Goal: Task Accomplishment & Management: Manage account settings

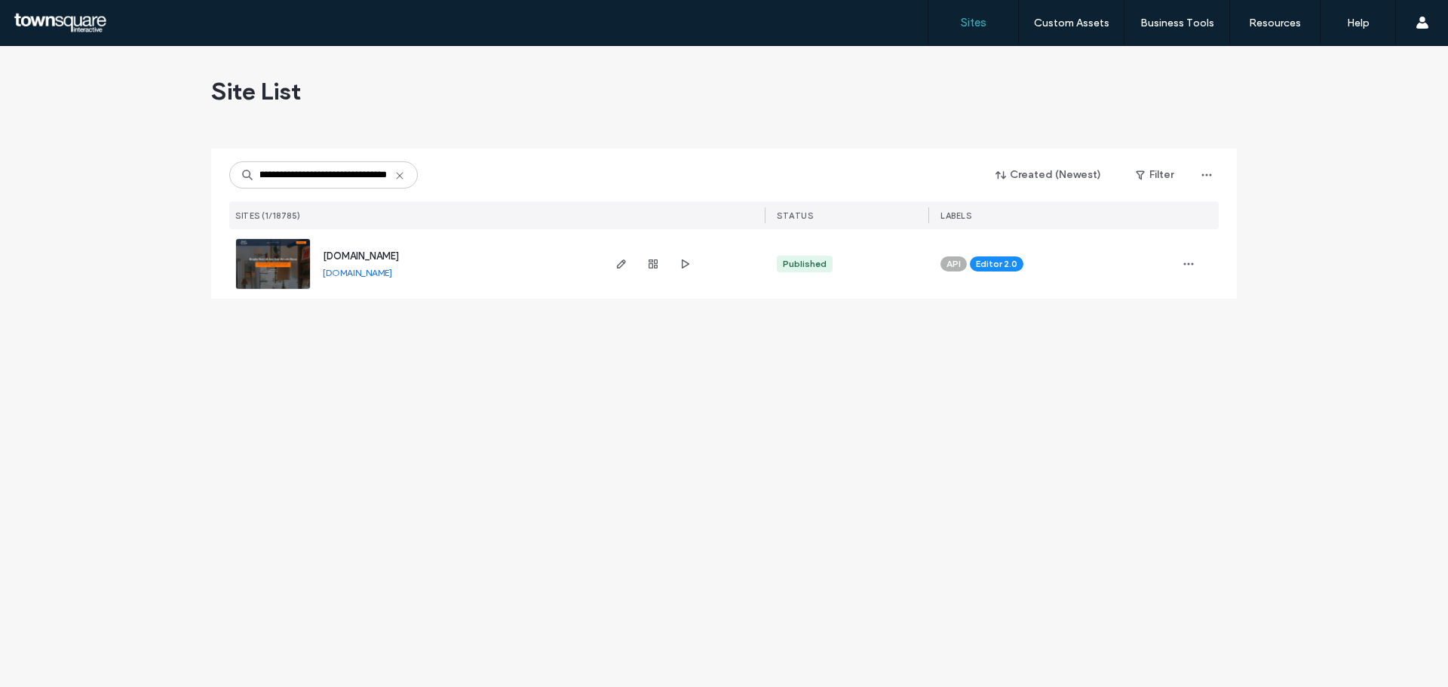
type input "**********"
click at [615, 273] on div at bounding box center [652, 263] width 81 height 69
click at [616, 268] on icon "button" at bounding box center [621, 264] width 12 height 12
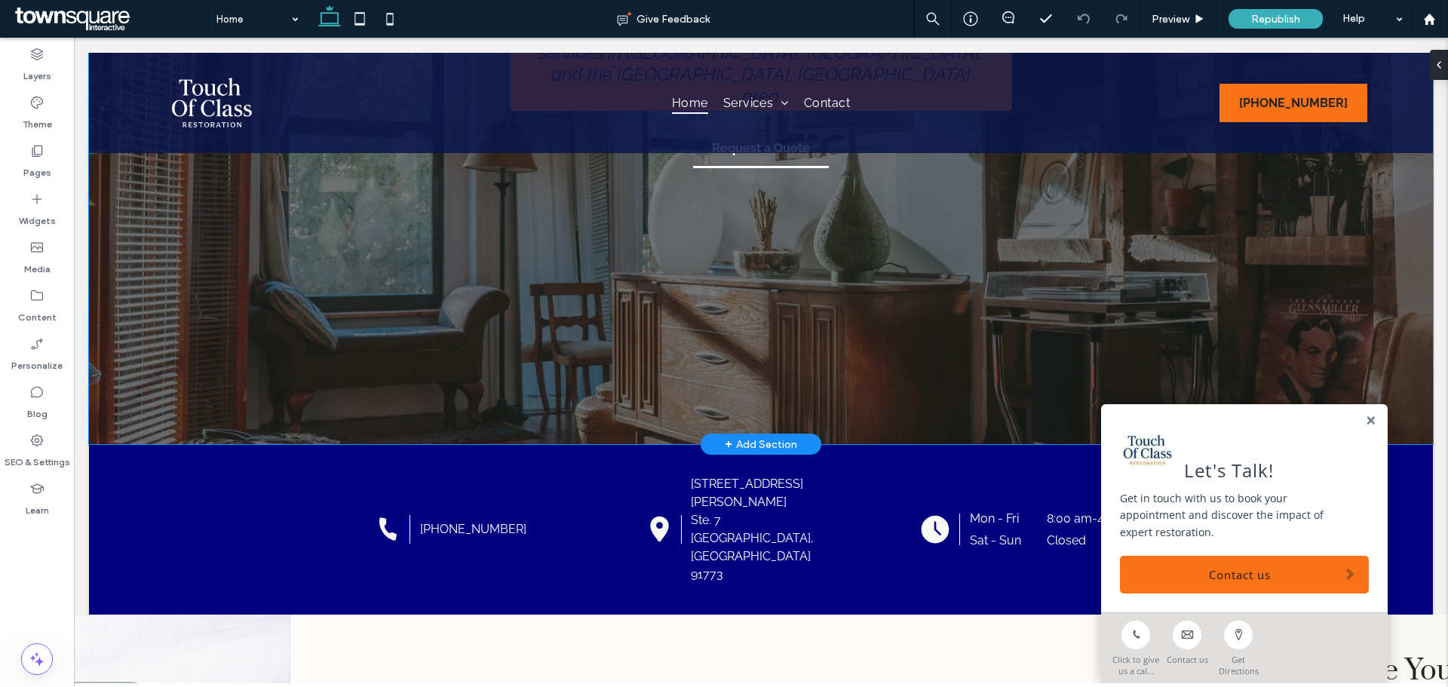
scroll to position [452, 0]
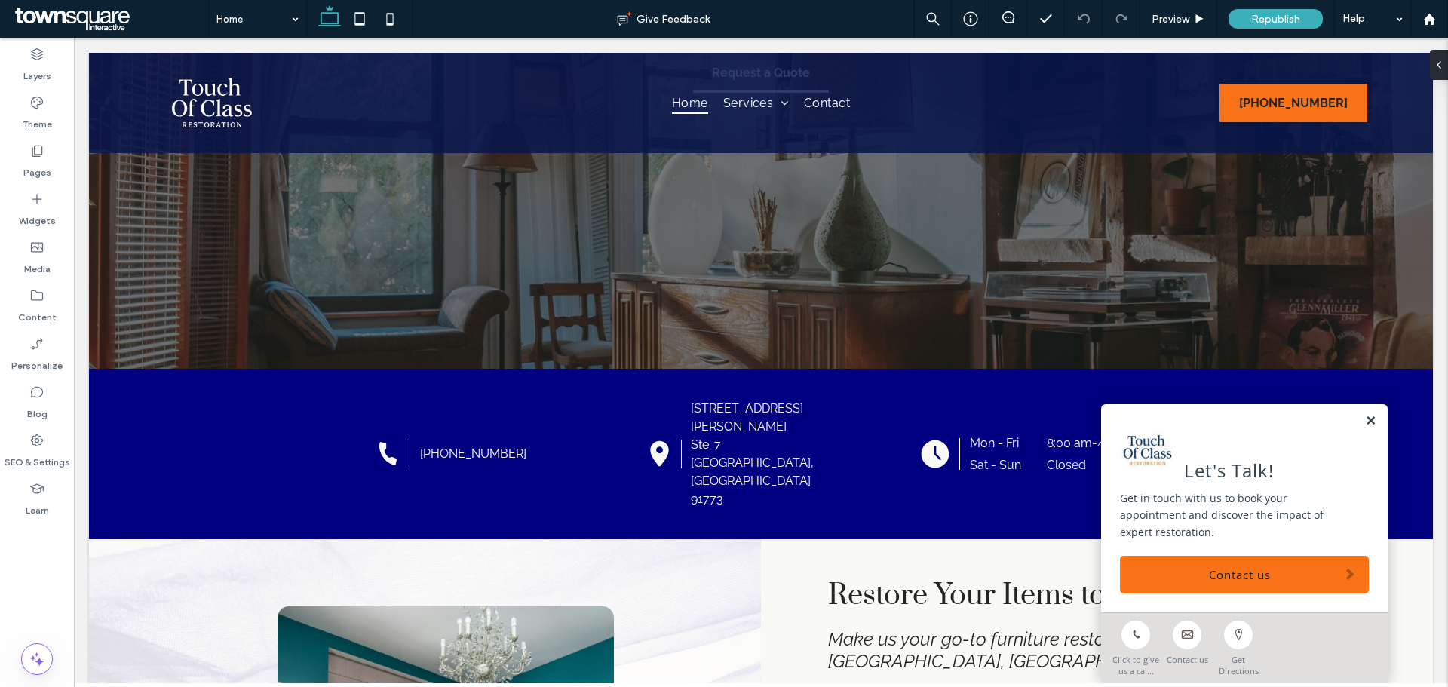
click at [1365, 428] on link at bounding box center [1370, 421] width 11 height 13
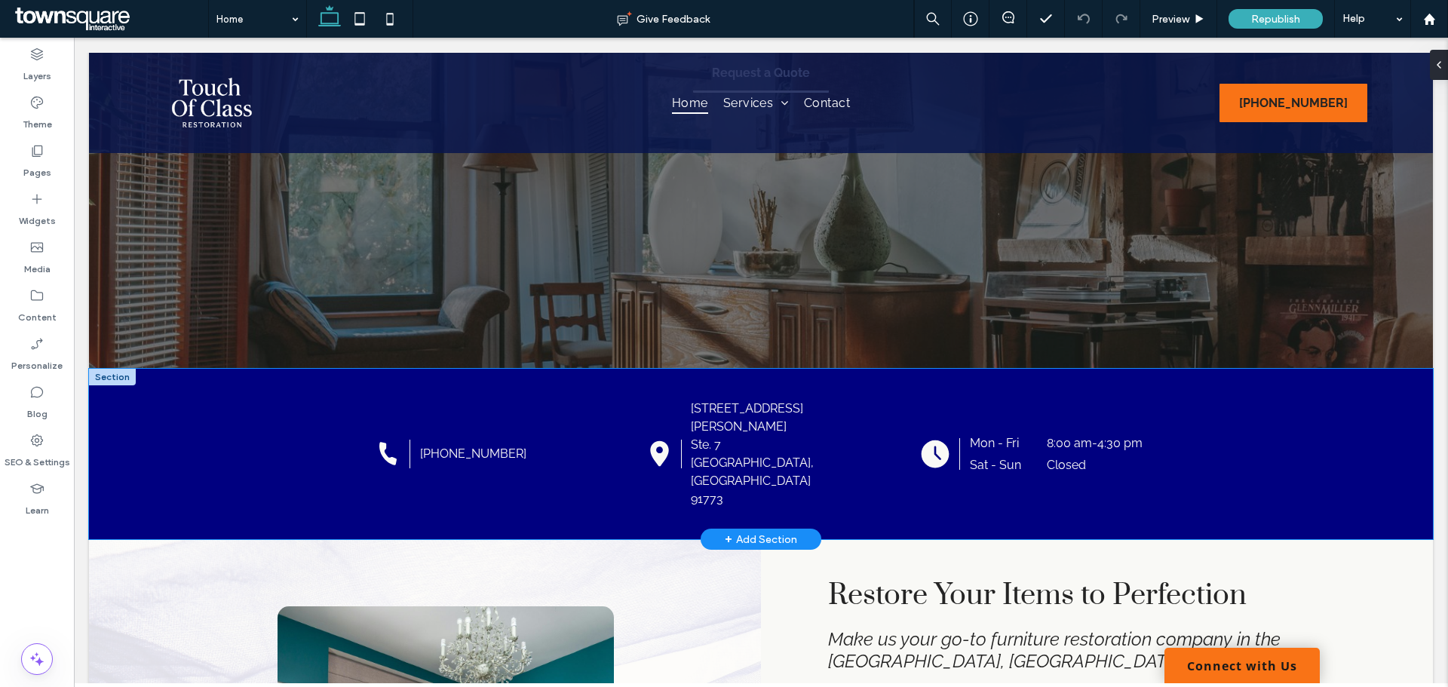
click at [1344, 381] on div "Black telephone handset on a white background. (626) 737-8480 Black location pi…" at bounding box center [761, 454] width 1344 height 170
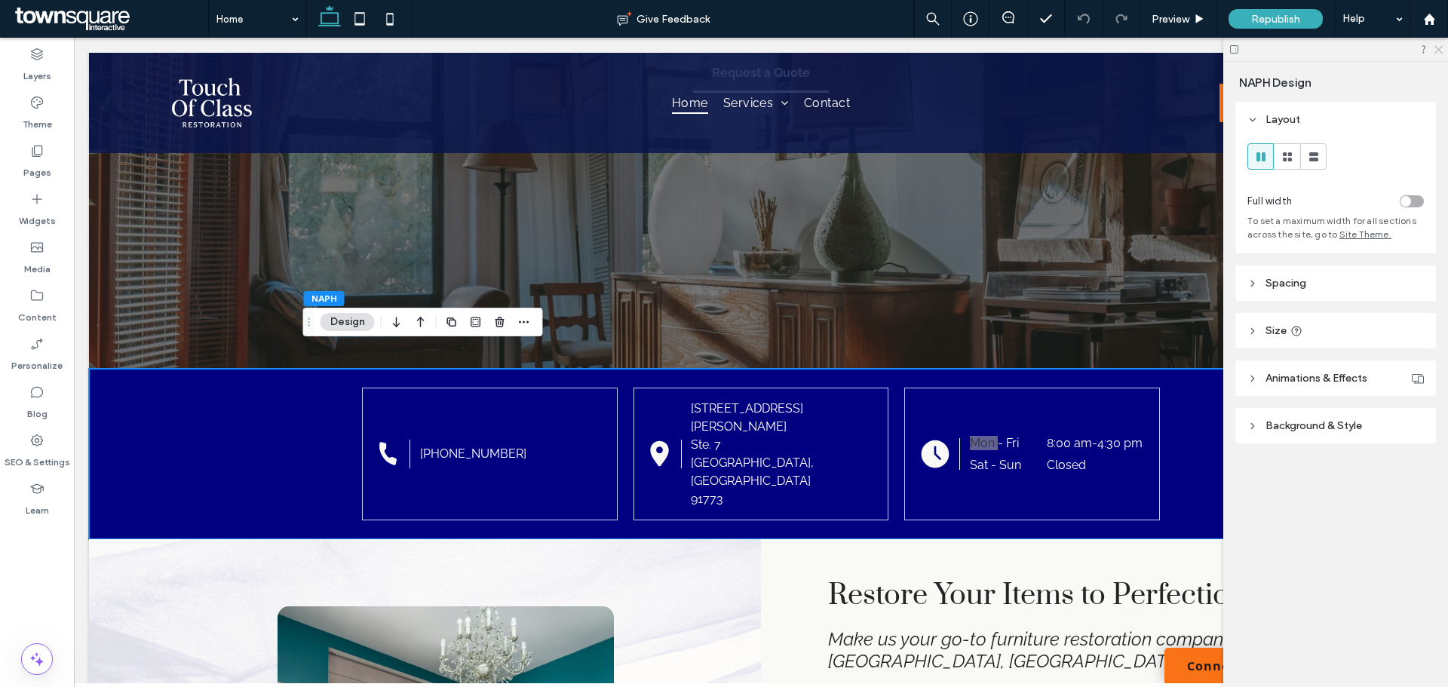
click at [1436, 46] on icon at bounding box center [1438, 49] width 10 height 10
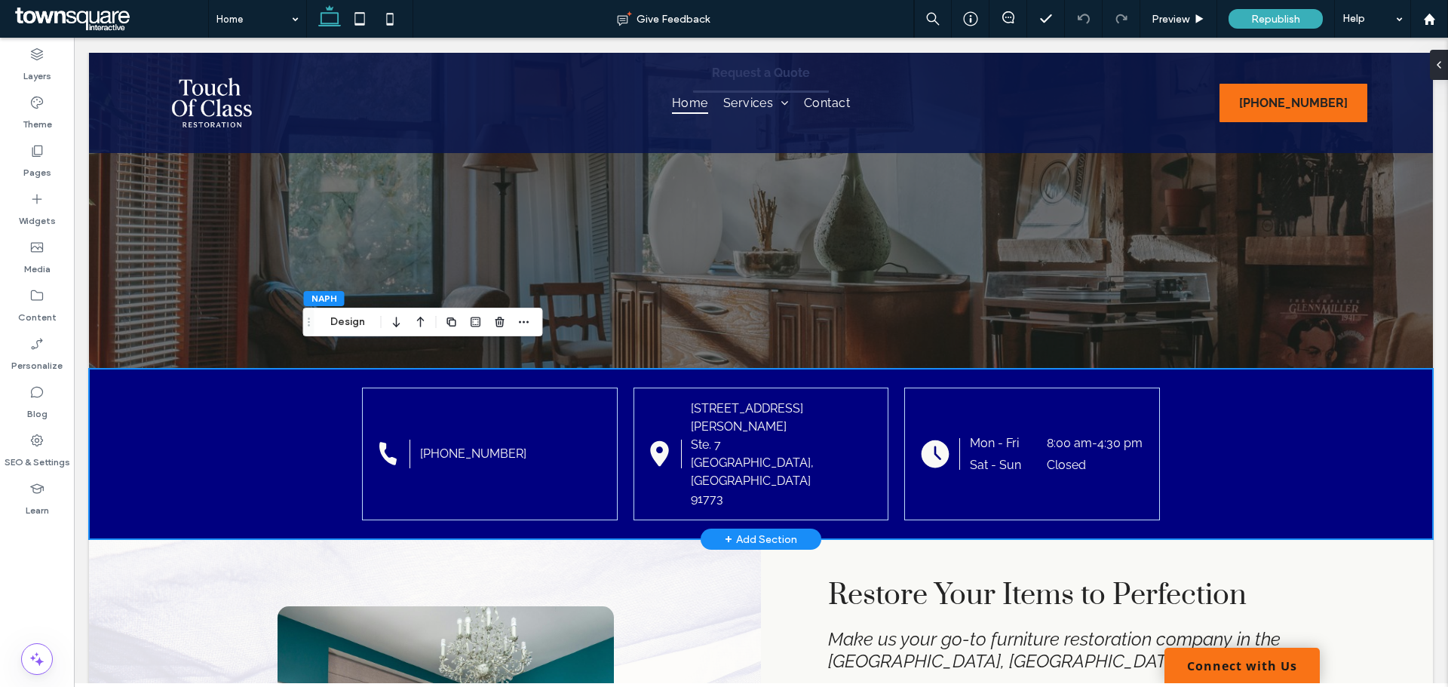
click at [279, 406] on div "Black telephone handset on a white background. (626) 737-8480 Black location pi…" at bounding box center [761, 454] width 1344 height 170
click at [43, 201] on icon at bounding box center [36, 199] width 15 height 15
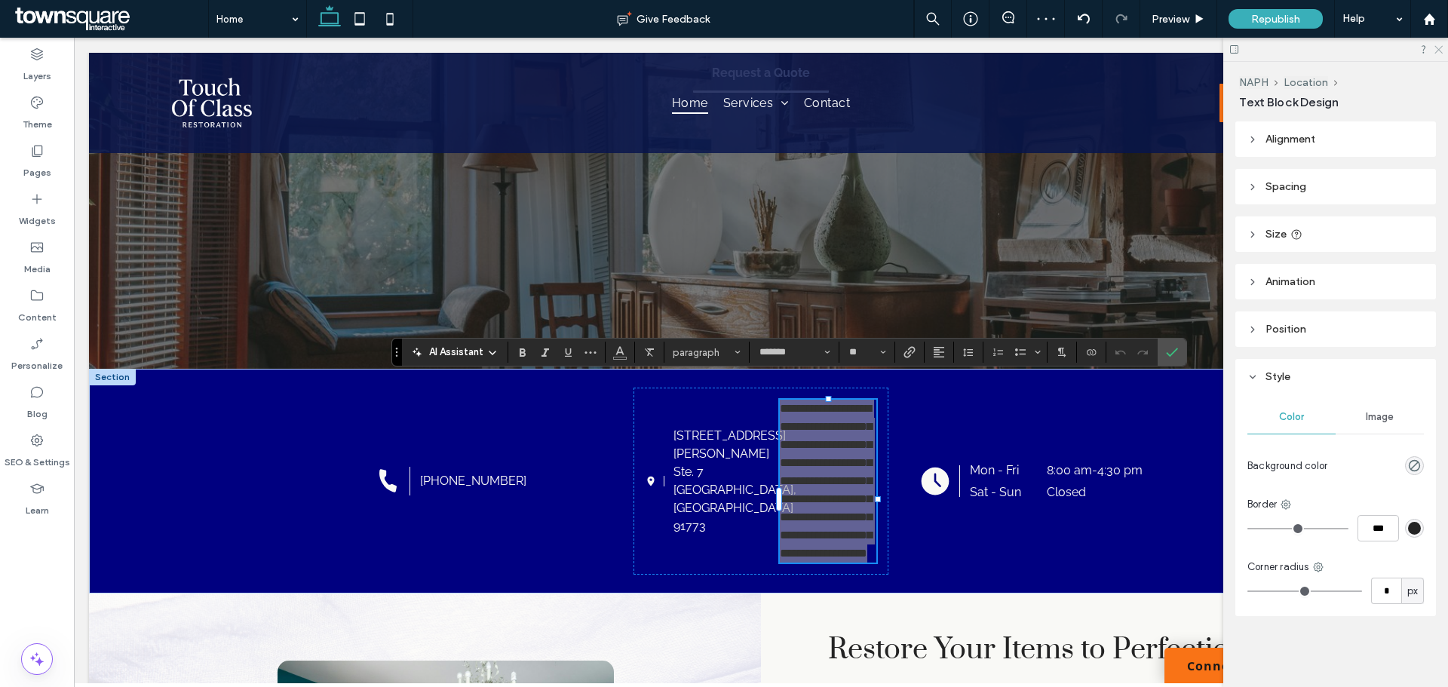
click at [1436, 48] on use at bounding box center [1438, 50] width 8 height 8
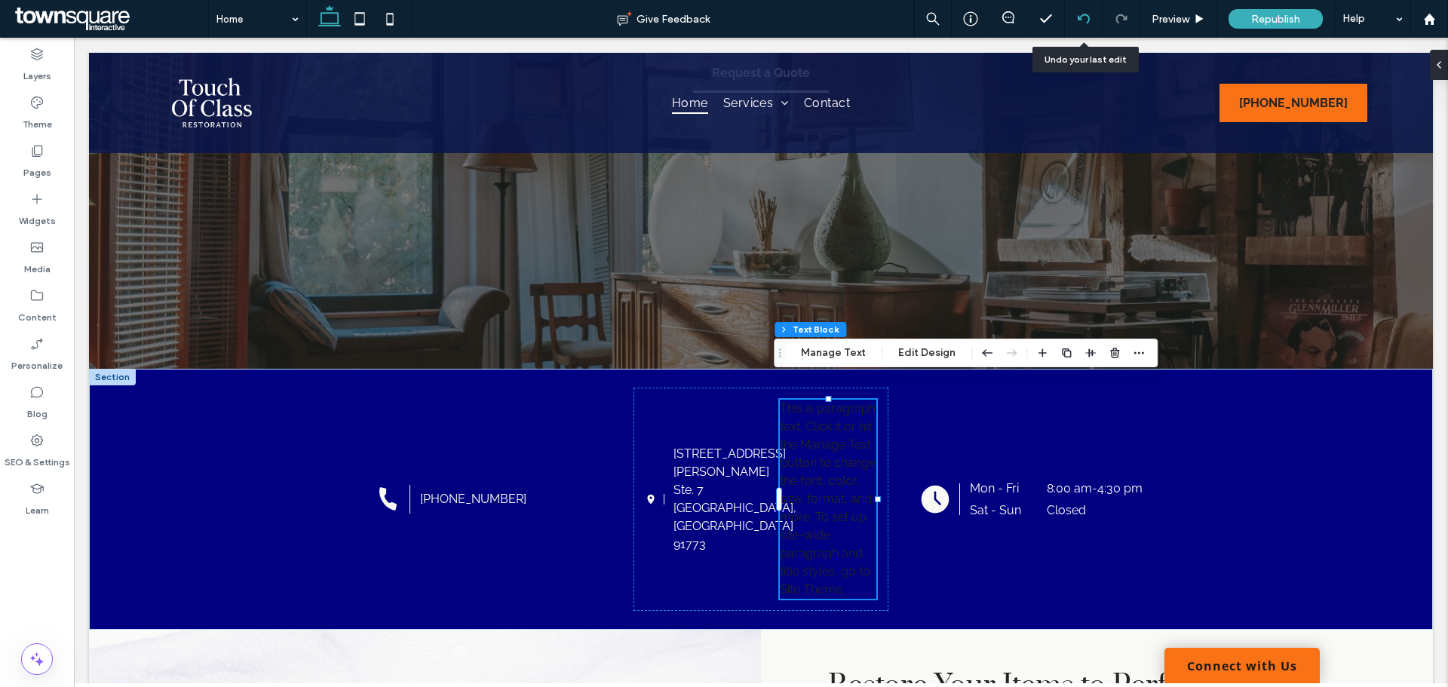
click at [1082, 20] on icon at bounding box center [1083, 19] width 12 height 12
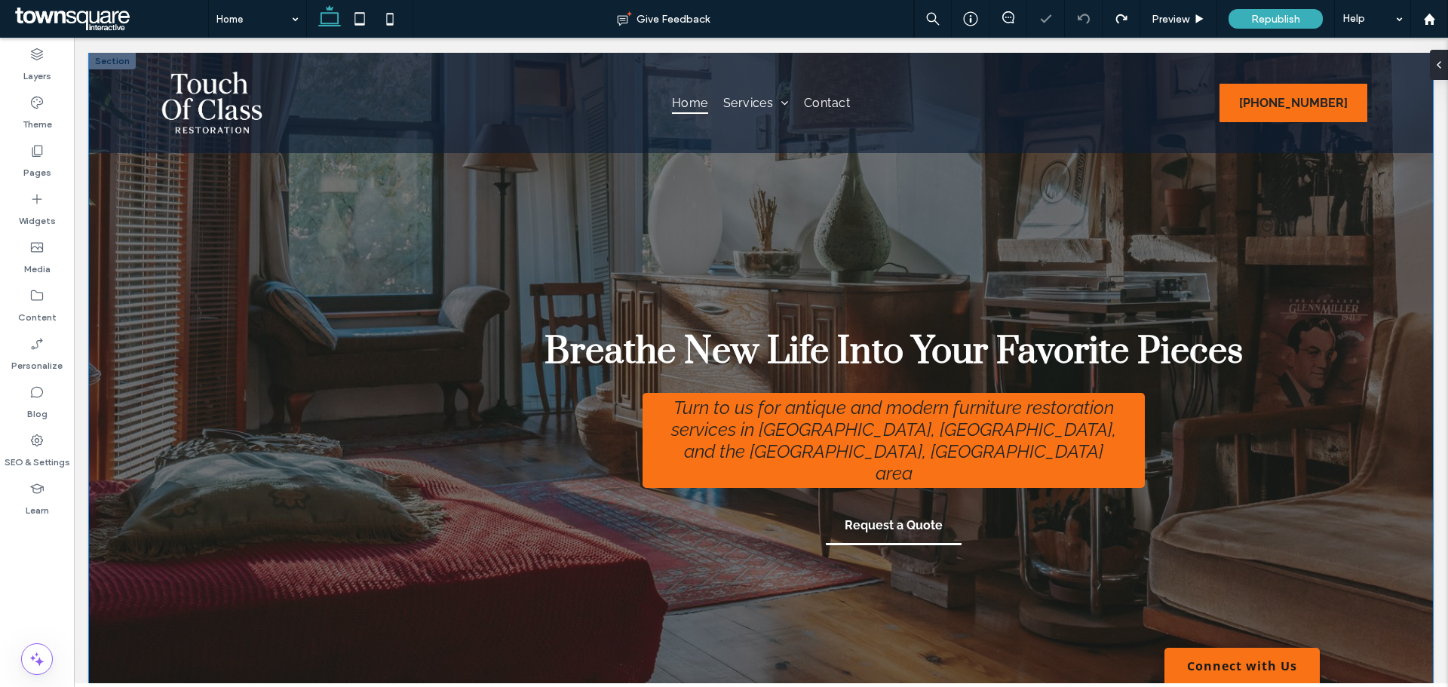
scroll to position [0, 0]
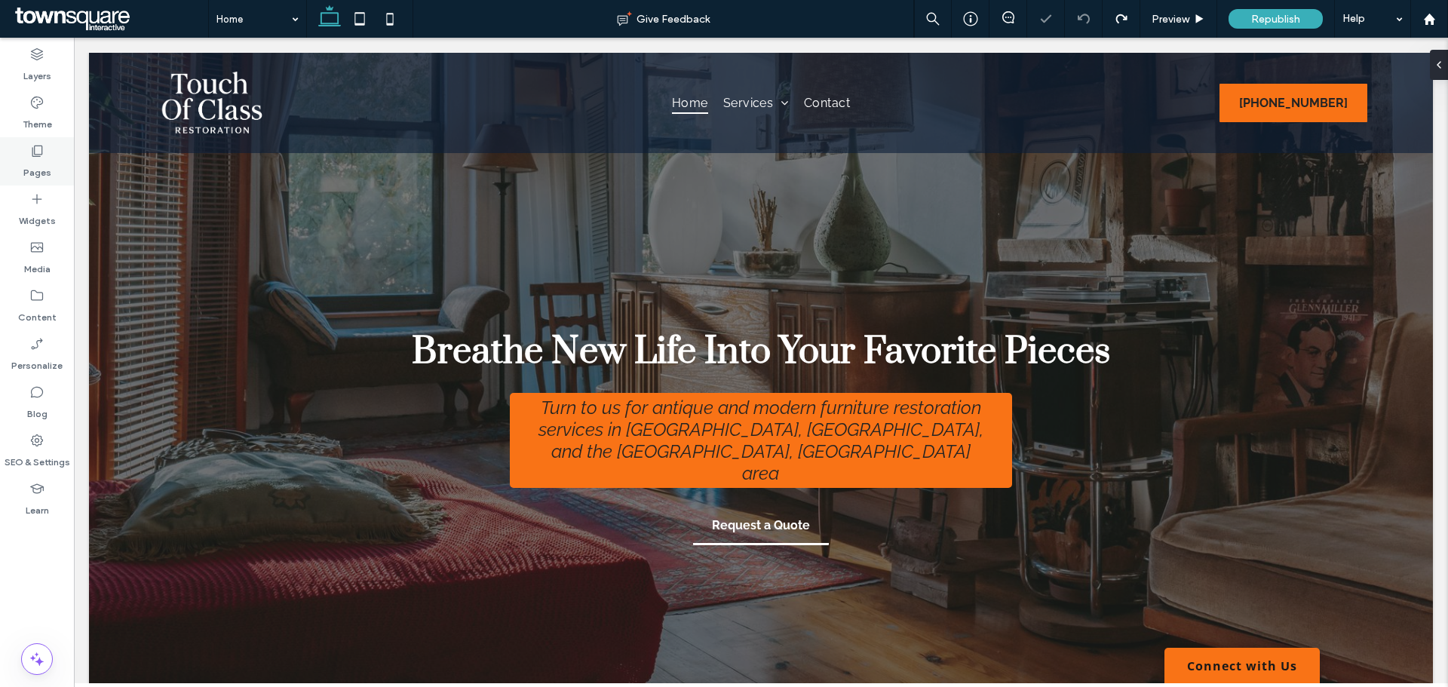
click at [38, 149] on icon at bounding box center [36, 150] width 15 height 15
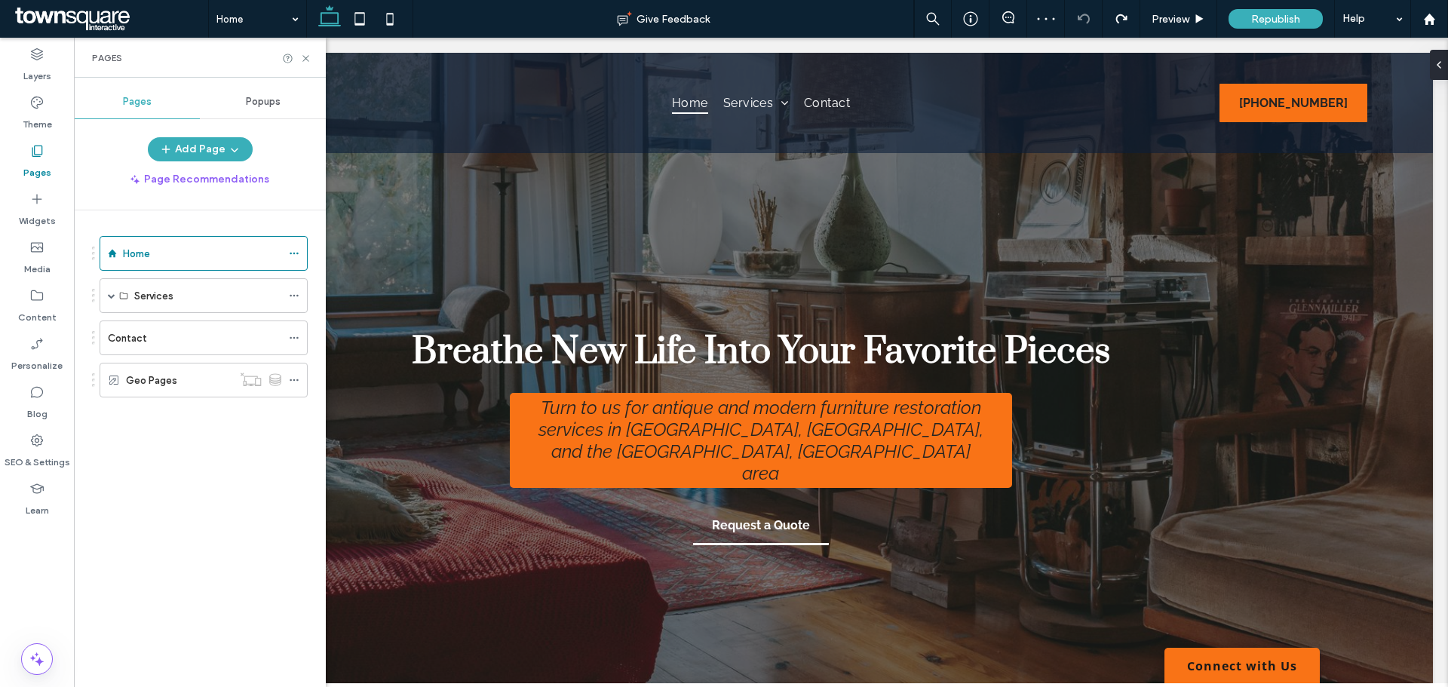
click at [142, 336] on label "Contact" at bounding box center [127, 338] width 39 height 26
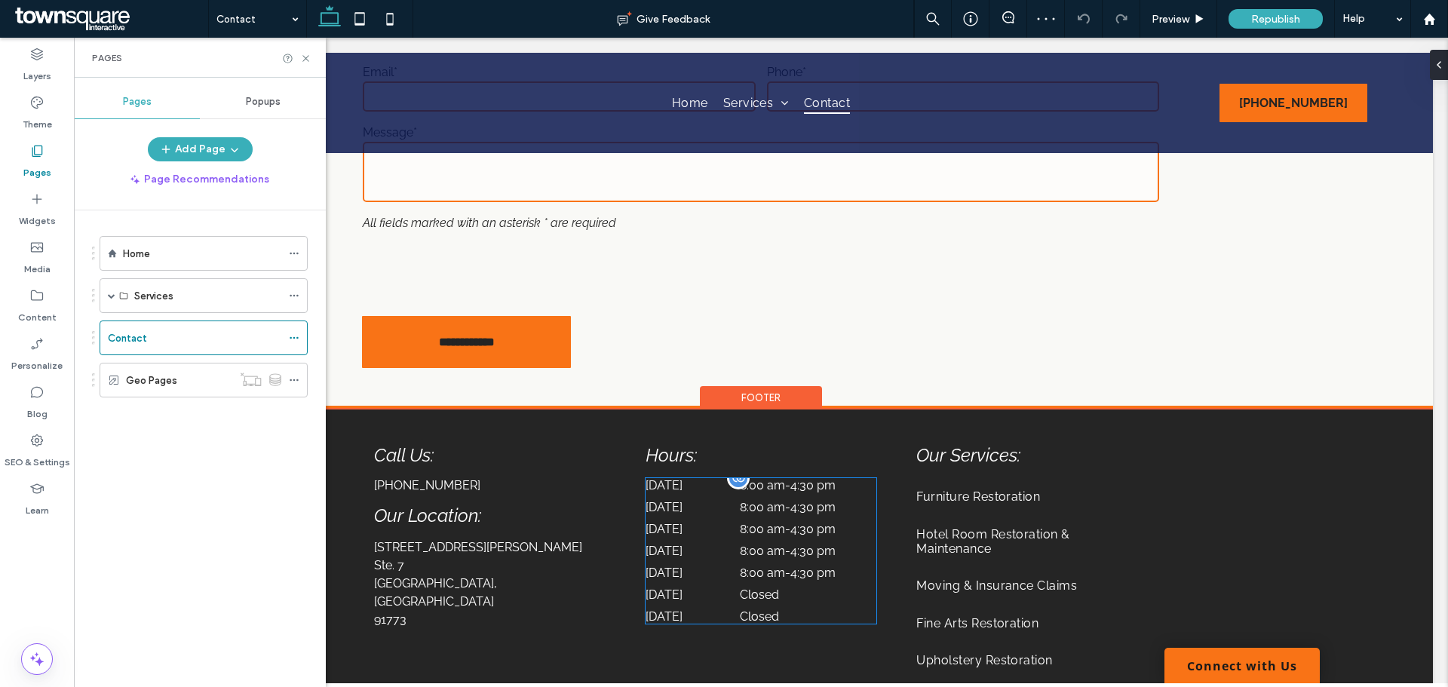
scroll to position [1276, 0]
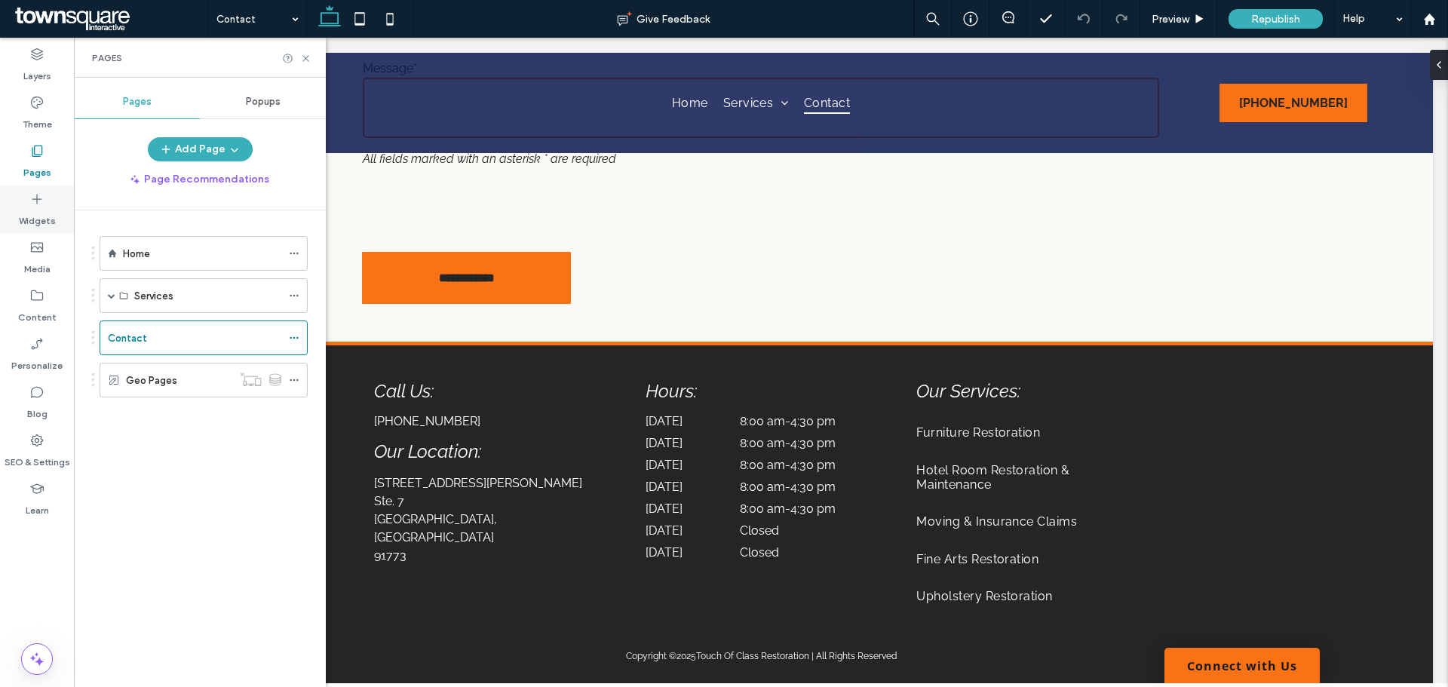
click at [23, 205] on div "Widgets" at bounding box center [37, 209] width 74 height 48
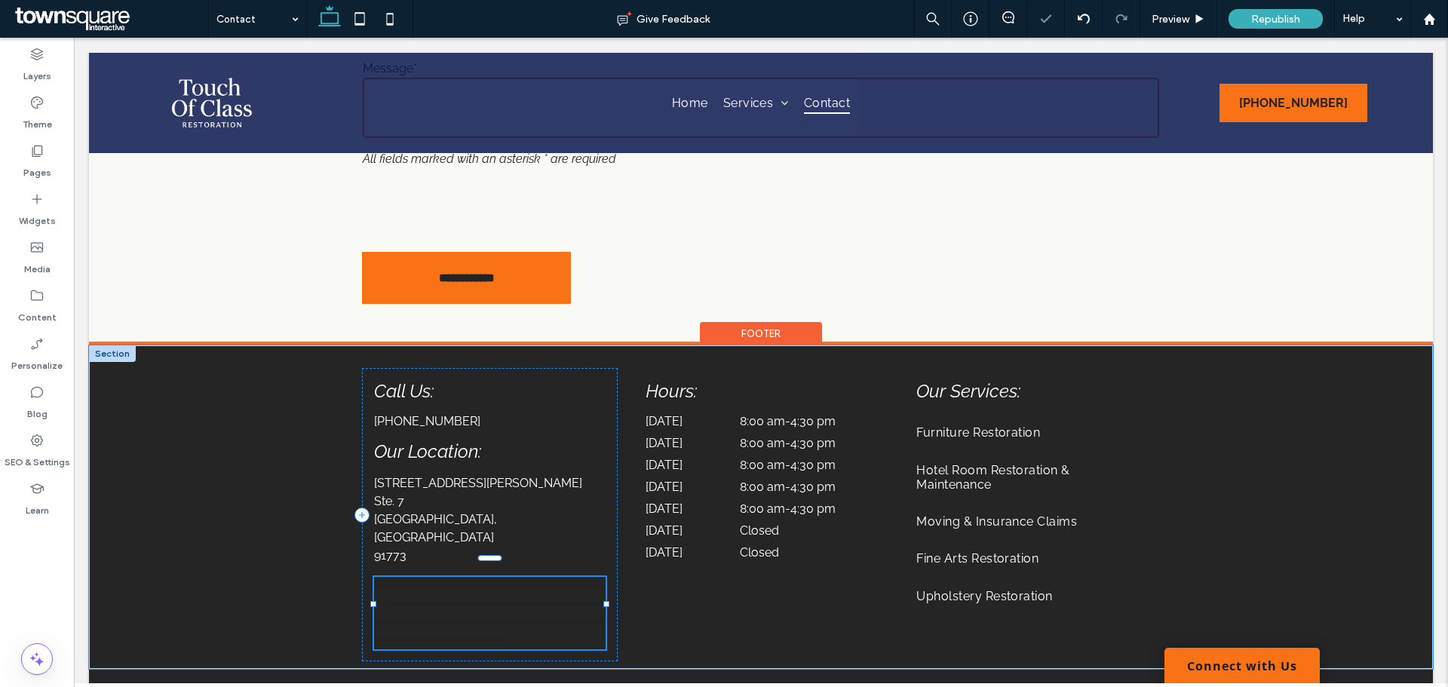
type input "*******"
type input "**"
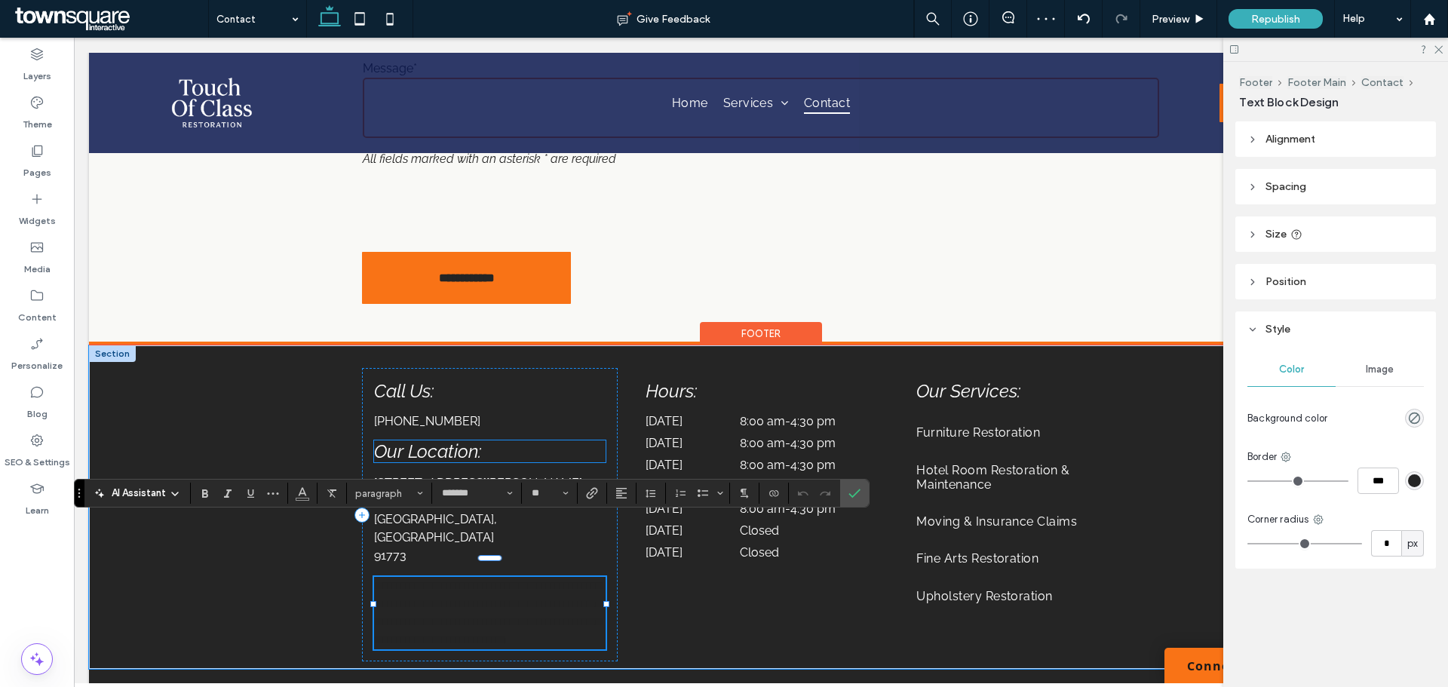
click at [439, 440] on span "Our Location:" at bounding box center [427, 451] width 107 height 22
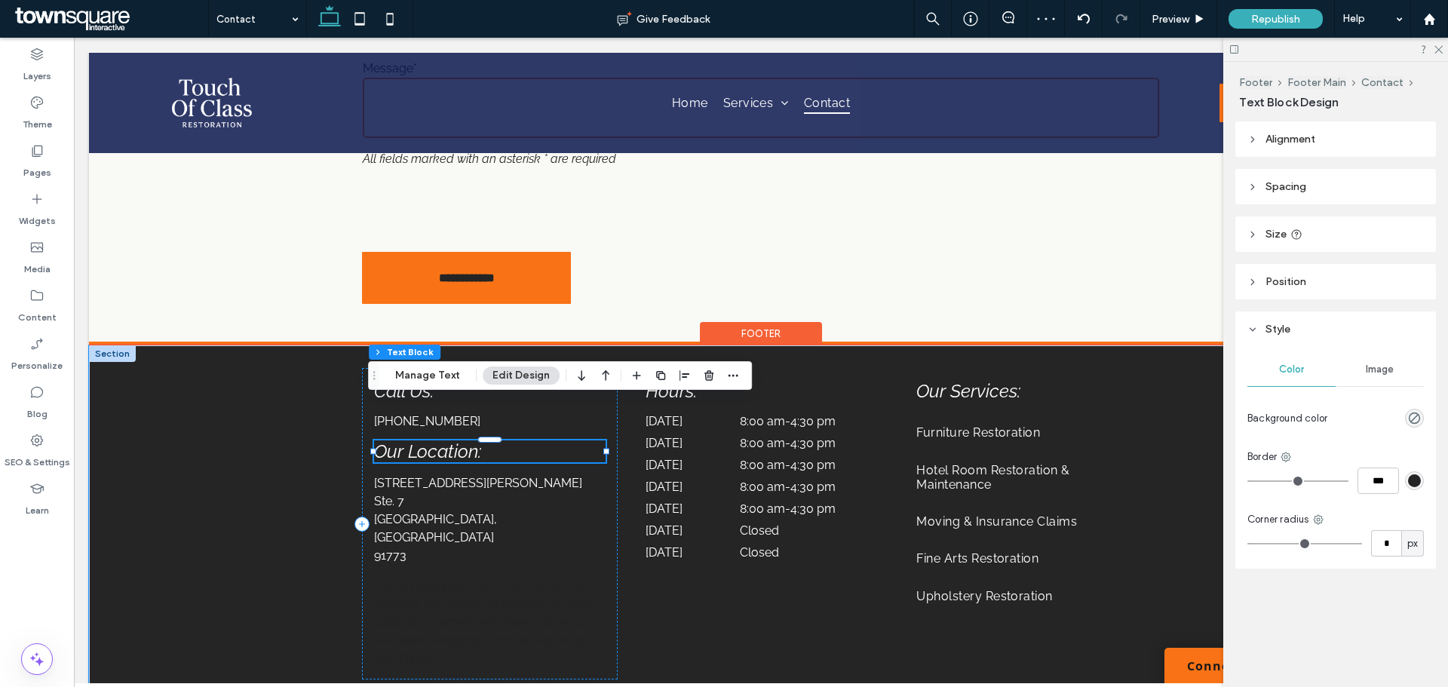
click at [442, 440] on span "Our Location:" at bounding box center [427, 451] width 107 height 22
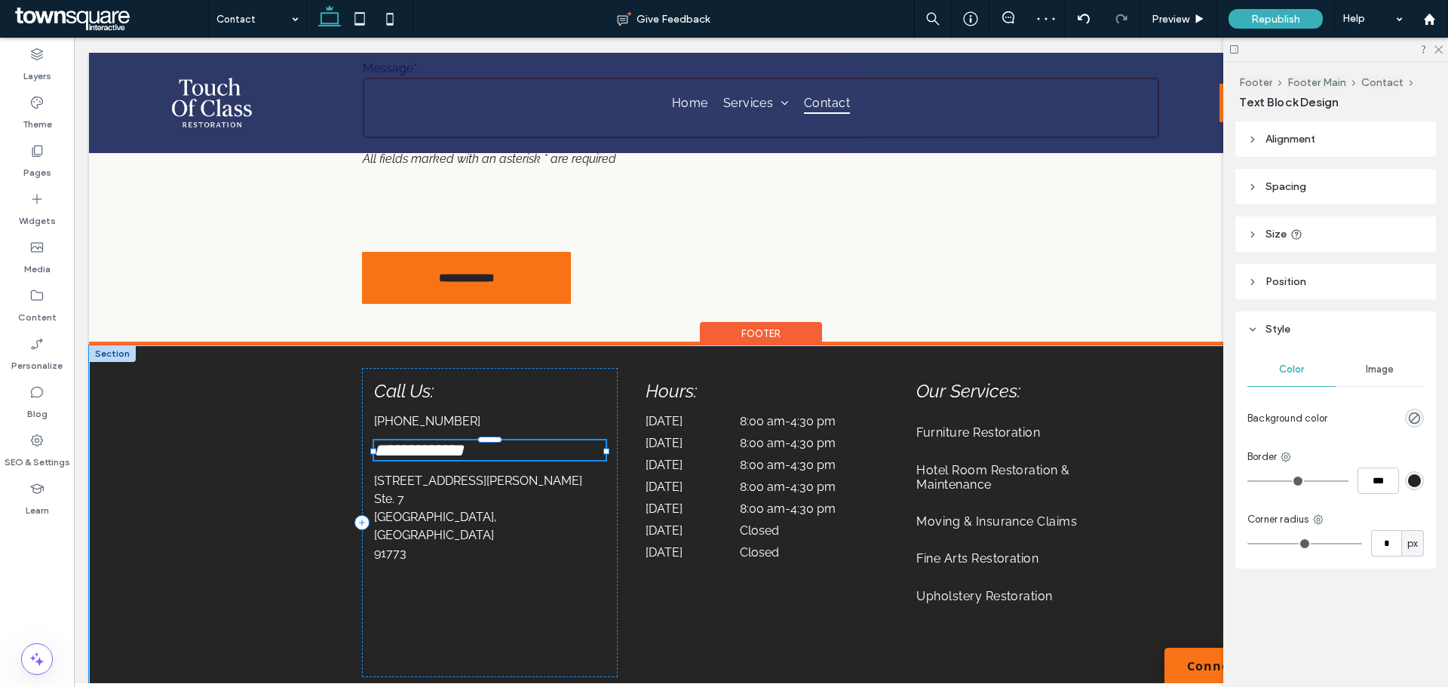
click at [442, 441] on span "**********" at bounding box center [419, 450] width 90 height 18
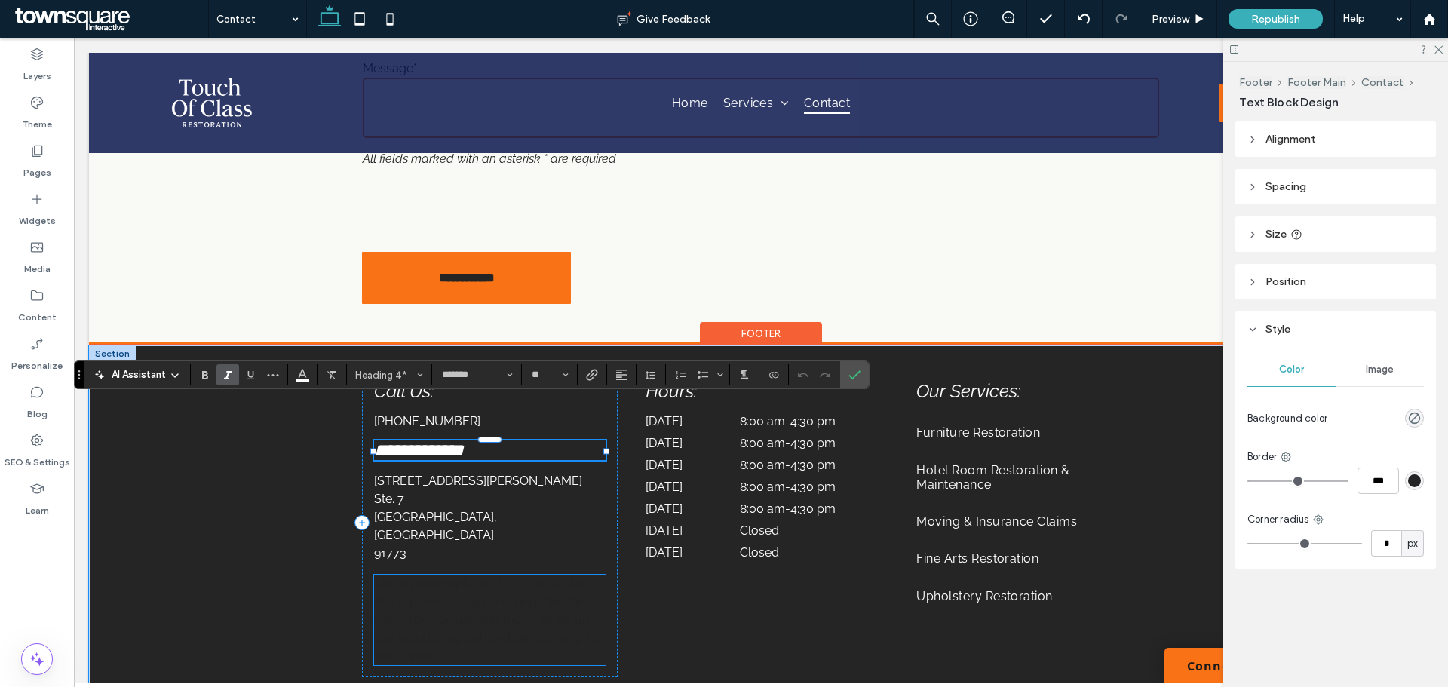
click at [428, 575] on p "This is paragraph text. Click it or hit the Manage Text button to change the fo…" at bounding box center [489, 620] width 231 height 90
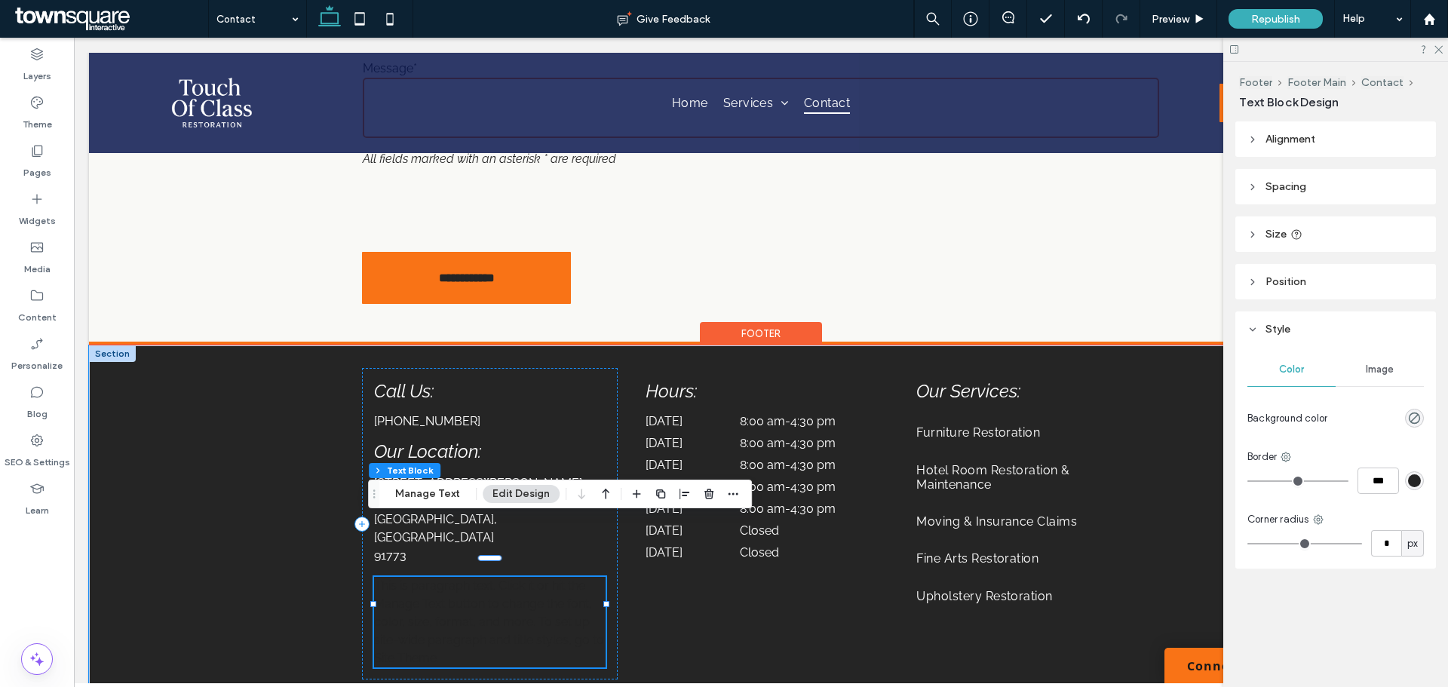
click at [424, 578] on span "This is paragraph text. Click it or hit the Manage Text button to change the fo…" at bounding box center [489, 621] width 230 height 87
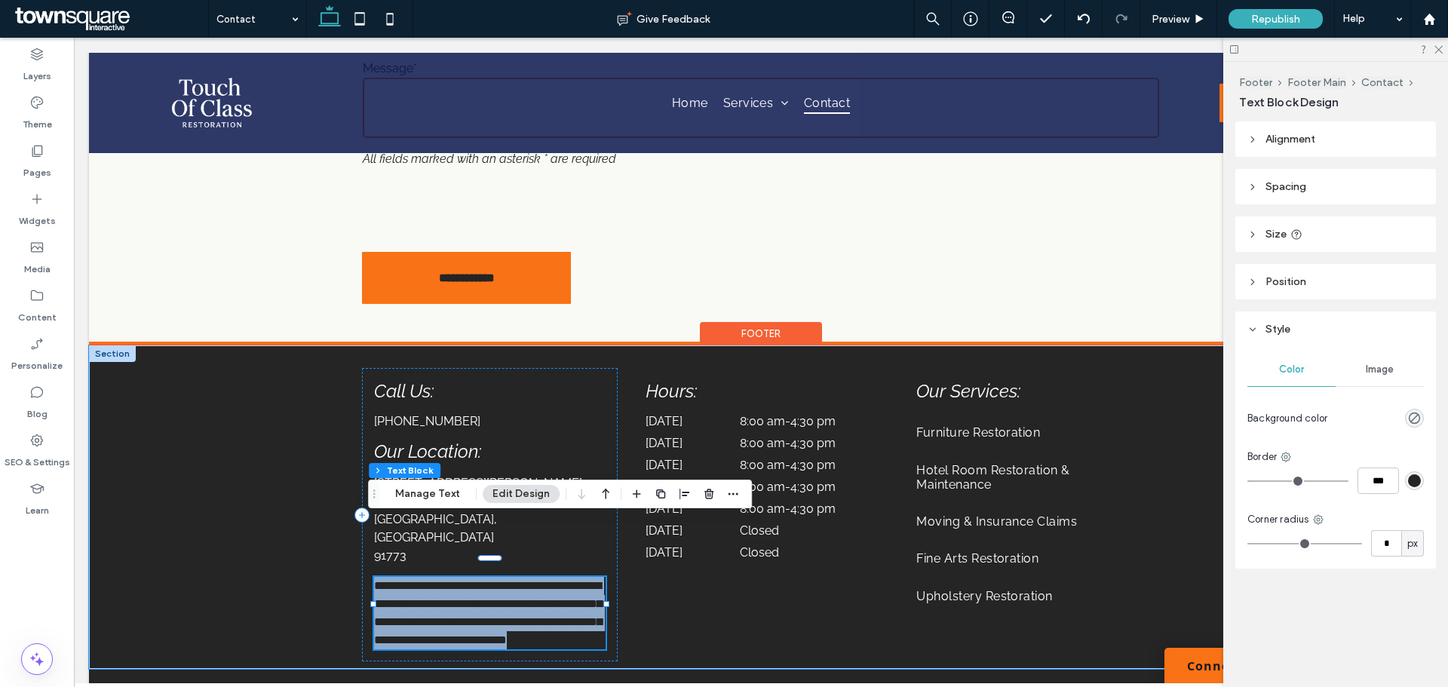
click at [424, 580] on span "**********" at bounding box center [488, 613] width 228 height 66
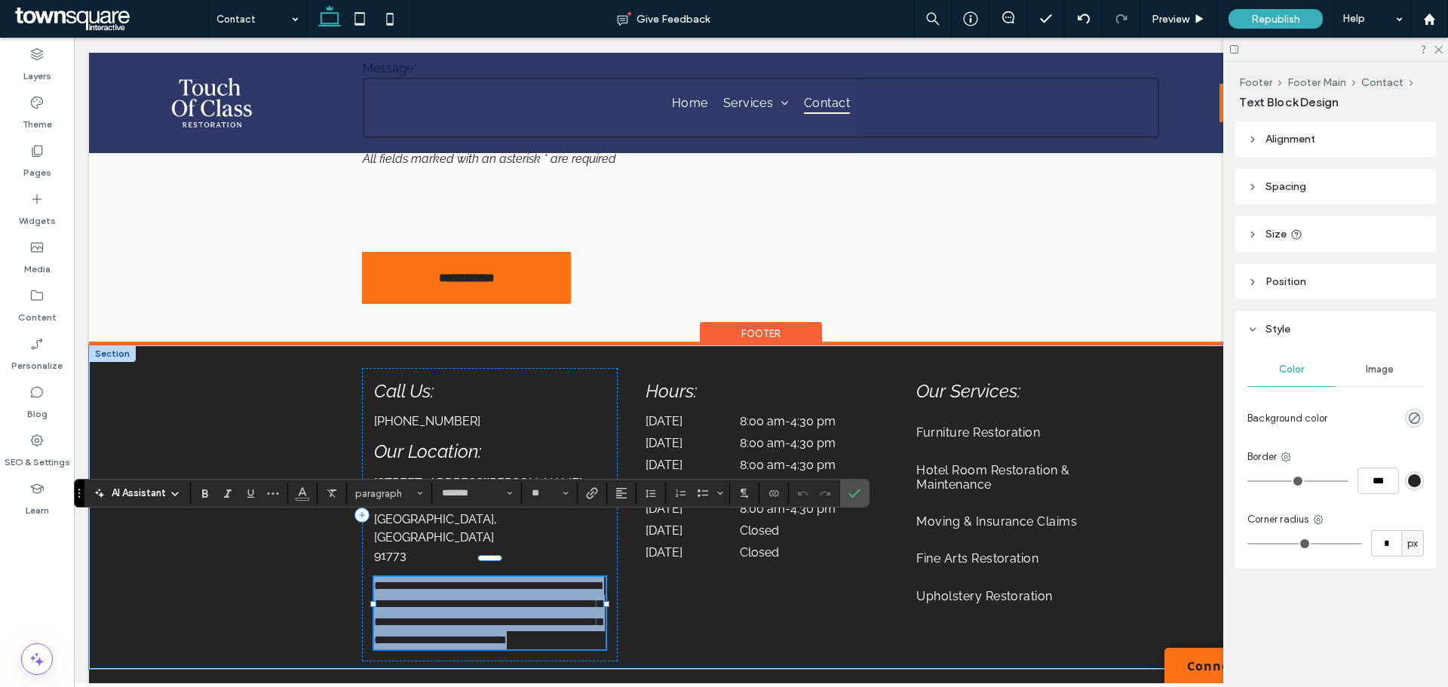
paste div
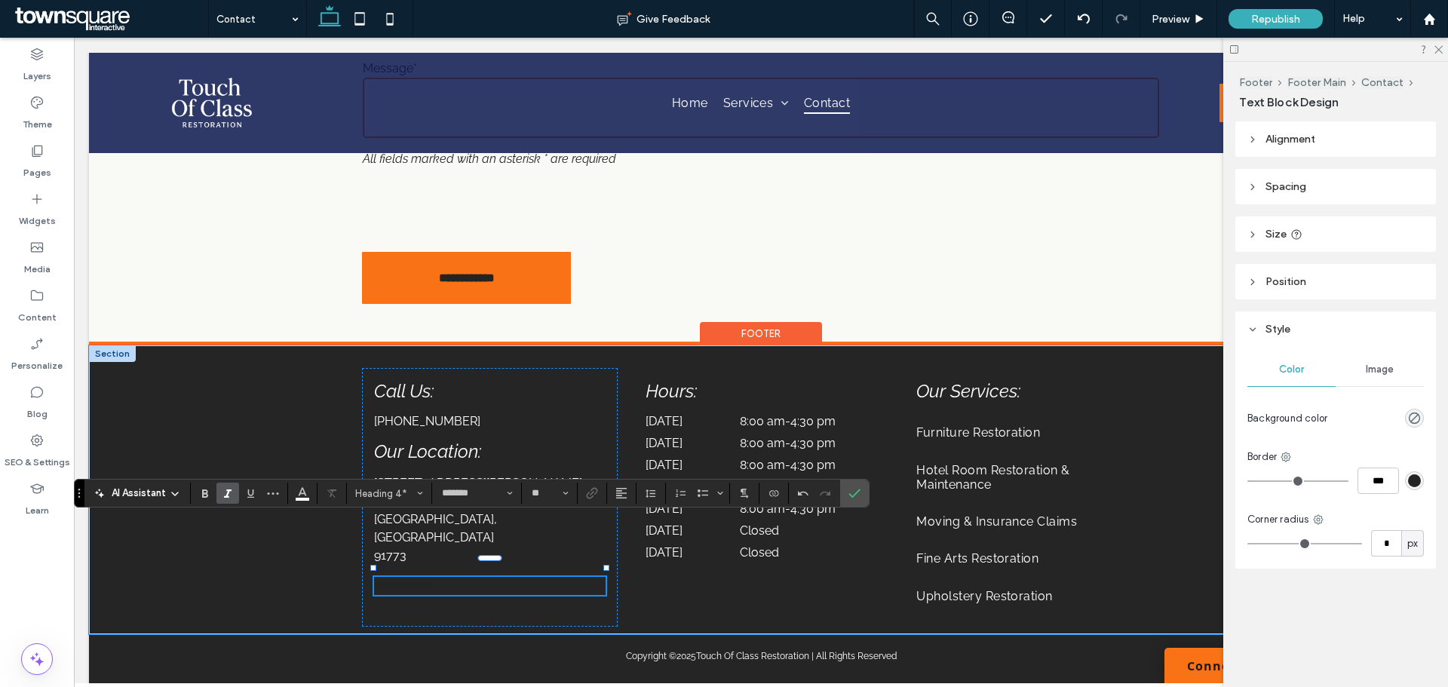
type input "**"
click at [431, 580] on span "**********" at bounding box center [404, 585] width 60 height 11
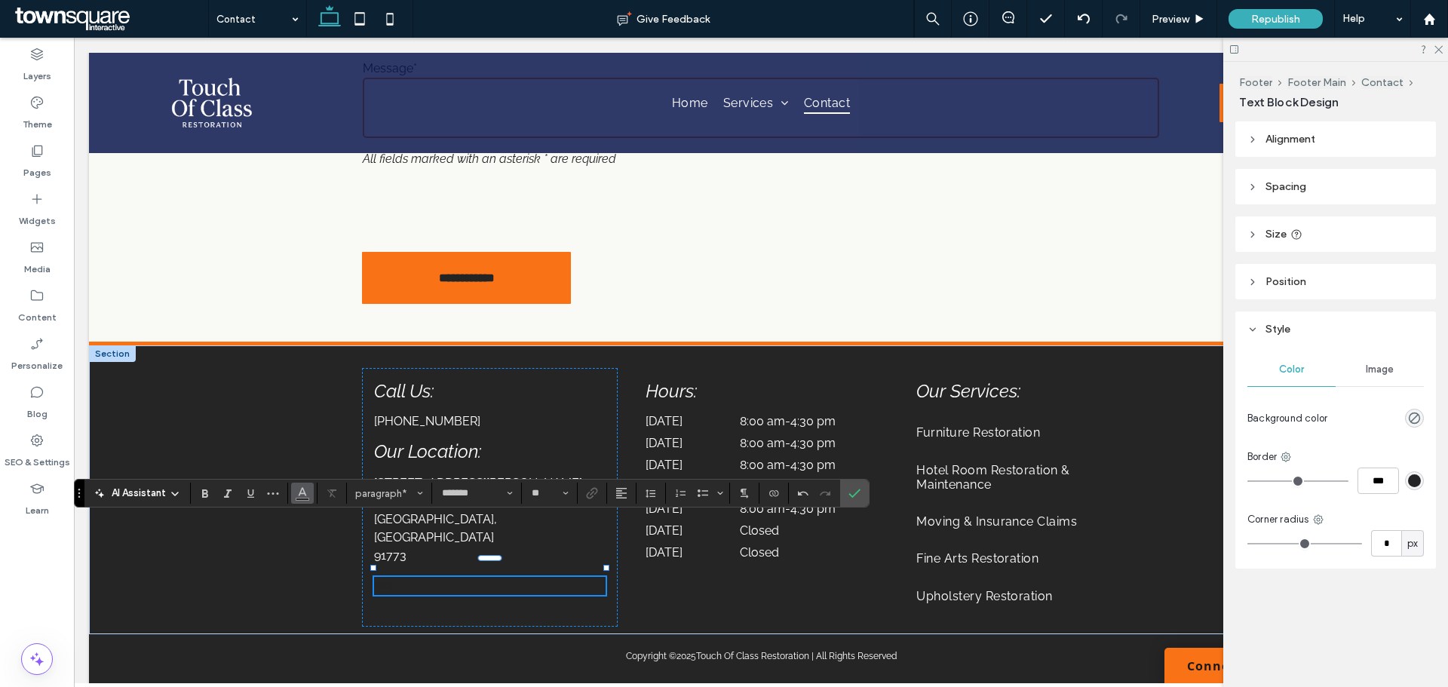
click at [305, 495] on icon "Color" at bounding box center [302, 492] width 12 height 12
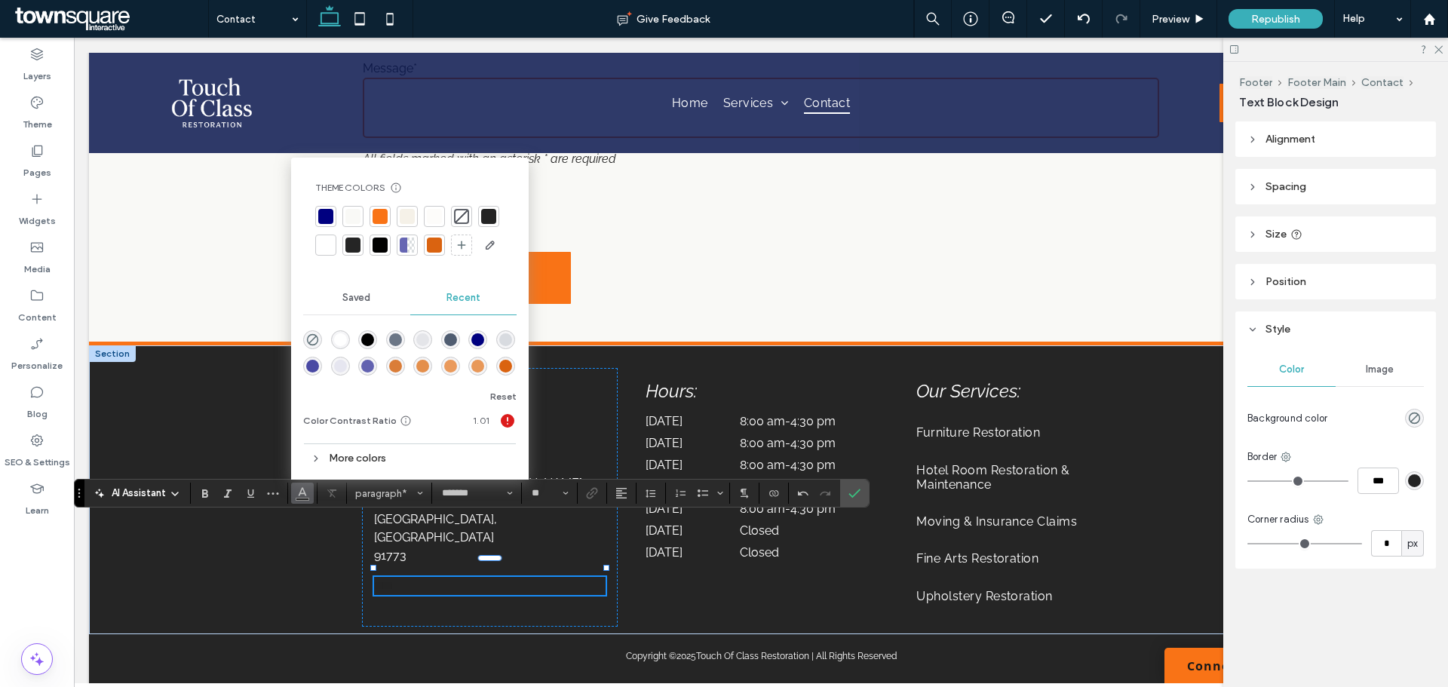
click at [339, 342] on div "rgba(255, 255, 255, 1)" at bounding box center [340, 339] width 13 height 13
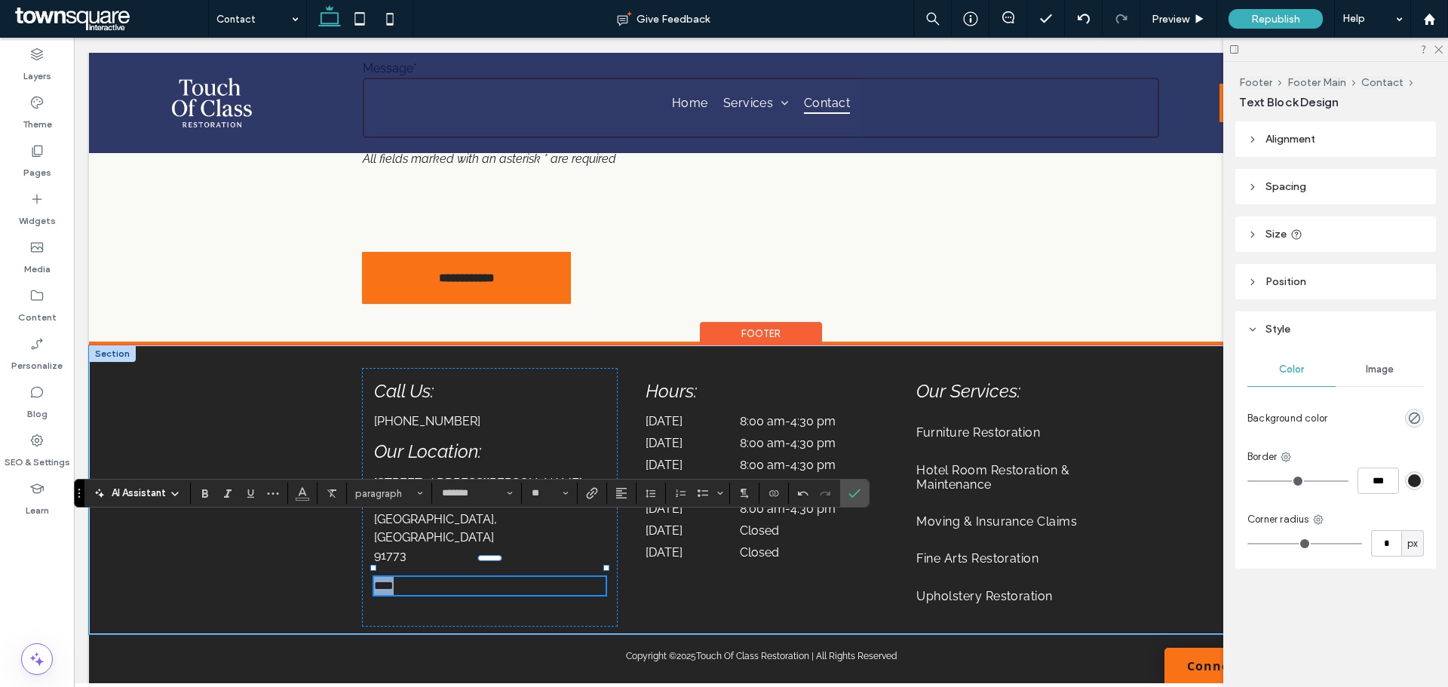
drag, startPoint x: 424, startPoint y: 533, endPoint x: 363, endPoint y: 526, distance: 60.7
click at [363, 526] on div "**********" at bounding box center [489, 497] width 255 height 259
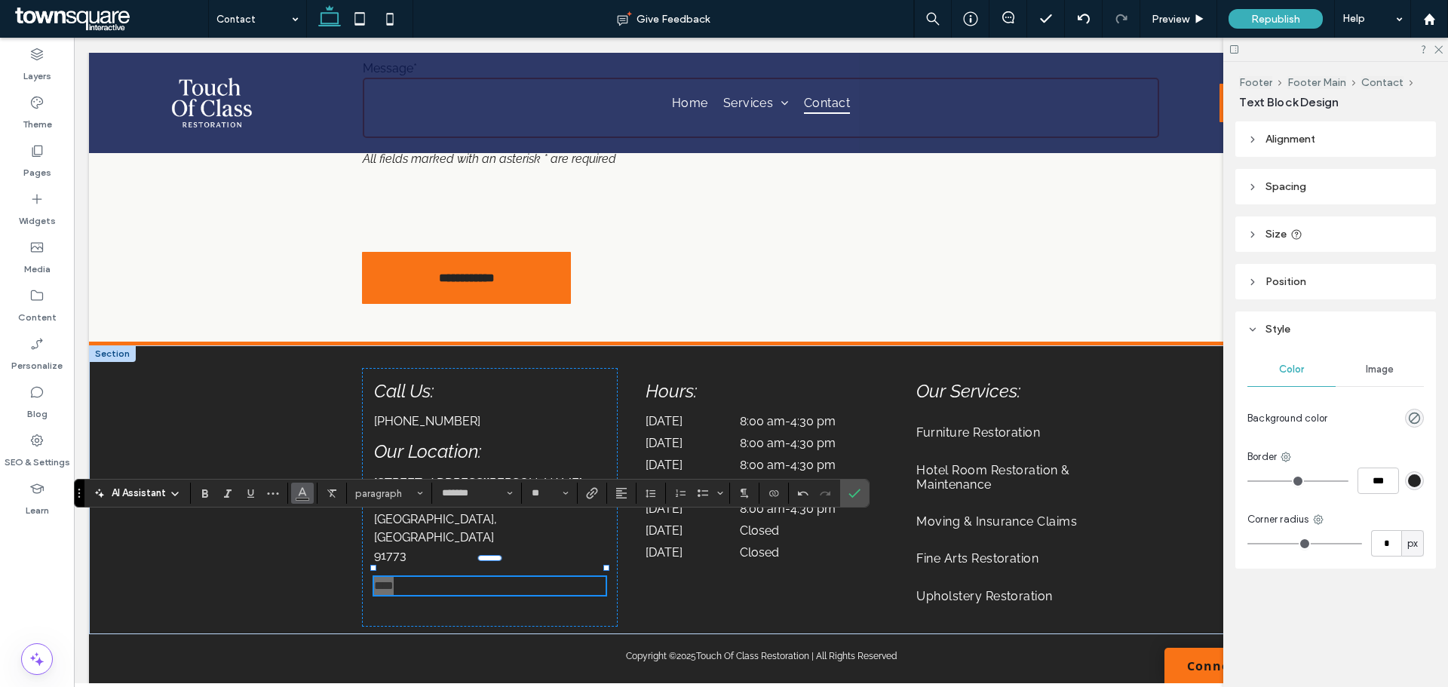
click at [297, 493] on icon "Color" at bounding box center [302, 492] width 12 height 12
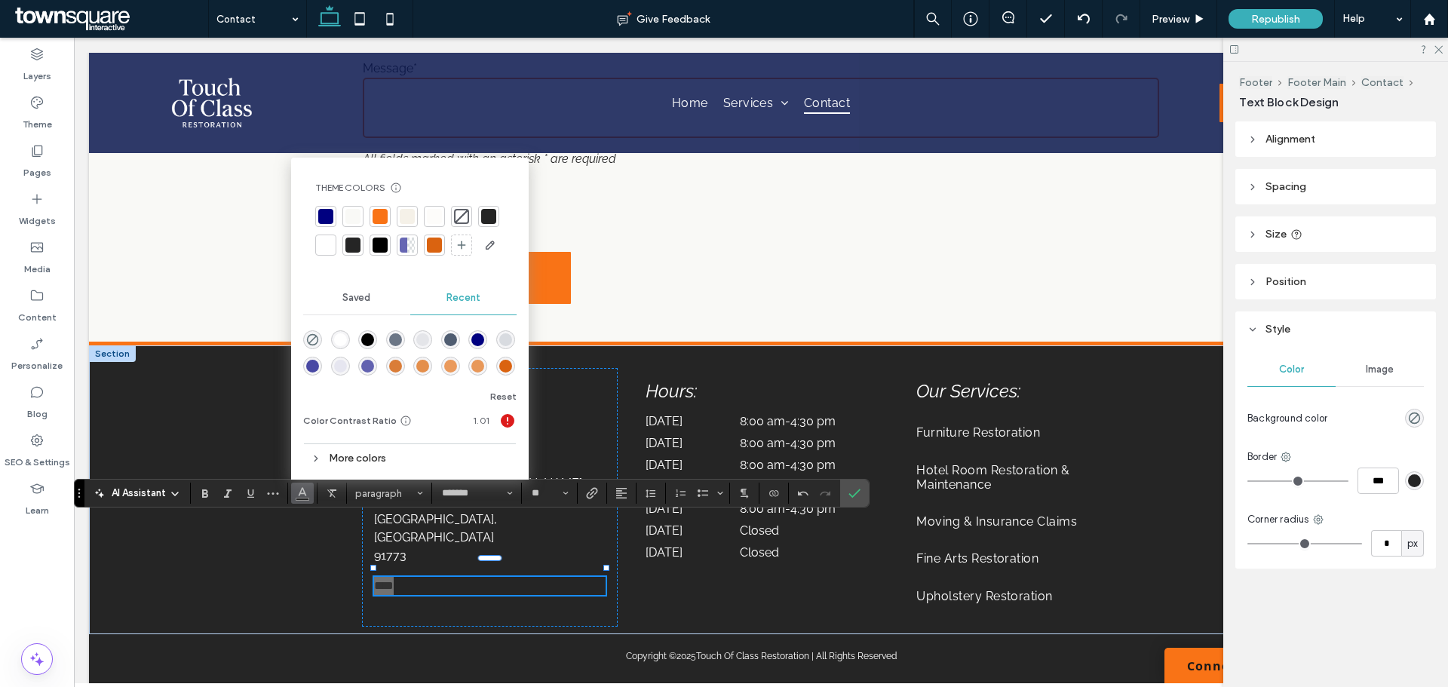
click at [320, 249] on div at bounding box center [325, 245] width 15 height 15
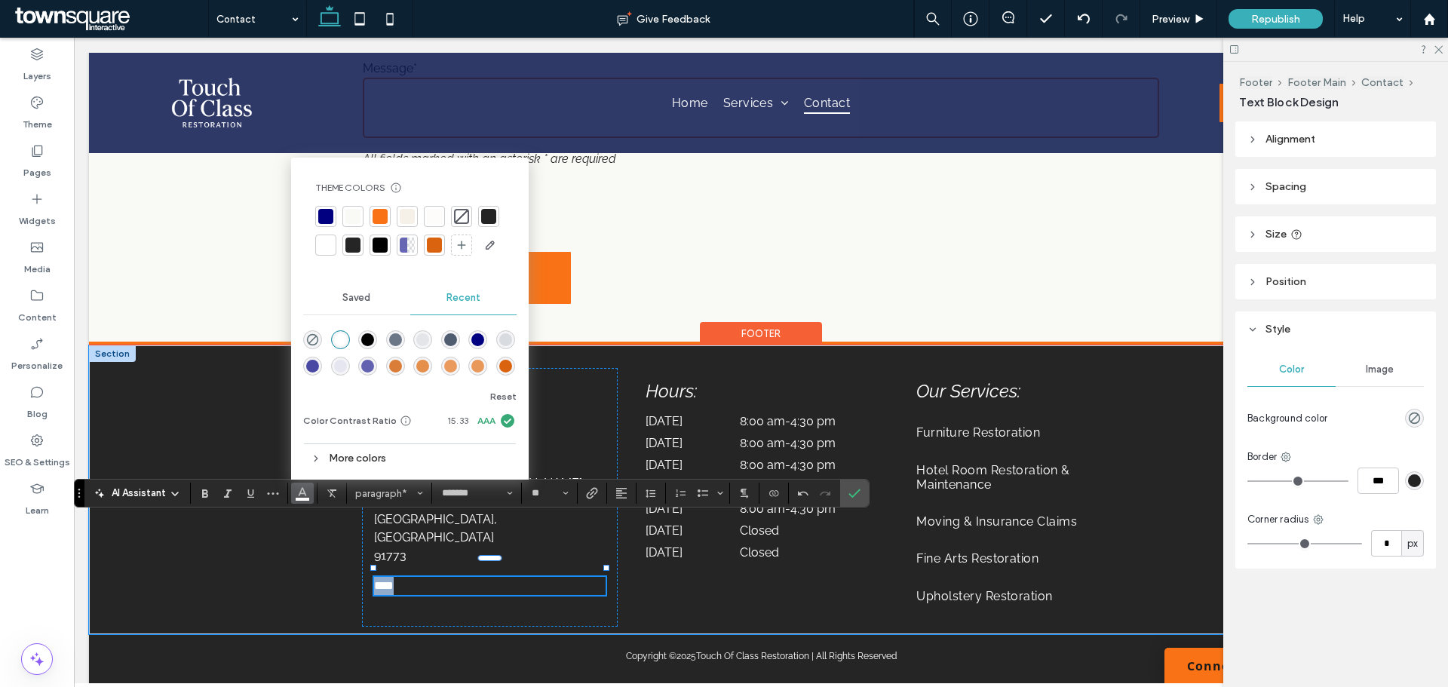
click at [428, 577] on p "**** ﻿" at bounding box center [489, 586] width 231 height 18
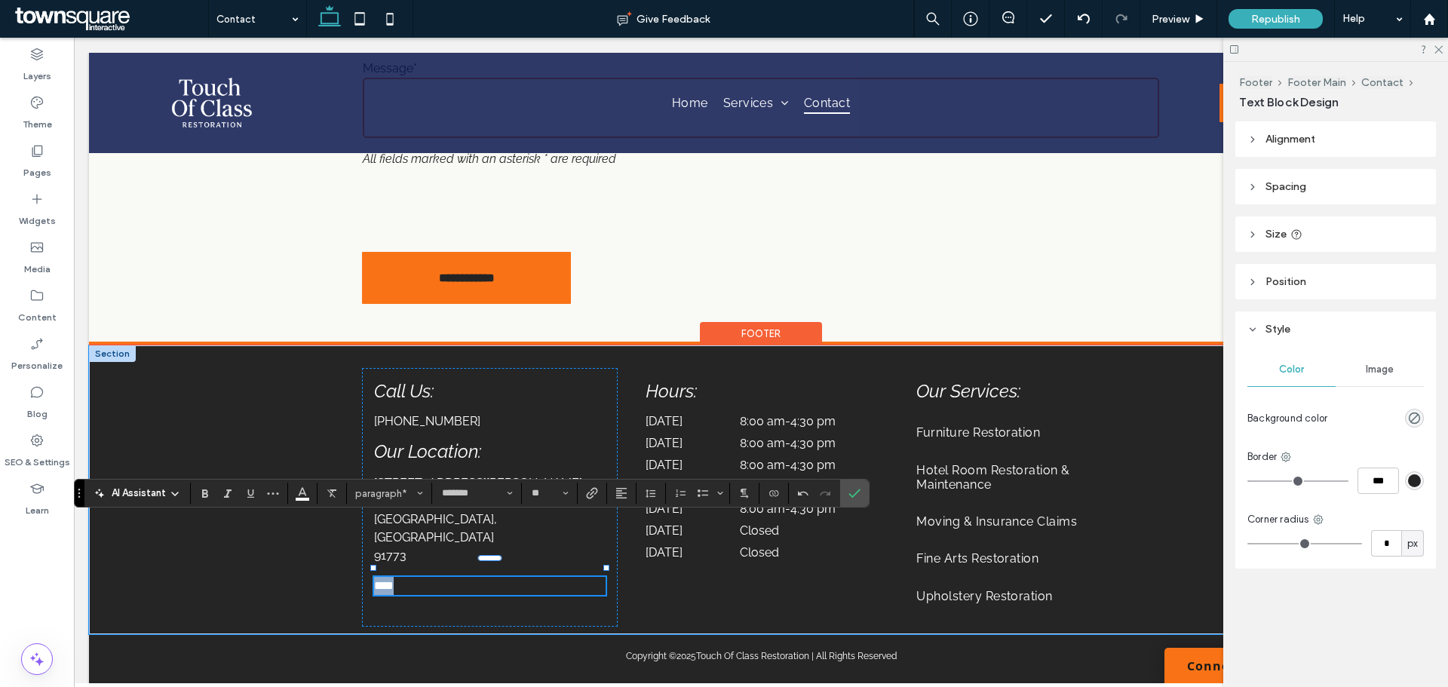
click at [428, 577] on p "**** ﻿" at bounding box center [489, 586] width 231 height 18
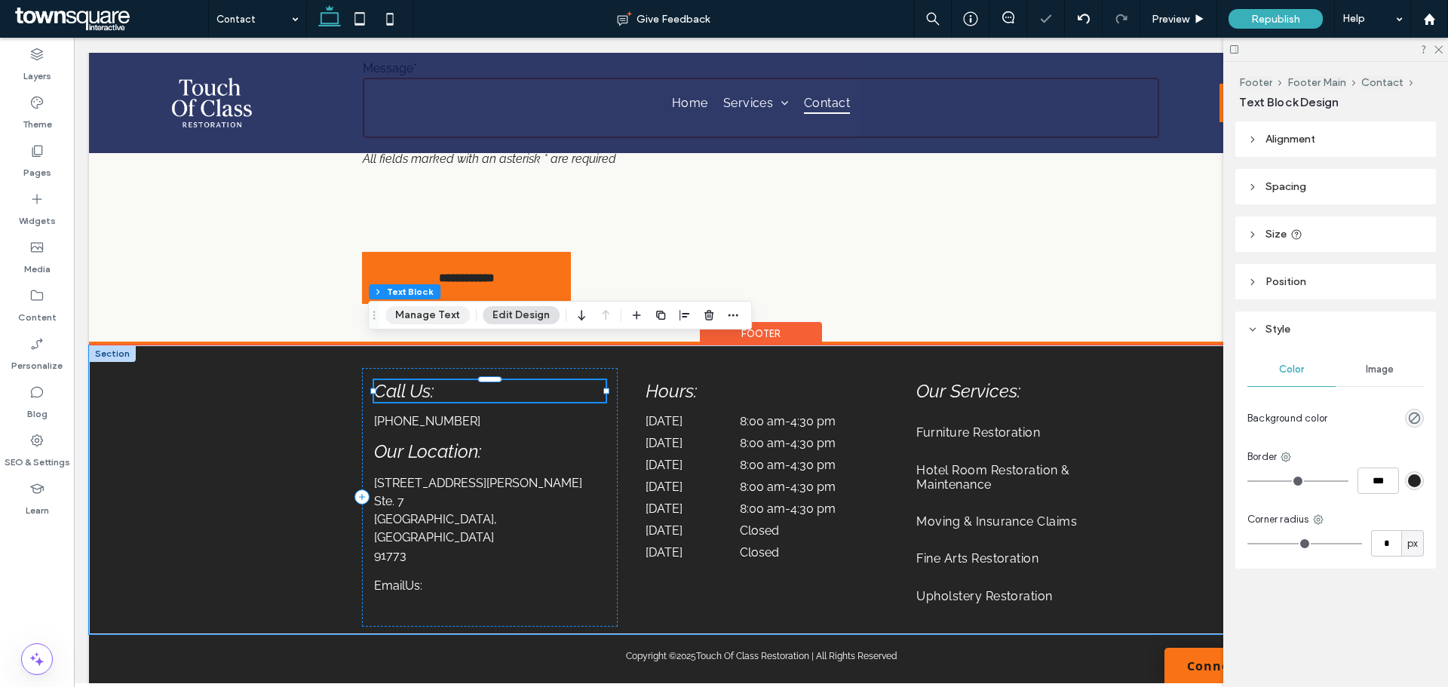
click at [429, 317] on button "Manage Text" at bounding box center [427, 315] width 84 height 18
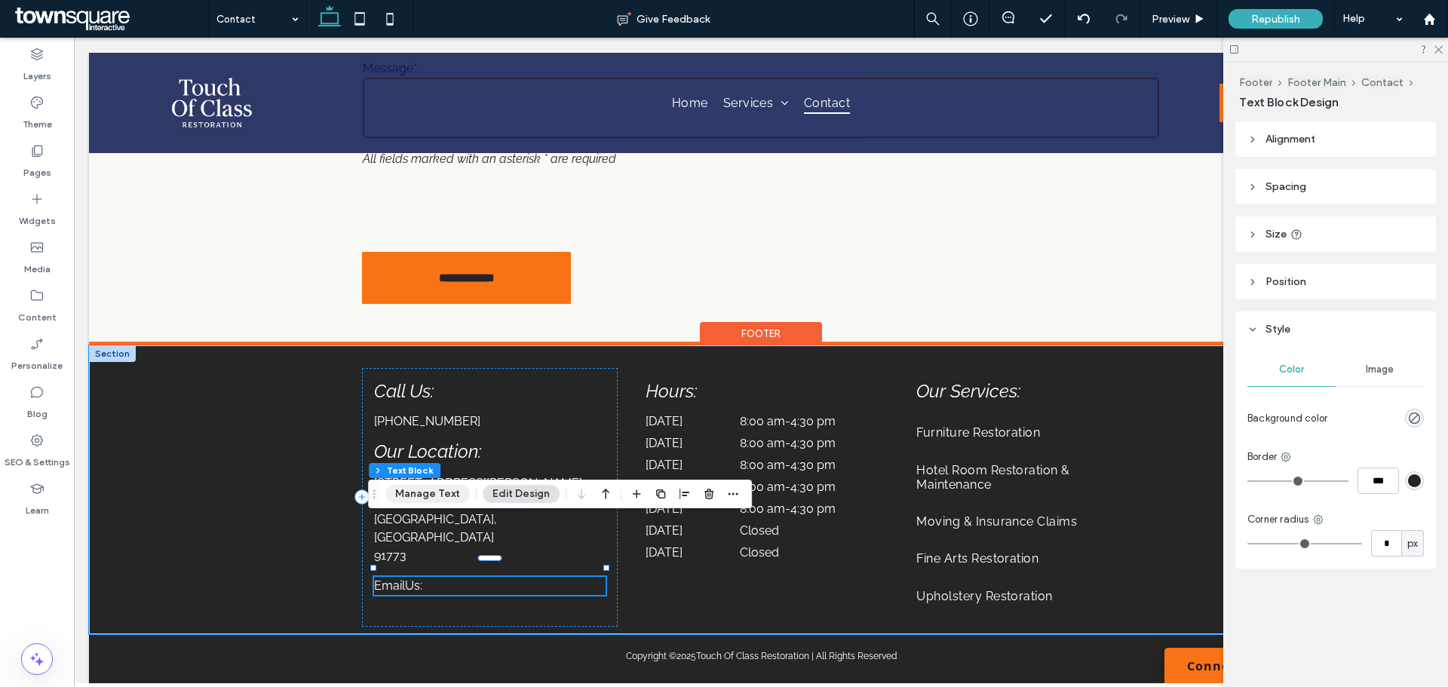
click at [443, 489] on button "Manage Text" at bounding box center [427, 494] width 84 height 18
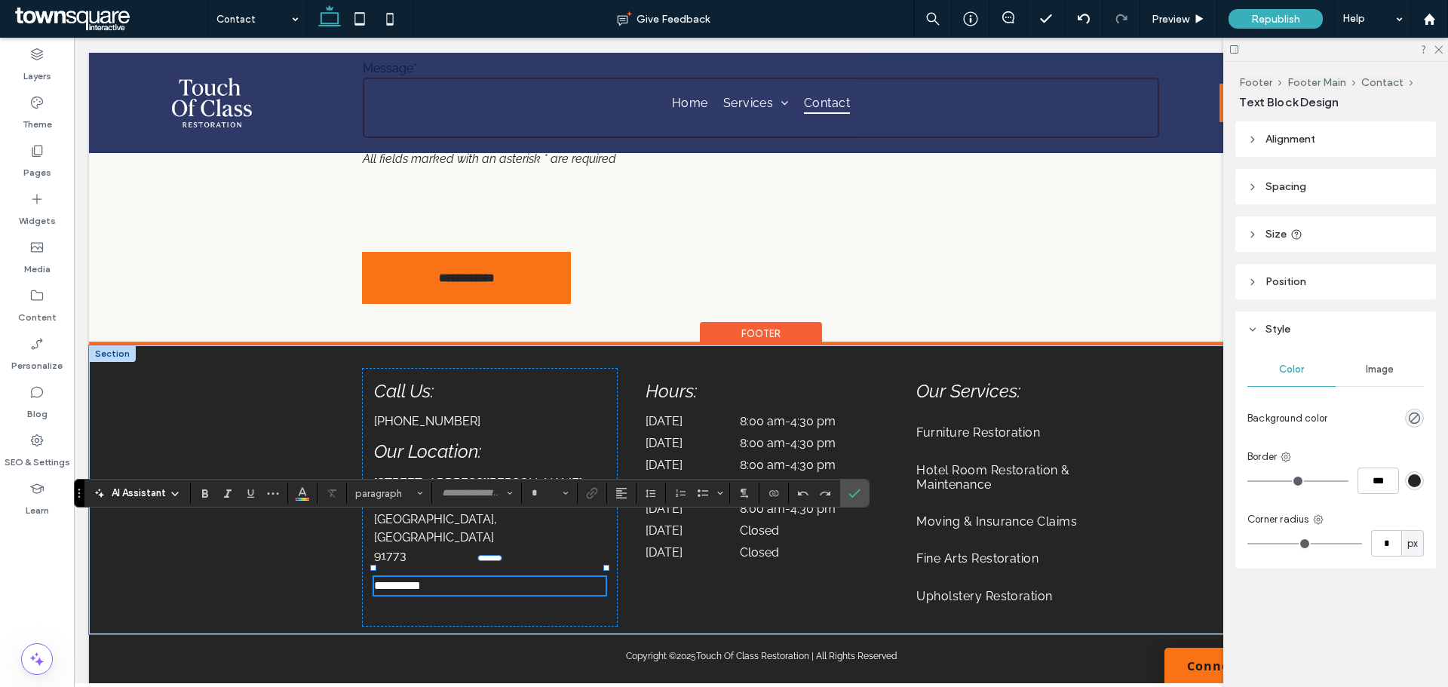
type input "*******"
type input "**"
click at [548, 493] on input "**" at bounding box center [544, 493] width 29 height 12
click at [548, 336] on label "24" at bounding box center [549, 333] width 48 height 21
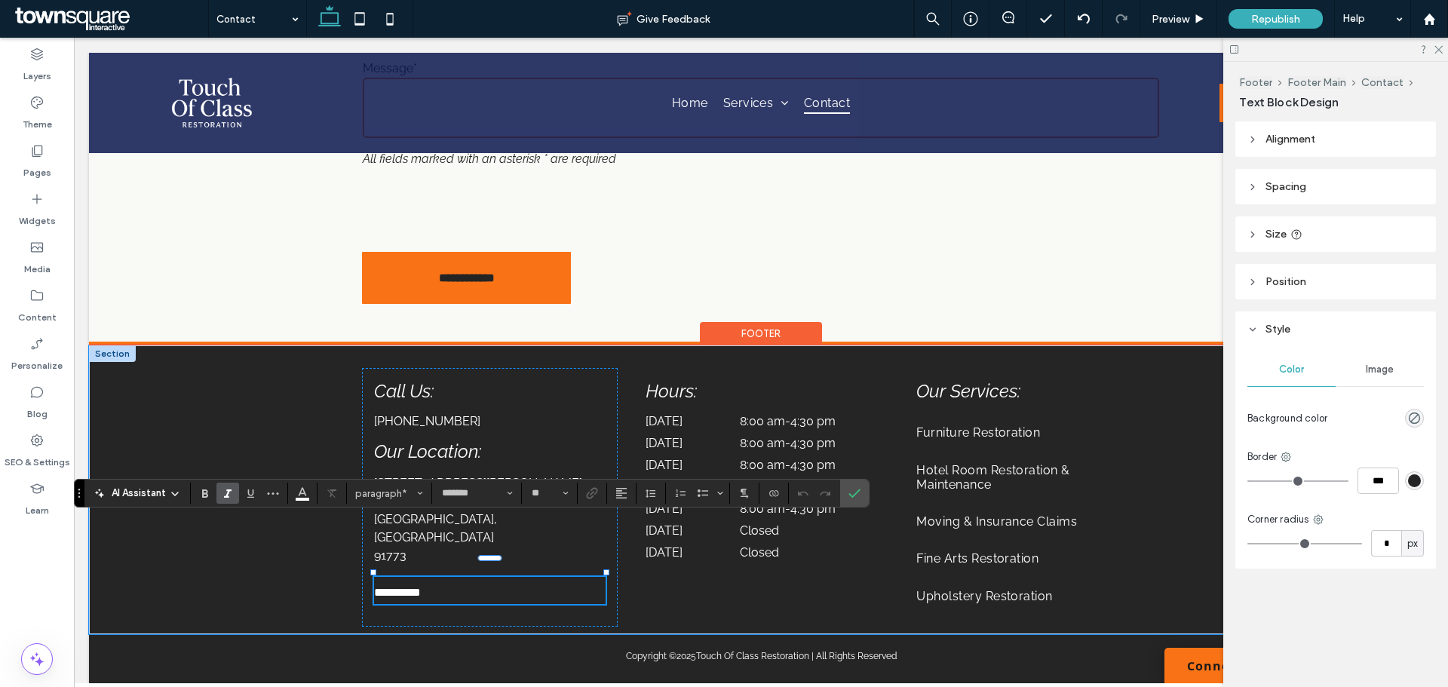
click at [225, 490] on icon "Italic" at bounding box center [228, 493] width 12 height 12
type input "**"
click at [377, 587] on span "*********" at bounding box center [397, 592] width 47 height 11
click at [377, 580] on span "*********" at bounding box center [397, 585] width 47 height 11
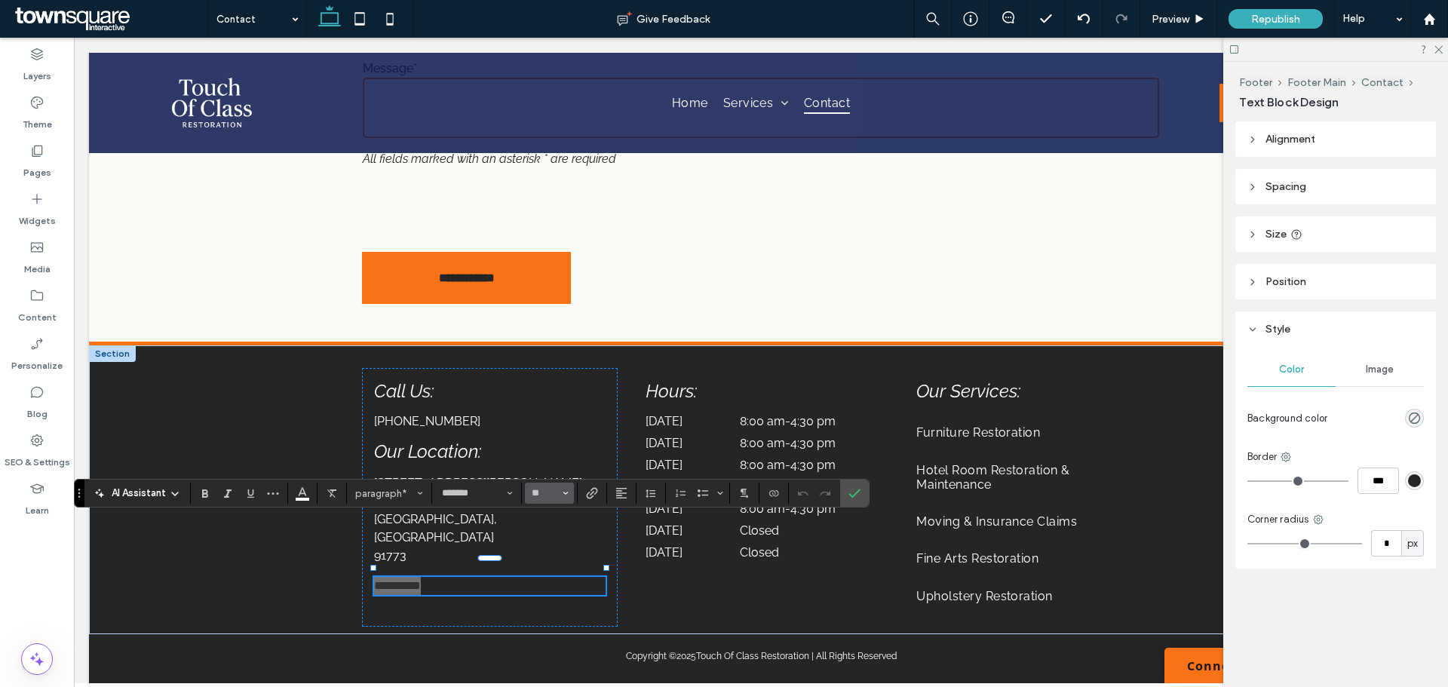
click at [564, 491] on icon "Size" at bounding box center [565, 493] width 6 height 6
click at [557, 336] on label "24" at bounding box center [549, 333] width 48 height 21
type input "**"
click at [230, 489] on icon "Italic" at bounding box center [228, 493] width 12 height 12
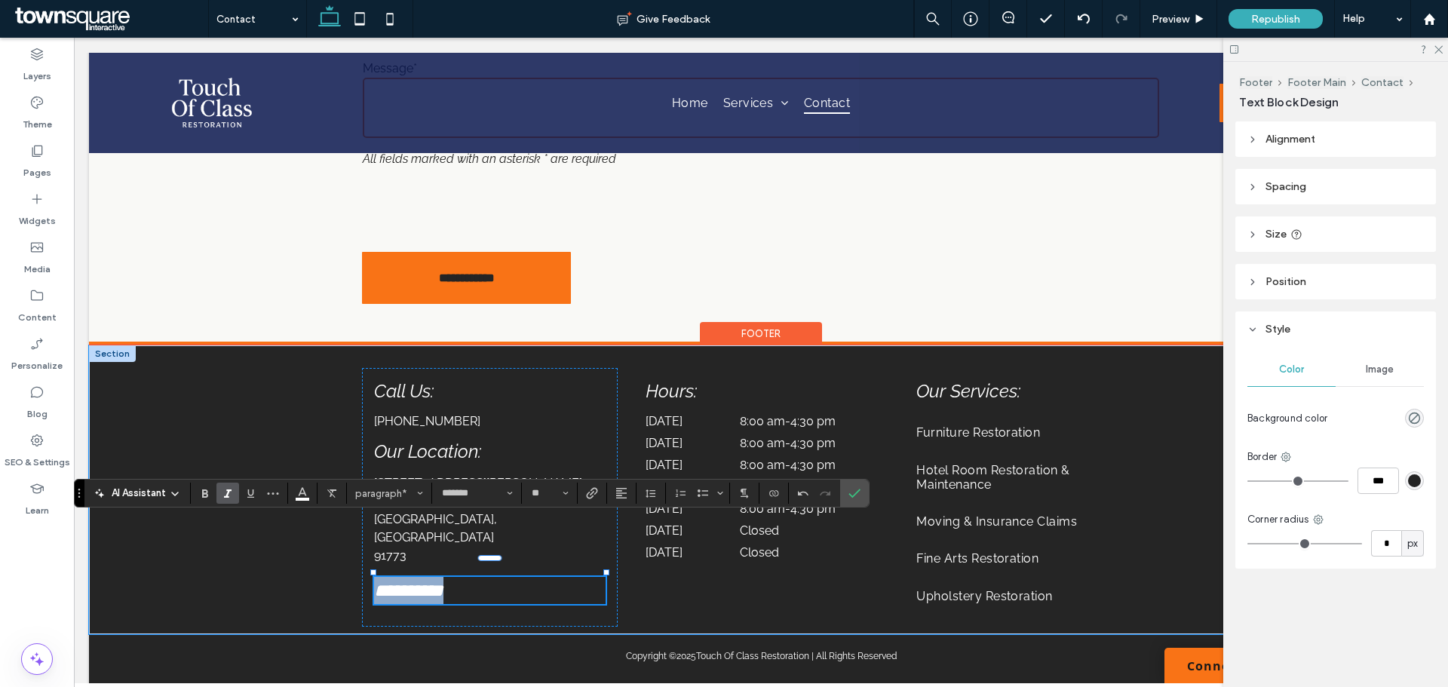
click at [487, 577] on p "*********" at bounding box center [489, 590] width 231 height 27
click at [532, 575] on div "Call Us: (626) 737-8480 Our Location: 515 W Allen Ave. Ste. 7 San Dimas, CA 917…" at bounding box center [489, 497] width 255 height 259
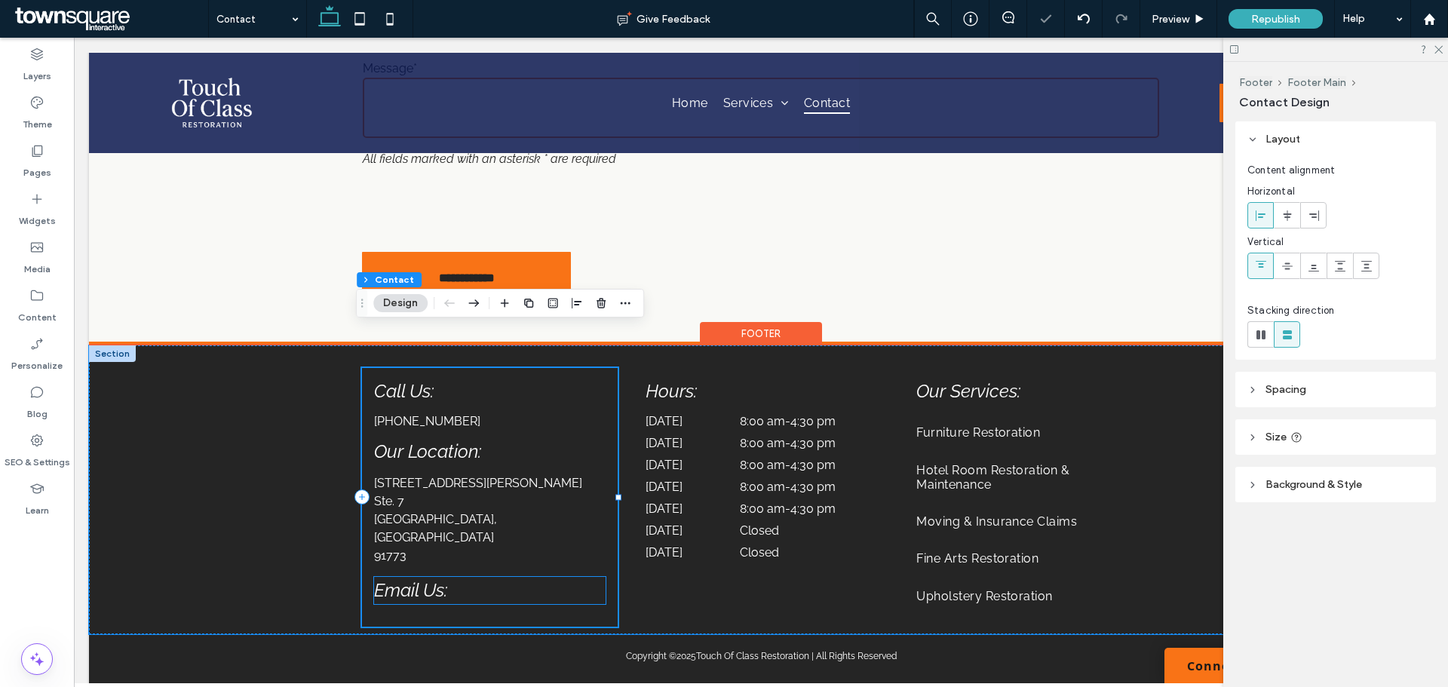
click at [424, 579] on span "Email Us:" at bounding box center [410, 590] width 73 height 22
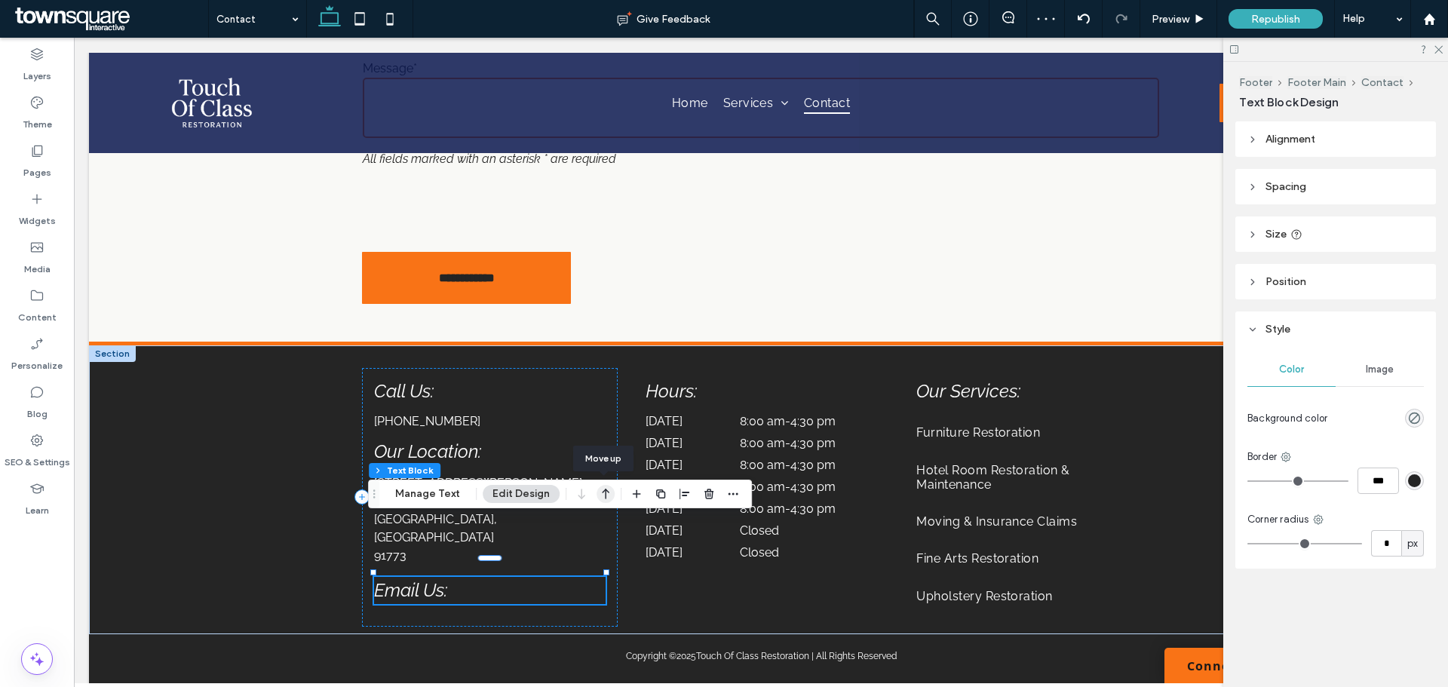
click at [599, 495] on icon "button" at bounding box center [605, 493] width 18 height 27
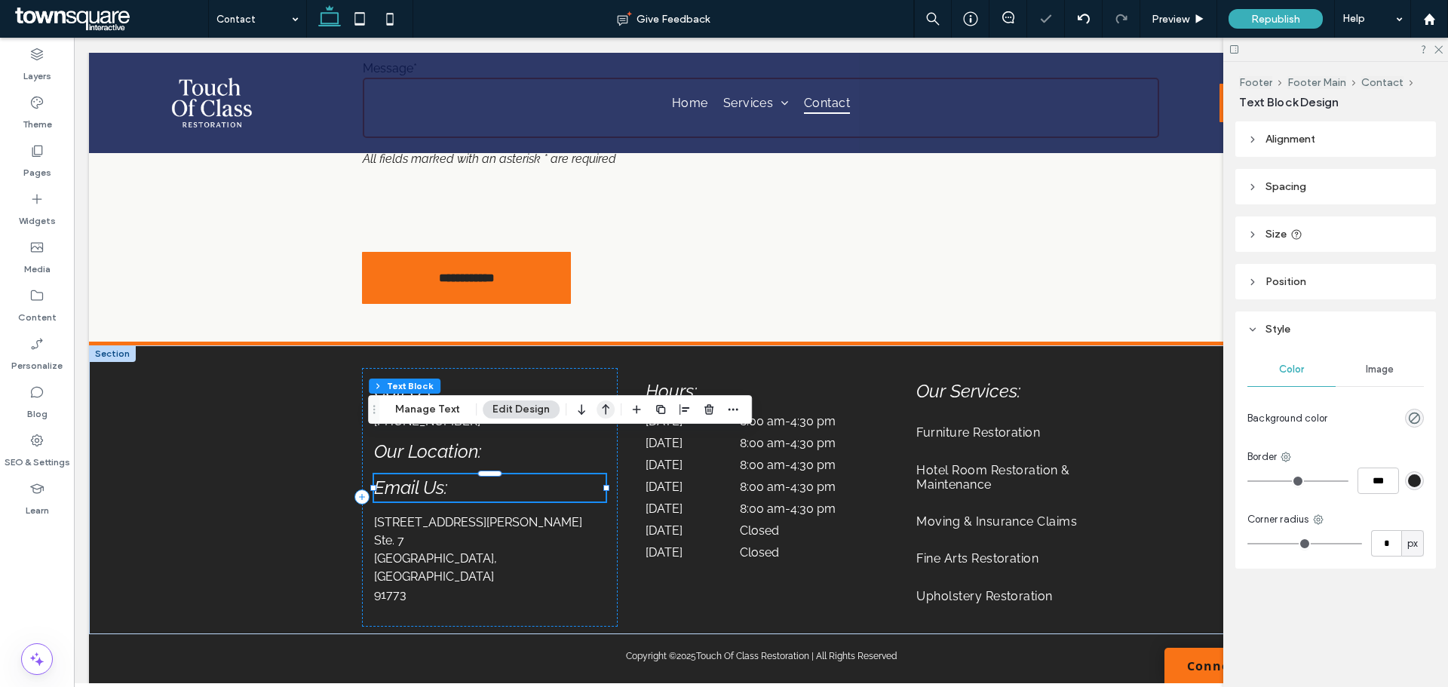
click at [599, 409] on icon "button" at bounding box center [605, 409] width 18 height 27
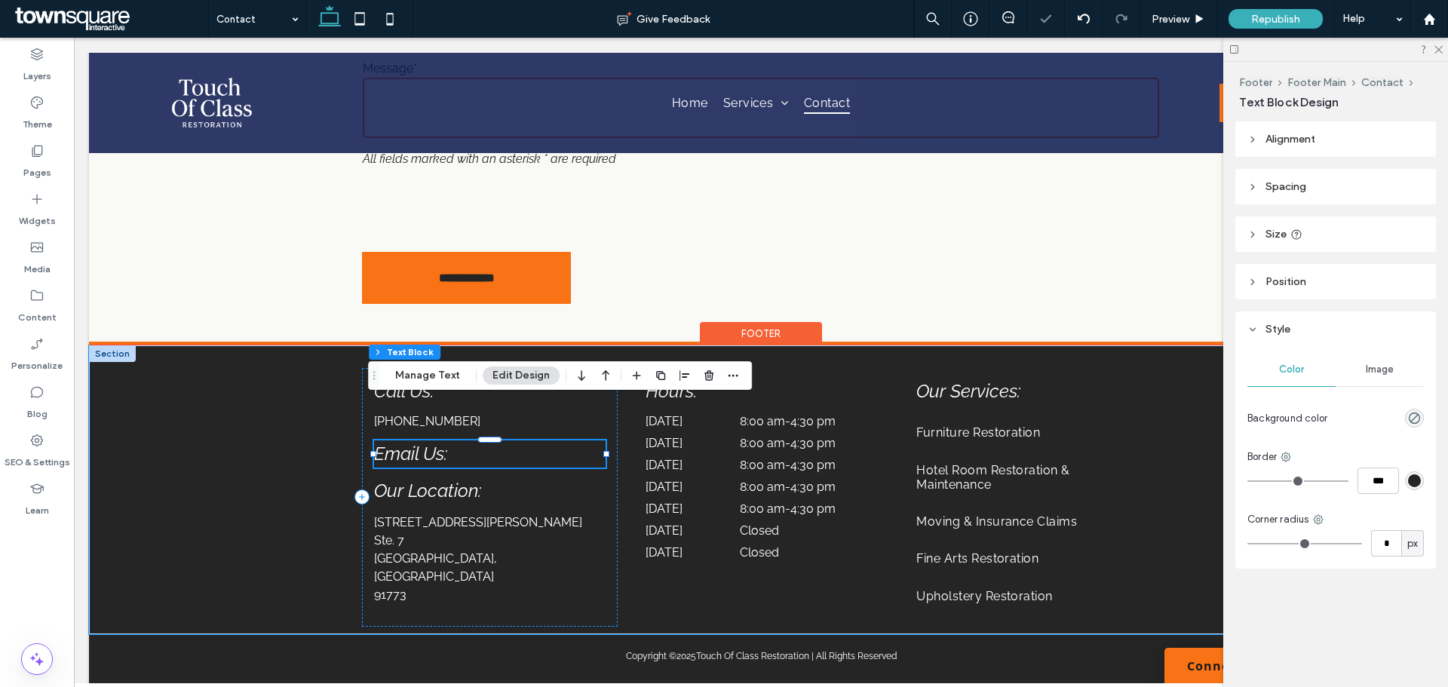
click at [523, 467] on div at bounding box center [489, 467] width 231 height 1
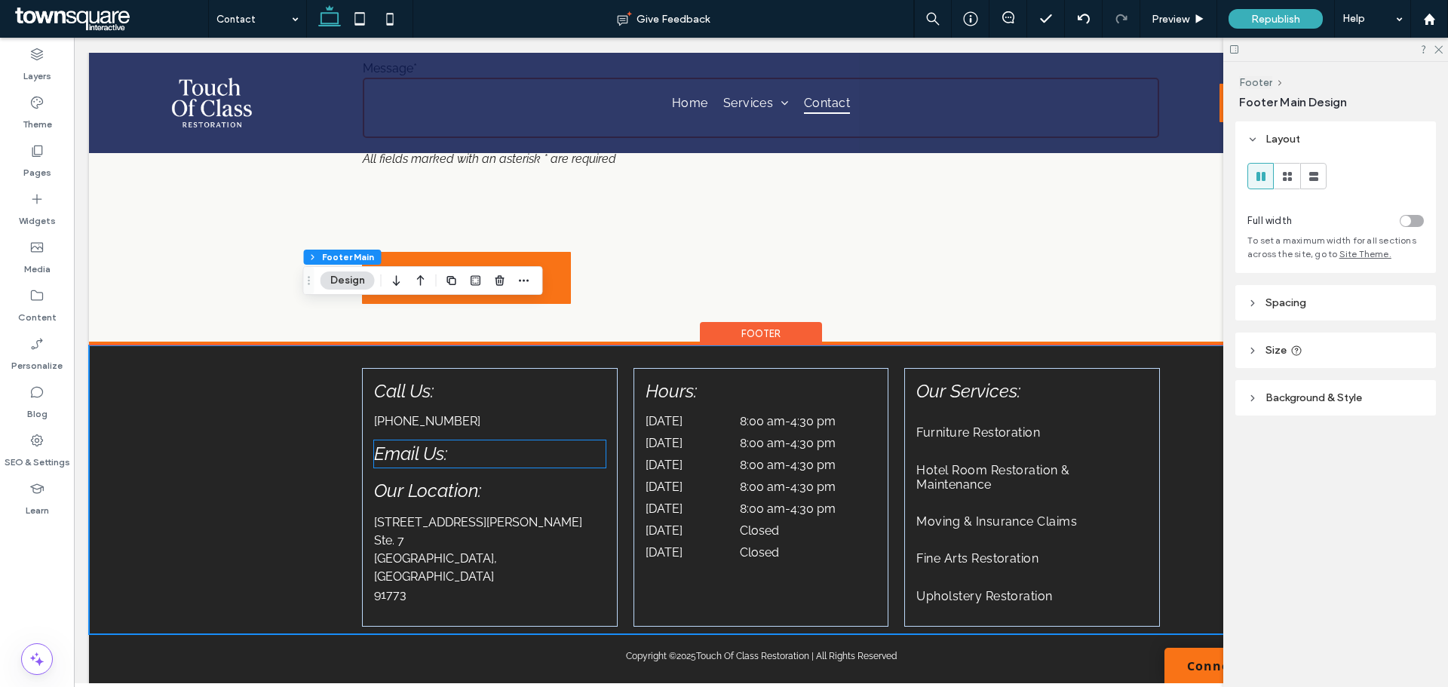
click at [469, 440] on p "Email Us:" at bounding box center [489, 453] width 231 height 27
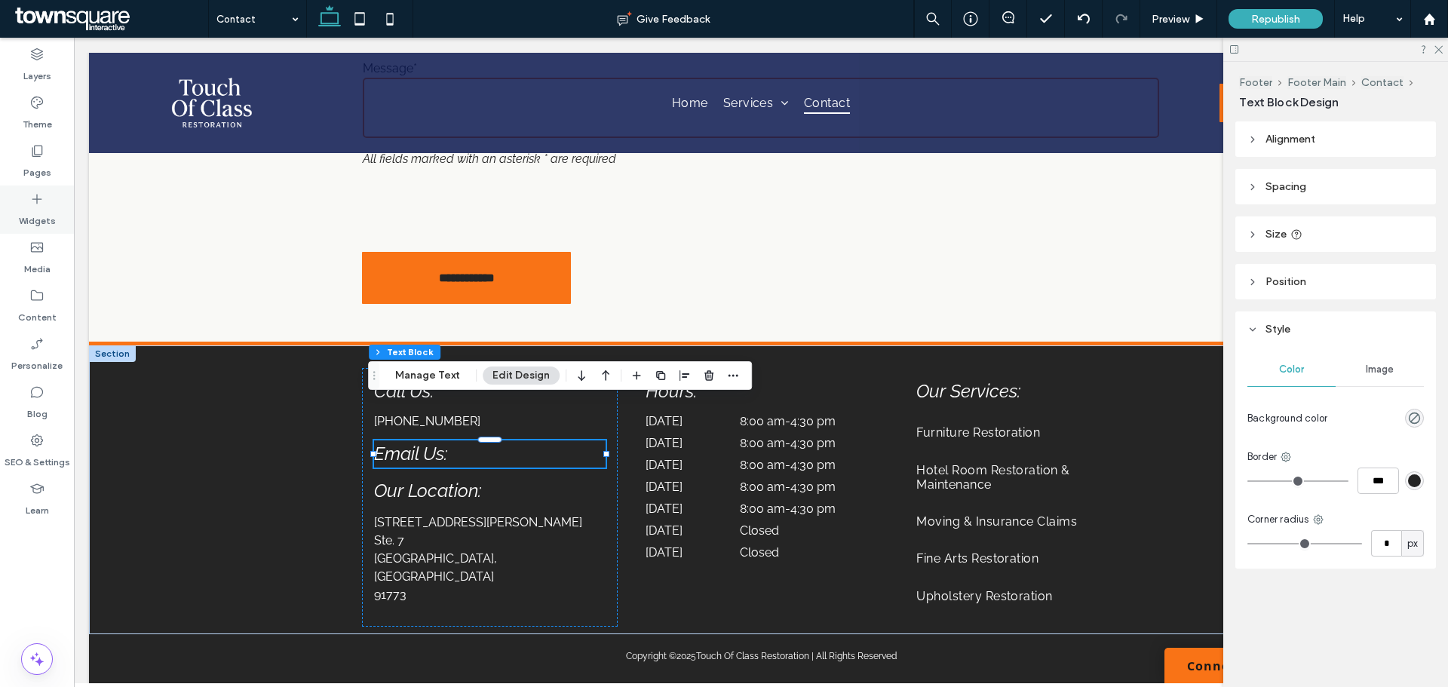
click at [53, 219] on label "Widgets" at bounding box center [37, 217] width 37 height 21
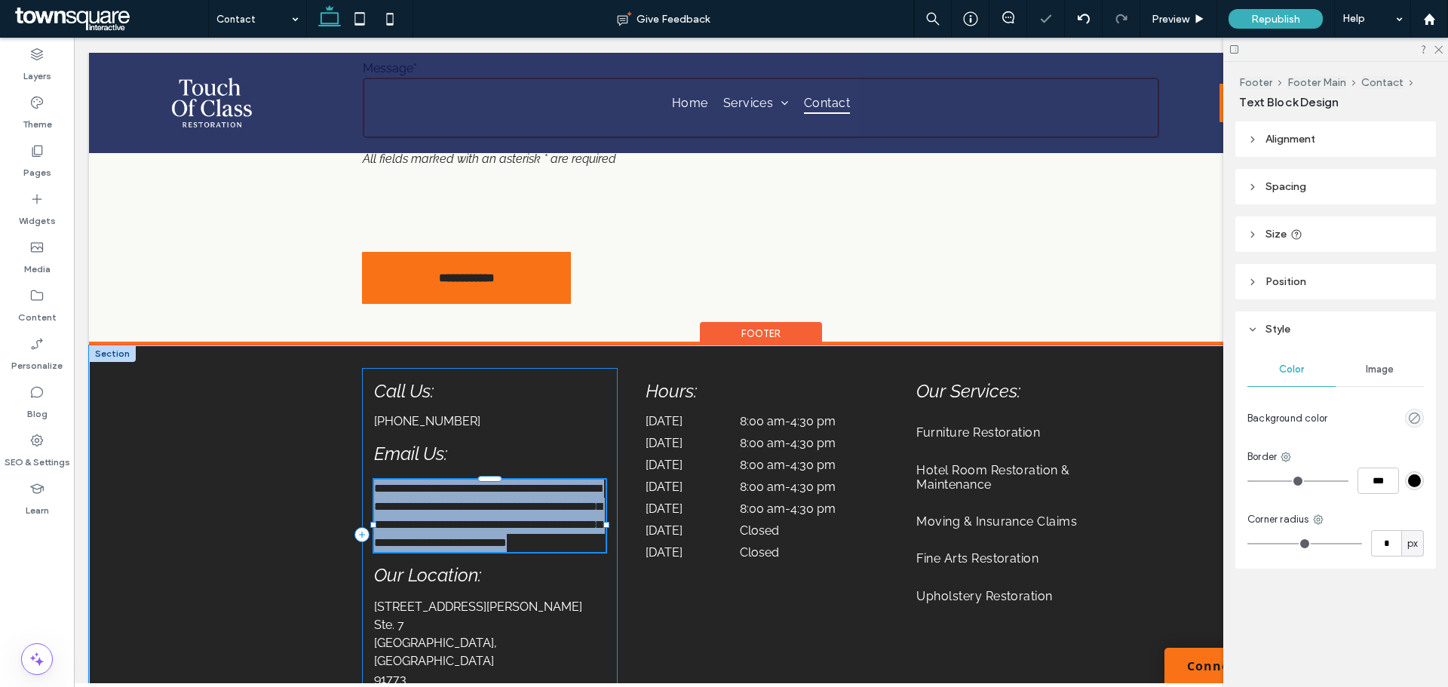
type input "*******"
type input "**"
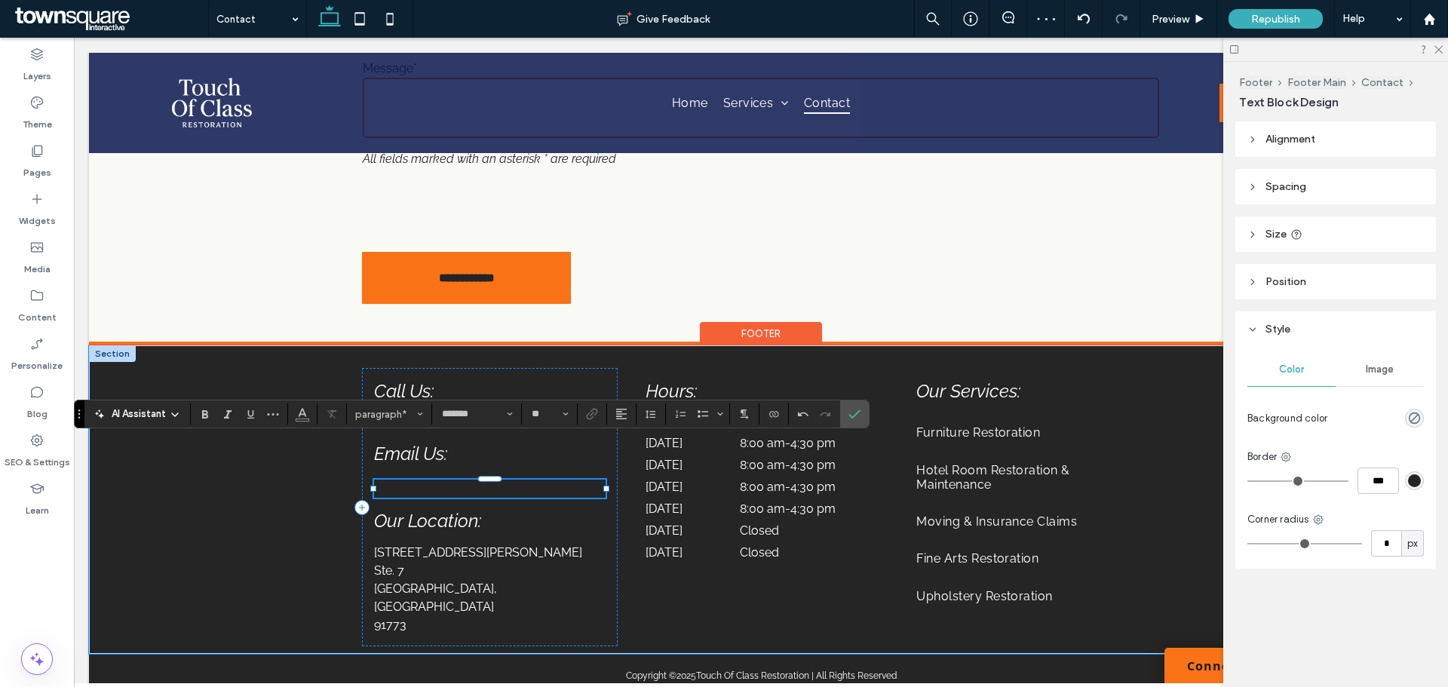
click at [442, 480] on p "﻿" at bounding box center [489, 489] width 231 height 18
paste div
type input "**"
type input "*******"
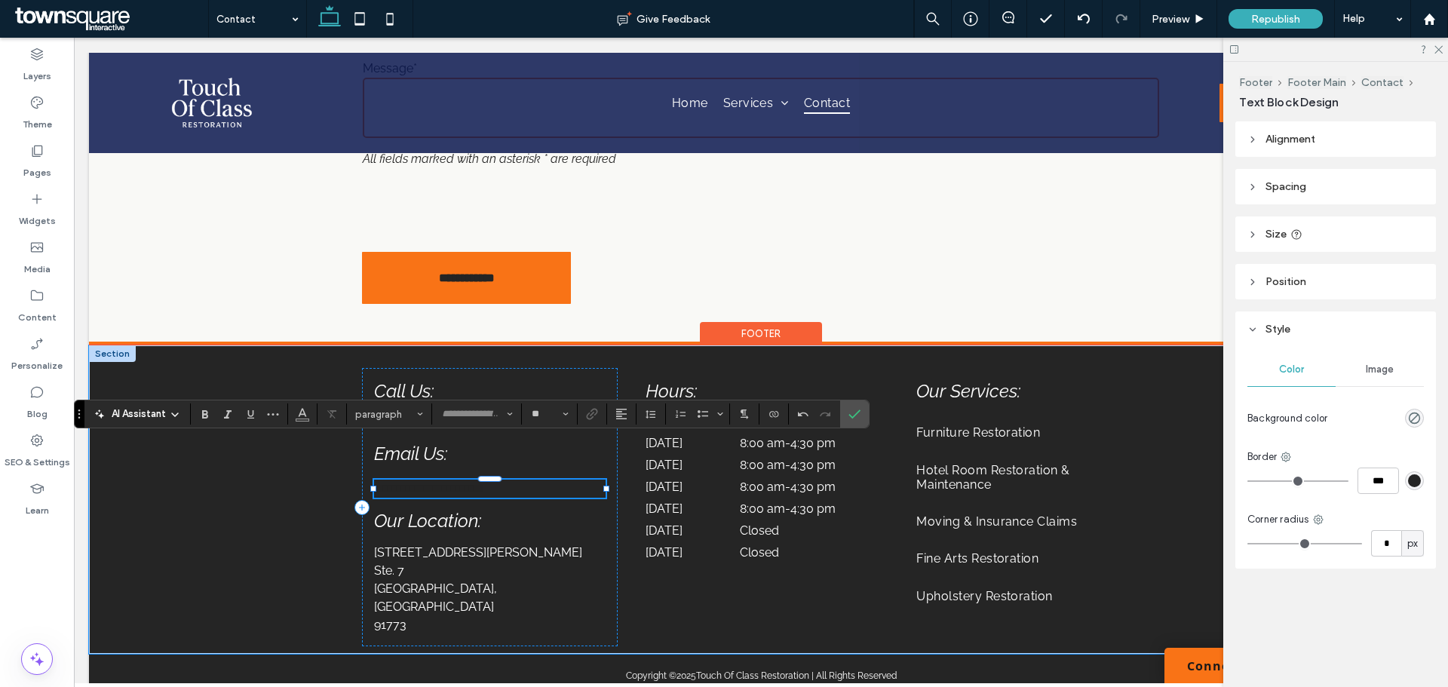
type input "**"
click at [471, 483] on span "**********" at bounding box center [429, 488] width 110 height 11
click at [306, 418] on span "Color" at bounding box center [302, 413] width 12 height 20
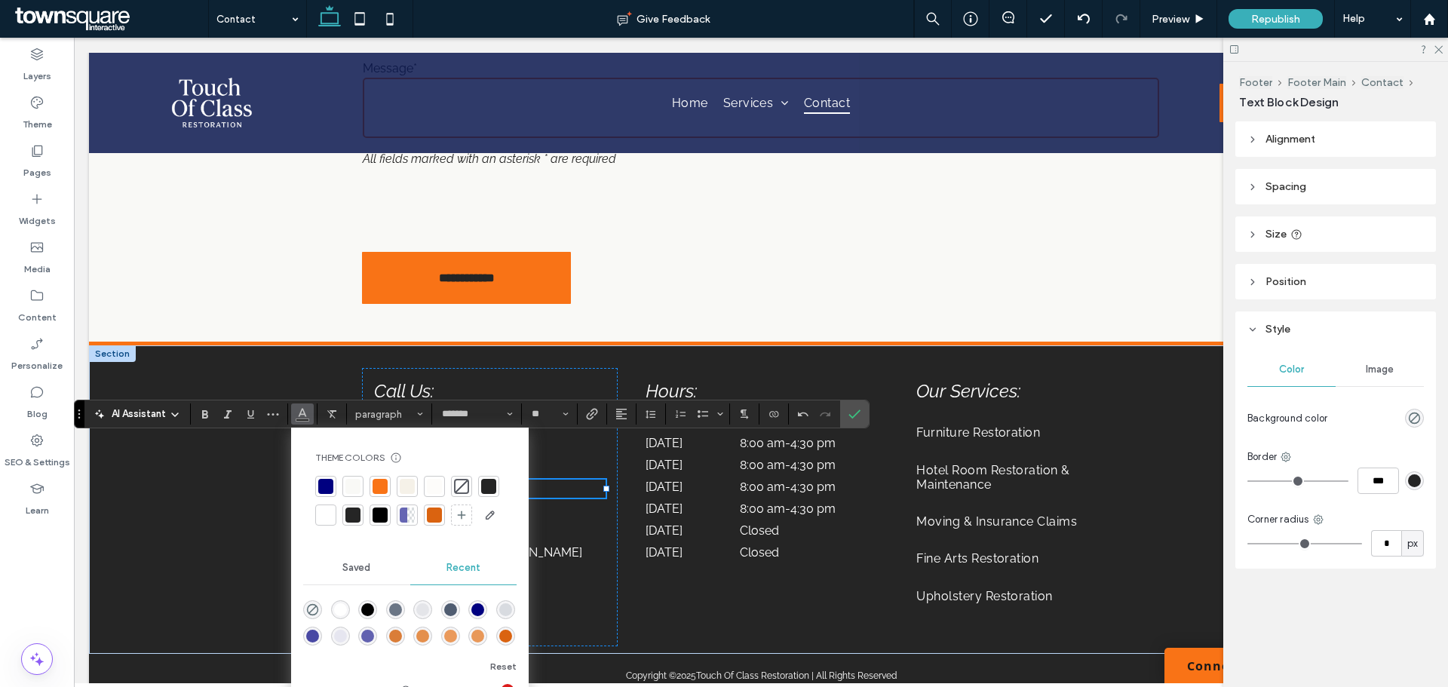
click at [323, 513] on div at bounding box center [325, 514] width 15 height 15
click at [566, 544] on p "515 W Allen Ave." at bounding box center [489, 553] width 231 height 18
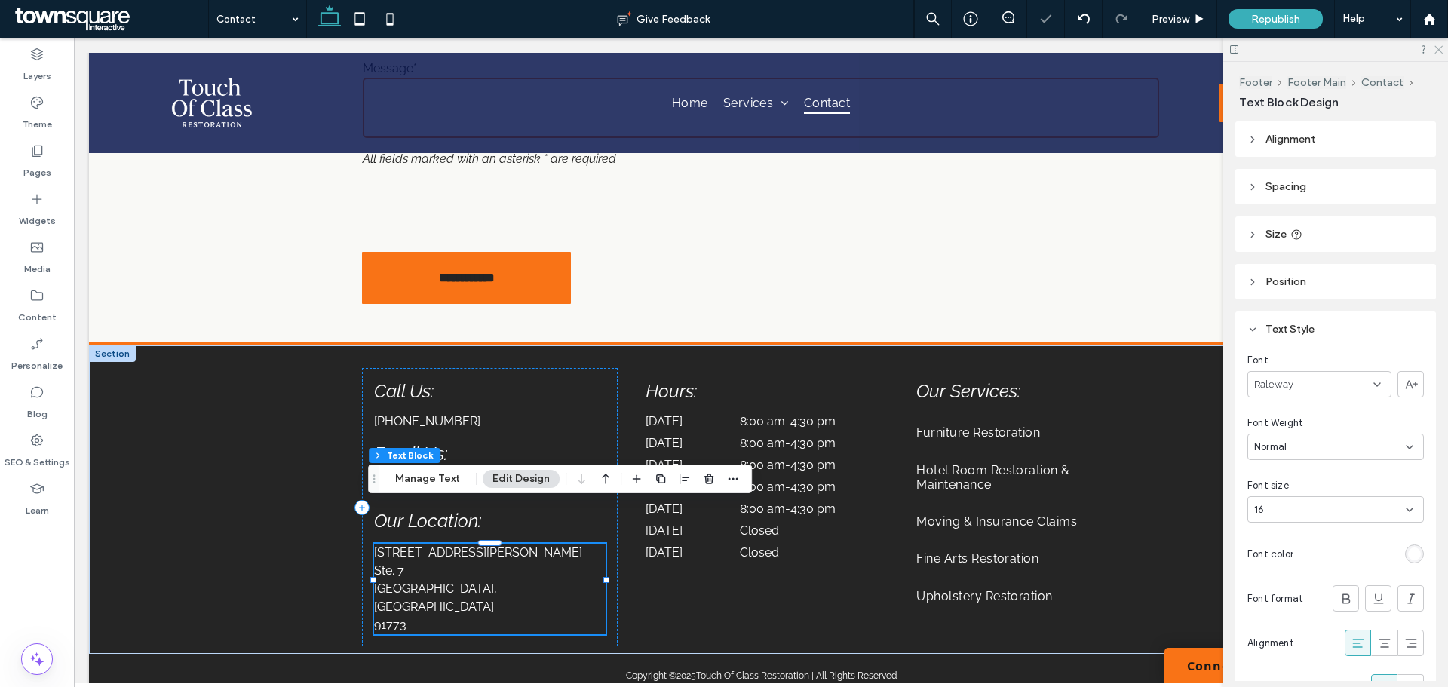
click at [1440, 46] on icon at bounding box center [1438, 49] width 10 height 10
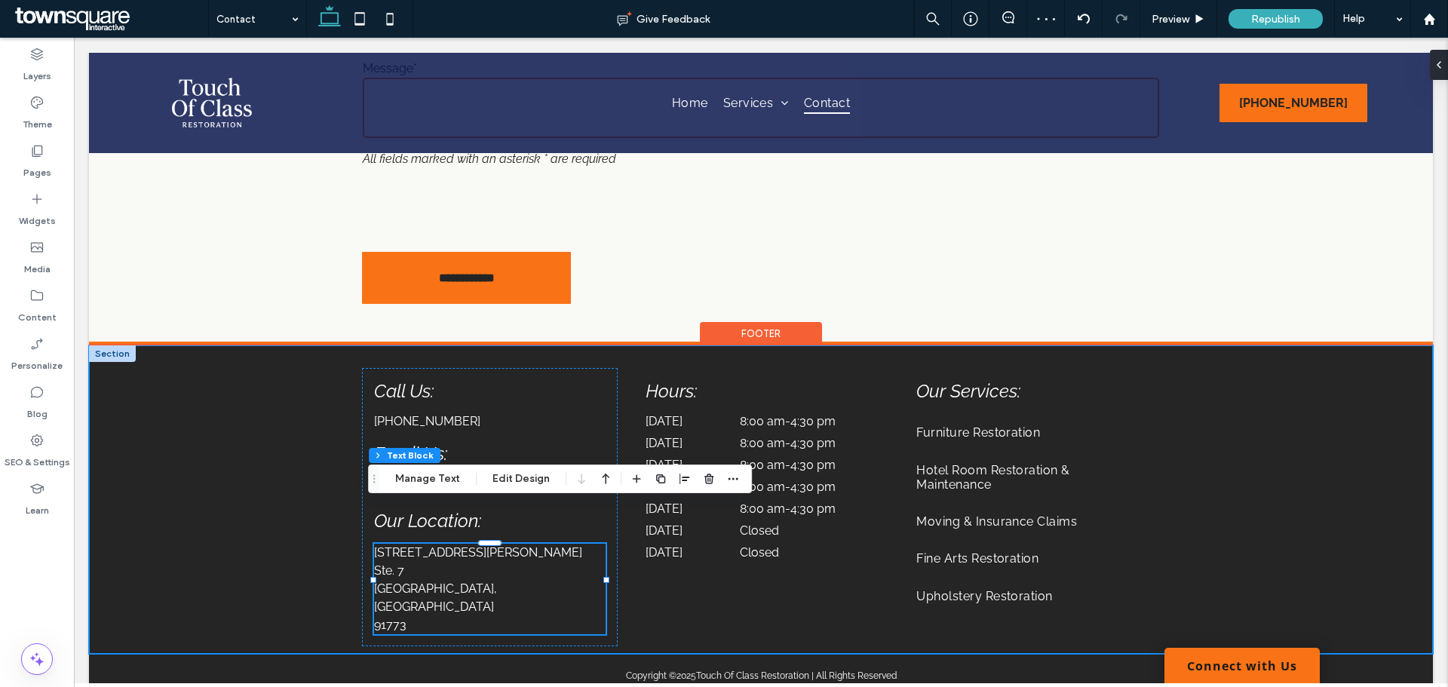
click at [215, 394] on div "Call Us: (626) 737-8480 Email Us: tocrestoration@gmail.com Our Location: 515 W …" at bounding box center [761, 499] width 1344 height 308
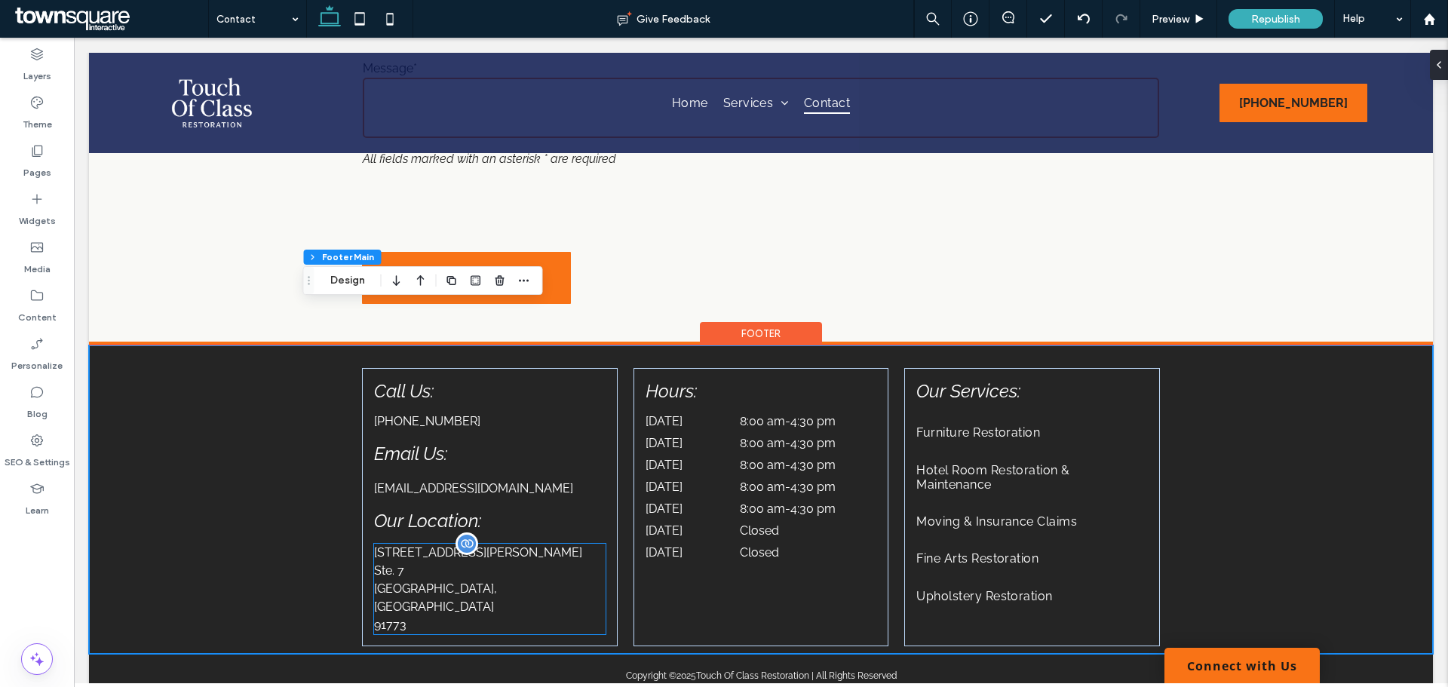
click at [399, 580] on p "San Dimas, CA" at bounding box center [489, 598] width 231 height 36
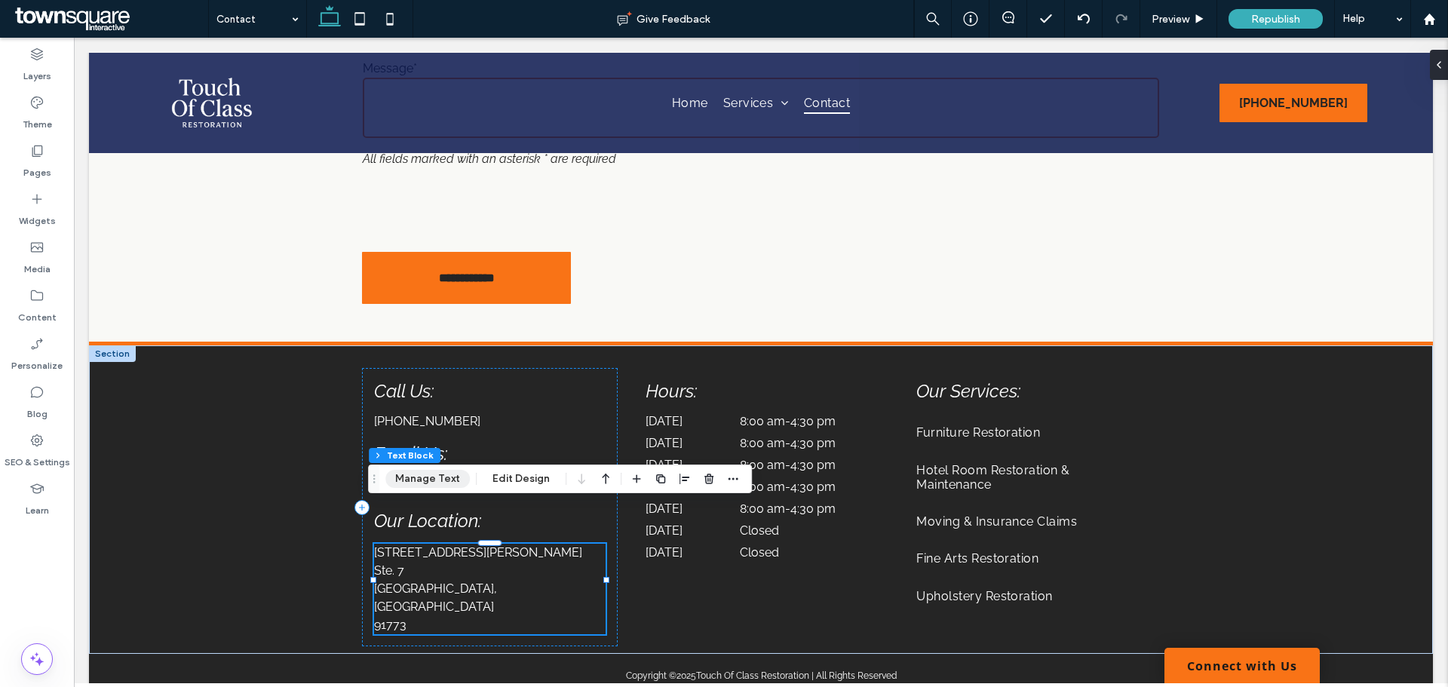
click at [449, 487] on button "Manage Text" at bounding box center [427, 479] width 84 height 18
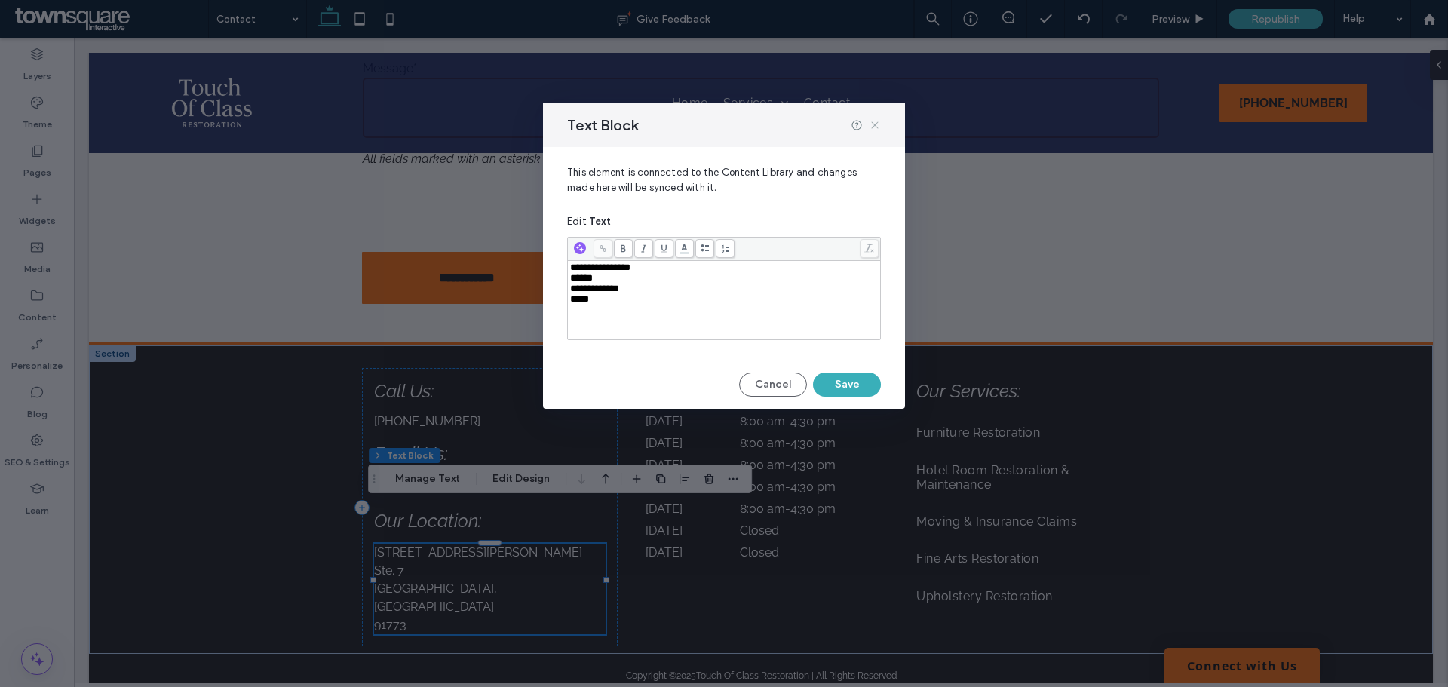
click at [877, 119] on icon at bounding box center [875, 125] width 12 height 12
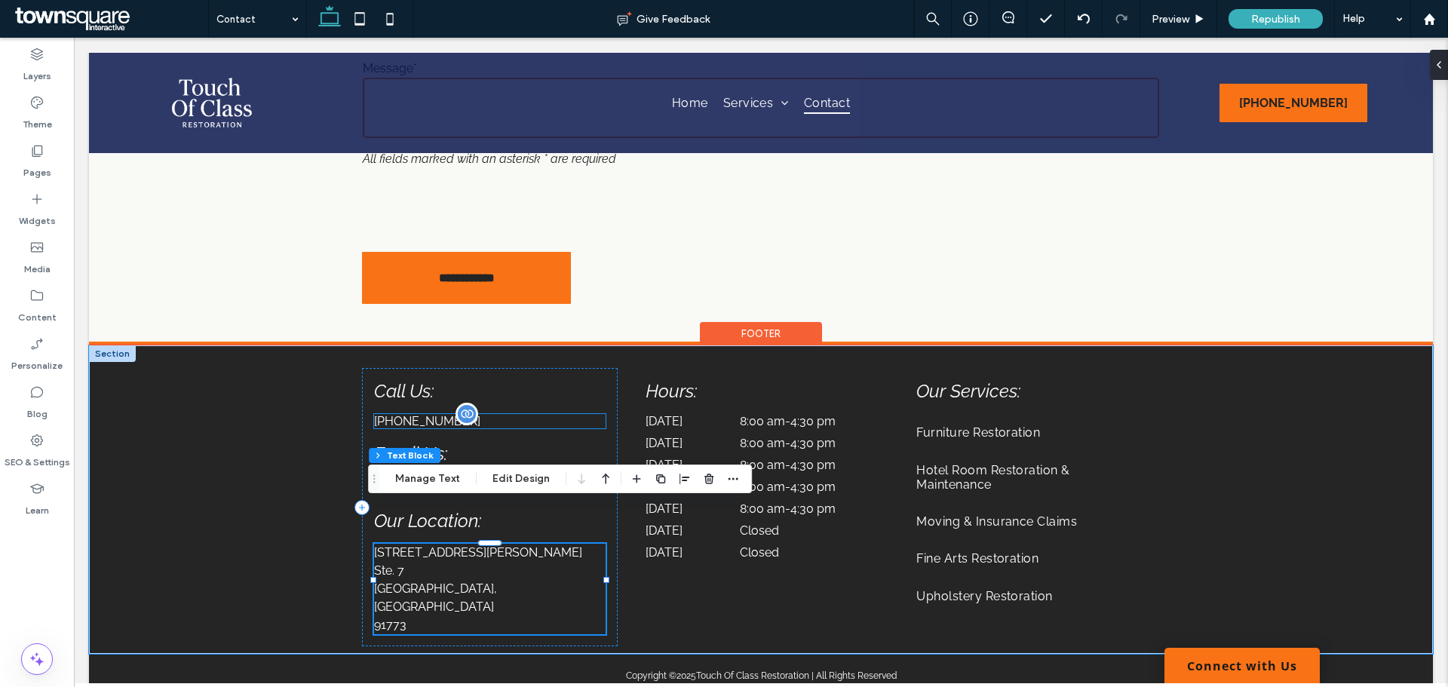
click at [504, 414] on div "(626) 737-8480" at bounding box center [489, 421] width 231 height 14
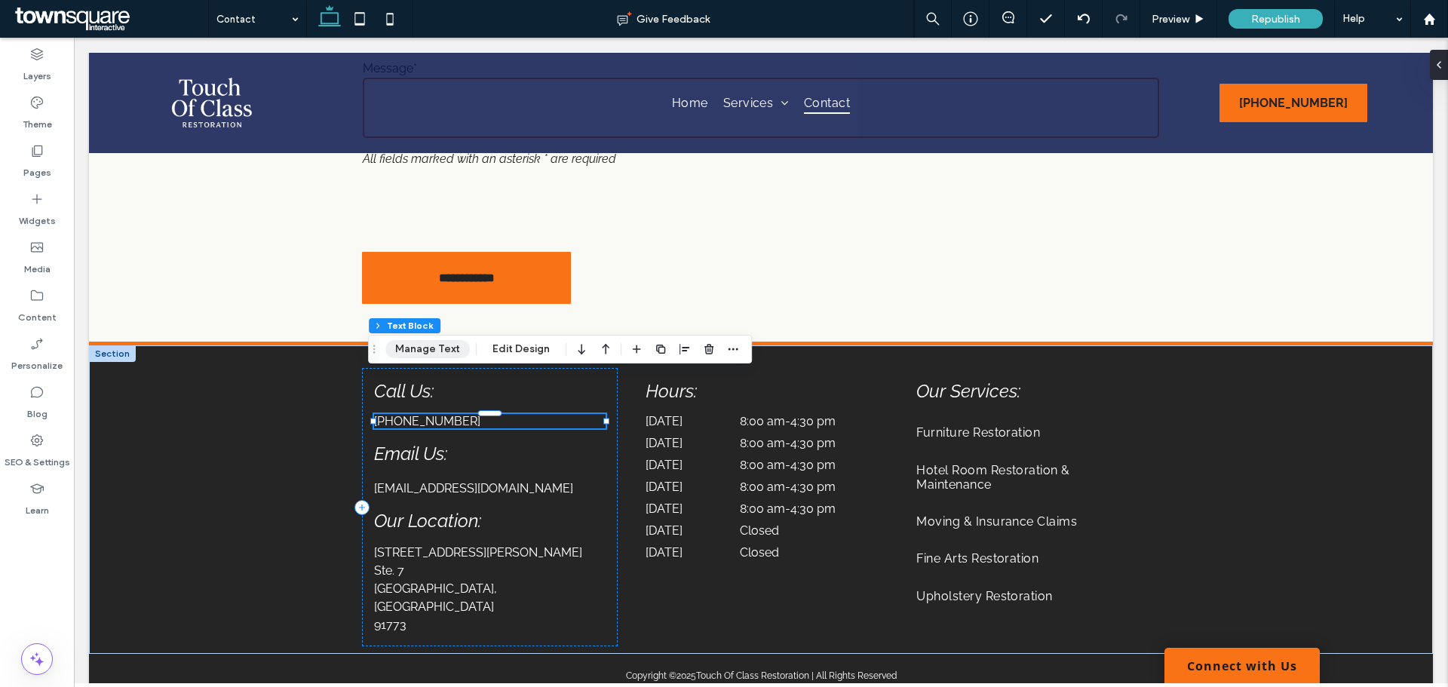
click at [428, 348] on button "Manage Text" at bounding box center [427, 349] width 84 height 18
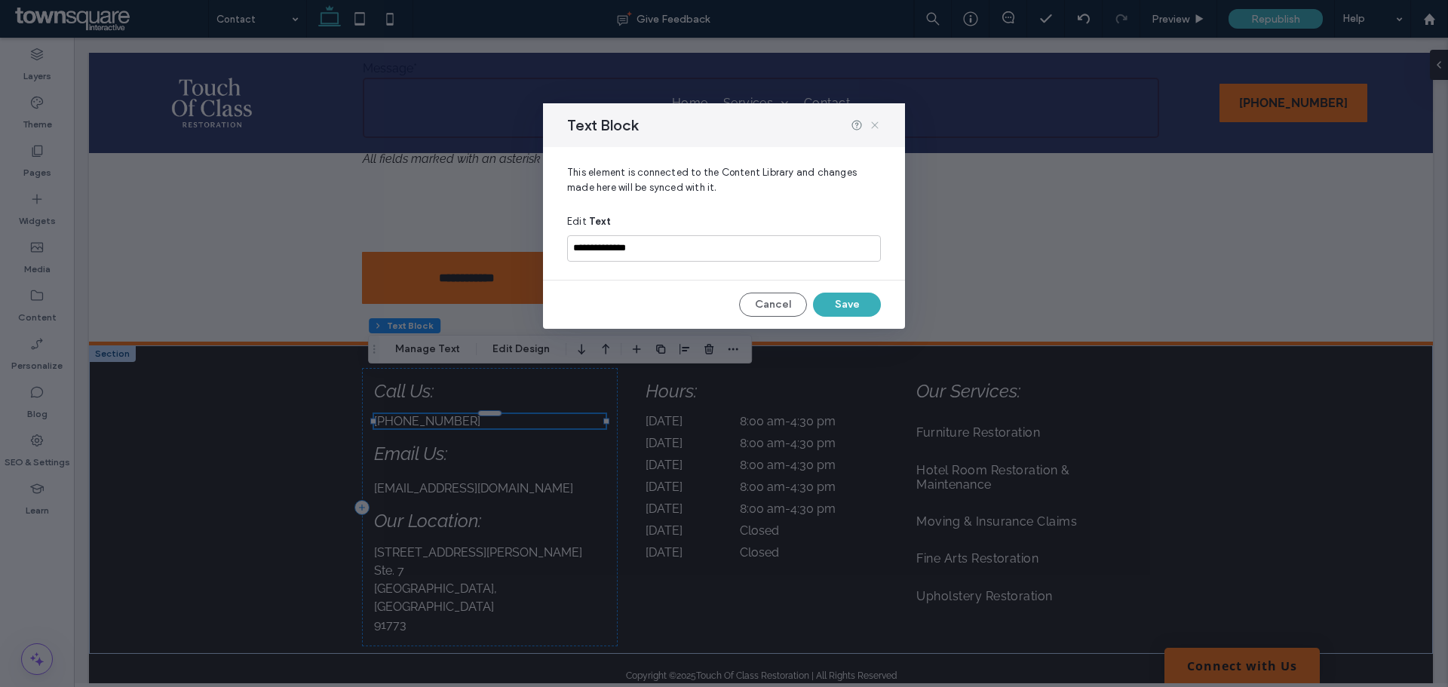
click at [874, 124] on use at bounding box center [874, 124] width 7 height 7
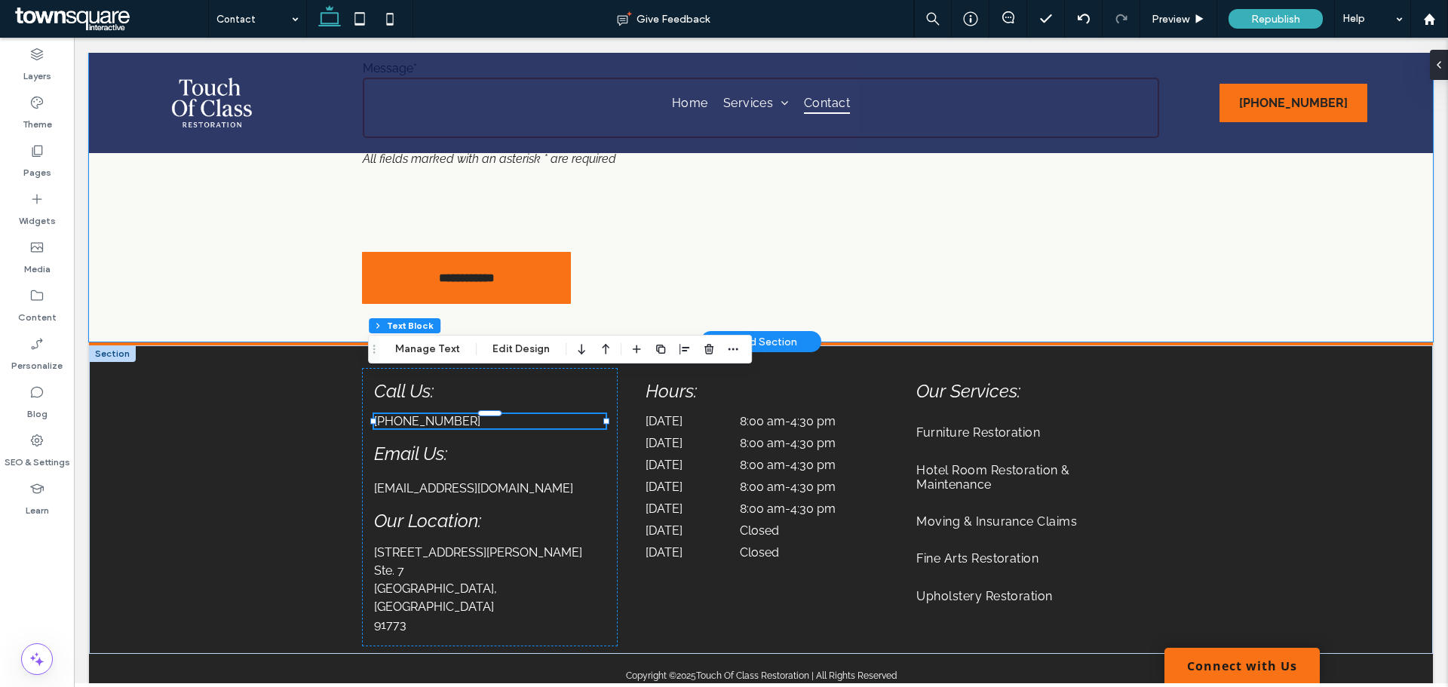
click at [1188, 238] on div "**********" at bounding box center [760, 110] width 905 height 462
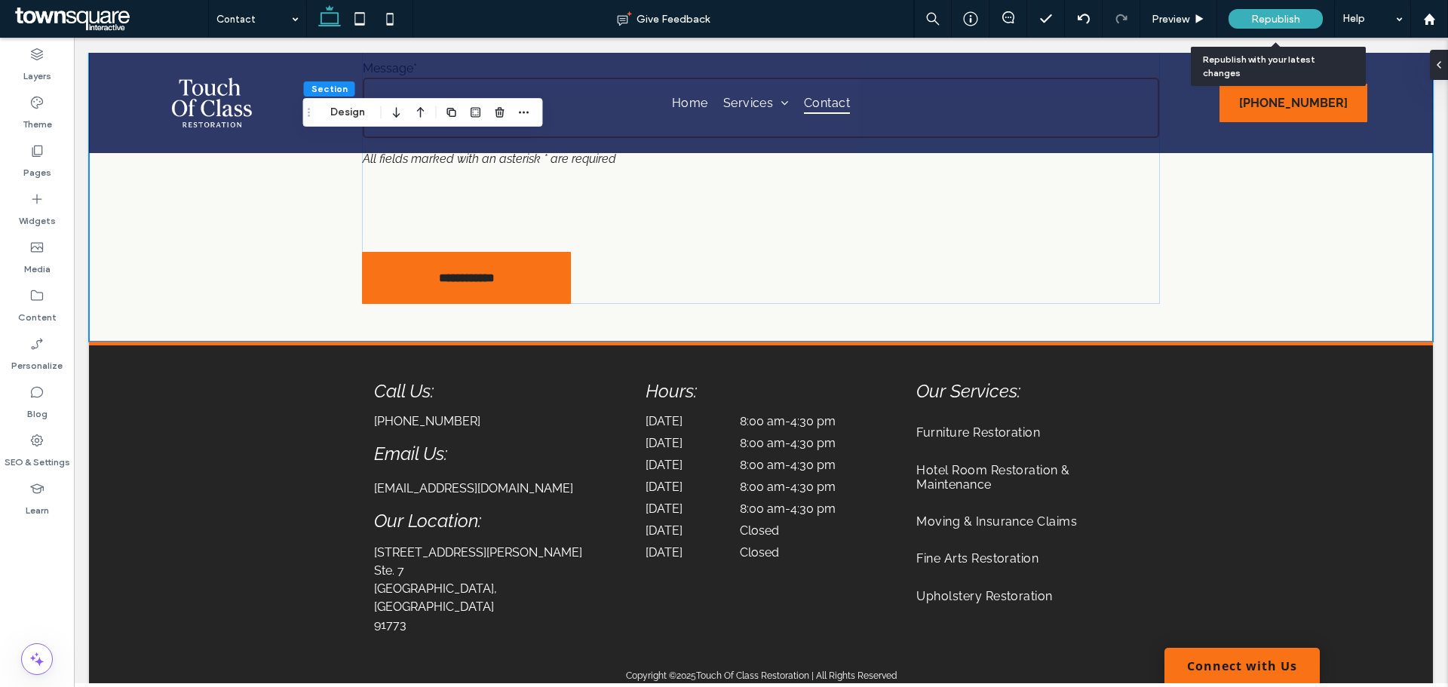
click at [1261, 20] on span "Republish" at bounding box center [1275, 19] width 49 height 13
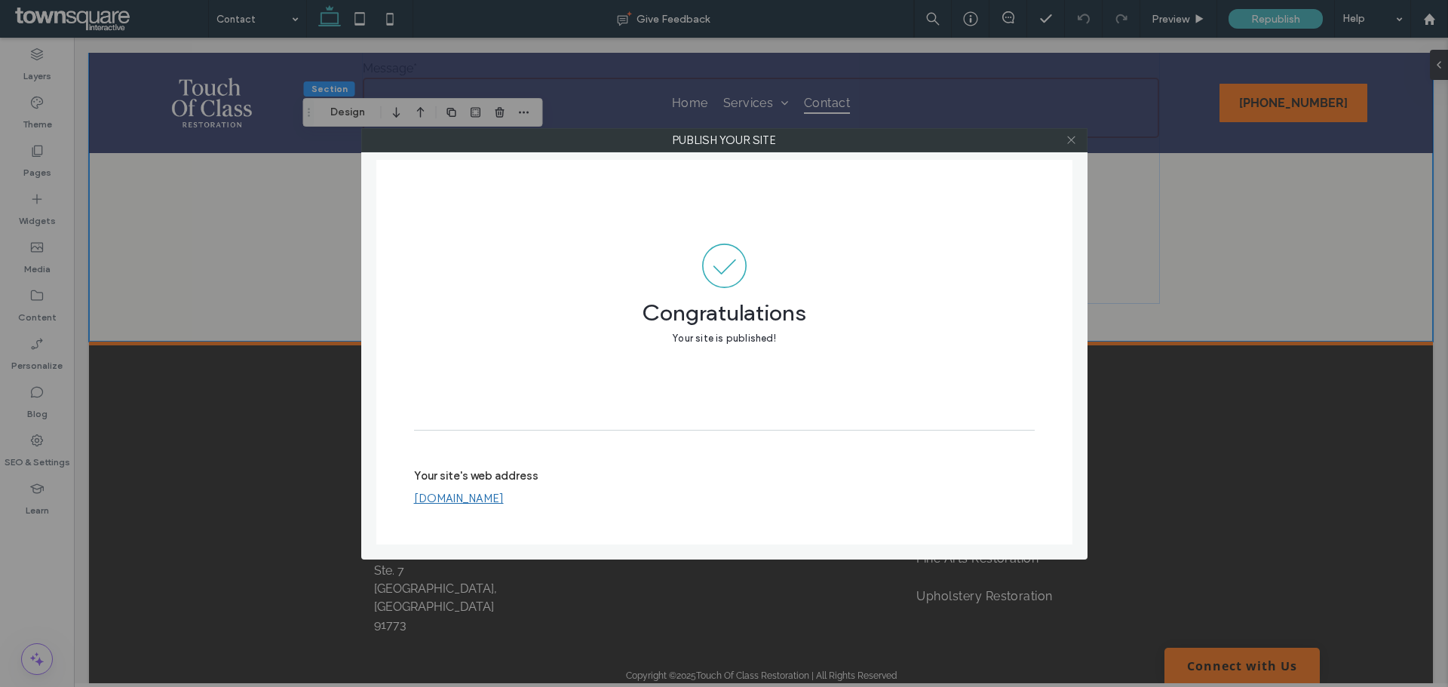
click at [1067, 147] on span at bounding box center [1070, 140] width 11 height 23
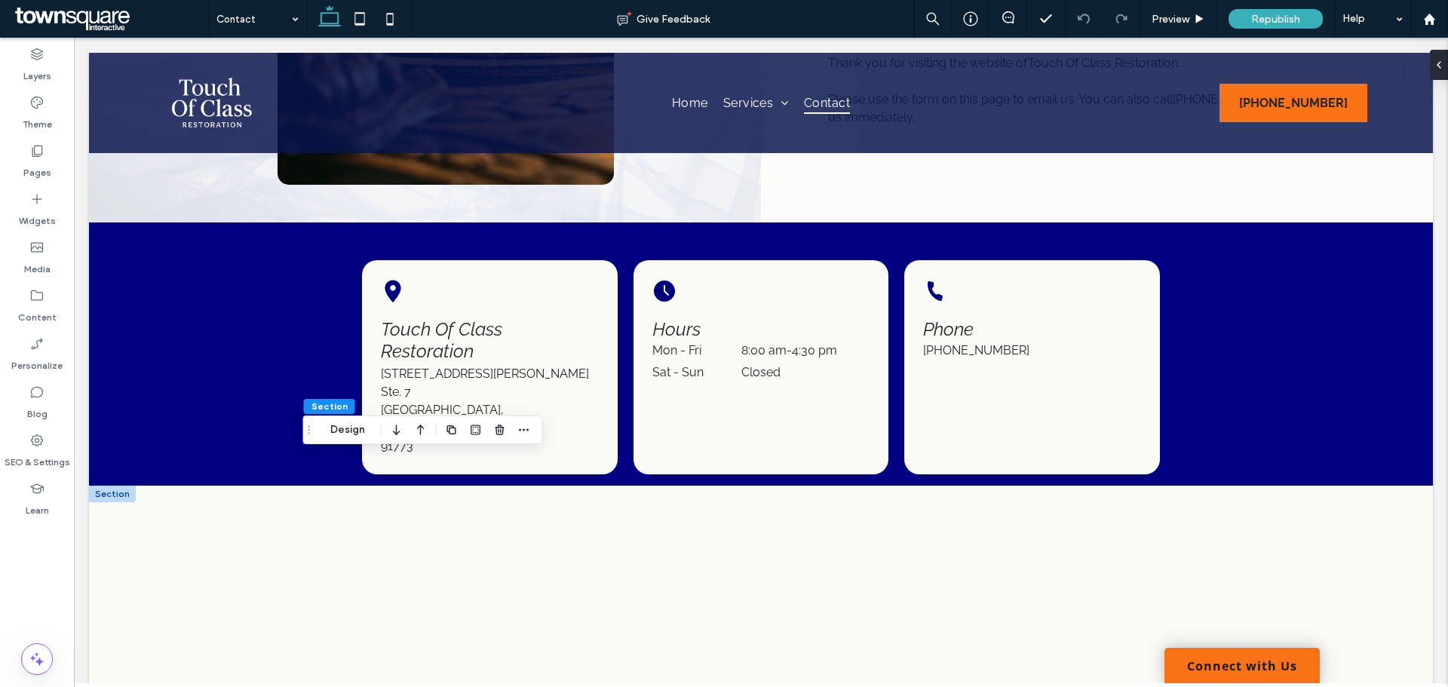
scroll to position [372, 0]
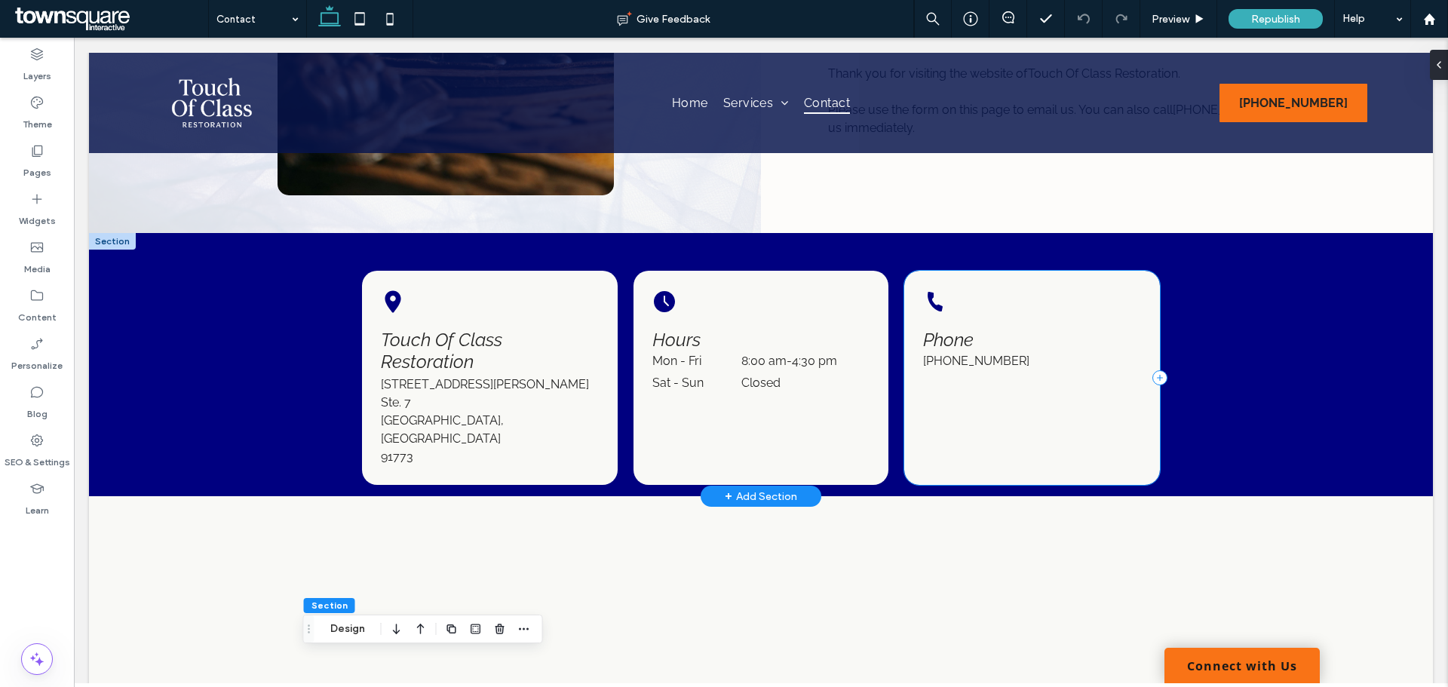
click at [952, 400] on div "Black telephone receiver icon. Phone (626) 737-8480" at bounding box center [1031, 378] width 255 height 214
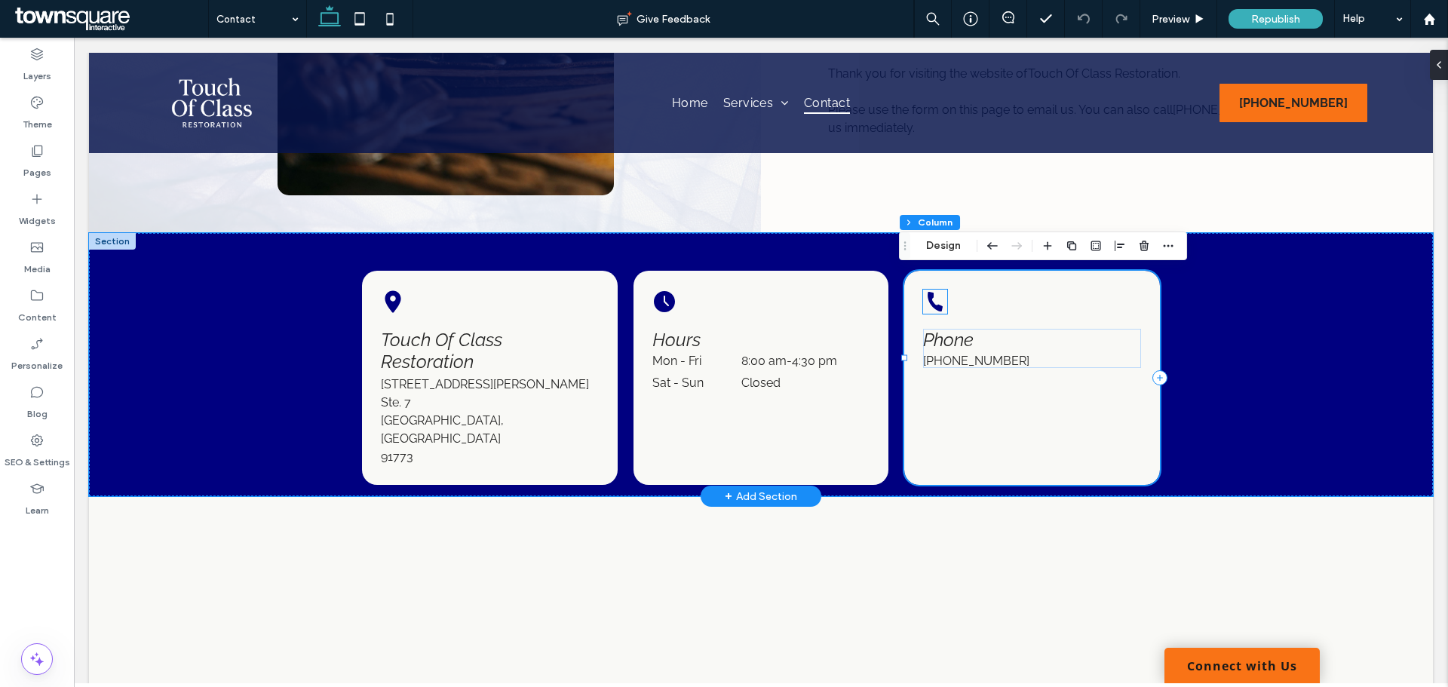
click at [928, 306] on icon at bounding box center [934, 302] width 15 height 20
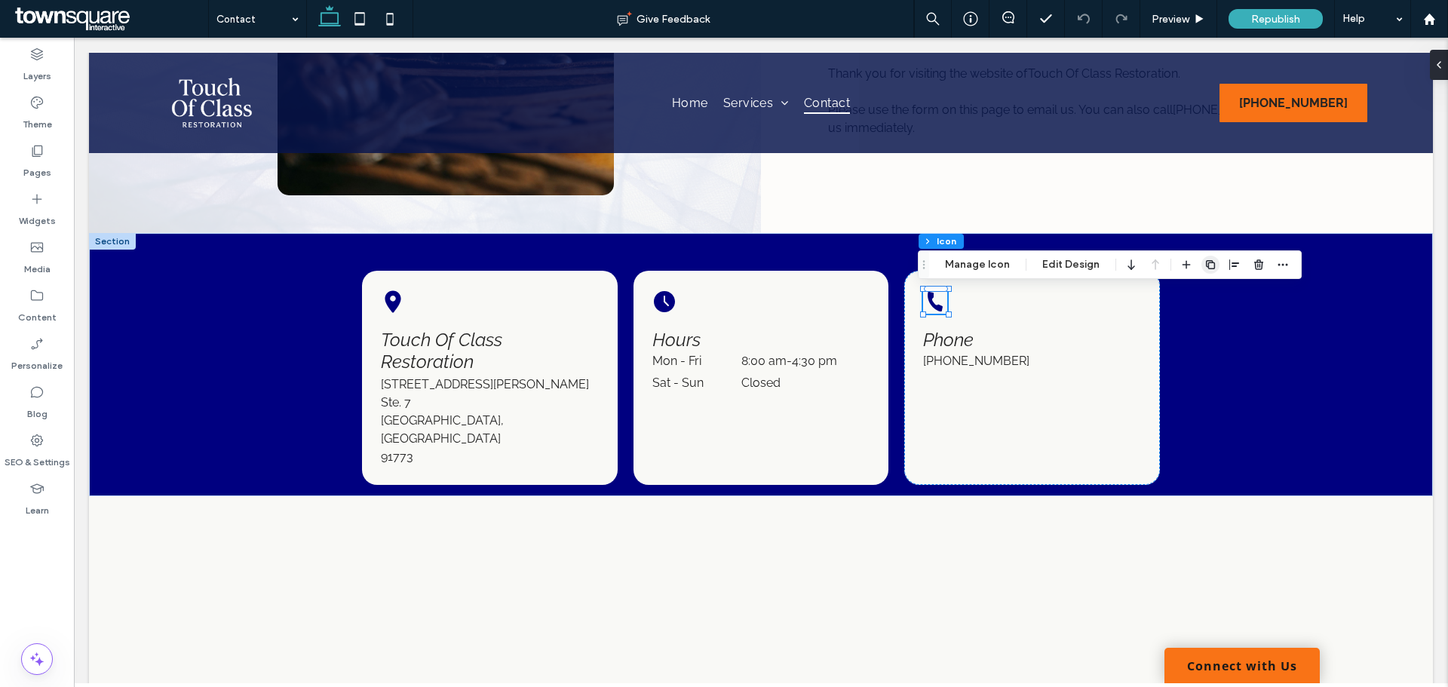
click at [1209, 262] on use "button" at bounding box center [1210, 264] width 9 height 9
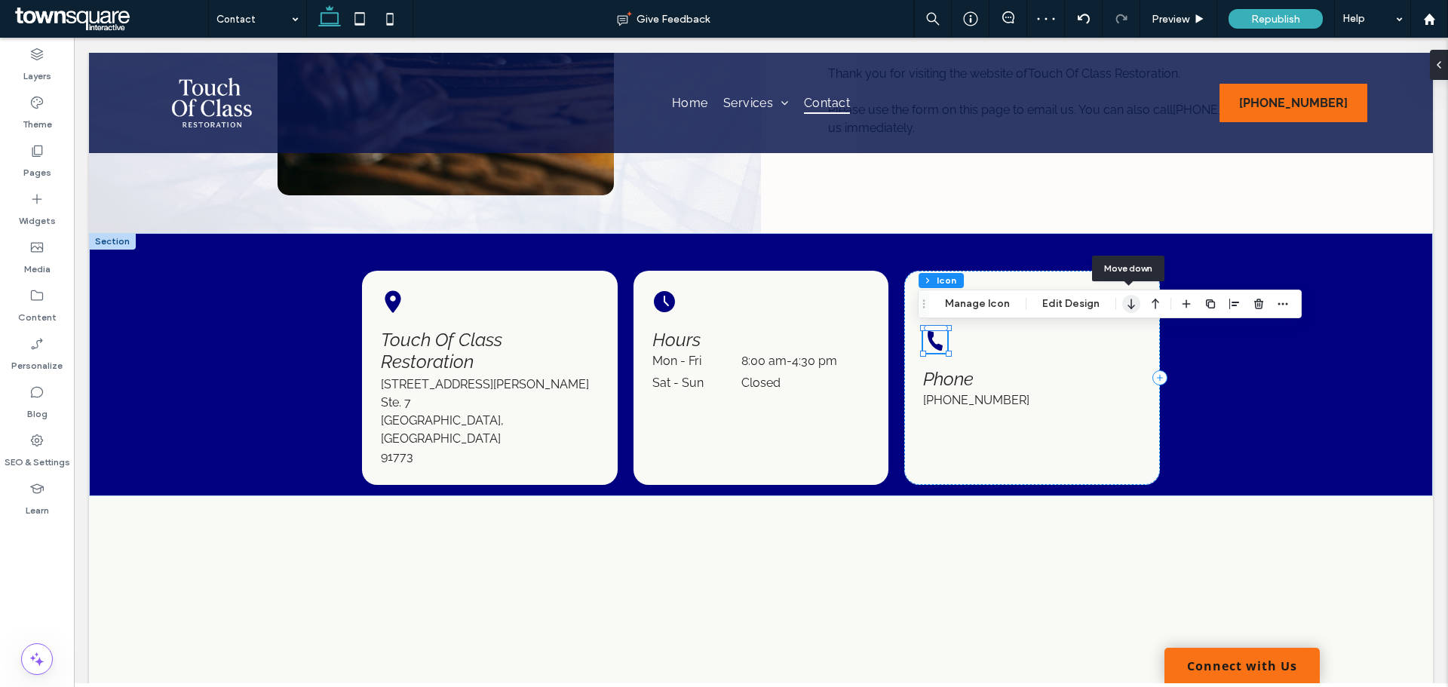
click at [1135, 305] on icon "button" at bounding box center [1131, 303] width 18 height 27
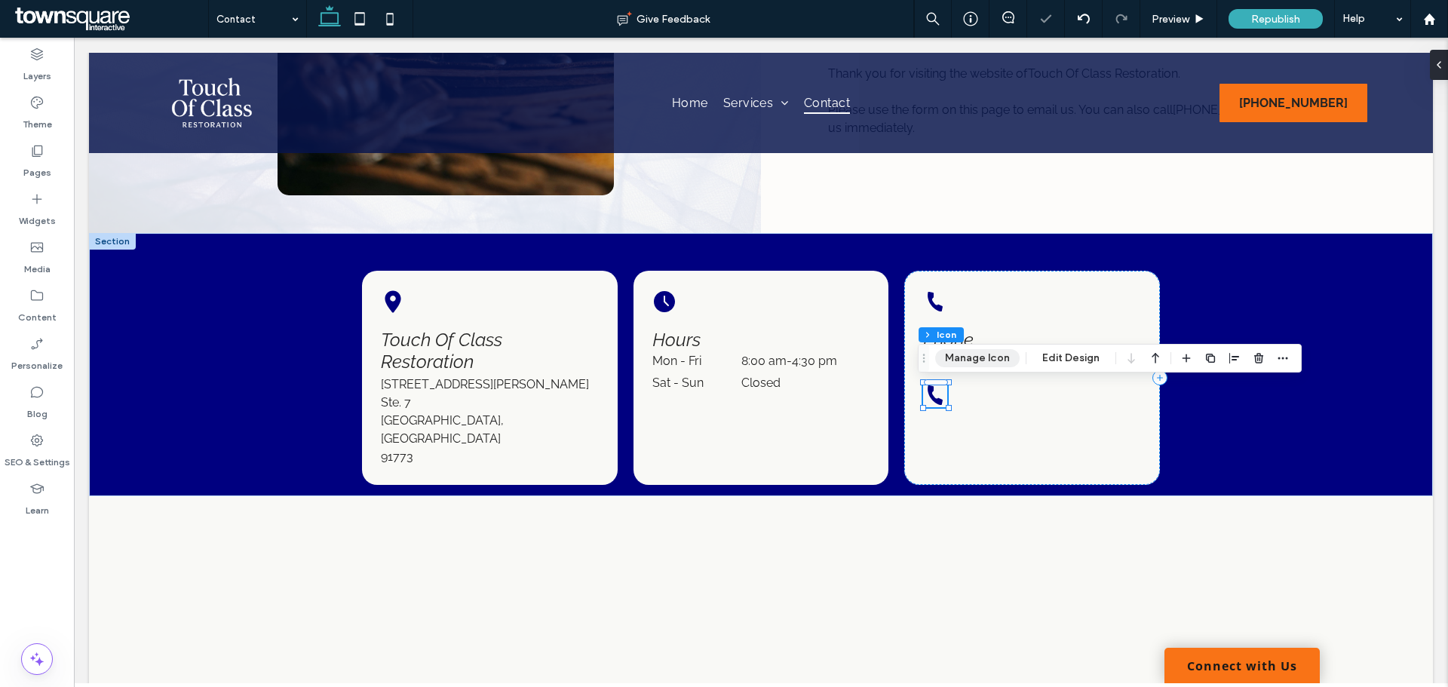
click at [969, 360] on button "Manage Icon" at bounding box center [977, 358] width 84 height 18
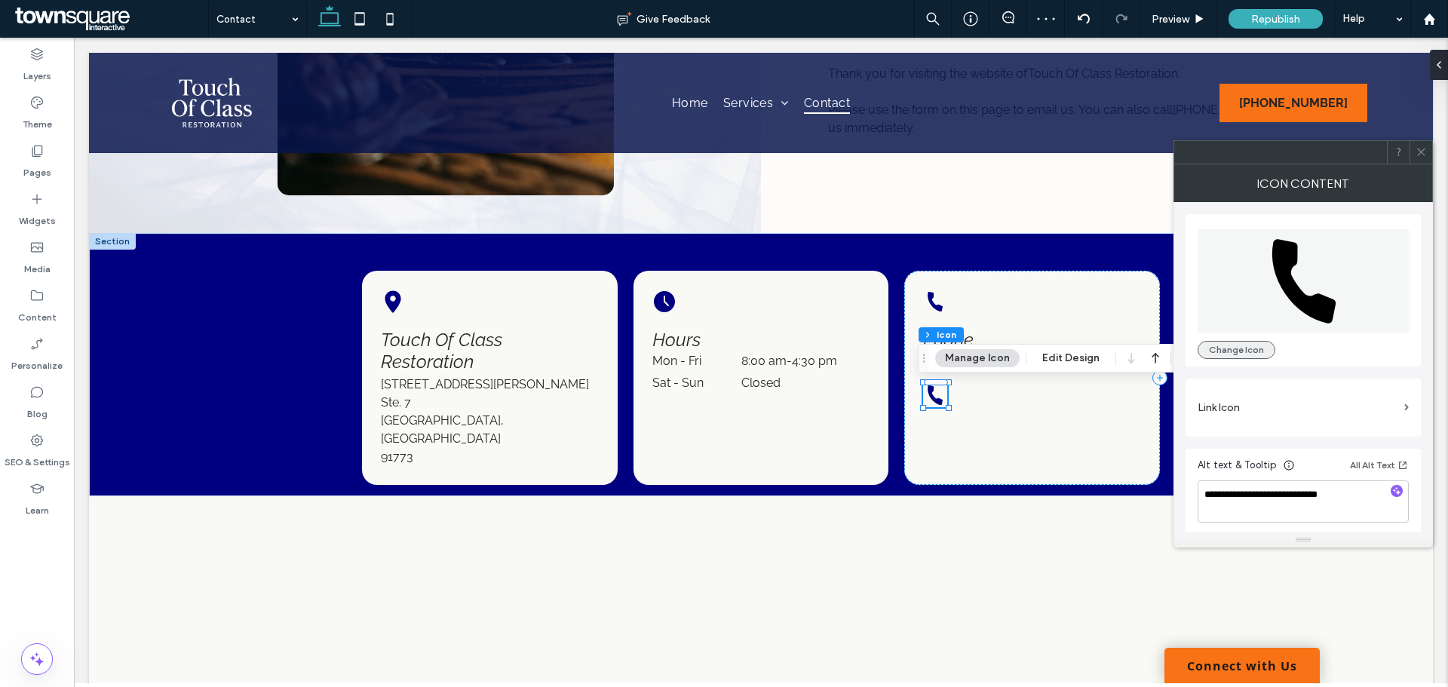
click at [1243, 351] on button "Change Icon" at bounding box center [1236, 350] width 78 height 18
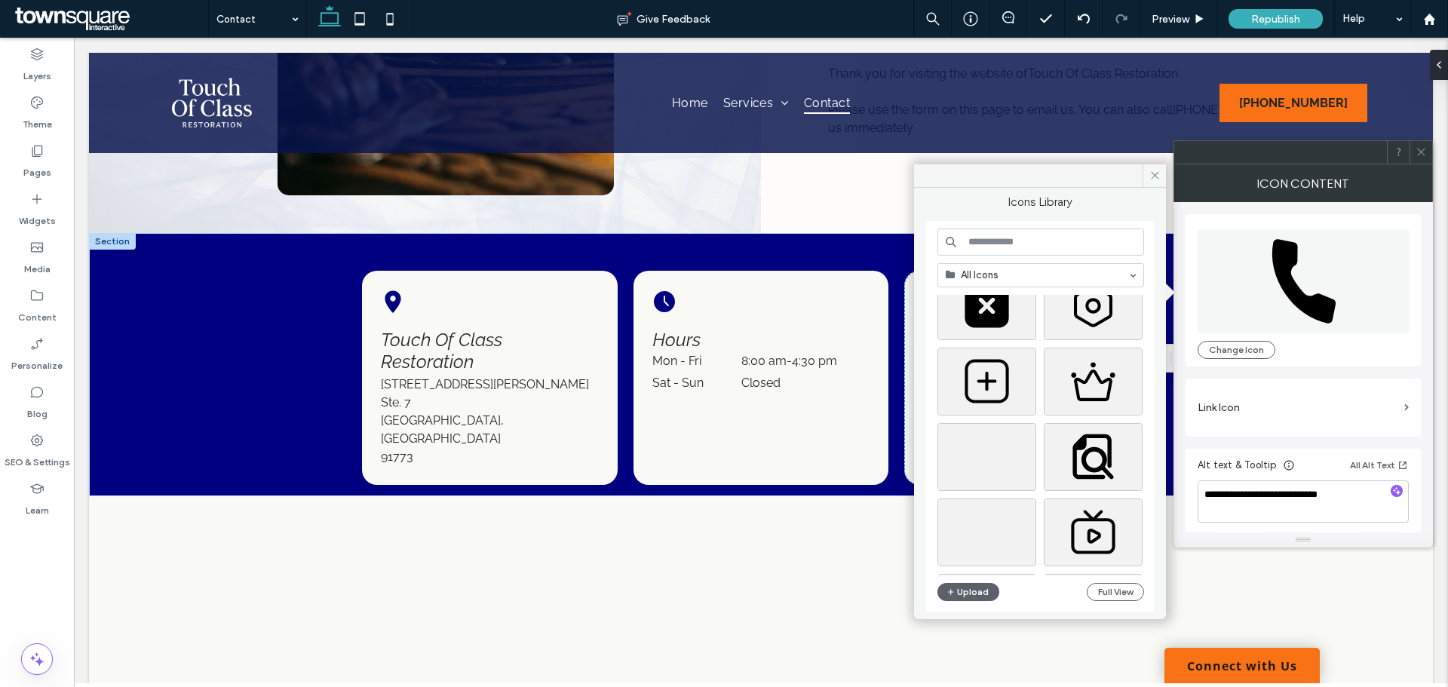
scroll to position [452, 0]
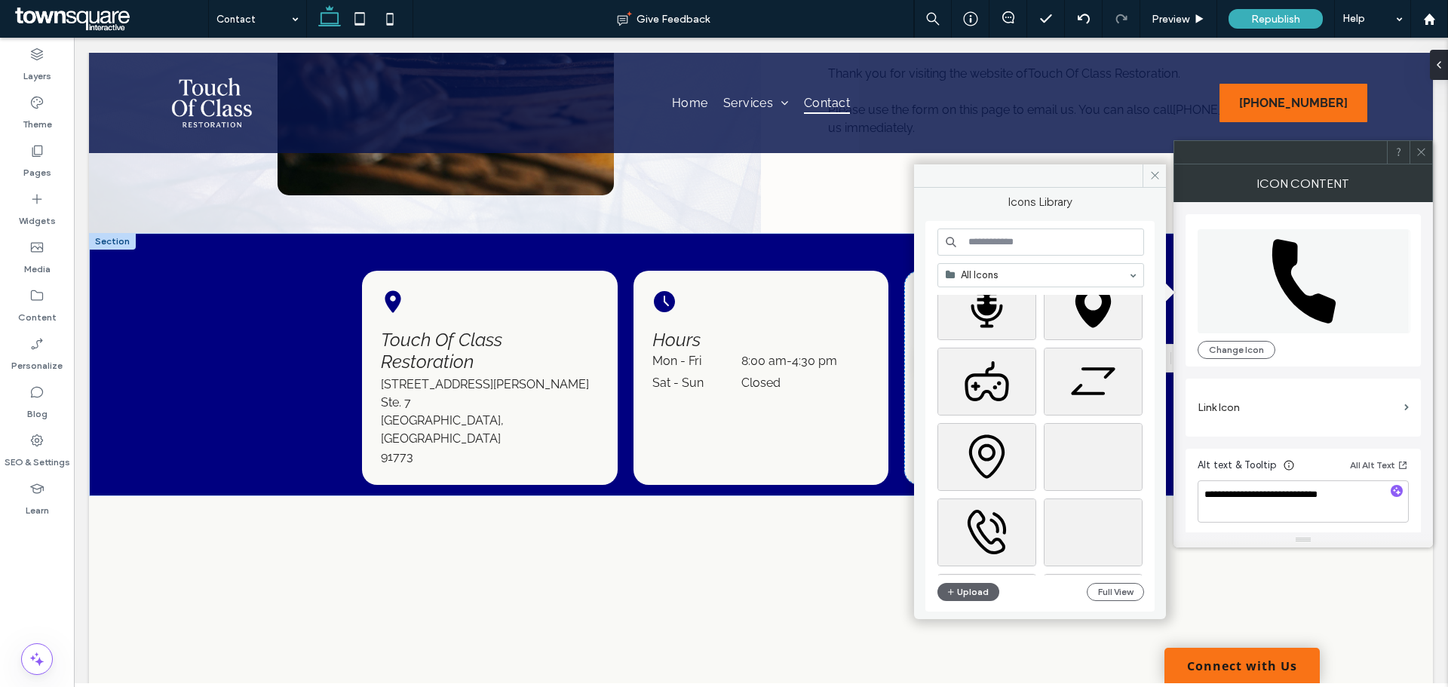
click at [1020, 241] on input at bounding box center [1040, 241] width 207 height 27
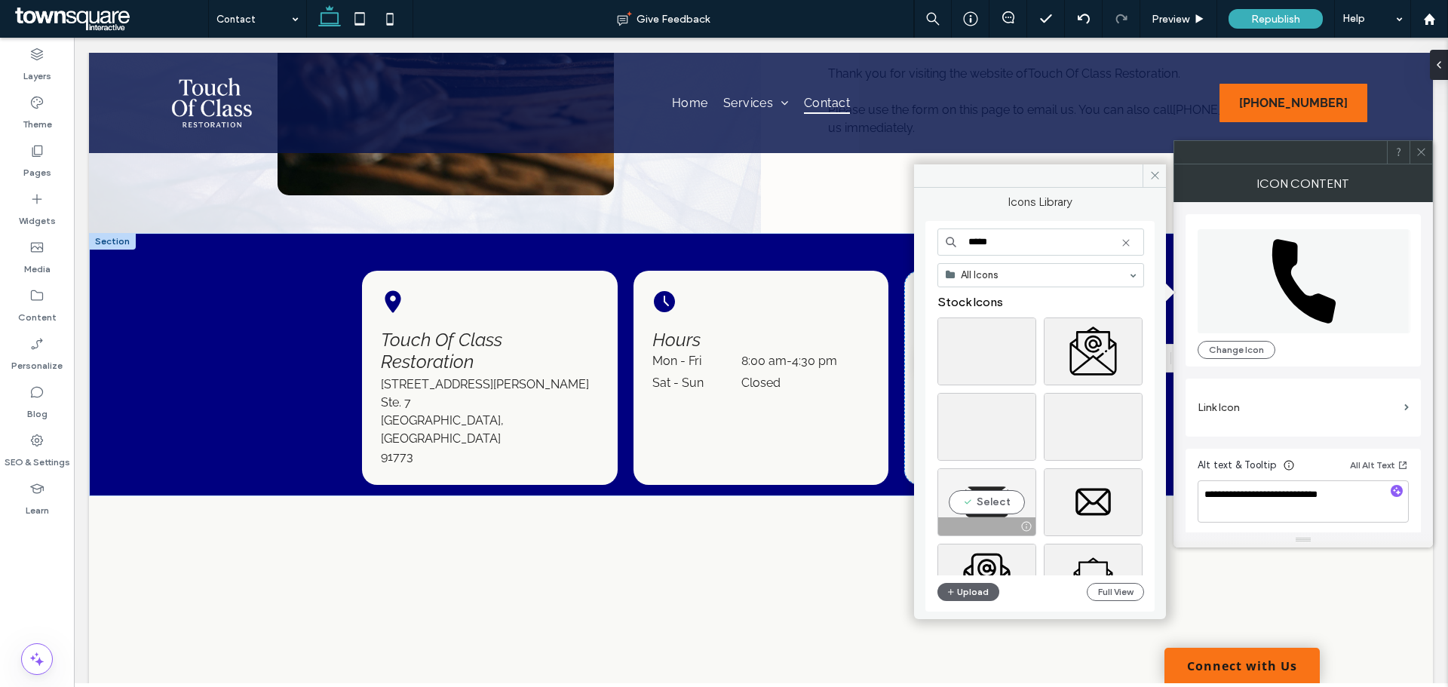
type input "*****"
click at [998, 494] on div "Select" at bounding box center [986, 502] width 99 height 68
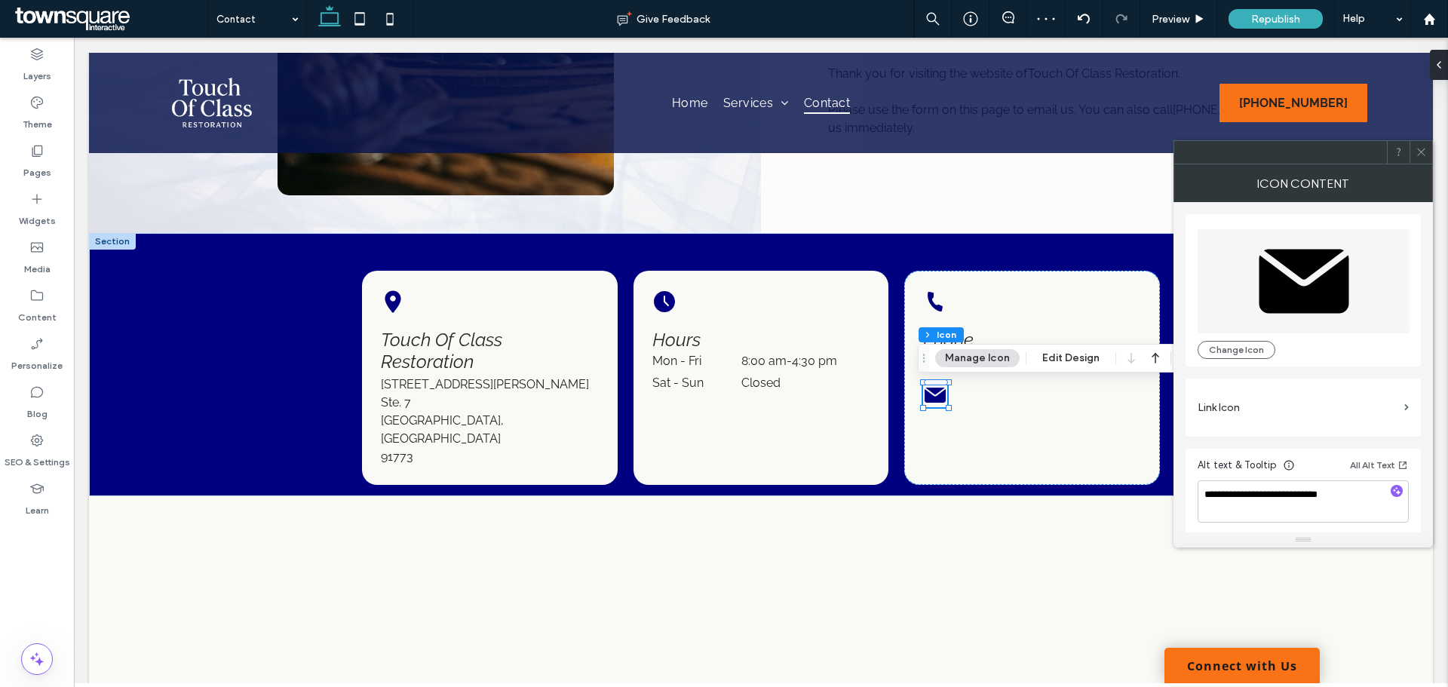
click at [1418, 155] on icon at bounding box center [1420, 151] width 11 height 11
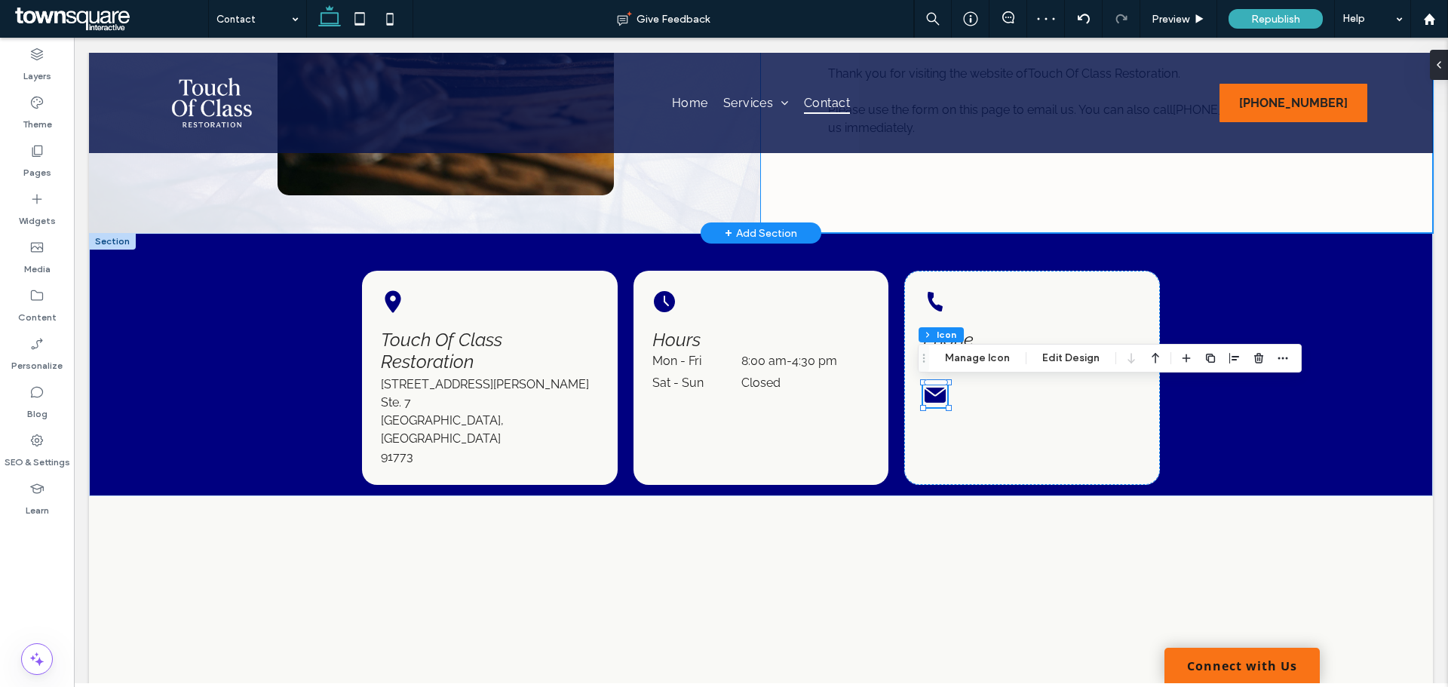
click at [1148, 210] on div "Find Restoration Services in San Dimas, CA Contact Touch Of Class Restoration t…" at bounding box center [1097, 7] width 672 height 452
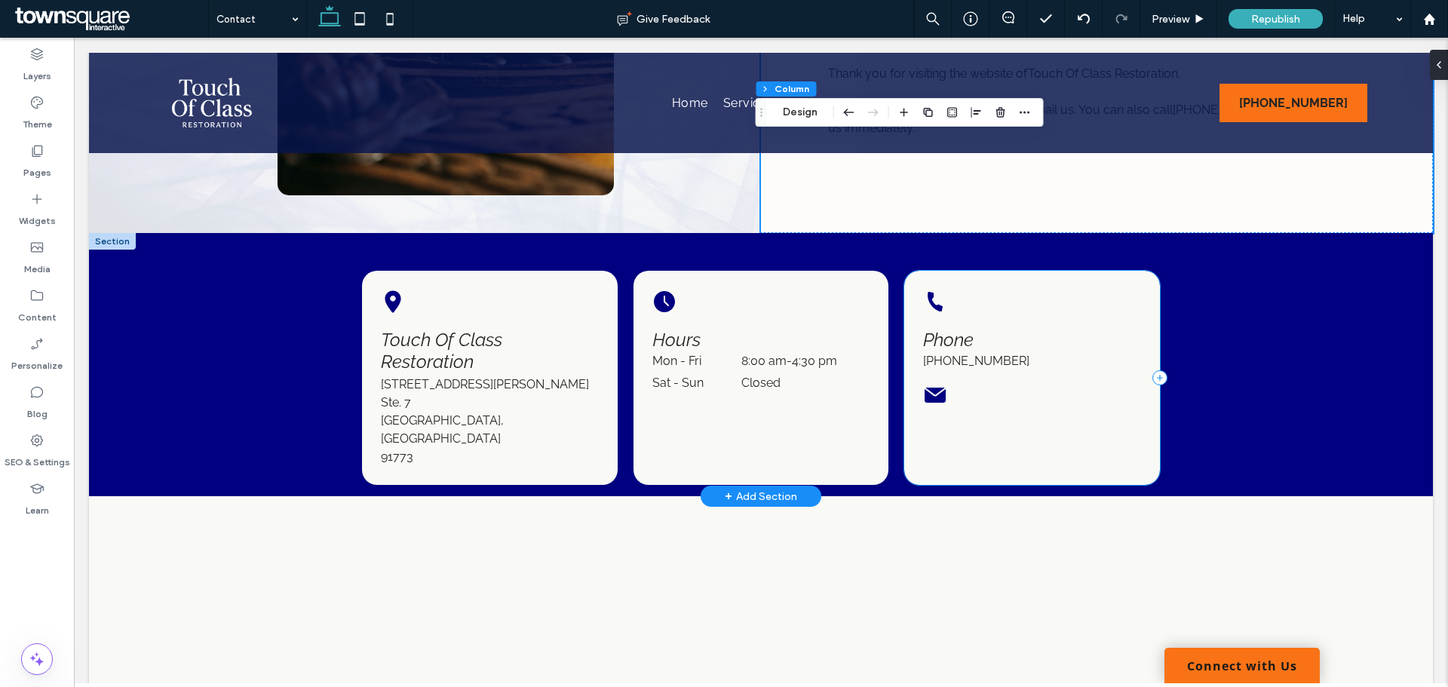
click at [940, 425] on div "Black telephone receiver icon. Phone (626) 737-8480" at bounding box center [1031, 378] width 255 height 214
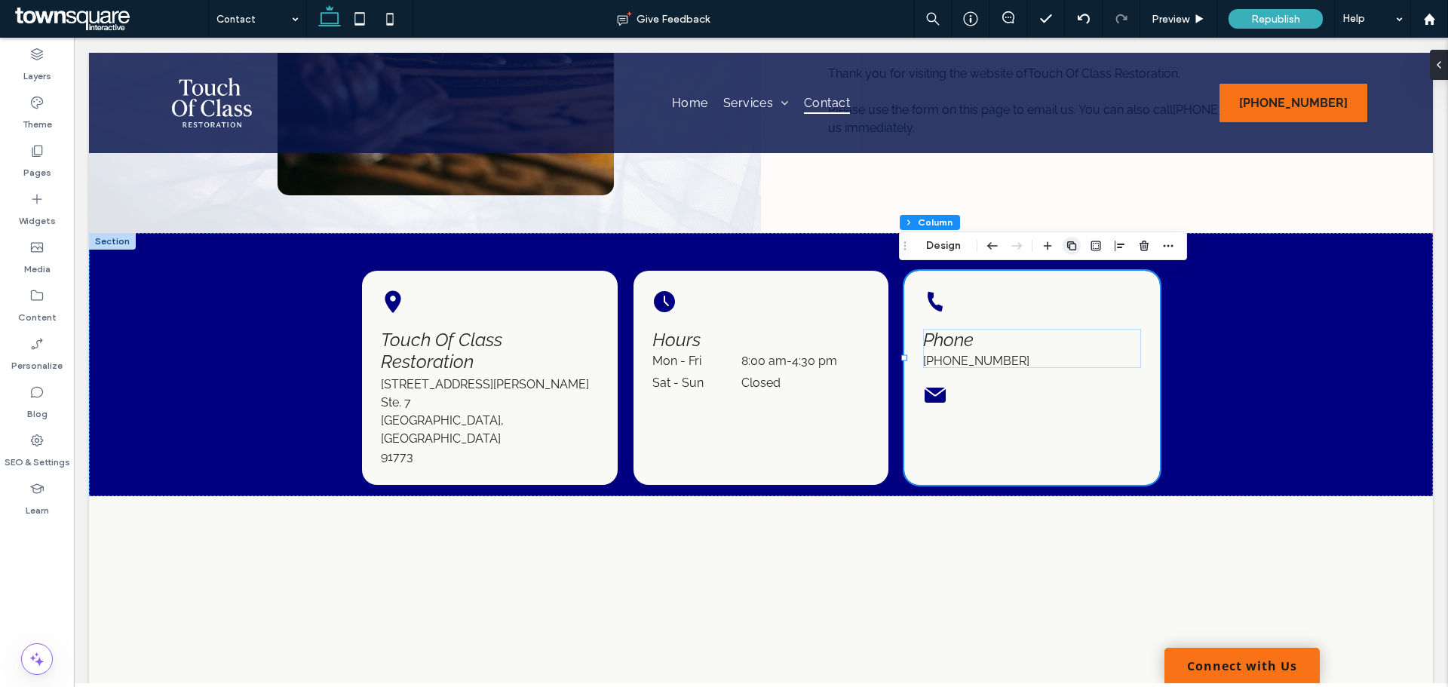
click at [1071, 245] on icon "button" at bounding box center [1071, 246] width 12 height 12
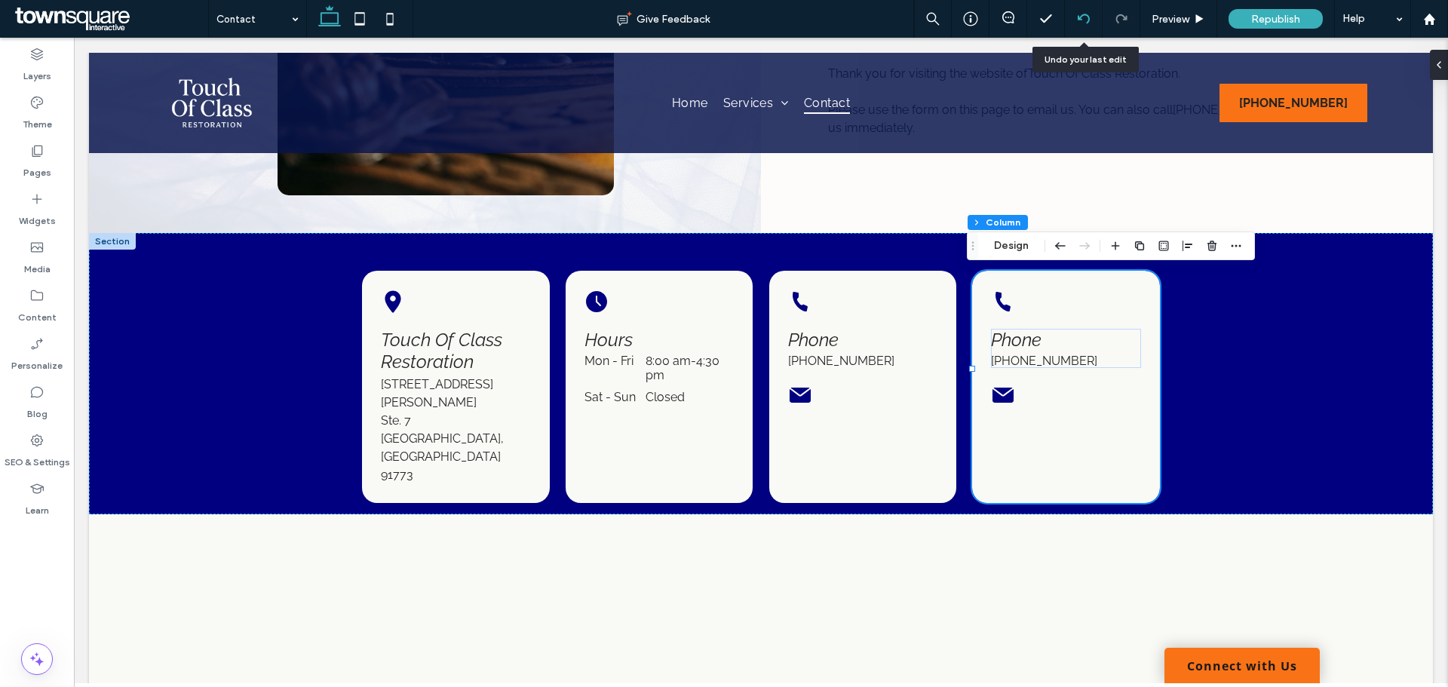
click at [1087, 21] on use at bounding box center [1083, 19] width 12 height 10
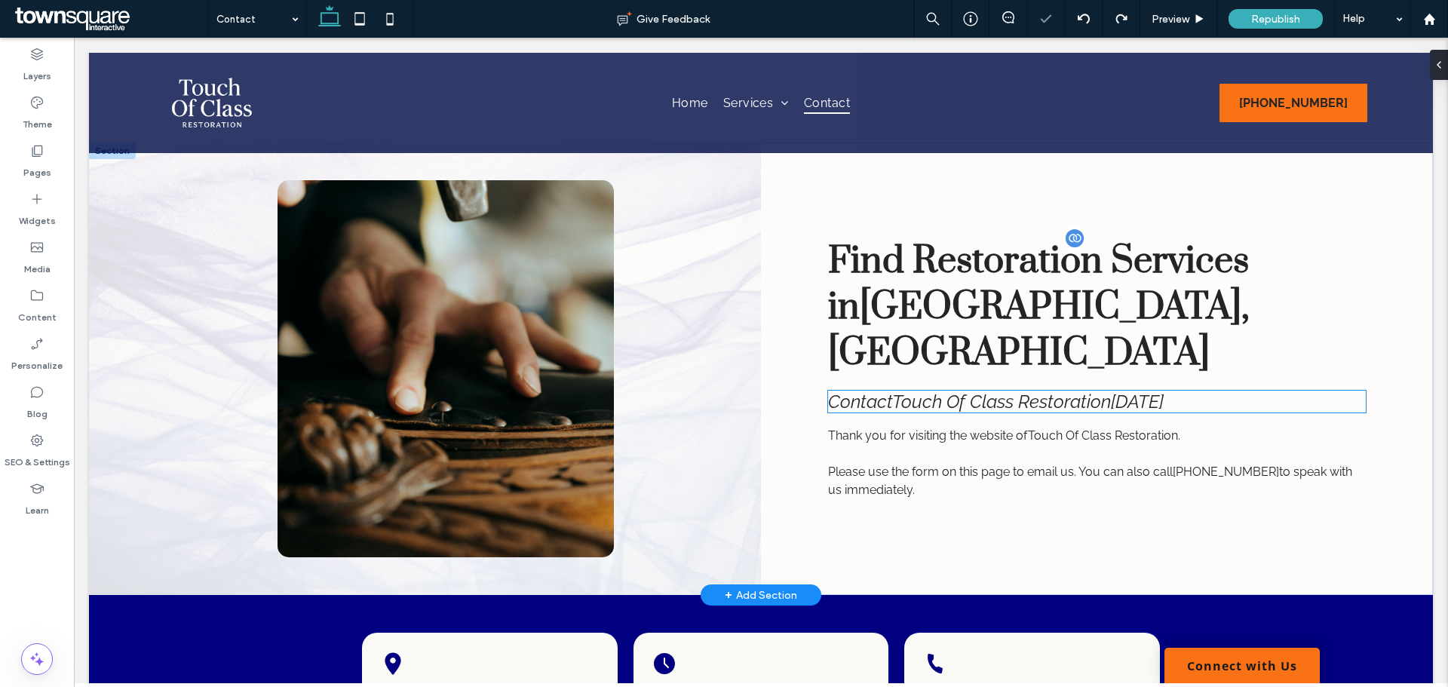
scroll to position [302, 0]
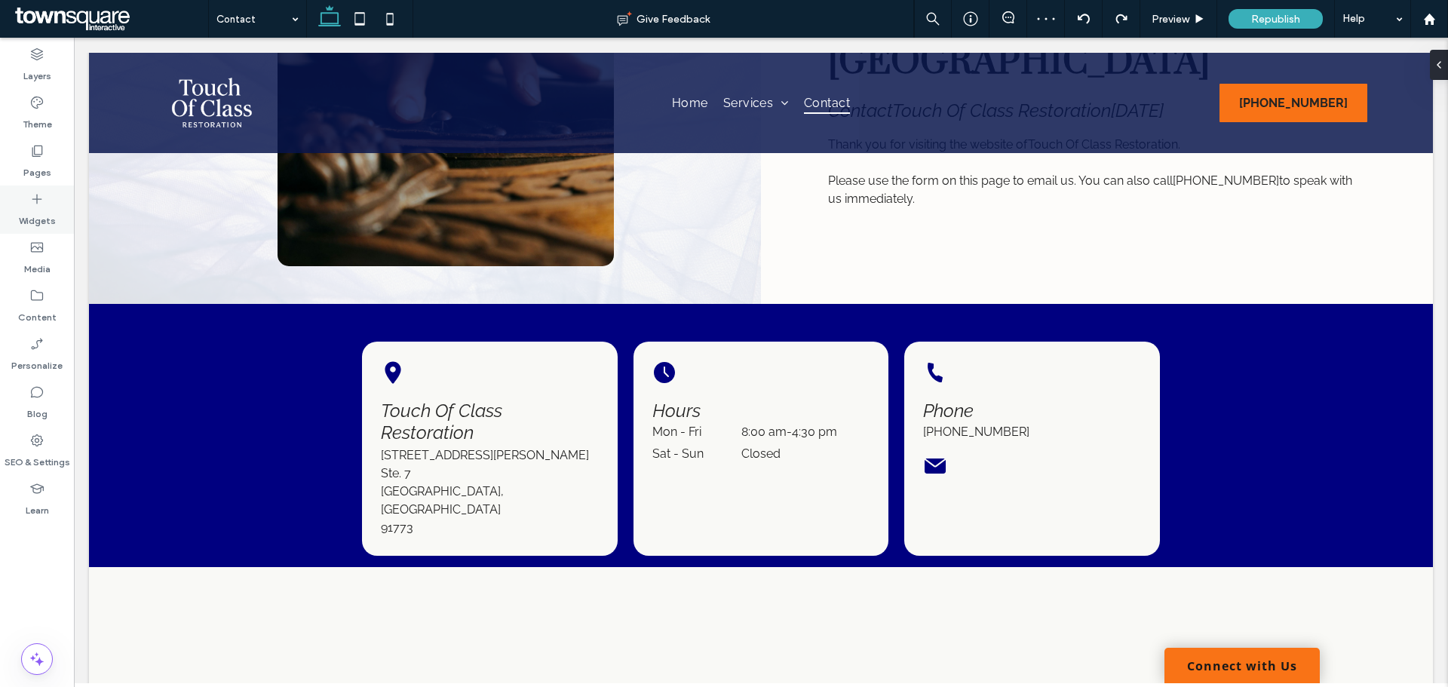
click at [26, 206] on div "Widgets" at bounding box center [37, 209] width 74 height 48
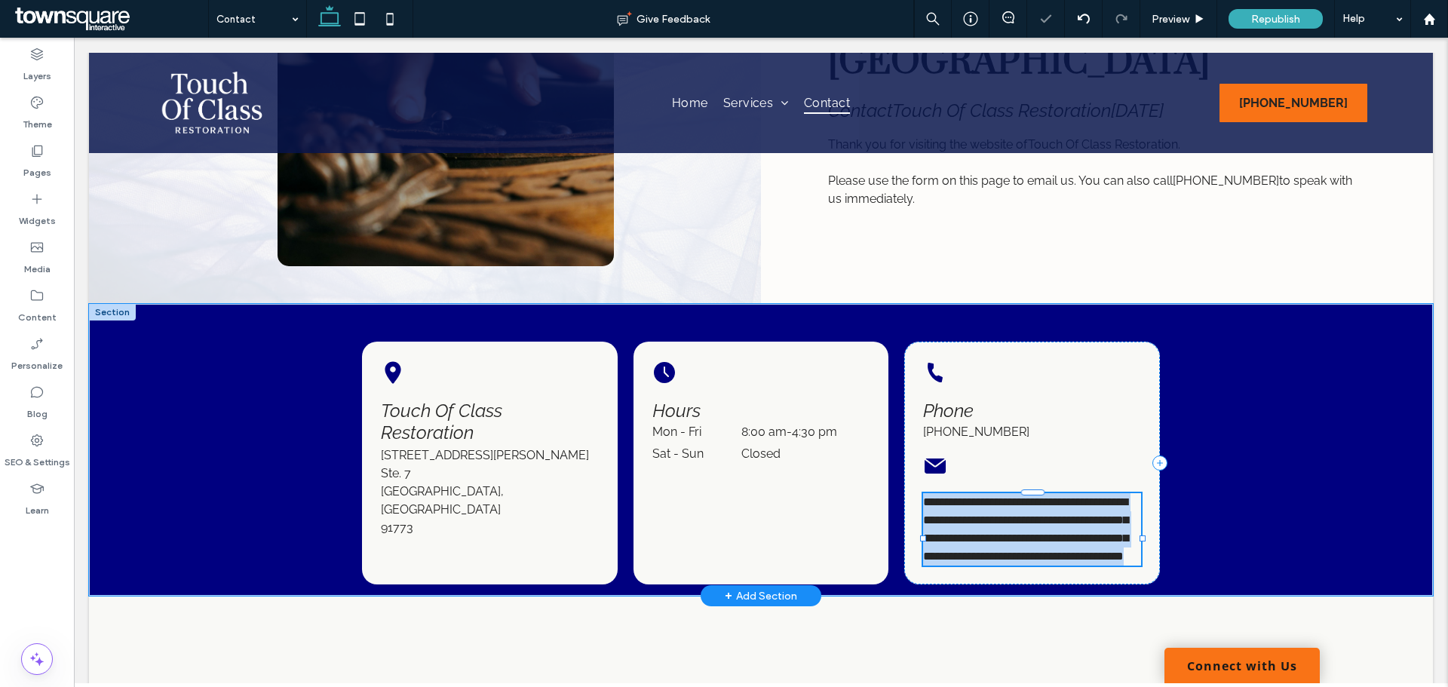
type input "*******"
type input "**"
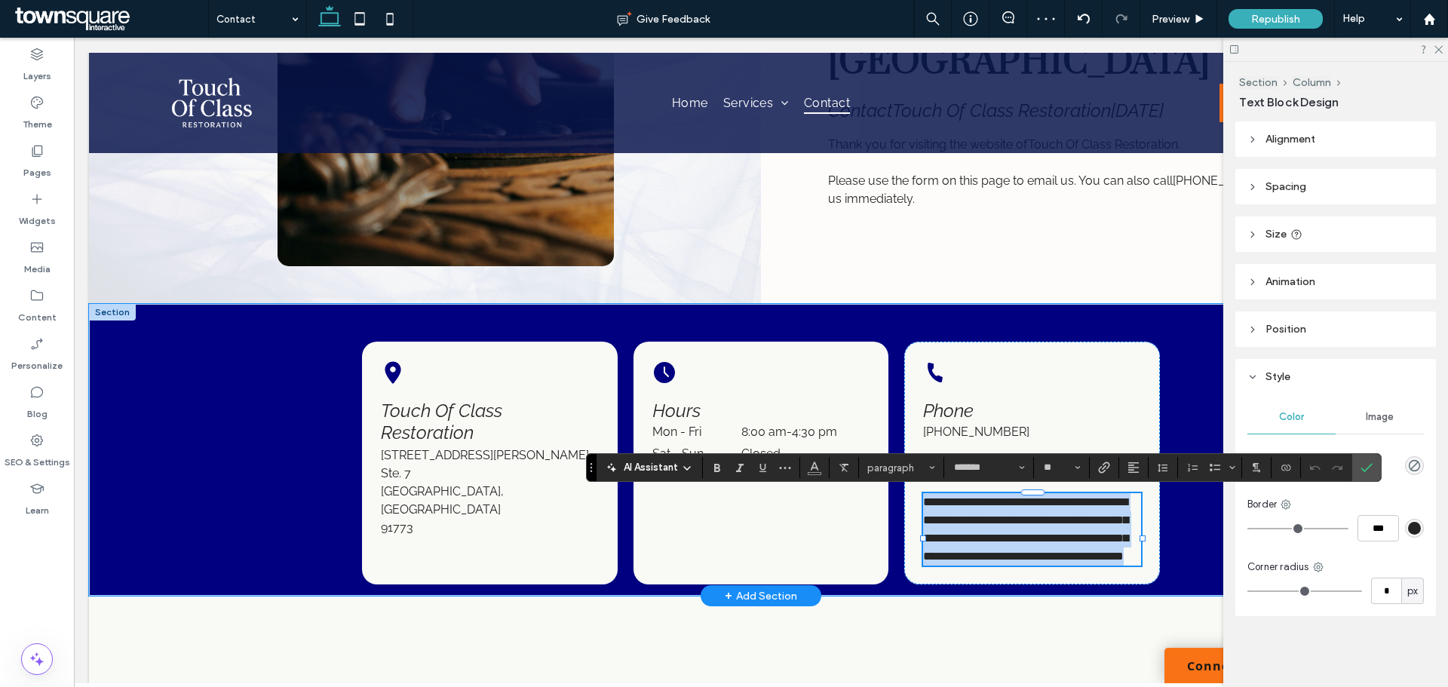
paste div
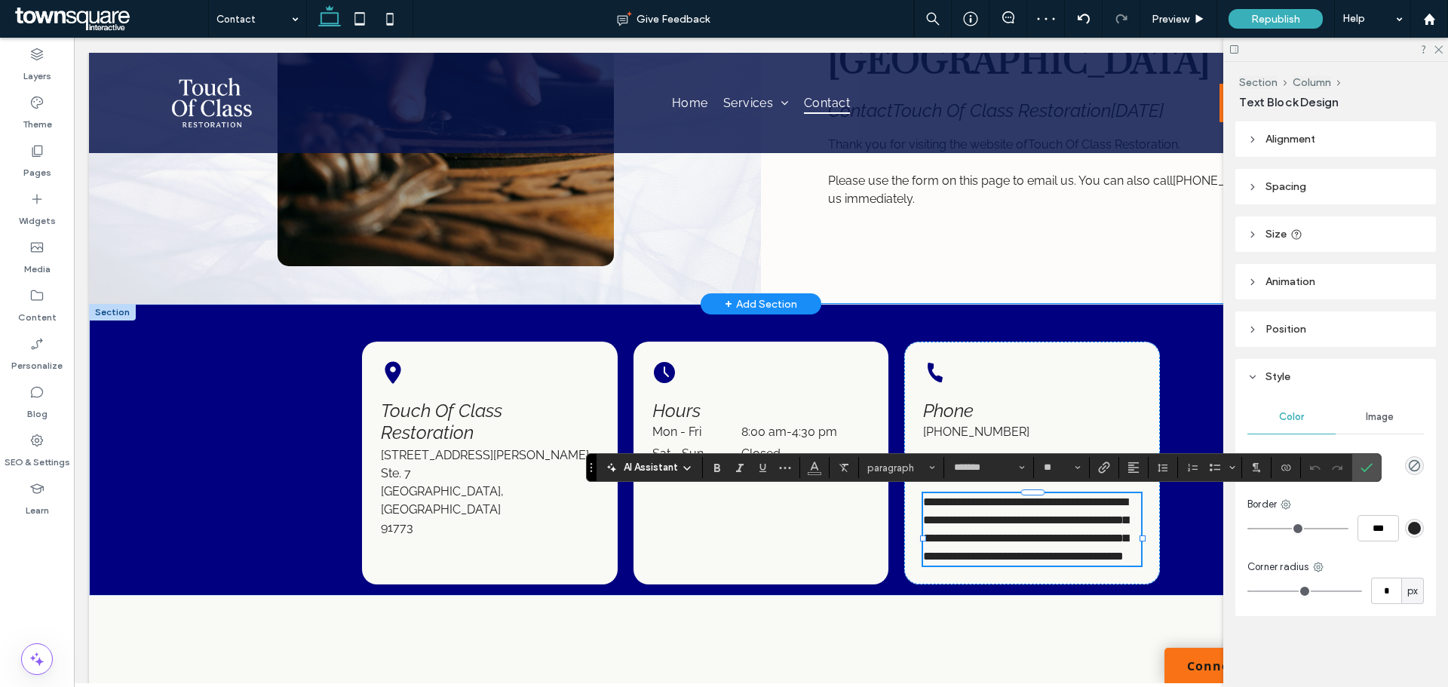
type input "**"
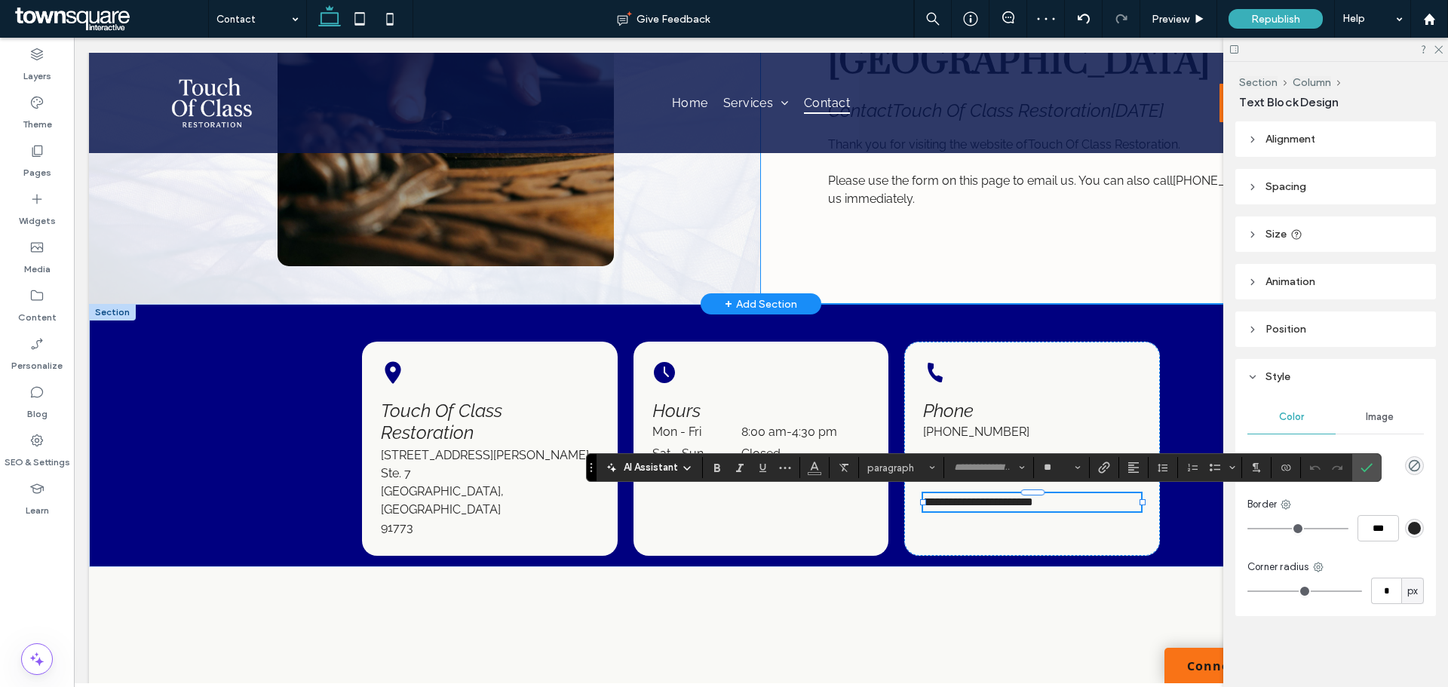
scroll to position [4, 0]
click at [1056, 520] on div "**********" at bounding box center [1031, 449] width 255 height 214
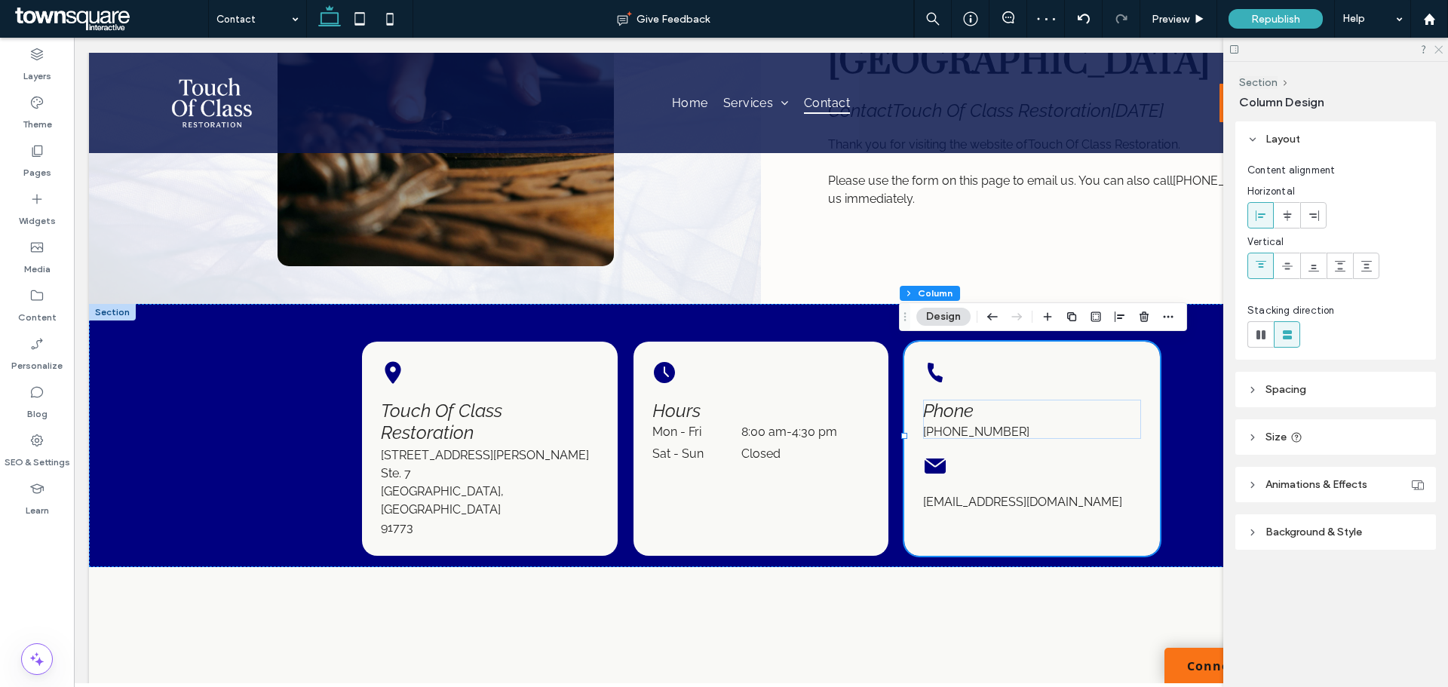
click at [1439, 48] on icon at bounding box center [1438, 49] width 10 height 10
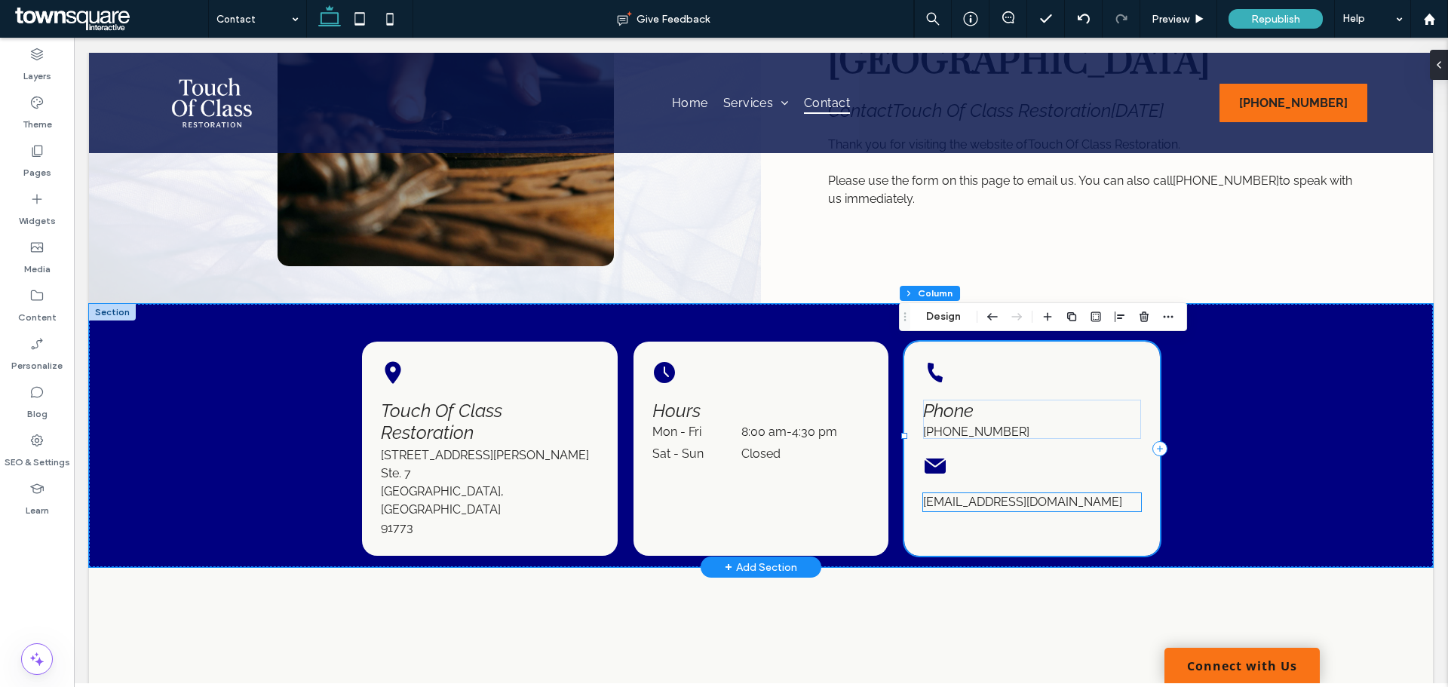
click at [976, 510] on p "tocrestoration@gmail.com" at bounding box center [1031, 502] width 217 height 18
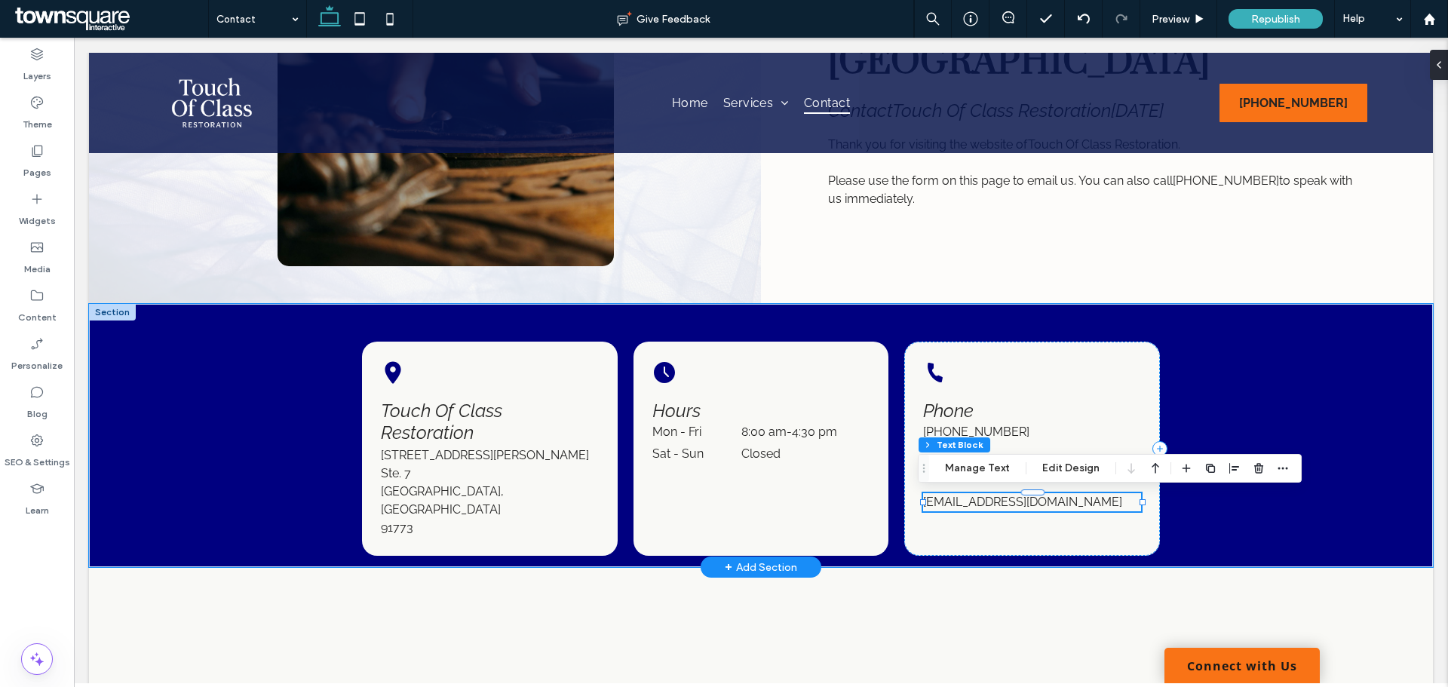
click at [1076, 506] on p "tocrestoration@gmail.com" at bounding box center [1031, 502] width 217 height 18
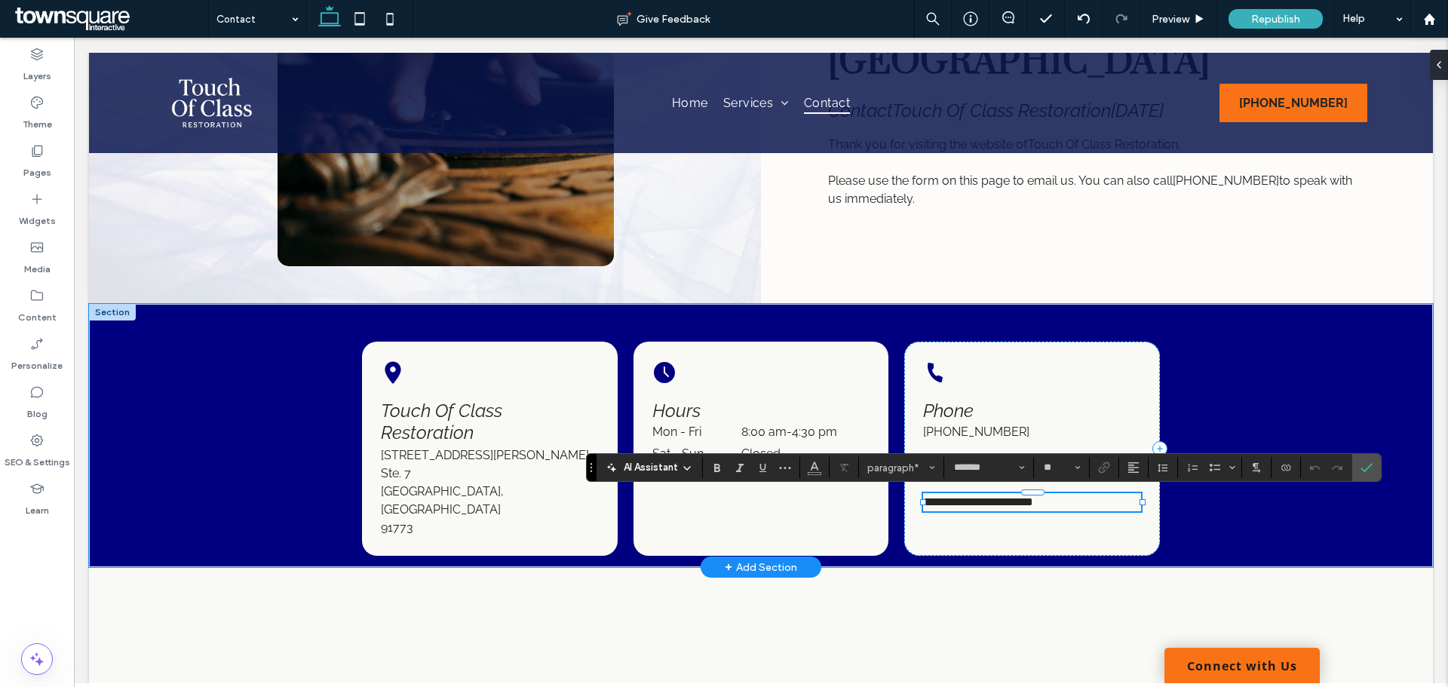
click at [937, 504] on span "**********" at bounding box center [978, 501] width 110 height 11
click at [1094, 501] on p "**********" at bounding box center [1031, 502] width 217 height 18
click at [995, 521] on div "**********" at bounding box center [1031, 449] width 255 height 214
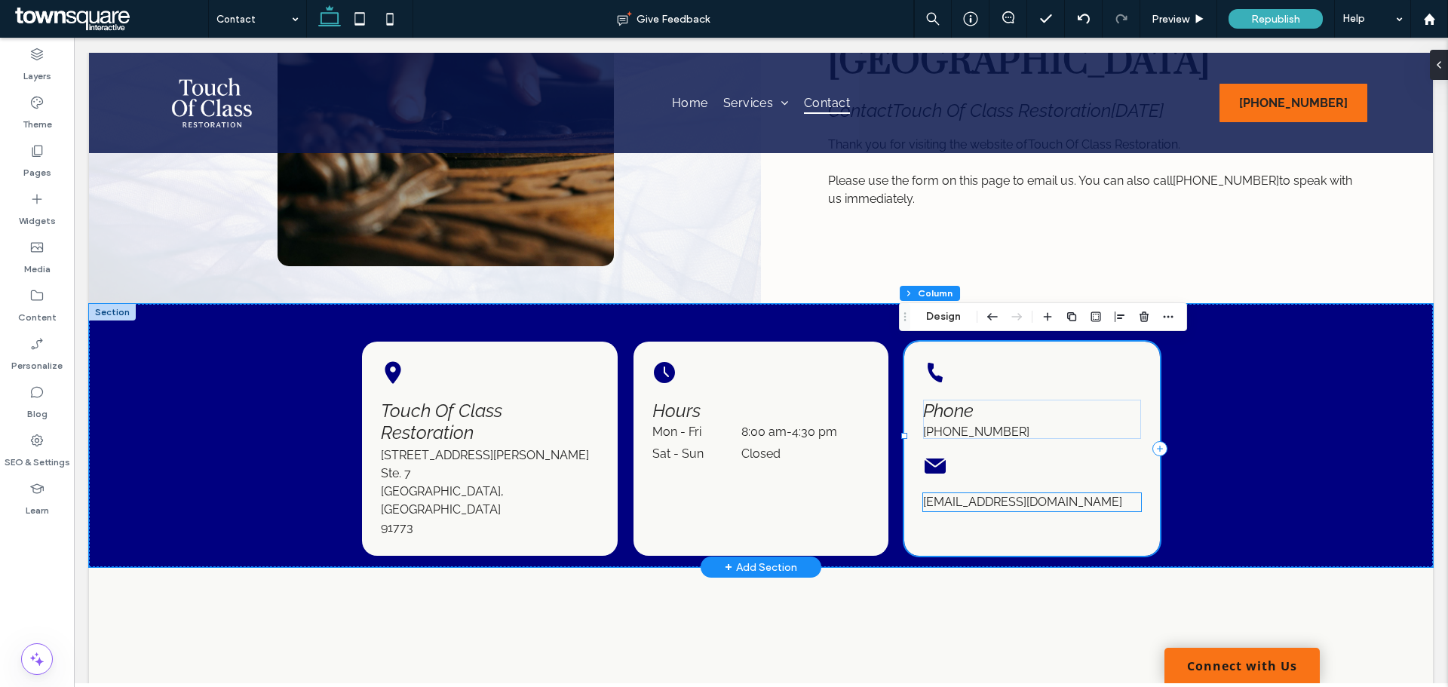
click at [1033, 498] on span "tocrestoration@gmail.com" at bounding box center [1022, 502] width 199 height 14
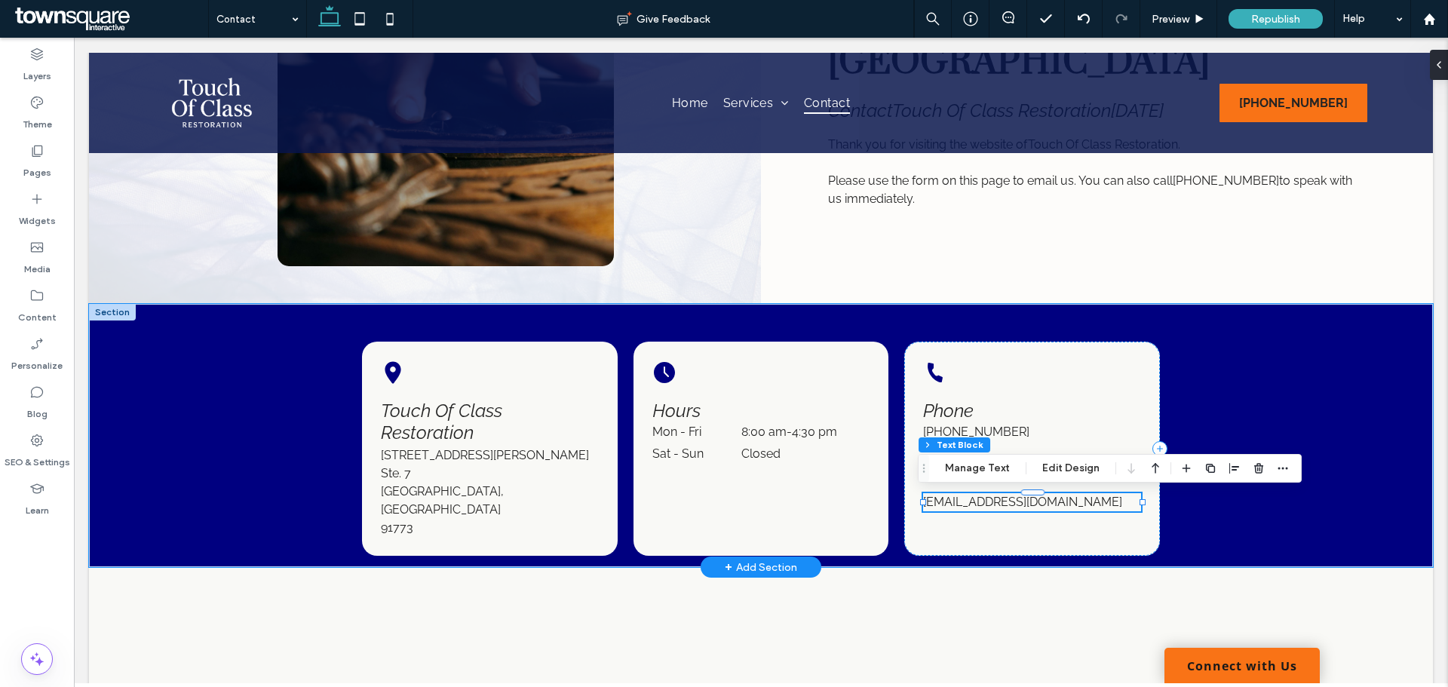
click at [1033, 498] on span "tocrestoration@gmail.com" at bounding box center [1022, 502] width 199 height 14
type input "*******"
type input "**"
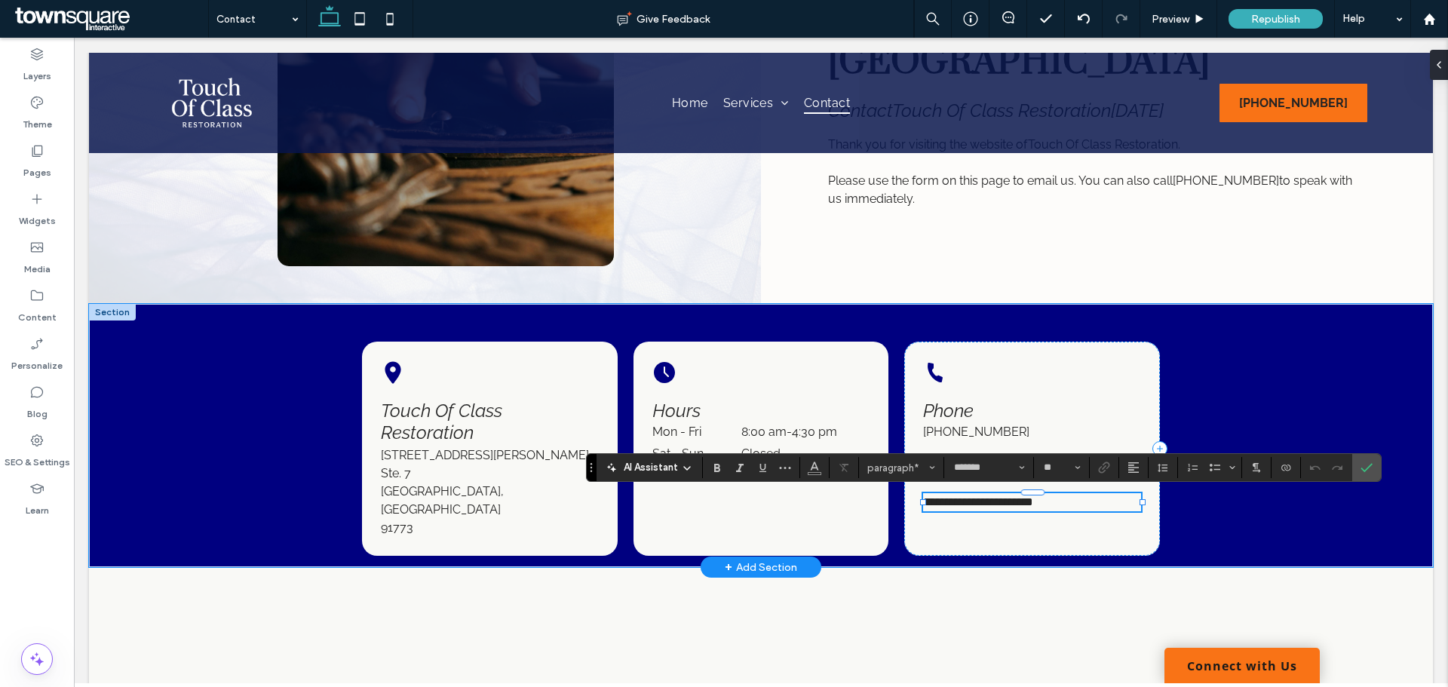
drag, startPoint x: 920, startPoint y: 506, endPoint x: 953, endPoint y: 505, distance: 33.2
click at [923, 506] on span "**********" at bounding box center [978, 501] width 110 height 11
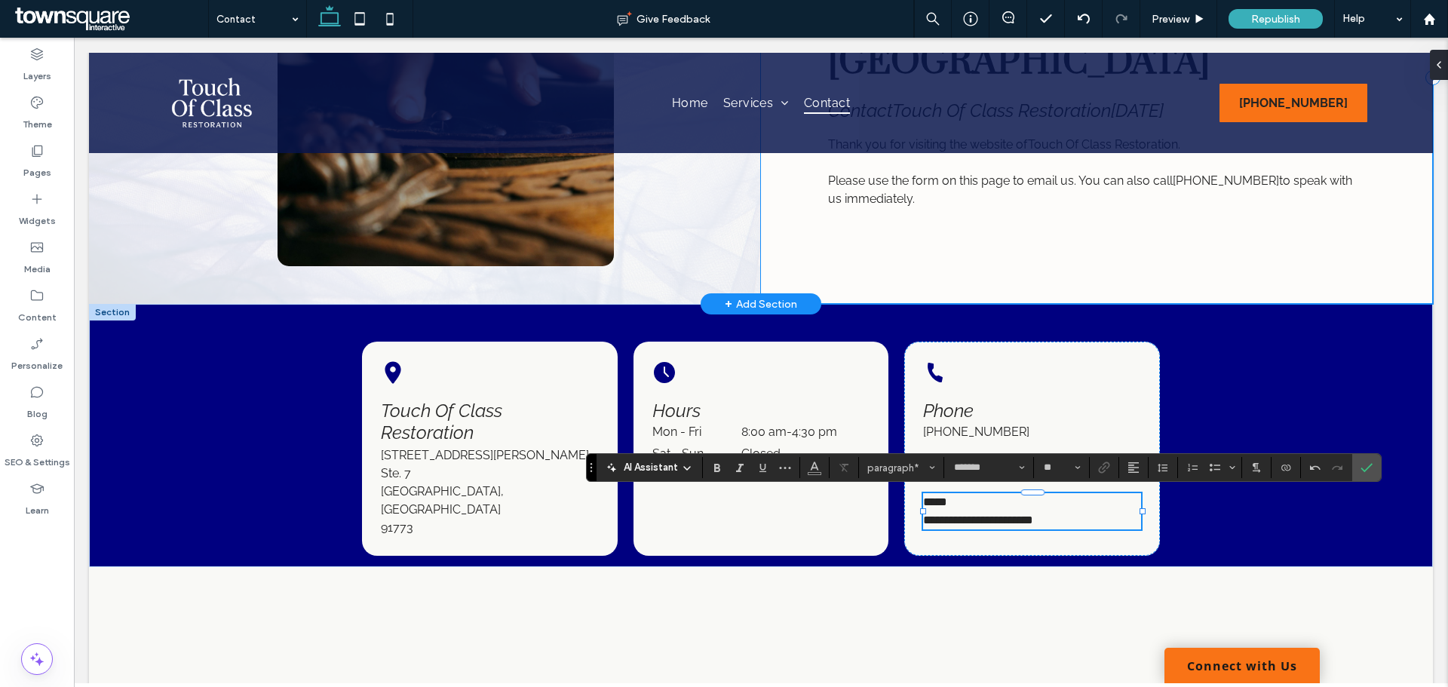
click at [1207, 249] on div "Find Restoration Services in San Dimas, CA Contact Touch Of Class Restoration t…" at bounding box center [1097, 77] width 672 height 452
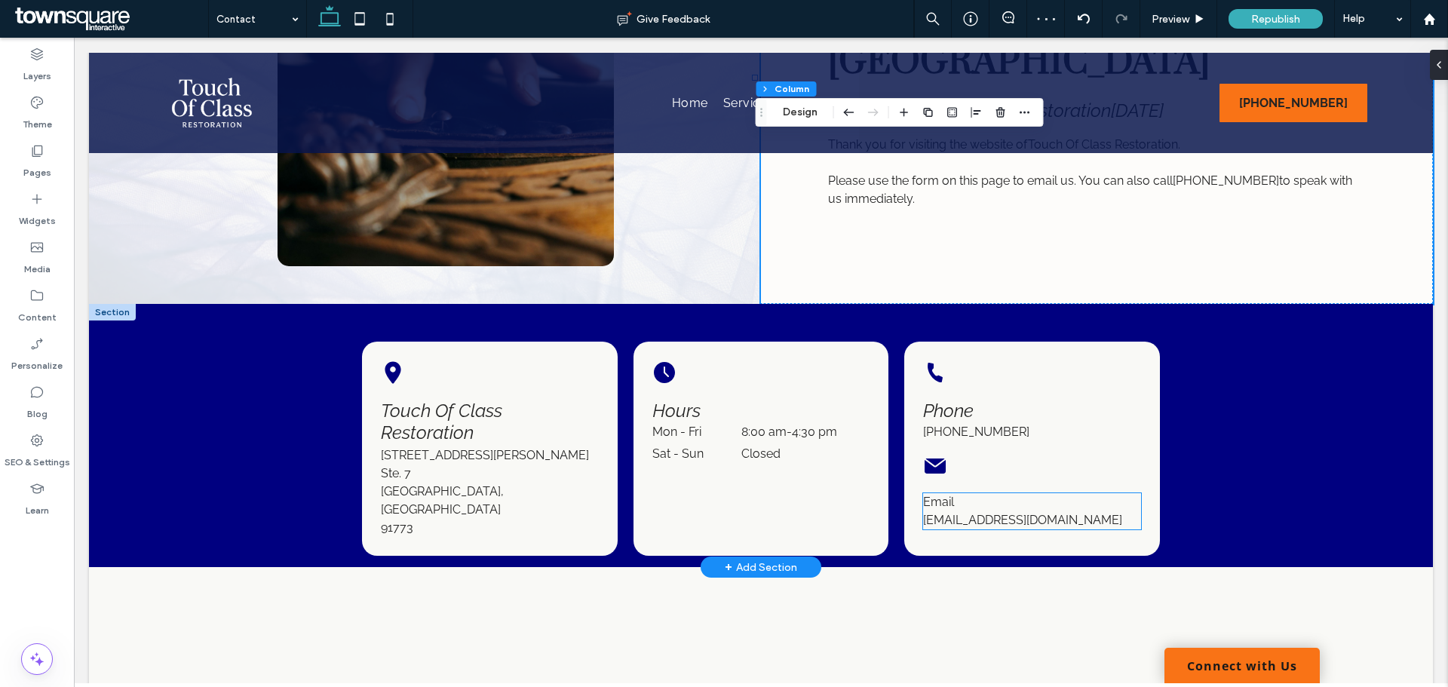
click at [961, 513] on span "﻿ tocrestoration@gmail.com" at bounding box center [1022, 520] width 199 height 14
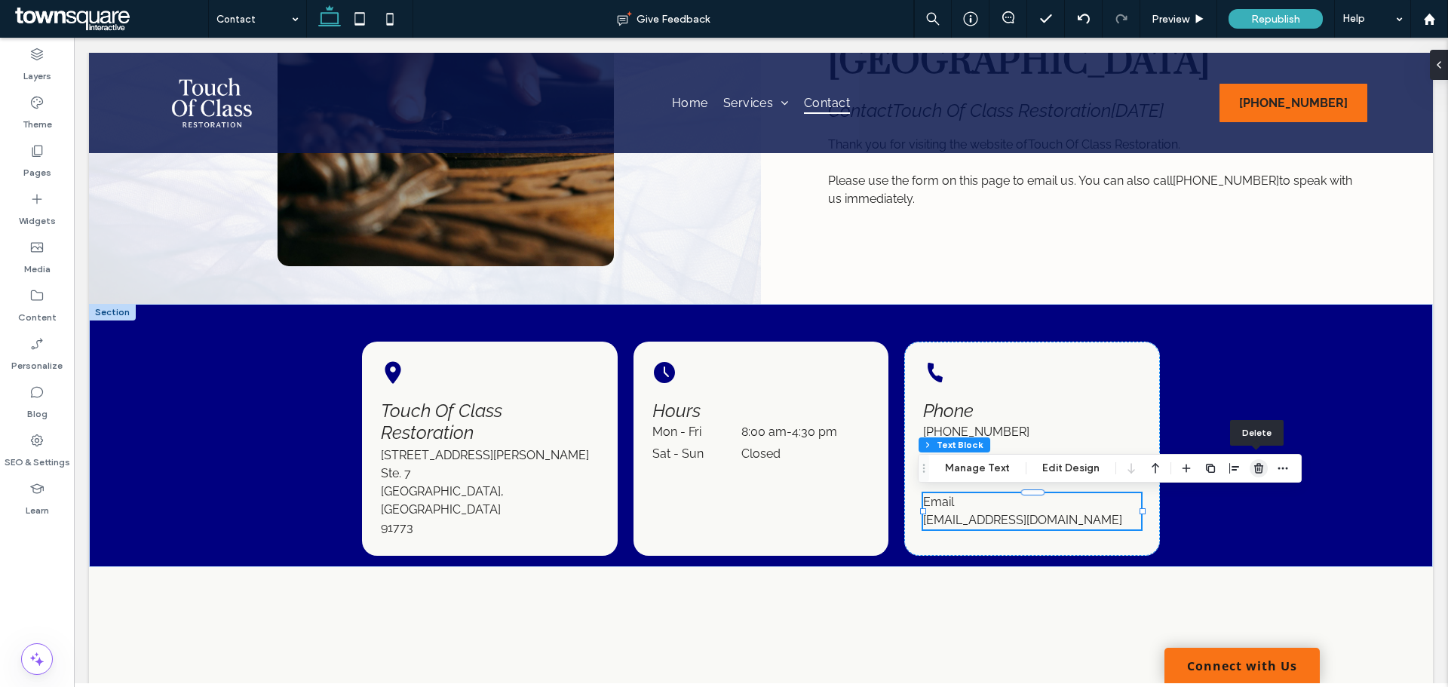
click at [1255, 470] on icon "button" at bounding box center [1258, 468] width 12 height 12
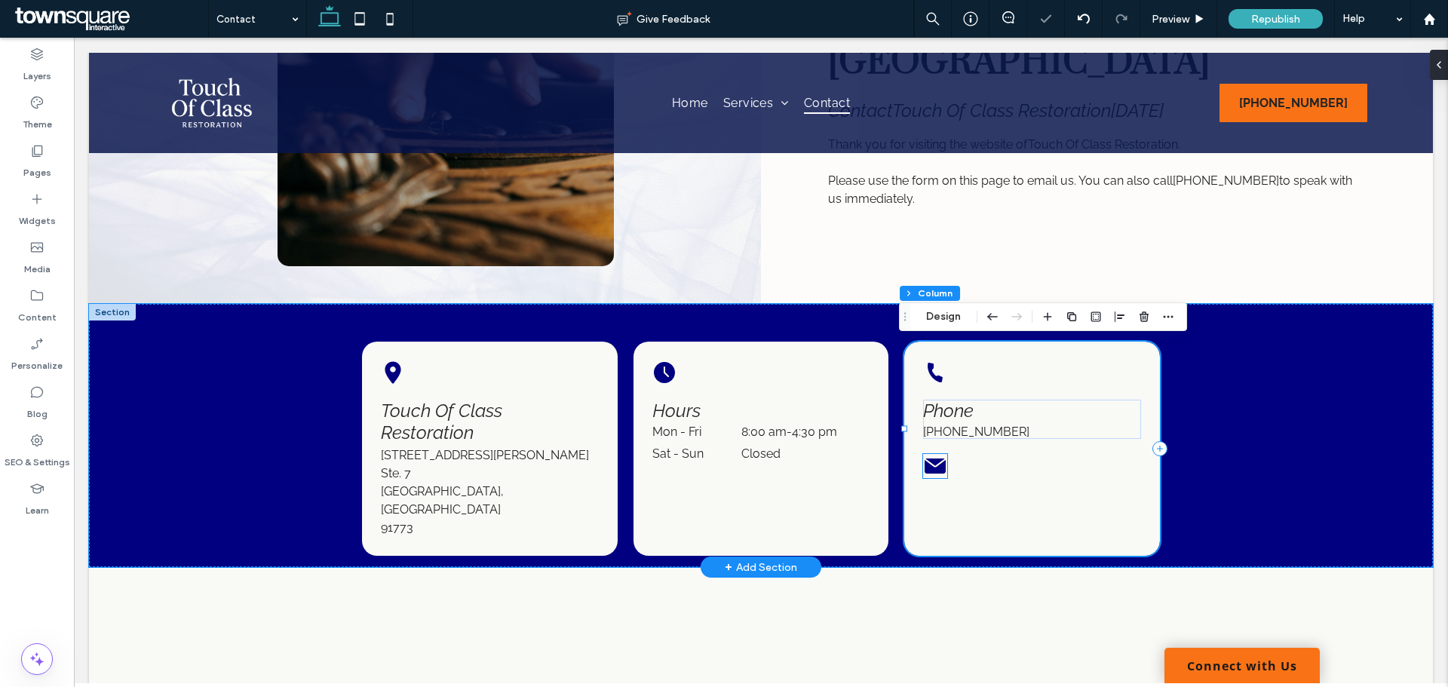
click at [936, 464] on icon at bounding box center [934, 465] width 21 height 15
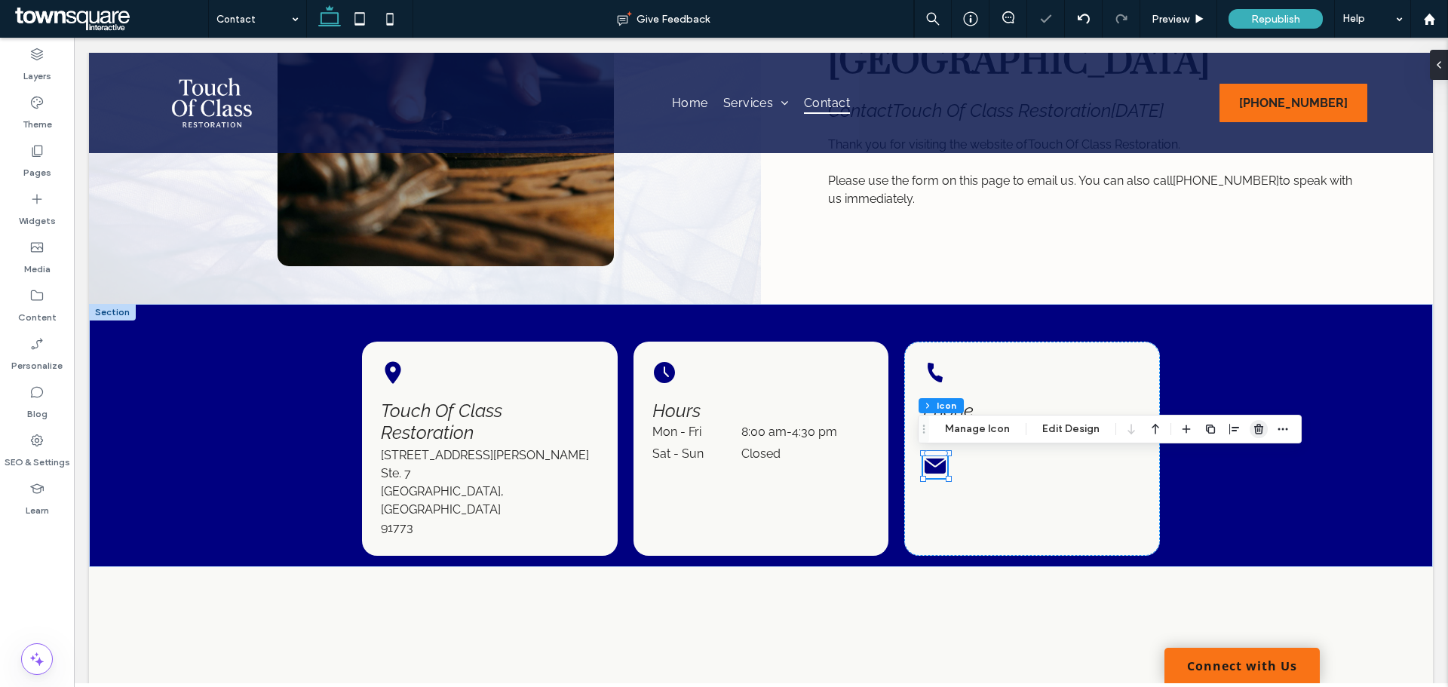
click at [1254, 434] on use "button" at bounding box center [1258, 429] width 9 height 10
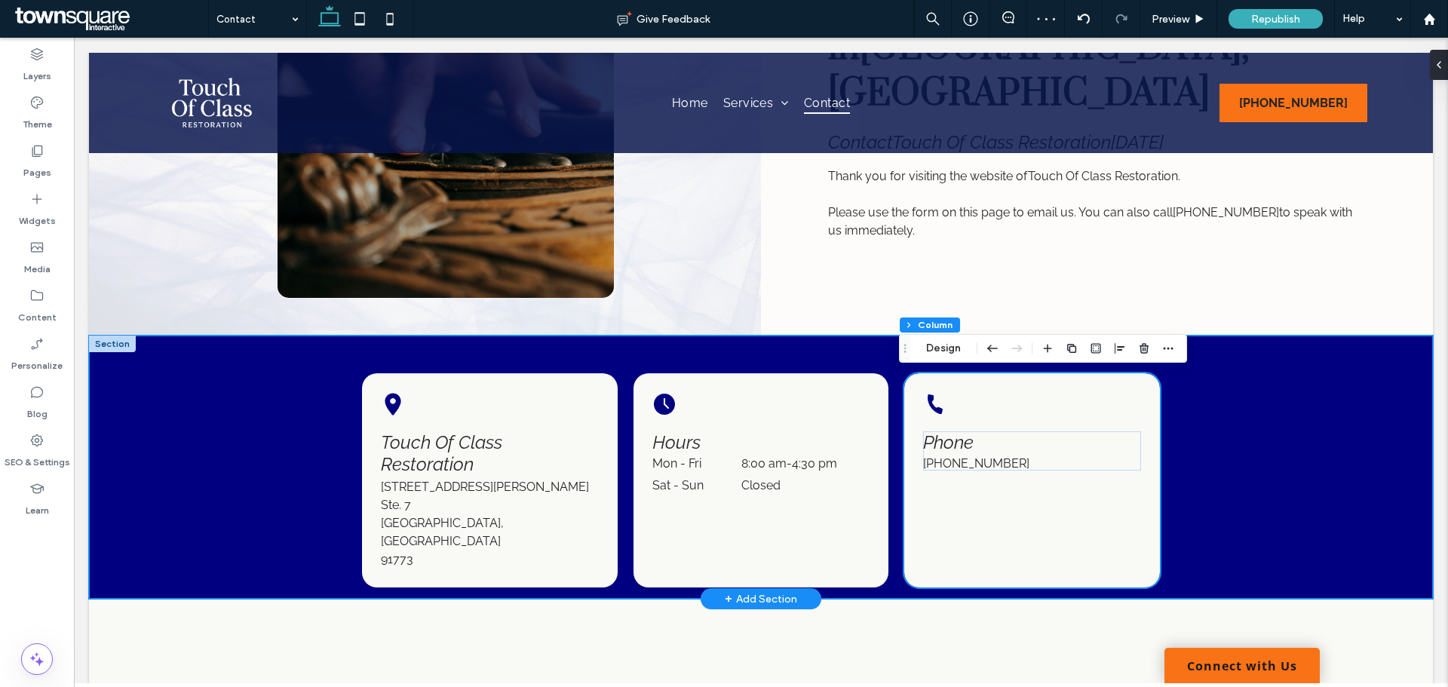
scroll to position [263, 0]
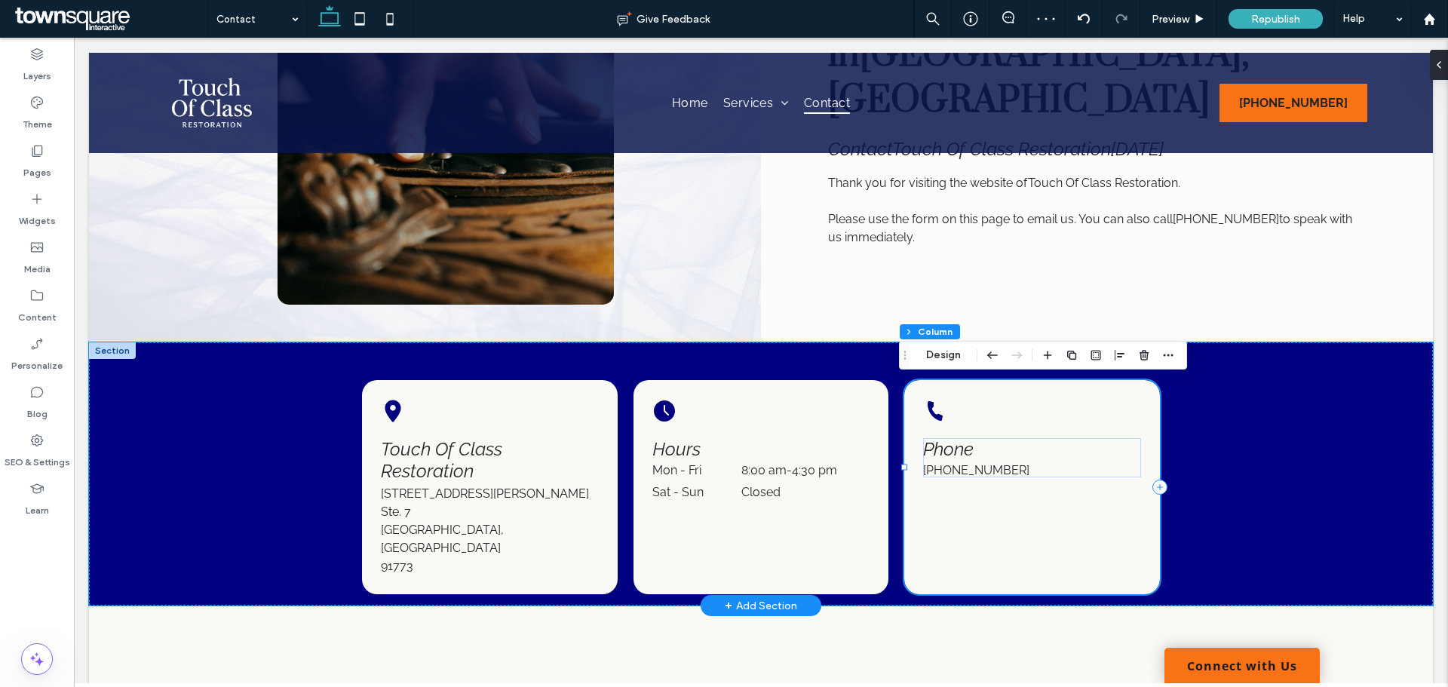
click at [1025, 400] on div "Black telephone receiver icon. Phone (626) 737-8480" at bounding box center [1031, 487] width 255 height 214
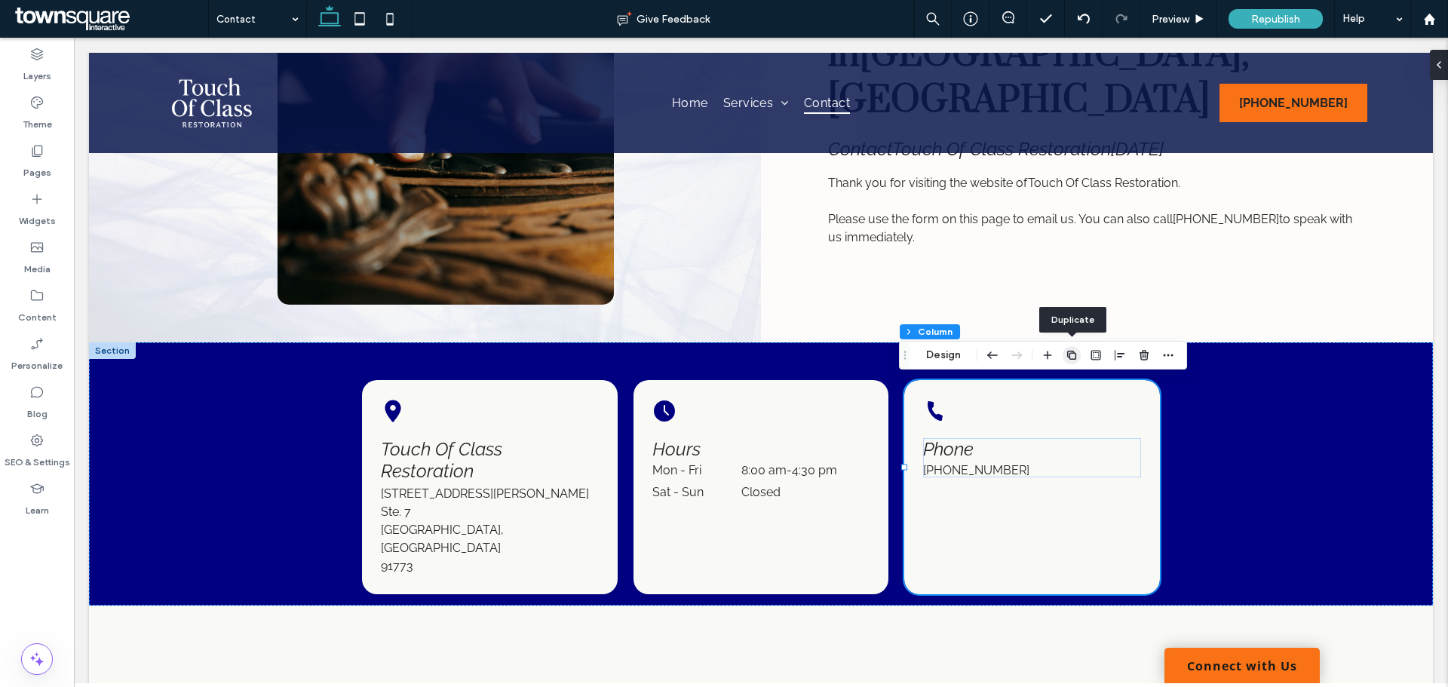
click at [1066, 352] on icon "button" at bounding box center [1071, 355] width 12 height 12
type input "**"
type input "*****"
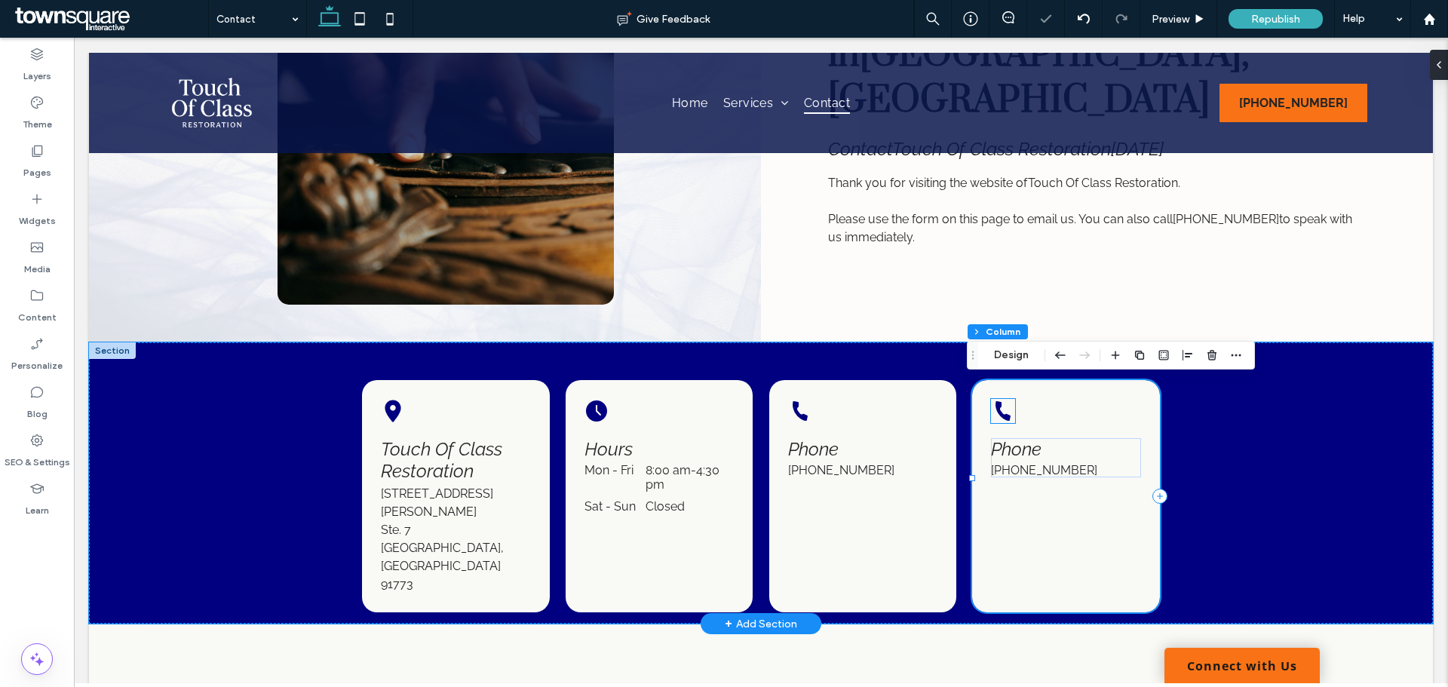
click at [997, 412] on icon "Black telephone receiver icon." at bounding box center [1003, 411] width 24 height 24
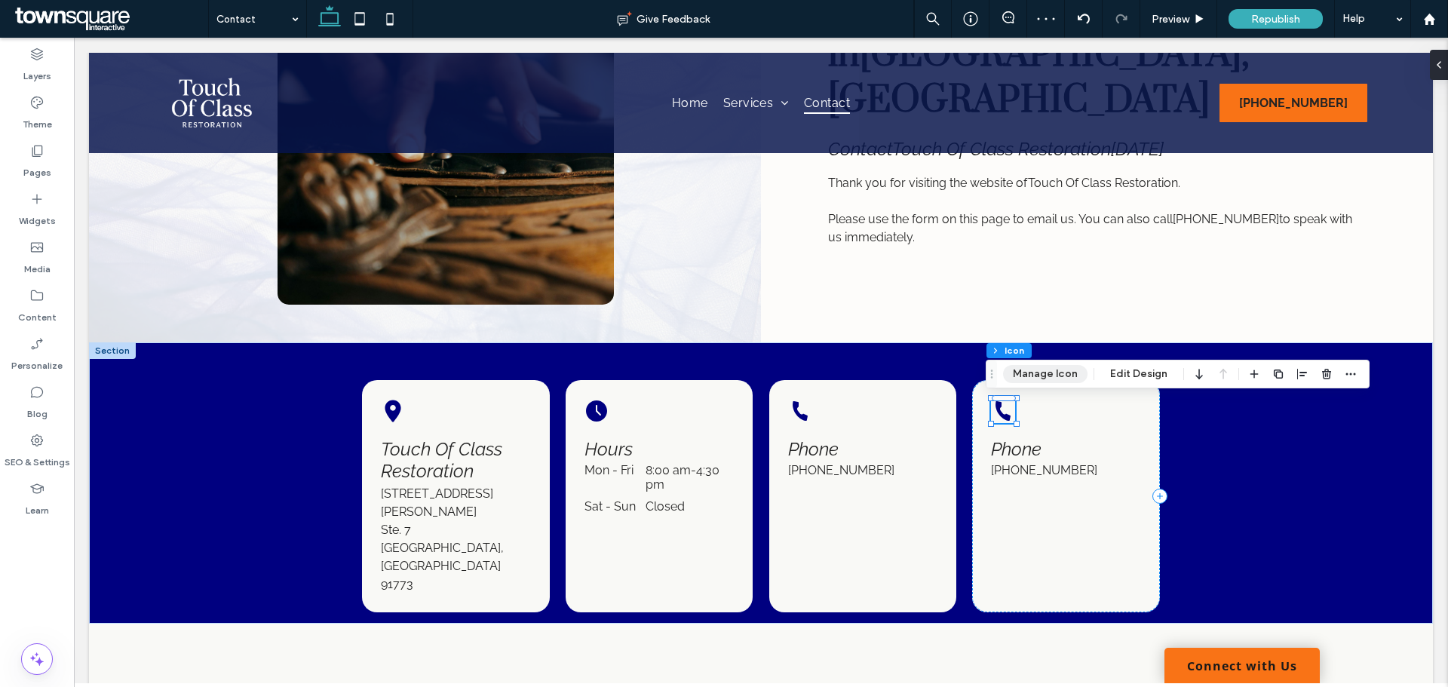
click at [1053, 375] on button "Manage Icon" at bounding box center [1045, 374] width 84 height 18
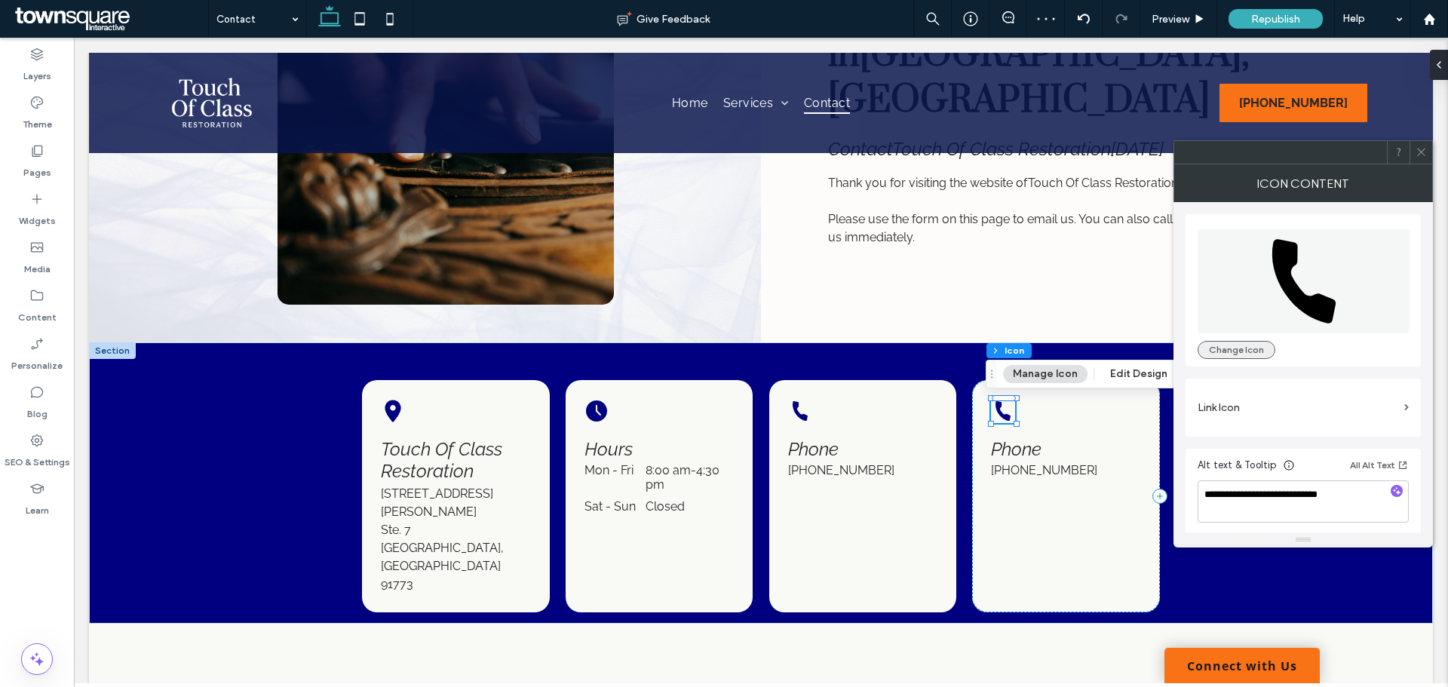
click at [1223, 344] on button "Change Icon" at bounding box center [1236, 350] width 78 height 18
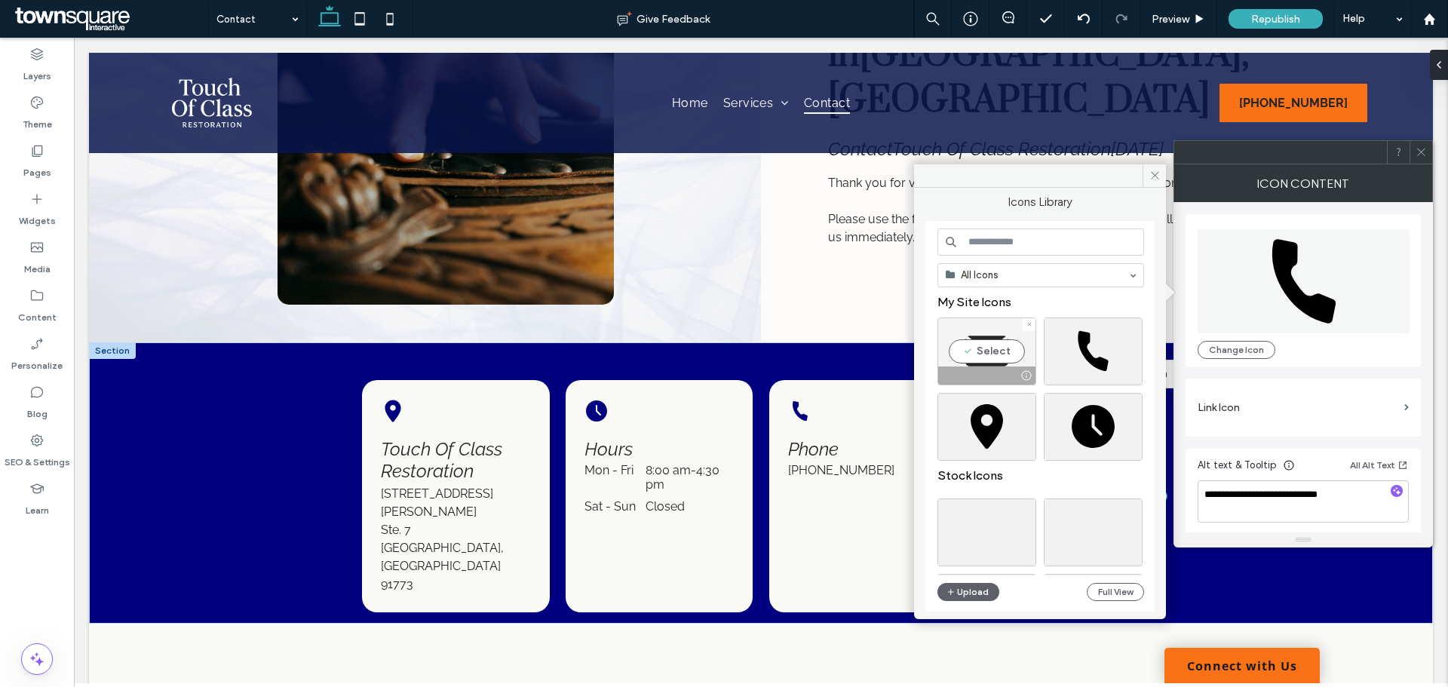
click at [995, 351] on div "Select" at bounding box center [986, 351] width 99 height 68
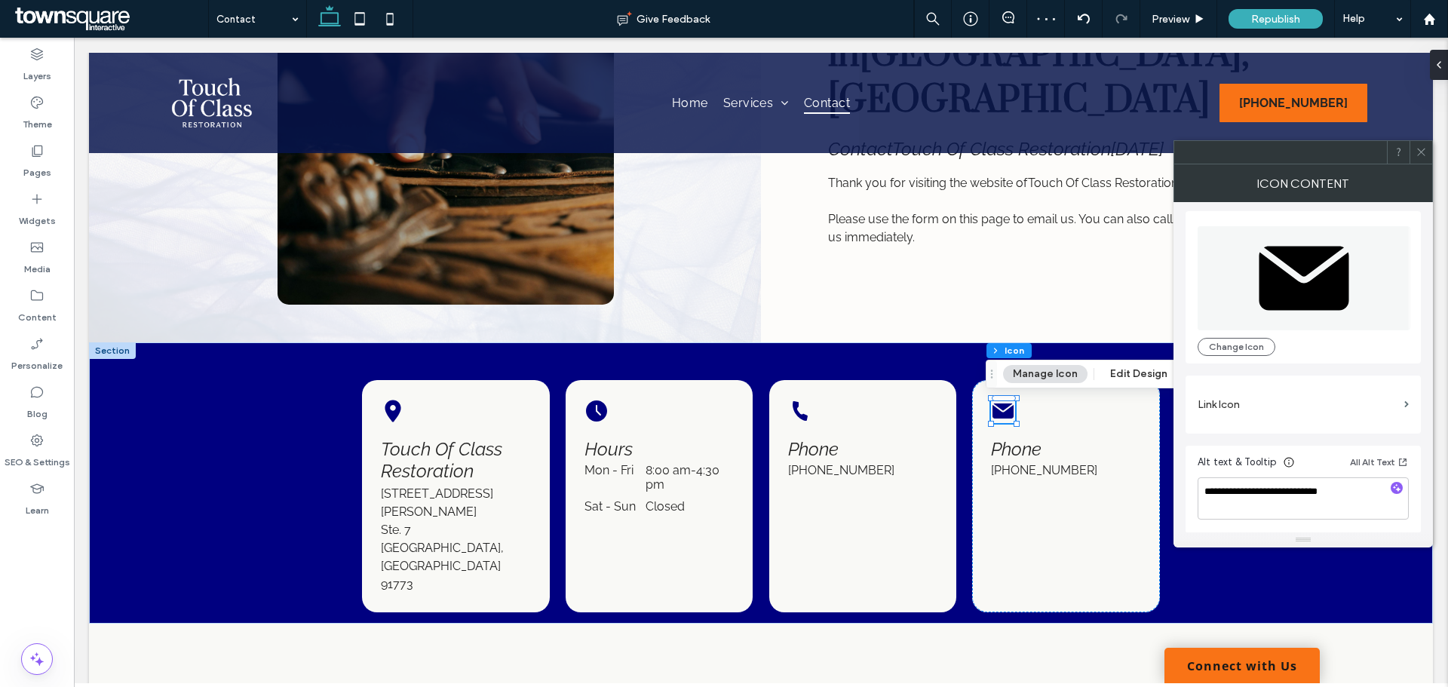
scroll to position [4, 0]
click at [1396, 402] on label "Link Icon" at bounding box center [1297, 404] width 201 height 28
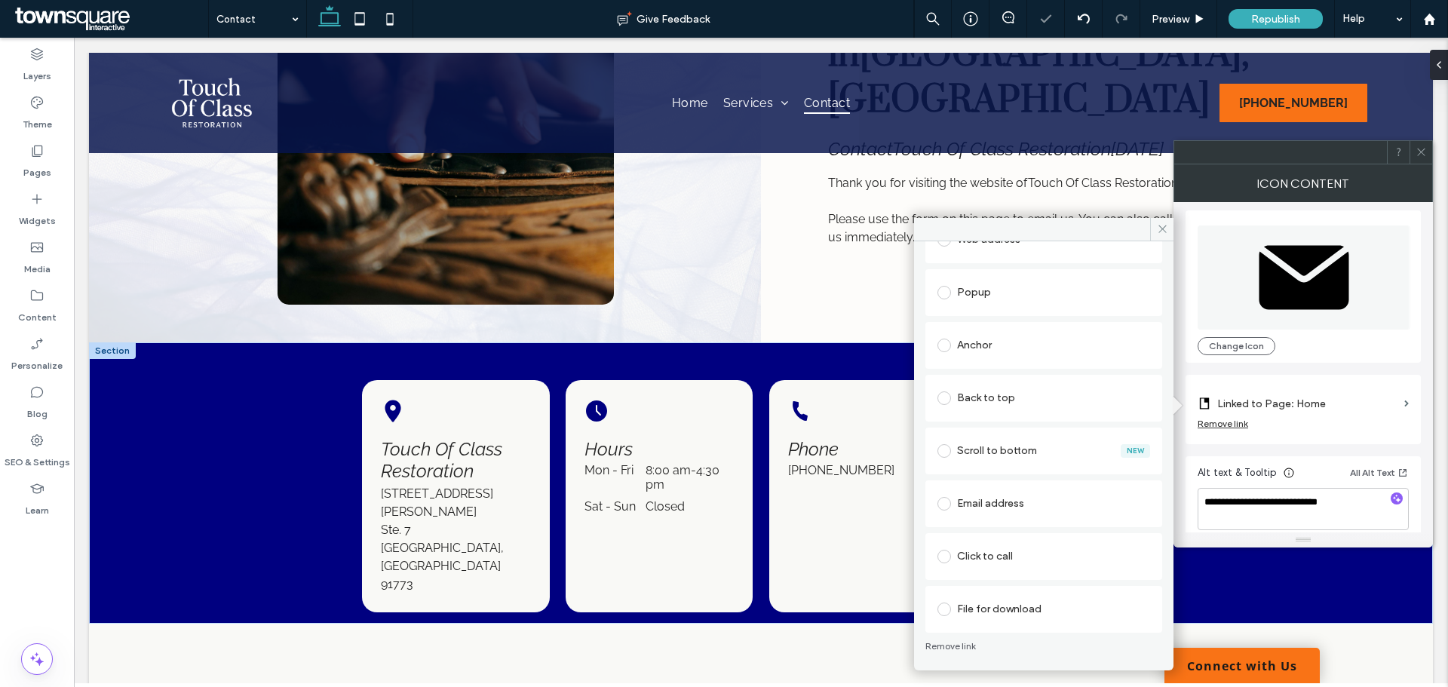
scroll to position [256, 0]
click at [943, 513] on div at bounding box center [947, 503] width 20 height 24
click at [948, 509] on label at bounding box center [947, 503] width 20 height 14
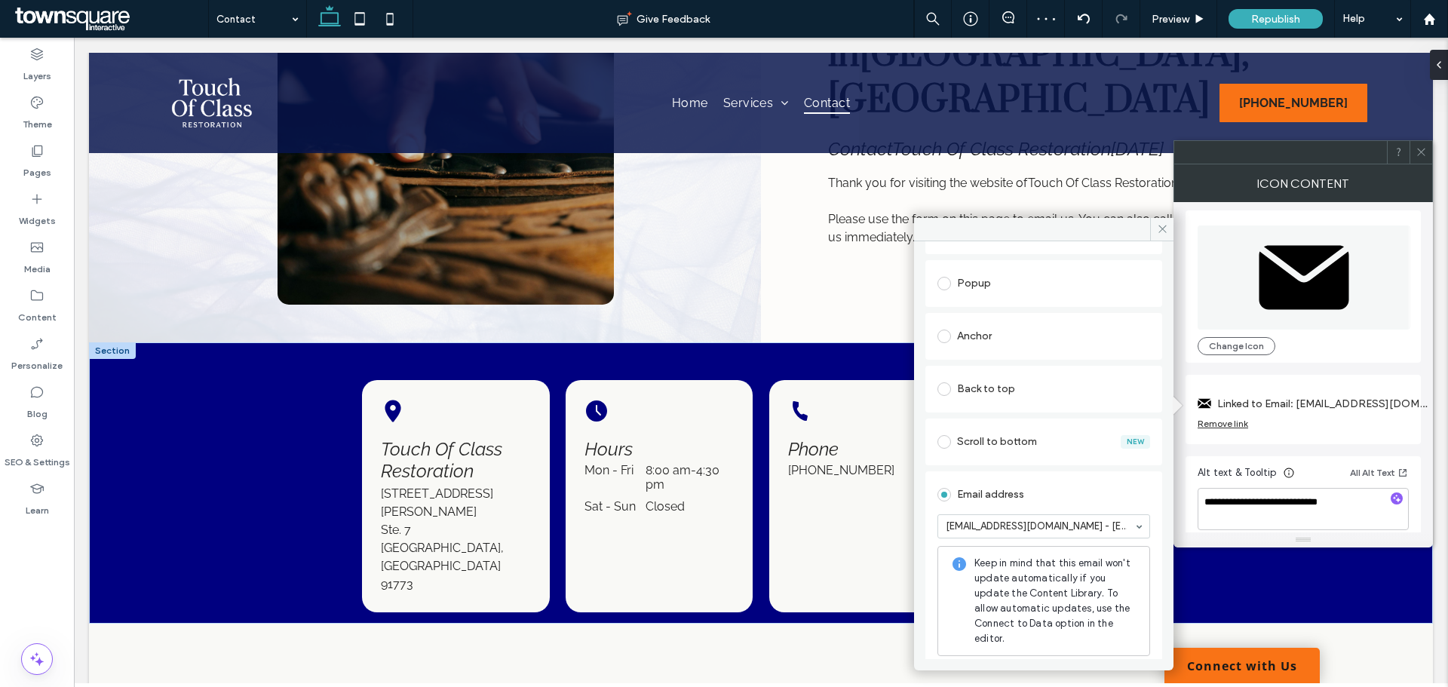
scroll to position [0, 0]
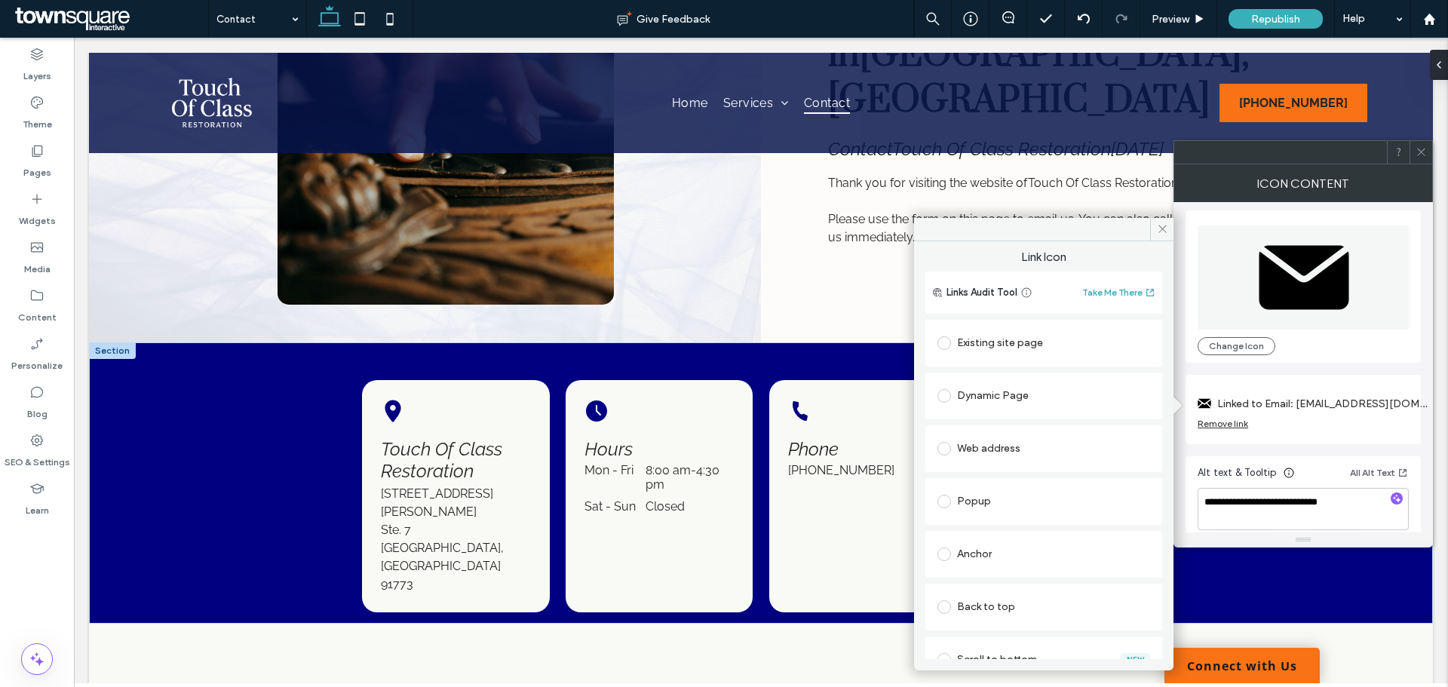
click at [1418, 152] on icon at bounding box center [1420, 151] width 11 height 11
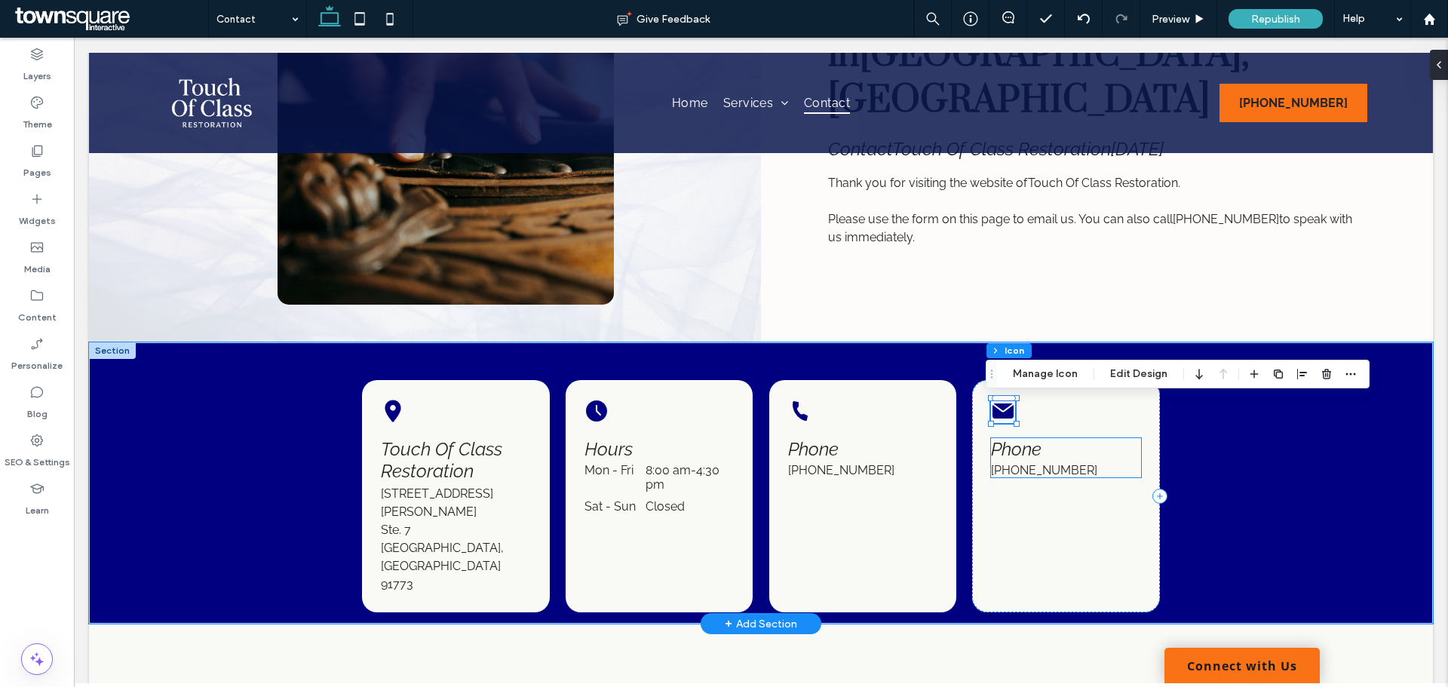
click at [1020, 450] on span "Phone" at bounding box center [1016, 449] width 51 height 22
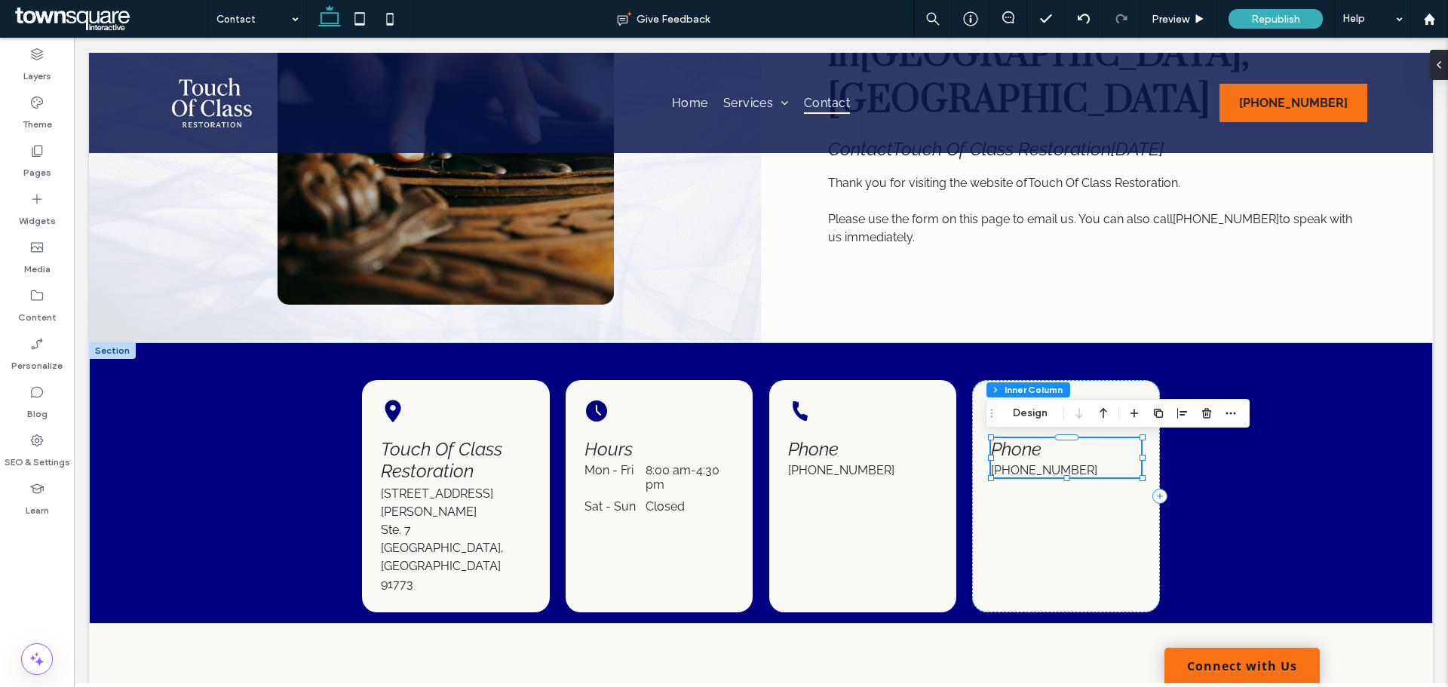
click at [995, 415] on icon "Drag" at bounding box center [991, 413] width 12 height 11
click at [990, 418] on icon "Drag" at bounding box center [991, 413] width 12 height 11
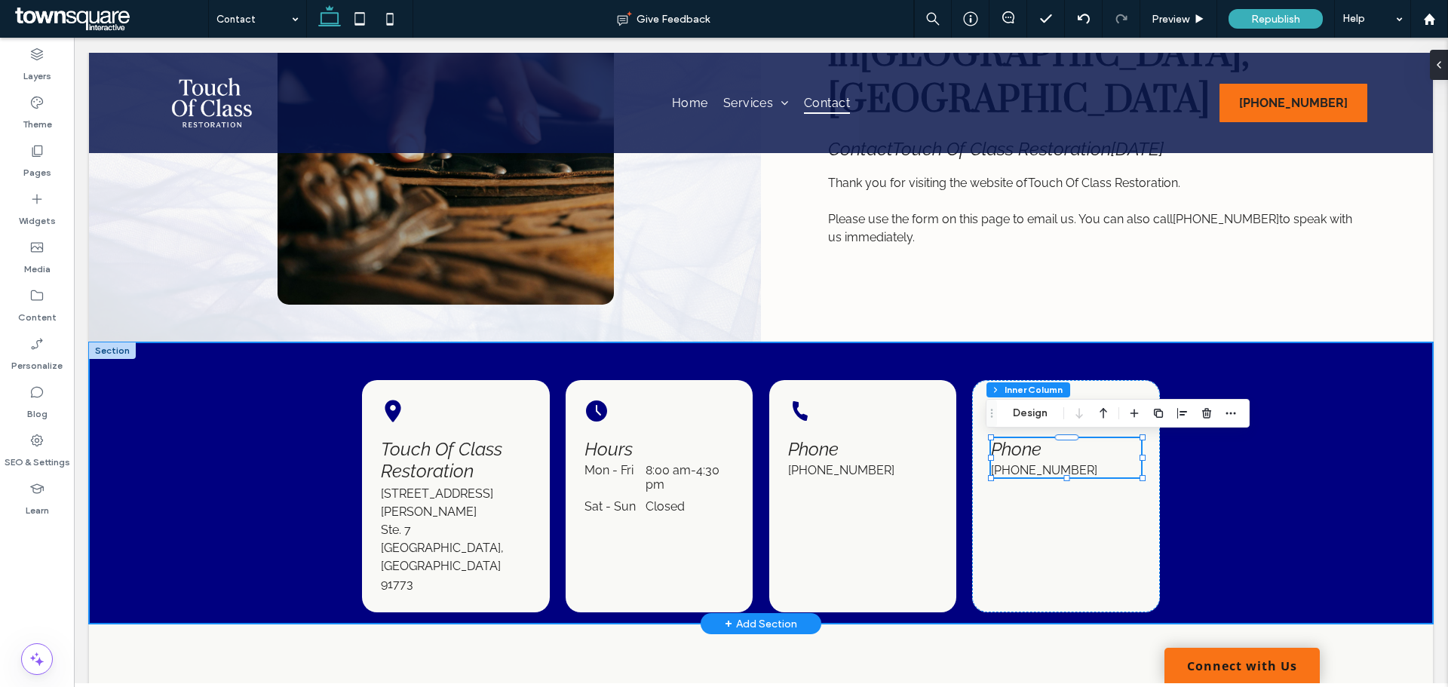
click at [1247, 483] on div "Black location marker. Touch Of Class Restoration 515 W Allen Ave. Ste. 7 San D…" at bounding box center [761, 482] width 1344 height 281
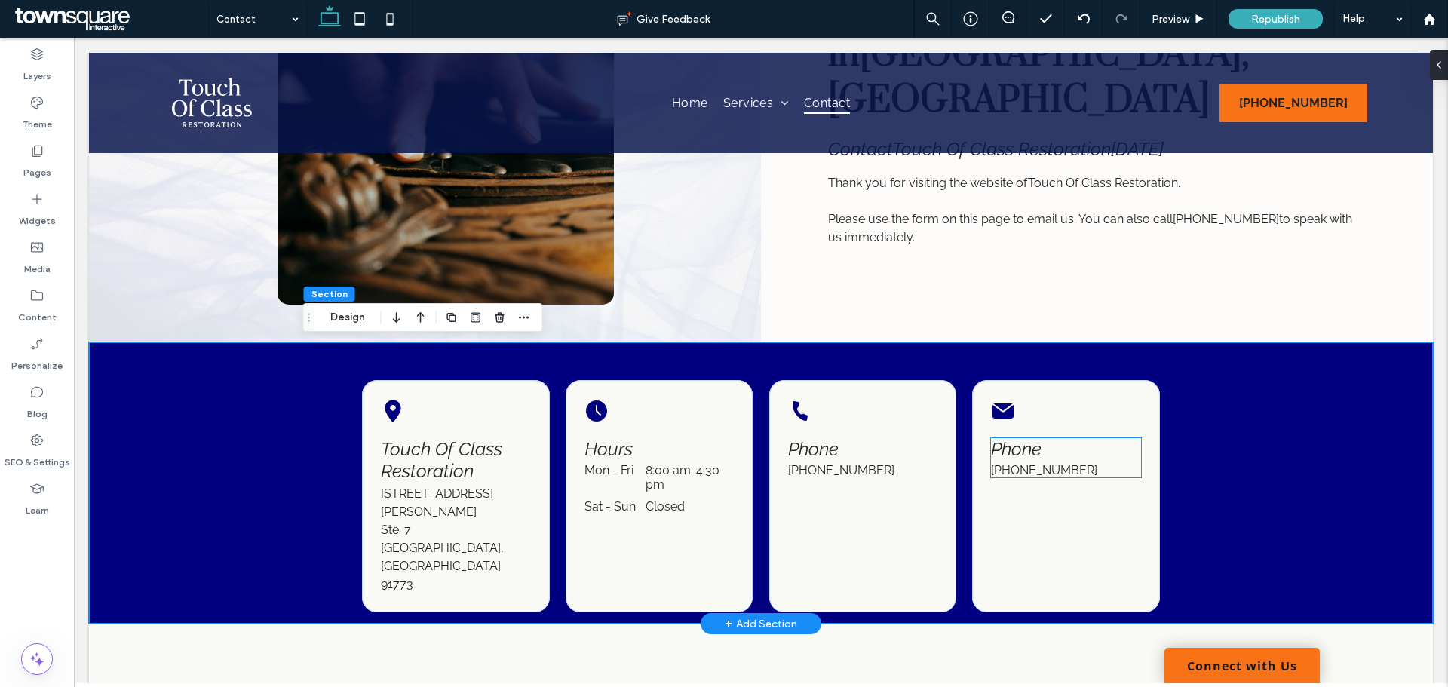
click at [1040, 453] on h4 "Phone" at bounding box center [1066, 449] width 150 height 22
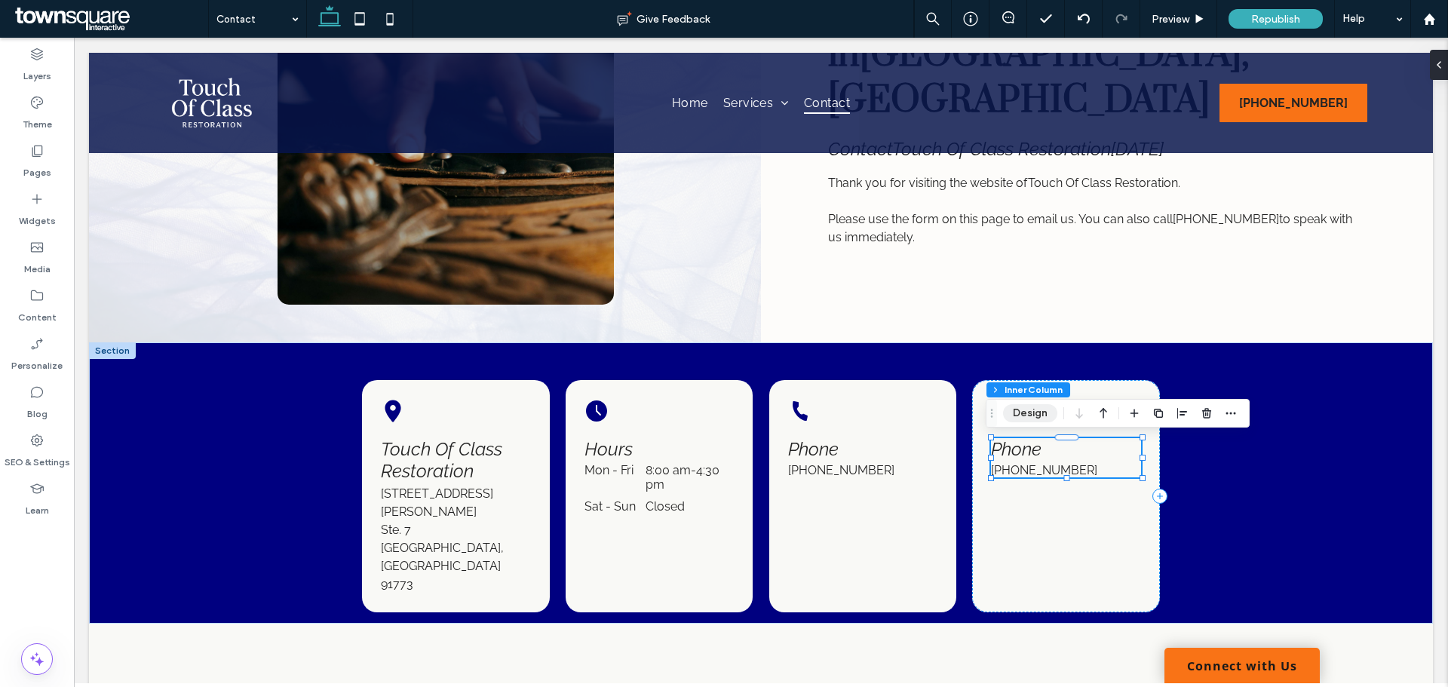
click at [1030, 418] on button "Design" at bounding box center [1030, 413] width 54 height 18
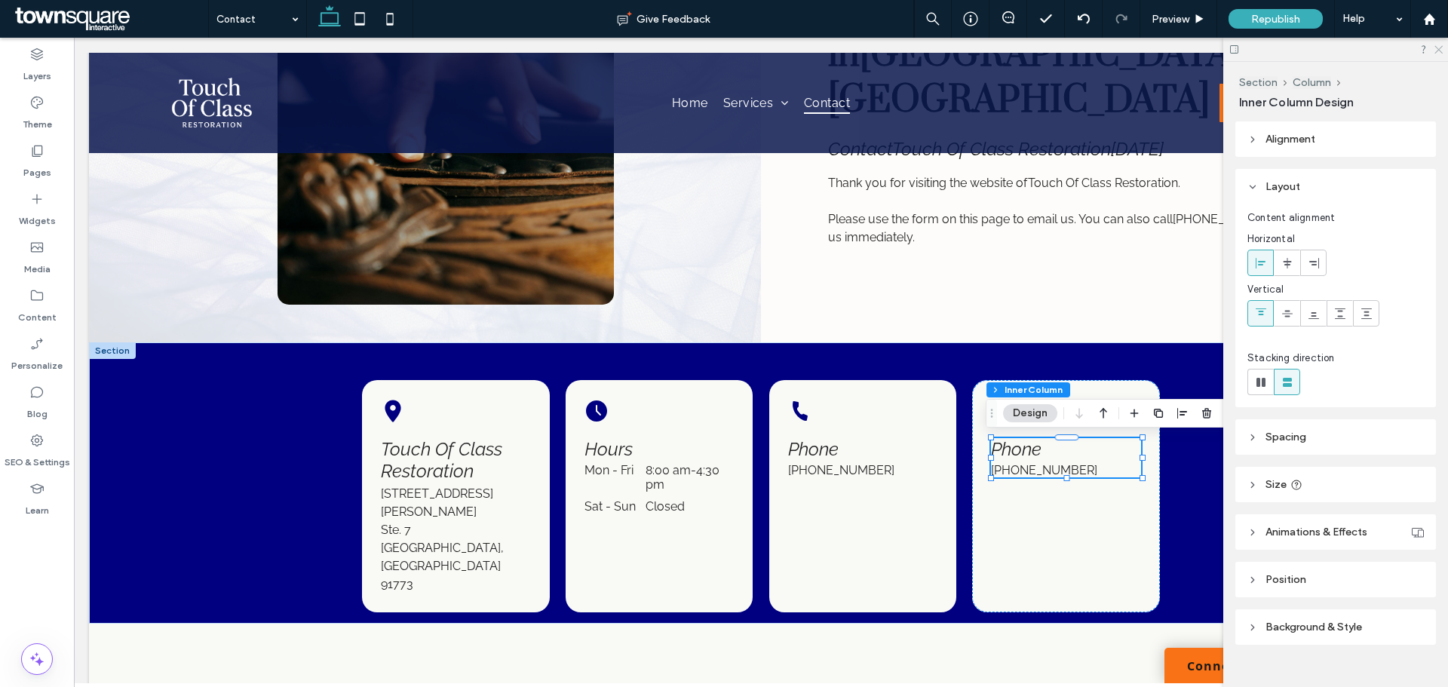
click at [1439, 47] on icon at bounding box center [1438, 49] width 10 height 10
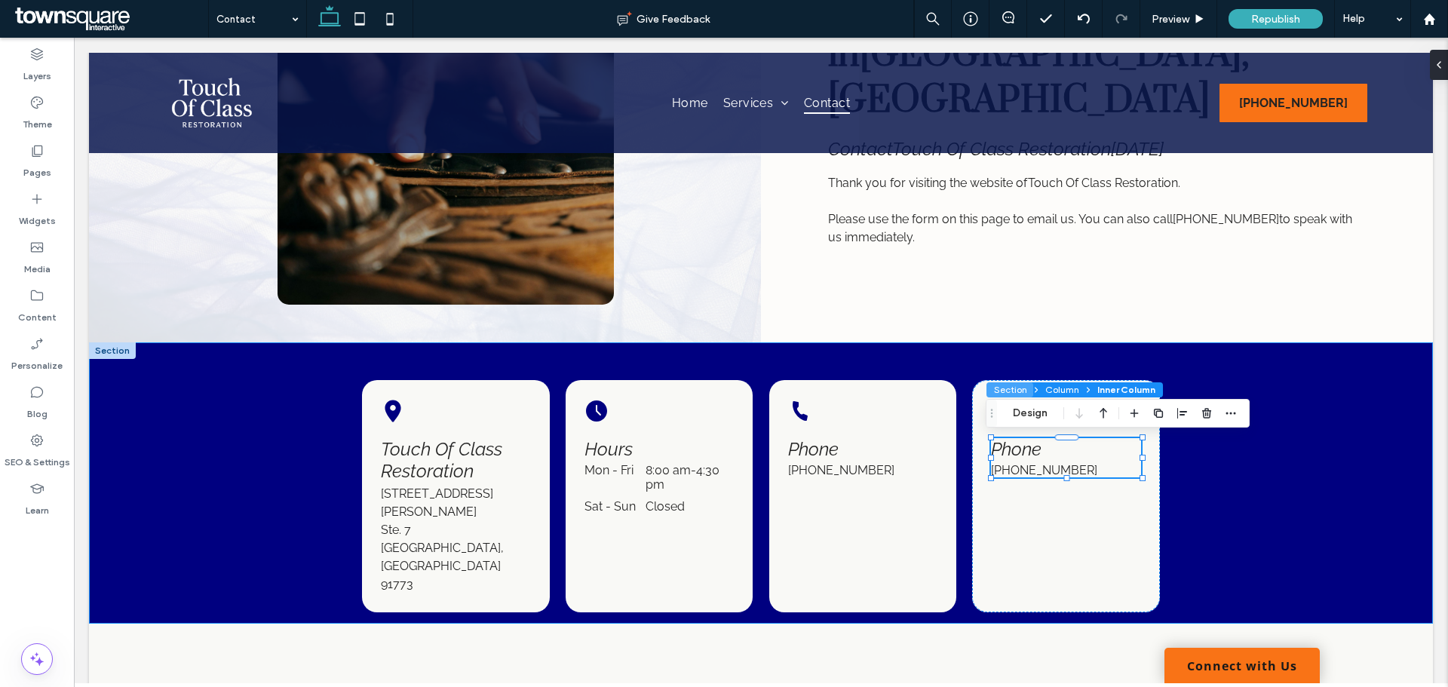
click at [995, 387] on button "Section" at bounding box center [1009, 389] width 47 height 15
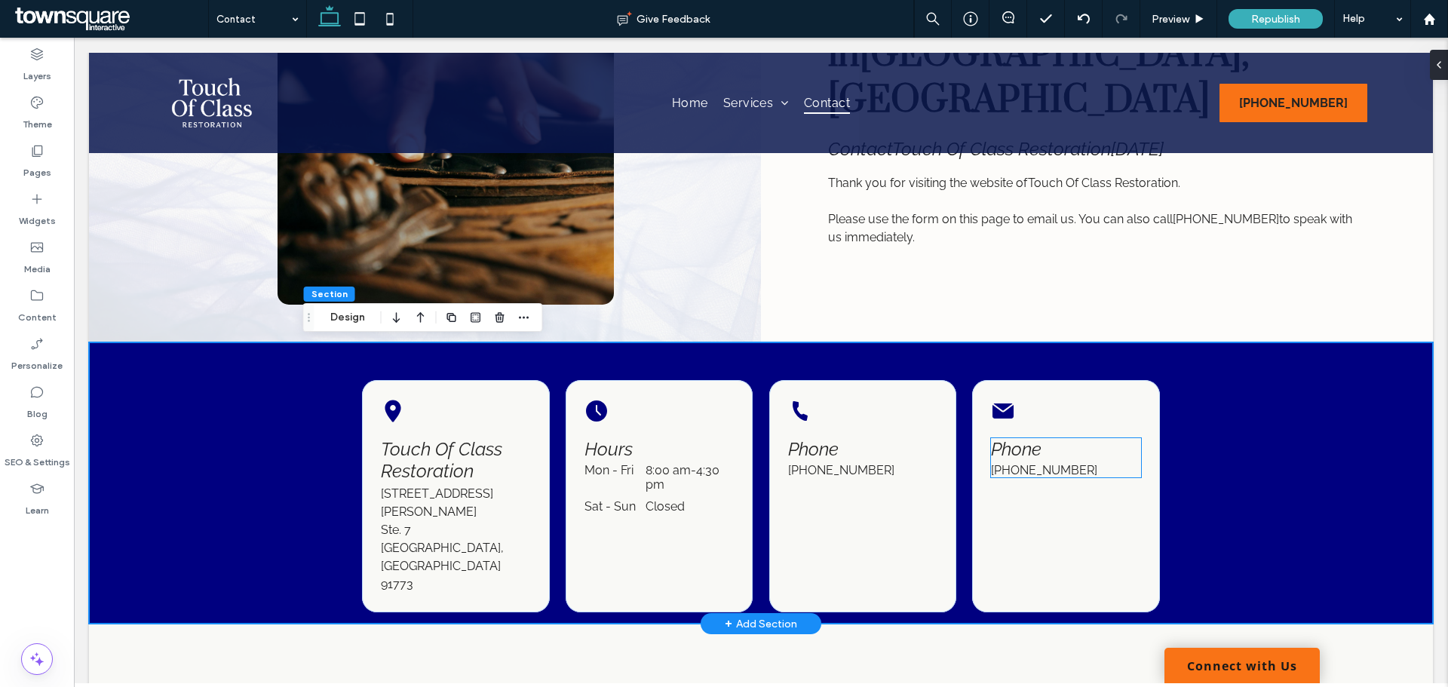
click at [995, 452] on span "Phone" at bounding box center [1016, 449] width 51 height 22
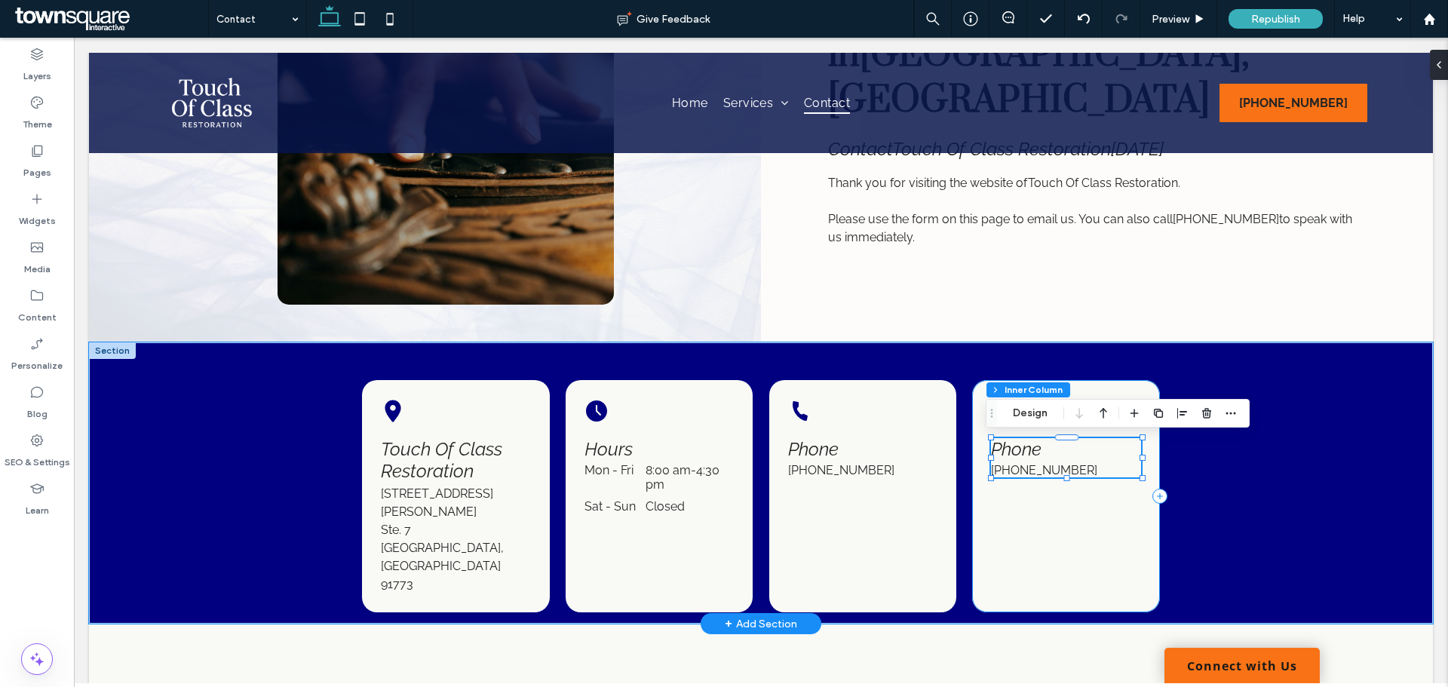
click at [1120, 535] on div "Phone (626) 737-8480" at bounding box center [1066, 496] width 188 height 232
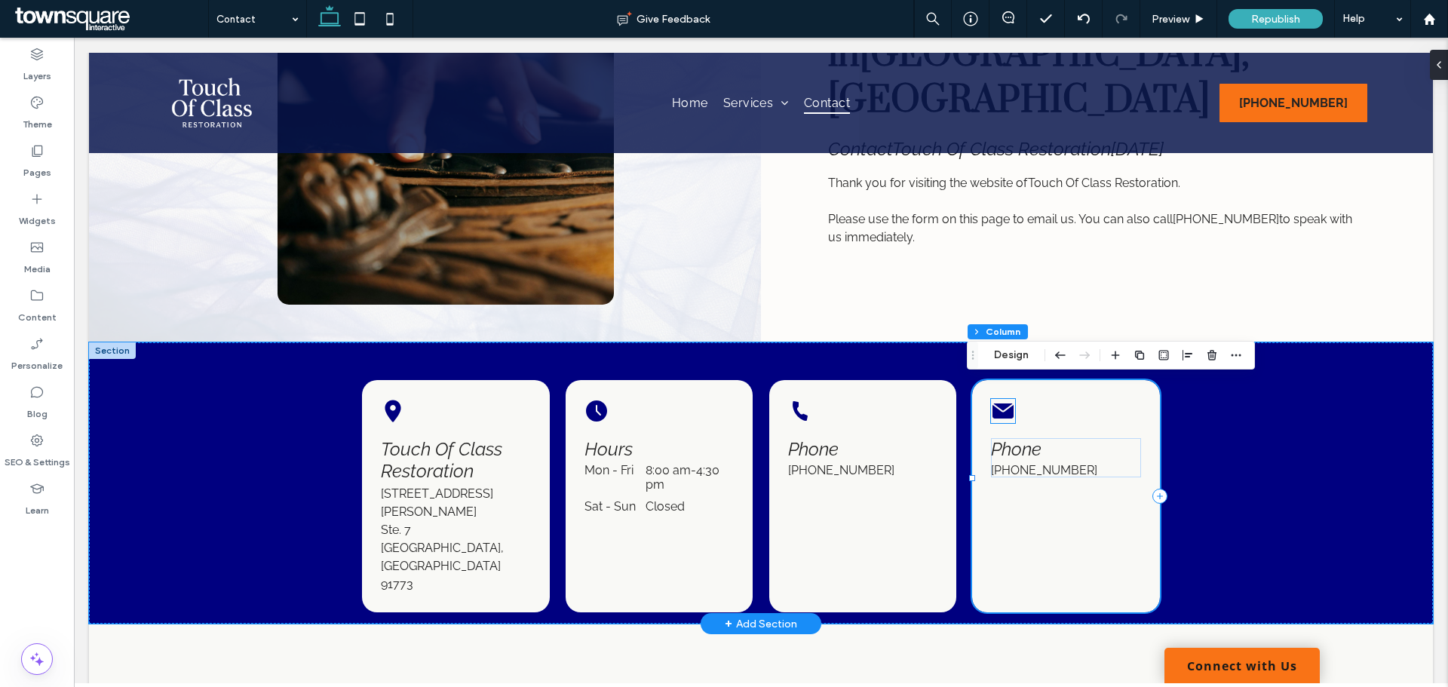
click at [992, 412] on icon at bounding box center [1002, 410] width 21 height 15
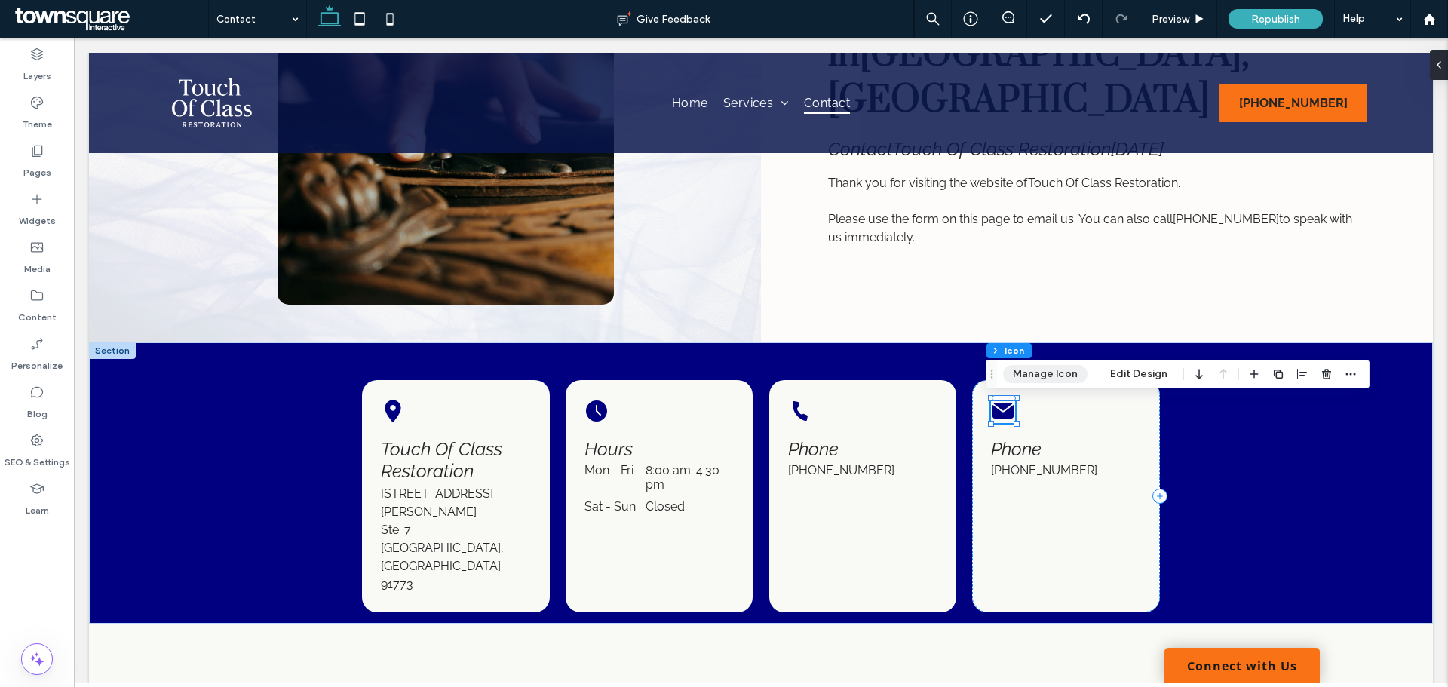
click at [1043, 372] on button "Manage Icon" at bounding box center [1045, 374] width 84 height 18
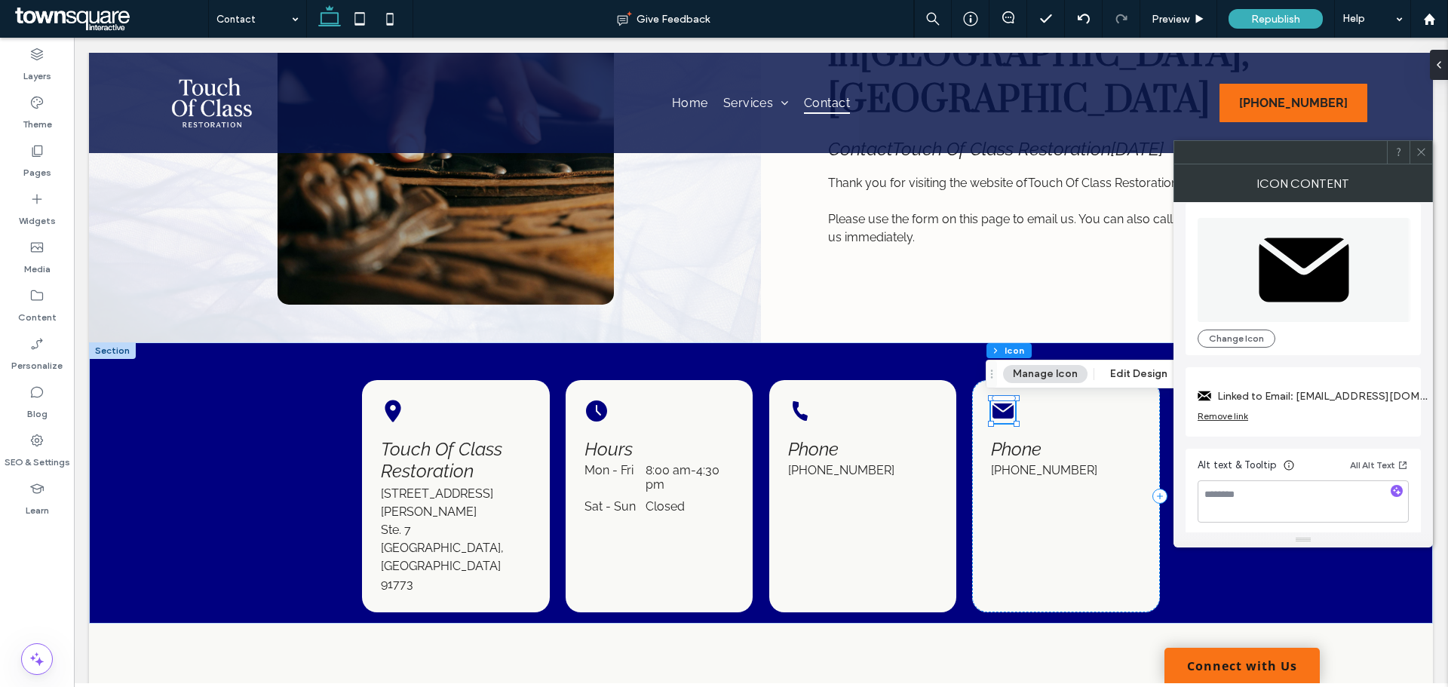
scroll to position [15, 0]
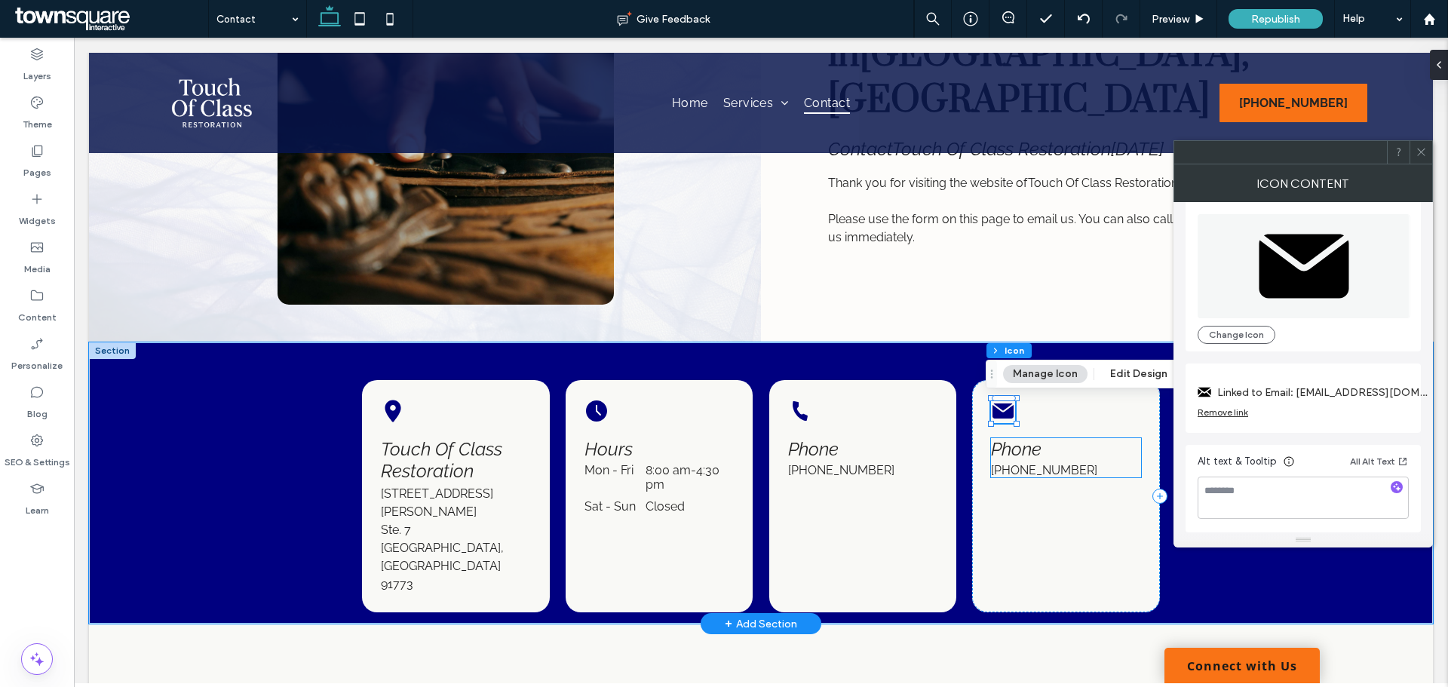
click at [1011, 449] on span "Phone" at bounding box center [1016, 449] width 51 height 22
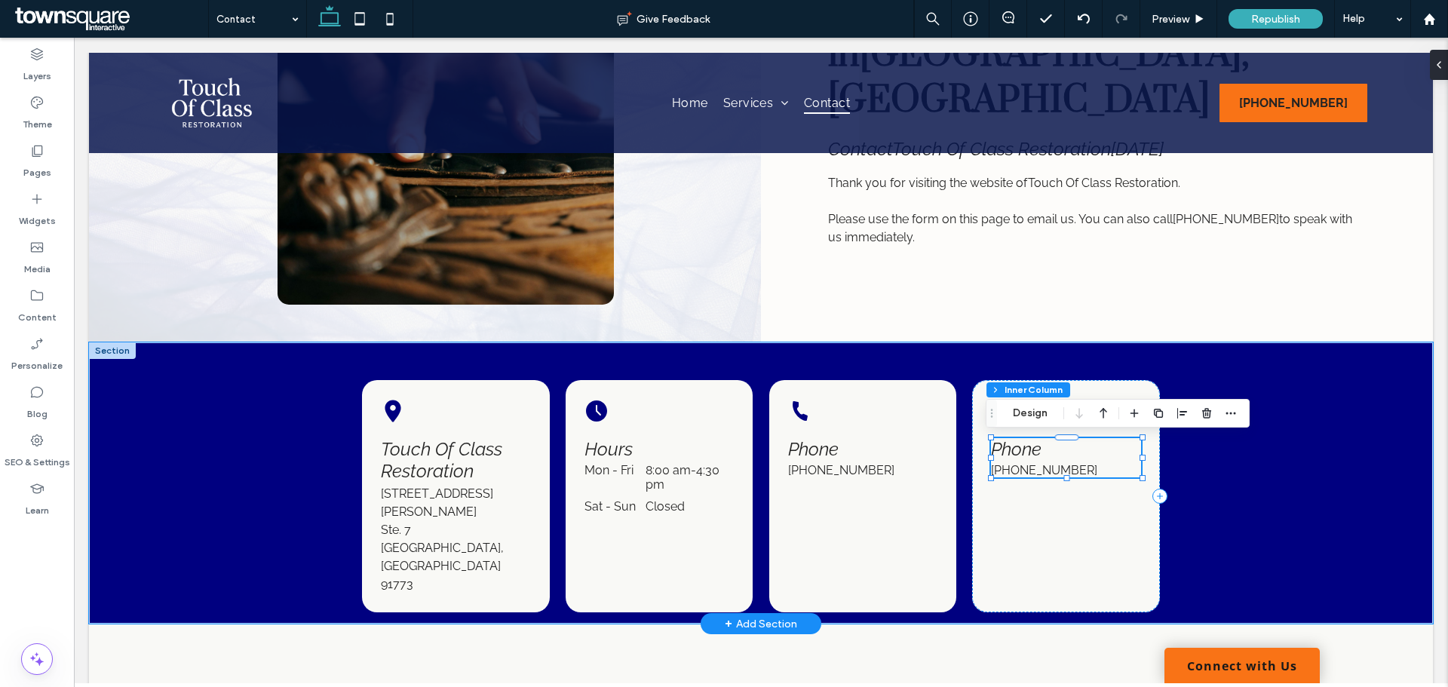
click at [1022, 449] on span "Phone" at bounding box center [1016, 449] width 51 height 22
click at [1022, 449] on div "Phone" at bounding box center [1066, 449] width 150 height 22
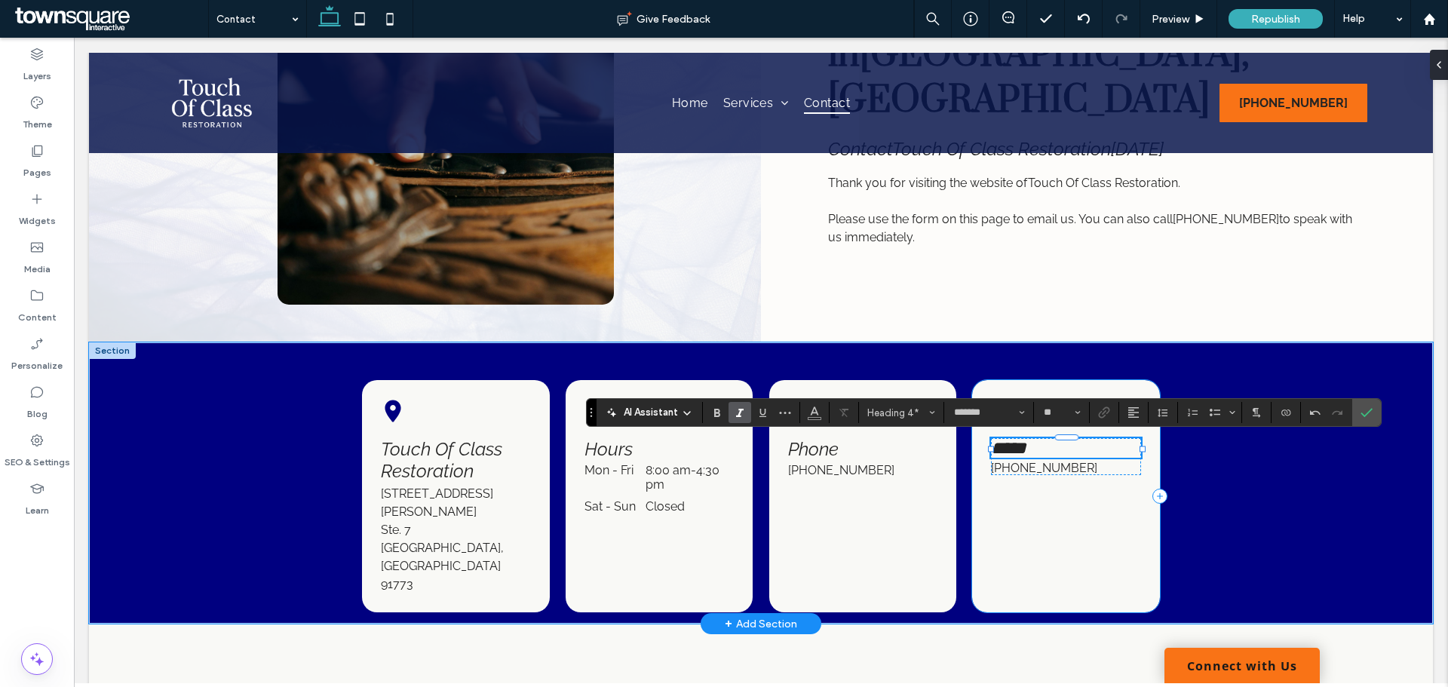
click at [1062, 536] on div "***** (626) 737-8480" at bounding box center [1066, 496] width 188 height 232
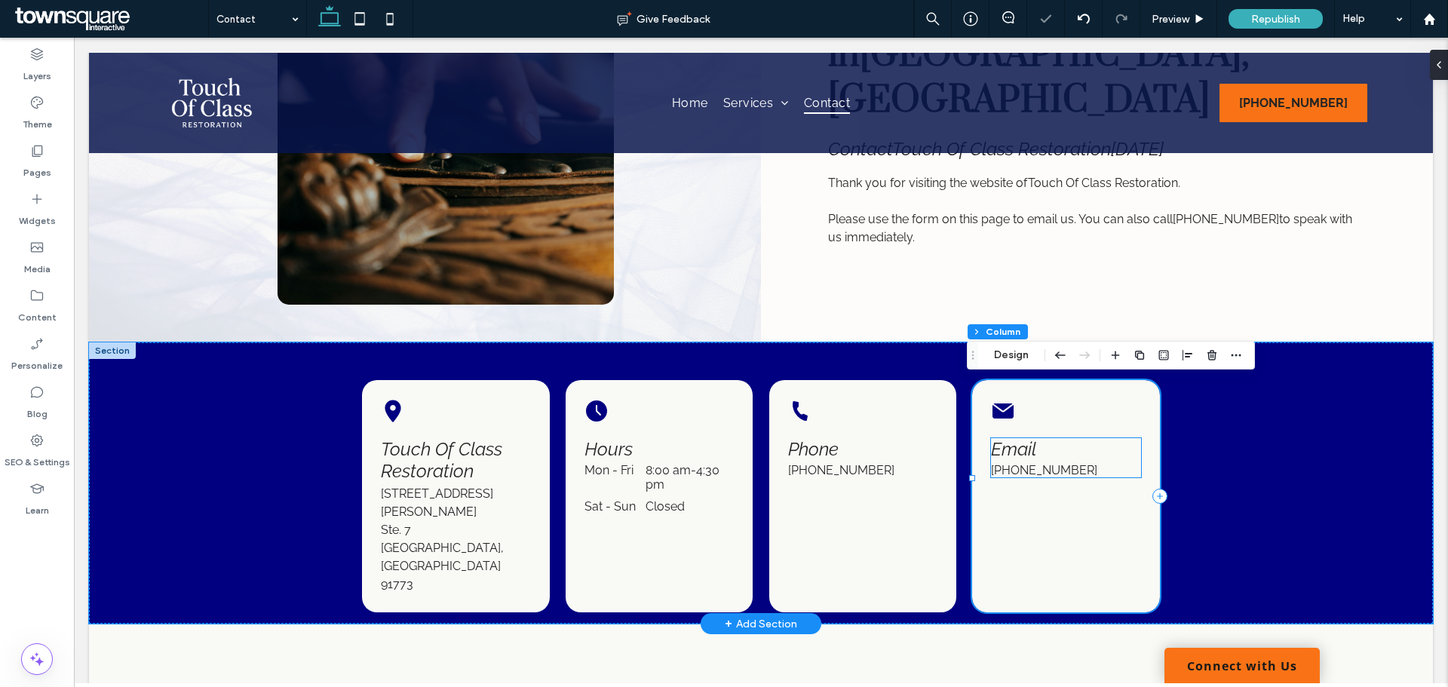
click at [1118, 466] on div "(626) 737-8480" at bounding box center [1066, 470] width 150 height 14
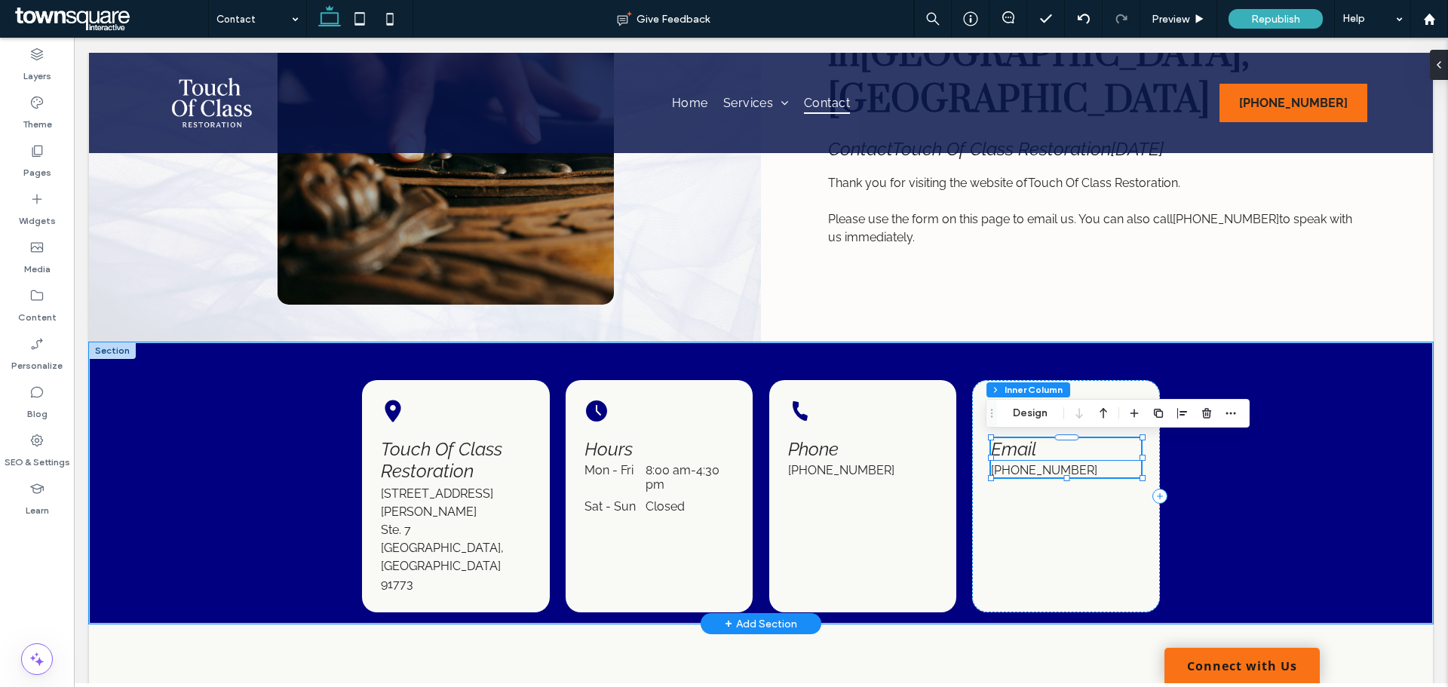
click at [1073, 448] on h4 "Email" at bounding box center [1066, 449] width 150 height 22
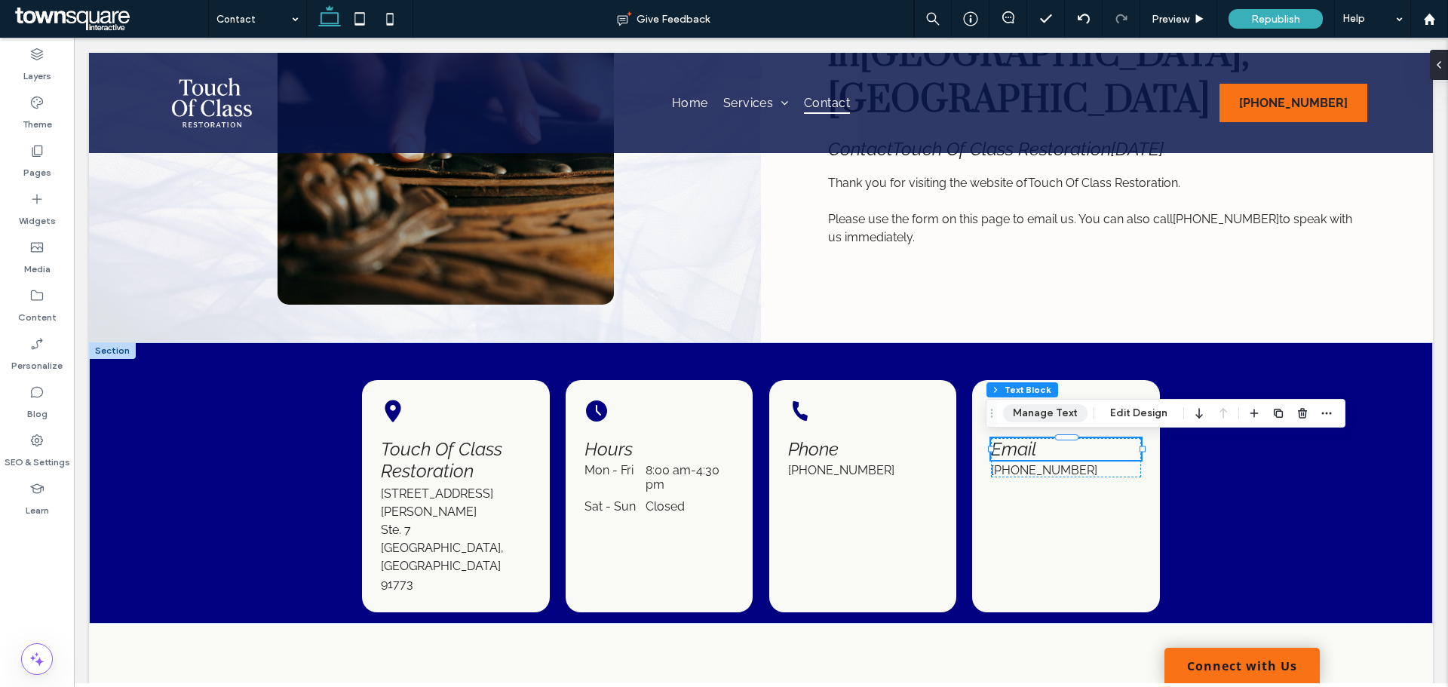
click at [1058, 411] on button "Manage Text" at bounding box center [1045, 413] width 84 height 18
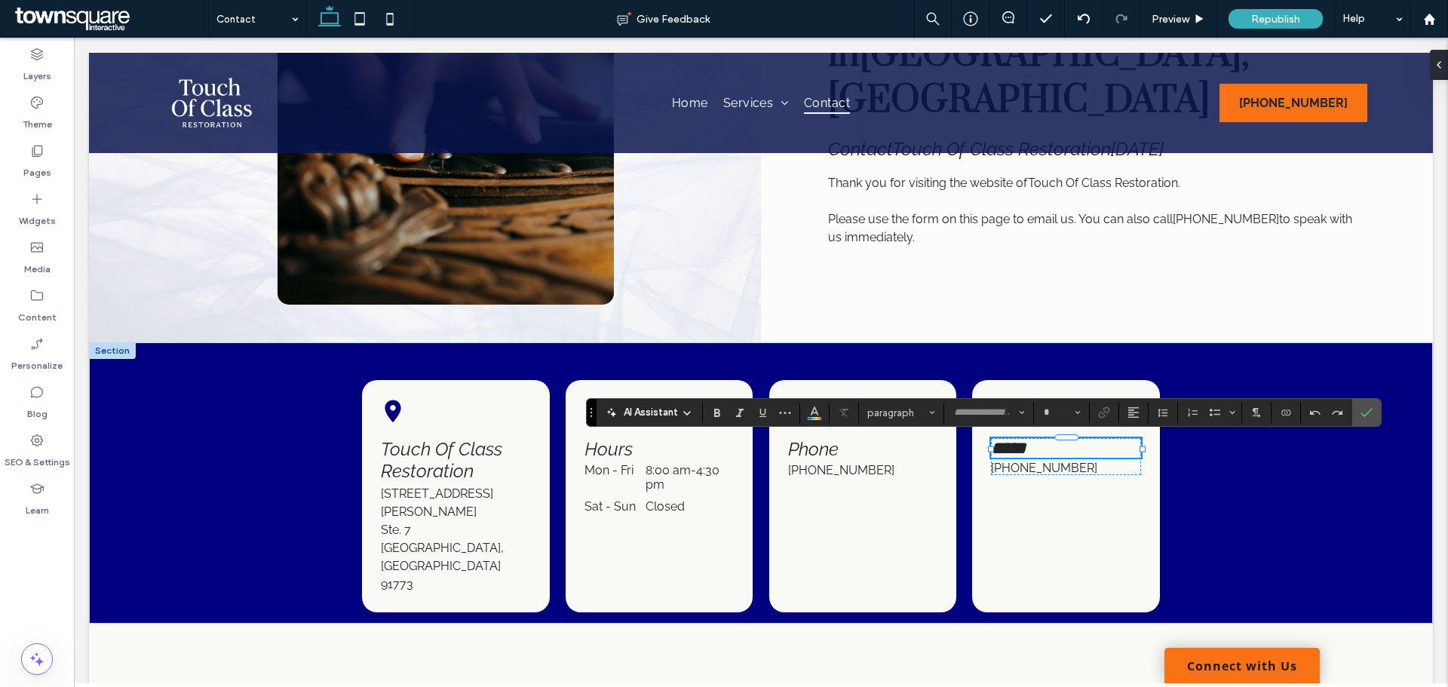
type input "*******"
type input "**"
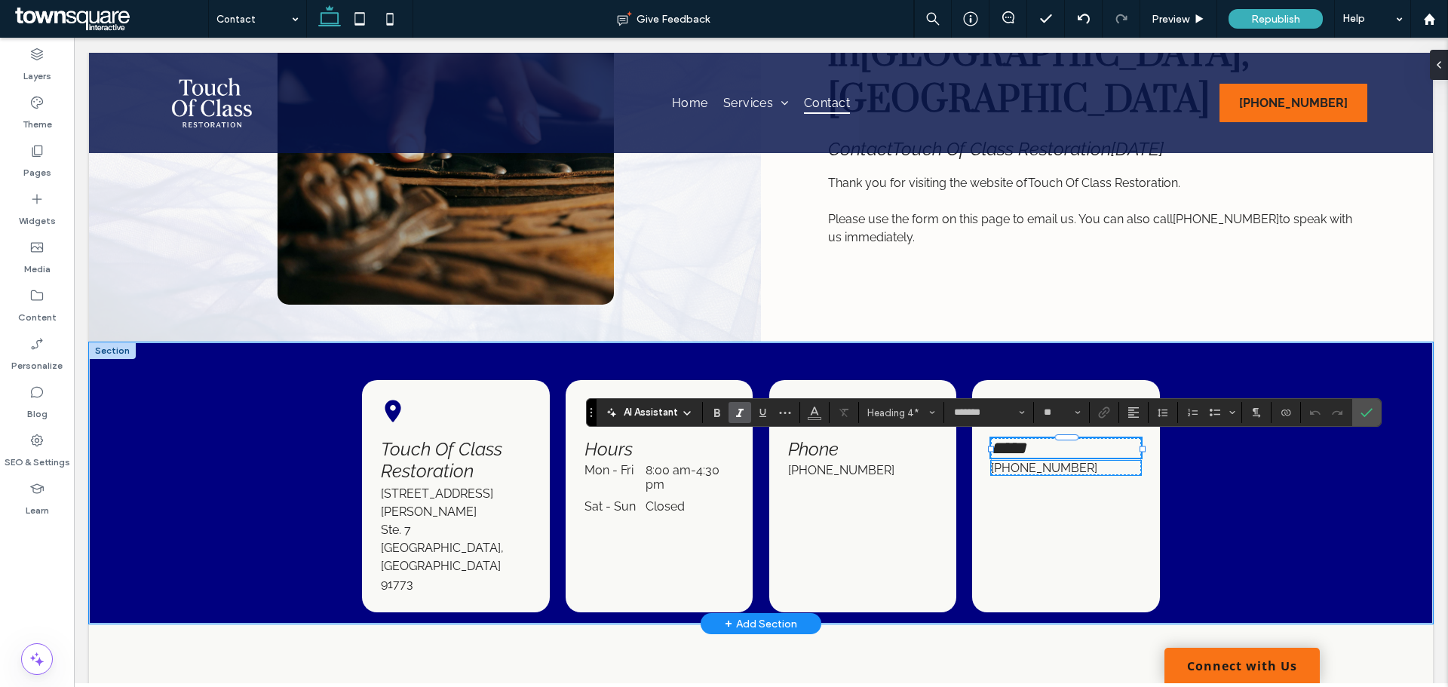
click at [1110, 473] on div "(626) 737-8480" at bounding box center [1066, 468] width 150 height 14
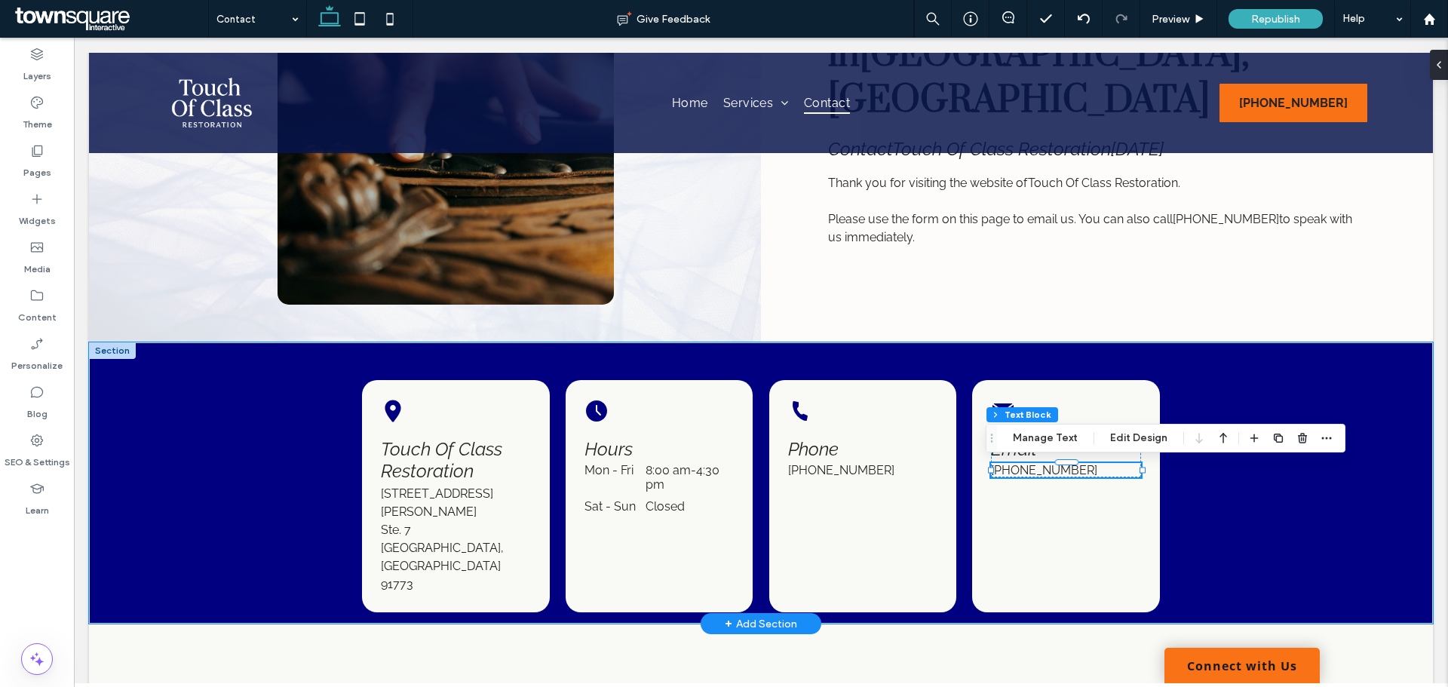
click at [1112, 472] on div "(626) 737-8480" at bounding box center [1066, 470] width 150 height 14
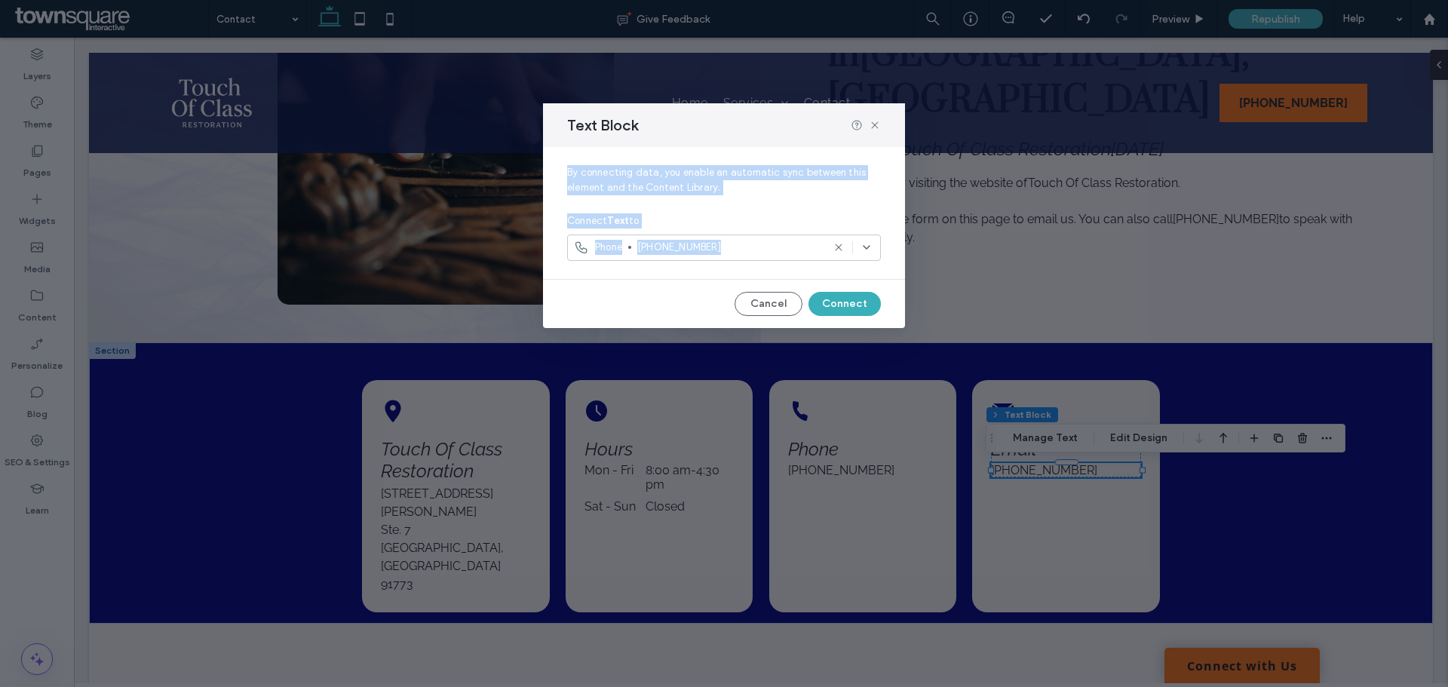
drag, startPoint x: 1038, startPoint y: 434, endPoint x: 1112, endPoint y: 472, distance: 83.0
click at [1112, 472] on div "Text Block By connecting data, you enable an automatic sync between this elemen…" at bounding box center [724, 343] width 1448 height 687
click at [868, 244] on icon at bounding box center [866, 247] width 12 height 12
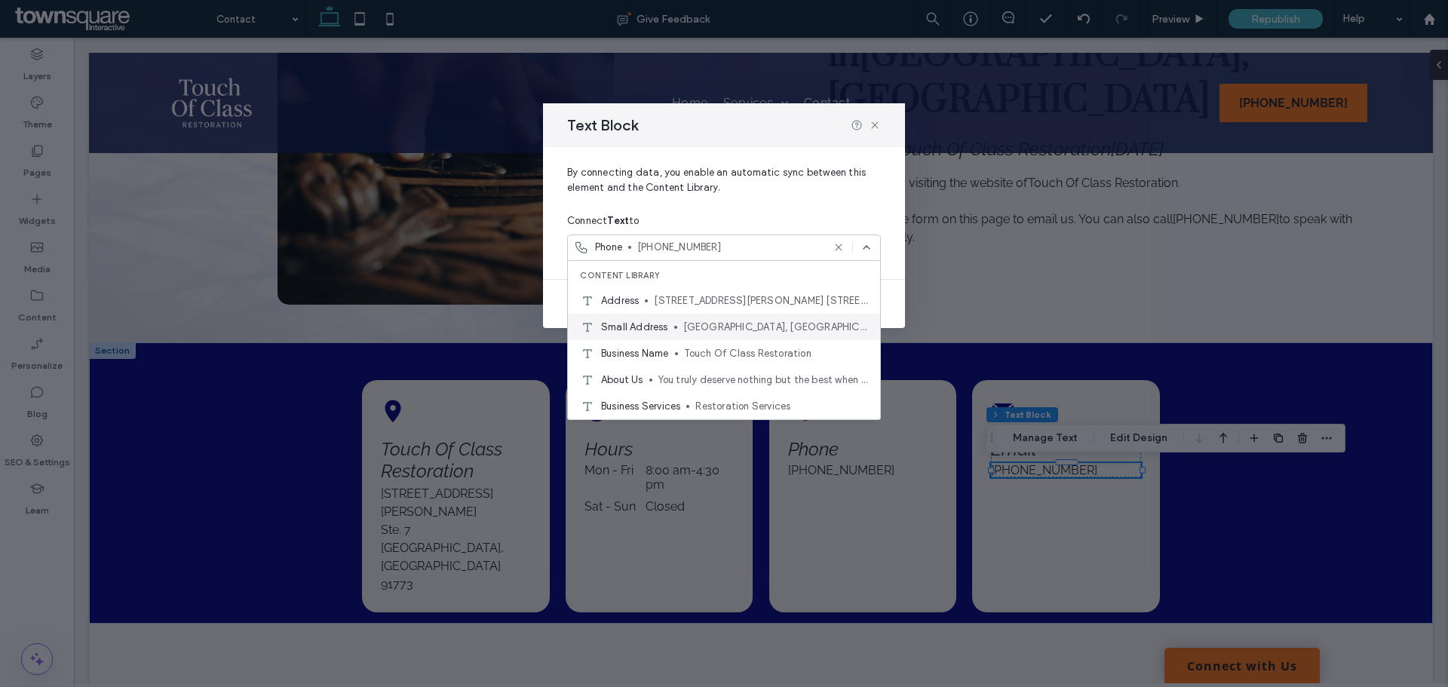
scroll to position [75, 0]
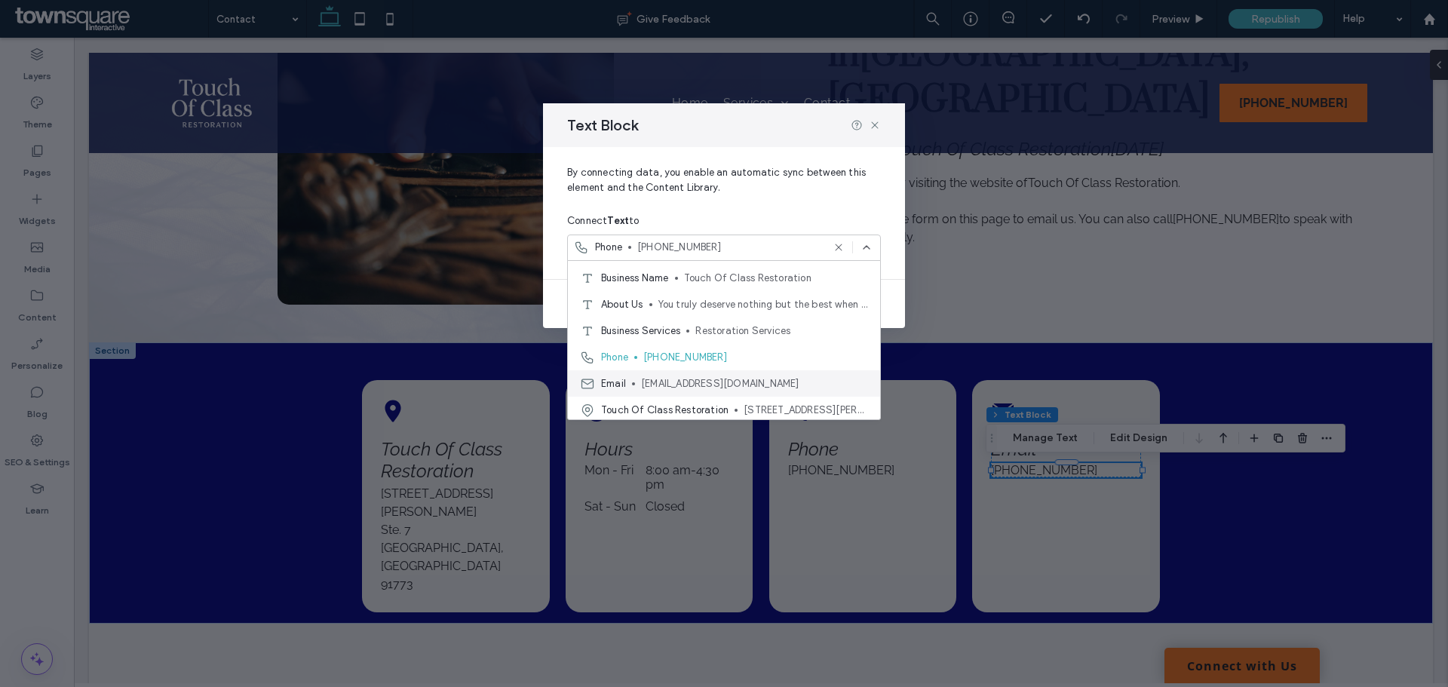
click at [703, 382] on span "tocrestoration@gmail.com" at bounding box center [754, 383] width 227 height 15
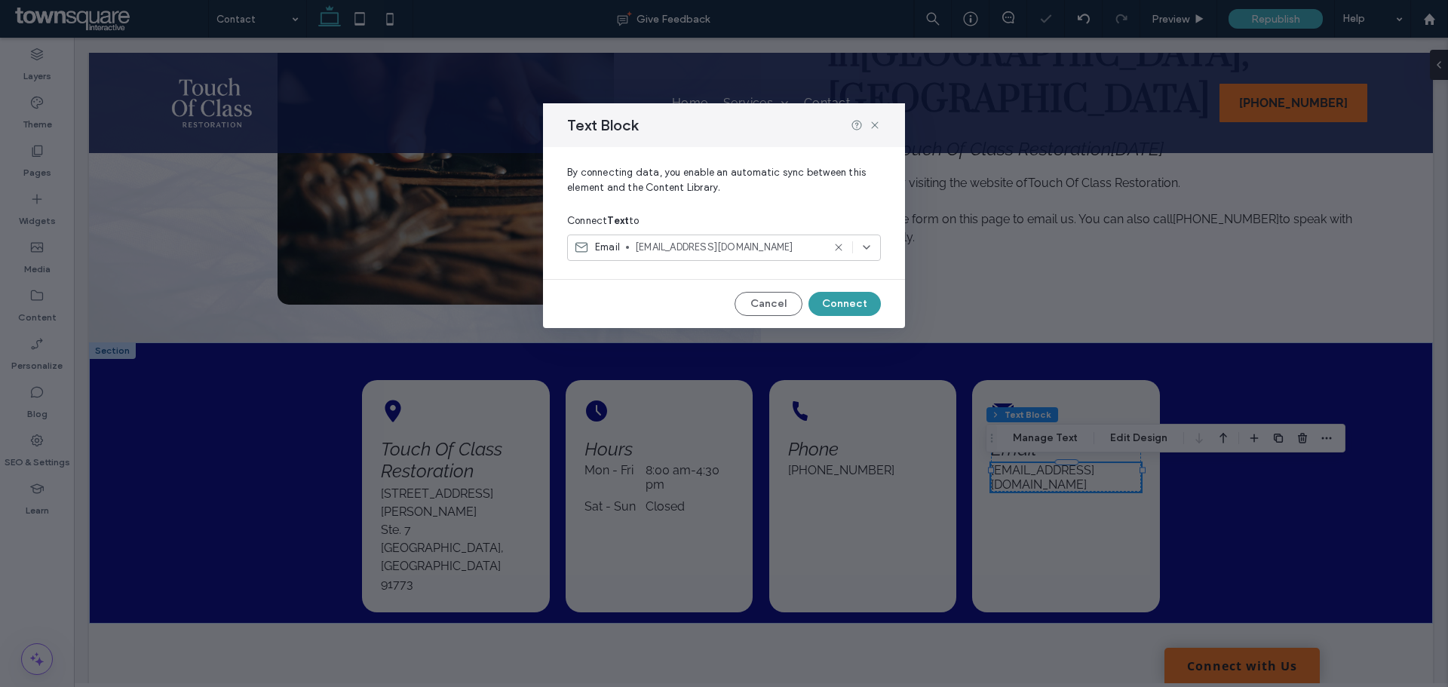
click at [851, 303] on button "Connect" at bounding box center [844, 304] width 72 height 24
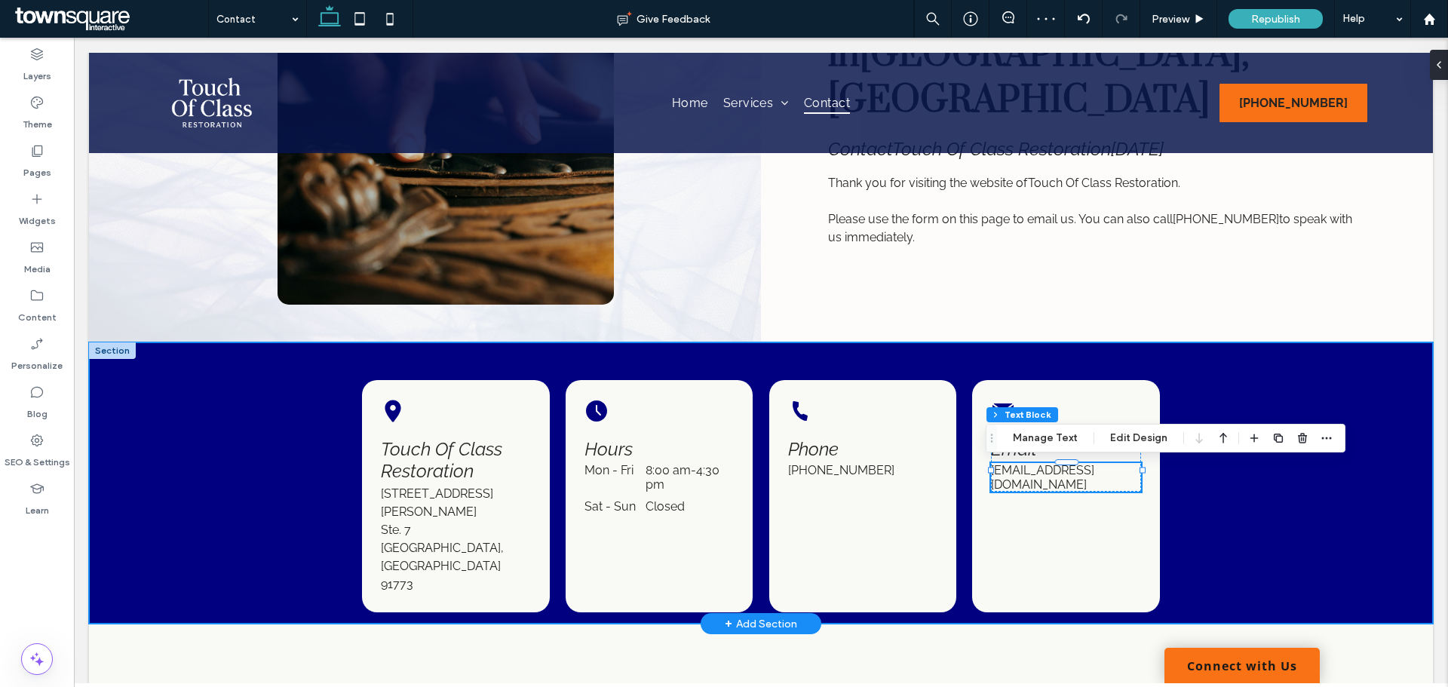
click at [1205, 555] on div "Black location marker. Touch Of Class Restoration 515 W Allen Ave. Ste. 7 San D…" at bounding box center [760, 482] width 905 height 281
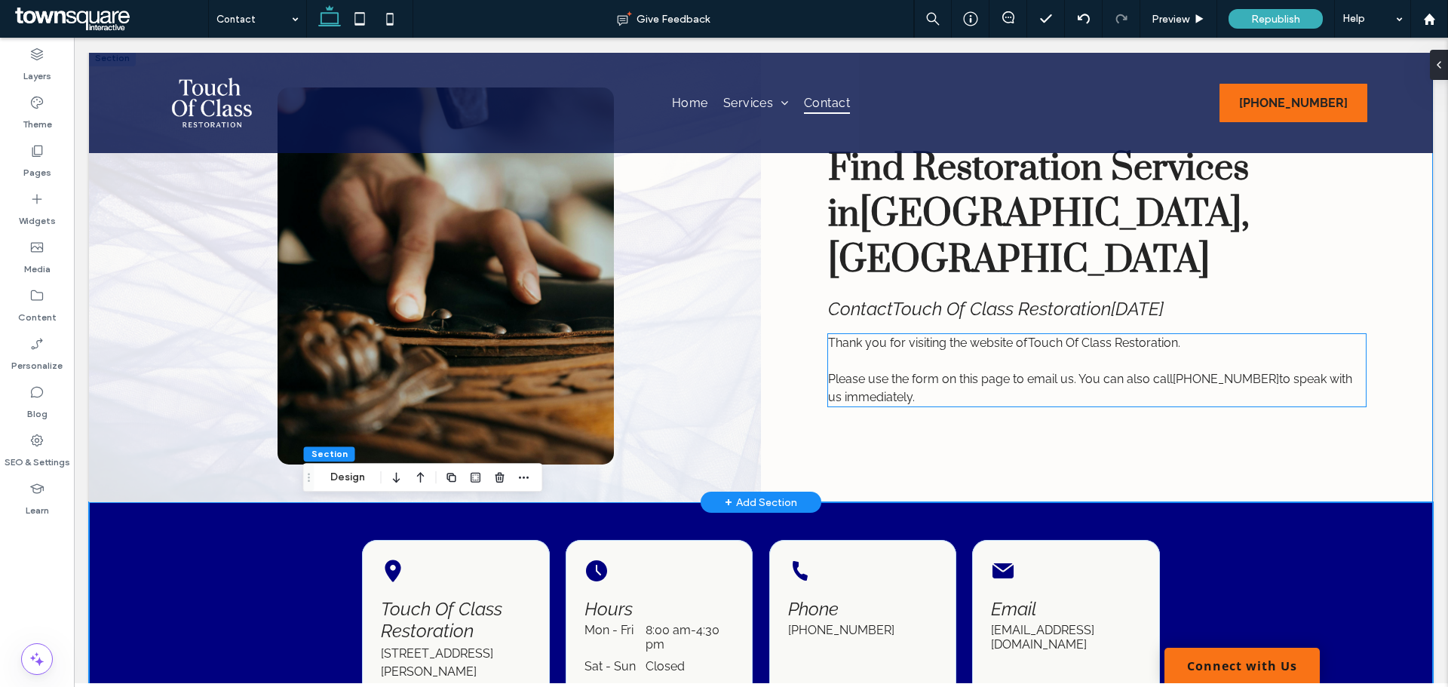
scroll to position [0, 0]
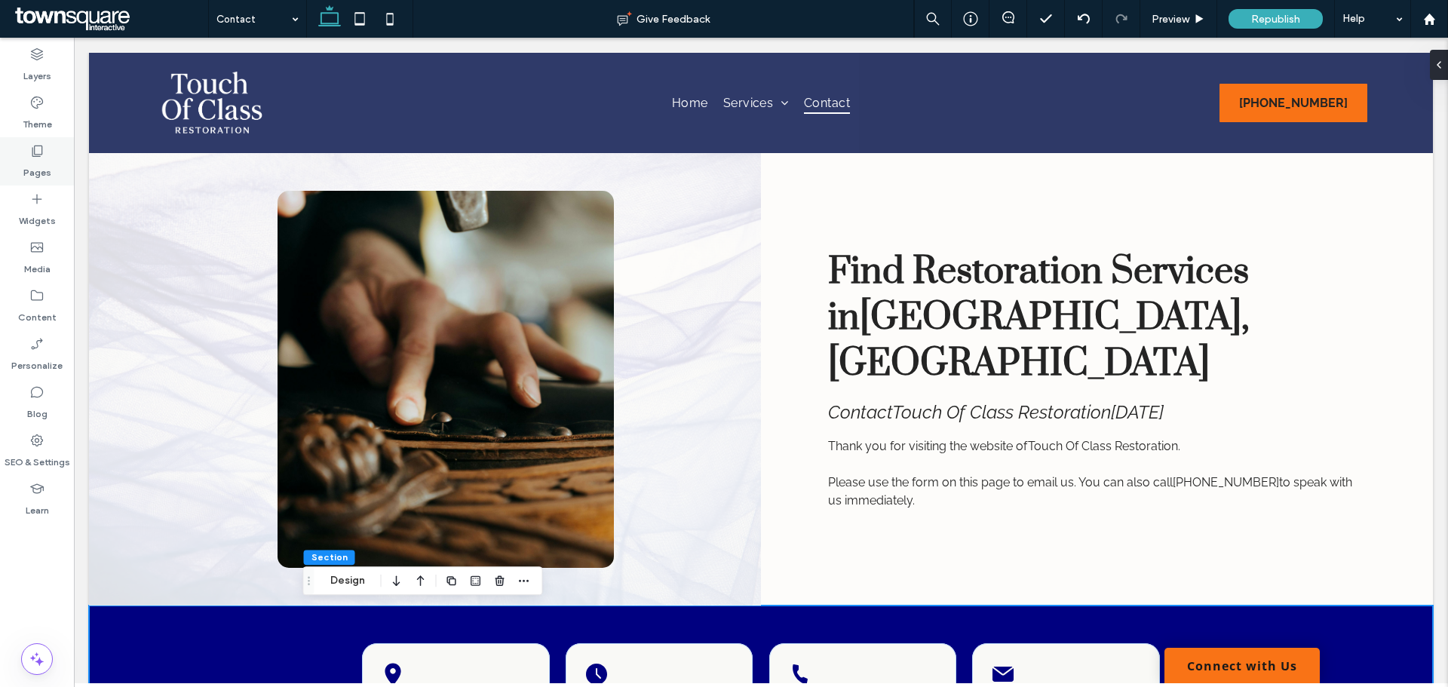
click at [45, 157] on div "Pages" at bounding box center [37, 161] width 74 height 48
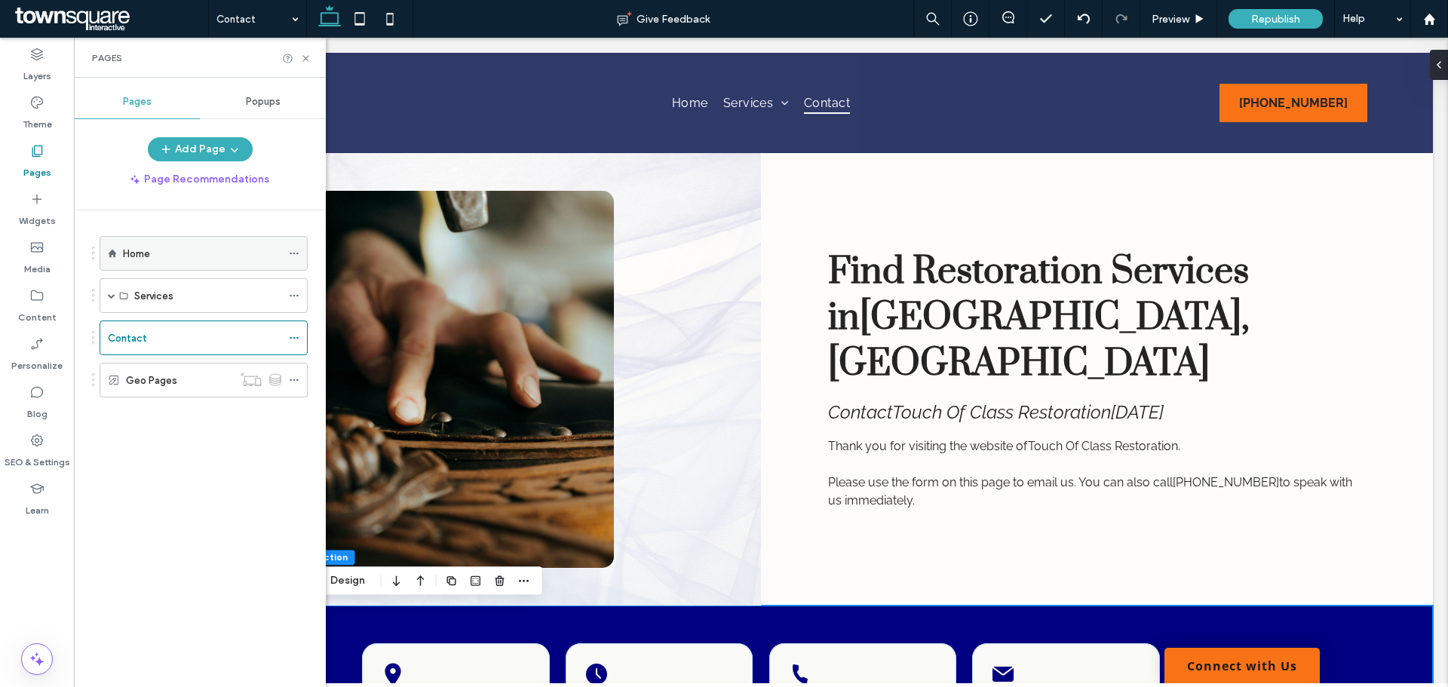
click at [175, 254] on div "Home" at bounding box center [202, 254] width 158 height 16
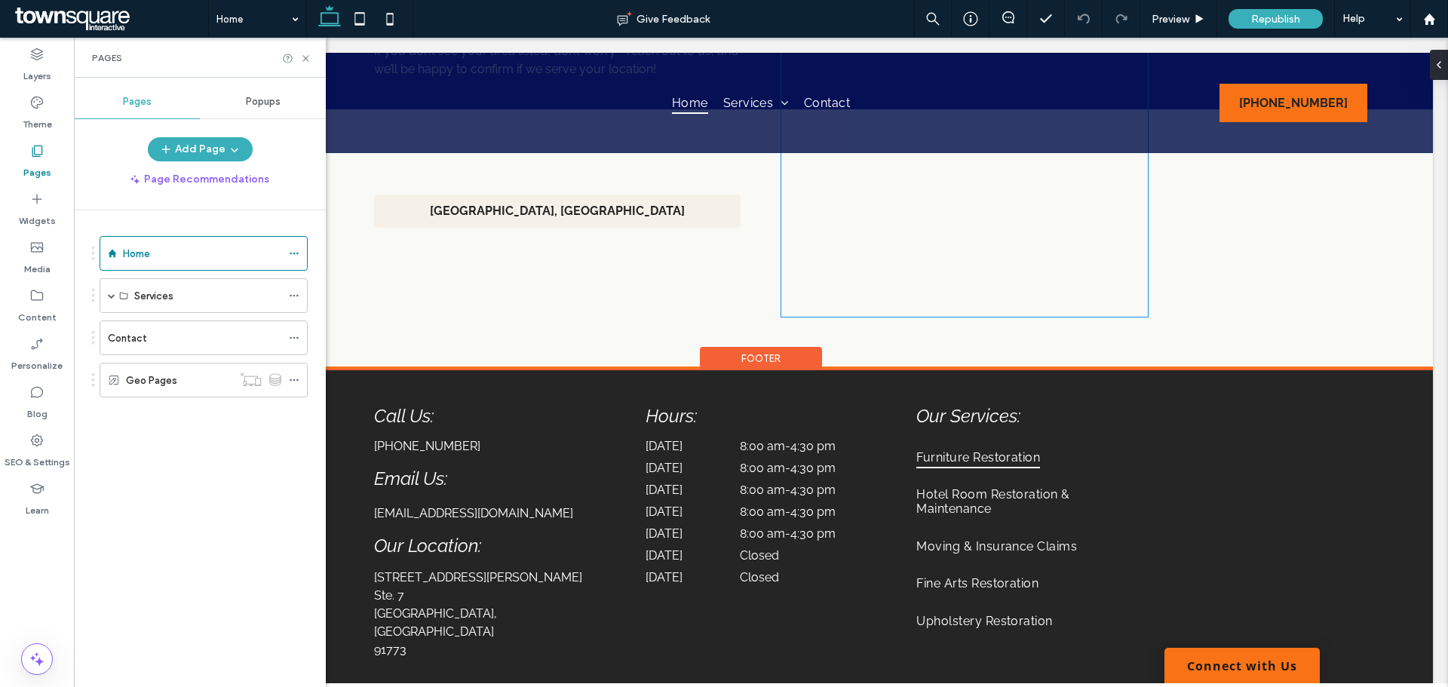
scroll to position [3242, 0]
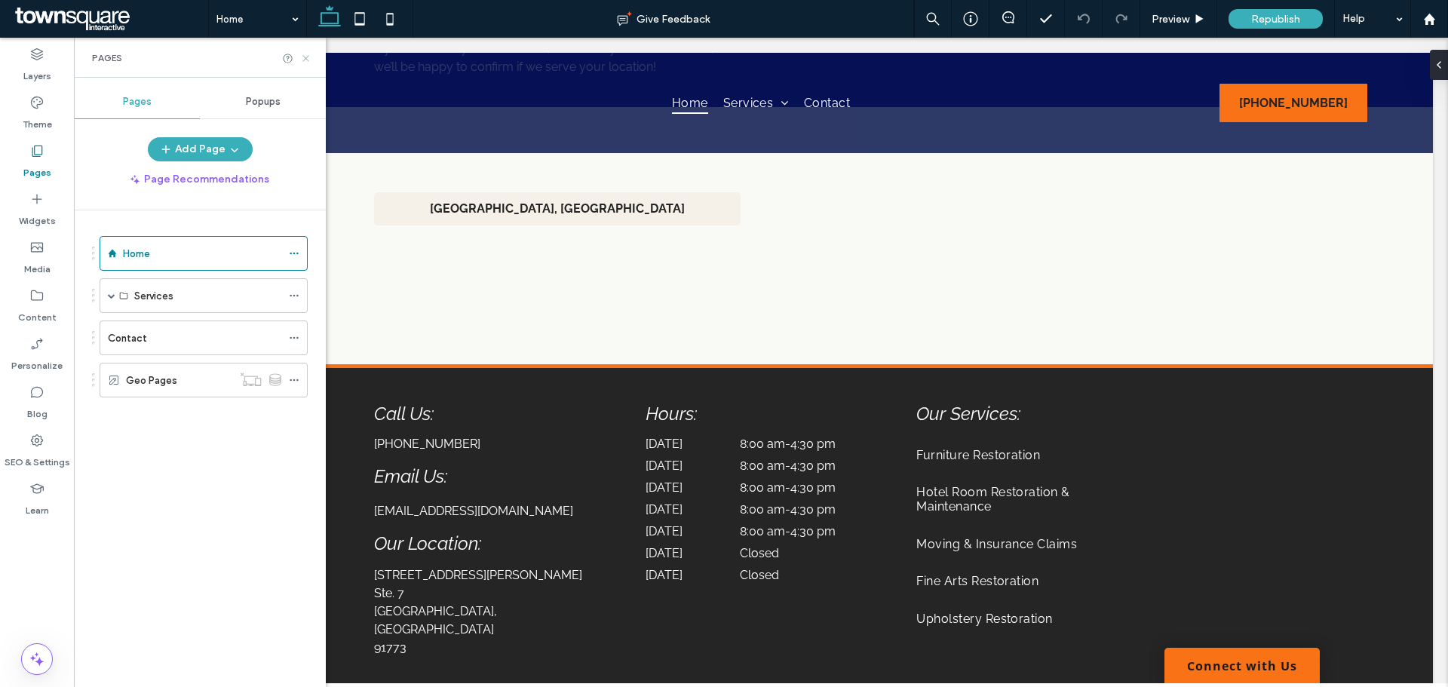
click at [303, 55] on use at bounding box center [305, 58] width 6 height 6
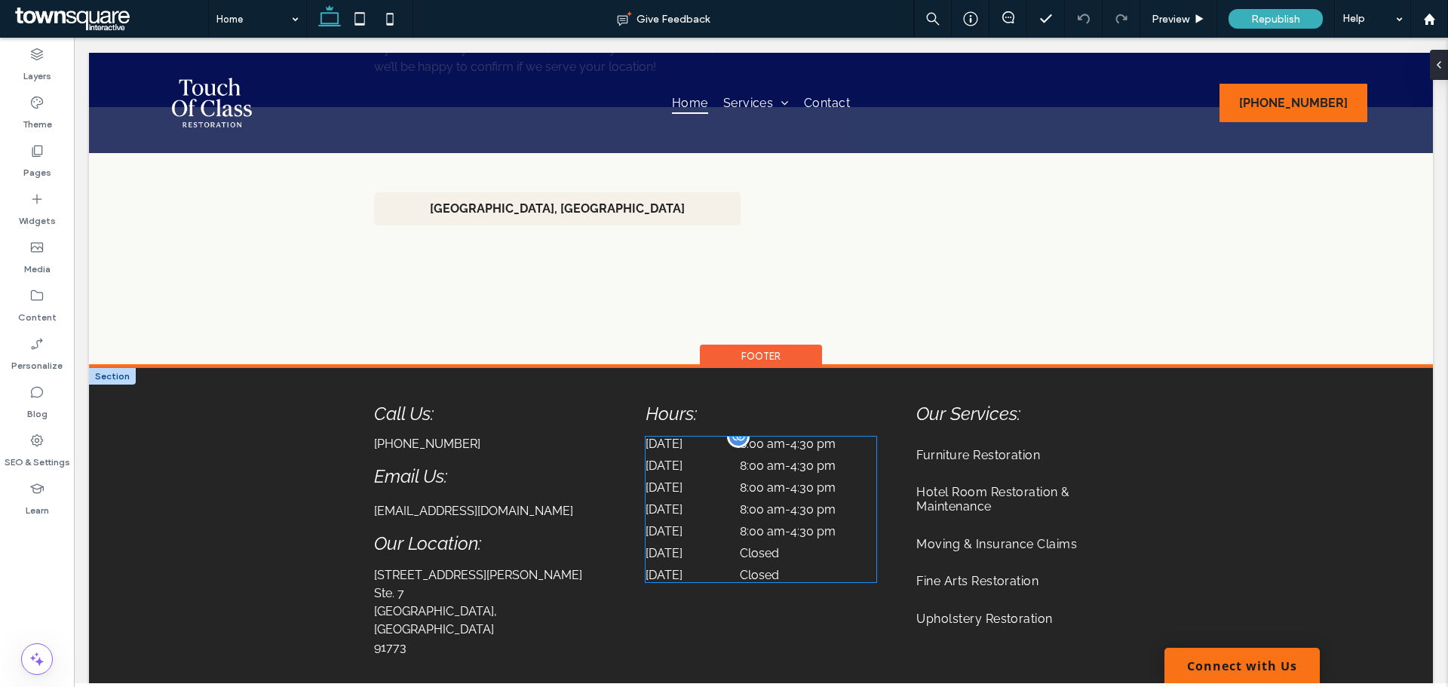
scroll to position [3248, 0]
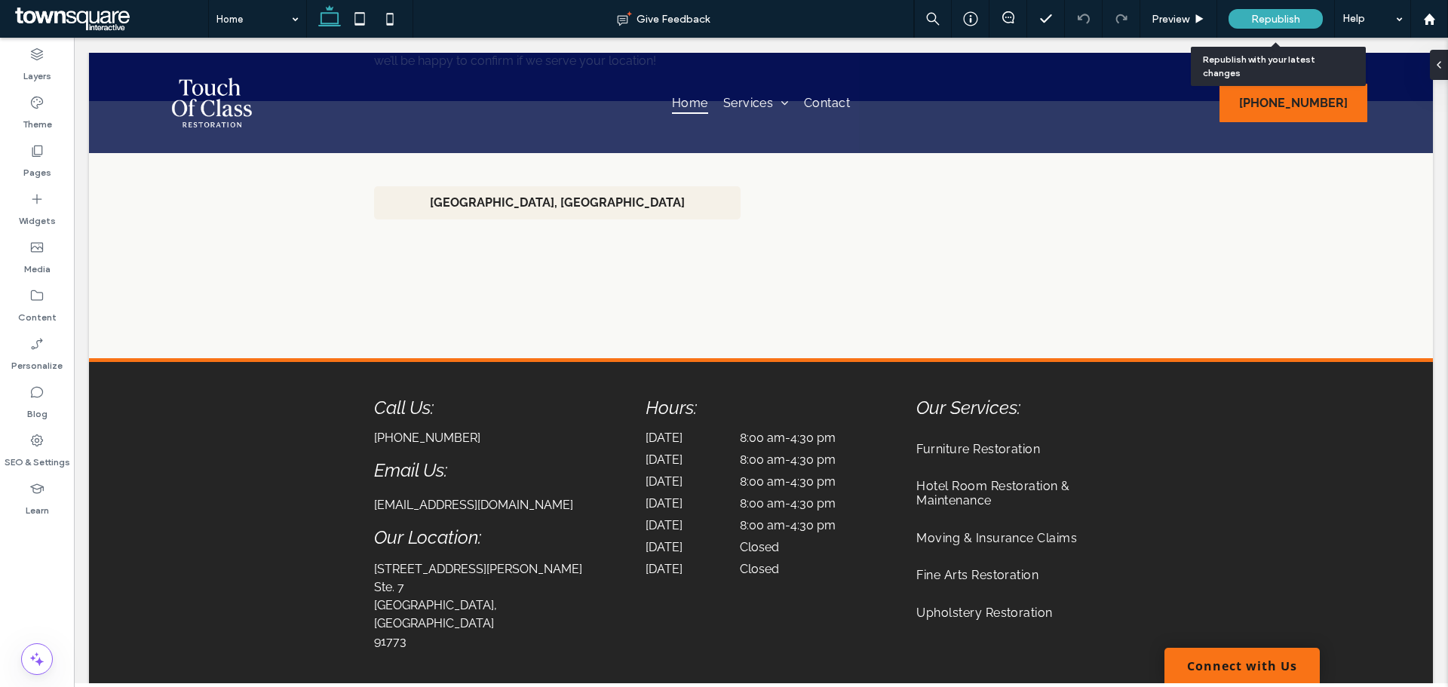
click at [1266, 23] on span "Republish" at bounding box center [1275, 19] width 49 height 13
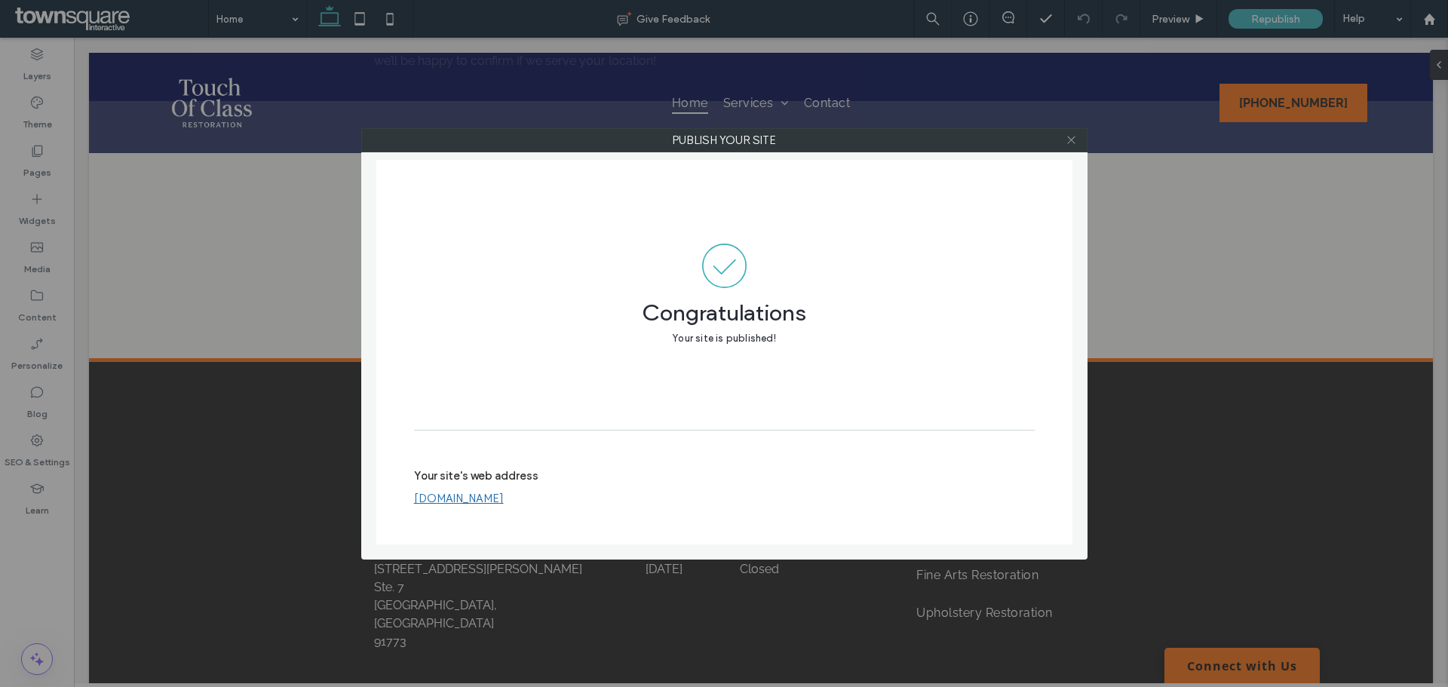
click at [1070, 140] on icon at bounding box center [1070, 139] width 11 height 11
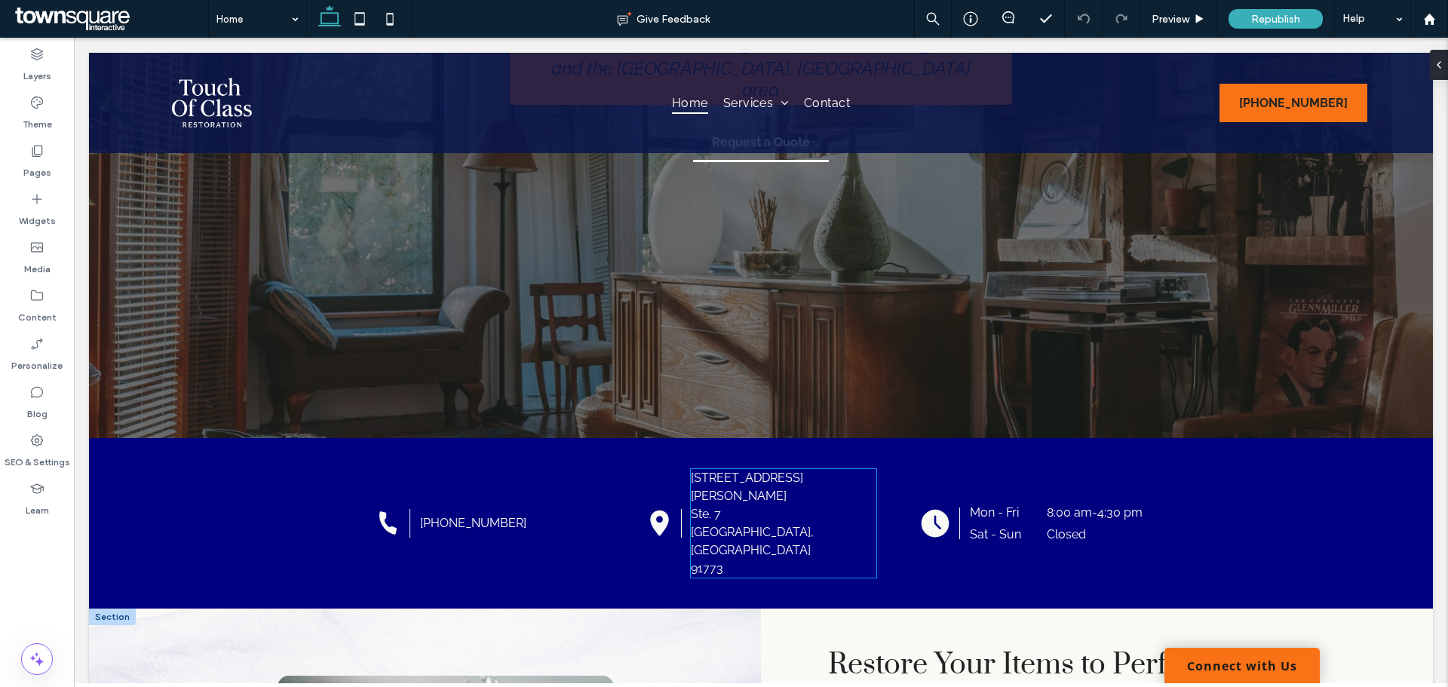
scroll to position [308, 0]
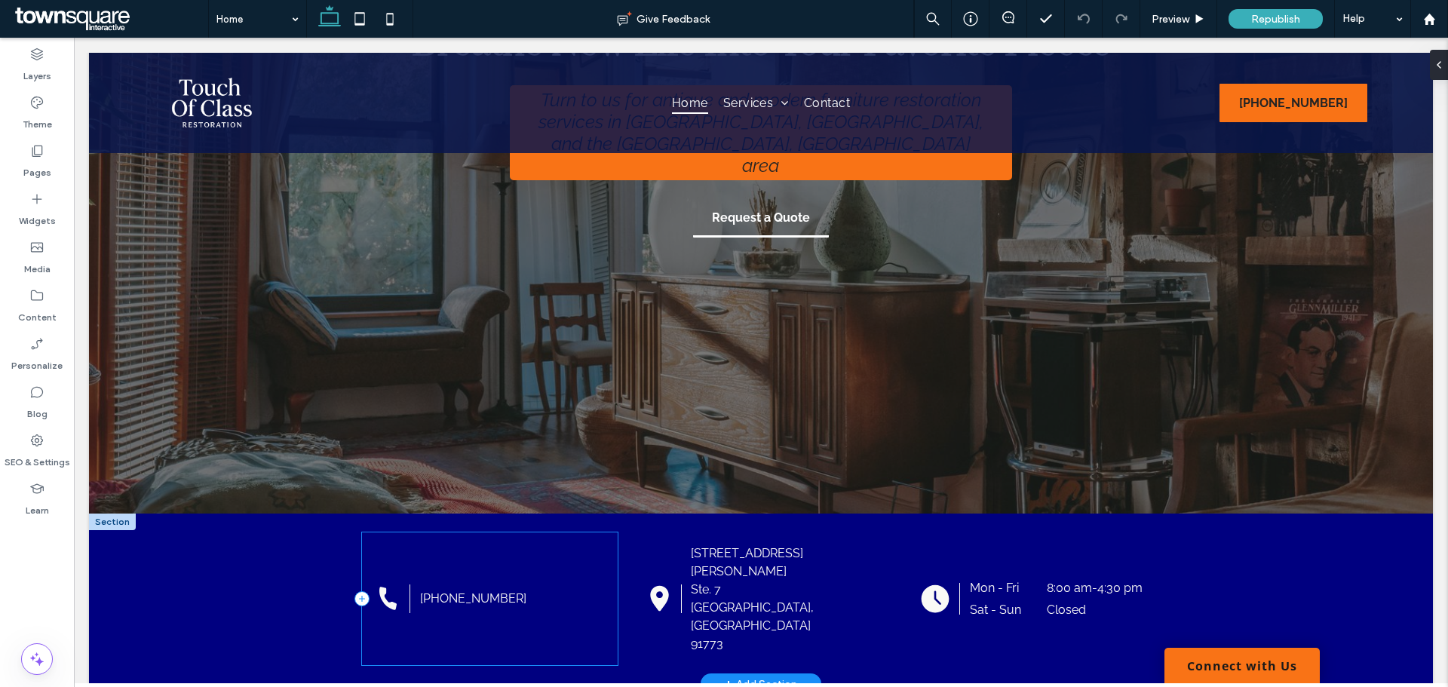
click at [448, 532] on div "Black telephone handset on a white background. (626) 737-8480" at bounding box center [489, 598] width 255 height 133
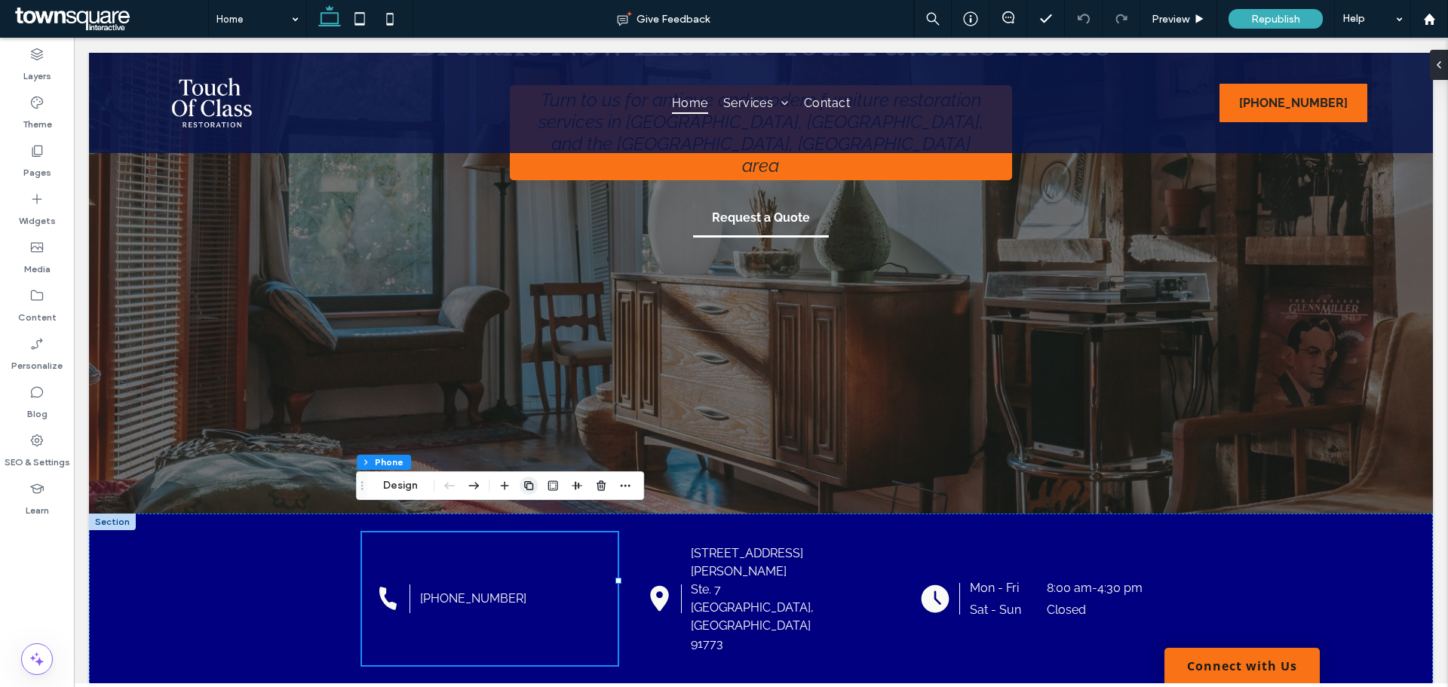
click at [527, 489] on use "button" at bounding box center [528, 485] width 9 height 9
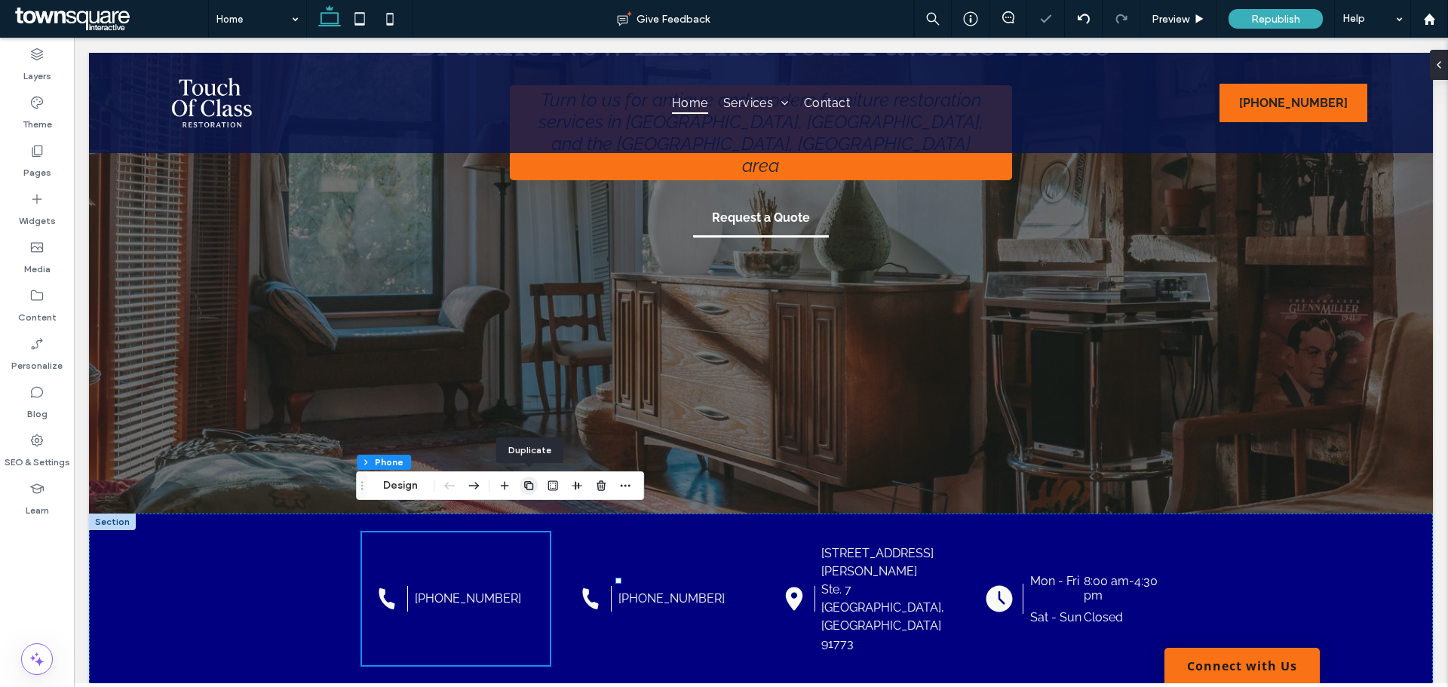
type input "**"
type input "*****"
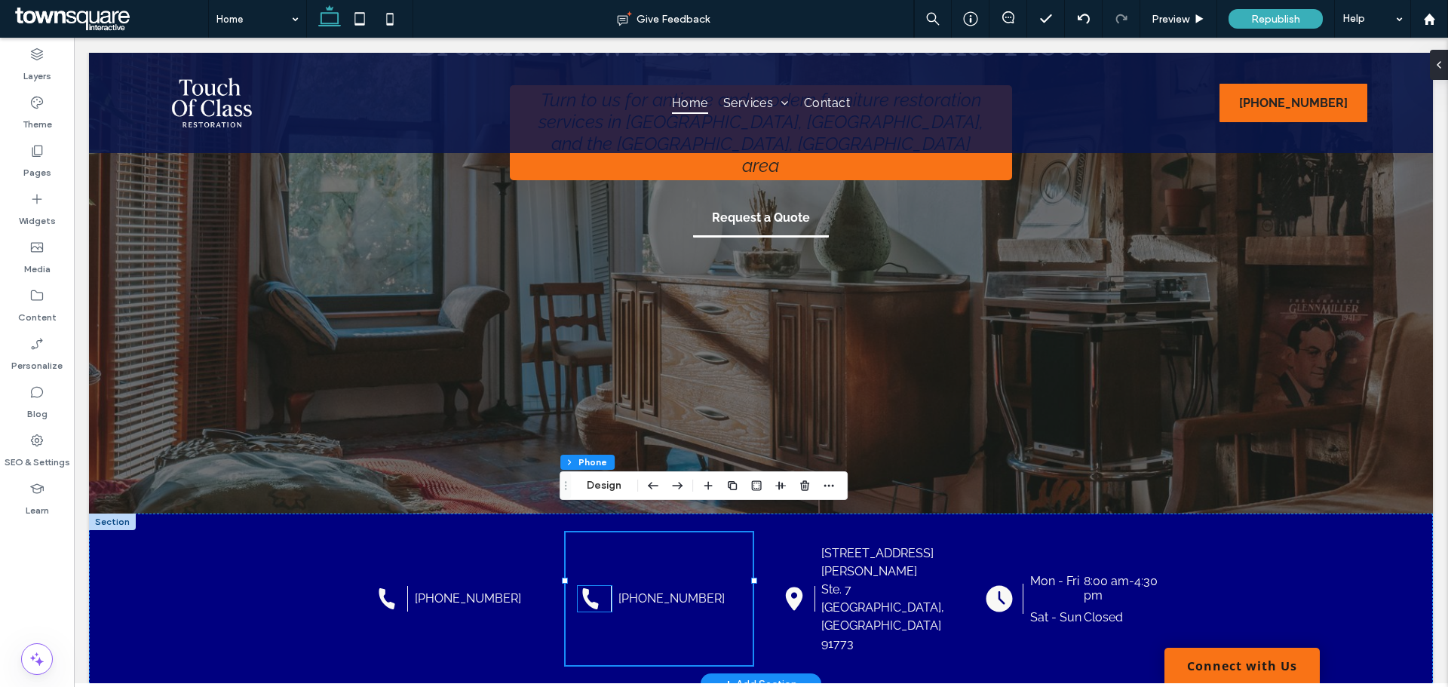
click at [584, 586] on icon "Black telephone handset on a white background." at bounding box center [591, 599] width 26 height 26
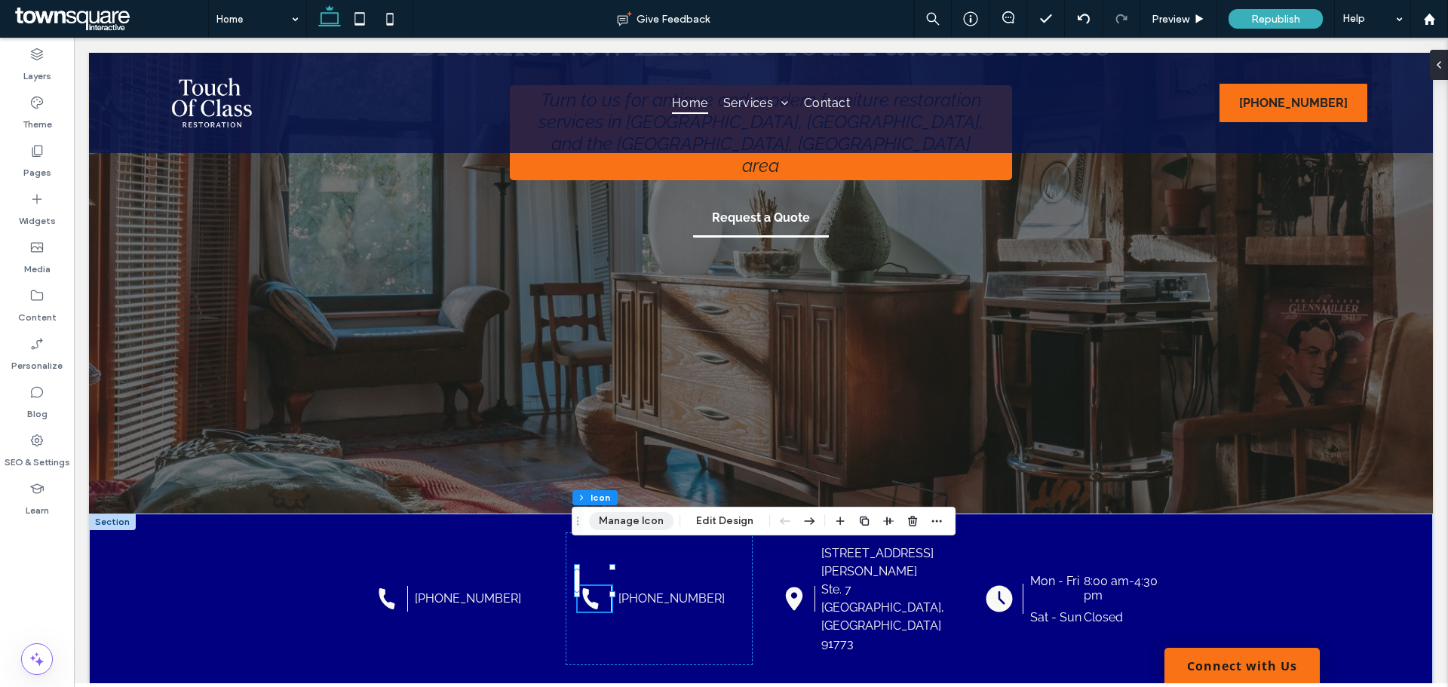
click at [621, 526] on button "Manage Icon" at bounding box center [631, 521] width 84 height 18
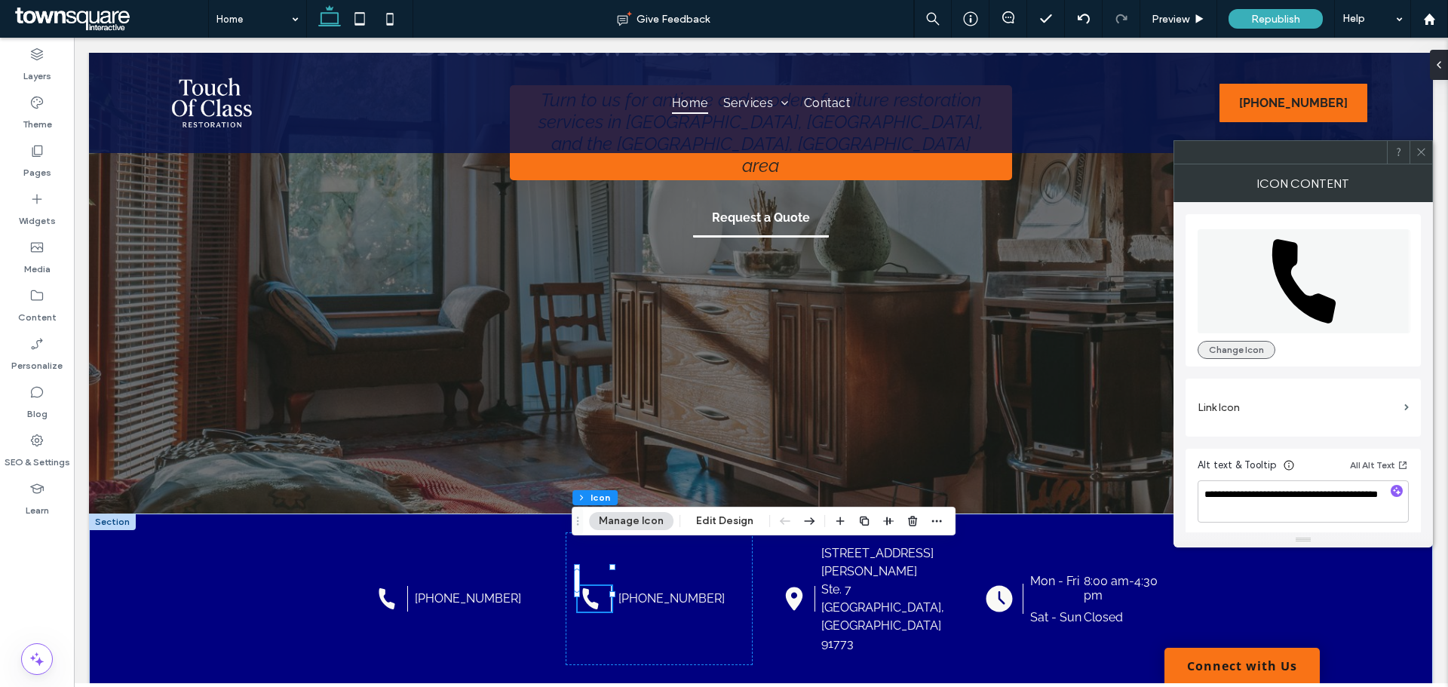
click at [1255, 345] on button "Change Icon" at bounding box center [1236, 350] width 78 height 18
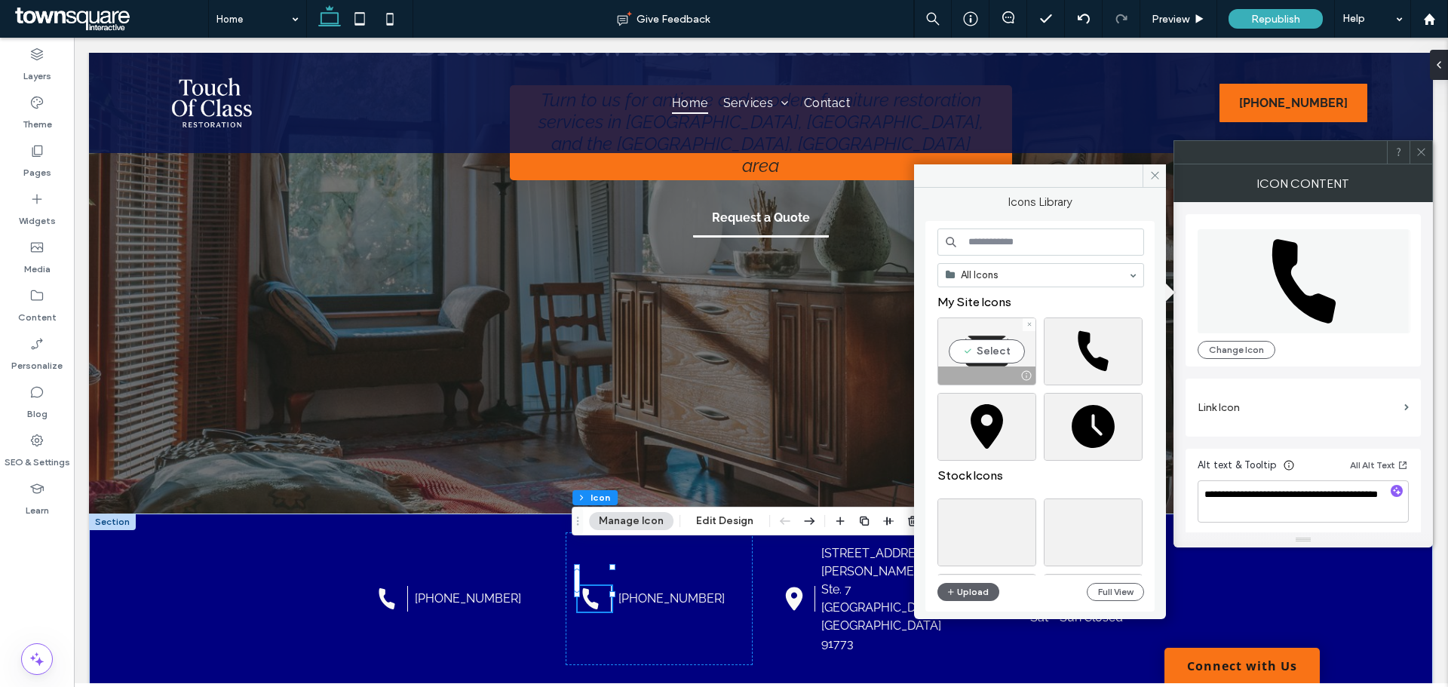
click at [987, 349] on div "Select" at bounding box center [986, 351] width 99 height 68
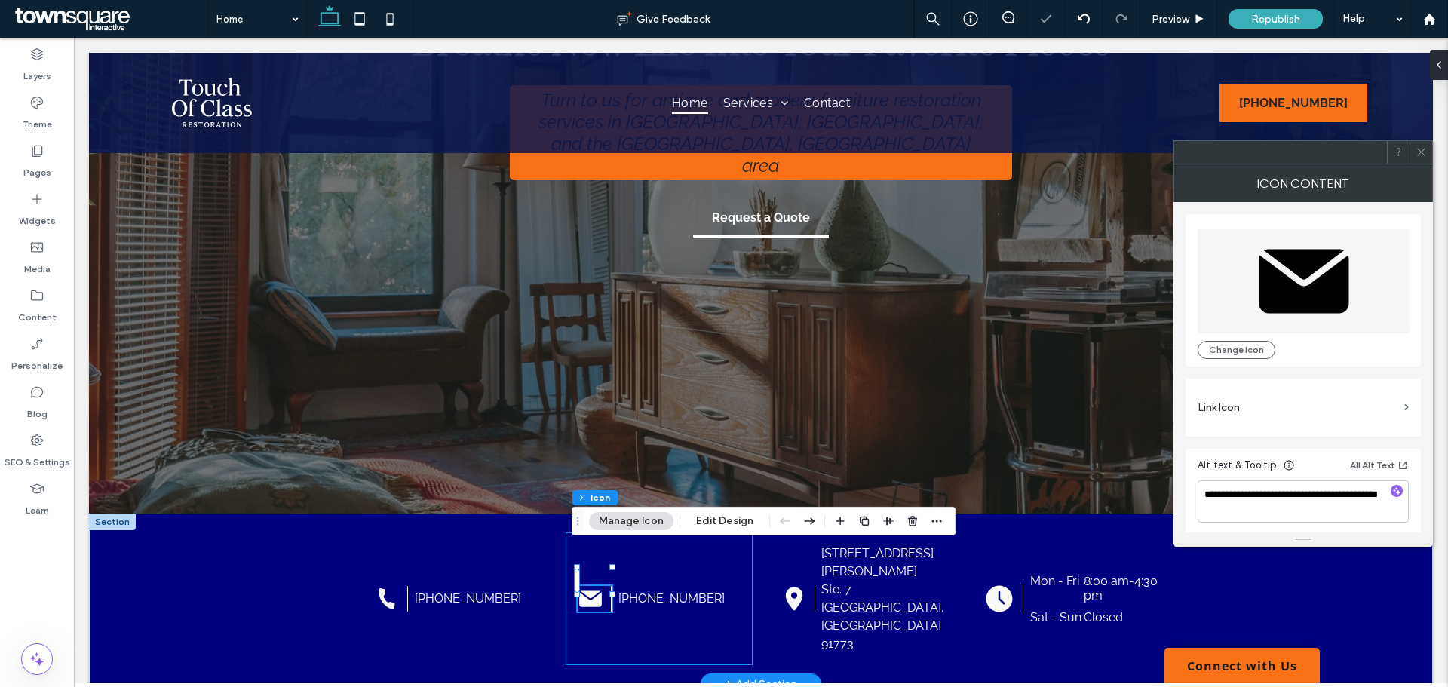
click at [634, 574] on div "(626) 737-8480" at bounding box center [660, 598] width 188 height 133
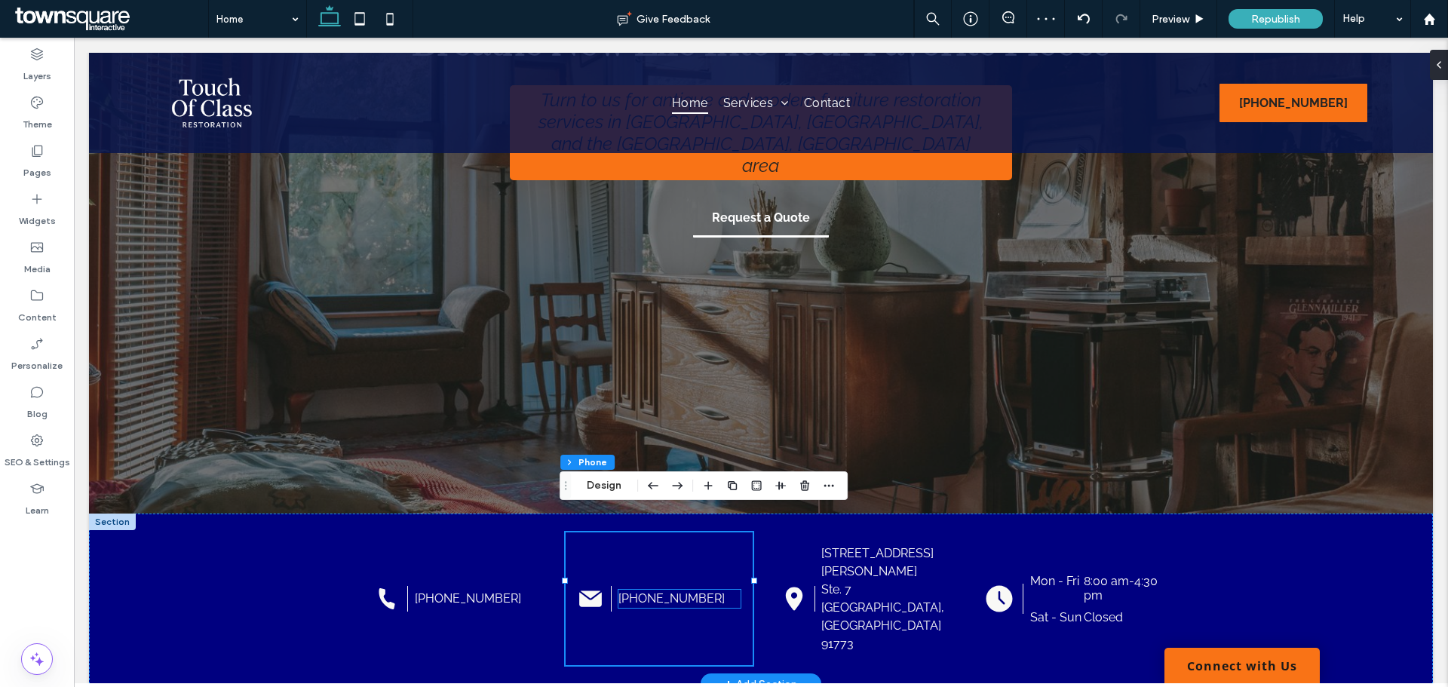
click at [732, 590] on div "(626) 737-8480" at bounding box center [679, 599] width 123 height 18
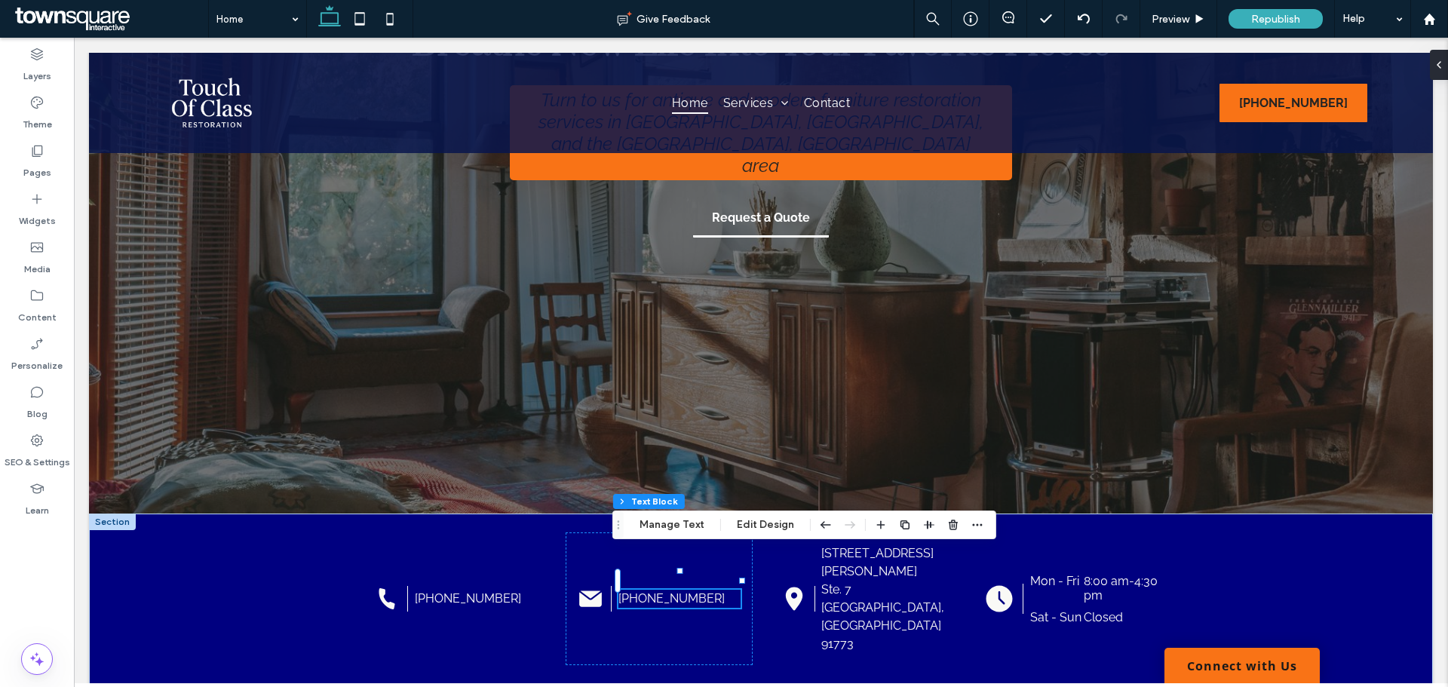
click at [661, 535] on div "NAPH Phone Text Block Manage Text Edit Design" at bounding box center [804, 524] width 384 height 29
click at [661, 527] on button "Manage Text" at bounding box center [672, 525] width 84 height 18
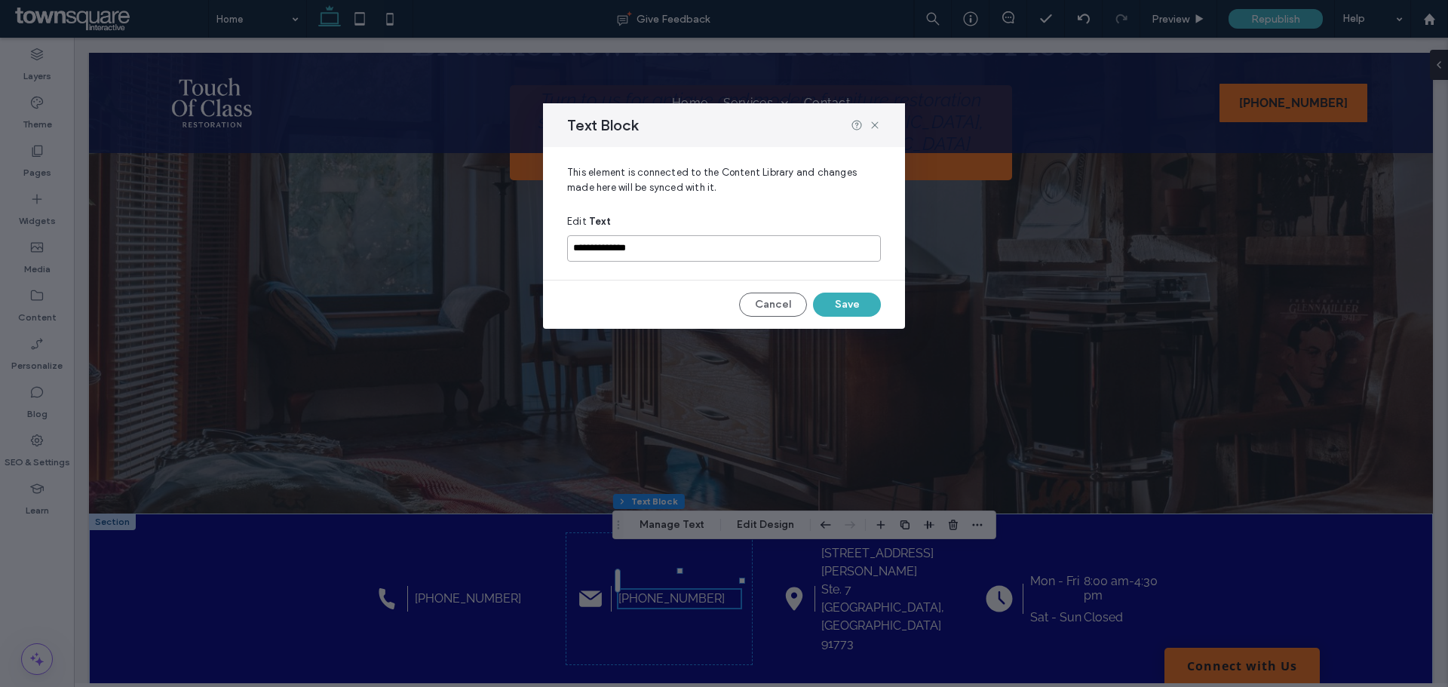
click at [753, 249] on input "**********" at bounding box center [724, 248] width 314 height 26
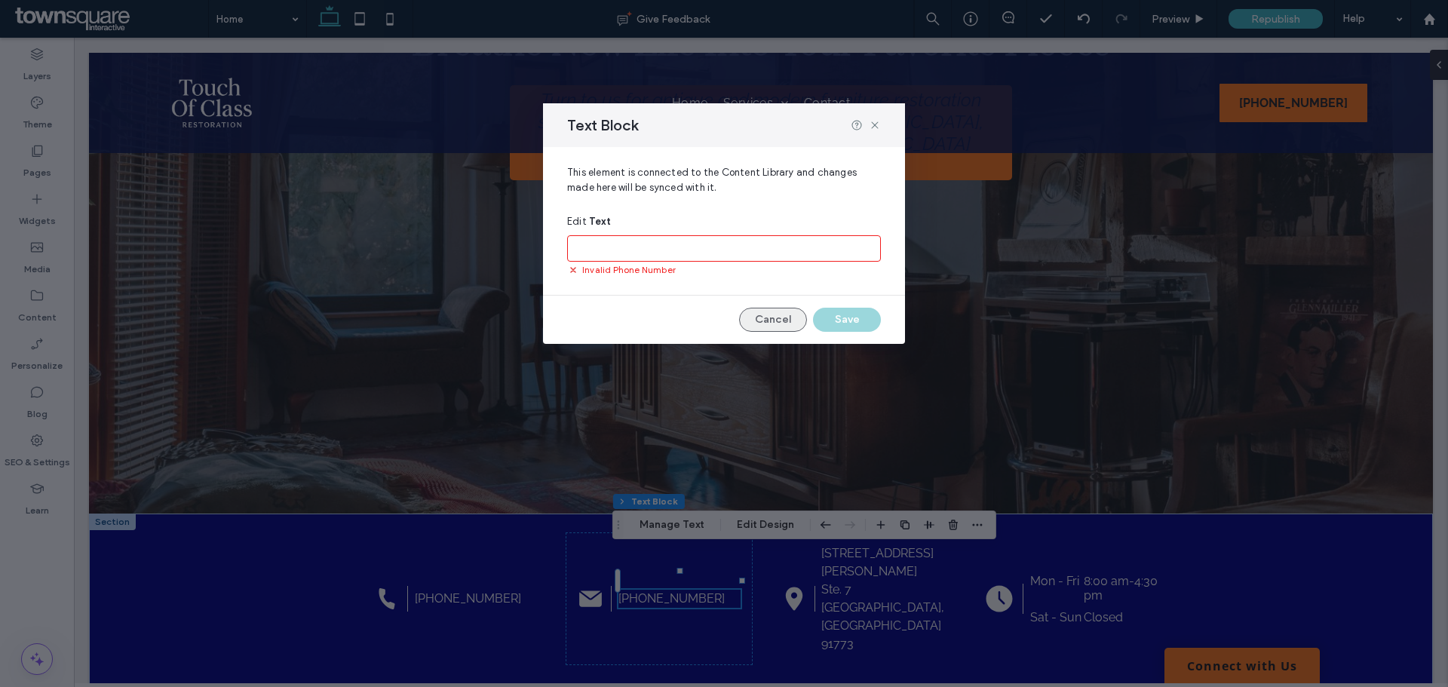
click at [781, 311] on button "Cancel" at bounding box center [773, 320] width 68 height 24
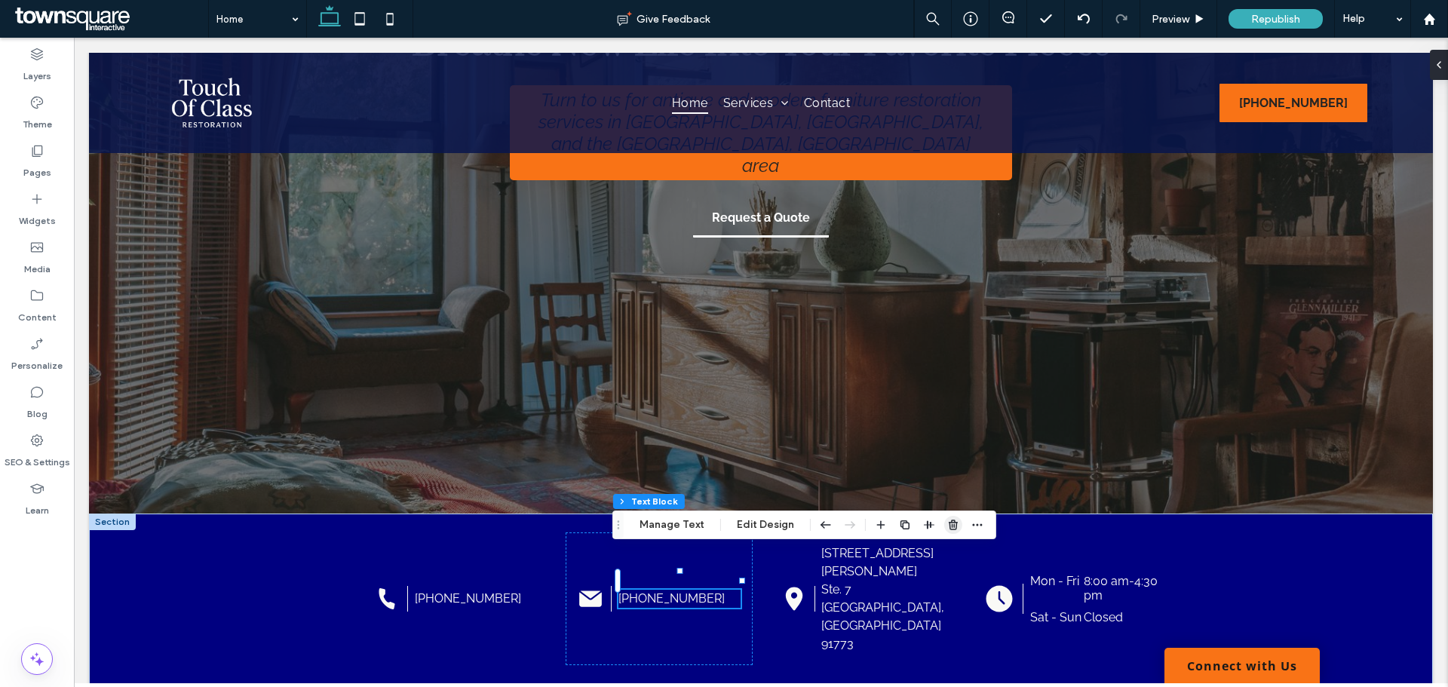
click at [952, 528] on icon "button" at bounding box center [953, 525] width 12 height 12
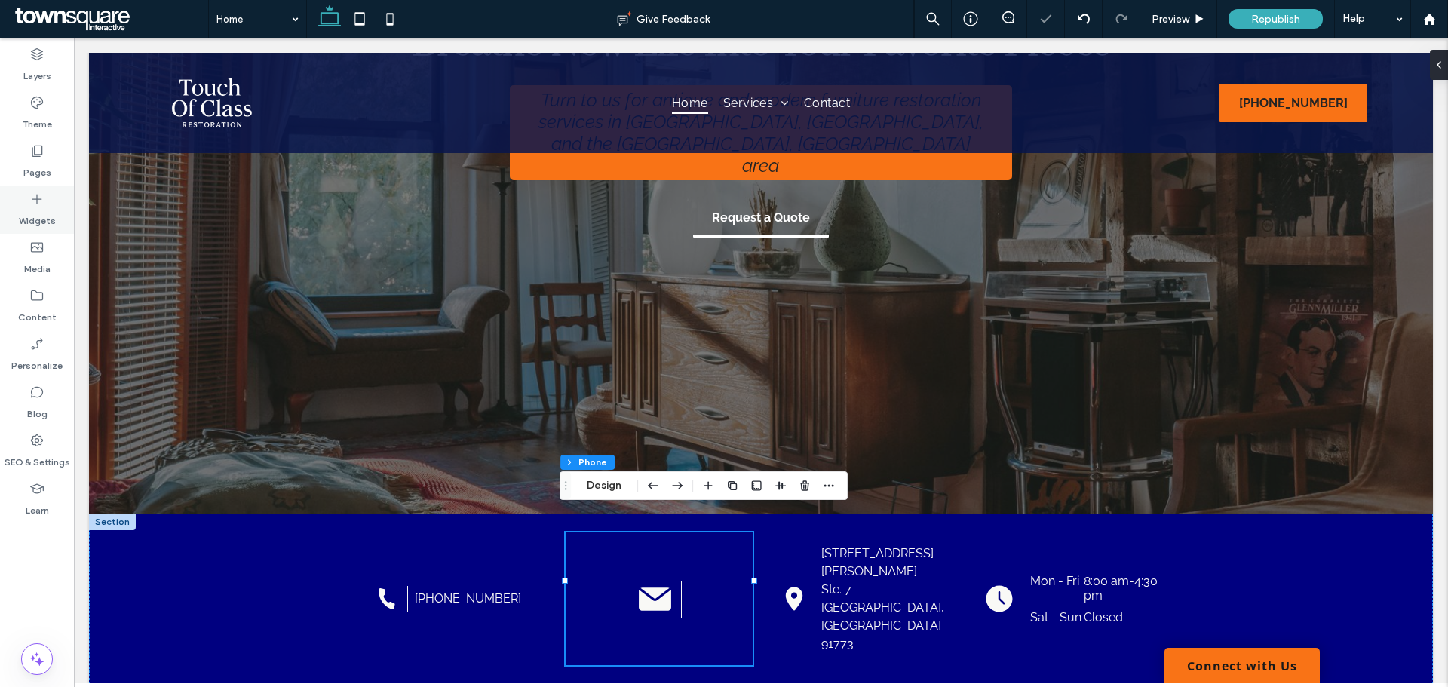
click at [32, 213] on label "Widgets" at bounding box center [37, 217] width 37 height 21
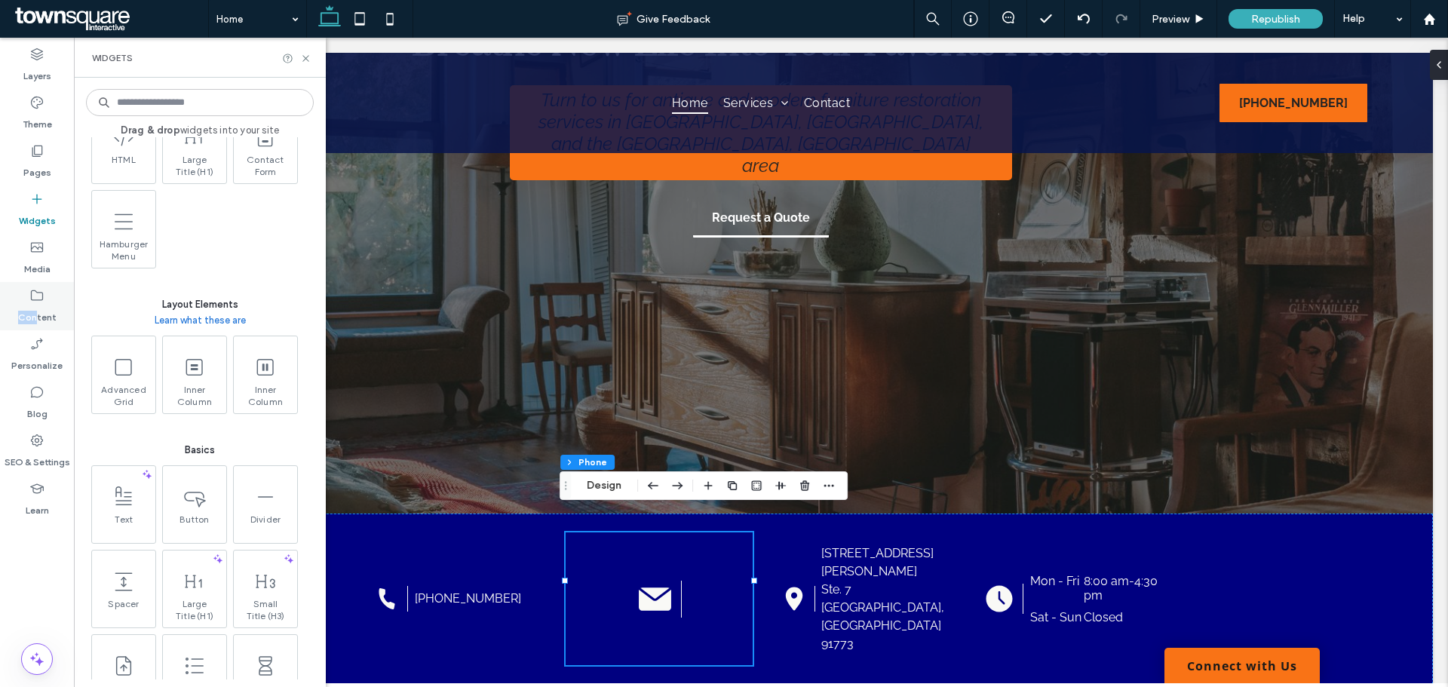
click at [36, 303] on div "Content" at bounding box center [37, 306] width 74 height 48
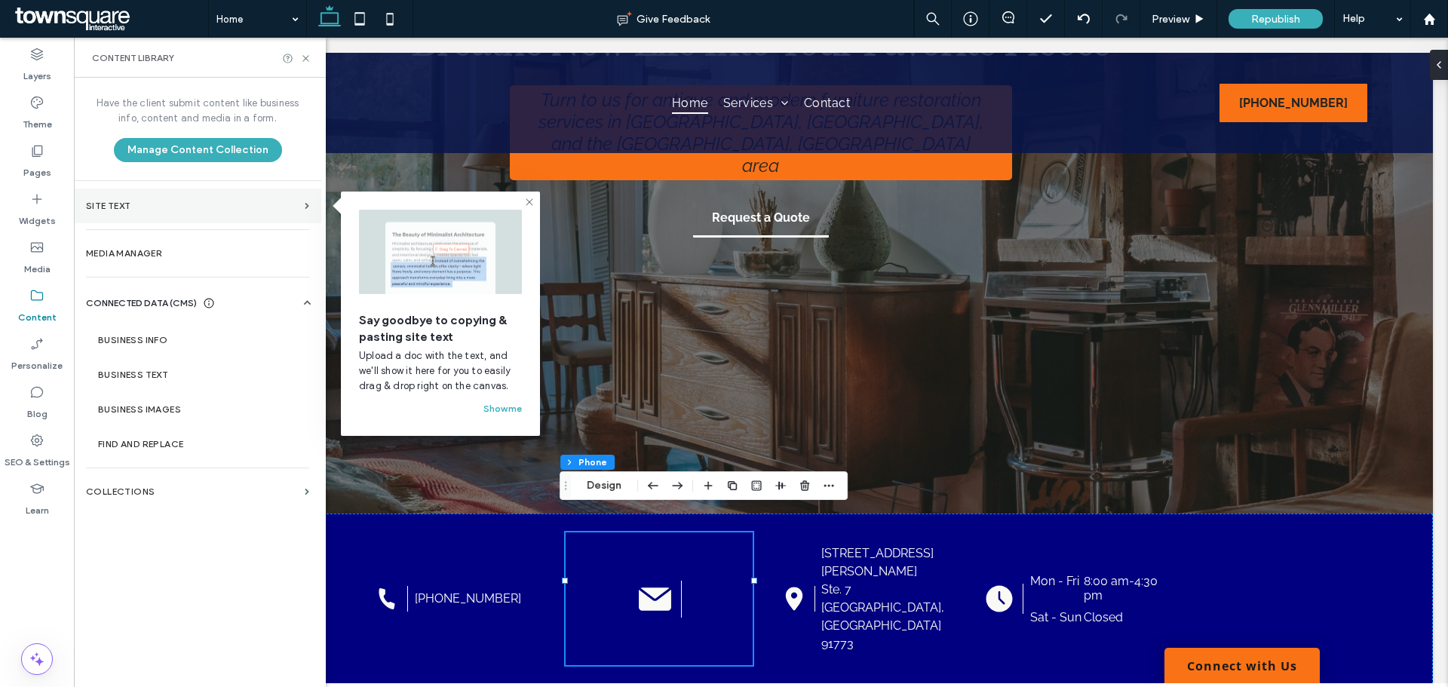
click at [277, 203] on label "Site Text" at bounding box center [192, 206] width 213 height 11
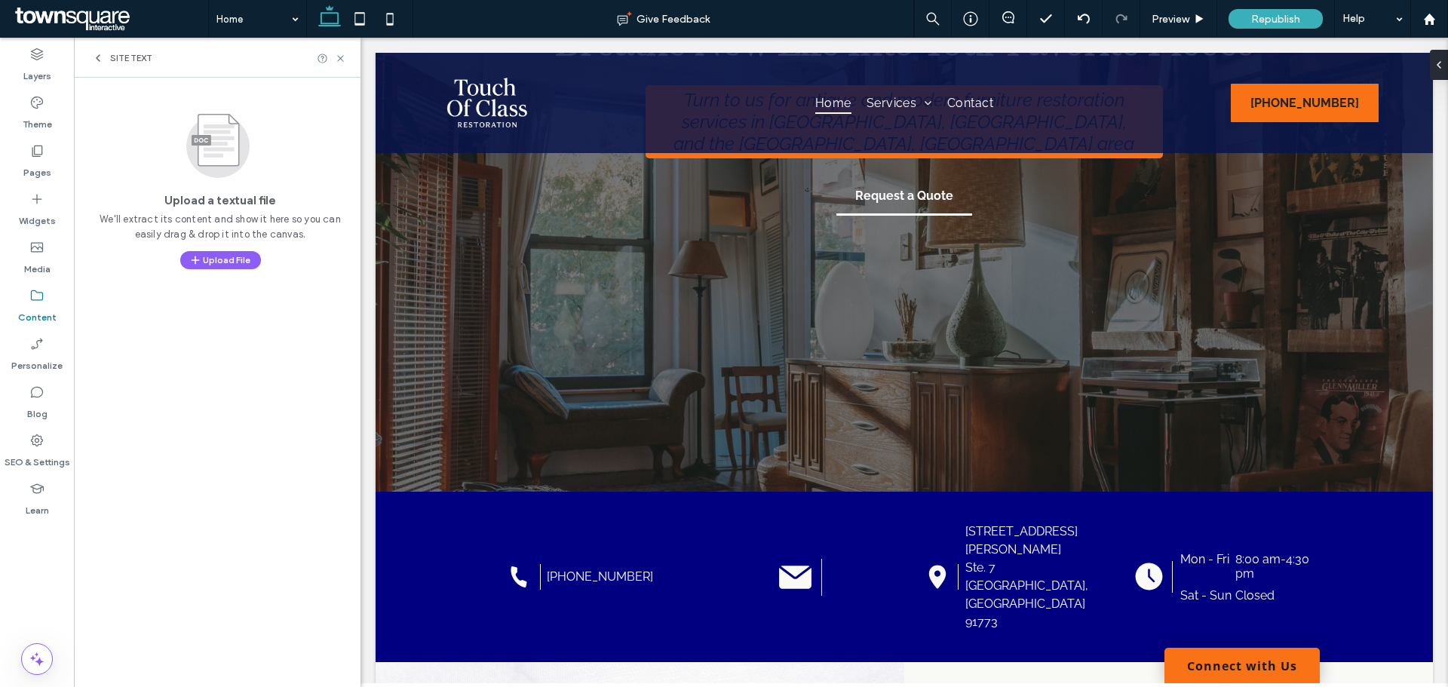
click at [100, 63] on icon at bounding box center [98, 58] width 12 height 12
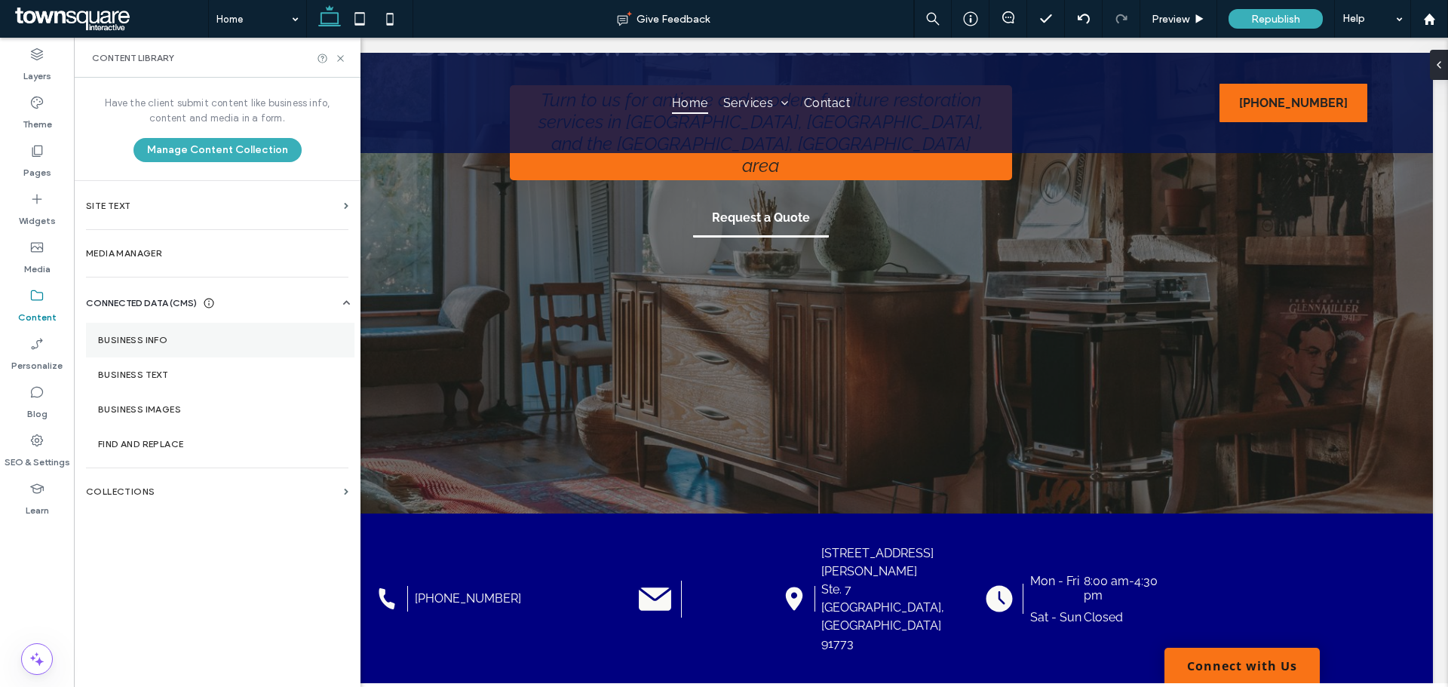
click at [167, 339] on label "Business Info" at bounding box center [220, 340] width 244 height 11
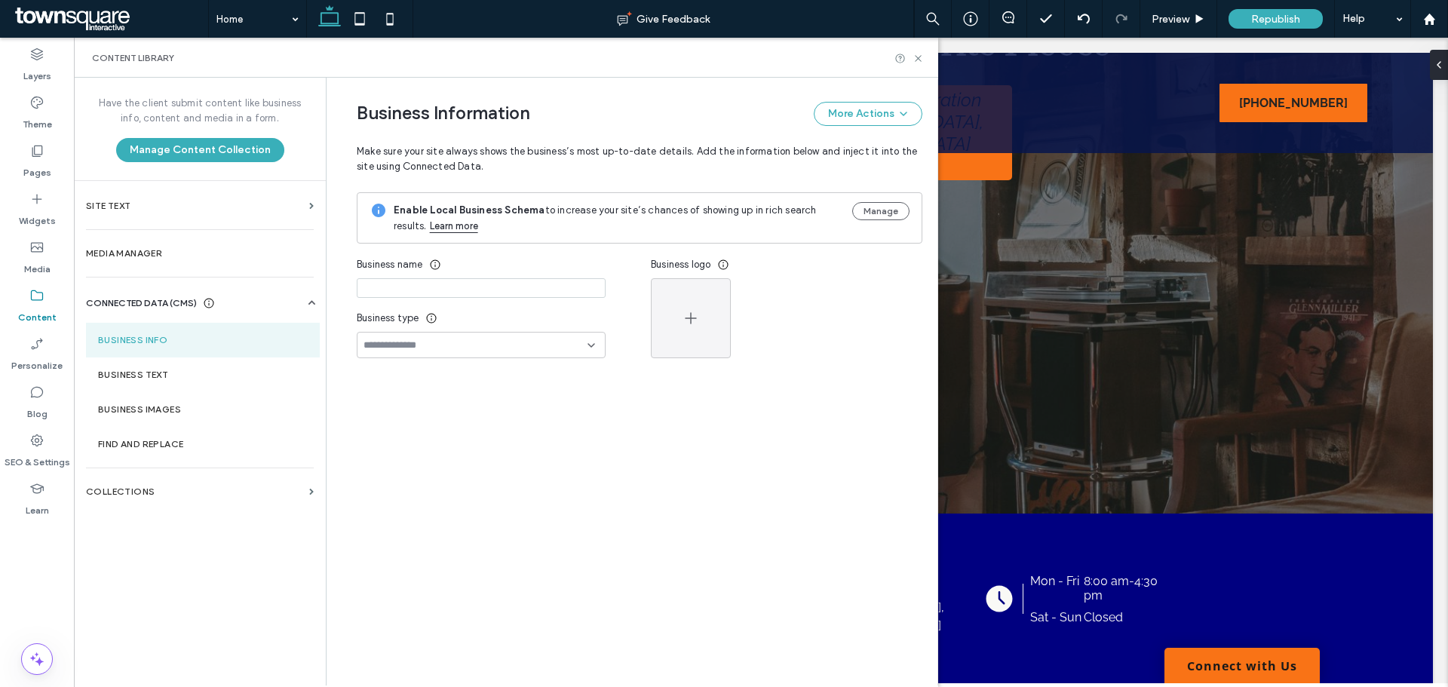
type input "**********"
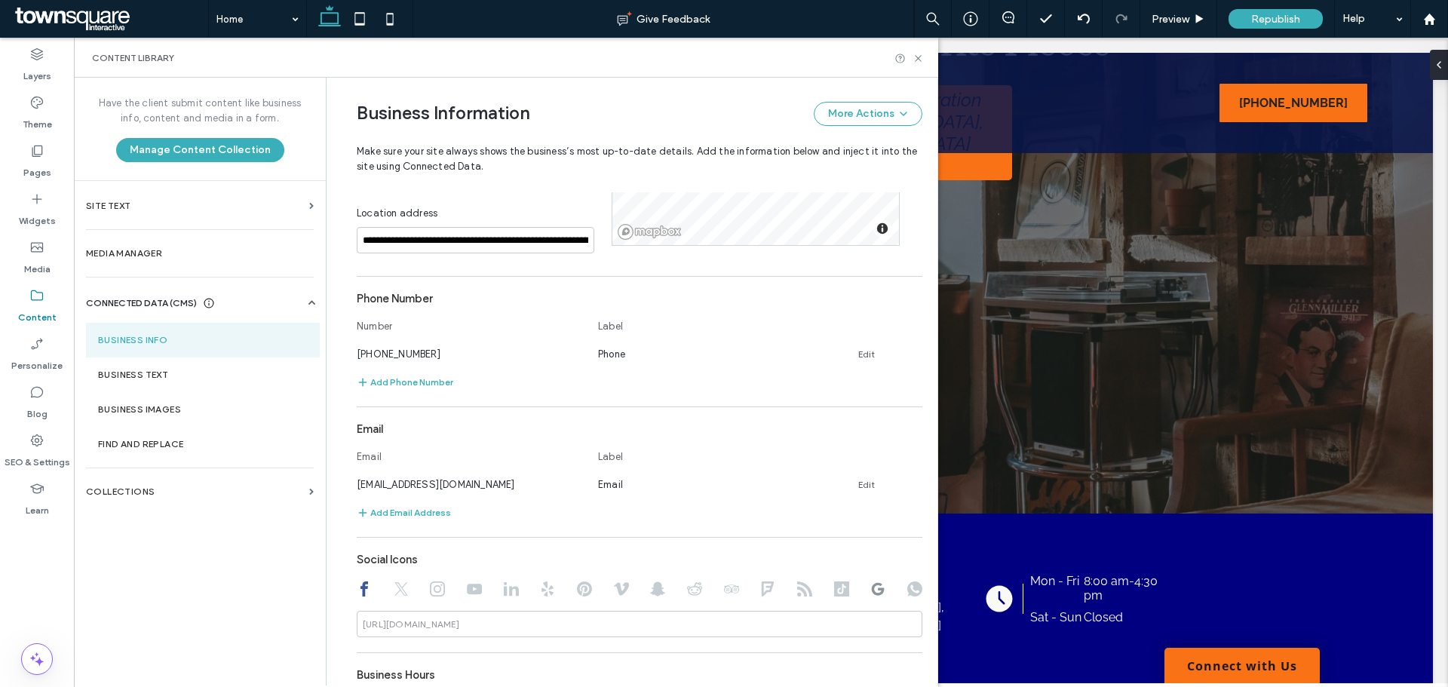
scroll to position [154, 0]
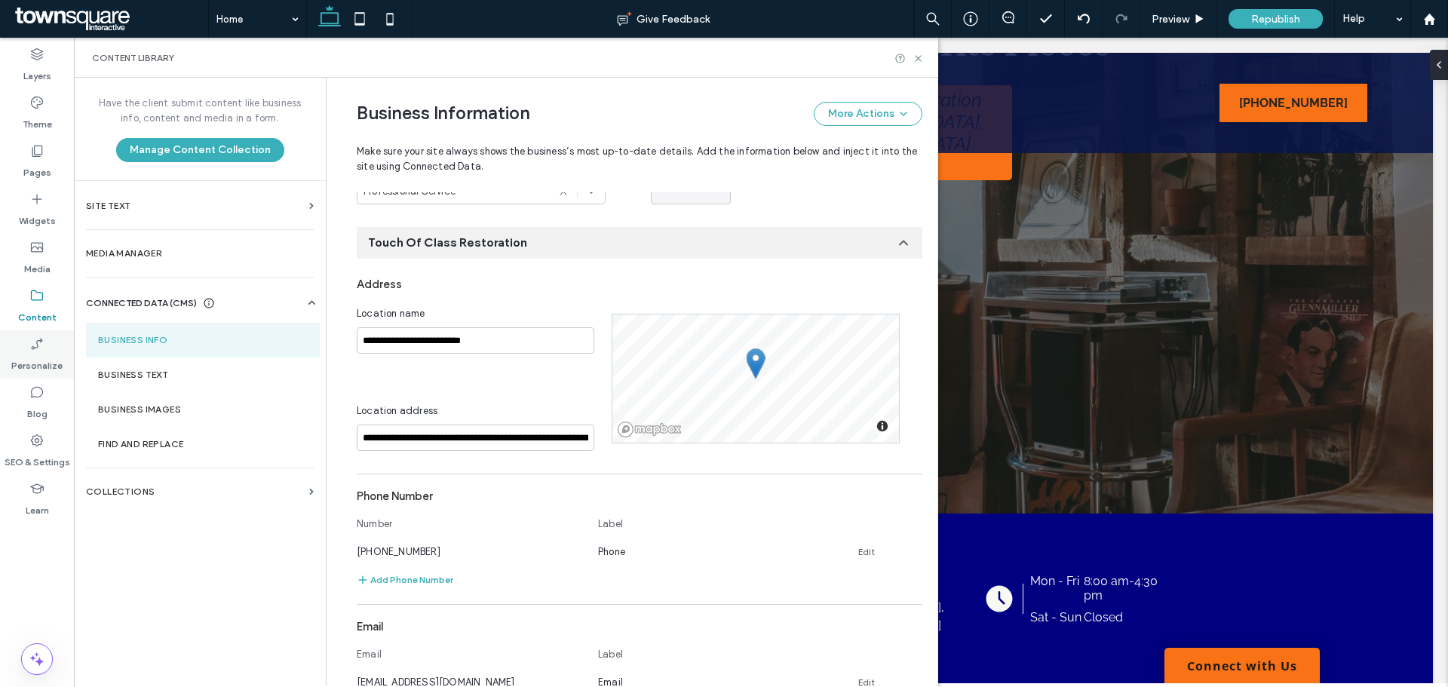
click at [48, 351] on div "Personalize" at bounding box center [37, 354] width 74 height 48
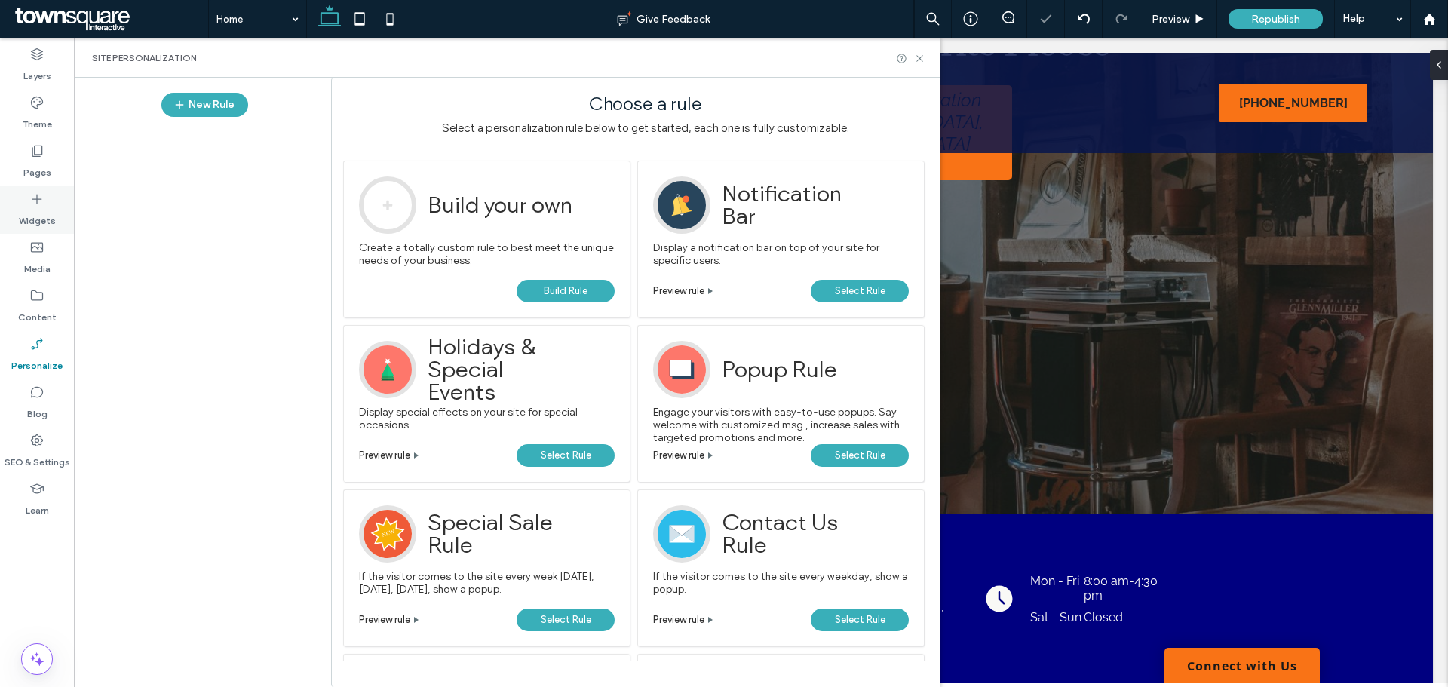
click at [32, 198] on icon at bounding box center [36, 199] width 15 height 15
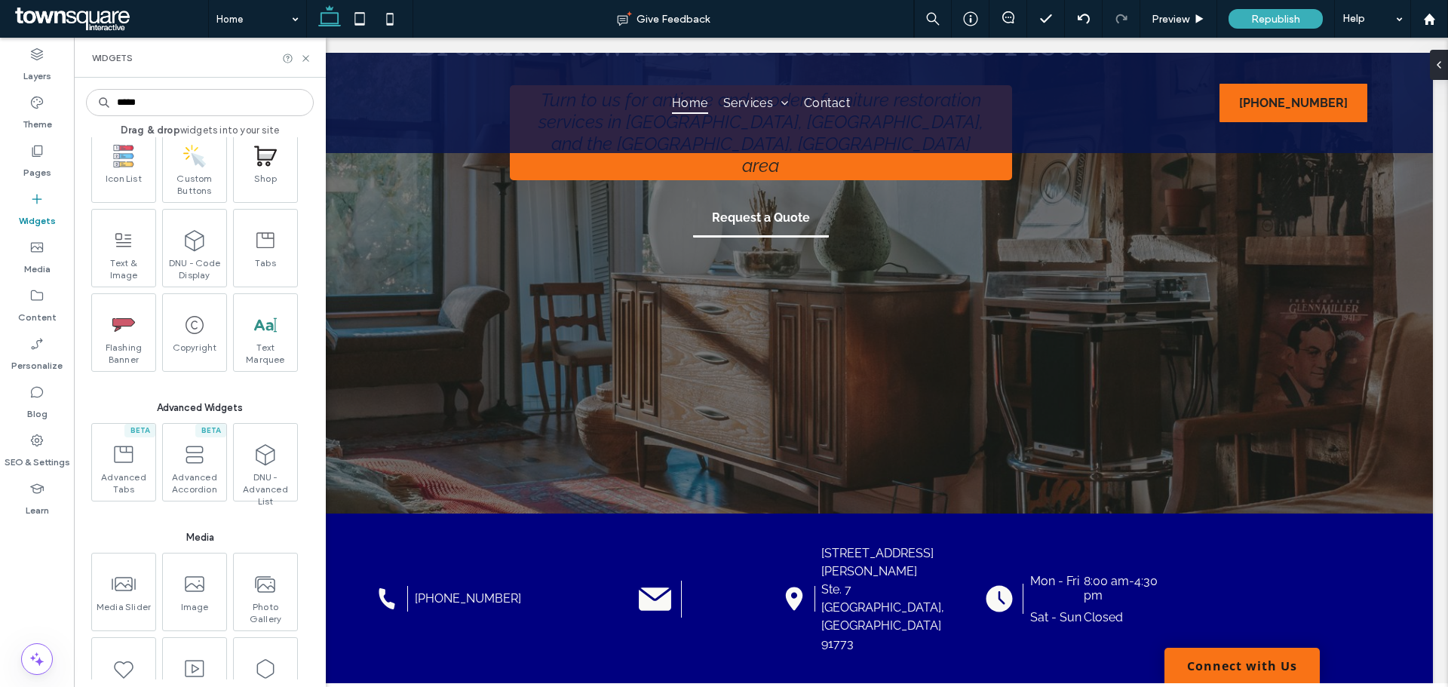
scroll to position [0, 0]
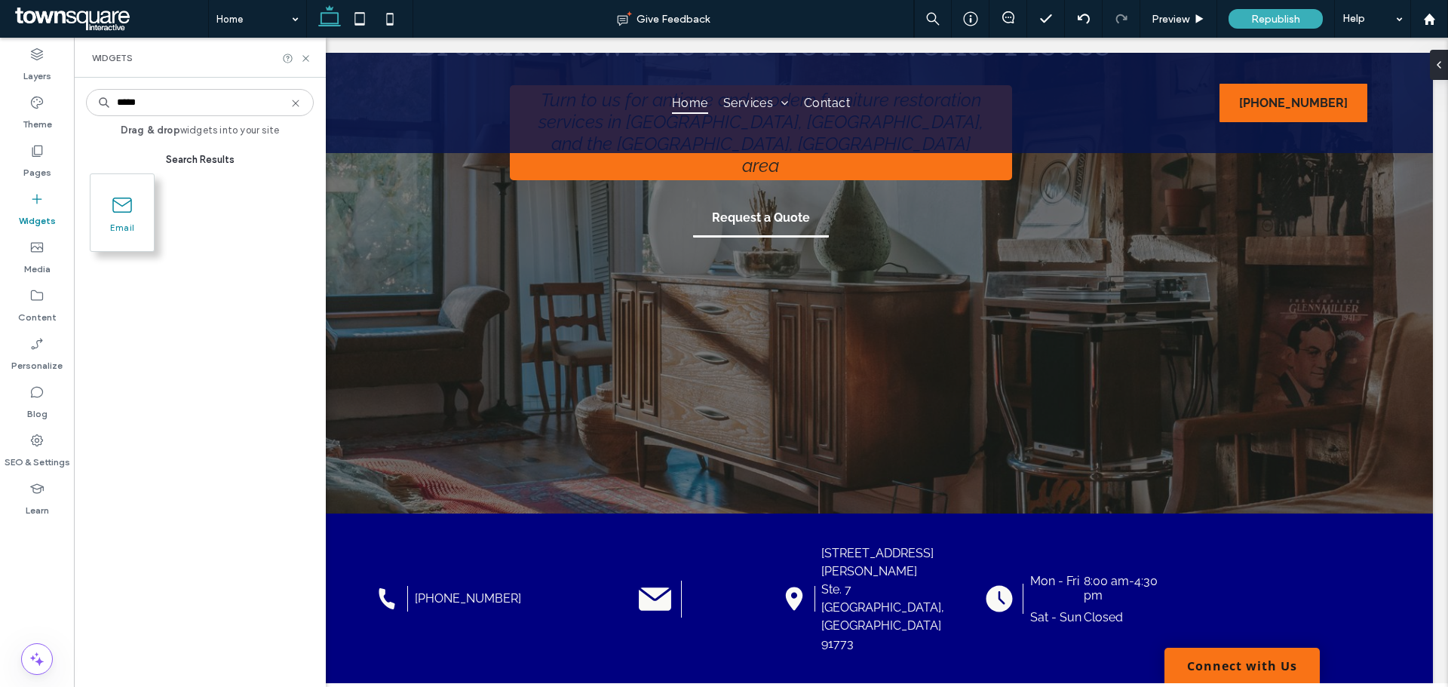
type input "*****"
click at [127, 209] on icon at bounding box center [122, 205] width 24 height 24
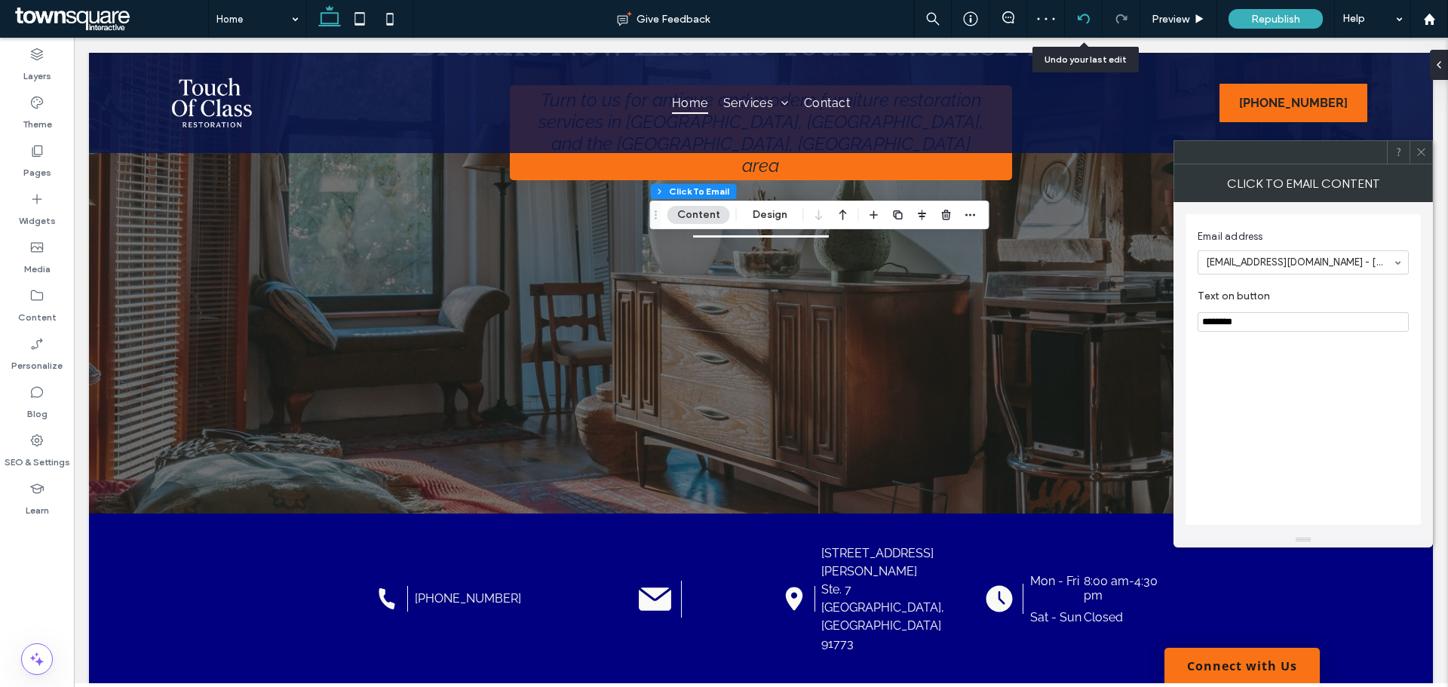
click at [1085, 14] on use at bounding box center [1083, 19] width 12 height 10
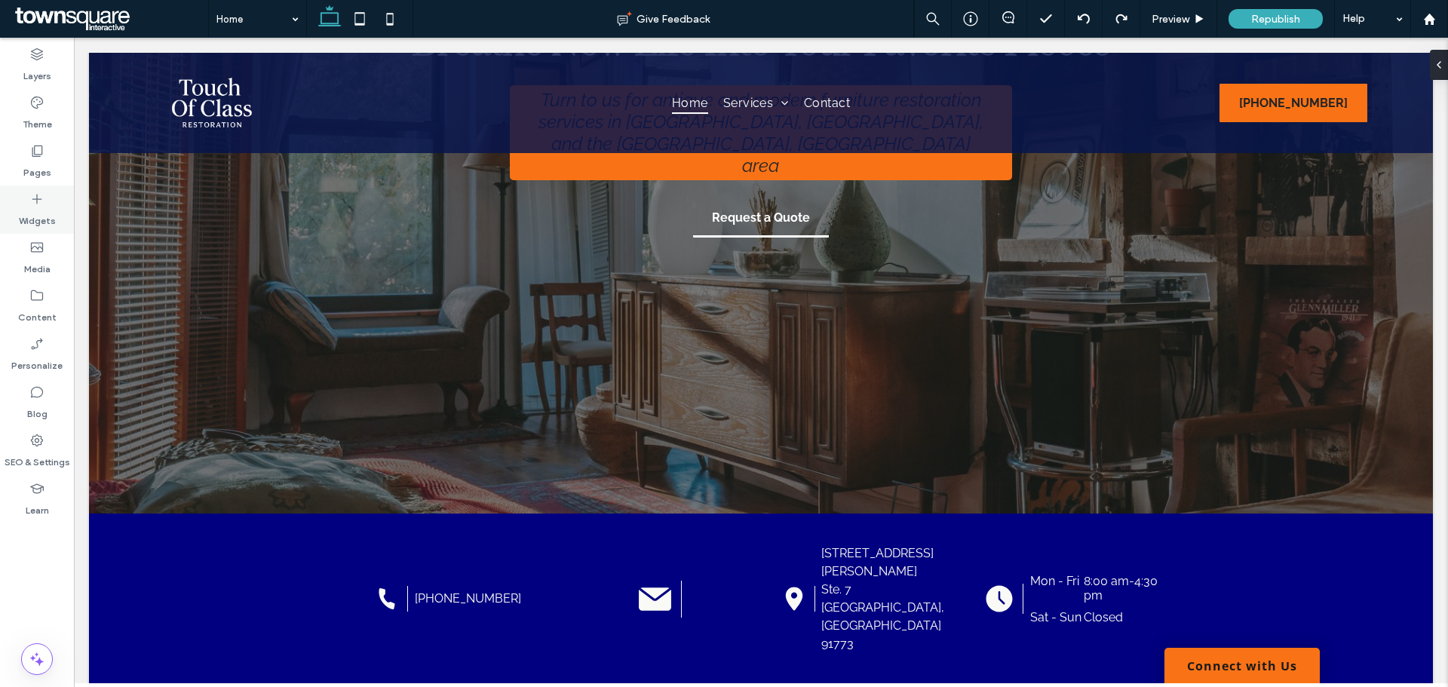
click at [35, 201] on icon at bounding box center [36, 199] width 15 height 15
type input "*******"
type input "**"
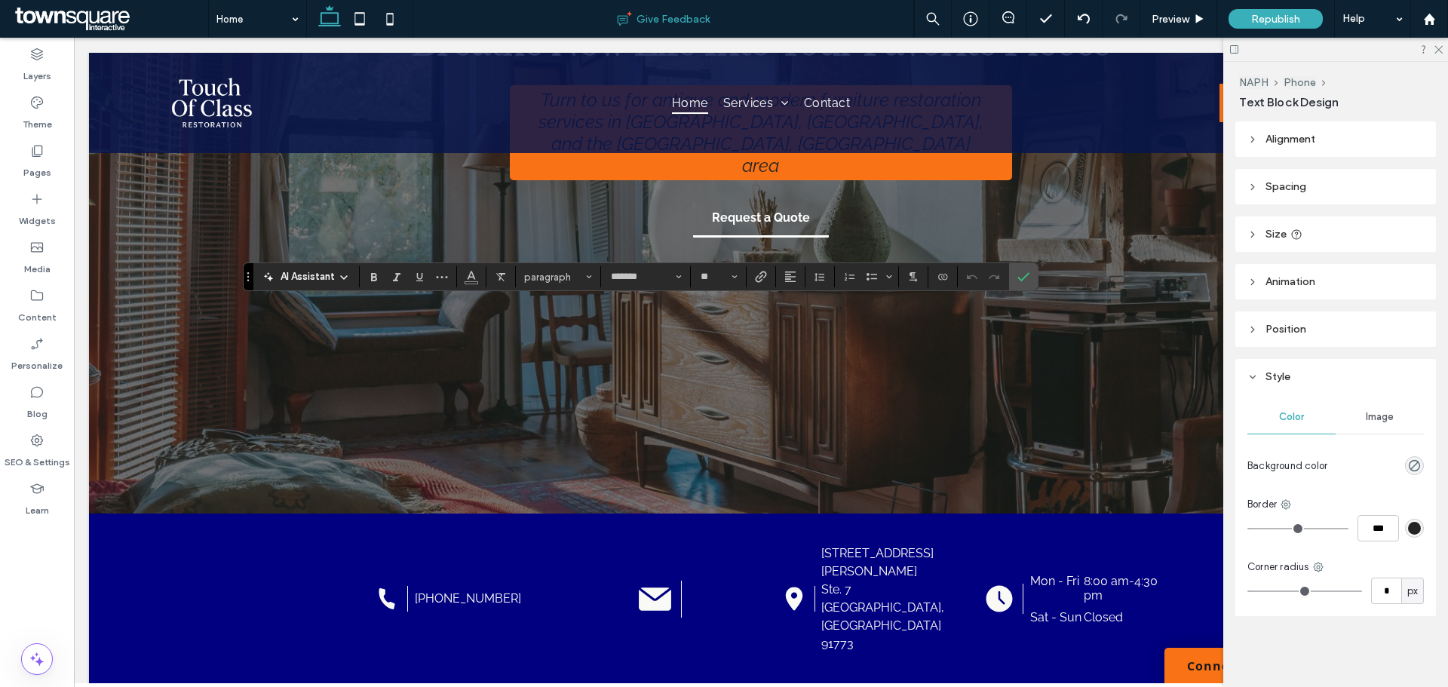
type input "**"
type input "*******"
type input "**"
click at [1286, 419] on span "Color" at bounding box center [1291, 417] width 25 height 12
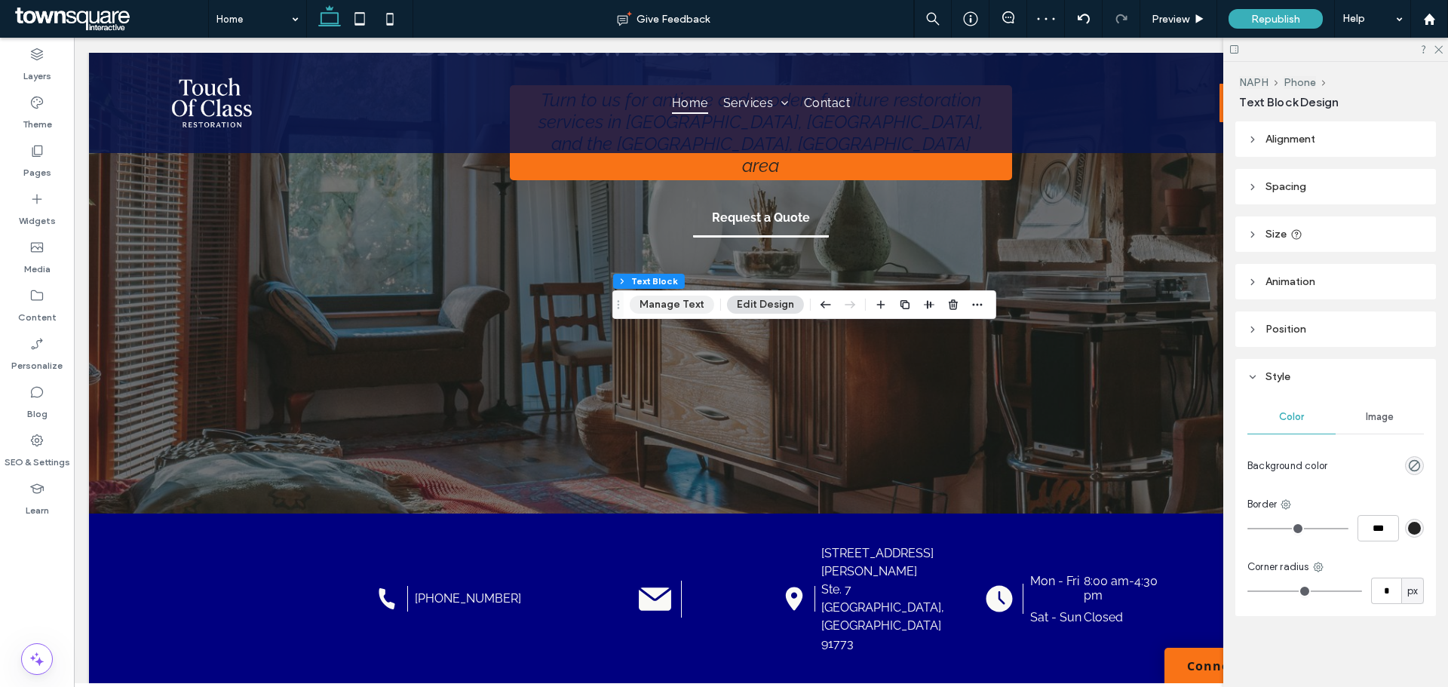
click at [656, 303] on button "Manage Text" at bounding box center [672, 305] width 84 height 18
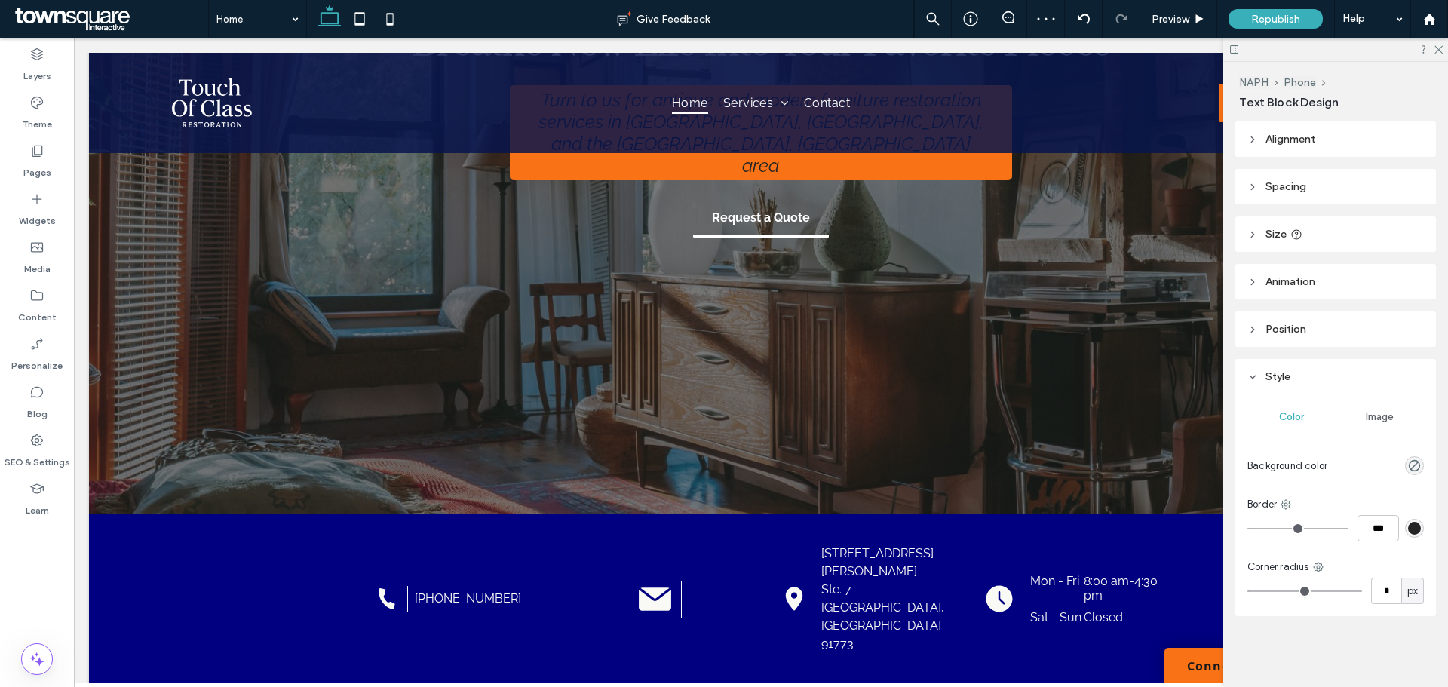
type input "*******"
type input "**"
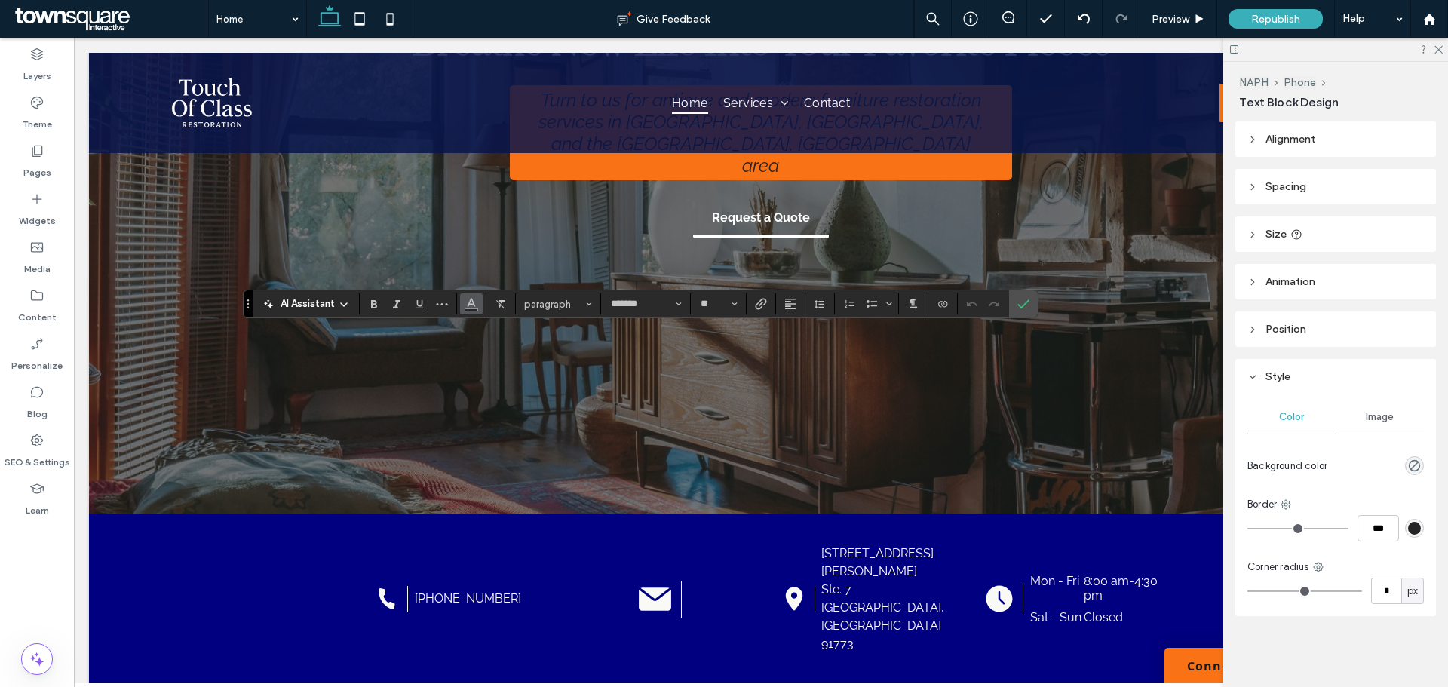
click at [478, 311] on button "Color" at bounding box center [471, 303] width 23 height 21
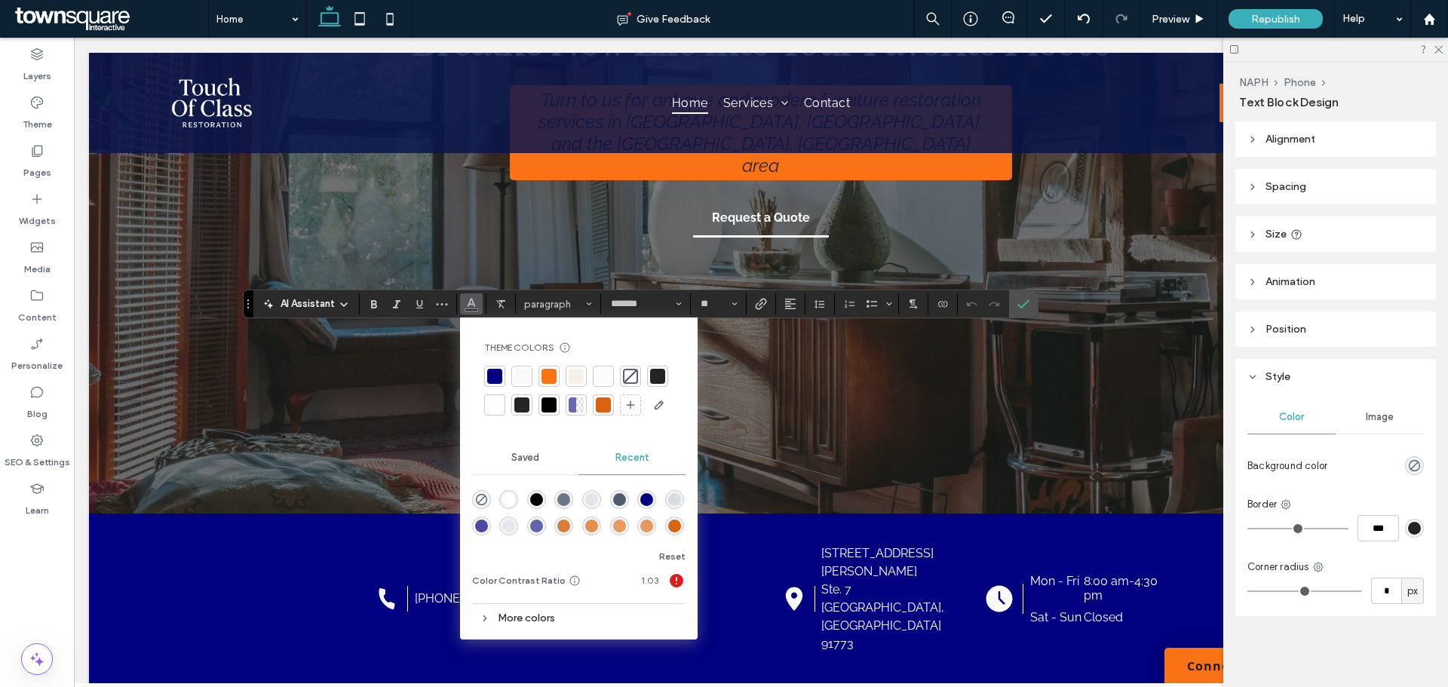
click at [505, 500] on div "rgba(255, 255, 255, 1)" at bounding box center [508, 499] width 13 height 13
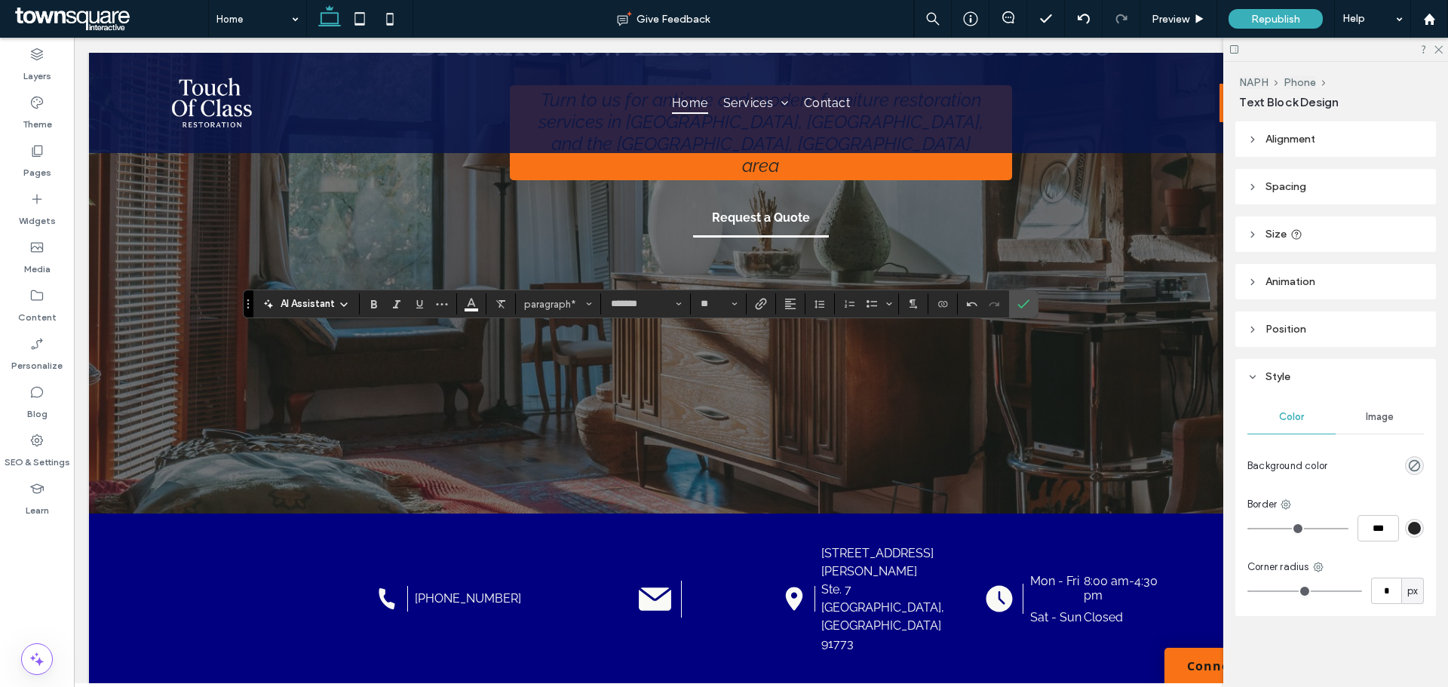
click at [1447, 49] on div at bounding box center [1335, 49] width 225 height 23
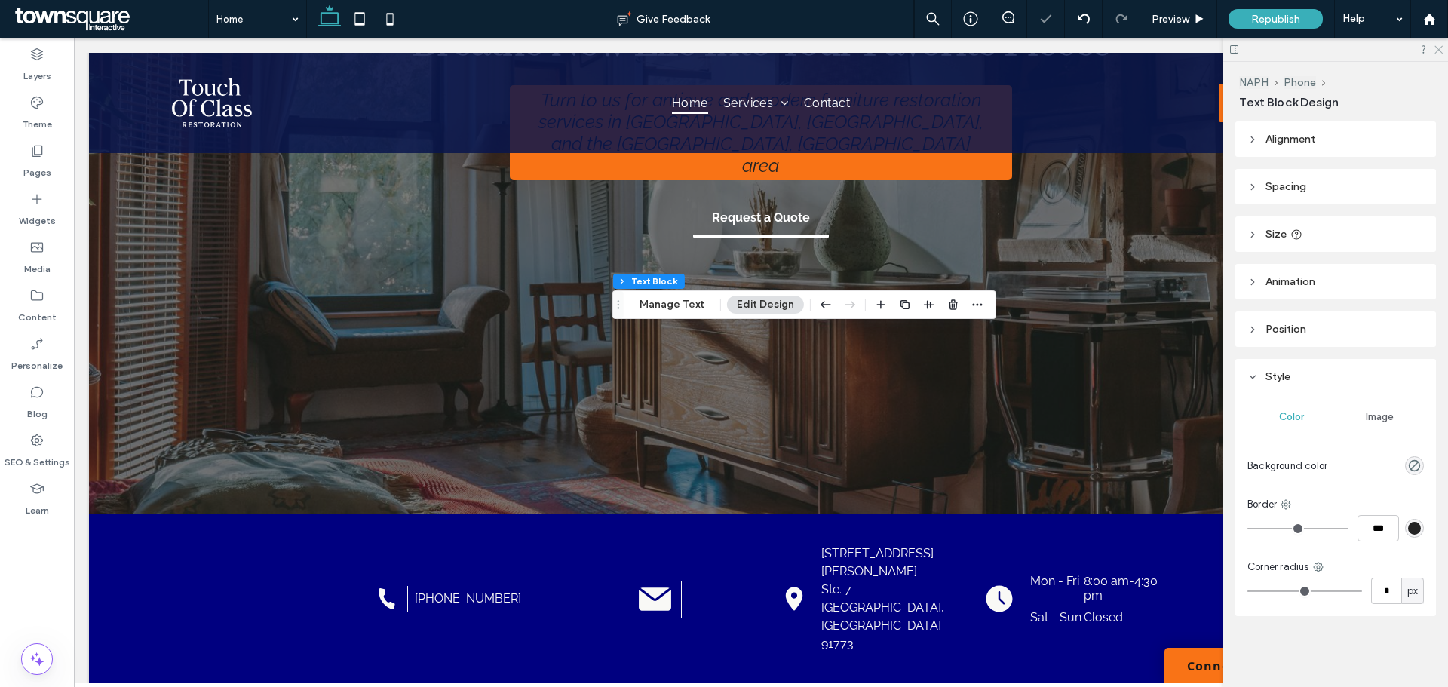
click at [1435, 51] on icon at bounding box center [1438, 49] width 10 height 10
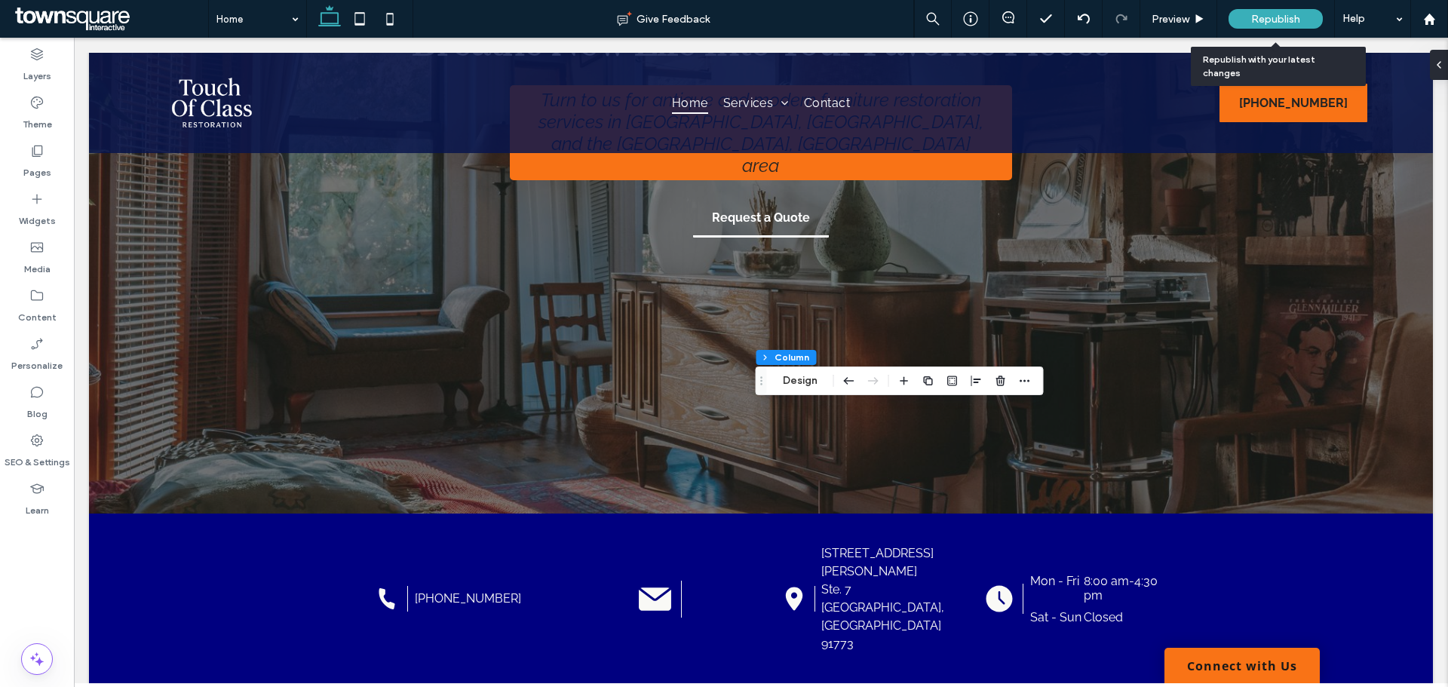
click at [1270, 24] on span "Republish" at bounding box center [1275, 19] width 49 height 13
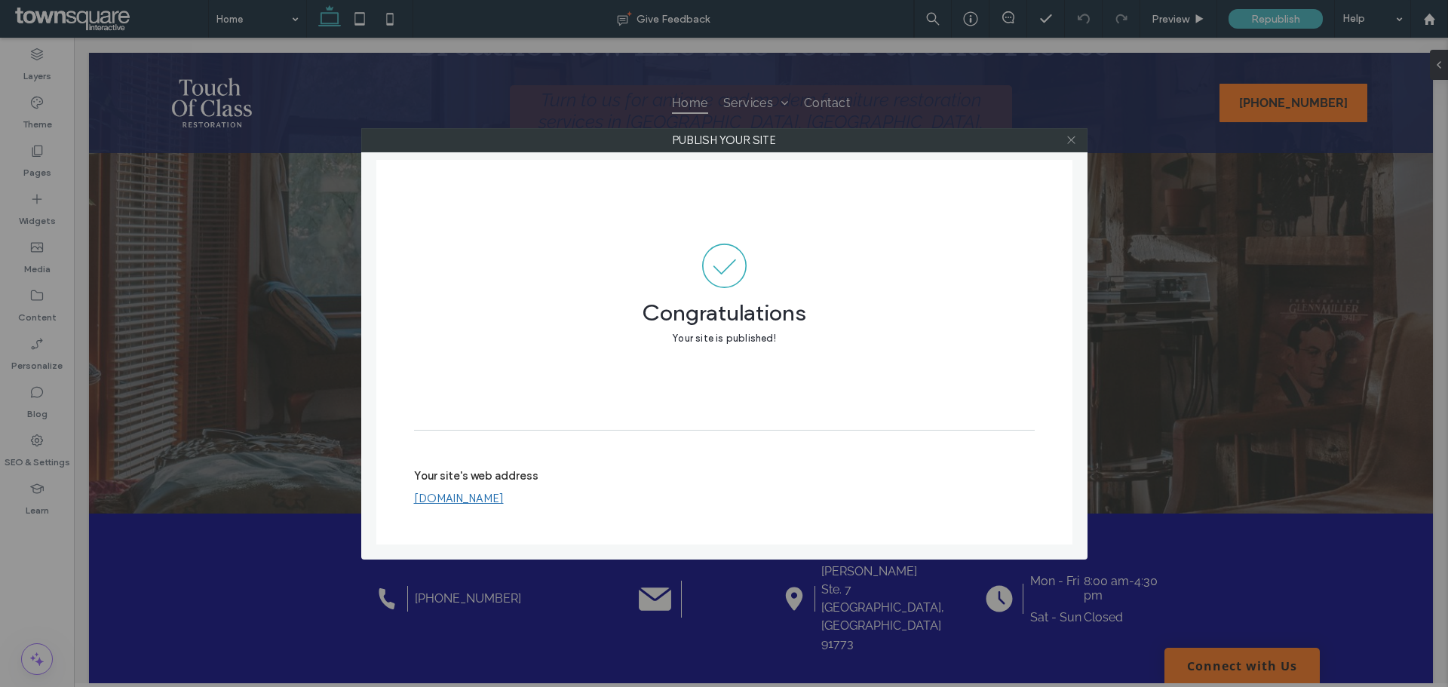
click at [1076, 142] on icon at bounding box center [1070, 139] width 11 height 11
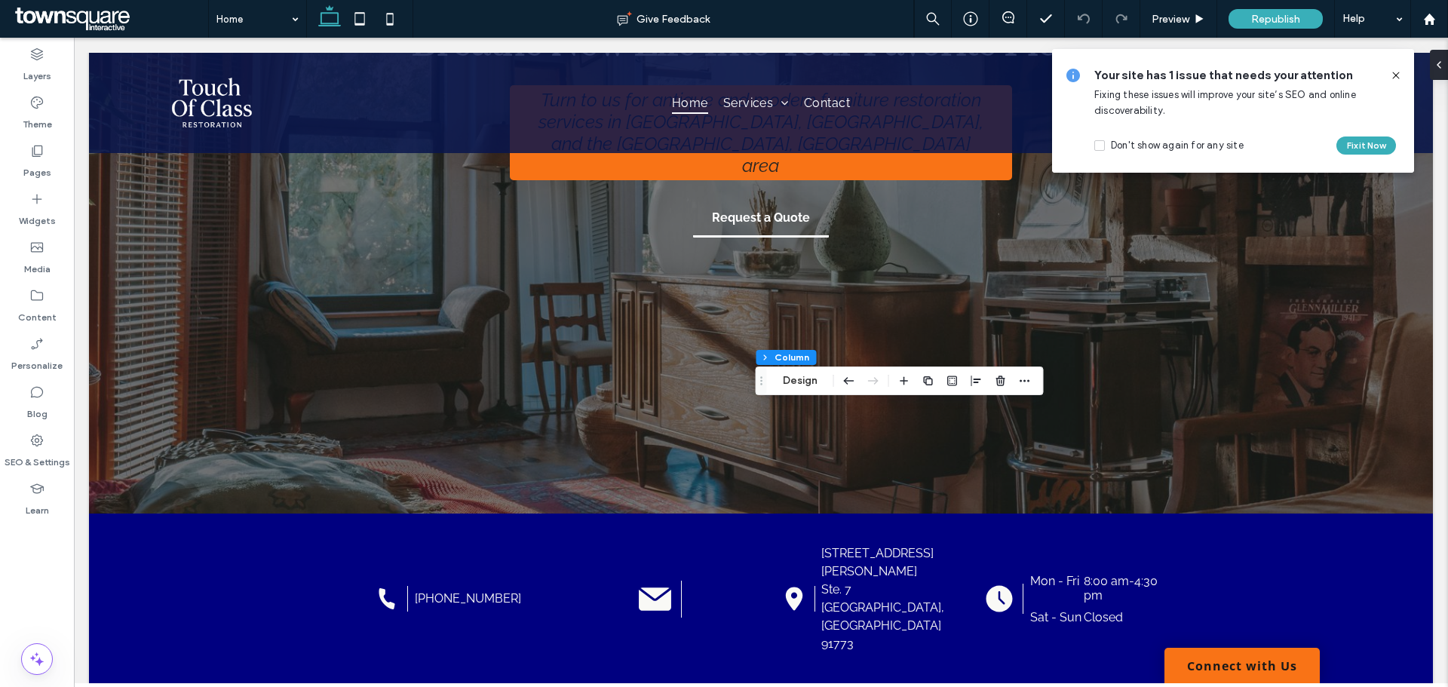
click at [1390, 71] on icon at bounding box center [1396, 75] width 12 height 12
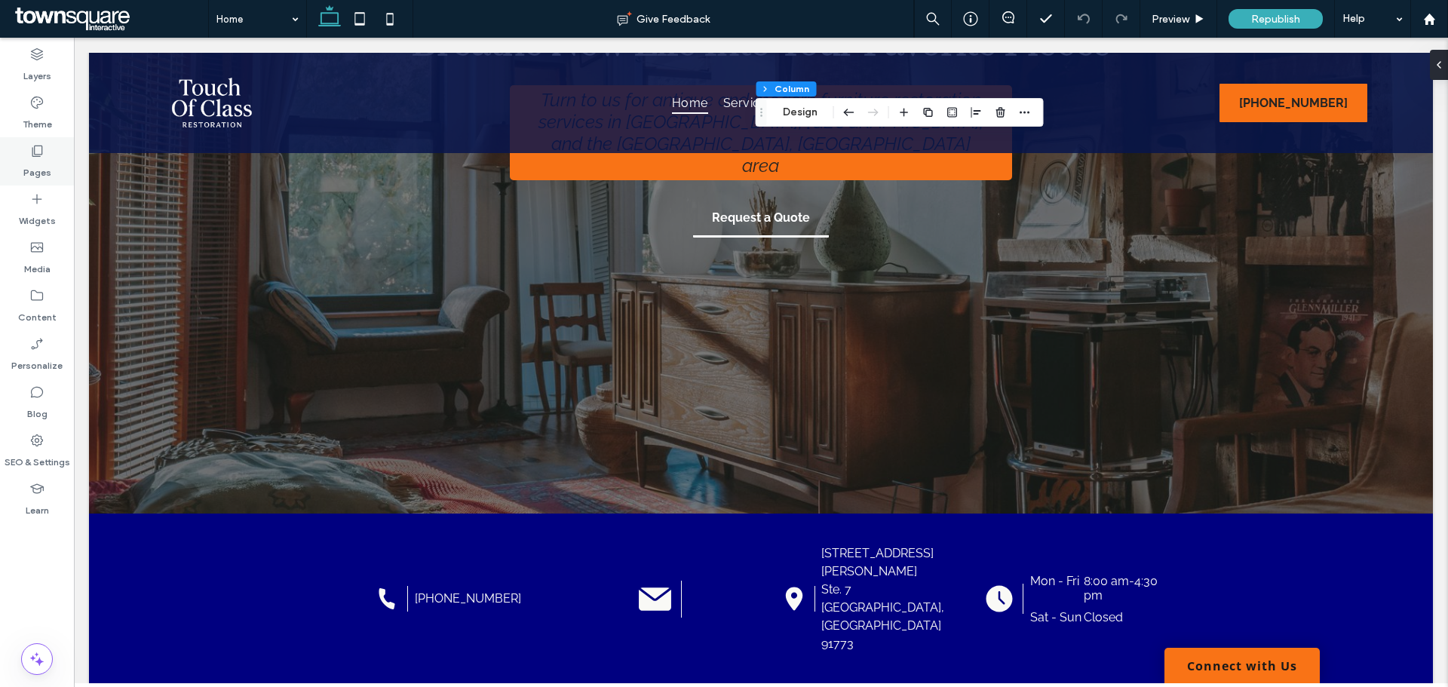
click at [33, 157] on use at bounding box center [37, 151] width 11 height 11
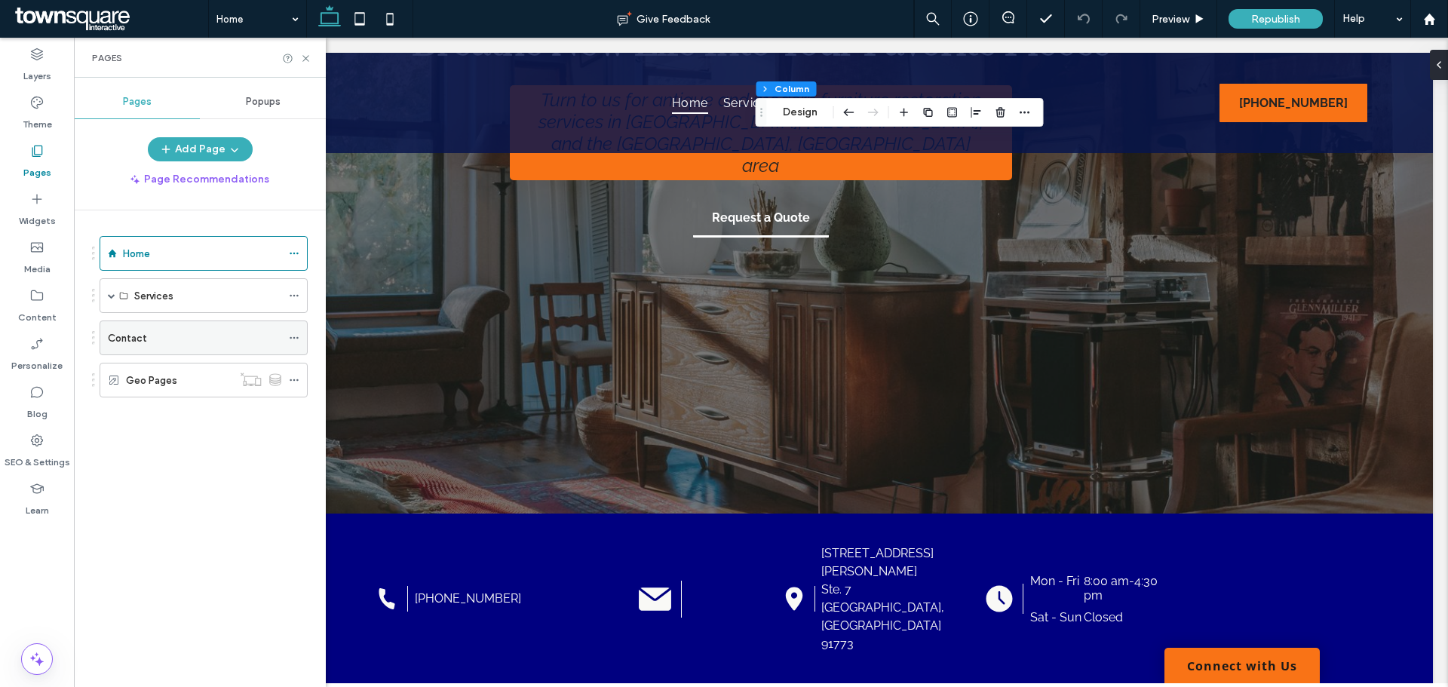
click at [137, 331] on label "Contact" at bounding box center [127, 338] width 39 height 26
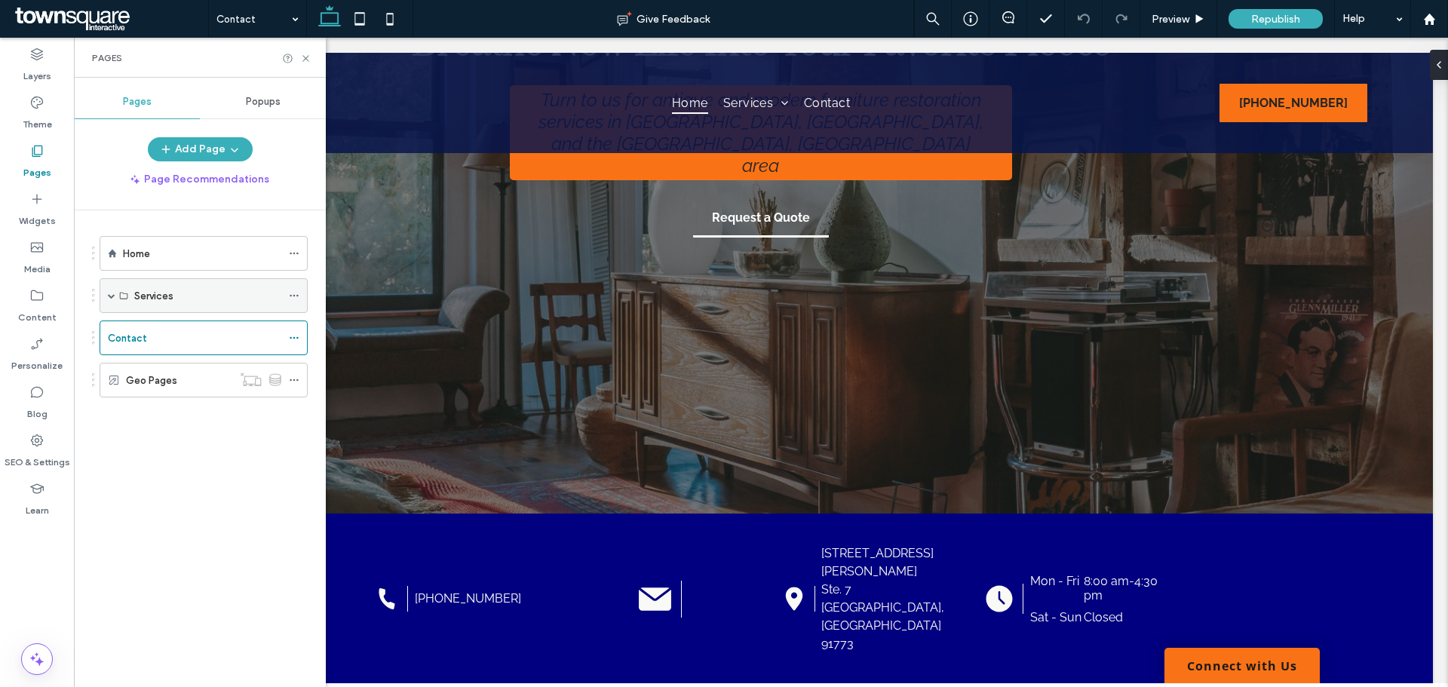
click at [158, 304] on div "Services" at bounding box center [207, 295] width 147 height 33
click at [109, 299] on span at bounding box center [112, 295] width 8 height 33
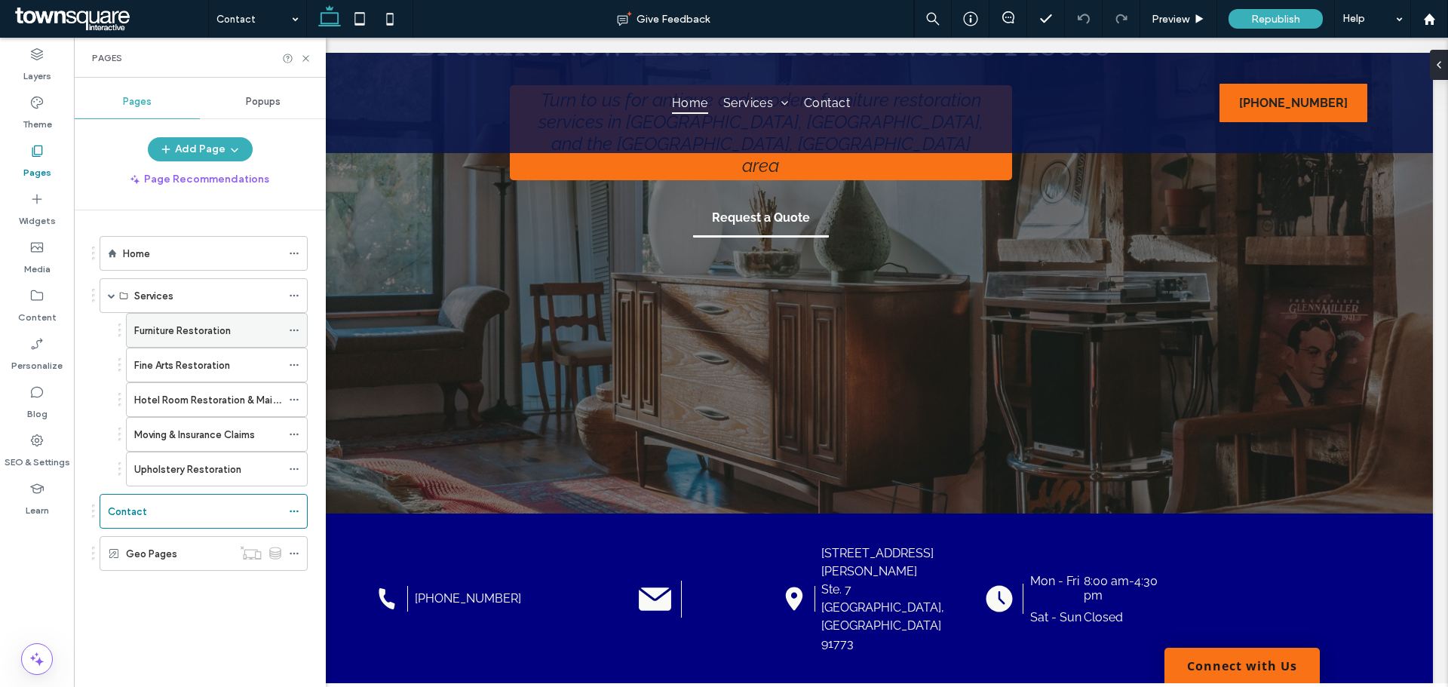
click at [133, 325] on div "Furniture Restoration" at bounding box center [217, 330] width 182 height 35
click at [205, 333] on label "Furniture Restoration" at bounding box center [182, 330] width 97 height 26
click at [204, 374] on div "Fine Arts Restoration" at bounding box center [207, 364] width 147 height 33
click at [161, 515] on div "Contact" at bounding box center [194, 512] width 173 height 16
click at [164, 335] on label "Furniture Restoration" at bounding box center [182, 330] width 97 height 26
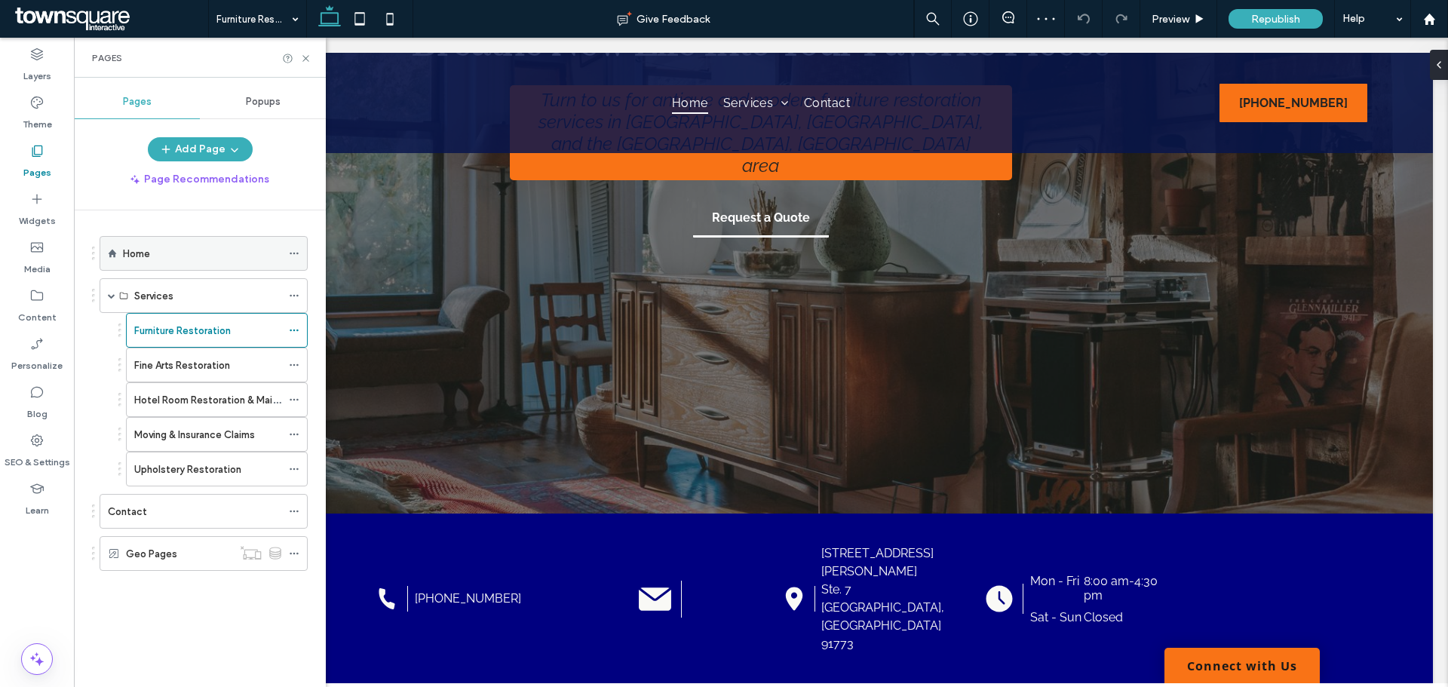
click at [156, 253] on div "Home" at bounding box center [202, 254] width 158 height 16
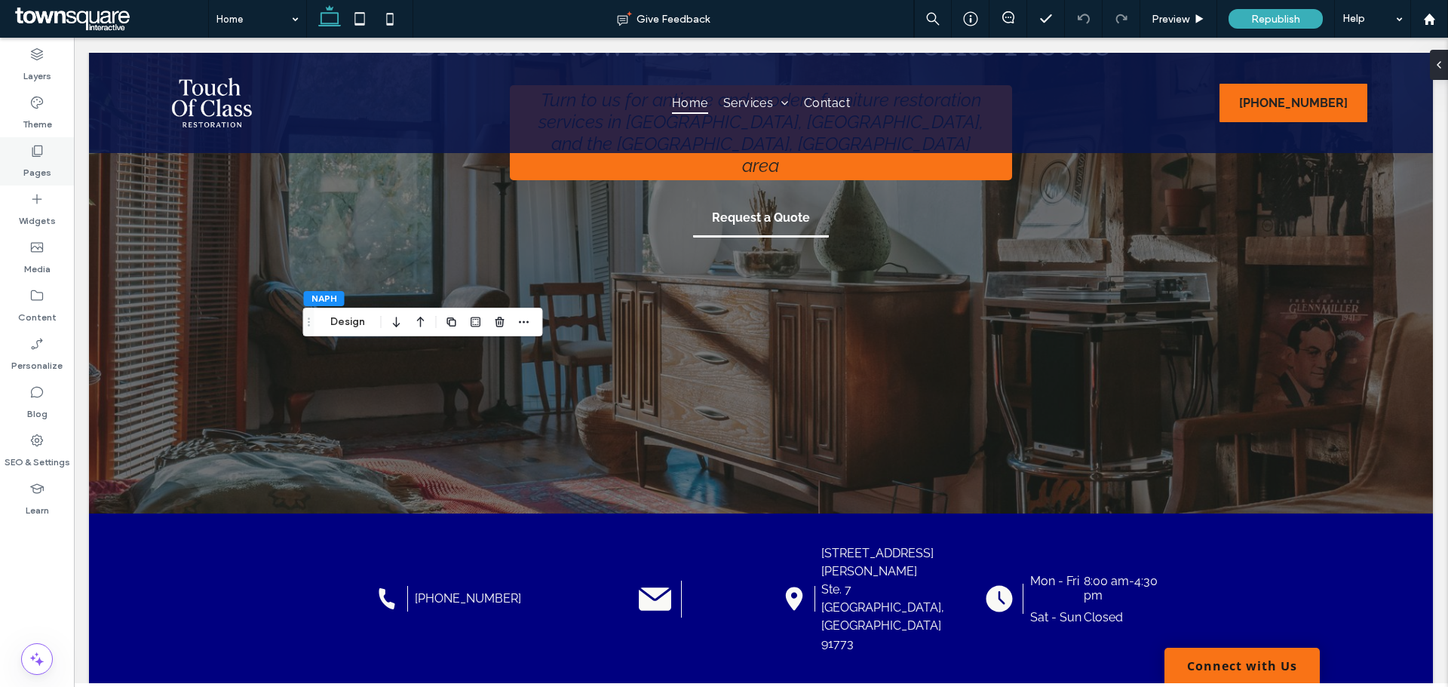
click at [26, 159] on label "Pages" at bounding box center [37, 168] width 28 height 21
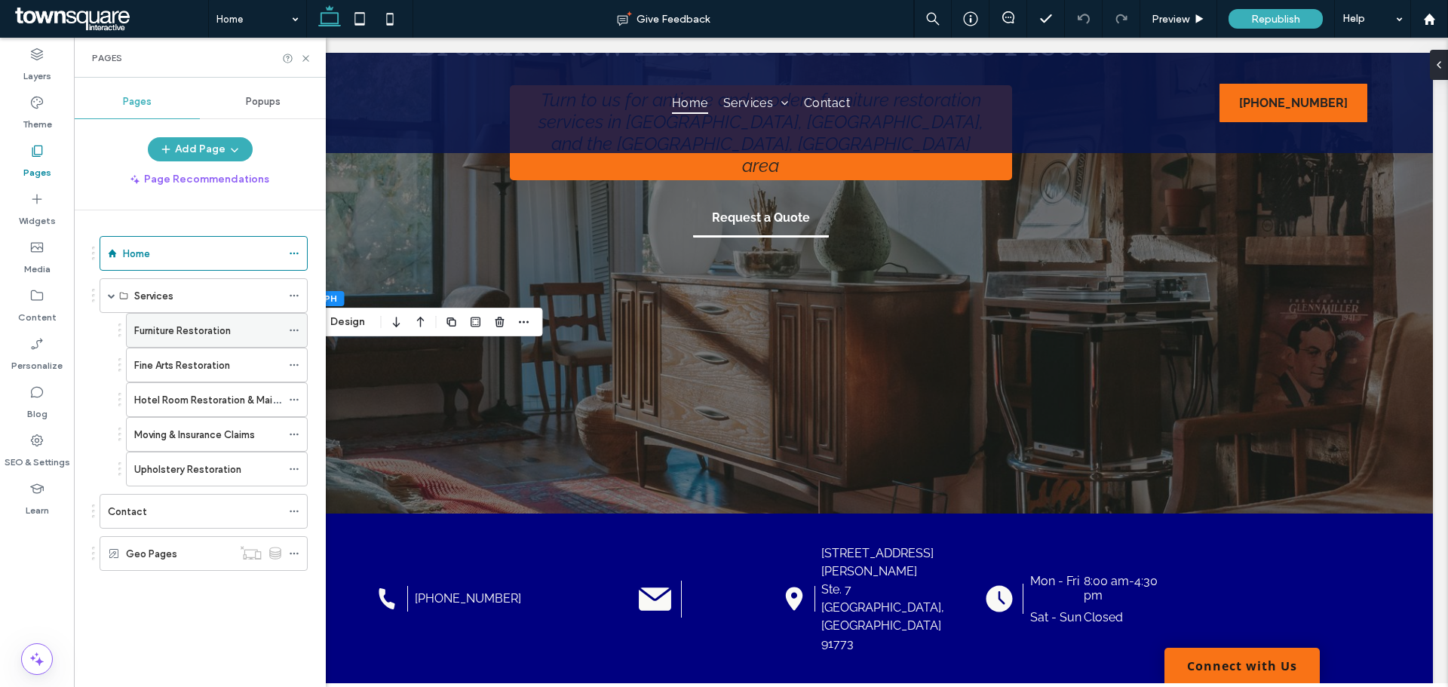
click at [190, 332] on label "Furniture Restoration" at bounding box center [182, 330] width 97 height 26
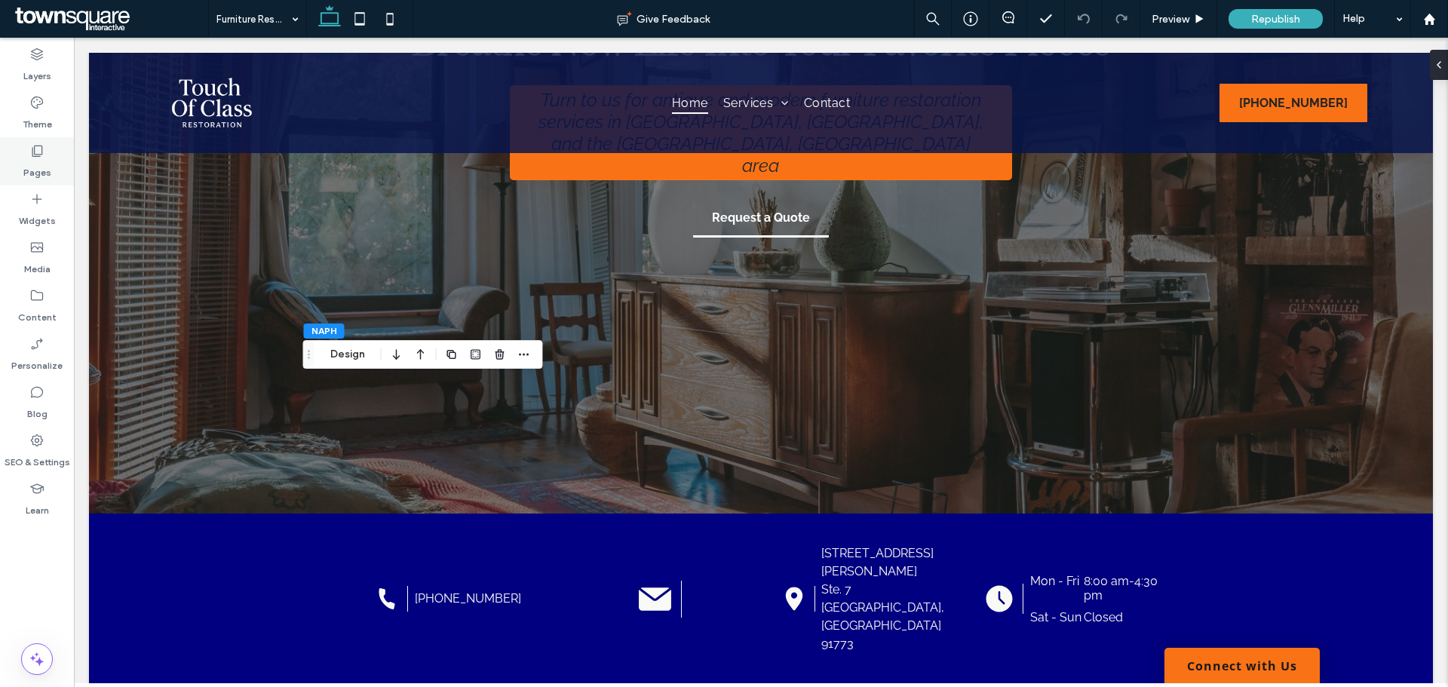
click at [25, 147] on div "Pages" at bounding box center [37, 161] width 74 height 48
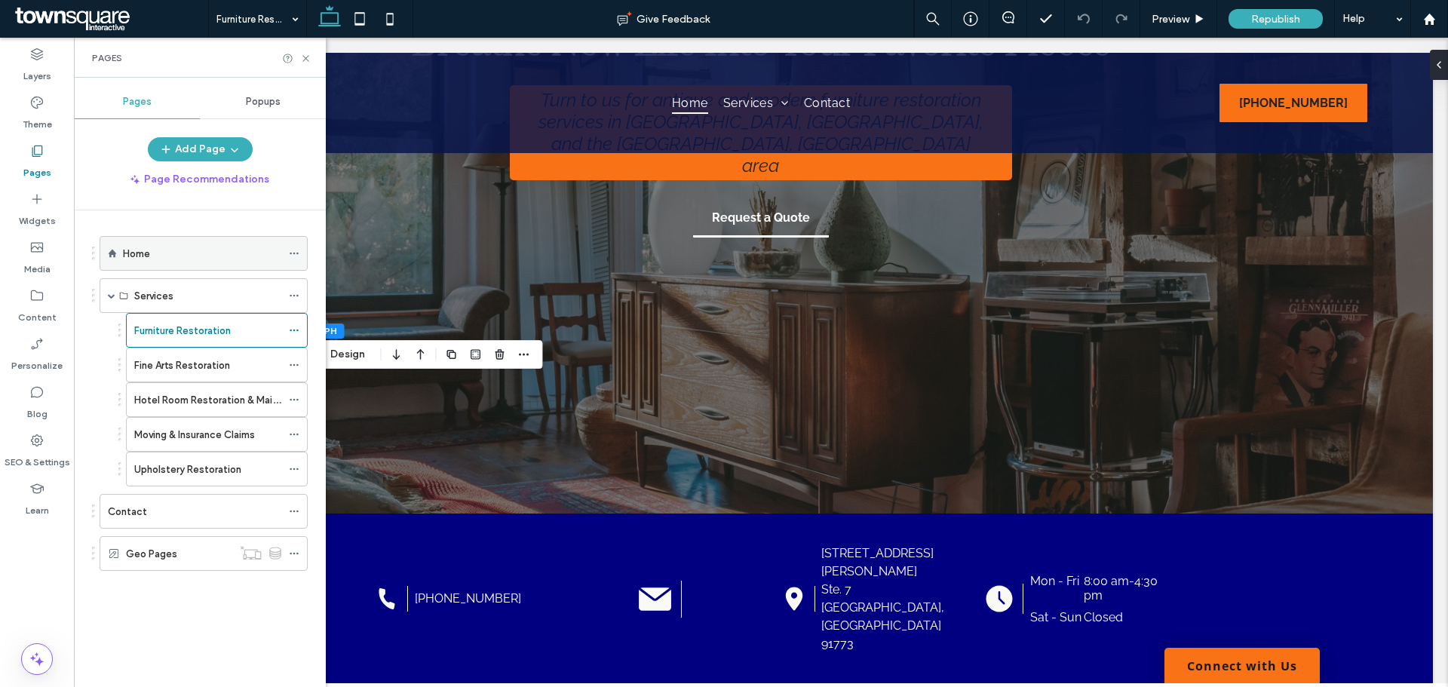
click at [154, 257] on div "Home" at bounding box center [202, 254] width 158 height 16
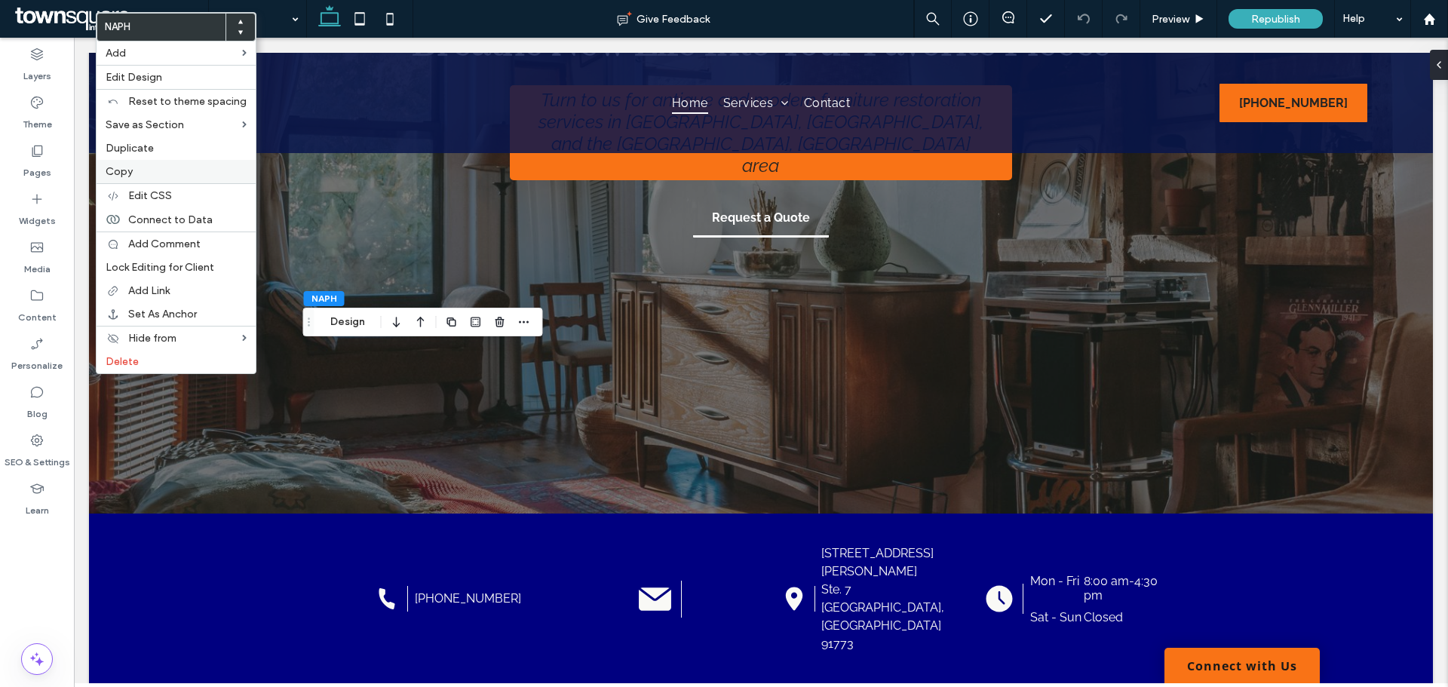
click at [170, 167] on label "Copy" at bounding box center [176, 171] width 141 height 13
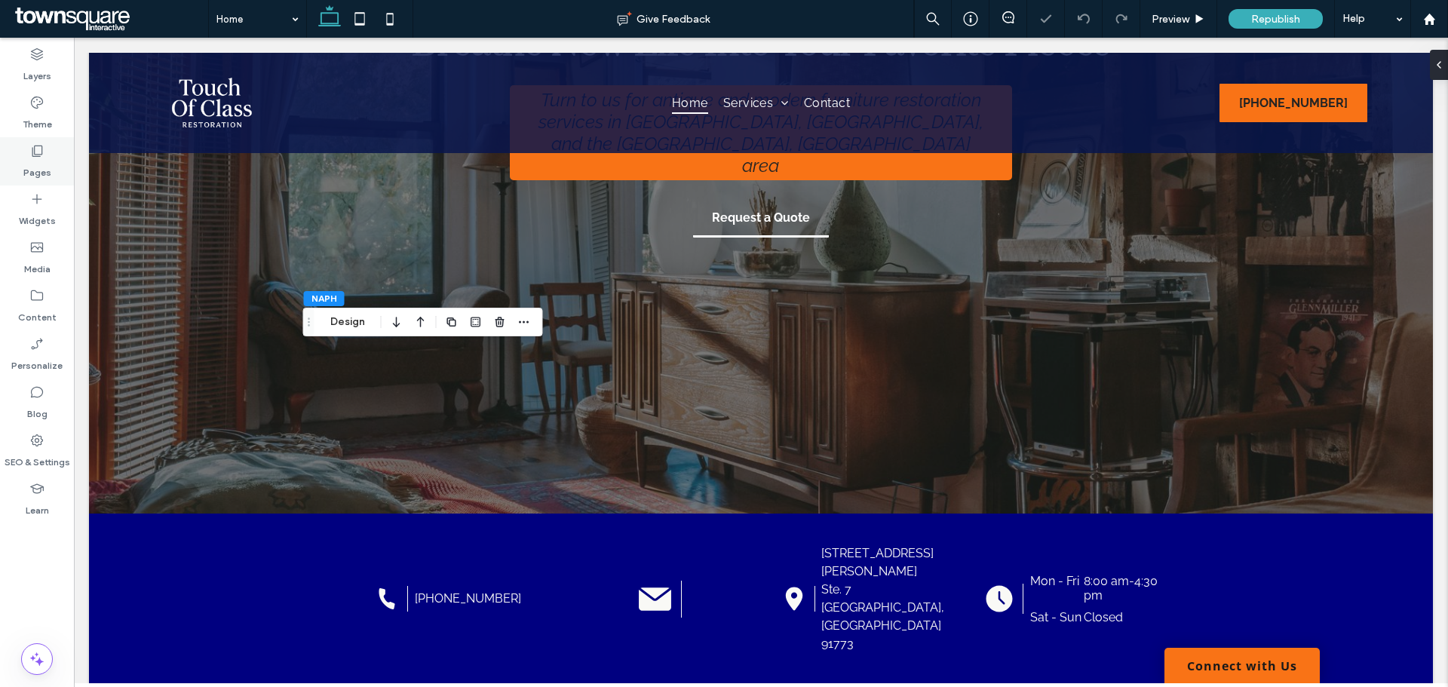
click at [44, 162] on label "Pages" at bounding box center [37, 168] width 28 height 21
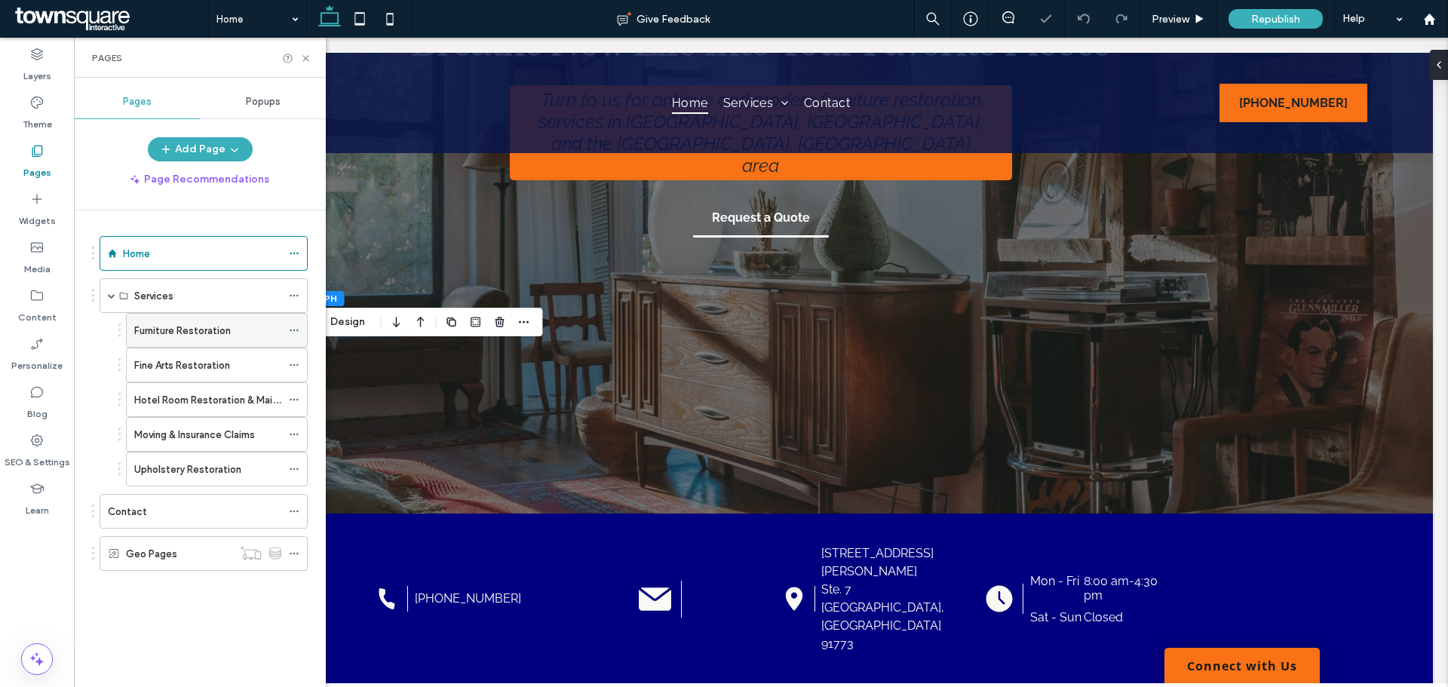
click at [160, 333] on label "Furniture Restoration" at bounding box center [182, 330] width 97 height 26
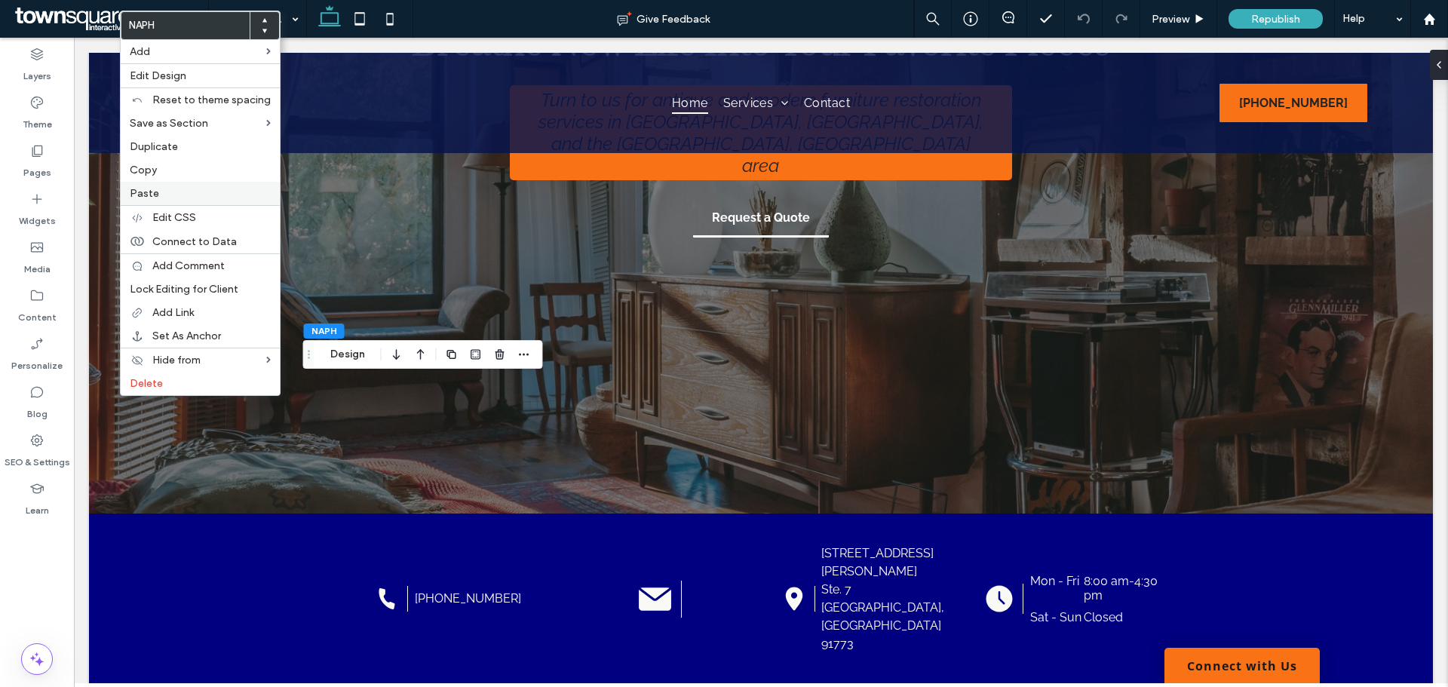
click at [143, 201] on div "Paste" at bounding box center [200, 193] width 159 height 23
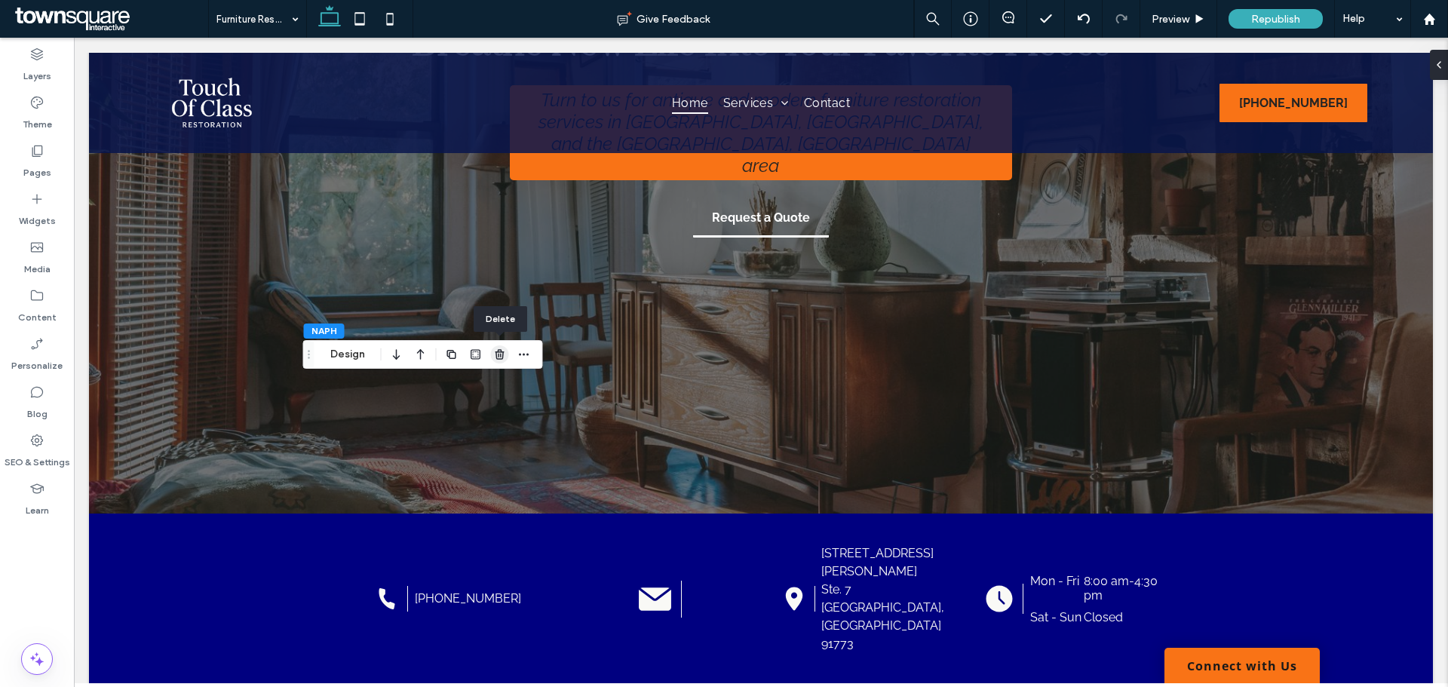
click at [498, 357] on use "button" at bounding box center [499, 354] width 9 height 10
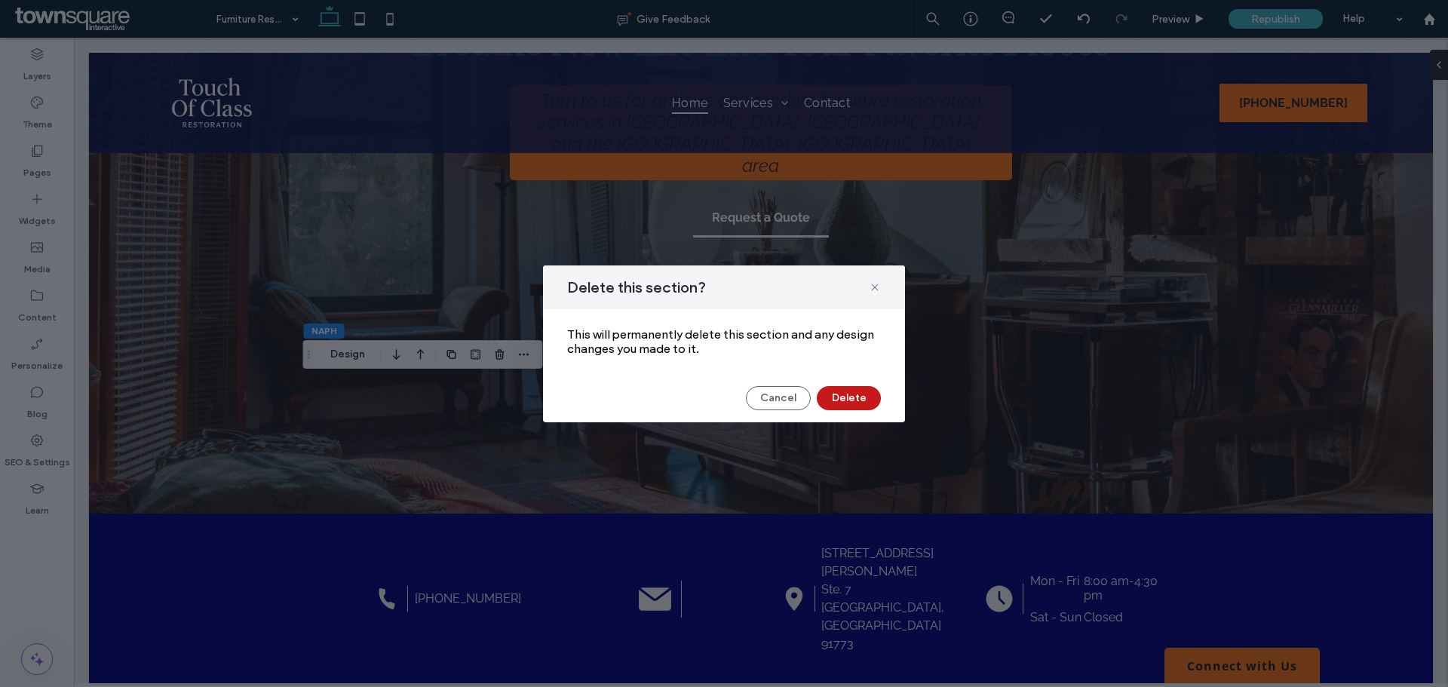
click at [864, 396] on button "Delete" at bounding box center [849, 398] width 64 height 24
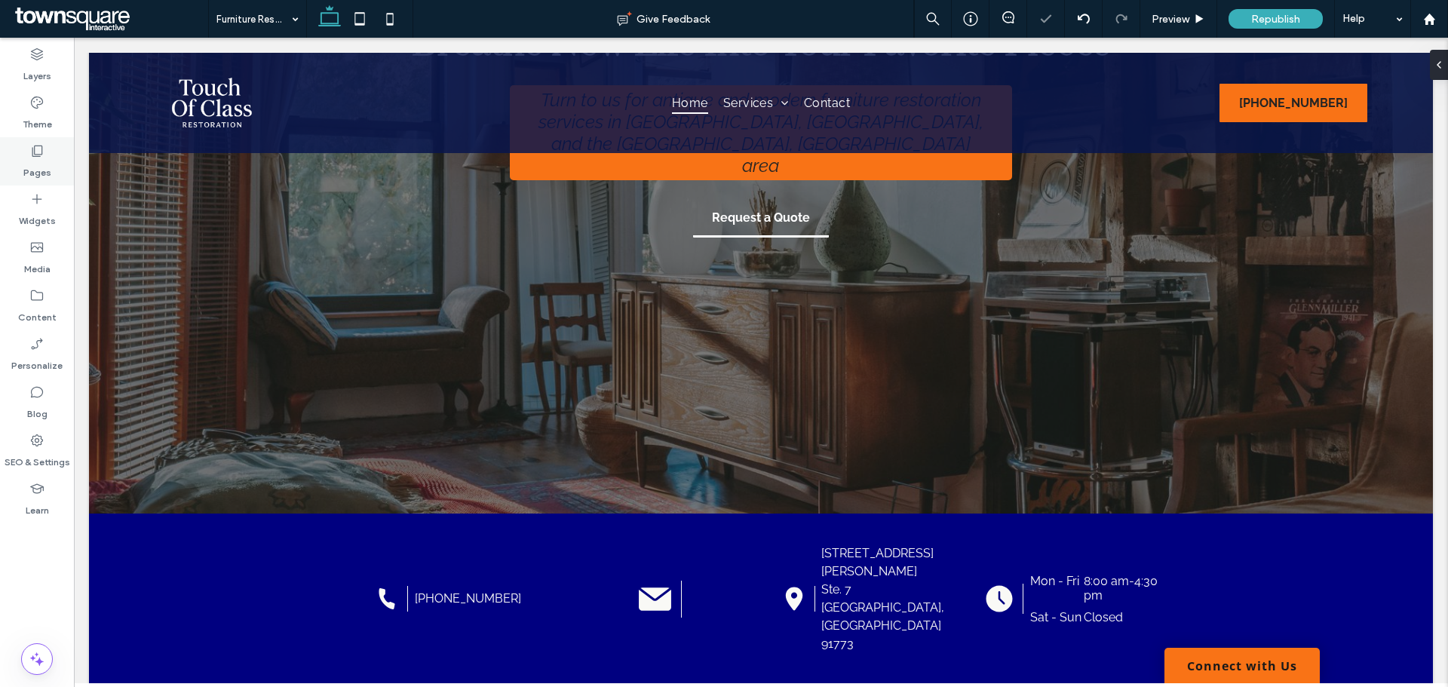
click at [45, 167] on label "Pages" at bounding box center [37, 168] width 28 height 21
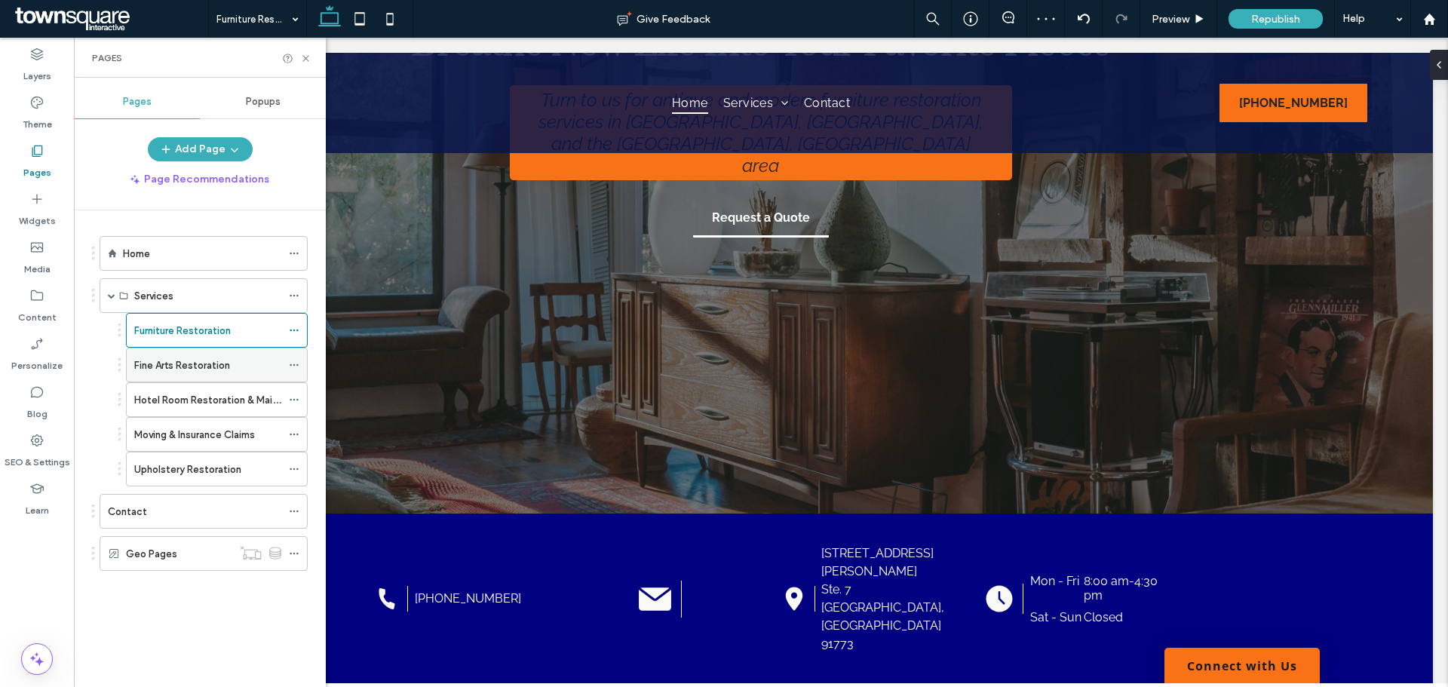
click at [152, 355] on div "Fine Arts Restoration" at bounding box center [207, 364] width 147 height 33
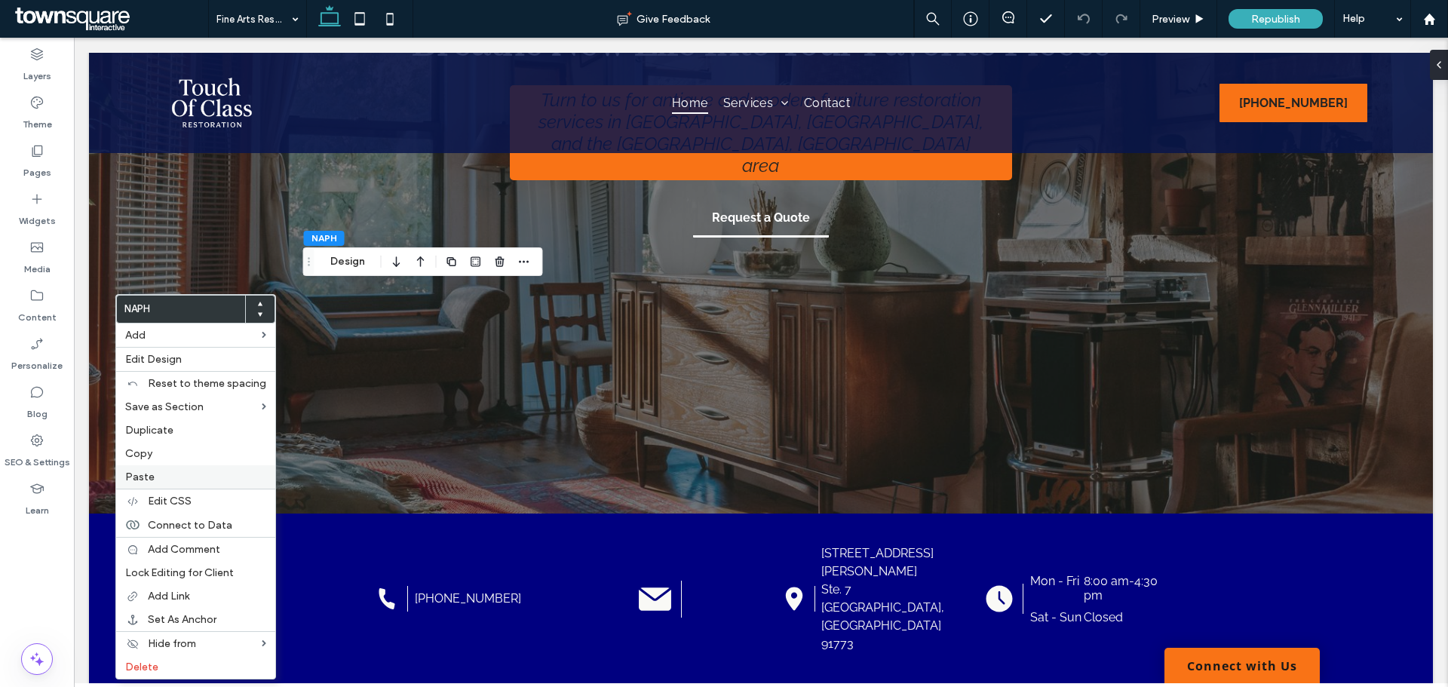
click at [153, 477] on label "Paste" at bounding box center [195, 477] width 141 height 13
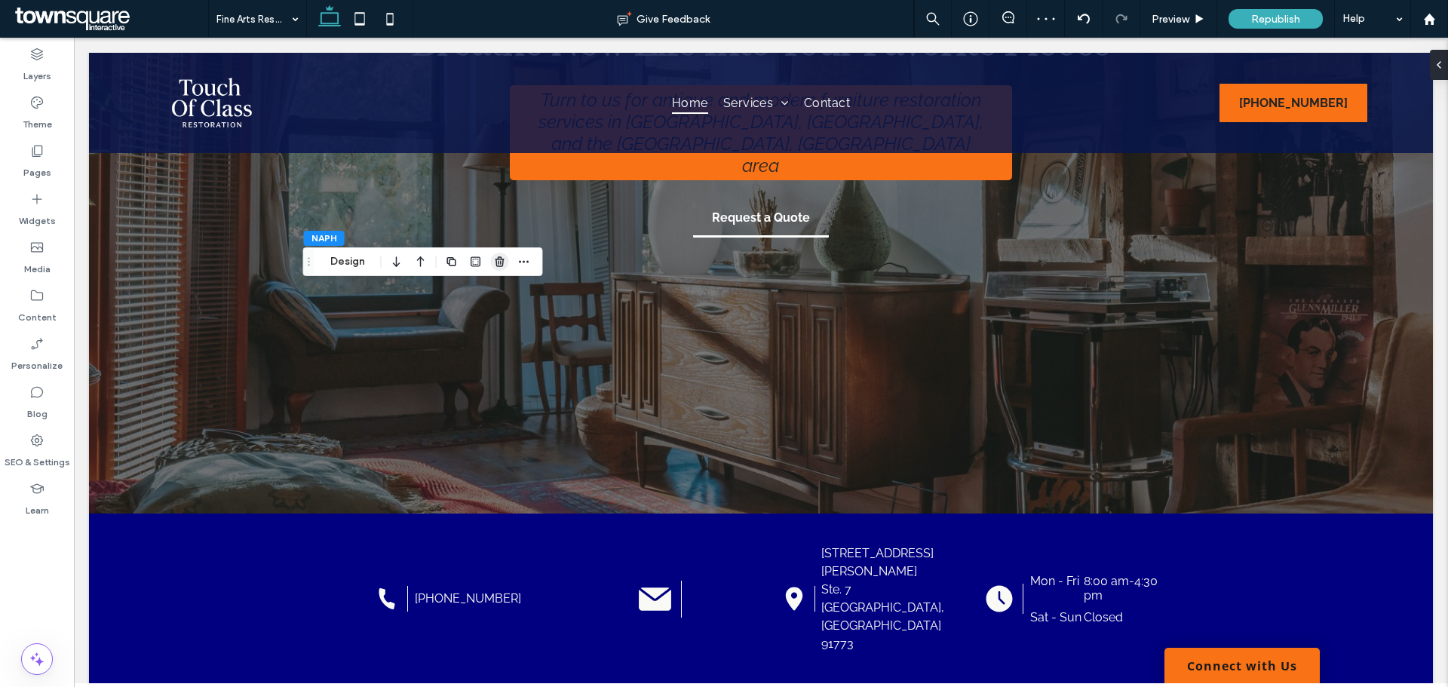
click at [495, 258] on icon "button" at bounding box center [500, 262] width 12 height 12
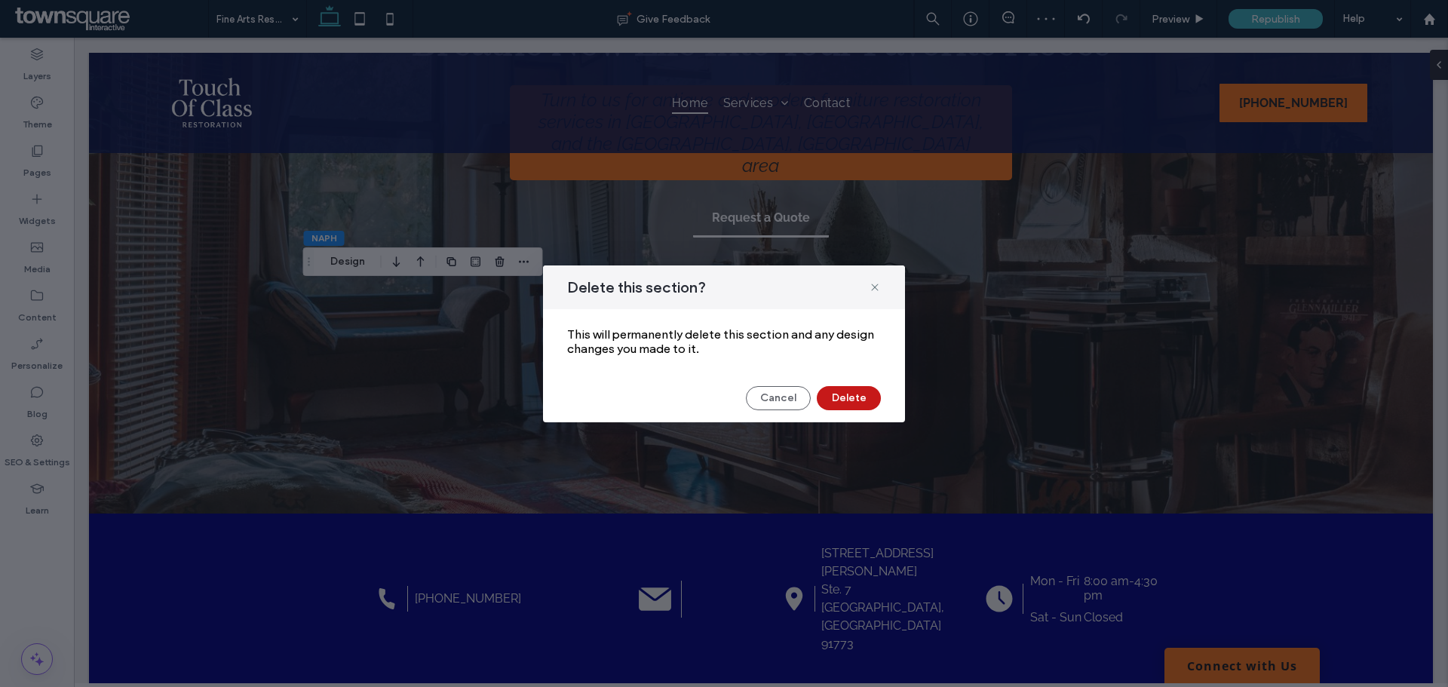
click at [845, 400] on button "Delete" at bounding box center [849, 398] width 64 height 24
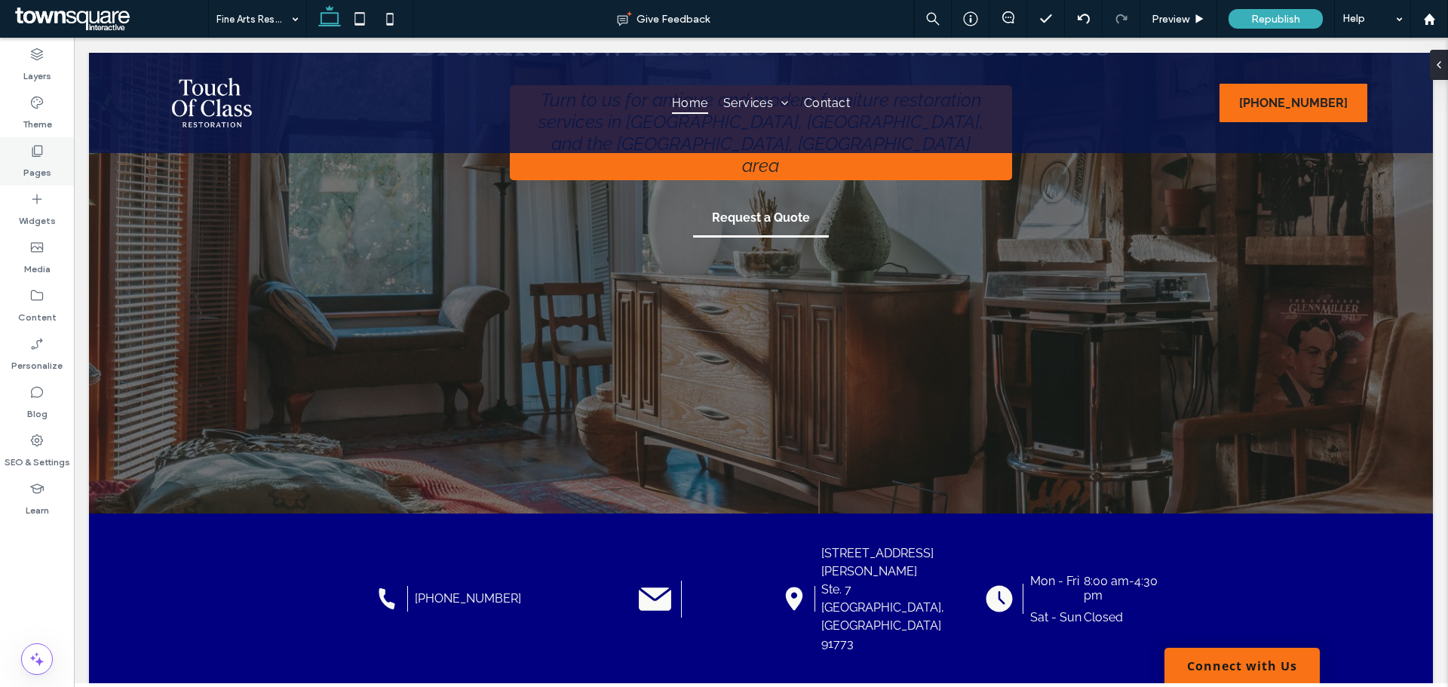
click at [36, 163] on label "Pages" at bounding box center [37, 168] width 28 height 21
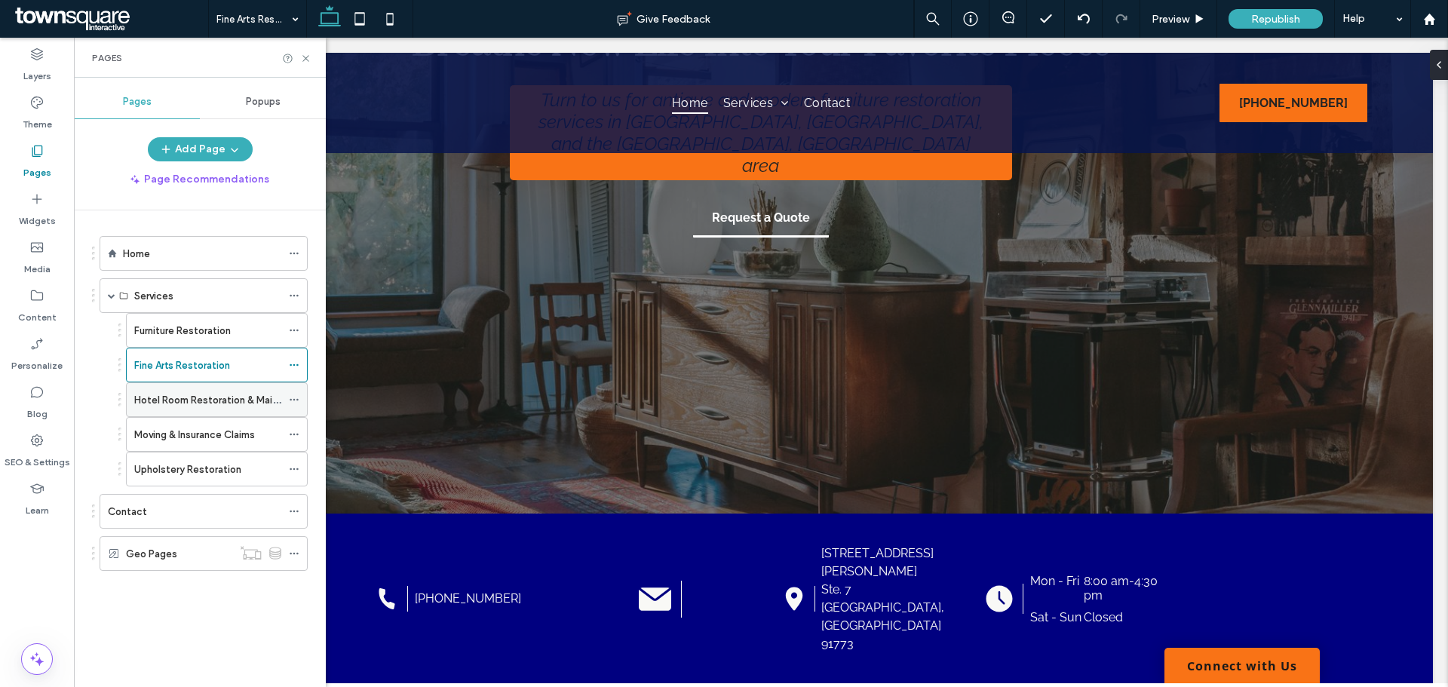
click at [163, 402] on label "Hotel Room Restoration & Maintenance" at bounding box center [225, 400] width 182 height 26
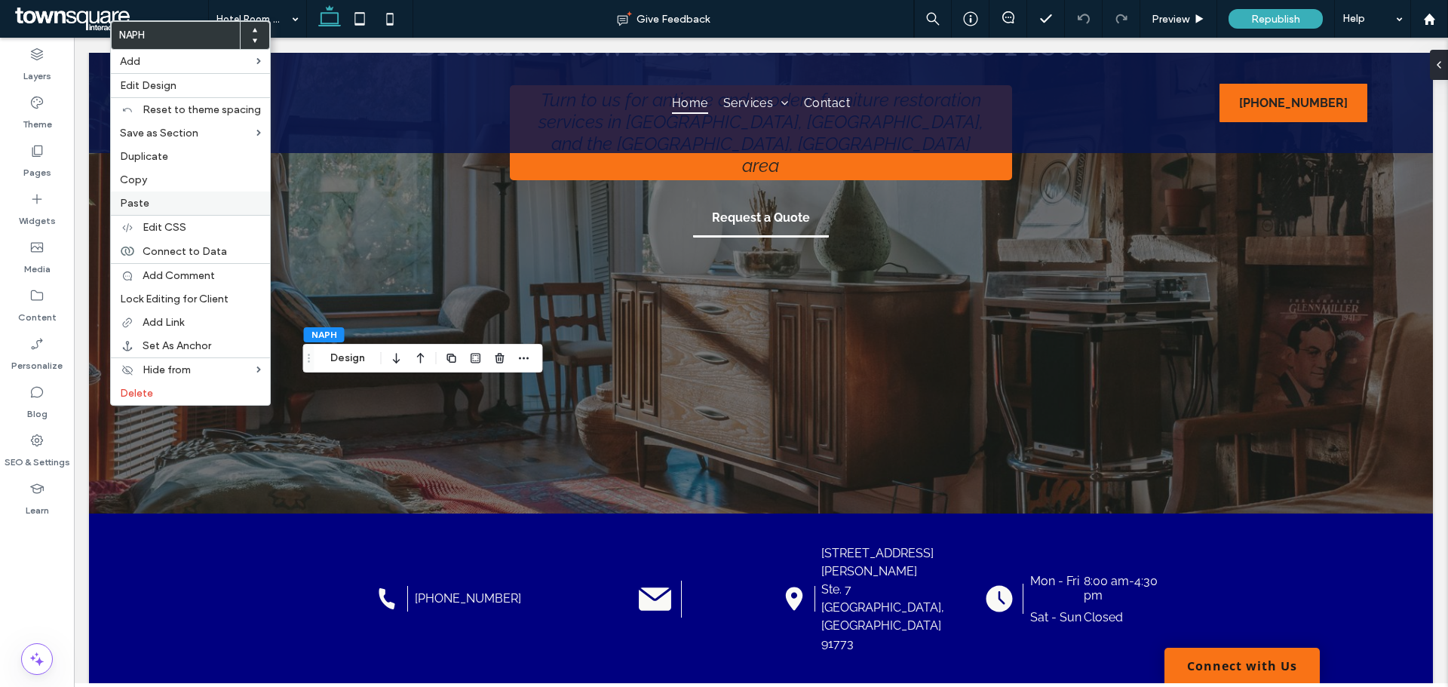
click at [158, 203] on label "Paste" at bounding box center [190, 203] width 141 height 13
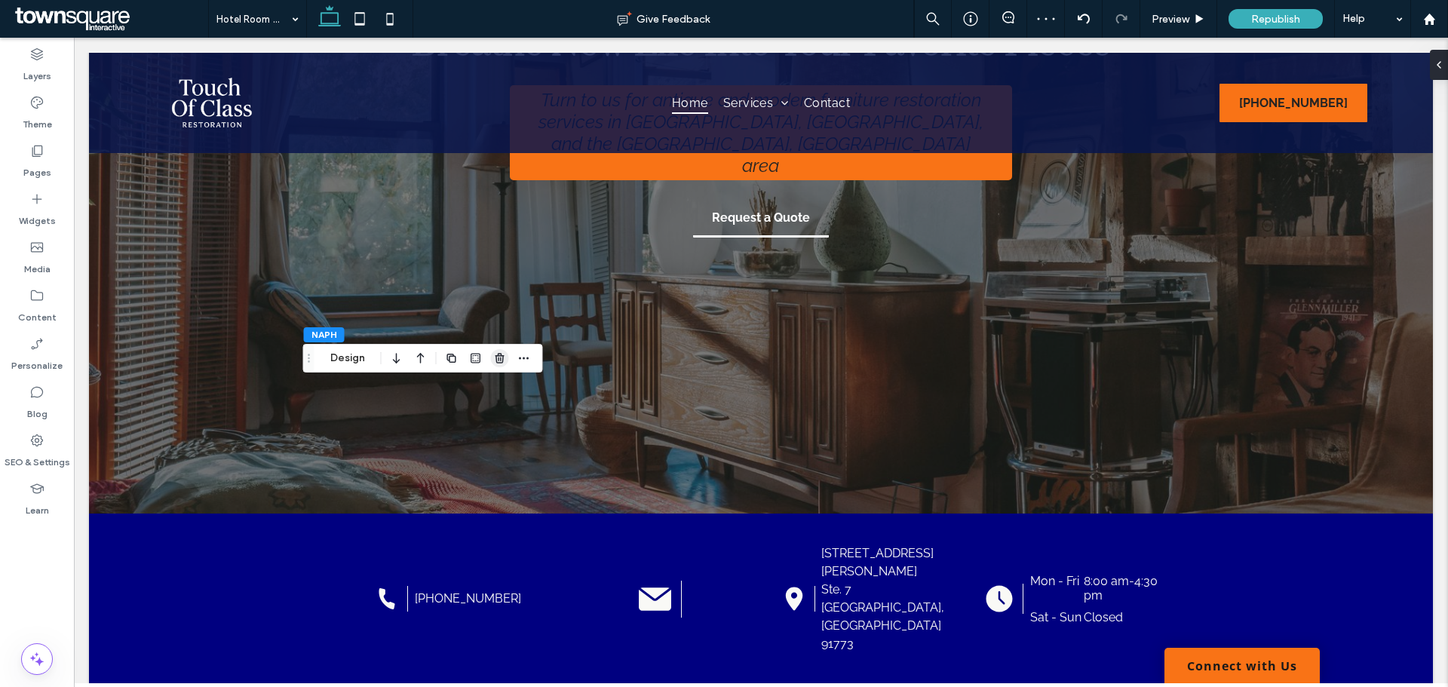
click at [495, 357] on icon "button" at bounding box center [500, 358] width 12 height 12
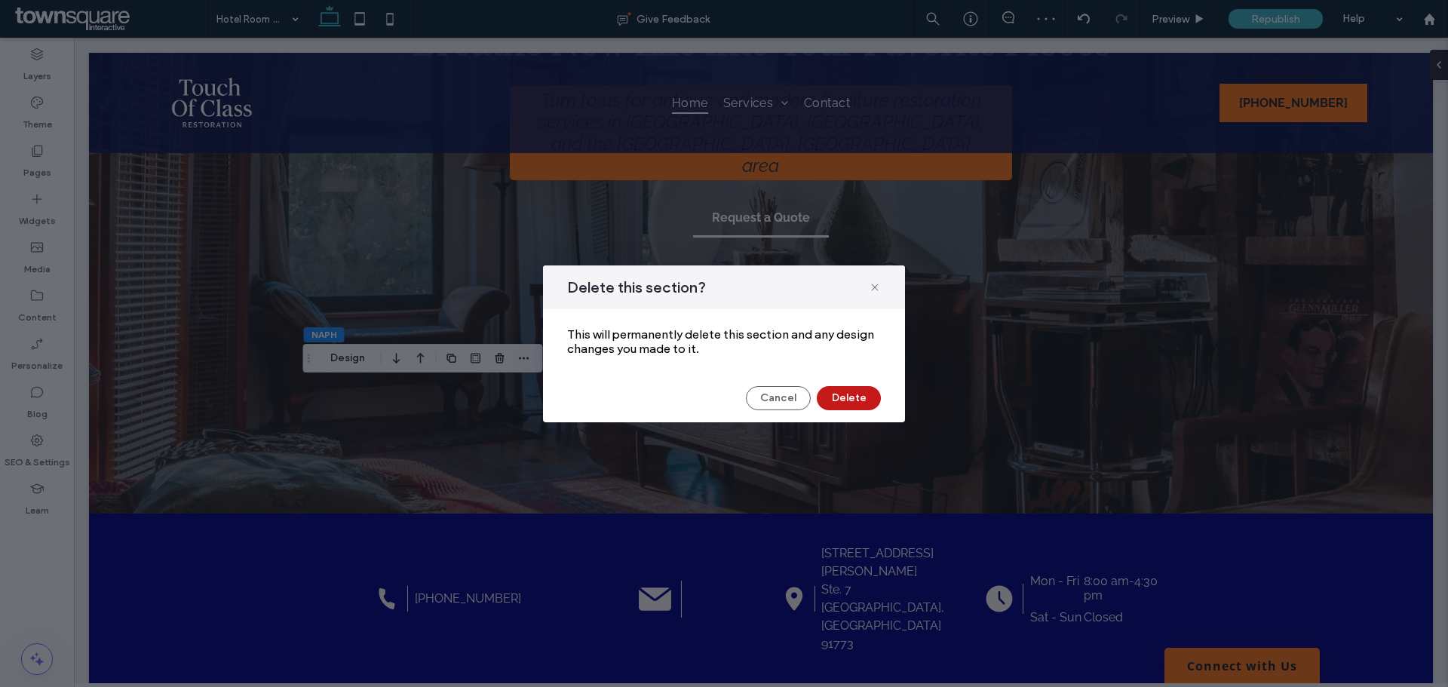
click at [838, 397] on button "Delete" at bounding box center [849, 398] width 64 height 24
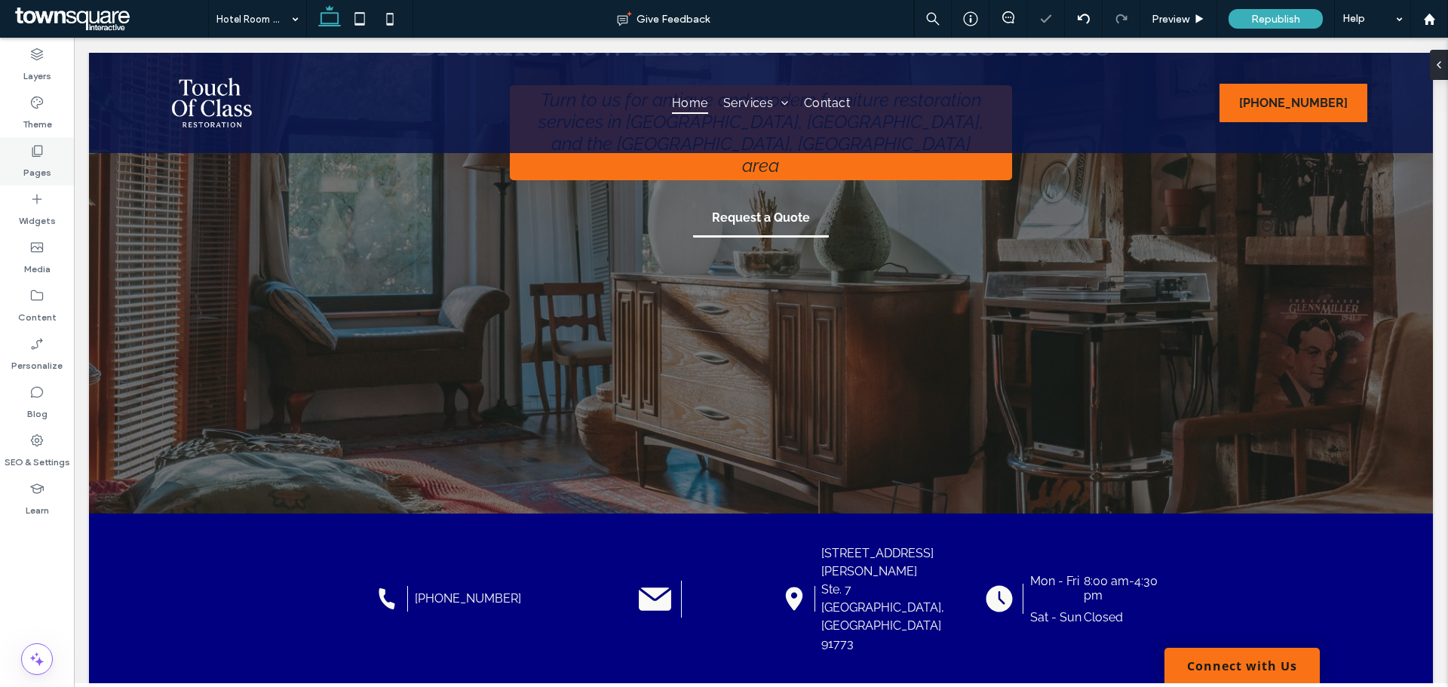
click at [49, 170] on label "Pages" at bounding box center [37, 168] width 28 height 21
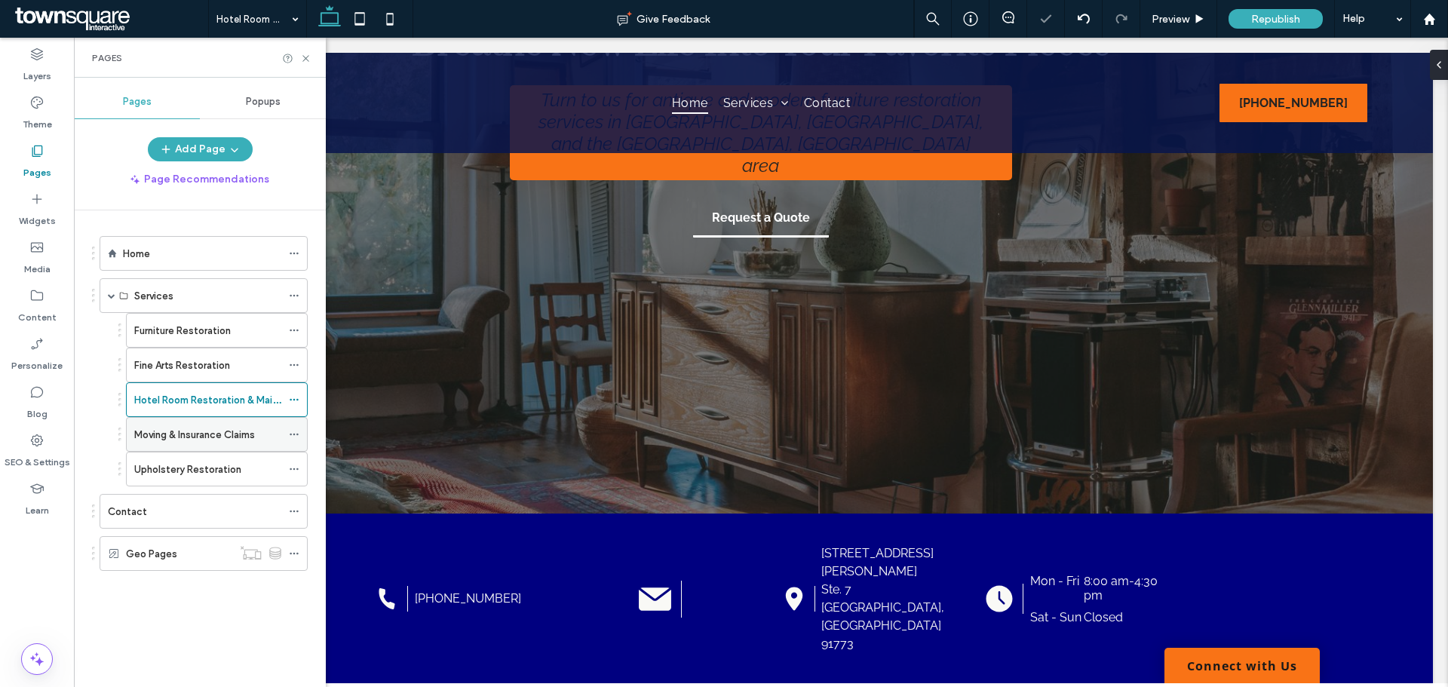
click at [157, 425] on div "Moving & Insurance Claims" at bounding box center [207, 434] width 147 height 33
click at [309, 59] on icon at bounding box center [305, 58] width 11 height 11
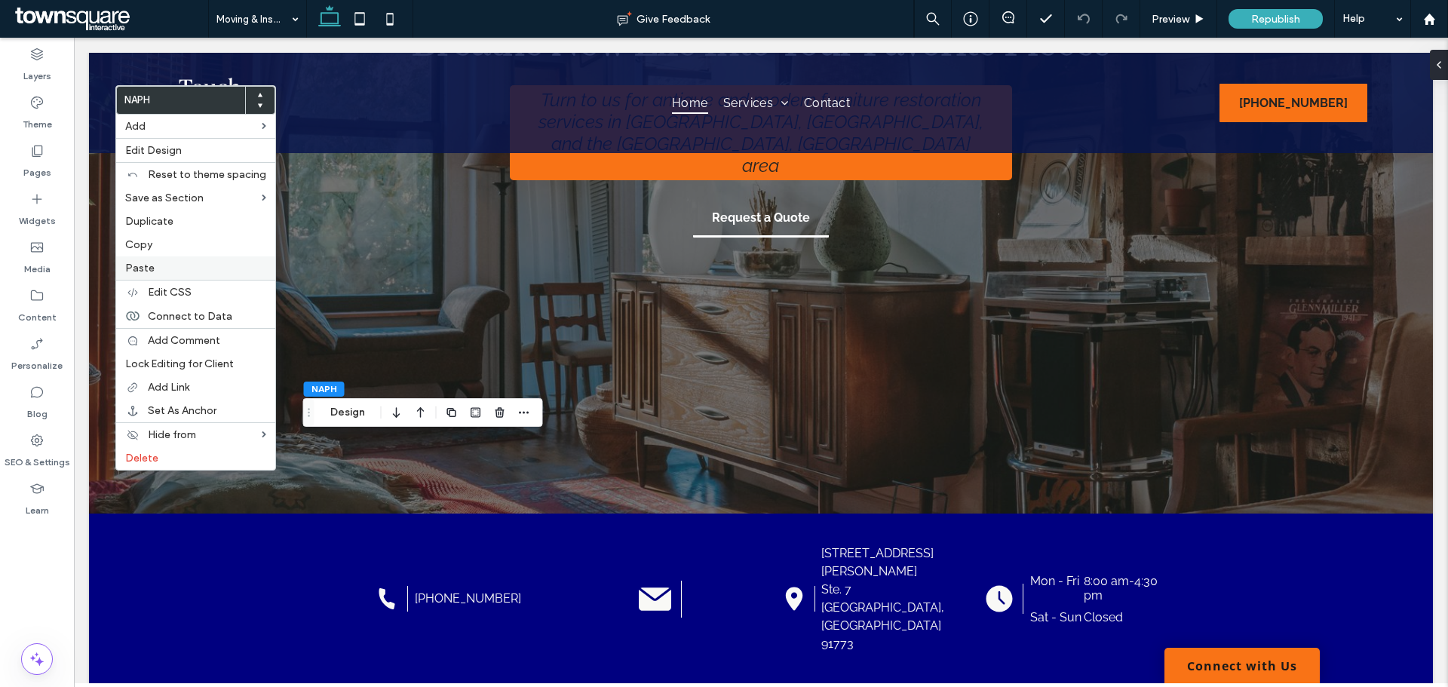
click at [156, 265] on label "Paste" at bounding box center [195, 268] width 141 height 13
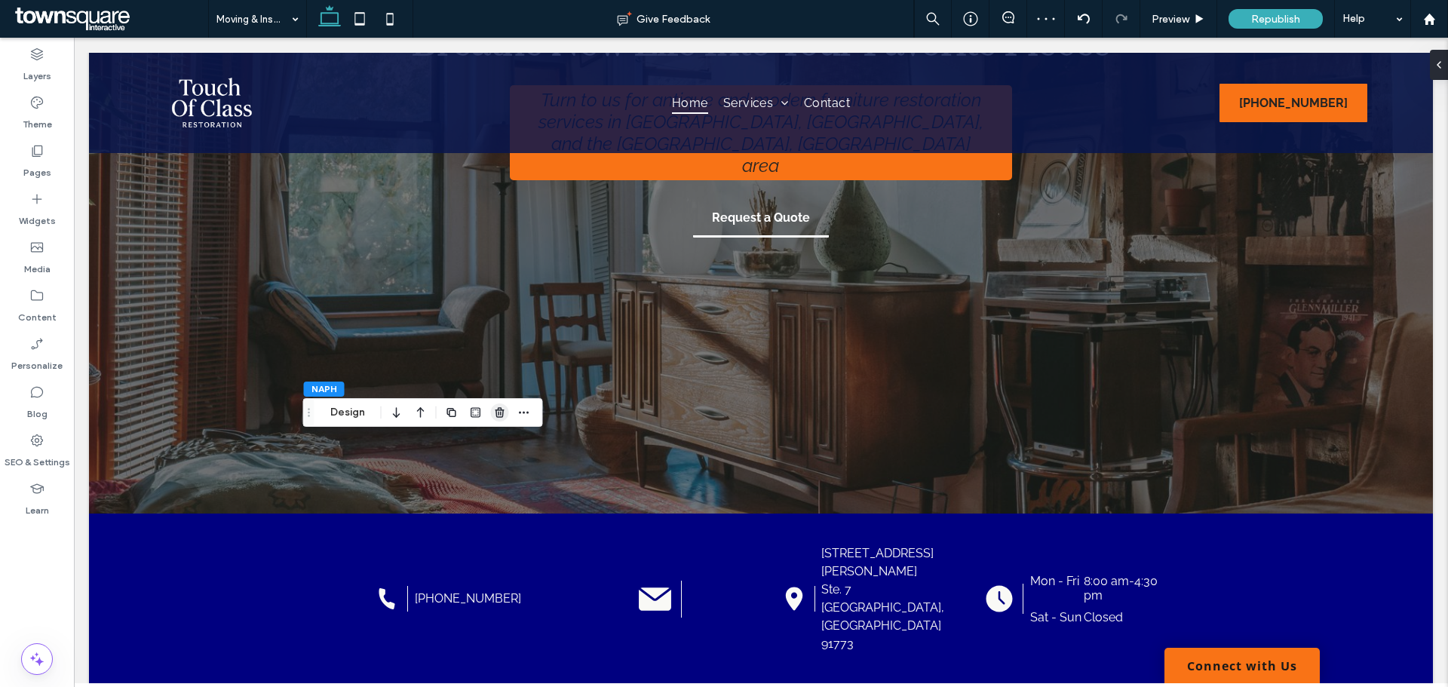
click at [498, 411] on icon "button" at bounding box center [500, 412] width 12 height 12
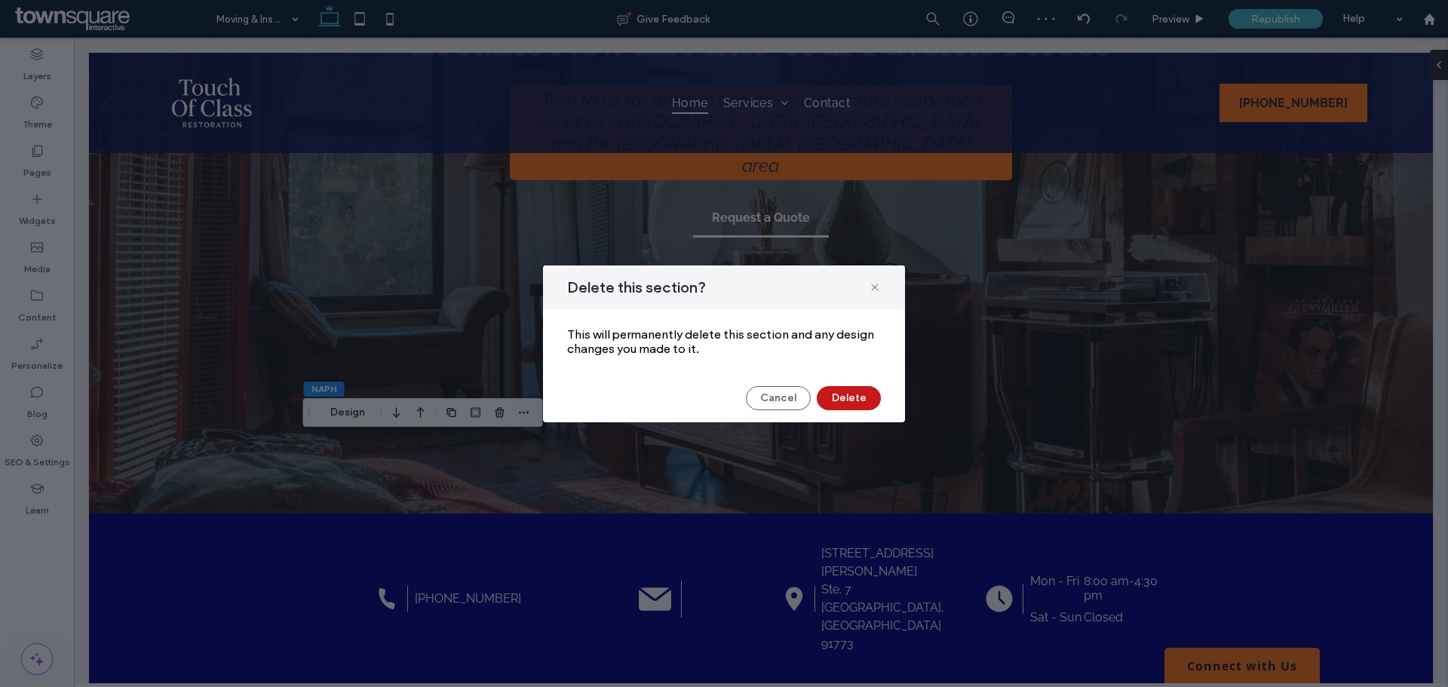
click at [853, 393] on button "Delete" at bounding box center [849, 398] width 64 height 24
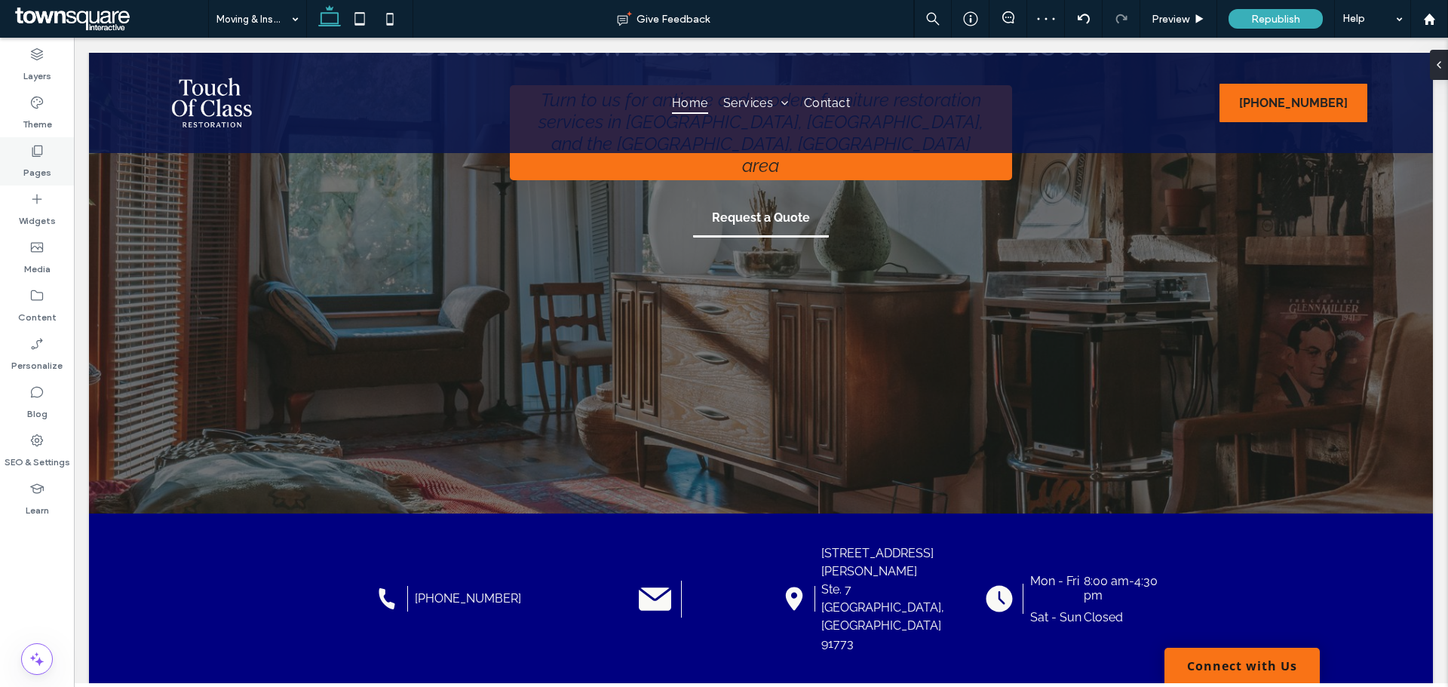
click at [33, 170] on label "Pages" at bounding box center [37, 168] width 28 height 21
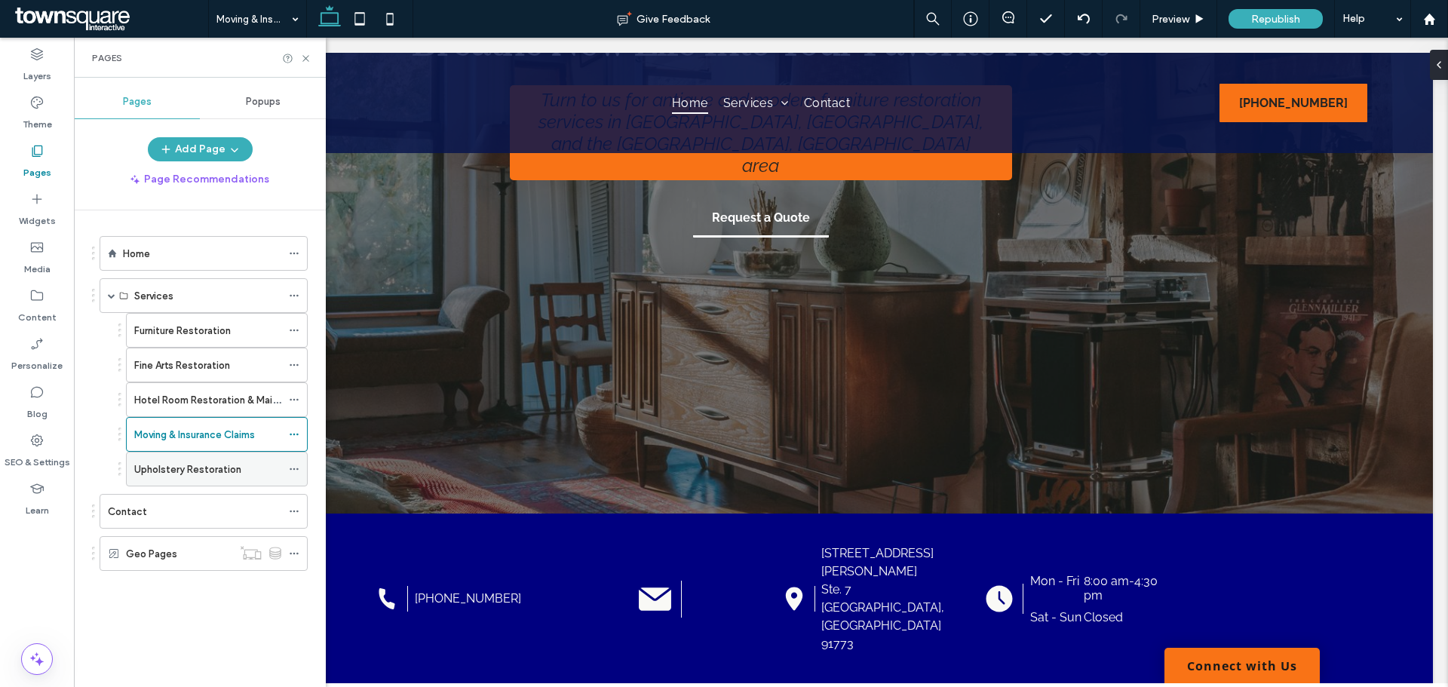
click at [139, 462] on label "Upholstery Restoration" at bounding box center [187, 469] width 107 height 26
click at [305, 61] on icon at bounding box center [305, 58] width 11 height 11
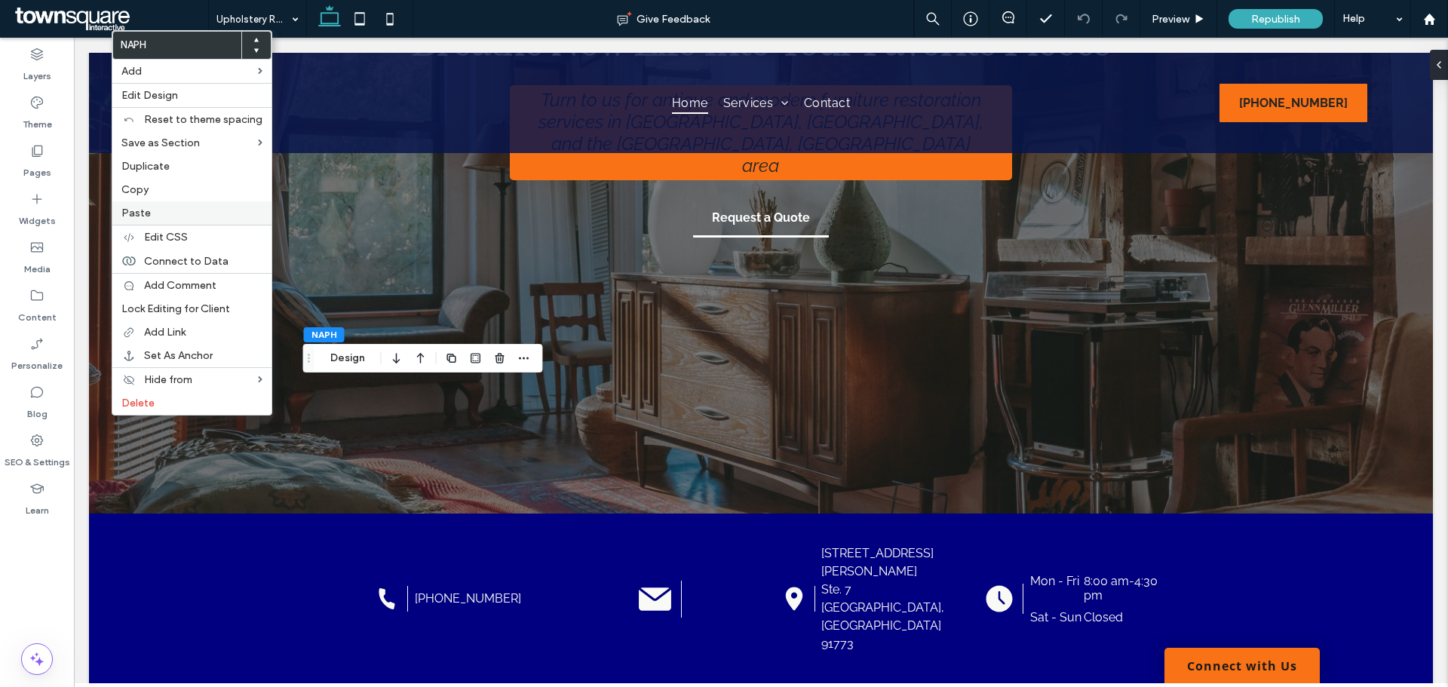
click at [161, 217] on label "Paste" at bounding box center [191, 213] width 141 height 13
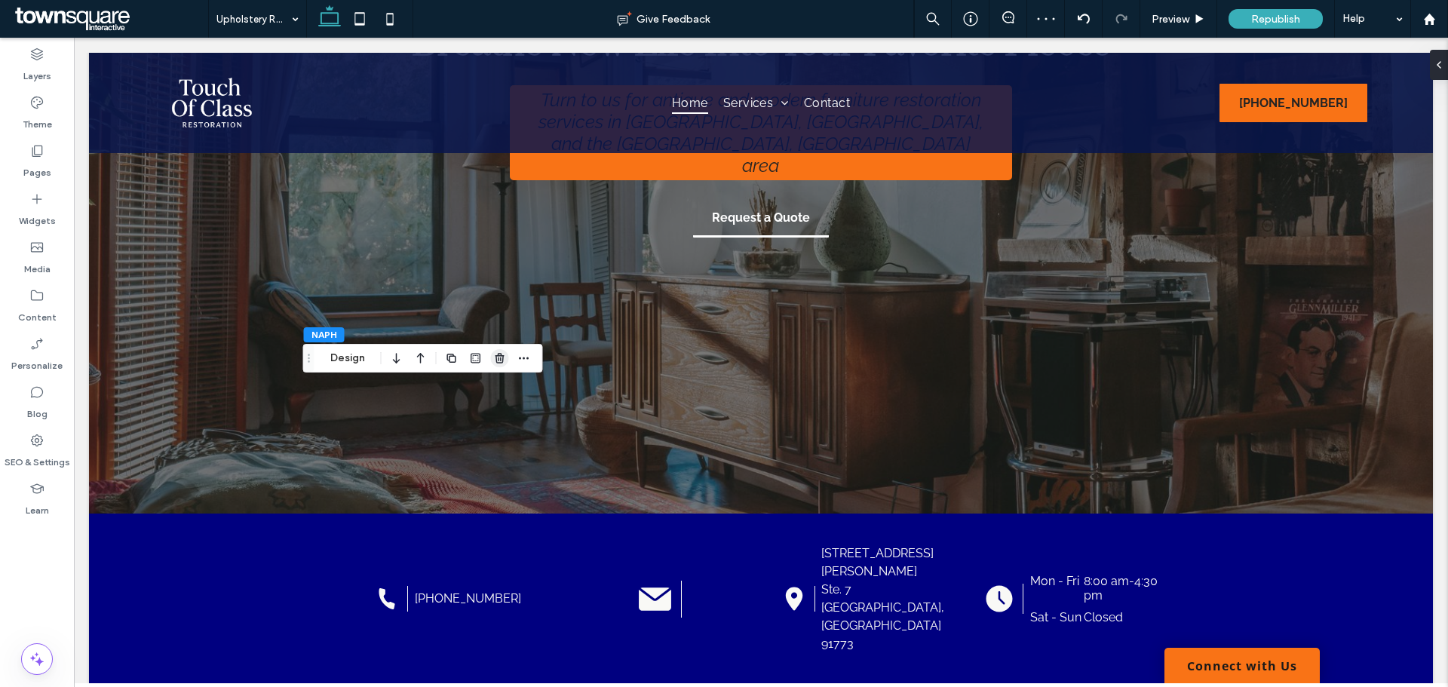
click at [496, 356] on use "button" at bounding box center [499, 358] width 9 height 10
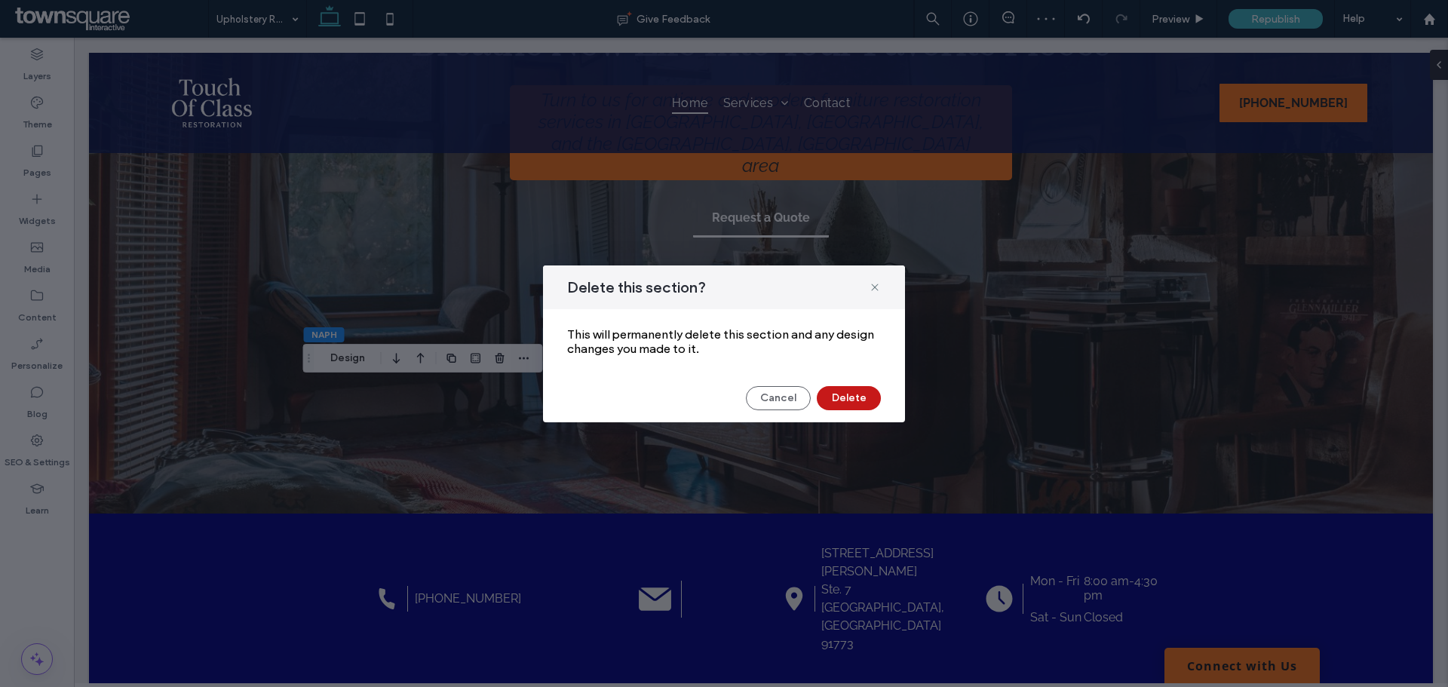
click at [858, 402] on button "Delete" at bounding box center [849, 398] width 64 height 24
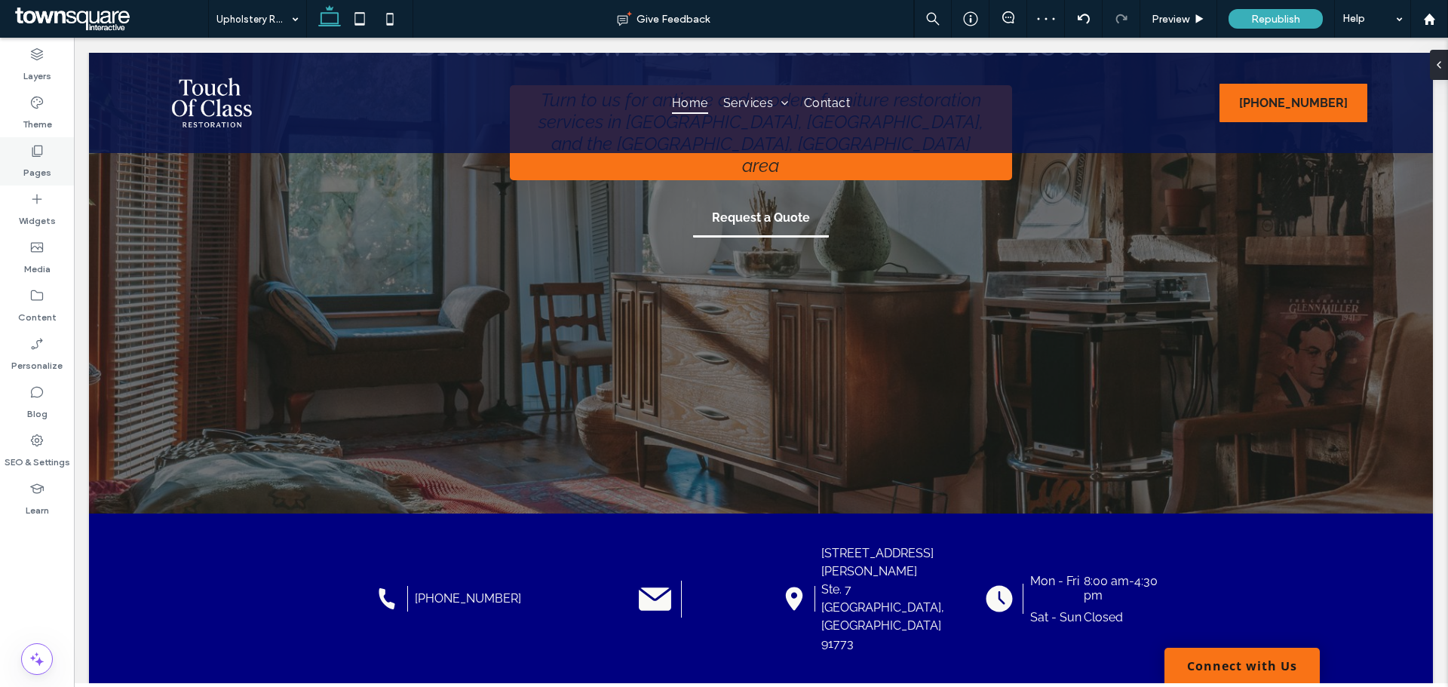
click at [16, 161] on div "Pages" at bounding box center [37, 161] width 74 height 48
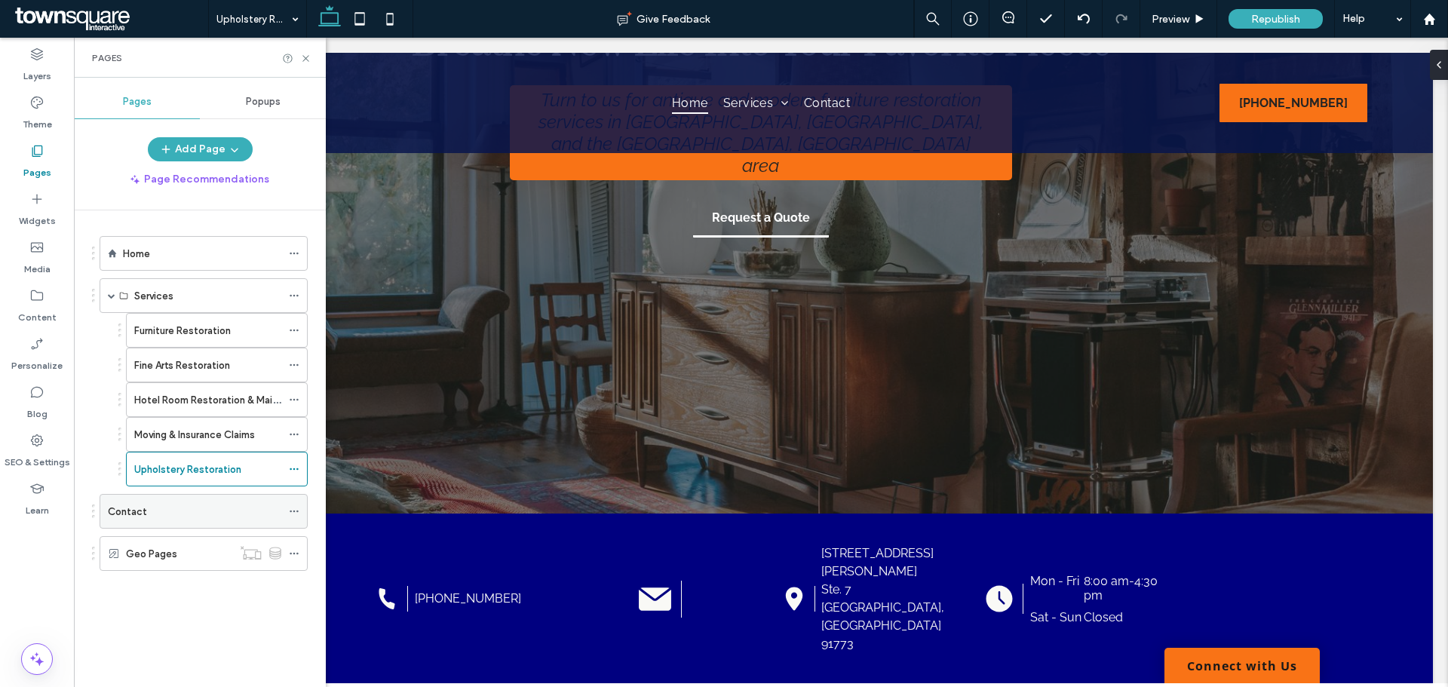
click at [160, 504] on div "Contact" at bounding box center [194, 512] width 173 height 16
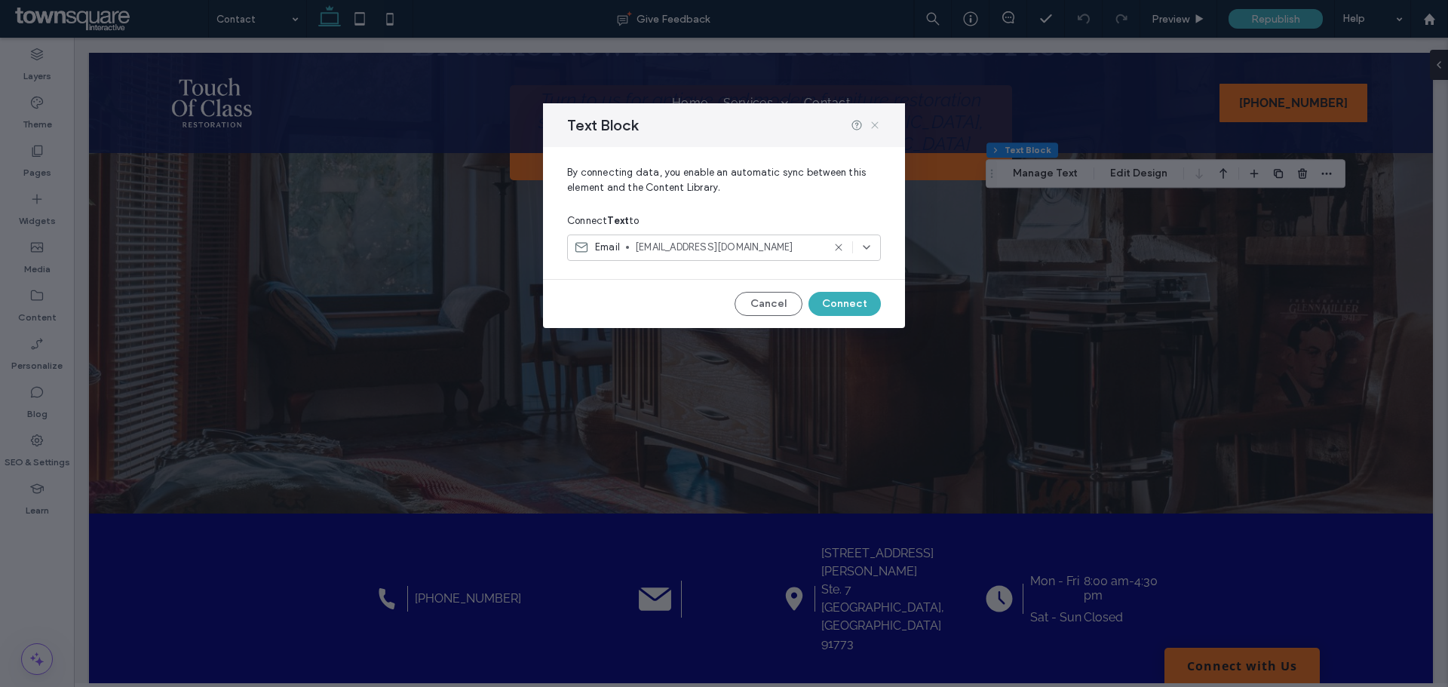
click at [875, 130] on icon at bounding box center [875, 125] width 12 height 12
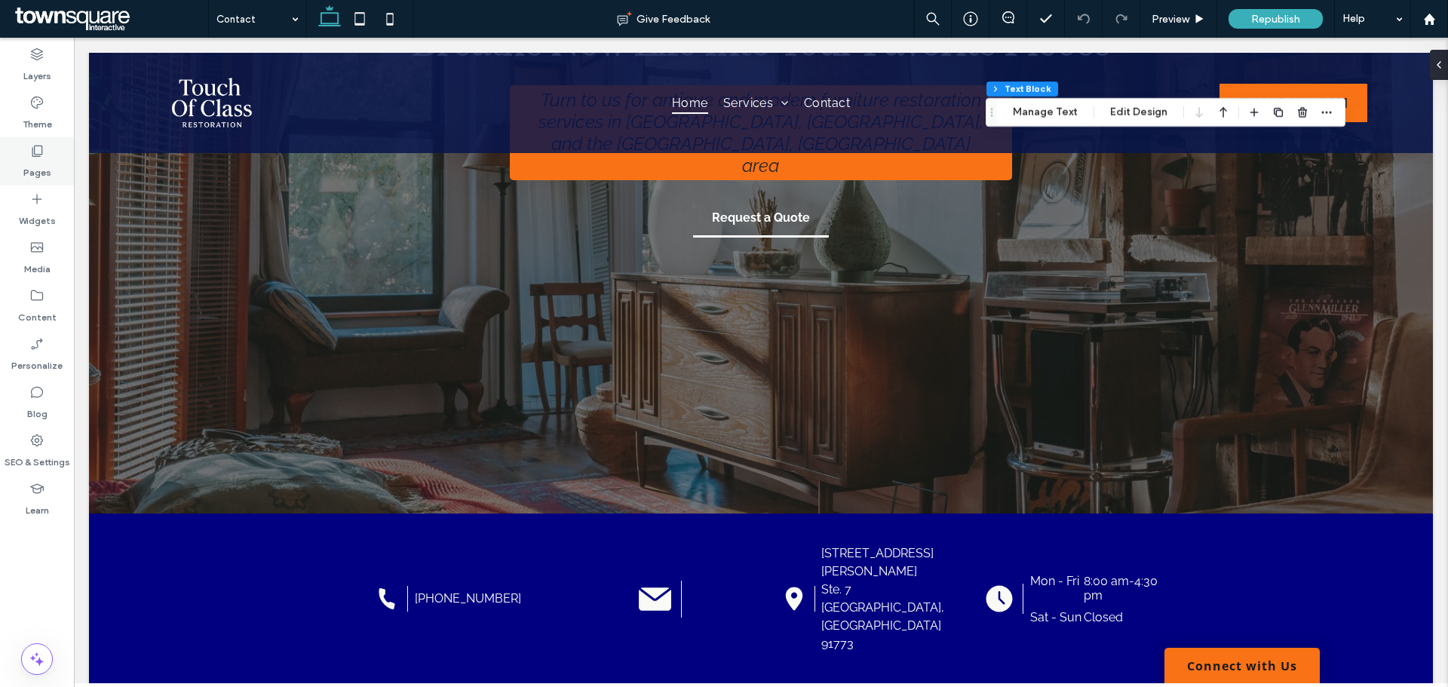
click at [23, 170] on label "Pages" at bounding box center [37, 168] width 28 height 21
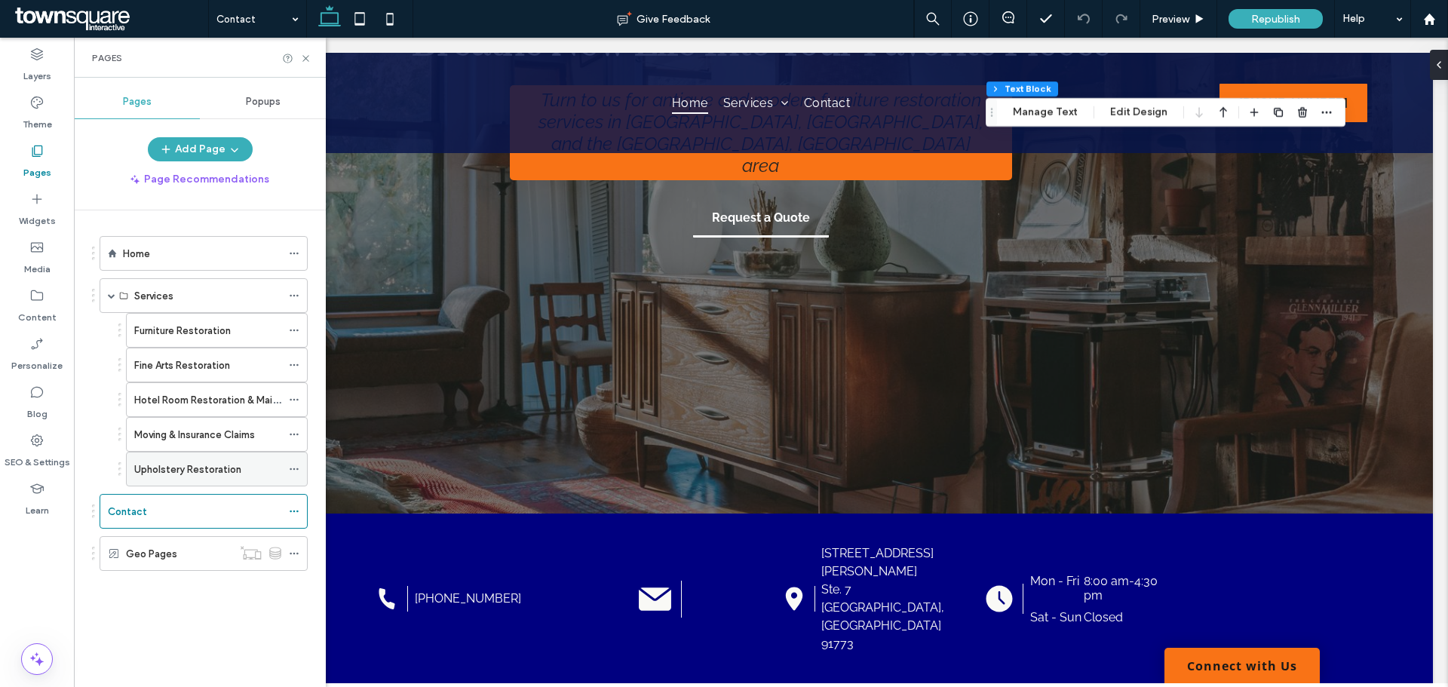
click at [173, 470] on label "Upholstery Restoration" at bounding box center [187, 469] width 107 height 26
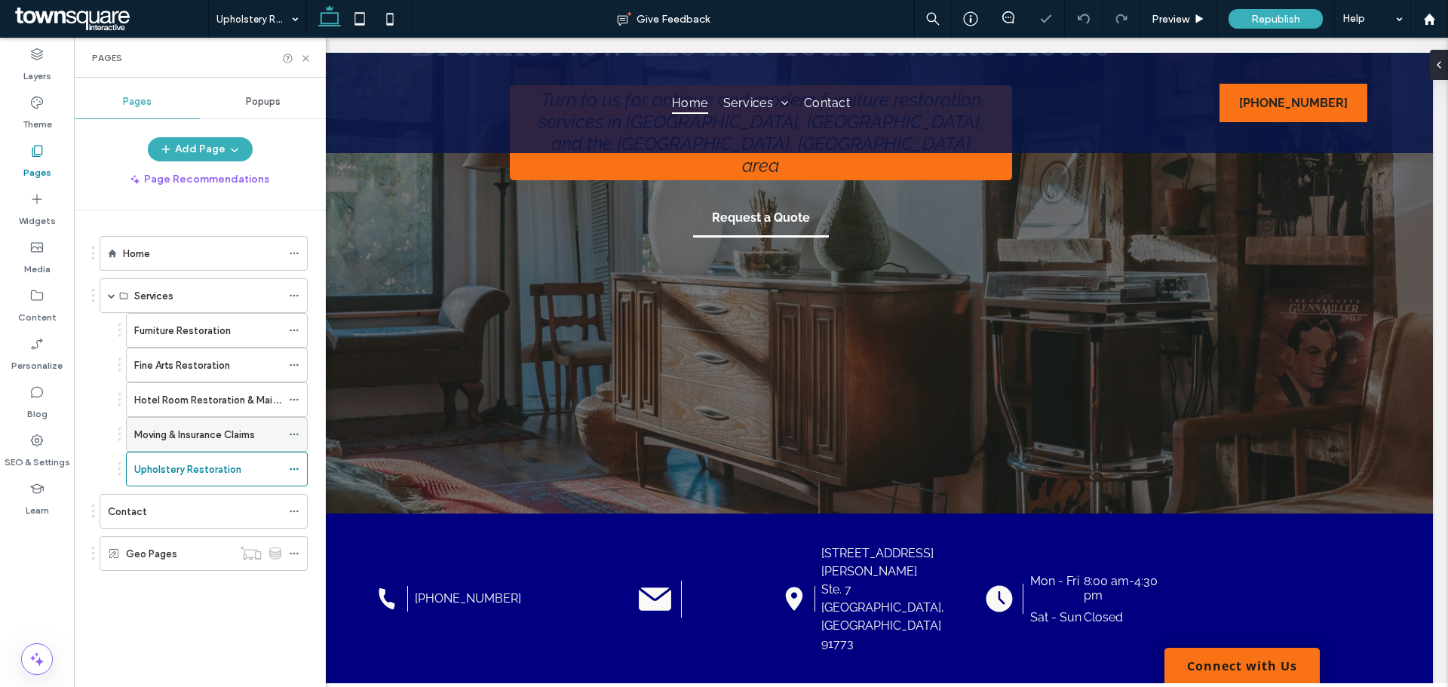
click at [205, 440] on label "Moving & Insurance Claims" at bounding box center [194, 434] width 121 height 26
click at [176, 391] on div "Hotel Room Restoration & Maintenance" at bounding box center [207, 399] width 147 height 33
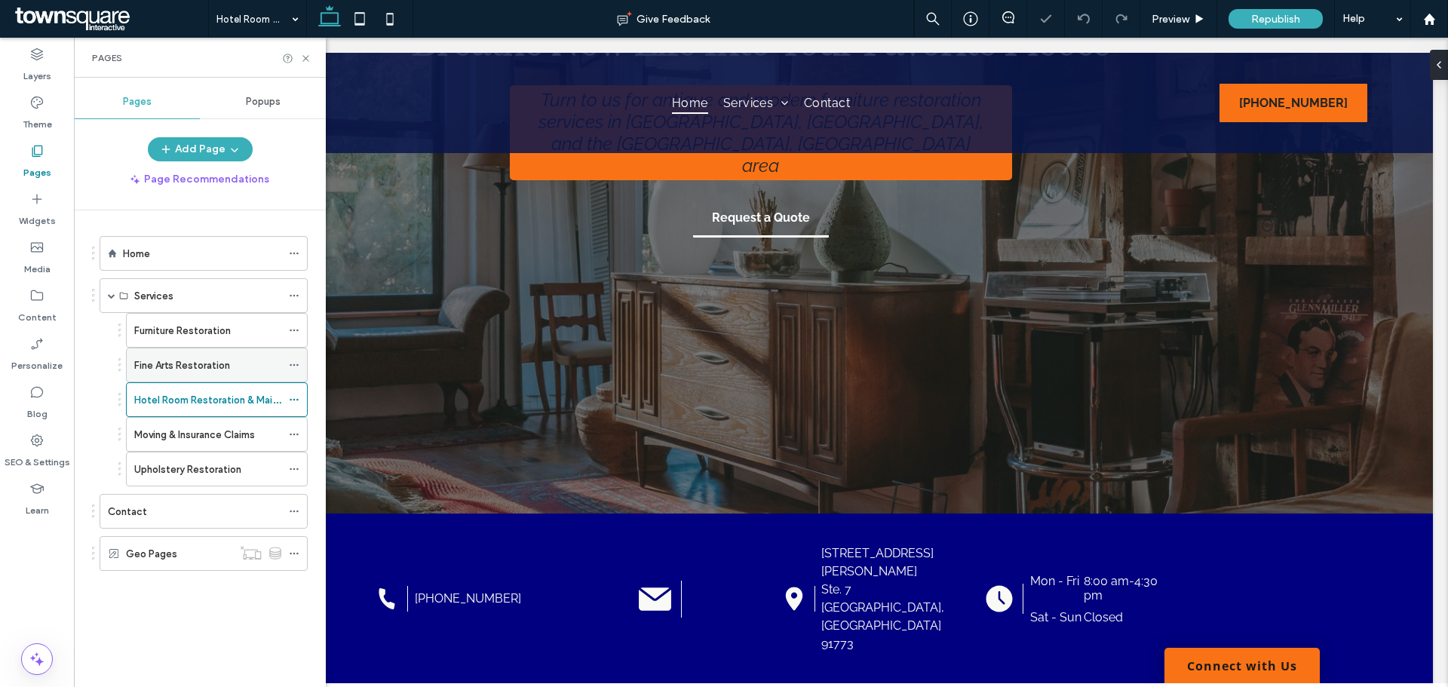
click at [215, 361] on label "Fine Arts Restoration" at bounding box center [182, 365] width 96 height 26
click at [221, 337] on label "Furniture Restoration" at bounding box center [182, 330] width 97 height 26
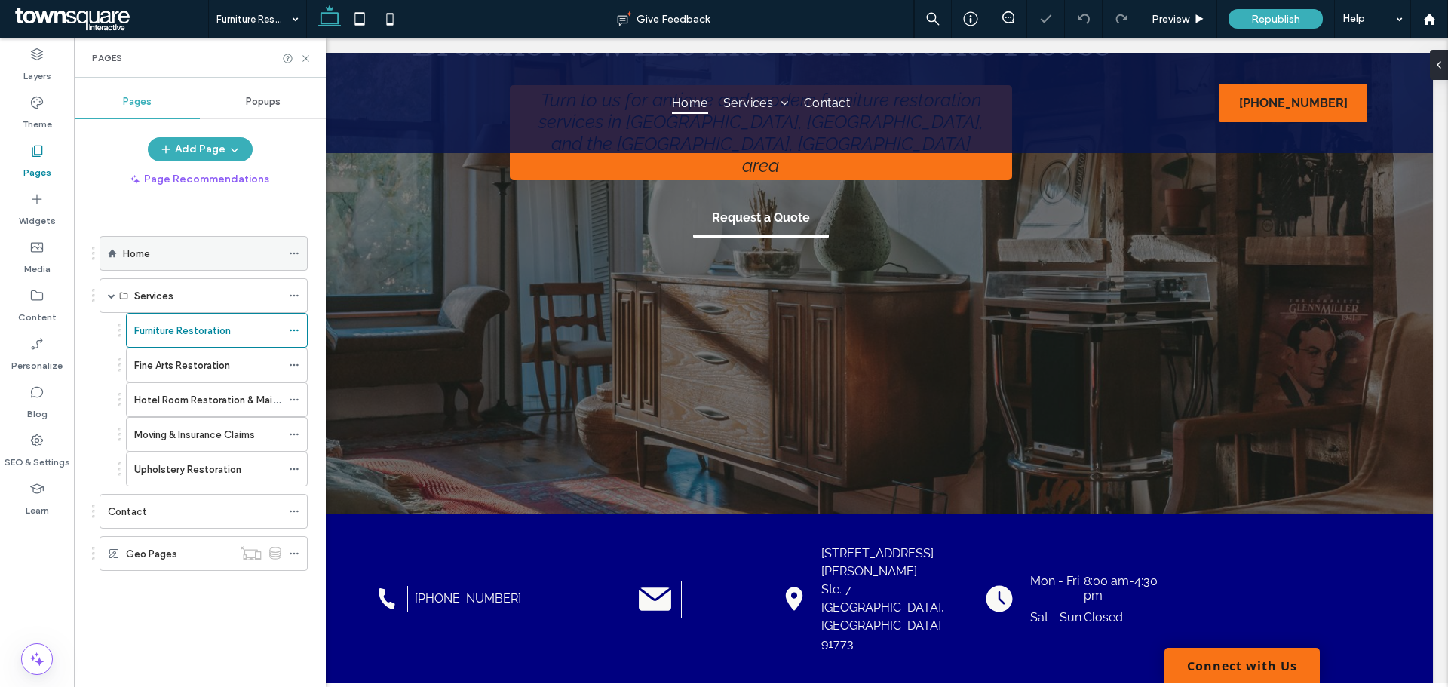
click at [162, 260] on div "Home" at bounding box center [202, 254] width 158 height 16
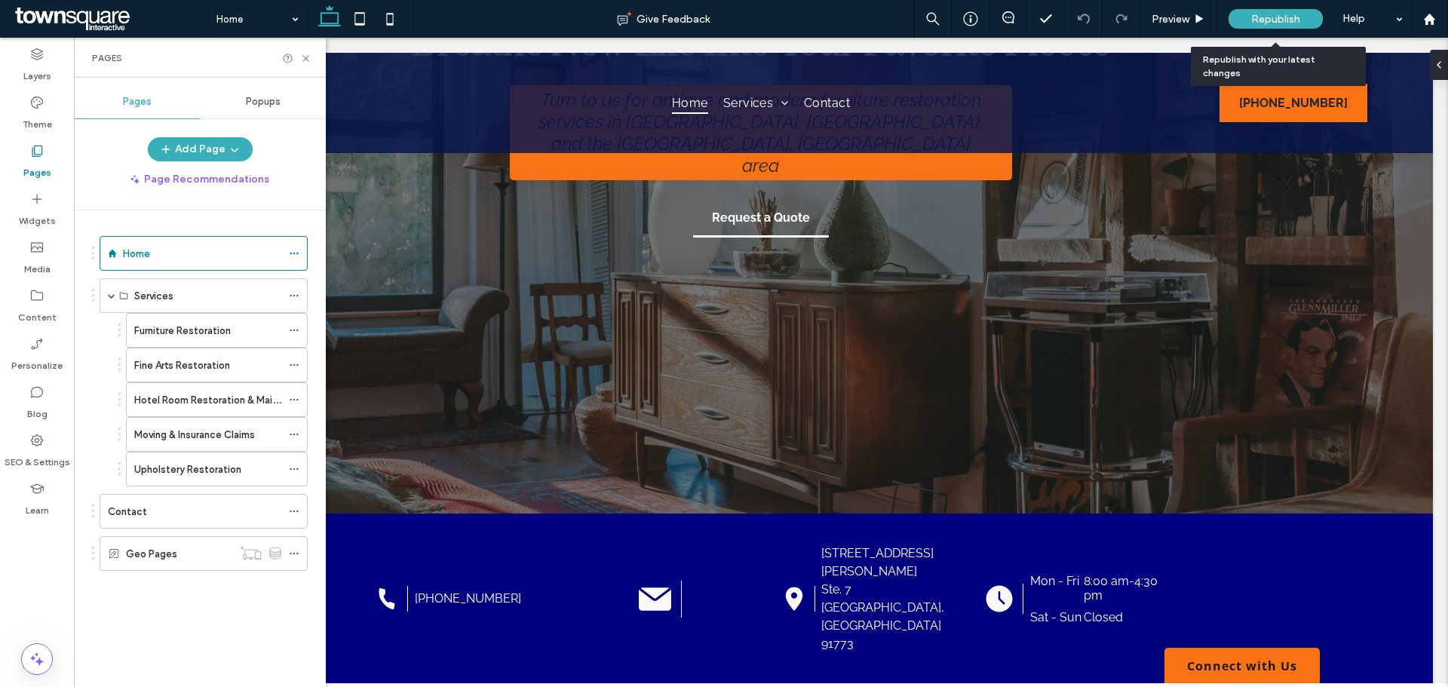
click at [1269, 20] on span "Republish" at bounding box center [1275, 19] width 49 height 13
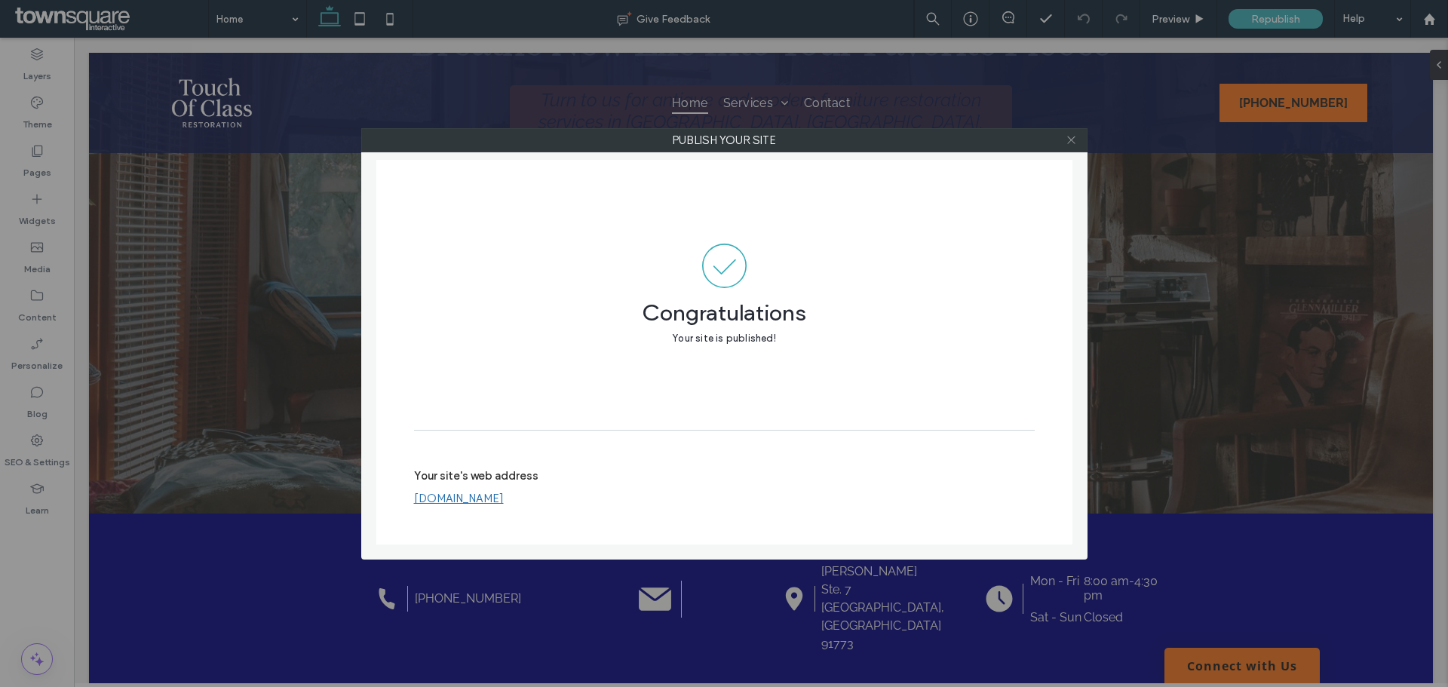
click at [1073, 137] on icon at bounding box center [1070, 139] width 11 height 11
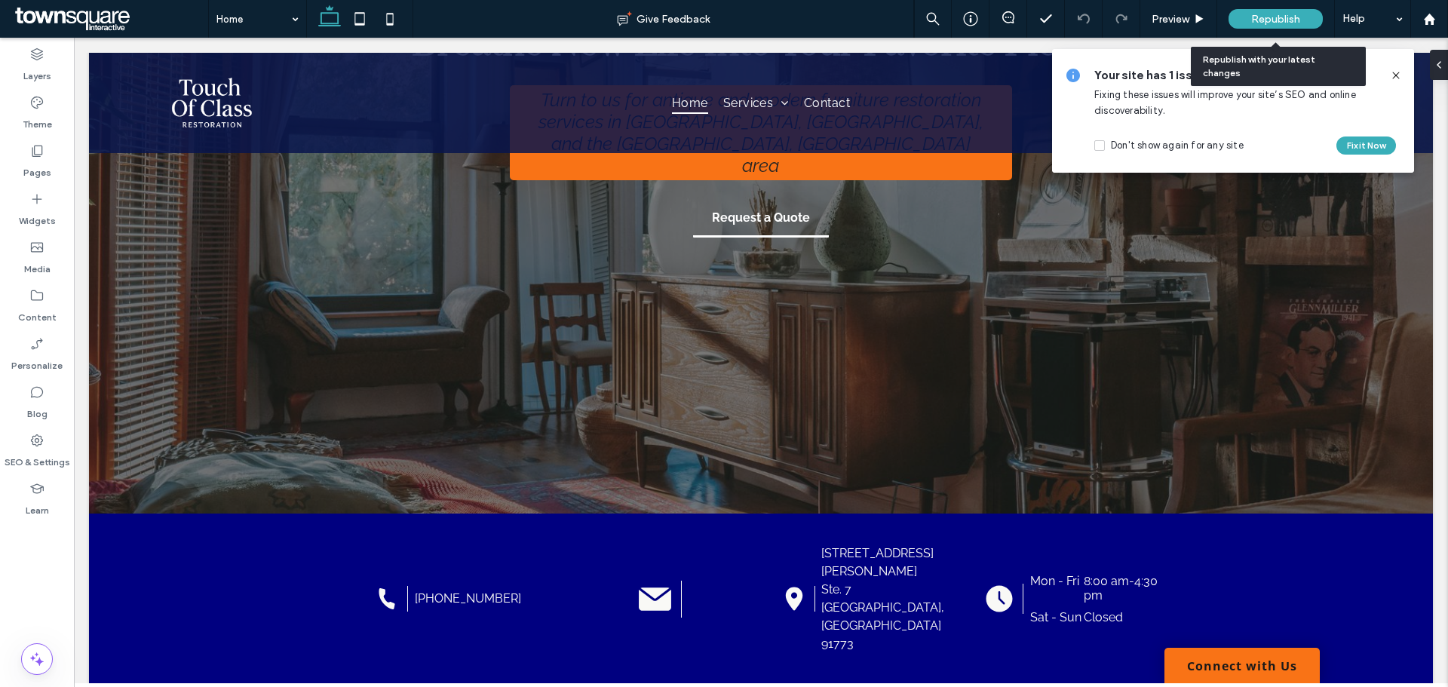
click at [1257, 21] on span "Republish" at bounding box center [1275, 19] width 49 height 13
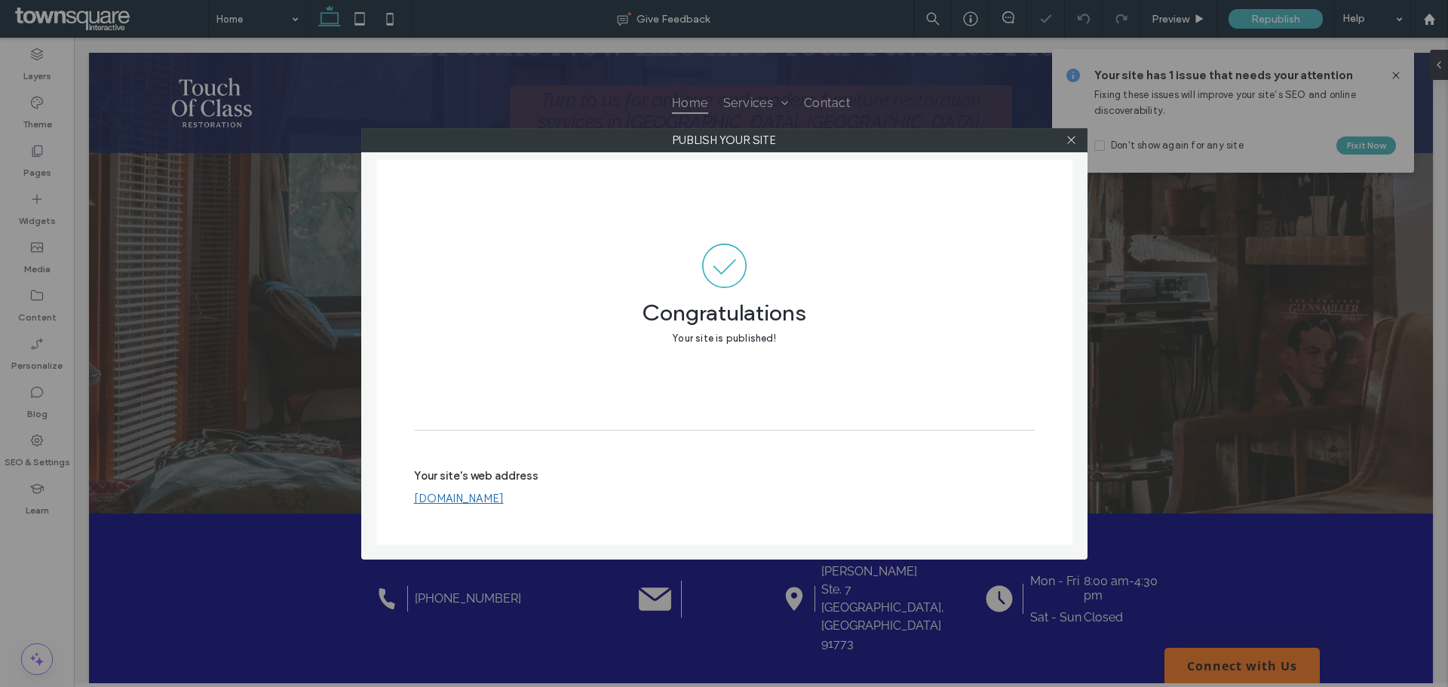
click at [1068, 128] on div "Publish your site" at bounding box center [724, 140] width 726 height 24
click at [1070, 144] on icon at bounding box center [1070, 139] width 11 height 11
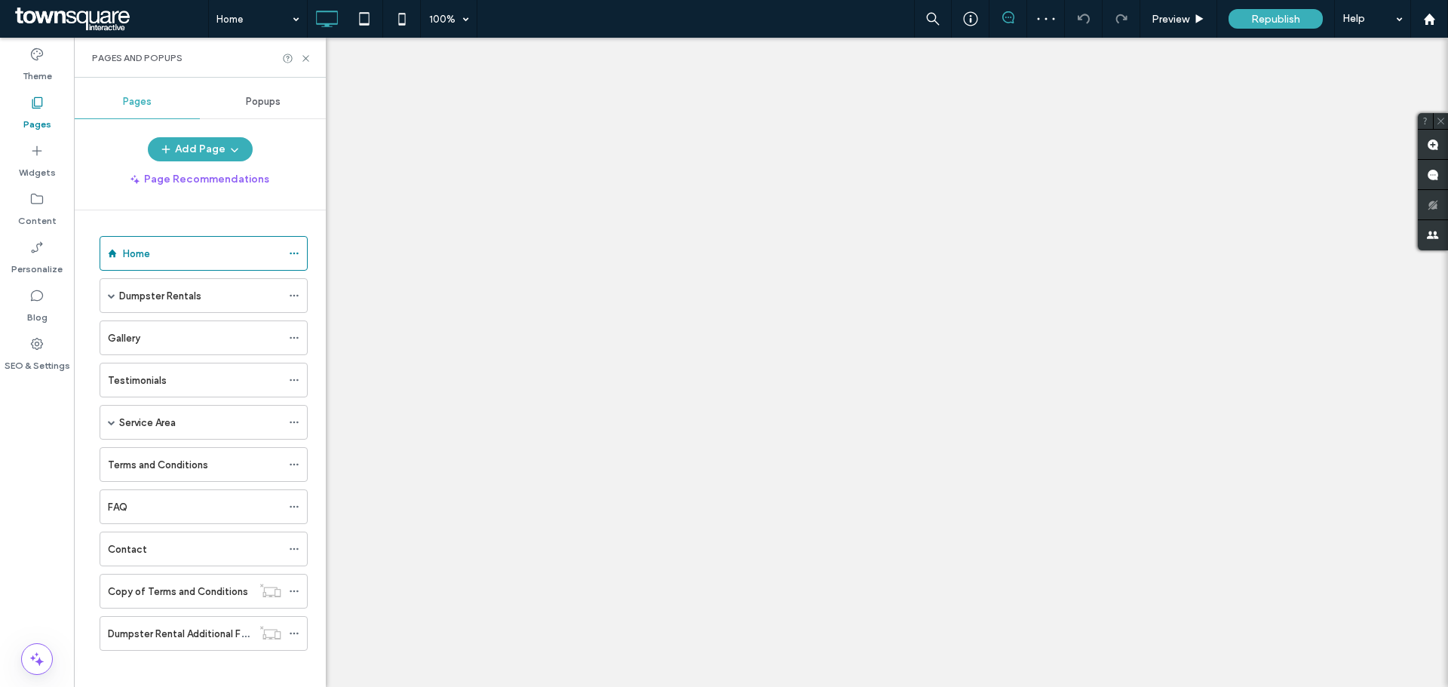
click at [106, 287] on div "Dumpster Rentals" at bounding box center [204, 295] width 208 height 35
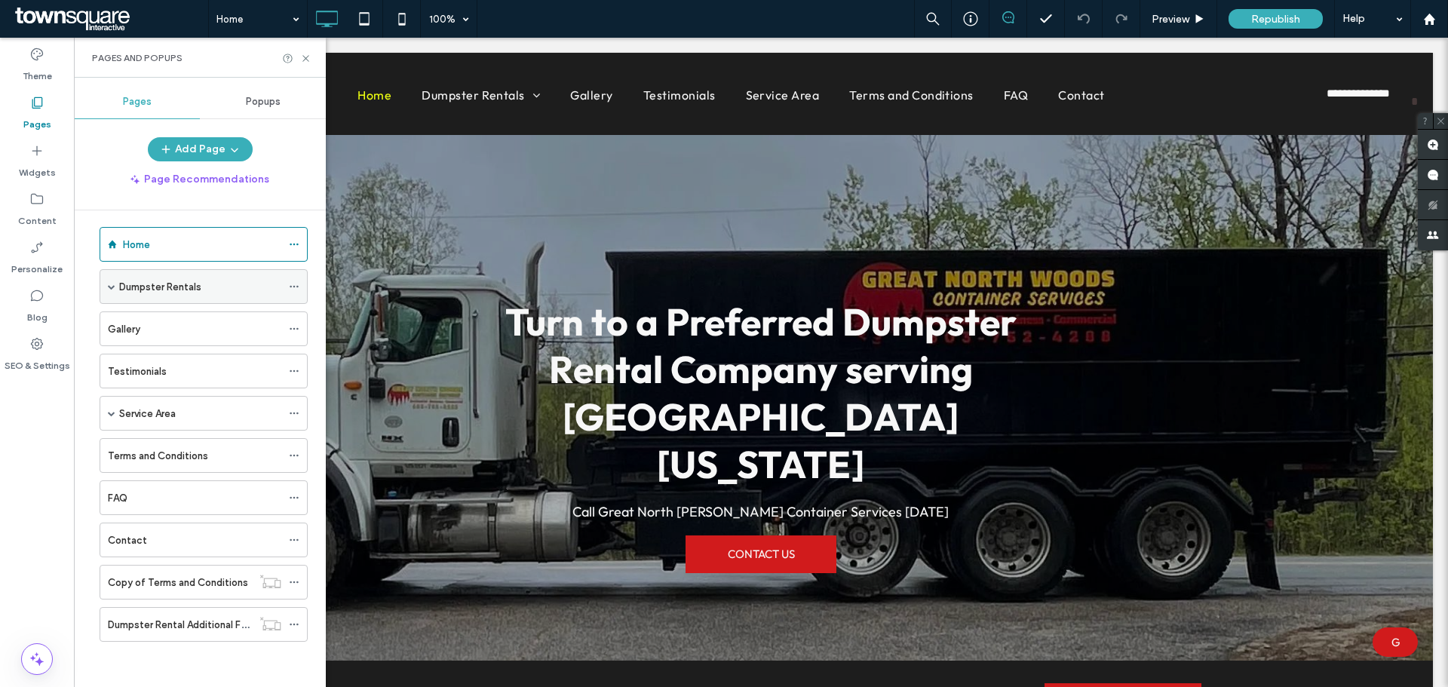
click at [111, 284] on span at bounding box center [112, 287] width 8 height 8
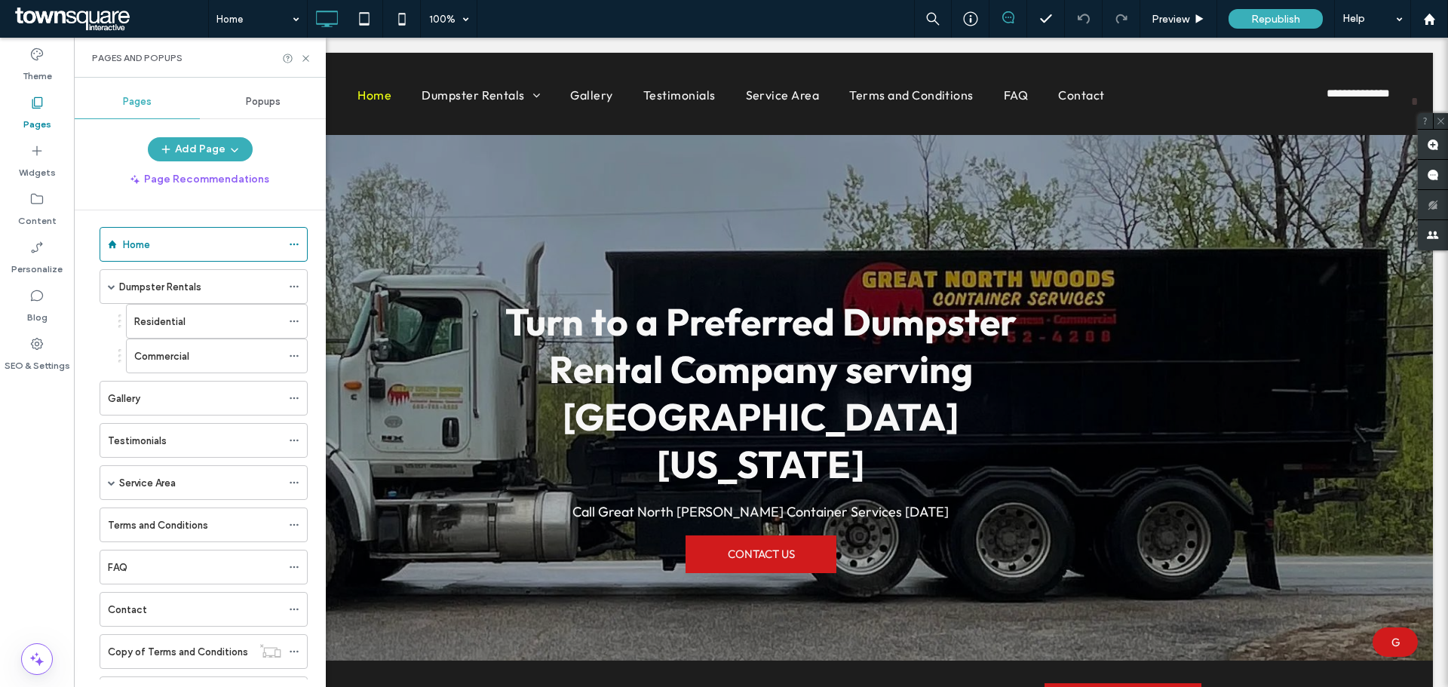
click at [146, 334] on div "Residential" at bounding box center [207, 321] width 147 height 33
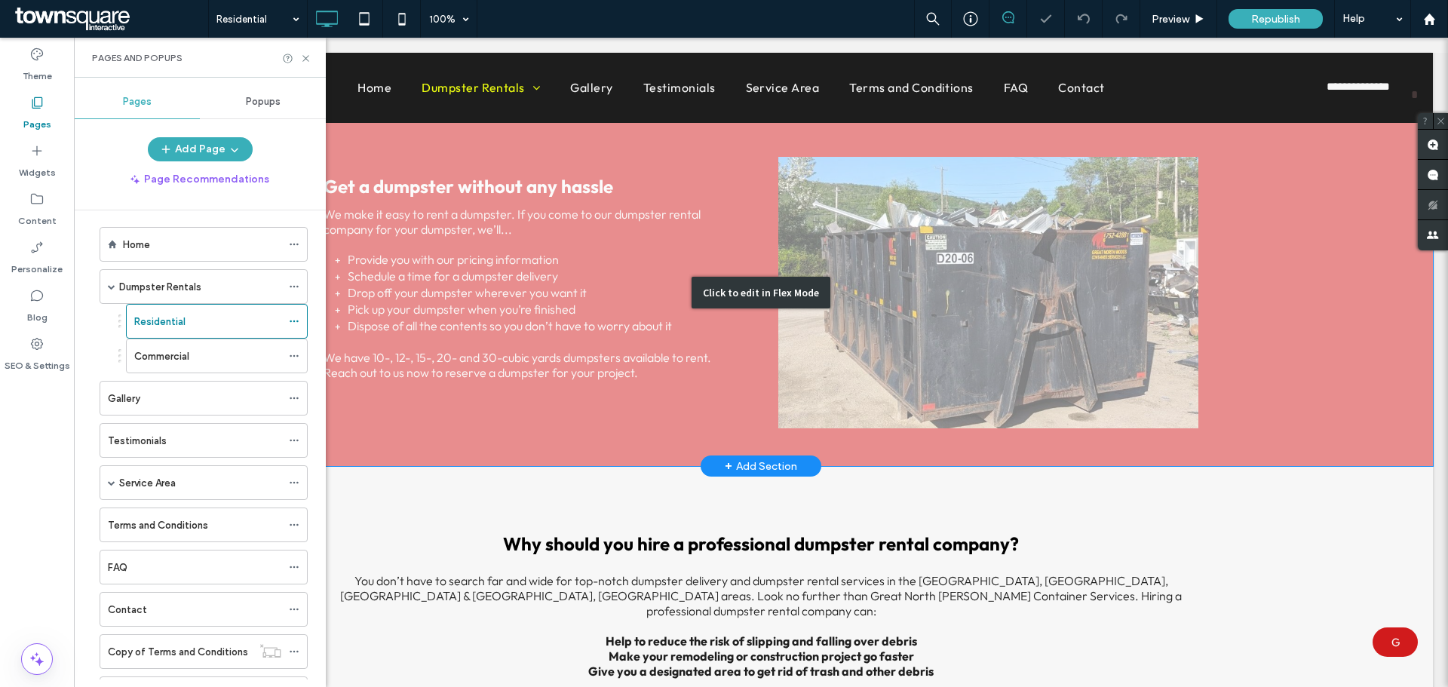
scroll to position [1238, 0]
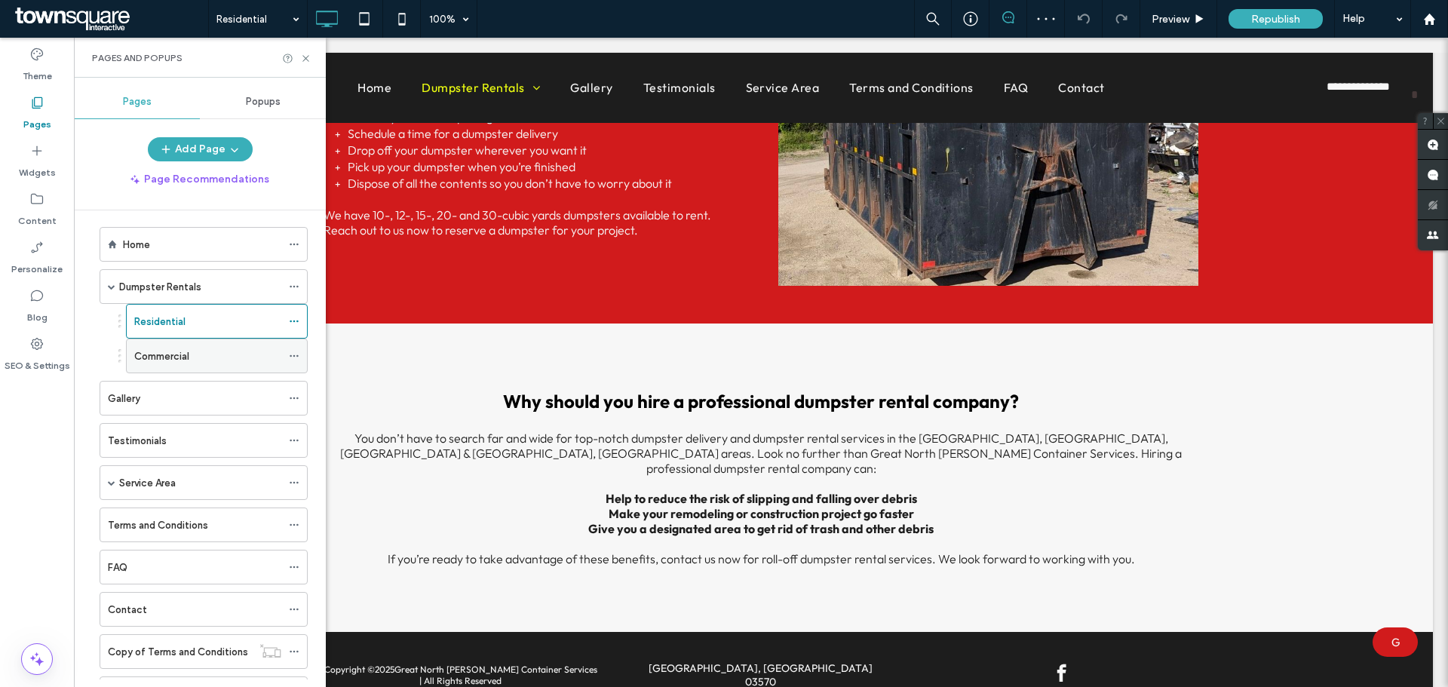
click at [138, 350] on label "Commercial" at bounding box center [161, 356] width 55 height 26
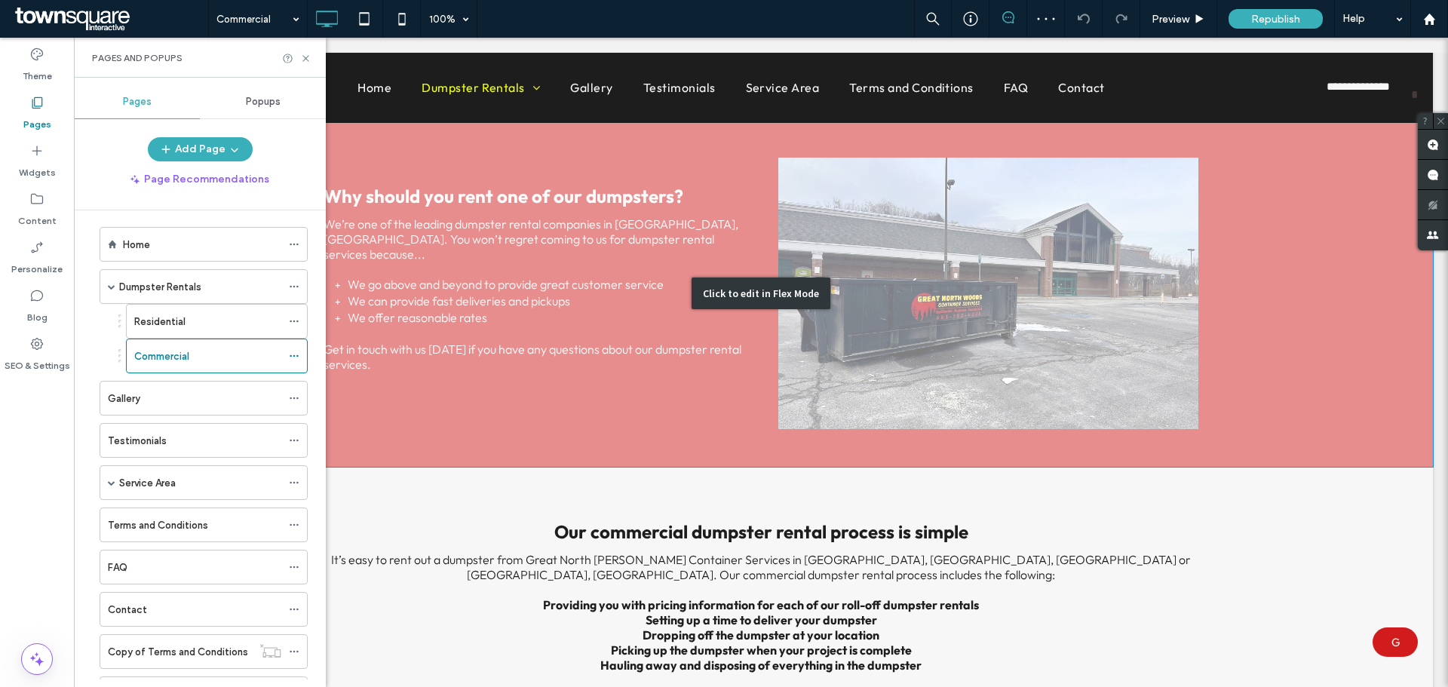
scroll to position [1254, 0]
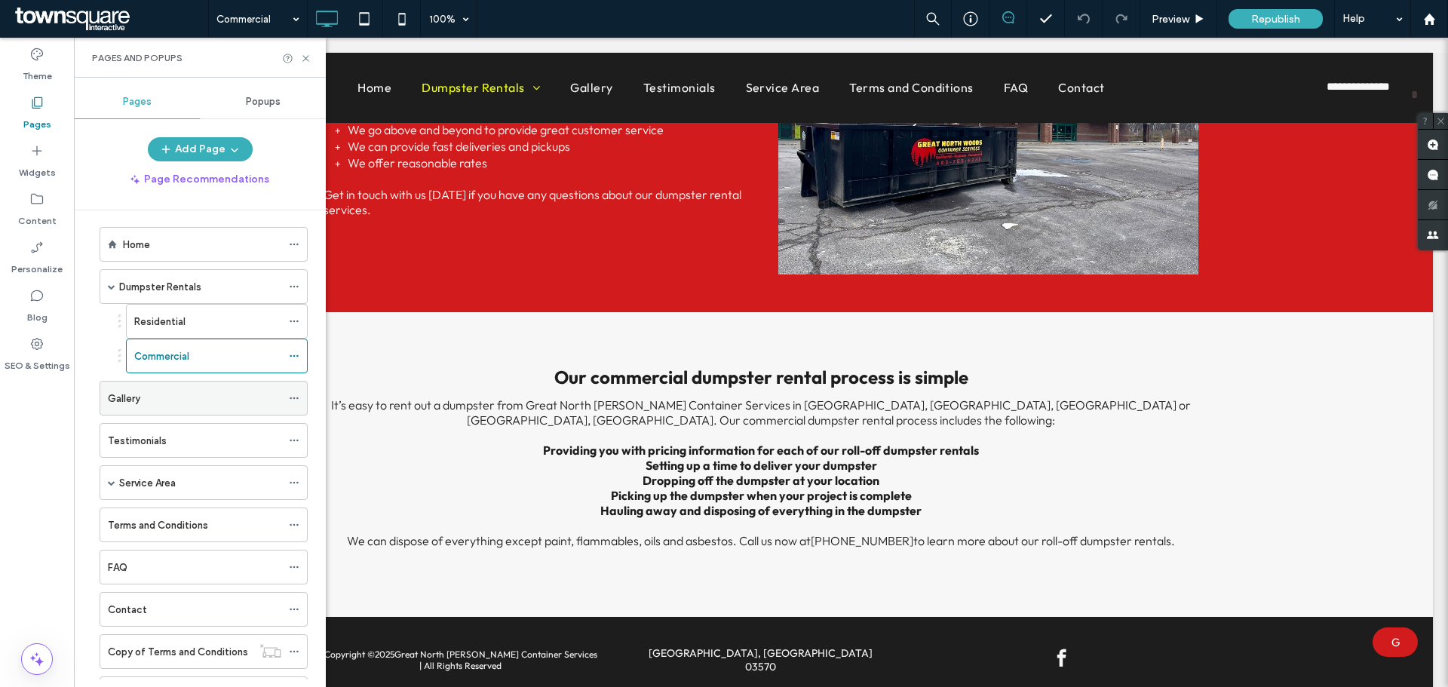
click at [143, 402] on div "Gallery" at bounding box center [194, 399] width 173 height 16
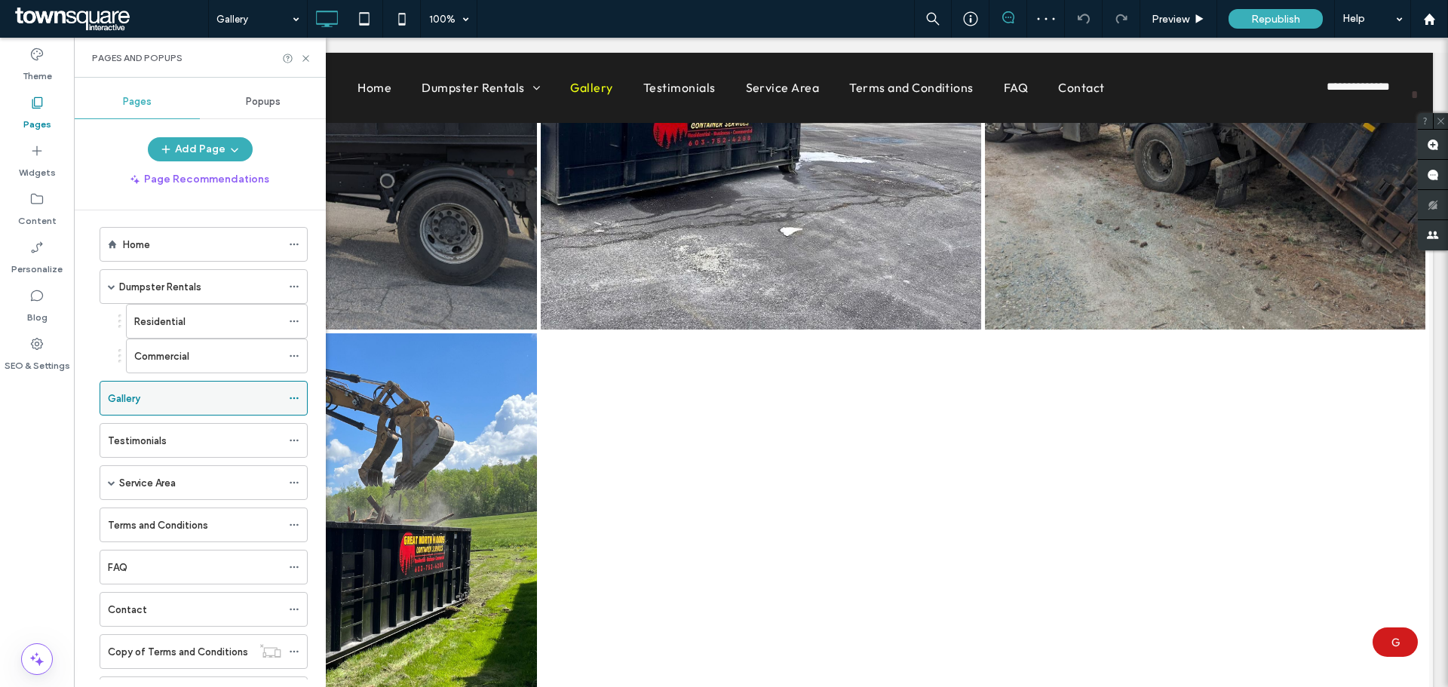
scroll to position [2868, 0]
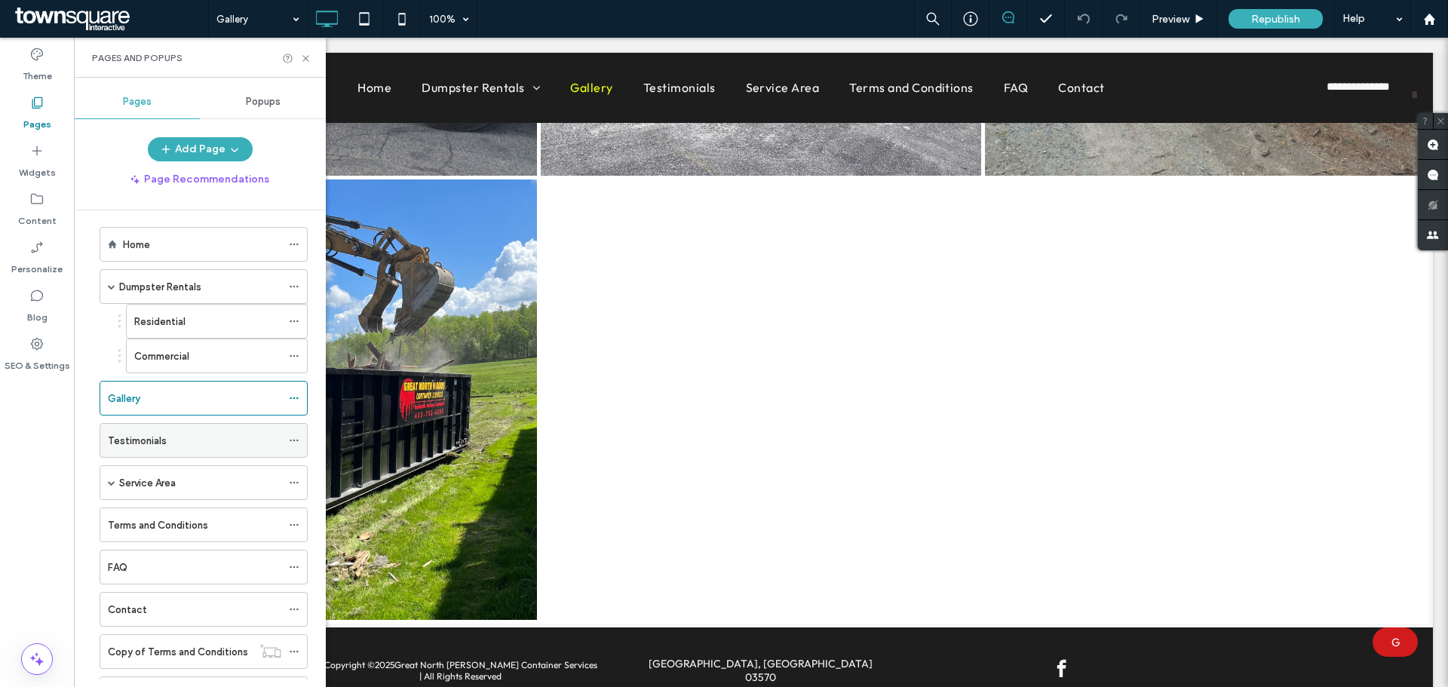
click at [210, 435] on div "Testimonials" at bounding box center [194, 441] width 173 height 16
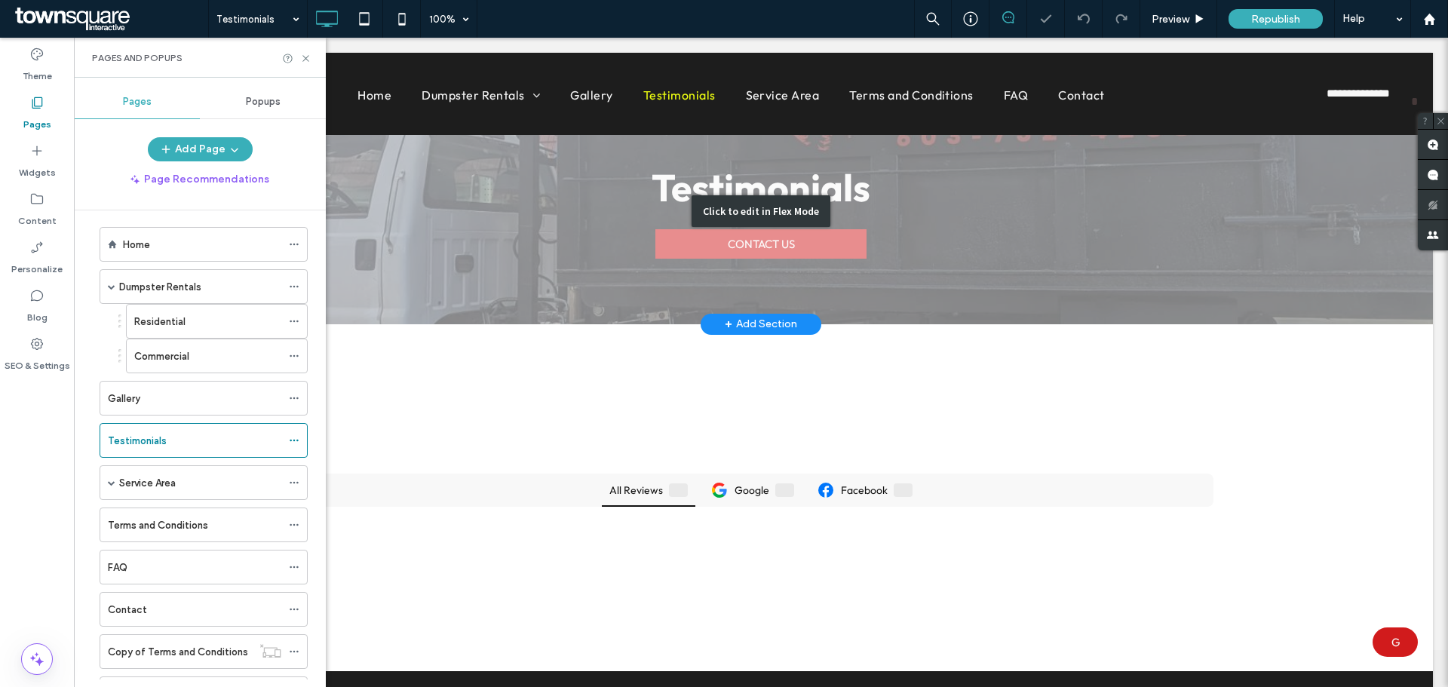
scroll to position [107, 0]
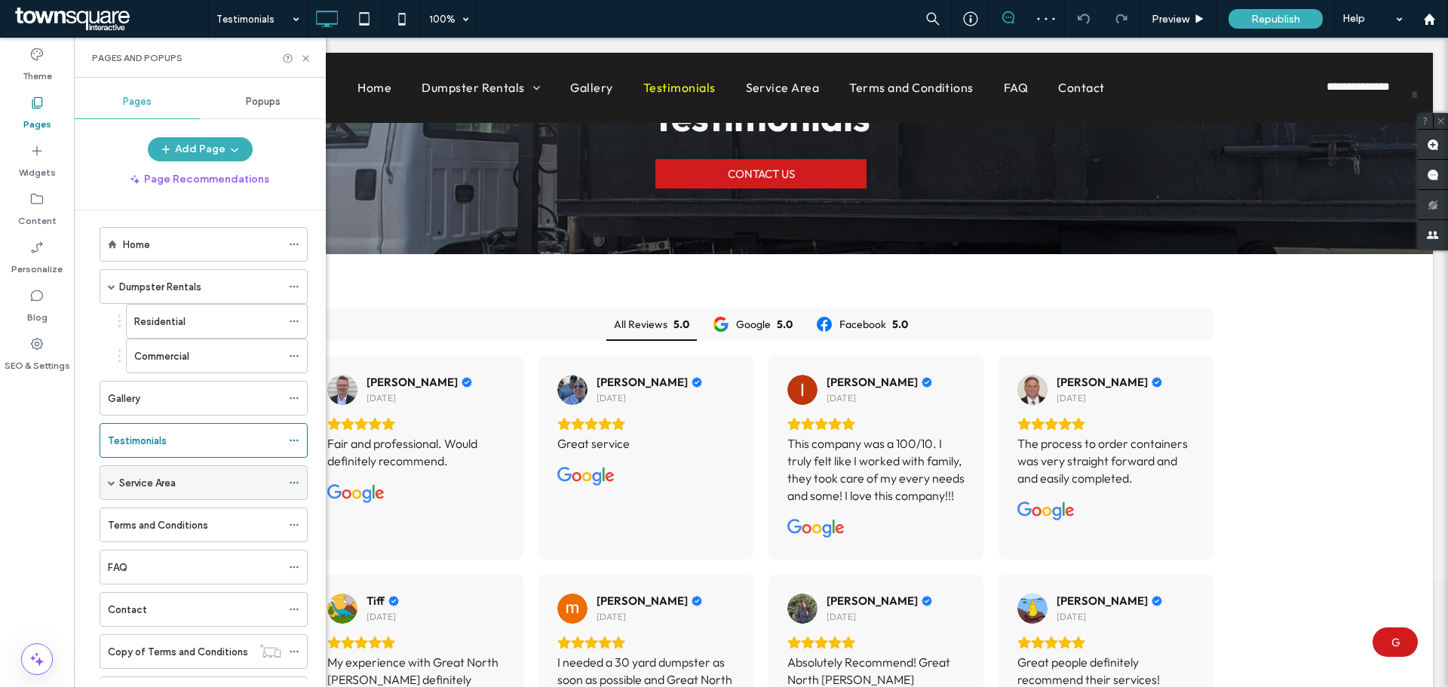
click at [195, 477] on div "Service Area" at bounding box center [200, 483] width 162 height 16
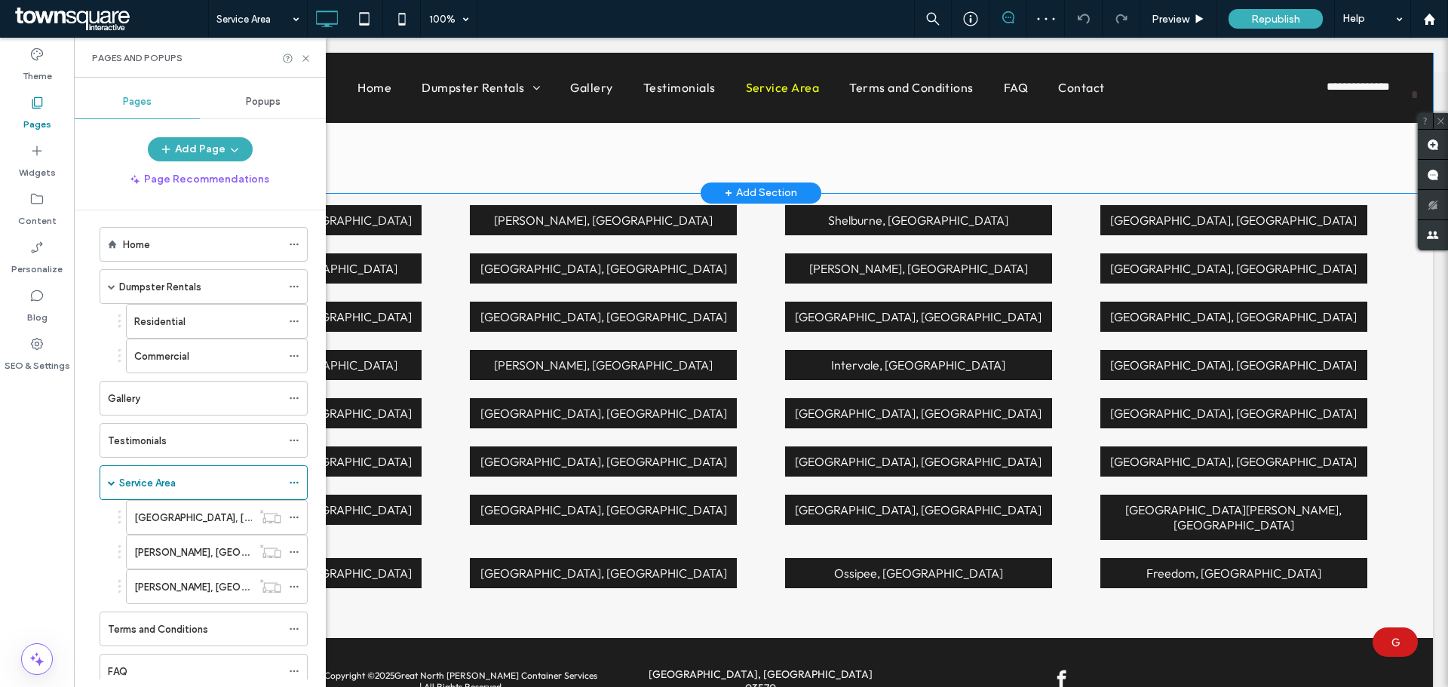
scroll to position [636, 0]
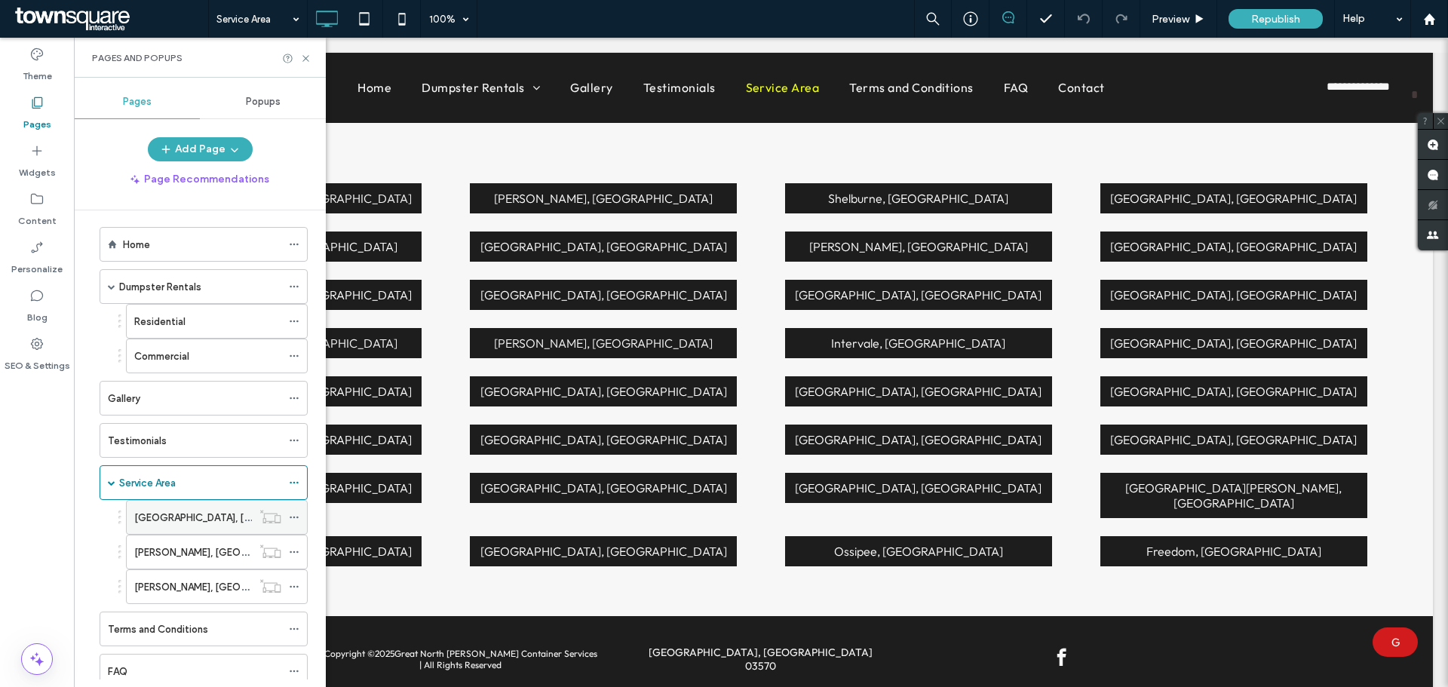
click at [143, 521] on label "Berlin, NH" at bounding box center [237, 517] width 207 height 26
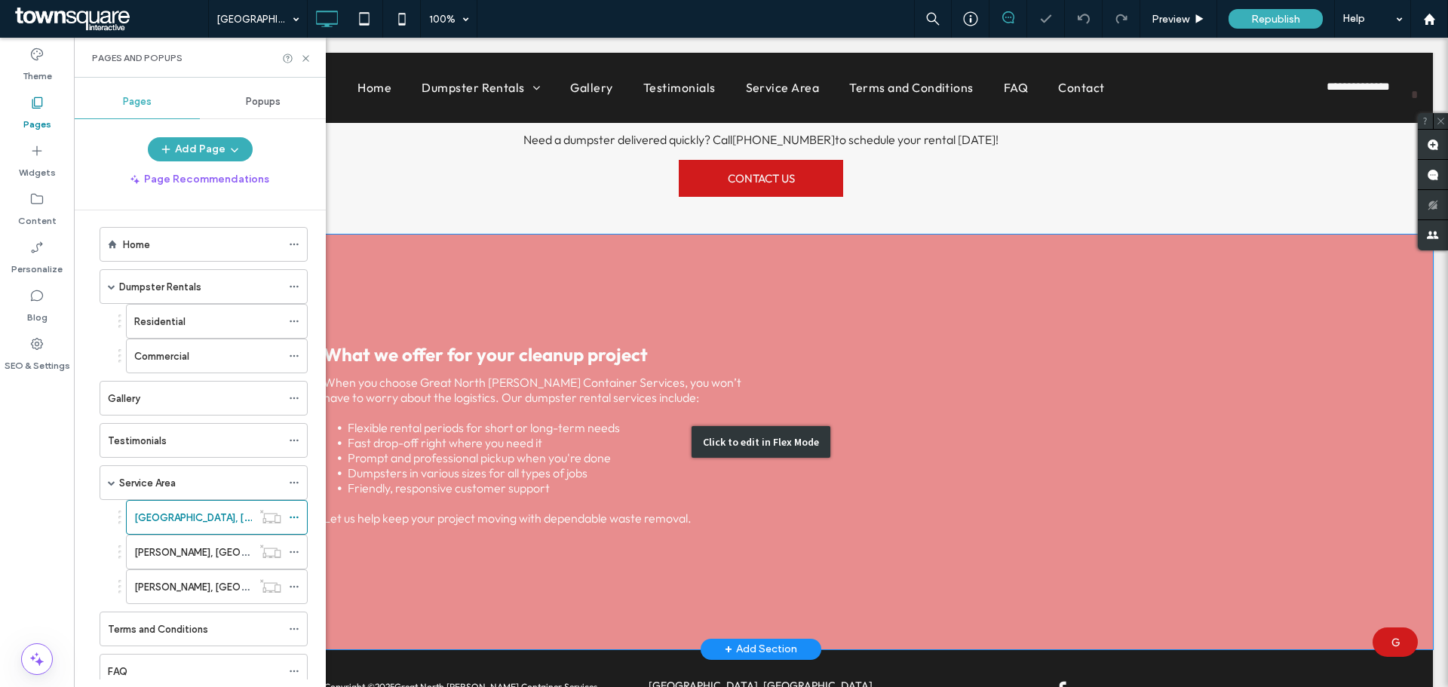
scroll to position [517, 0]
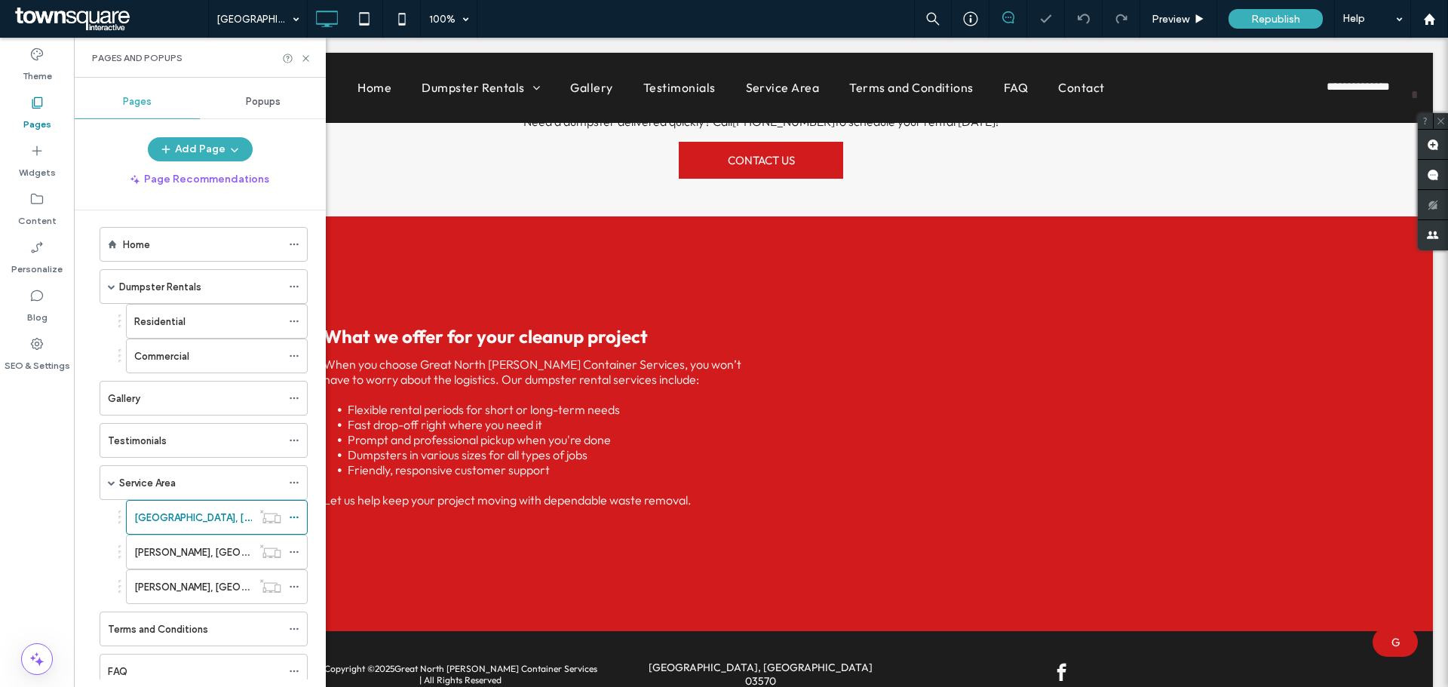
click at [115, 632] on label "Terms and Conditions" at bounding box center [158, 629] width 100 height 26
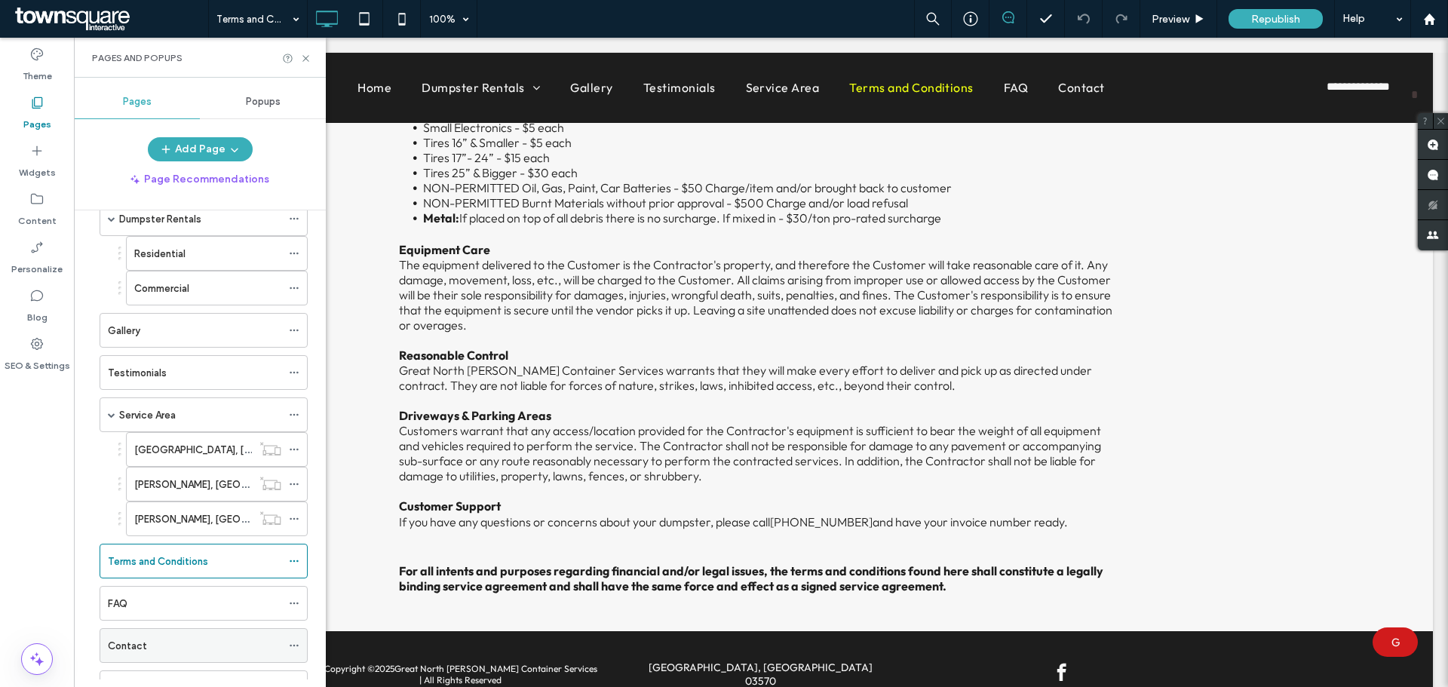
scroll to position [160, 0]
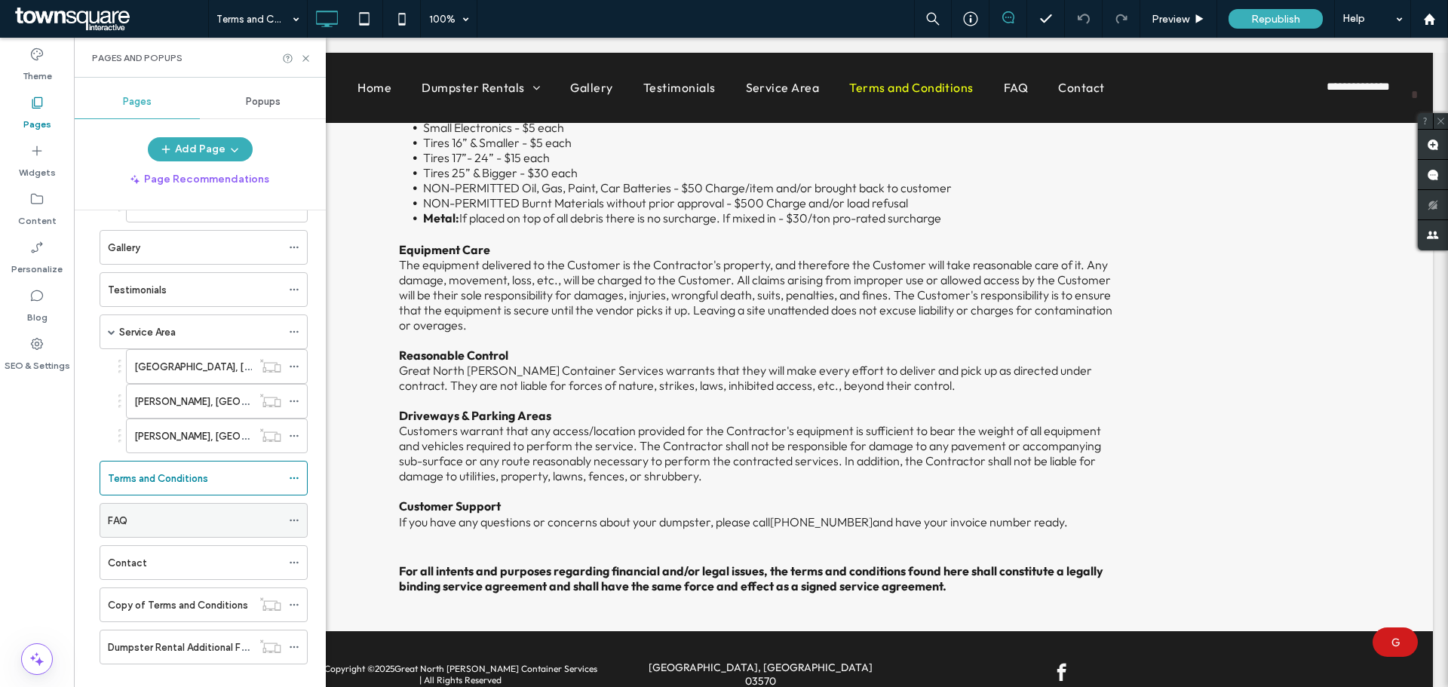
click at [195, 535] on div "FAQ" at bounding box center [194, 520] width 173 height 33
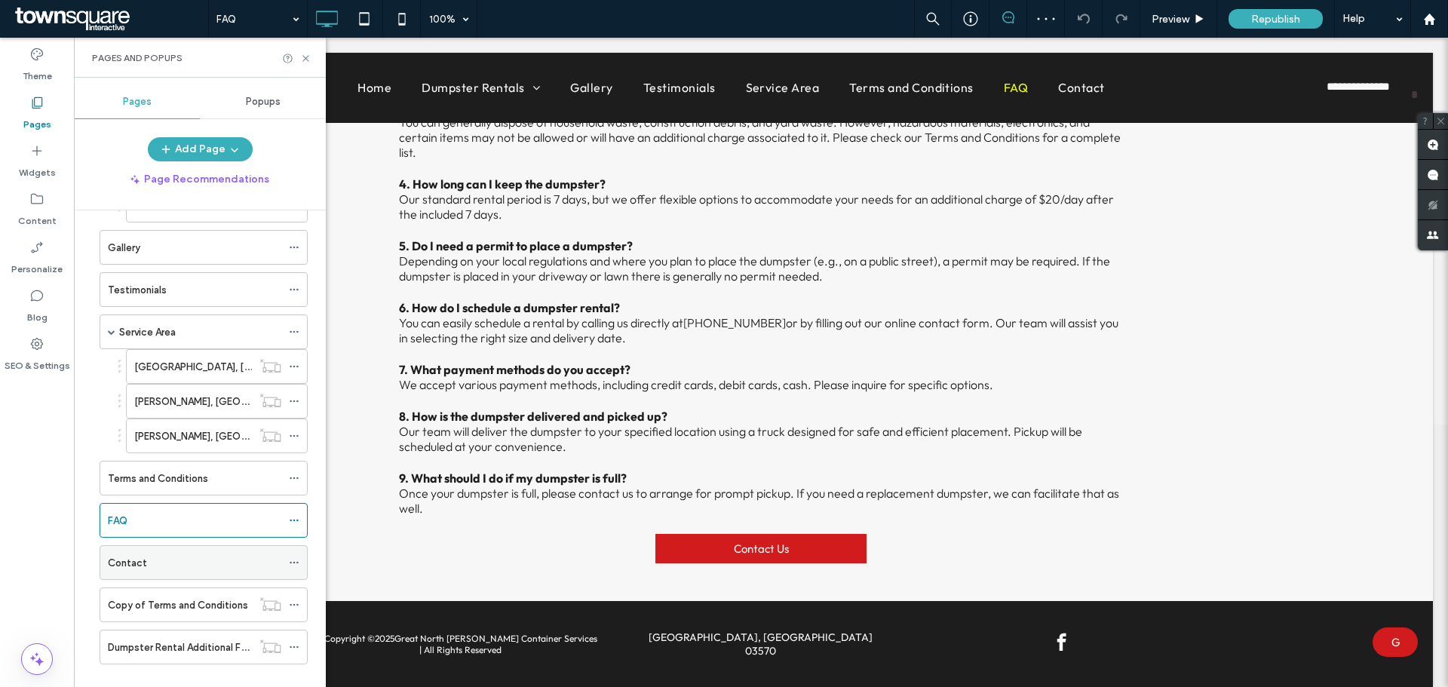
click at [157, 568] on div "Contact" at bounding box center [194, 563] width 173 height 16
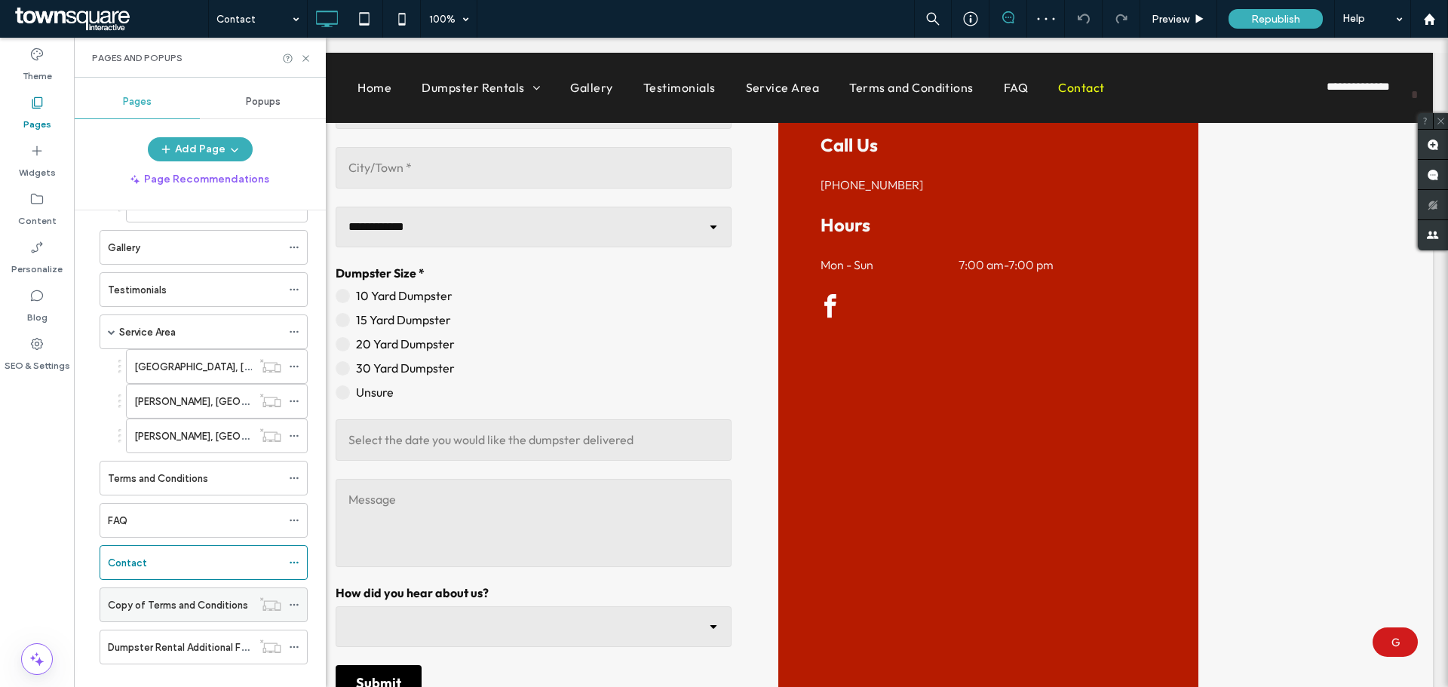
click at [159, 609] on label "Copy of Terms and Conditions" at bounding box center [178, 605] width 140 height 26
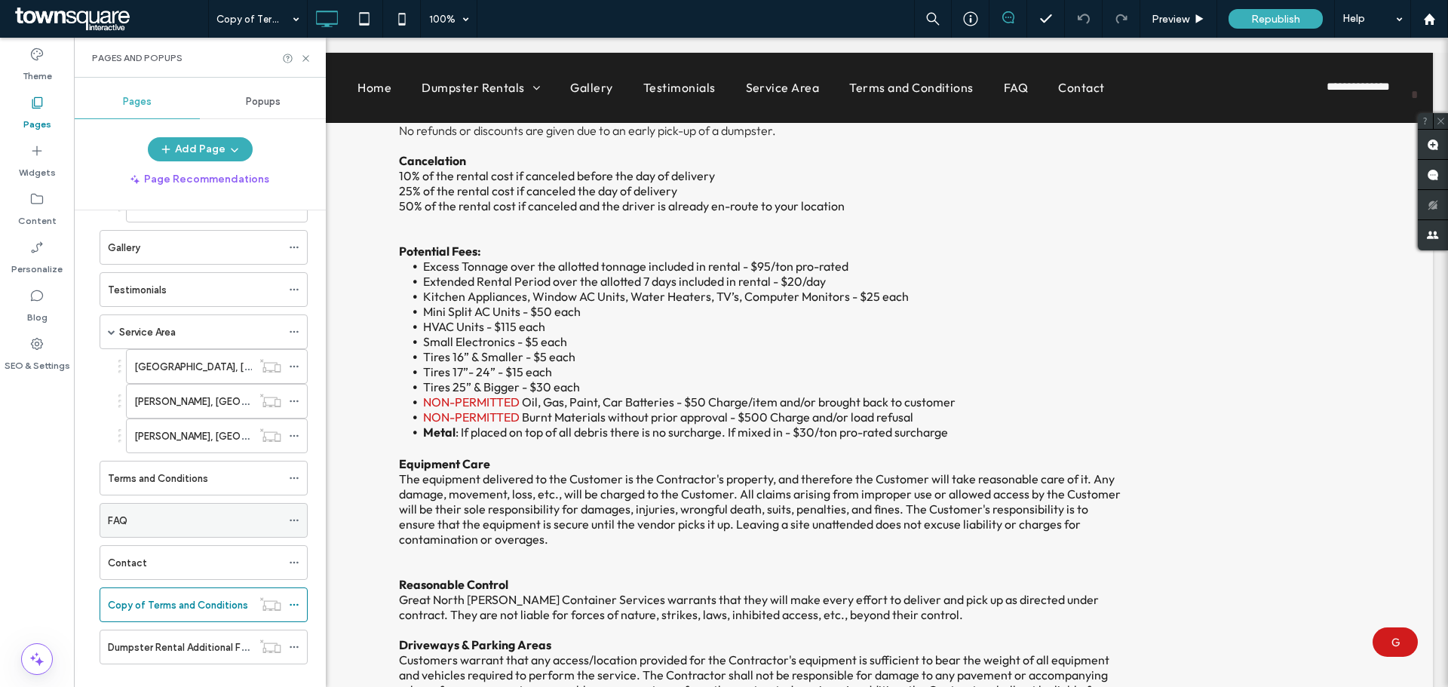
click at [189, 511] on div "FAQ" at bounding box center [194, 520] width 173 height 33
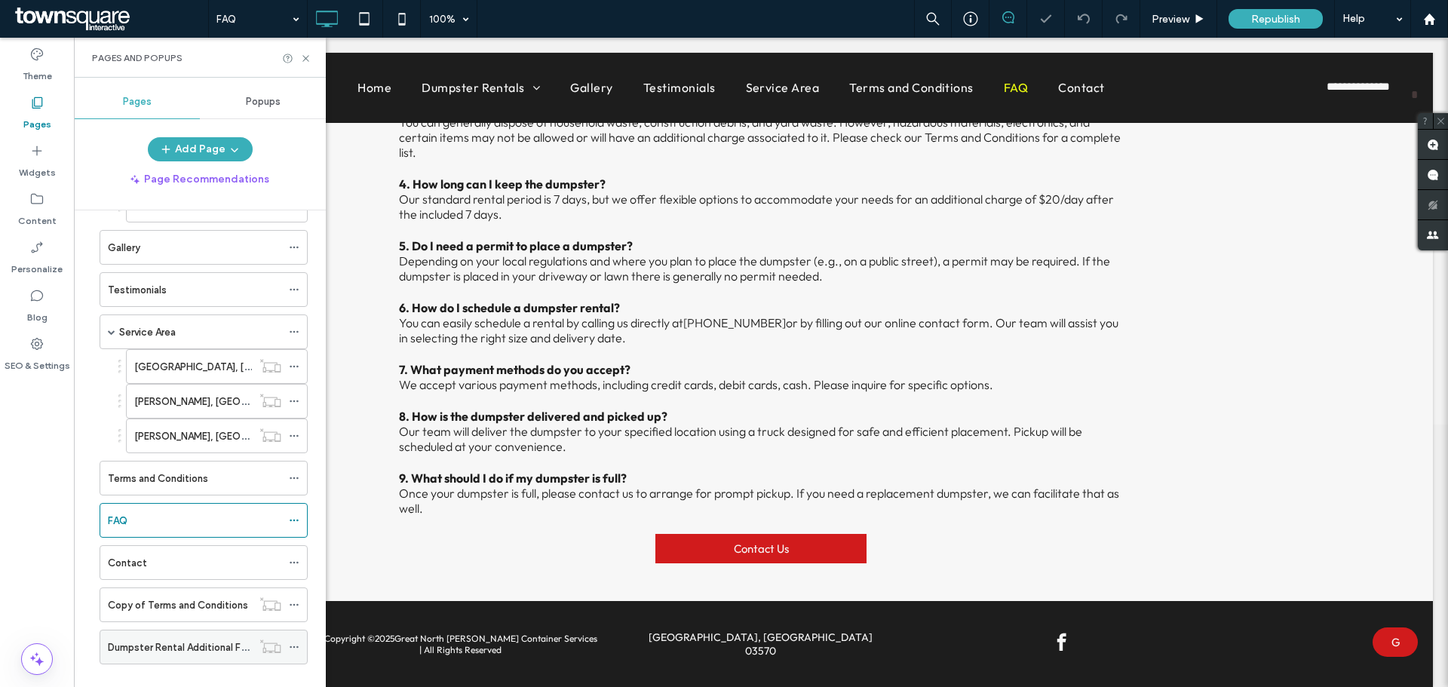
click at [189, 651] on label "Dumpster Rental Additional Fees" at bounding box center [183, 647] width 150 height 26
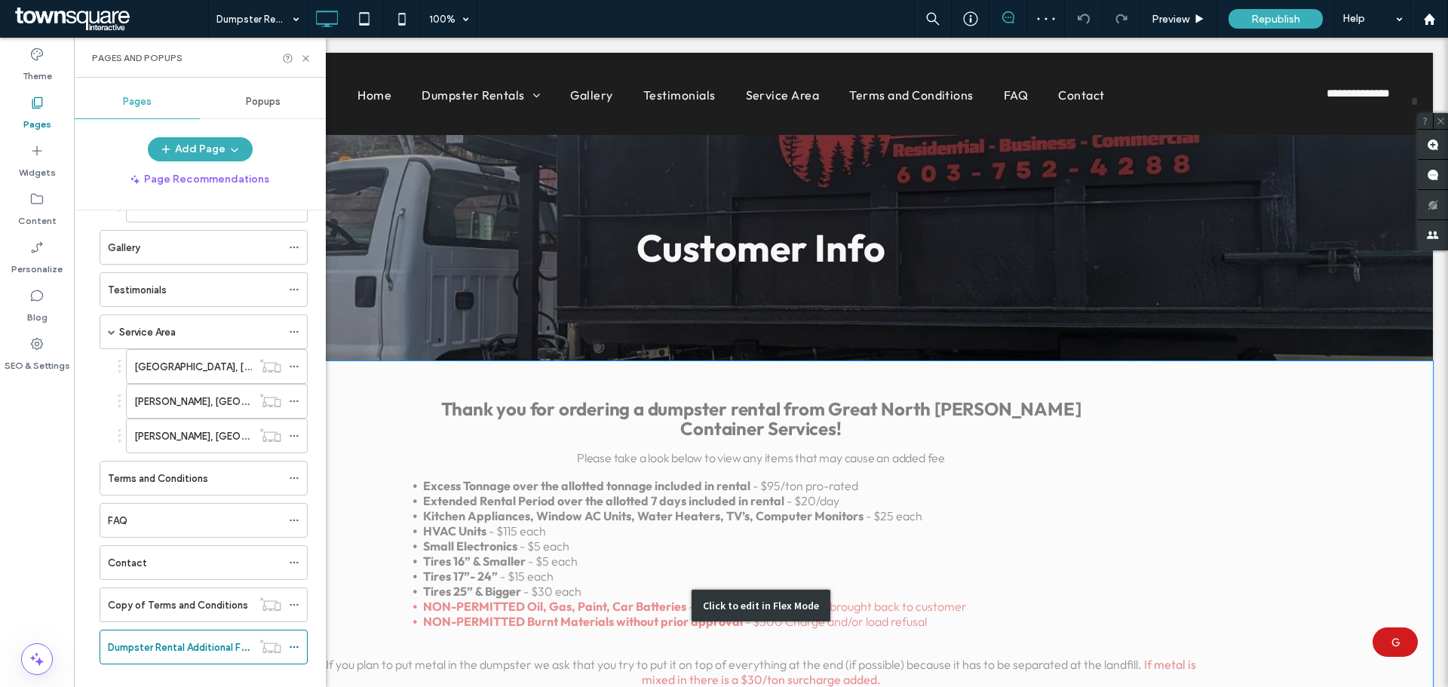
scroll to position [75, 0]
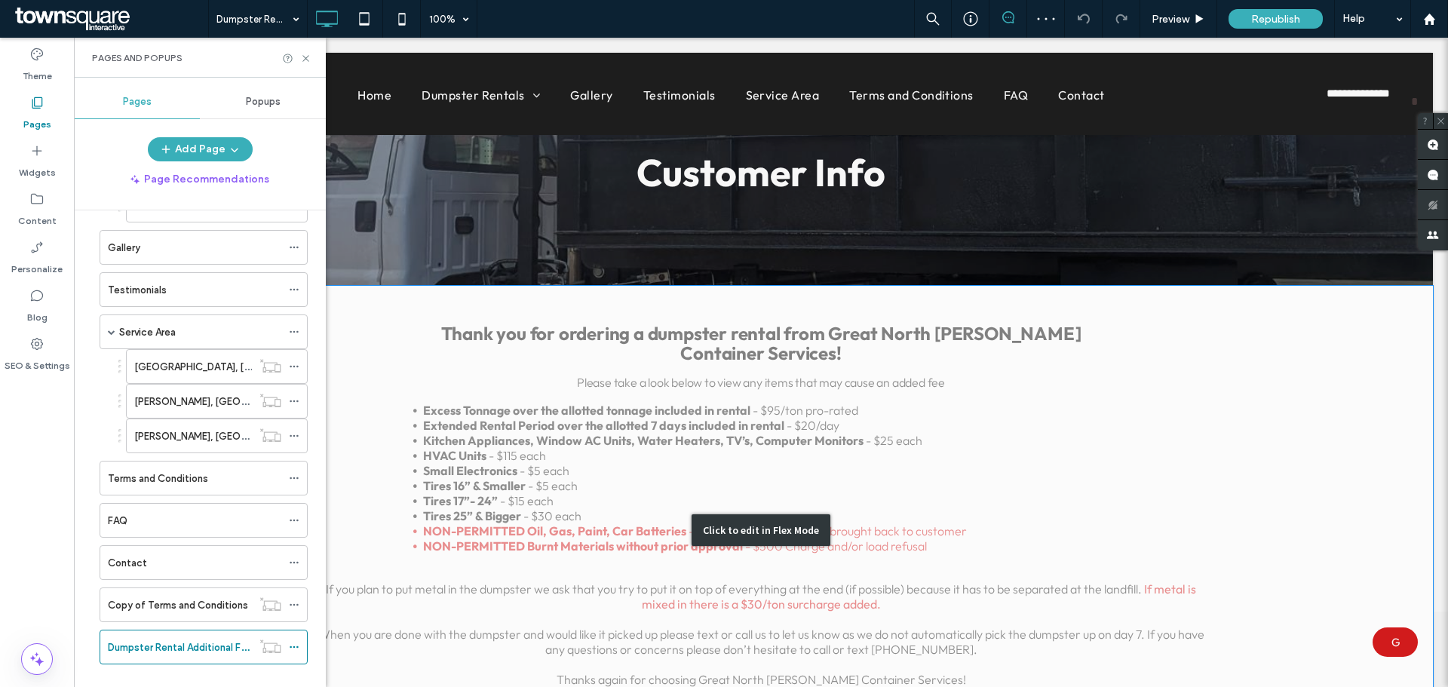
click at [443, 416] on div "Click to edit in Flex Mode" at bounding box center [761, 530] width 1344 height 489
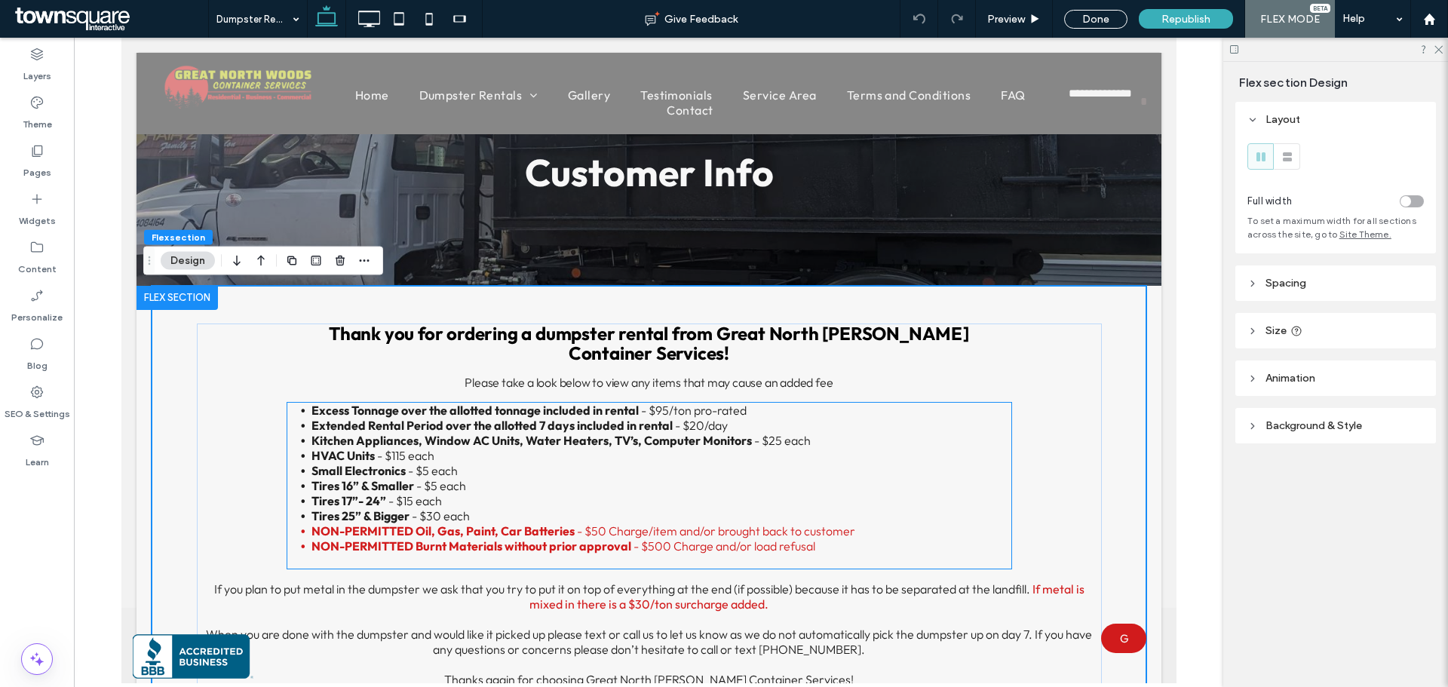
click at [312, 418] on strong "Extended Rental Period over the allotted 7 days included in rental" at bounding box center [491, 425] width 361 height 15
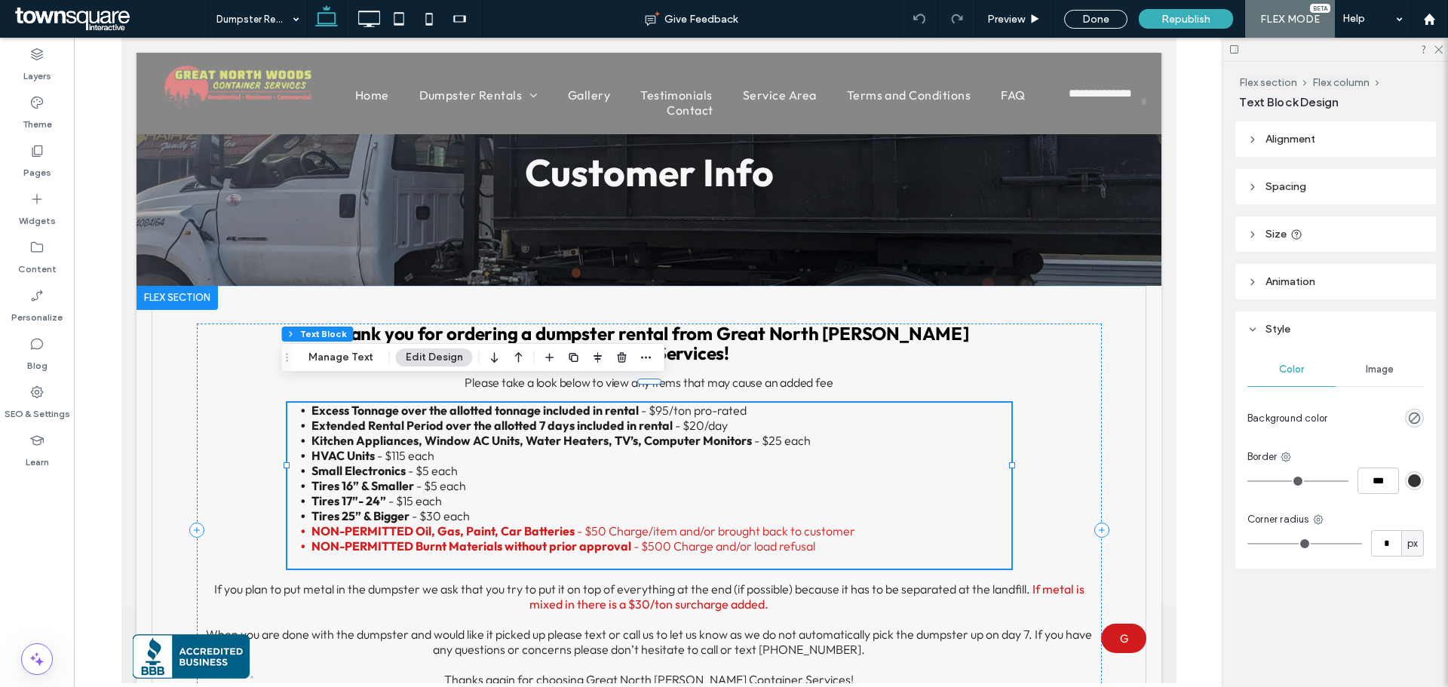
click at [316, 418] on strong "Extended Rental Period over the allotted 7 days included in rental" at bounding box center [491, 425] width 361 height 15
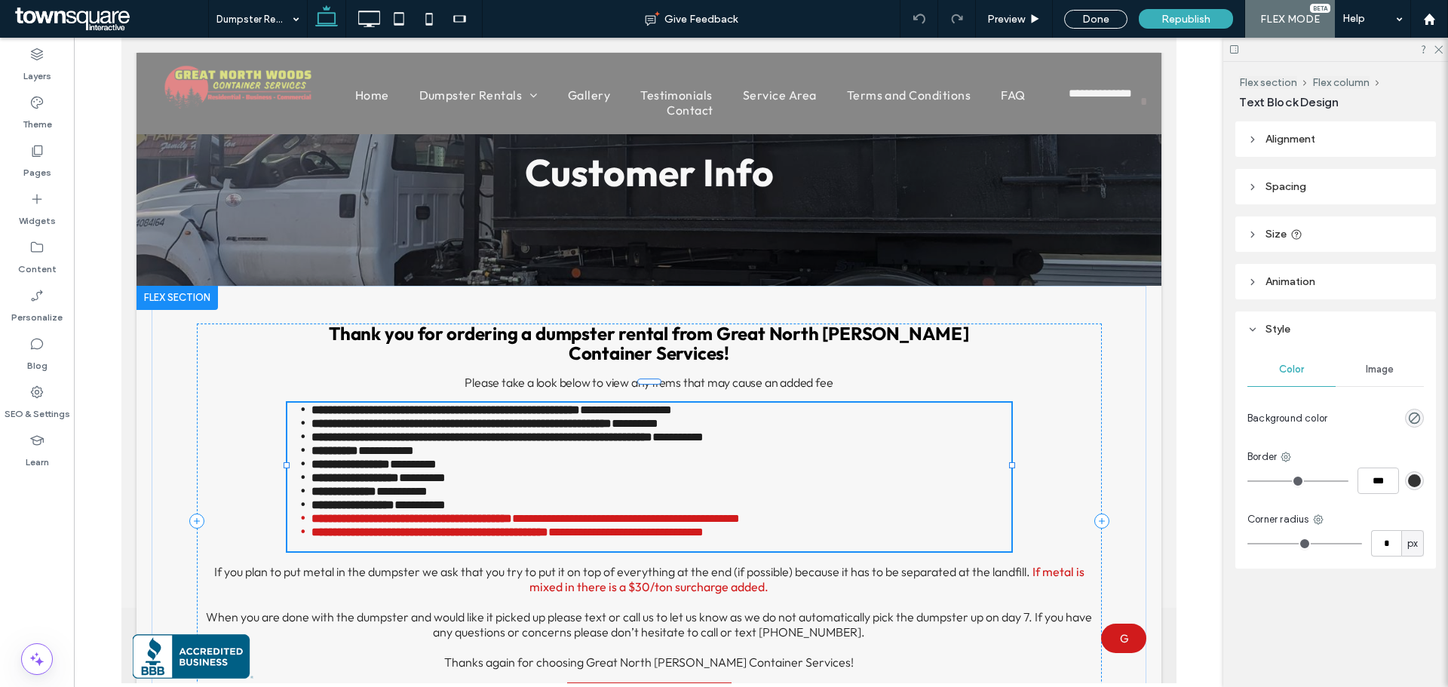
type input "******"
type input "**"
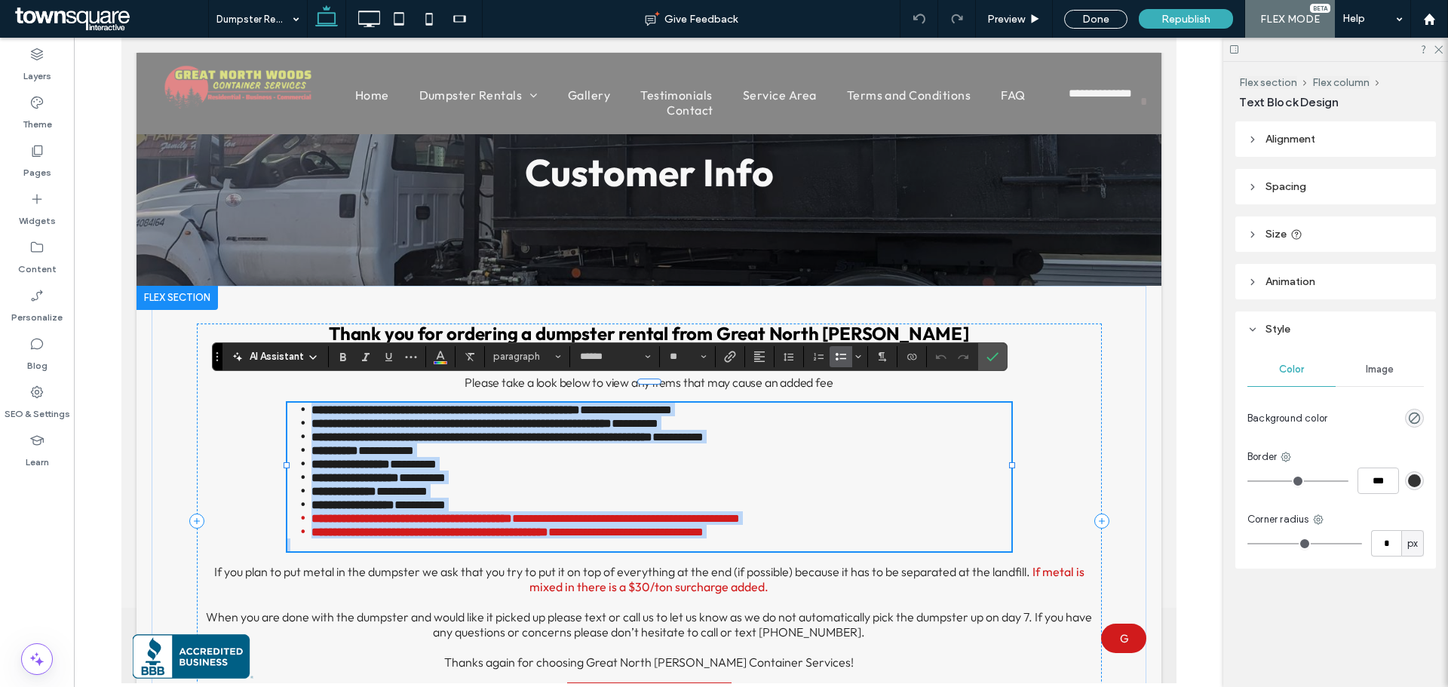
paste div
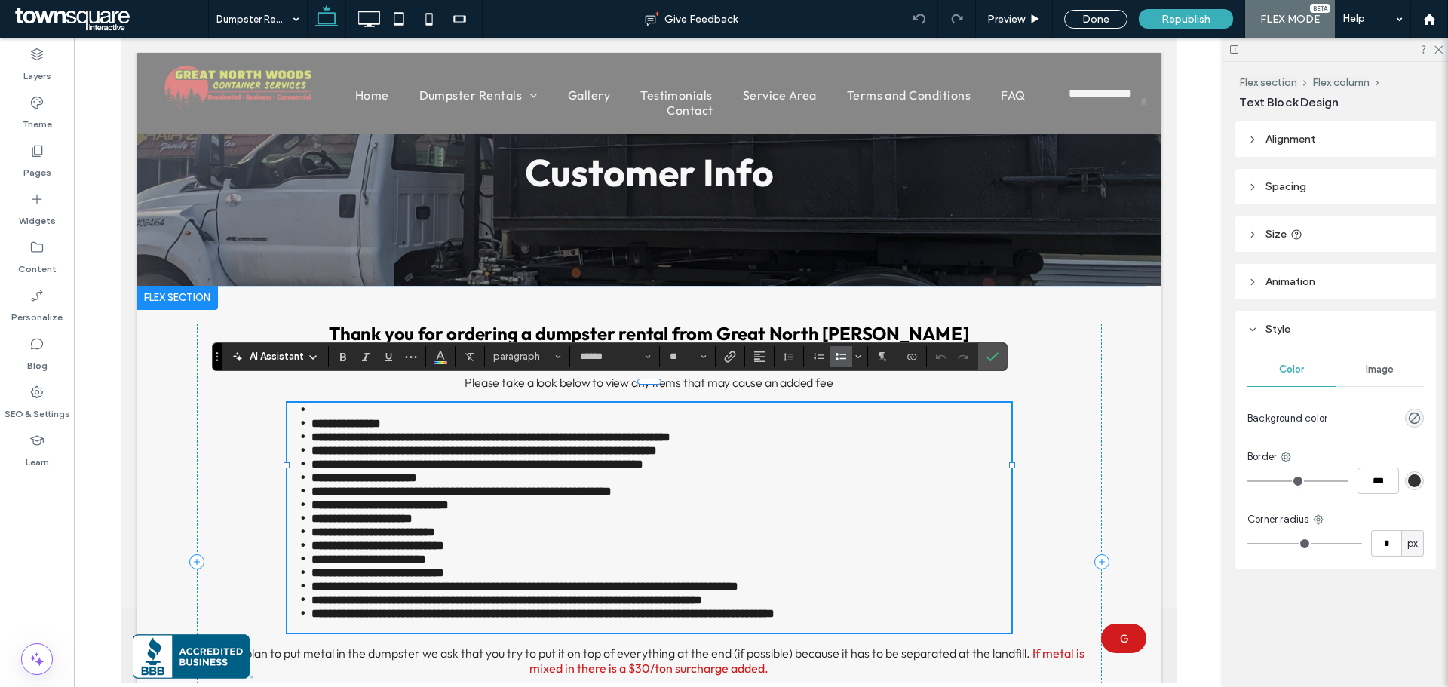
scroll to position [150, 0]
click at [386, 403] on li at bounding box center [661, 410] width 700 height 14
drag, startPoint x: 400, startPoint y: 400, endPoint x: 271, endPoint y: 384, distance: 130.7
click at [271, 384] on div "**********" at bounding box center [648, 561] width 905 height 477
drag, startPoint x: 396, startPoint y: 403, endPoint x: 293, endPoint y: 389, distance: 104.2
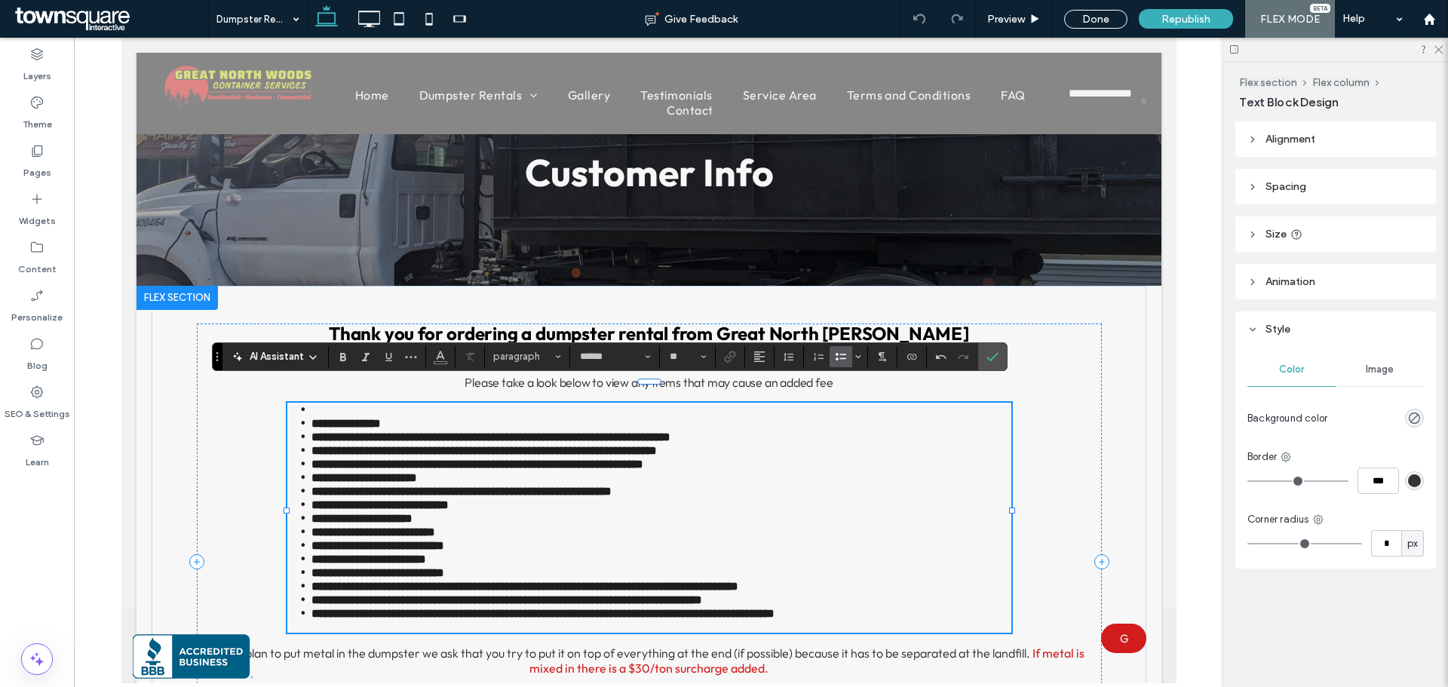
click at [293, 403] on ul "**********" at bounding box center [649, 511] width 724 height 217
click at [380, 418] on strong "**********" at bounding box center [345, 423] width 69 height 11
click at [400, 416] on li "*" at bounding box center [661, 423] width 700 height 14
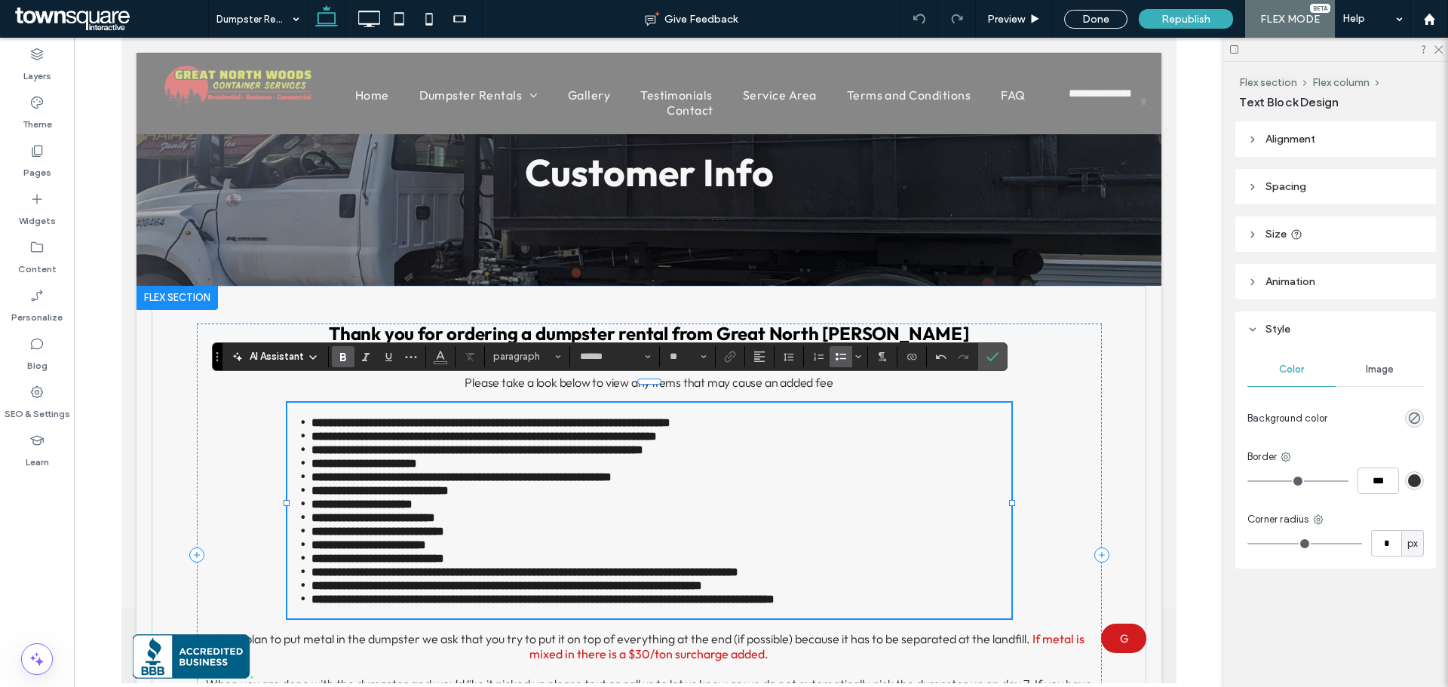
click at [311, 415] on li "**********" at bounding box center [661, 422] width 700 height 14
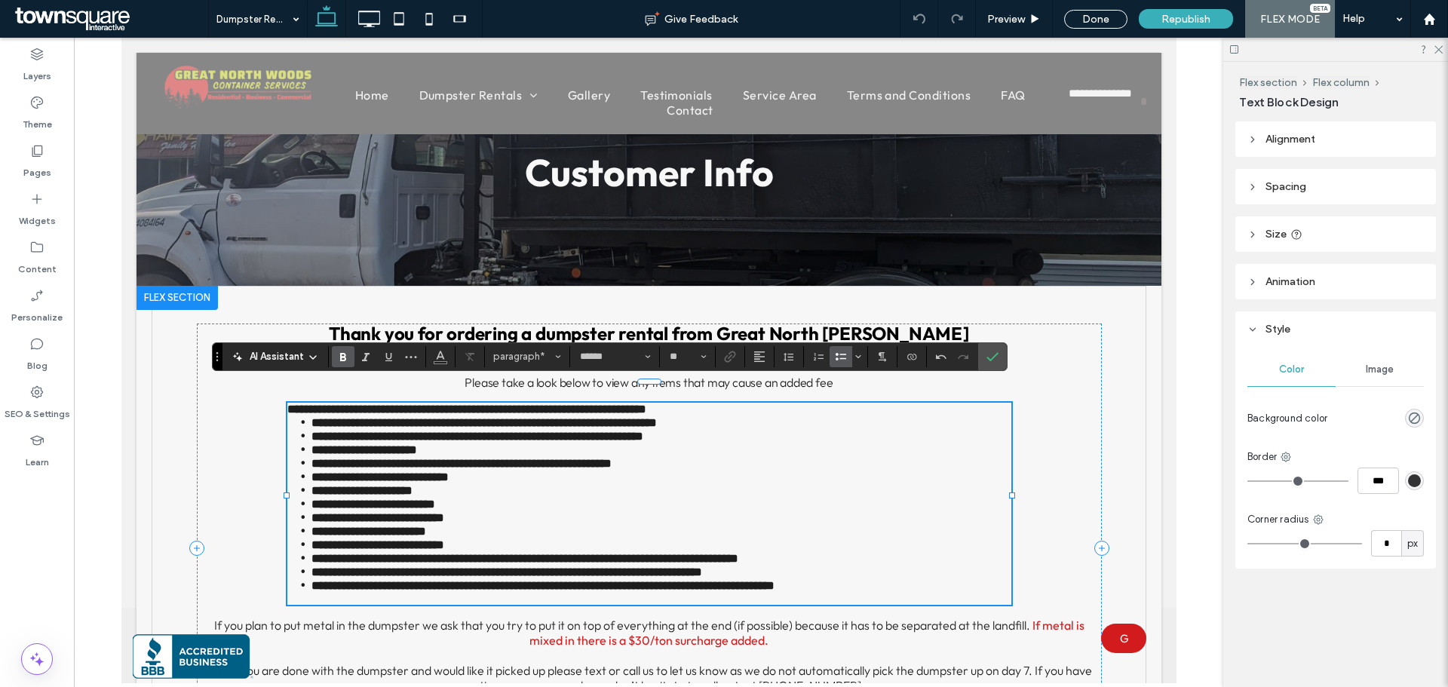
click at [837, 362] on icon "Bulleted List" at bounding box center [841, 357] width 12 height 12
click at [829, 443] on li "**********" at bounding box center [661, 450] width 700 height 14
drag, startPoint x: 477, startPoint y: 419, endPoint x: 750, endPoint y: 421, distance: 273.0
click at [642, 431] on strong "**********" at bounding box center [477, 436] width 332 height 11
click at [440, 358] on icon "Color" at bounding box center [440, 355] width 12 height 12
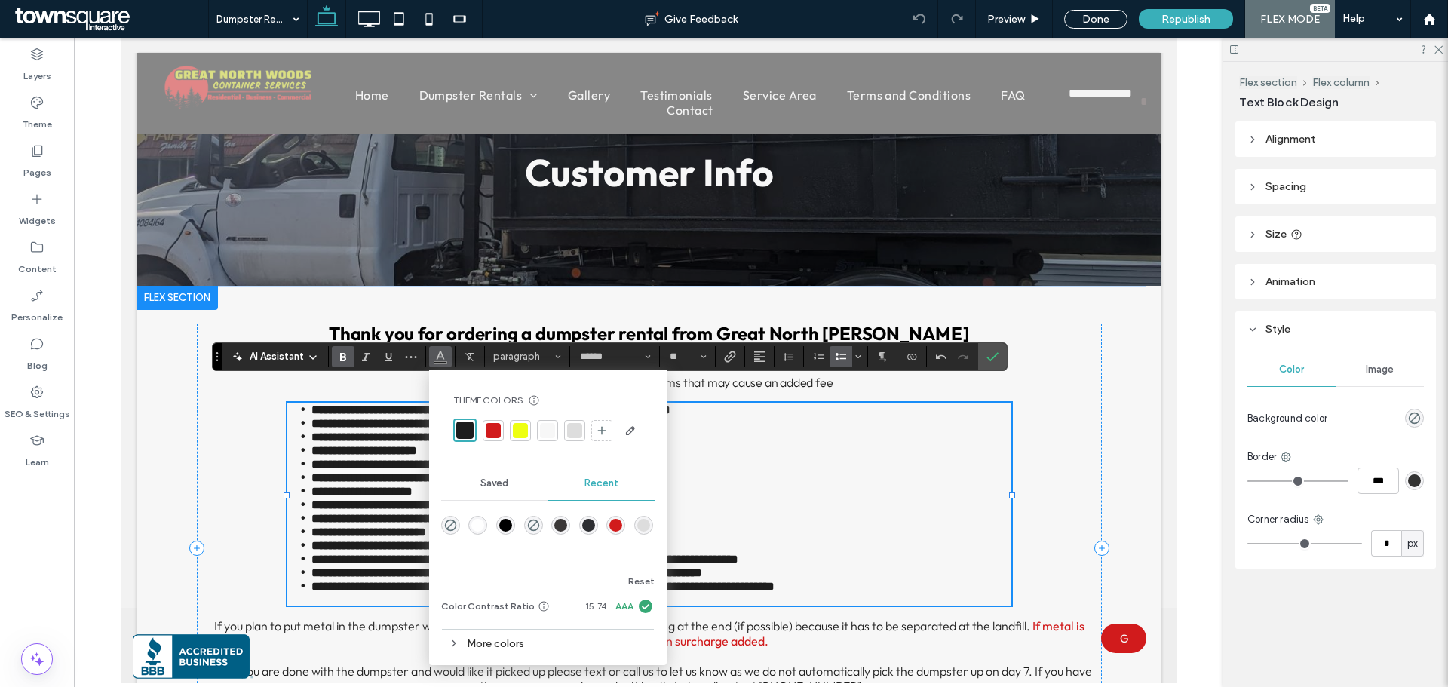
click at [497, 431] on div at bounding box center [493, 430] width 15 height 15
click at [774, 426] on ul "**********" at bounding box center [649, 498] width 724 height 190
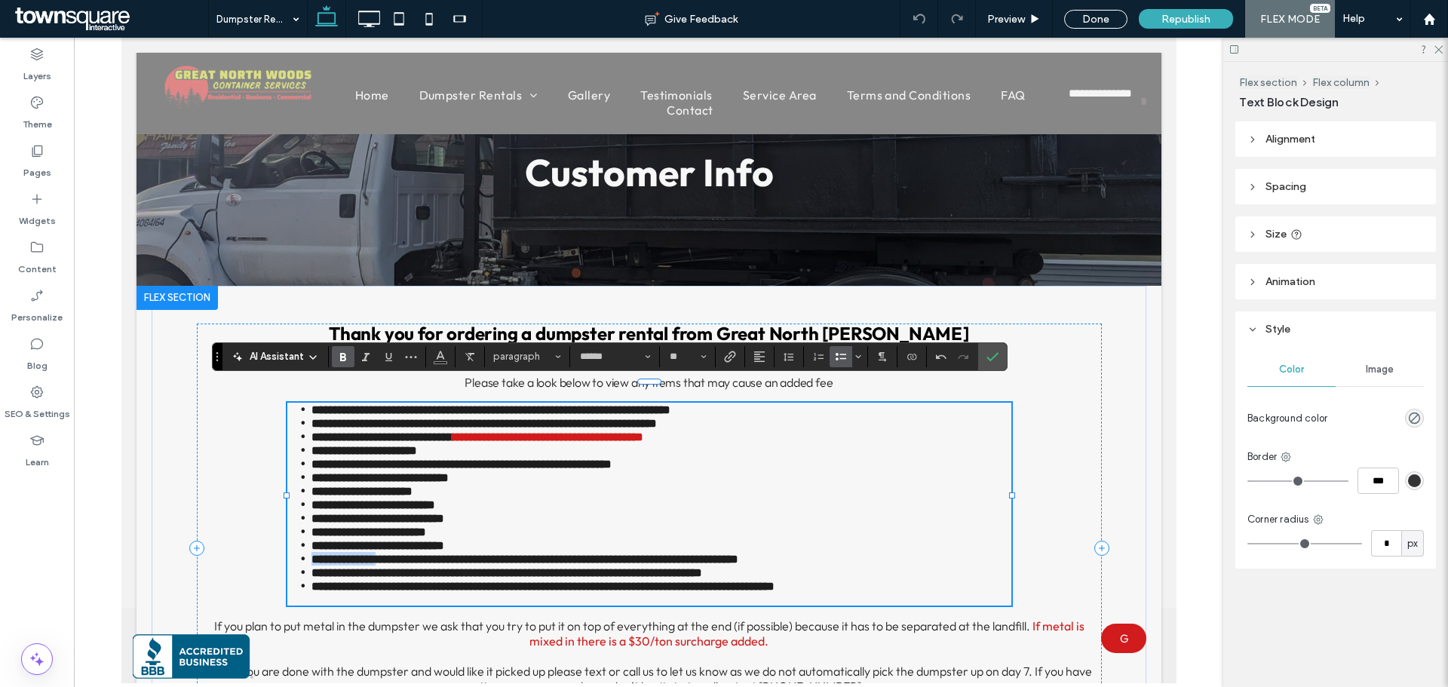
drag, startPoint x: 303, startPoint y: 553, endPoint x: 411, endPoint y: 553, distance: 107.8
click at [411, 553] on li "**********" at bounding box center [661, 559] width 700 height 14
click at [439, 357] on use "Color" at bounding box center [440, 355] width 8 height 8
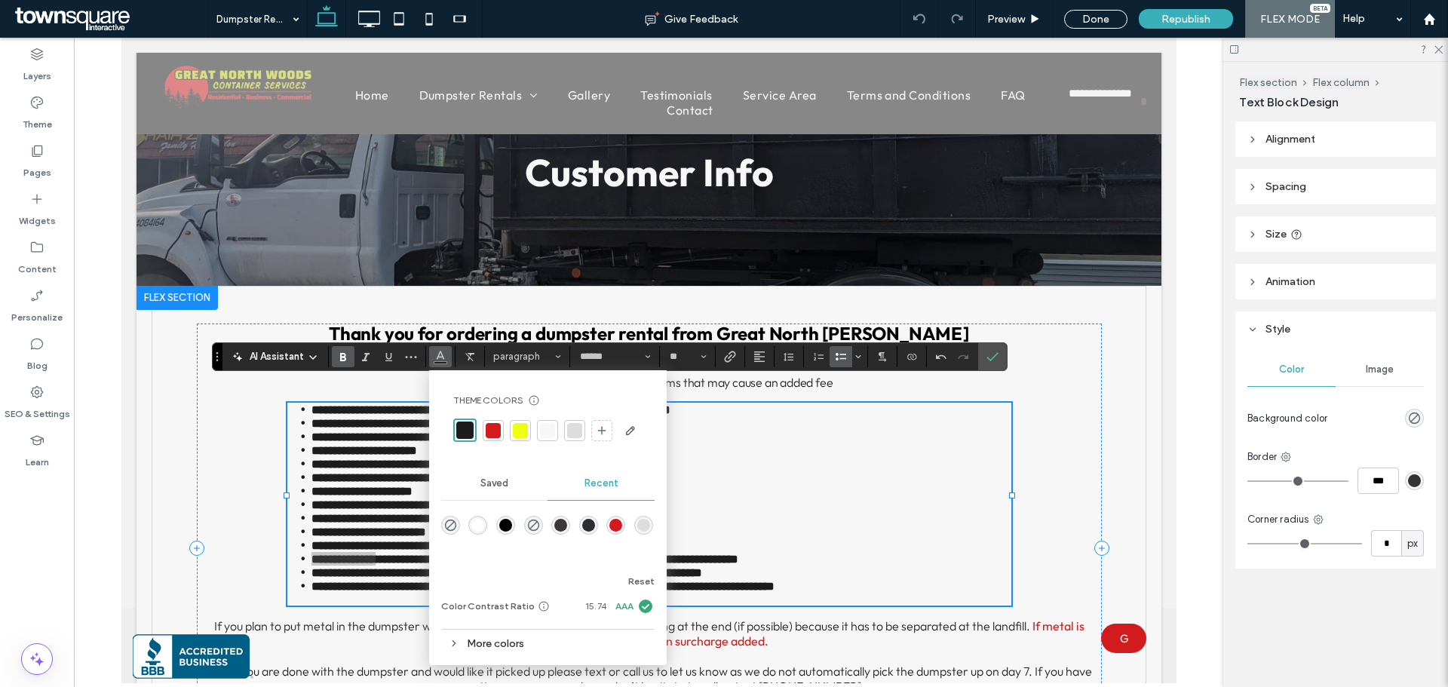
click at [491, 428] on div at bounding box center [493, 430] width 15 height 15
click at [491, 433] on div at bounding box center [490, 430] width 15 height 15
click at [375, 556] on strong "**********" at bounding box center [343, 558] width 64 height 11
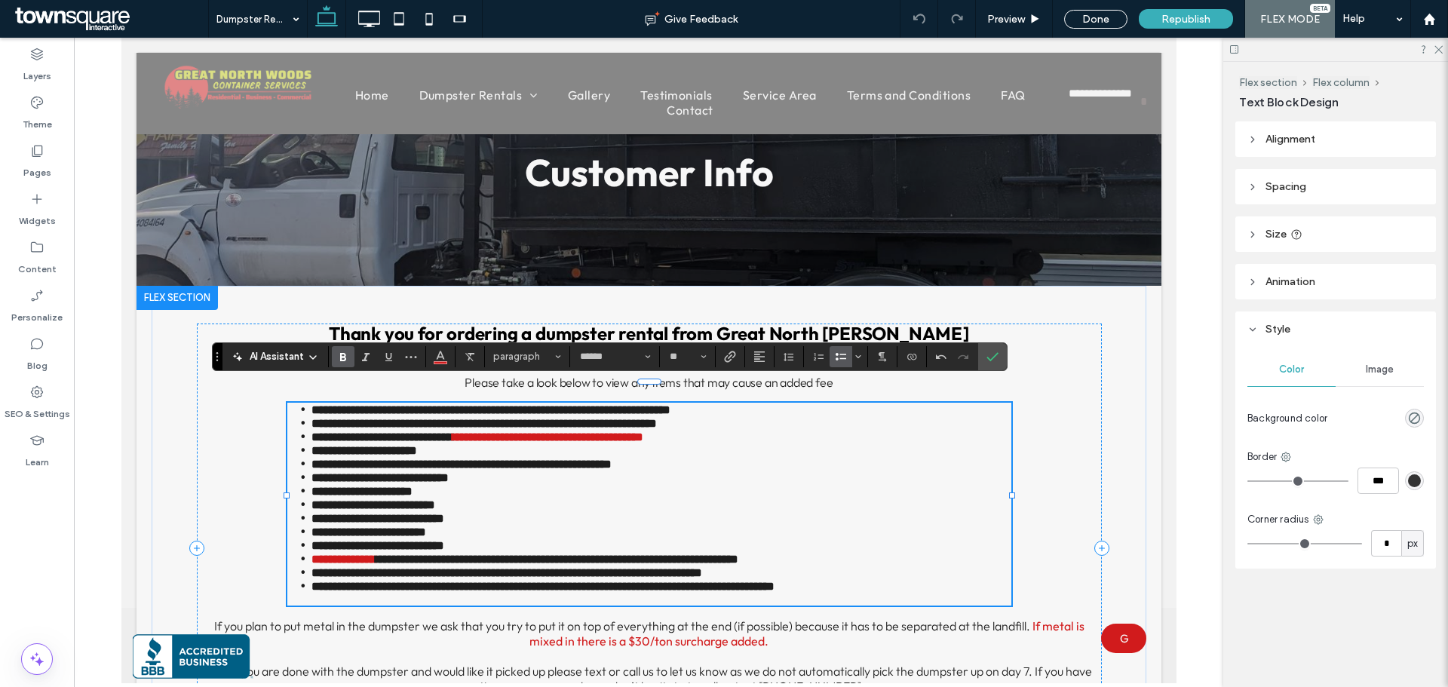
click at [328, 574] on strong "**********" at bounding box center [506, 572] width 391 height 11
drag, startPoint x: 305, startPoint y: 572, endPoint x: 404, endPoint y: 572, distance: 98.8
click at [404, 572] on strong "**********" at bounding box center [506, 572] width 391 height 11
click at [434, 356] on icon "Color" at bounding box center [440, 355] width 12 height 12
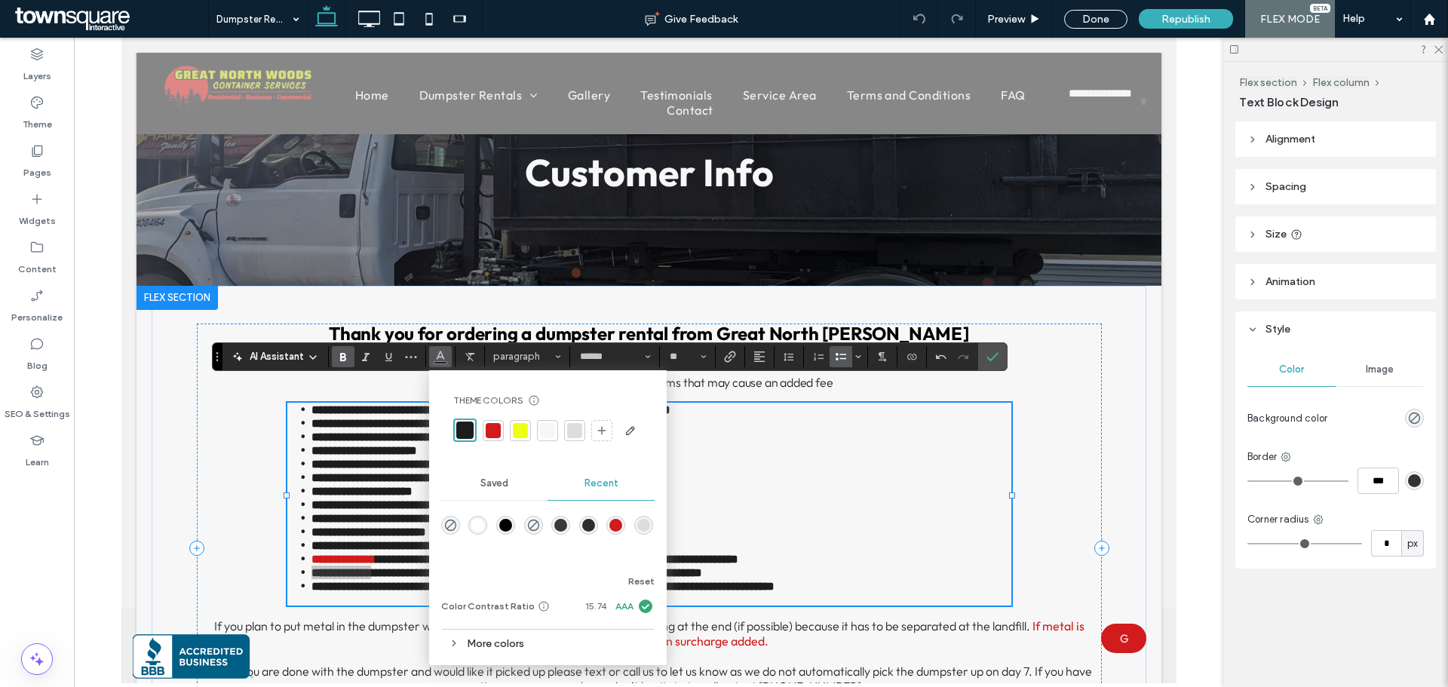
click at [488, 427] on div at bounding box center [493, 430] width 15 height 15
click at [772, 457] on li "**********" at bounding box center [661, 464] width 700 height 14
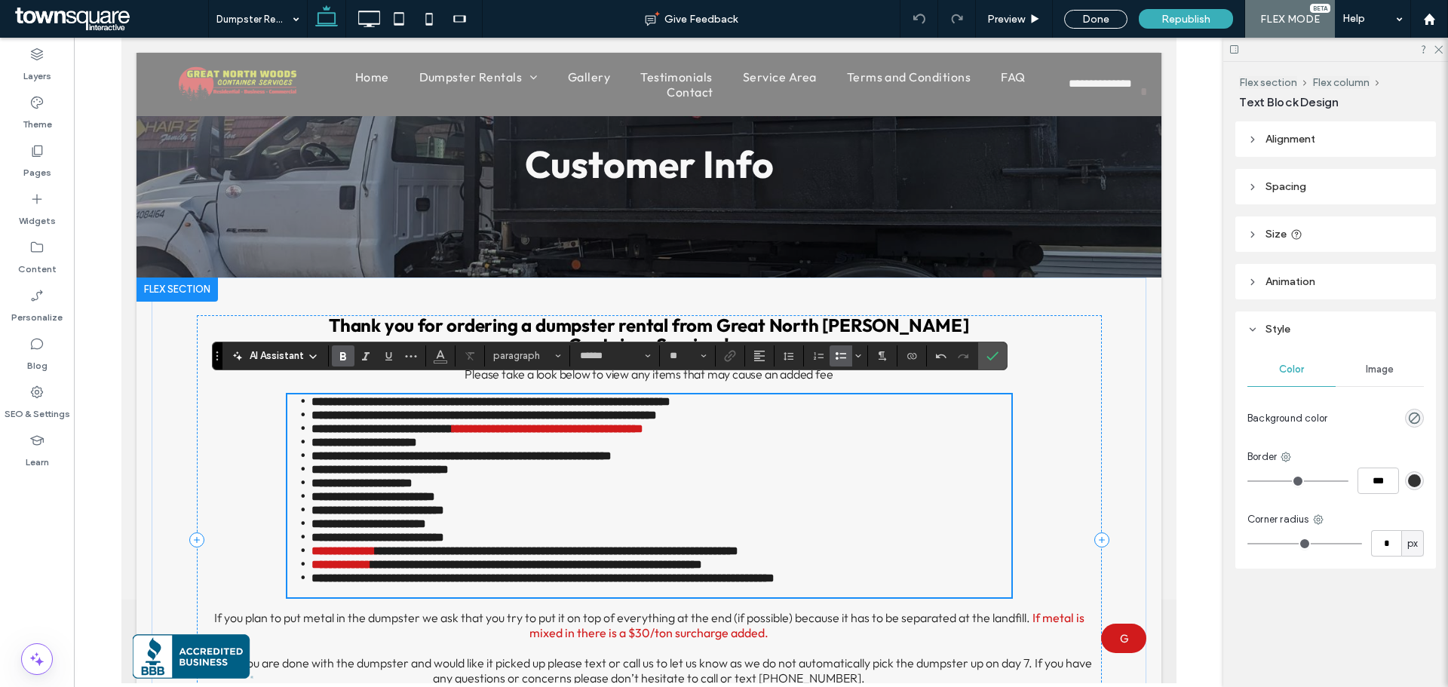
scroll to position [66, 0]
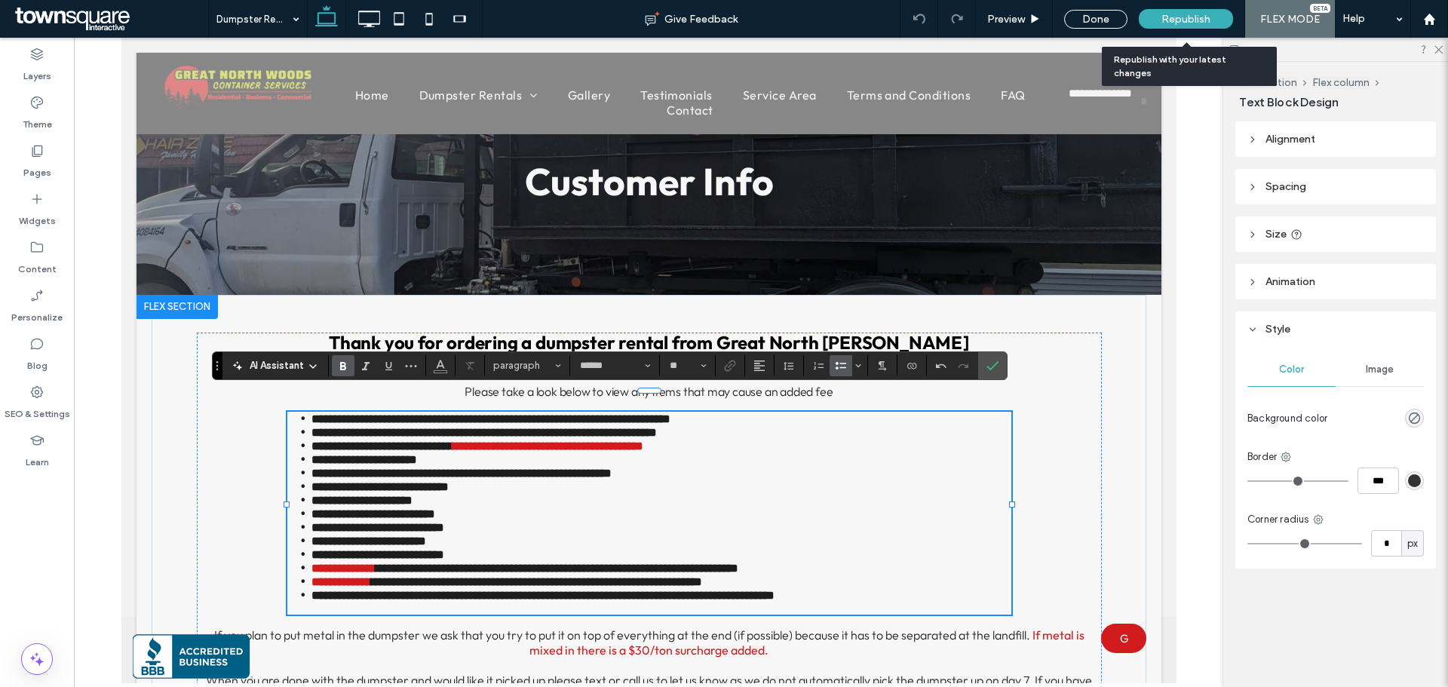
click at [1175, 14] on span "Republish" at bounding box center [1185, 19] width 49 height 13
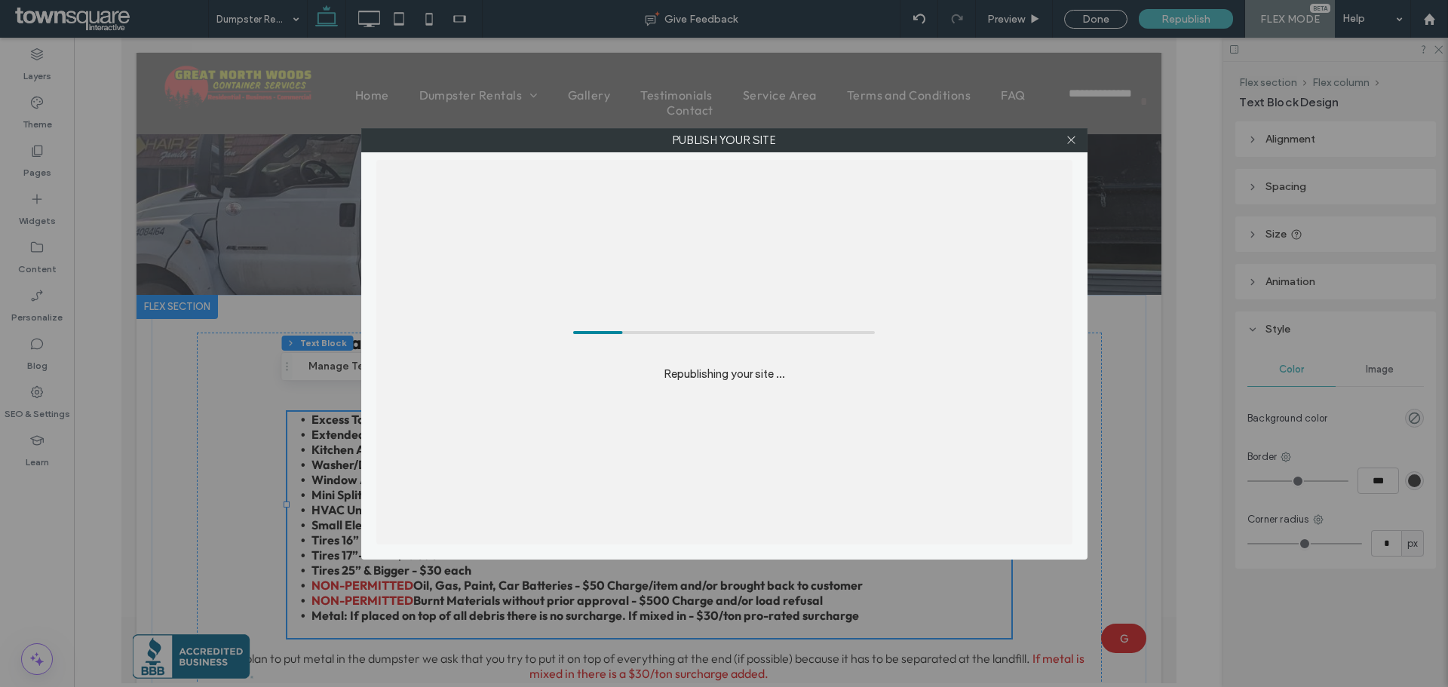
drag, startPoint x: 1068, startPoint y: 94, endPoint x: 1052, endPoint y: 77, distance: 24.0
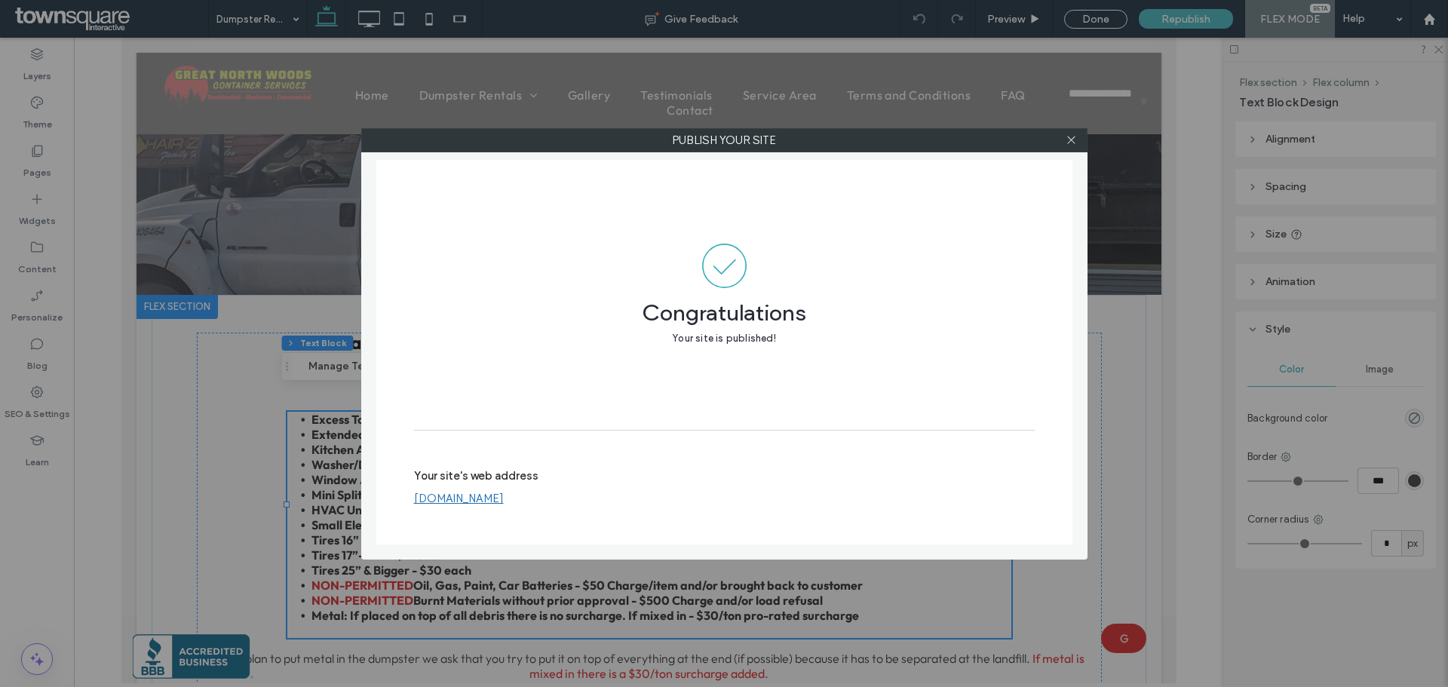
drag, startPoint x: 1052, startPoint y: 77, endPoint x: 812, endPoint y: 149, distance: 250.5
click at [807, 145] on label "Publish your site" at bounding box center [724, 140] width 725 height 23
click at [1075, 139] on icon at bounding box center [1070, 139] width 11 height 11
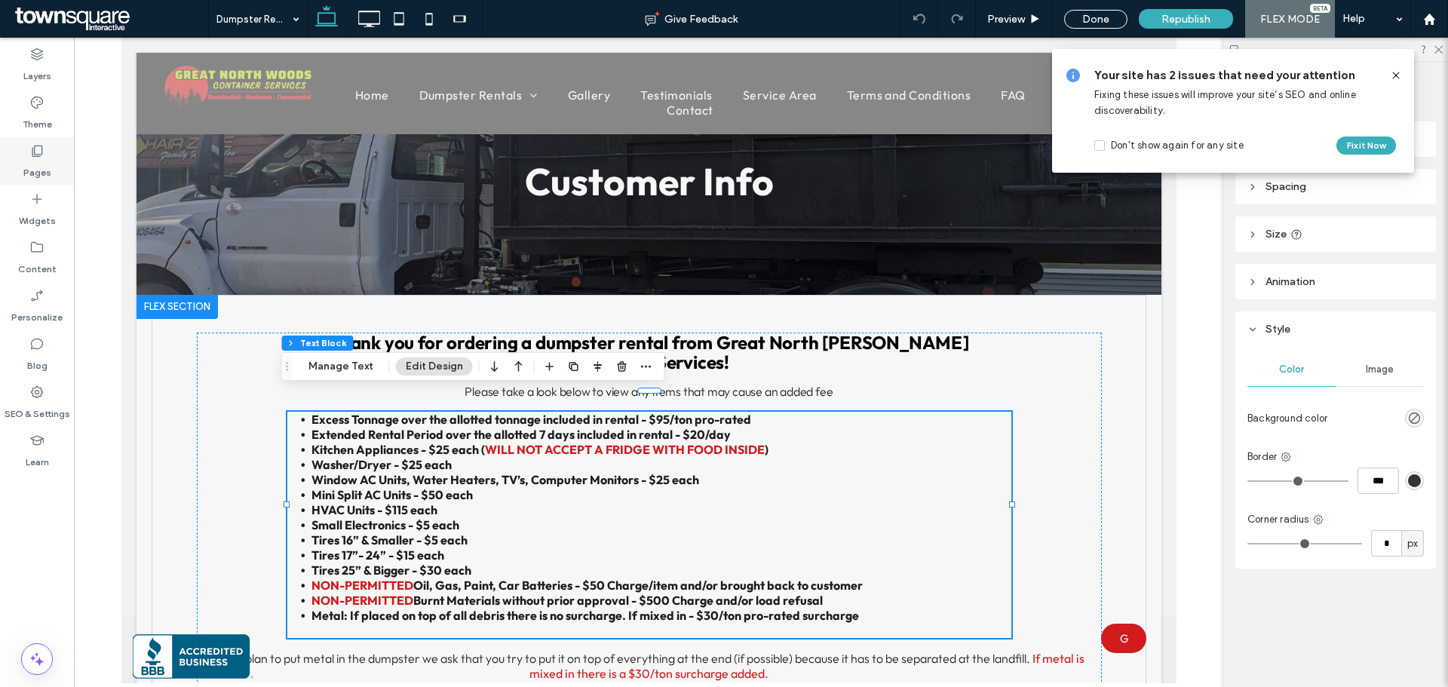
click at [33, 149] on icon at bounding box center [36, 150] width 15 height 15
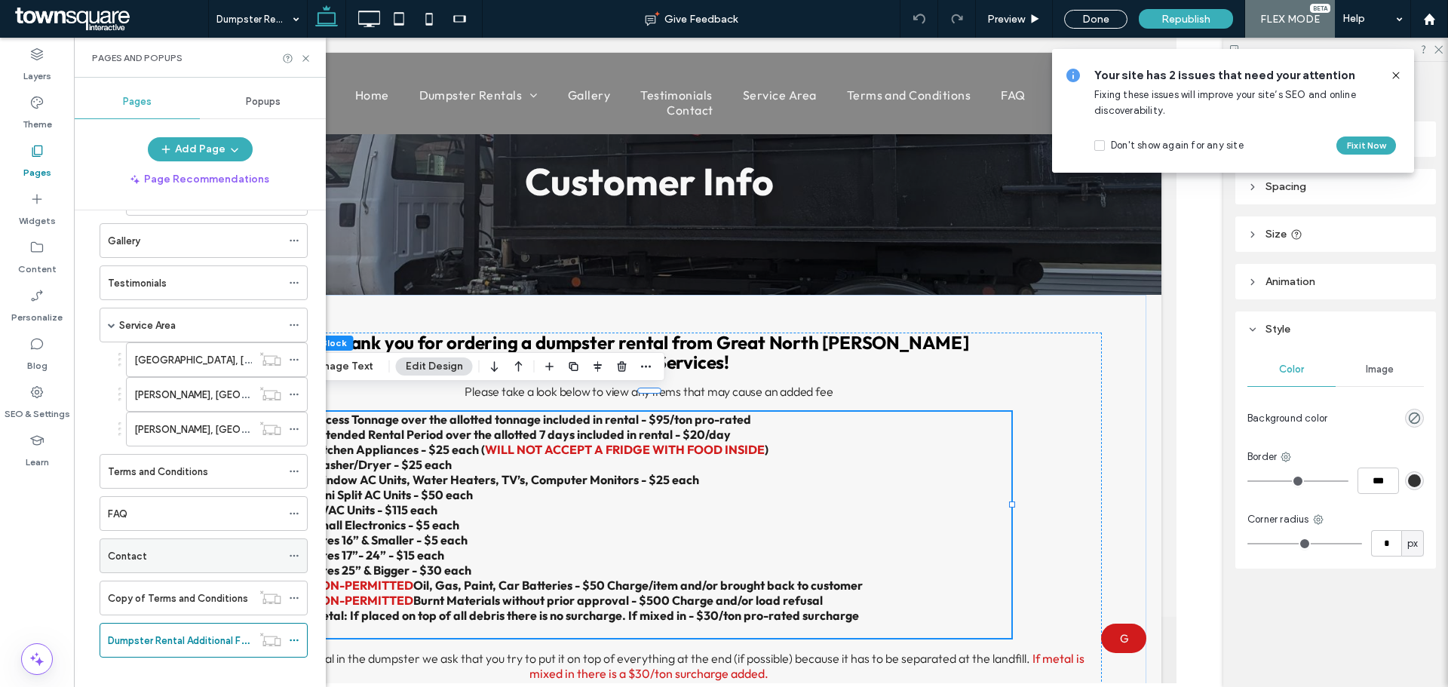
scroll to position [182, 0]
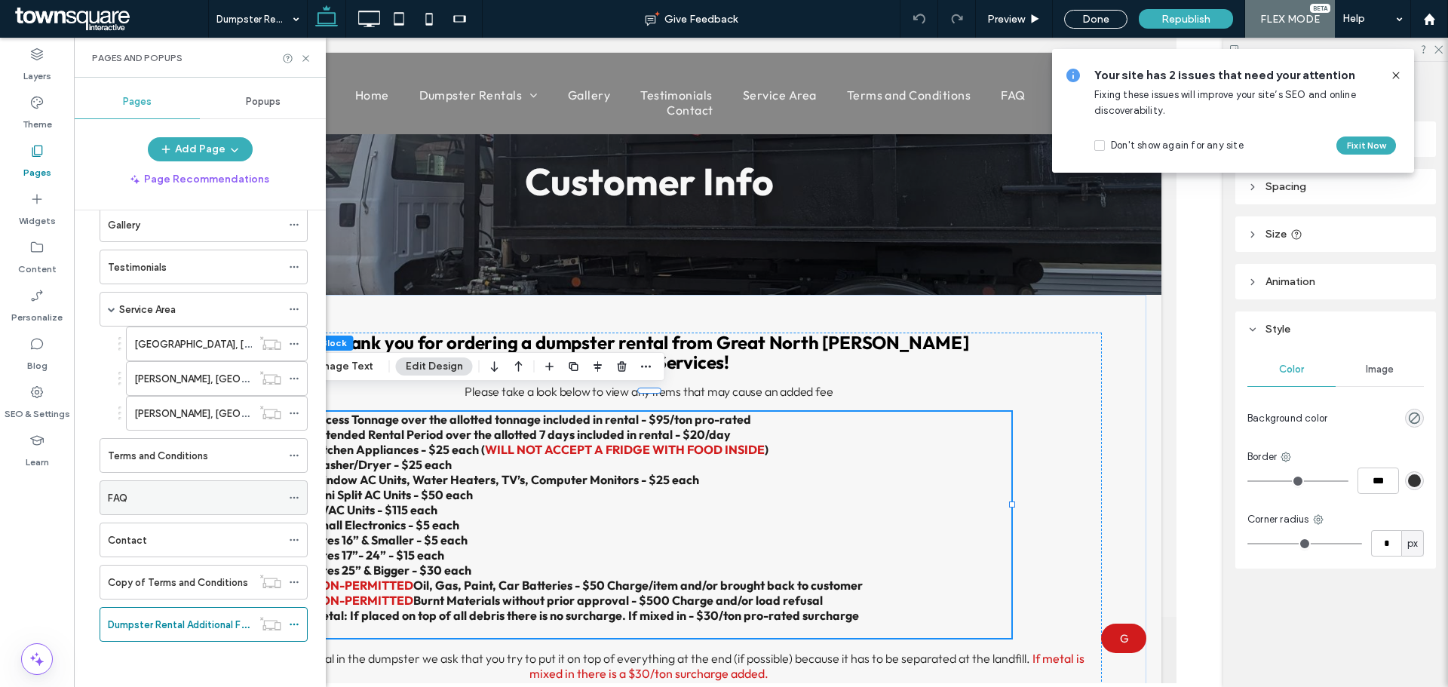
click at [152, 499] on div "FAQ" at bounding box center [194, 498] width 173 height 16
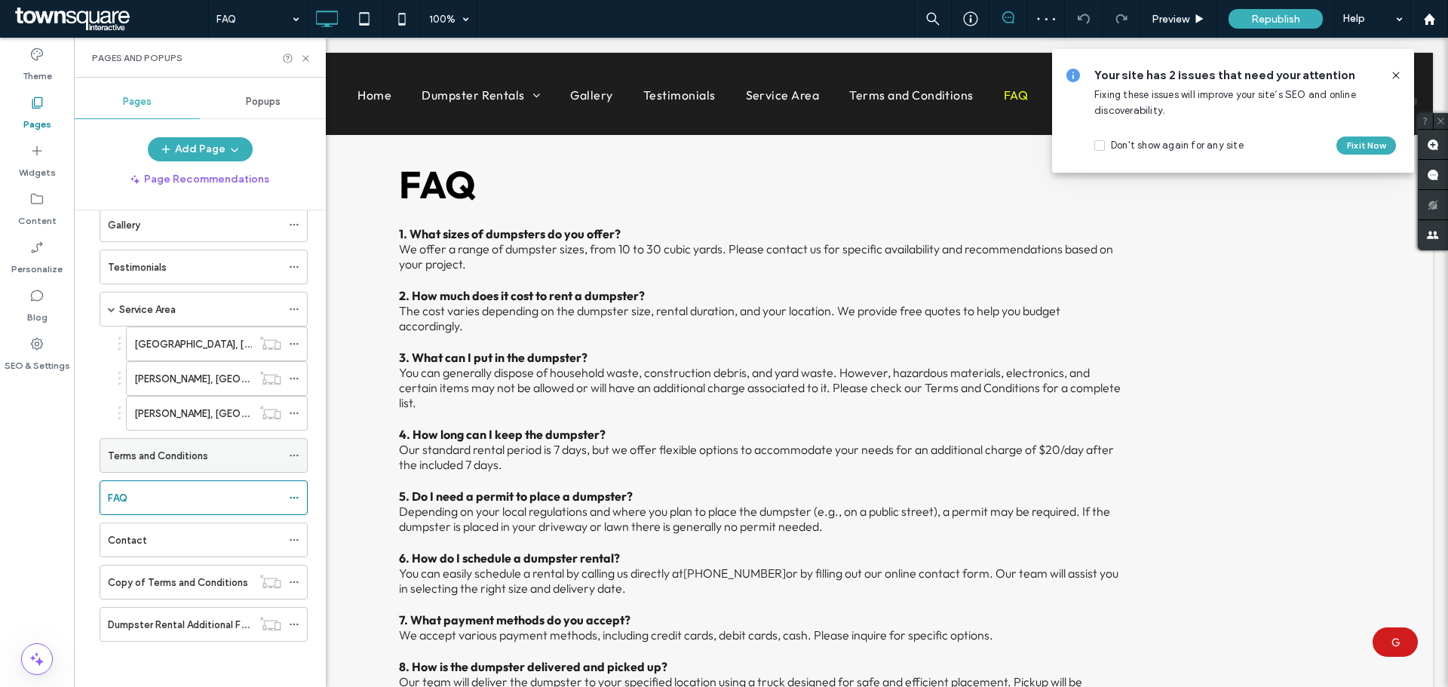
click at [146, 464] on div "Terms and Conditions" at bounding box center [194, 455] width 173 height 33
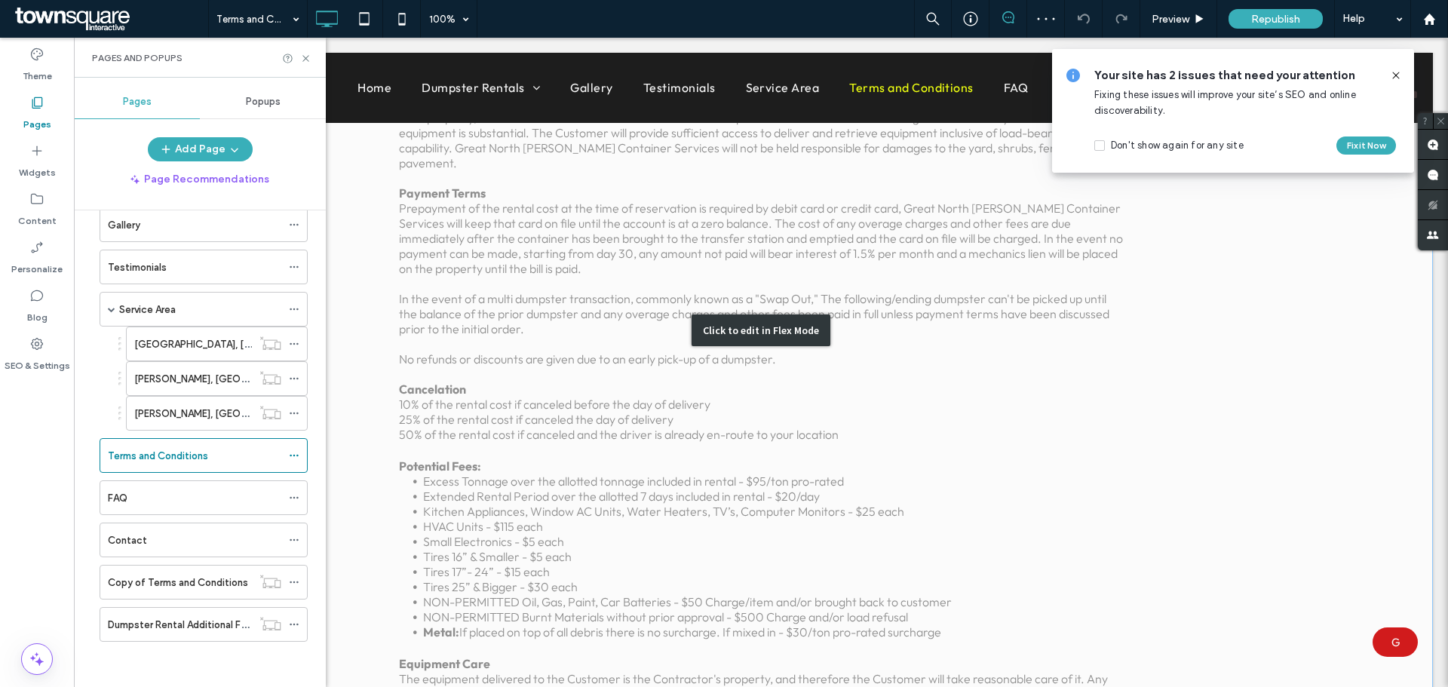
scroll to position [603, 0]
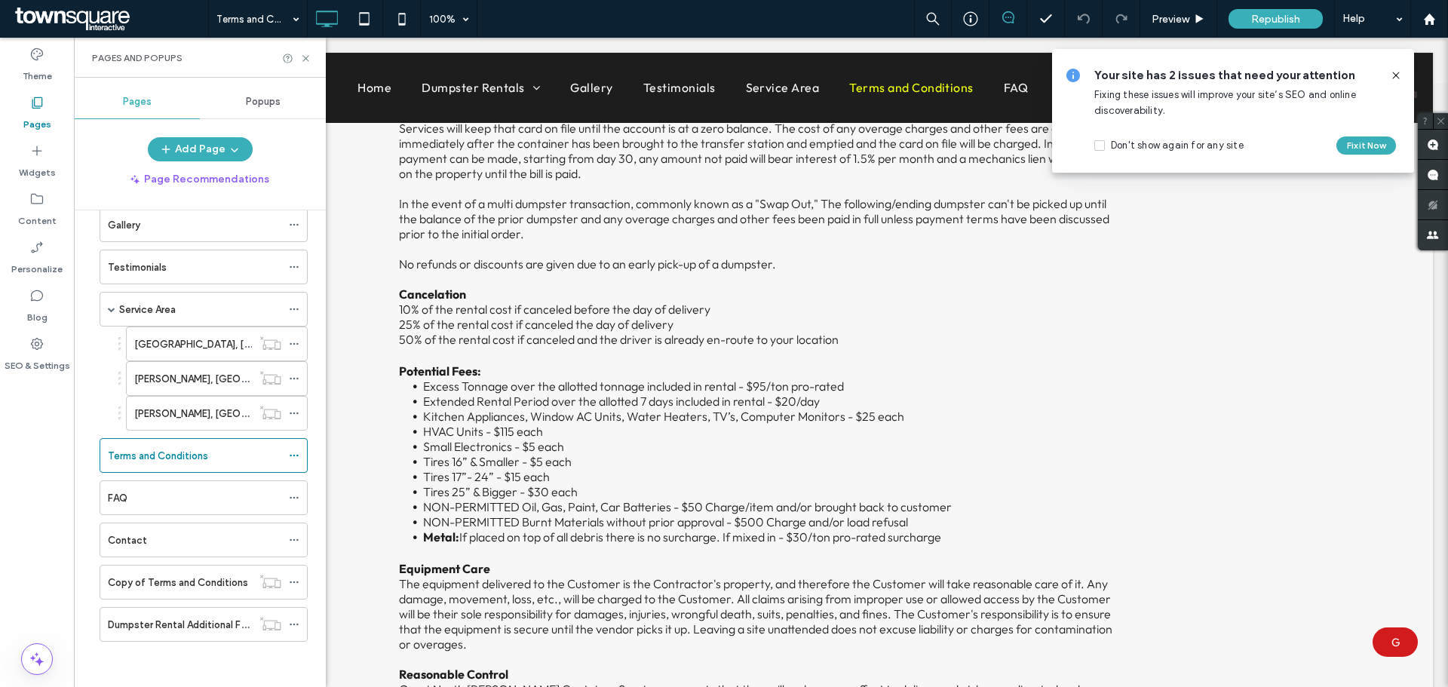
click at [1399, 75] on icon at bounding box center [1396, 75] width 12 height 12
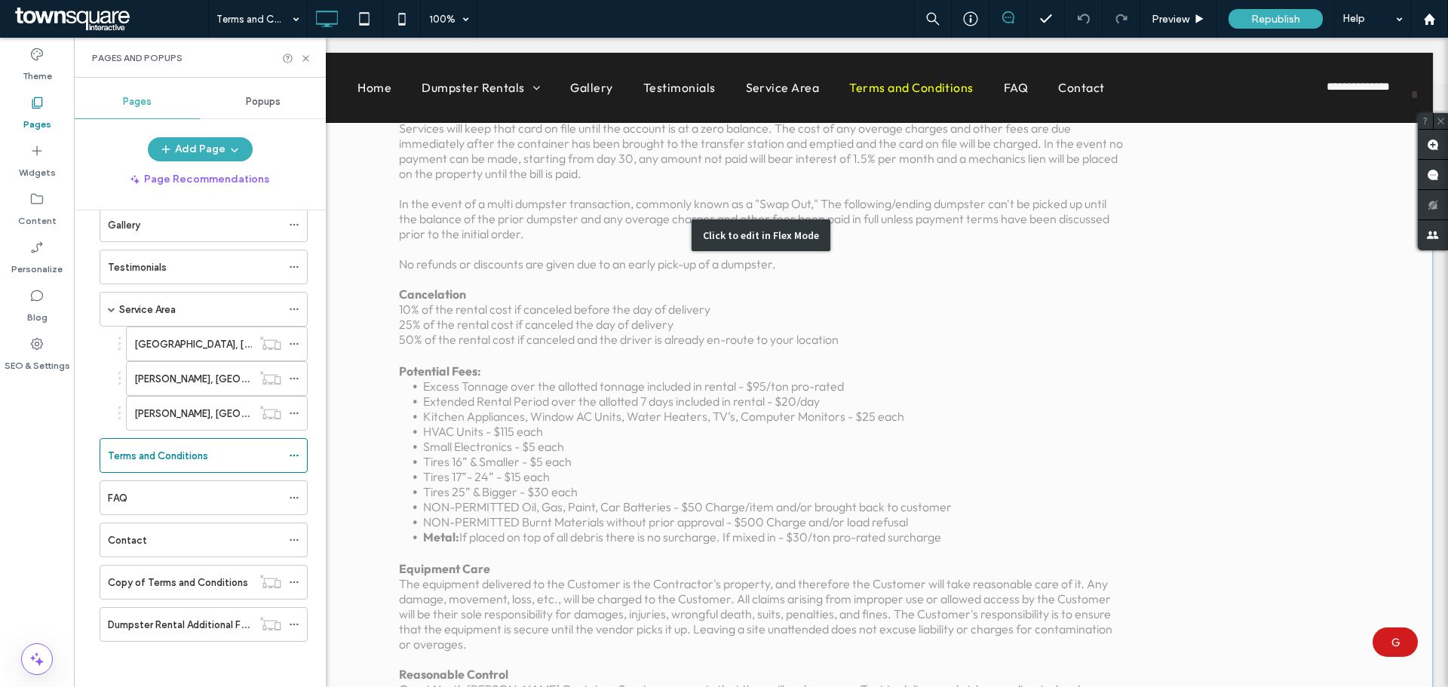
click at [593, 423] on div "Click to edit in Flex Mode" at bounding box center [761, 235] width 1344 height 1430
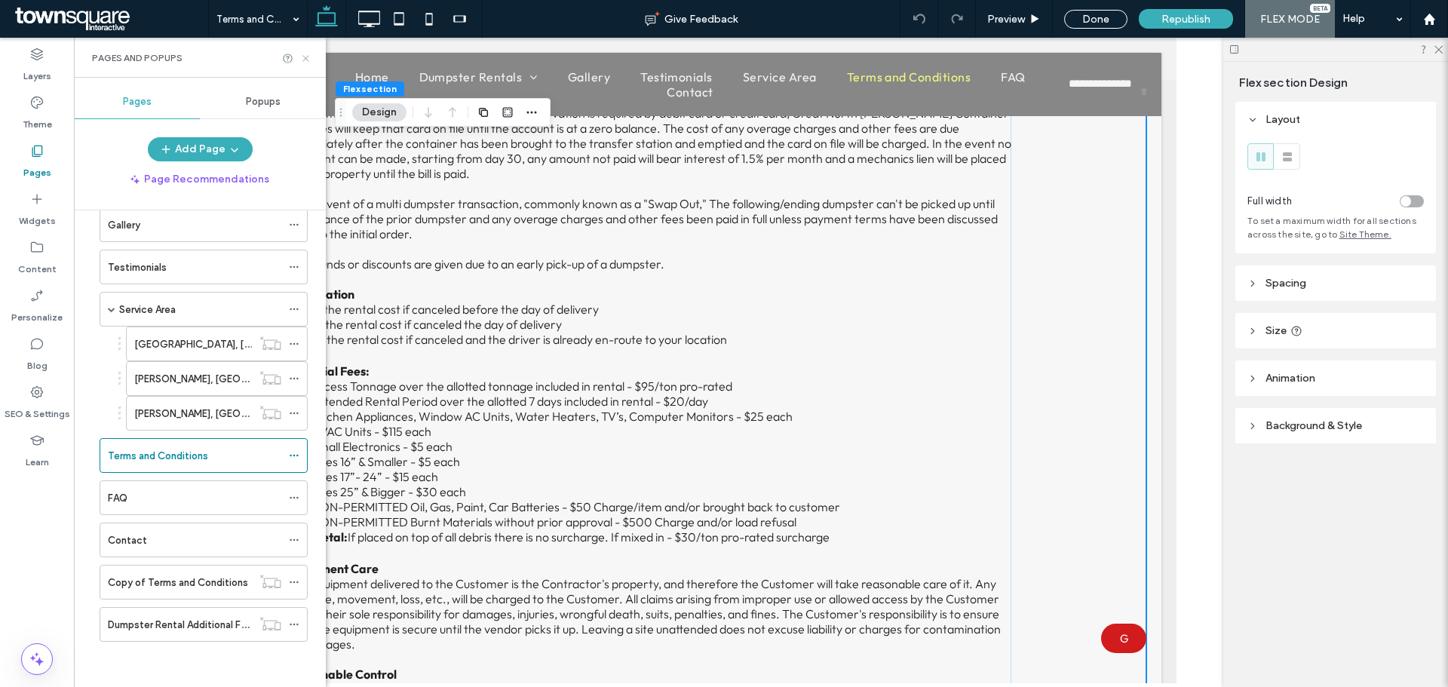
click at [303, 54] on icon at bounding box center [305, 58] width 11 height 11
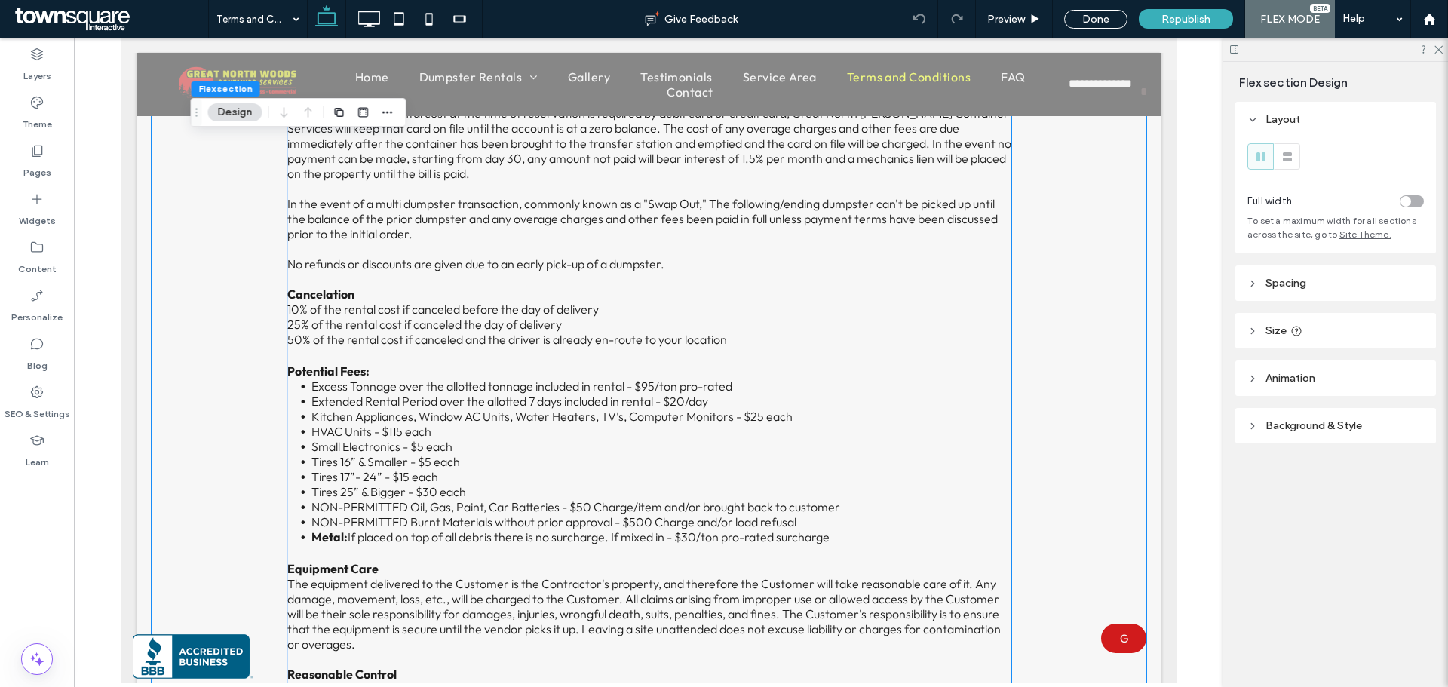
click at [320, 394] on span "Extended Rental Period over the allotted 7 days included in rental - $20/day" at bounding box center [509, 401] width 397 height 15
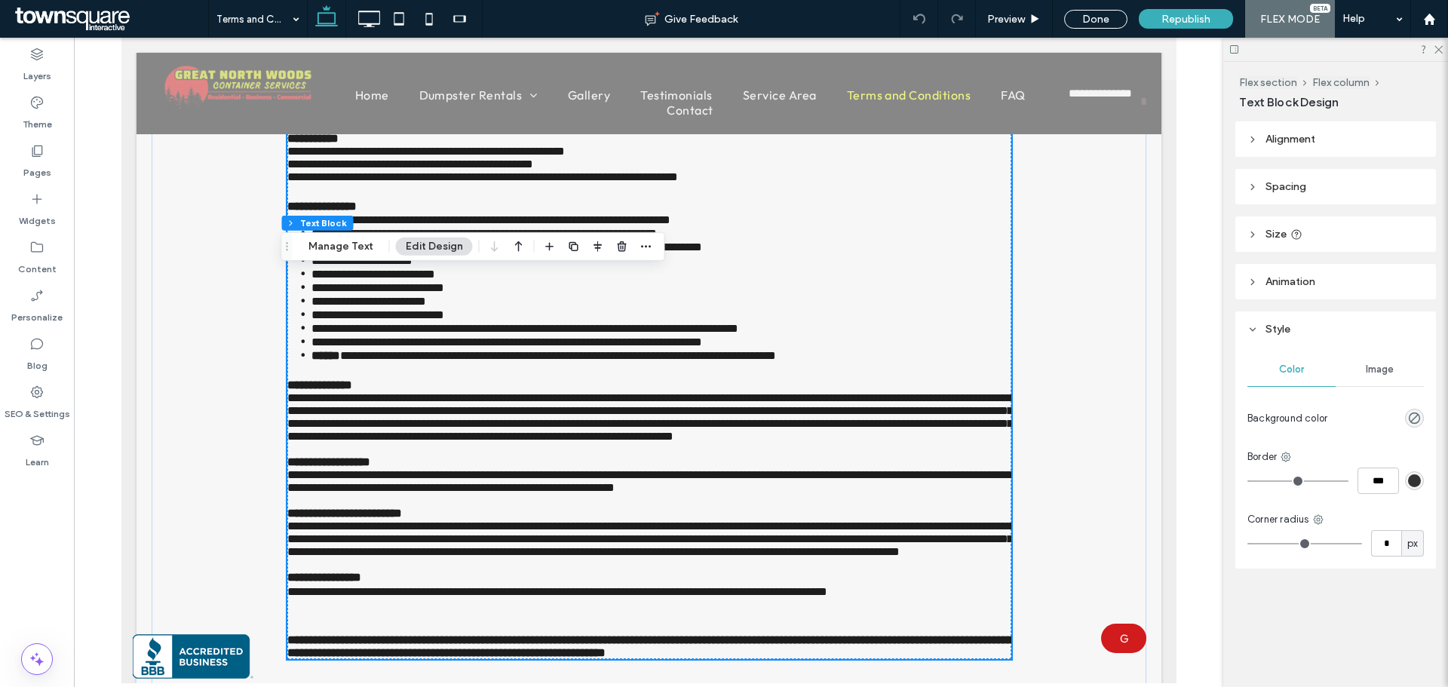
type input "******"
type input "**"
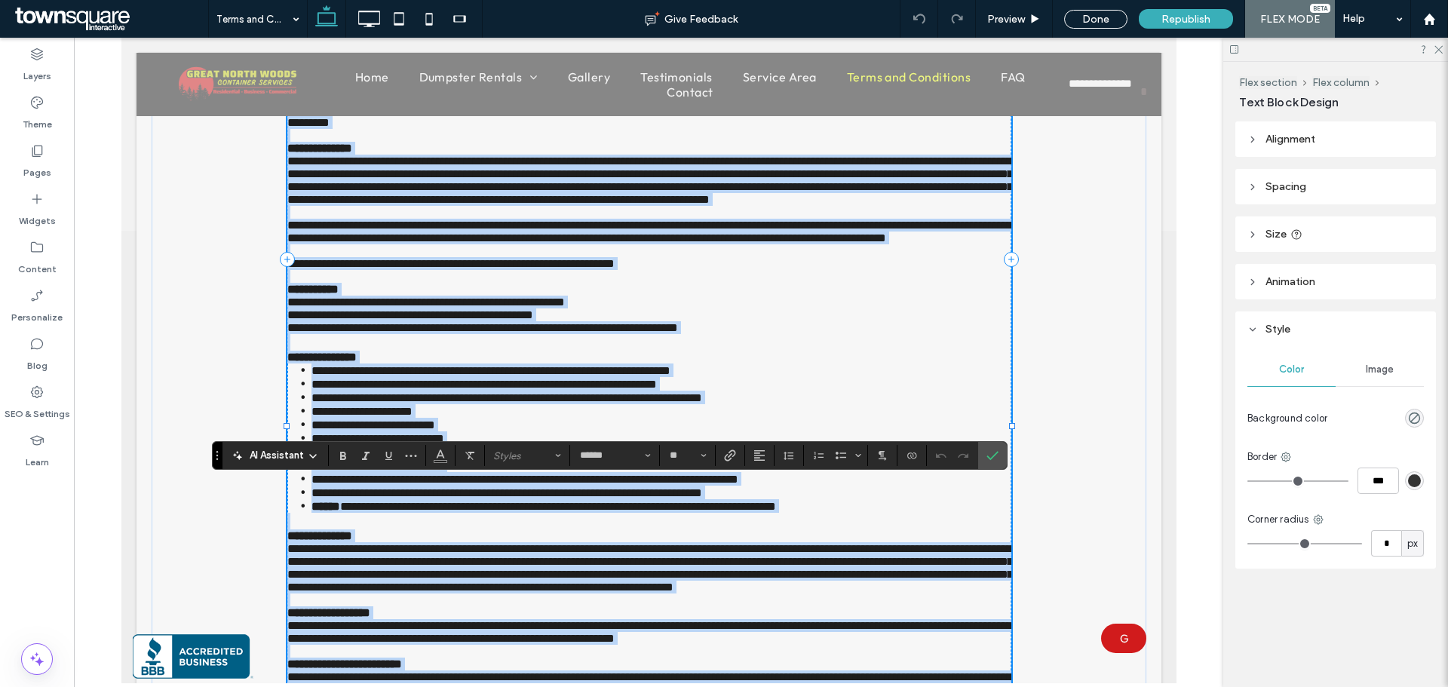
click at [397, 417] on span "**********" at bounding box center [361, 411] width 101 height 11
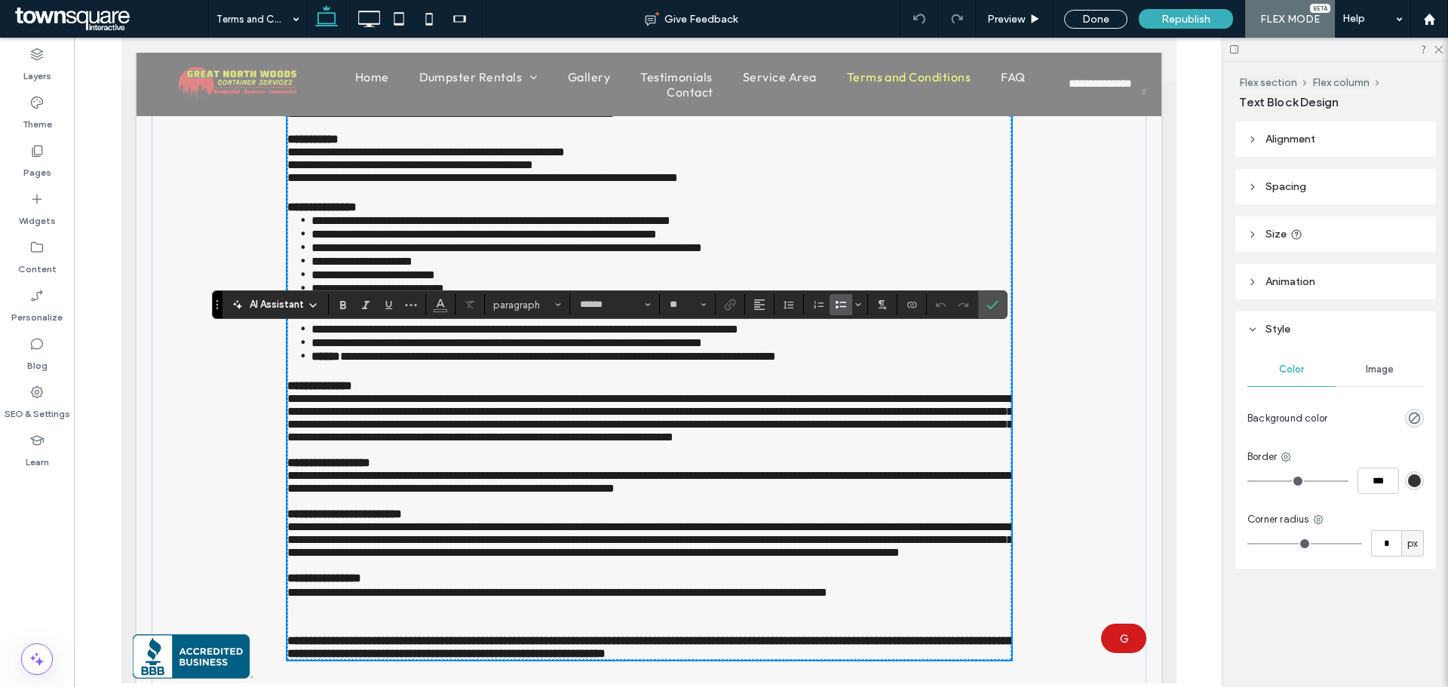
scroll to position [603, 0]
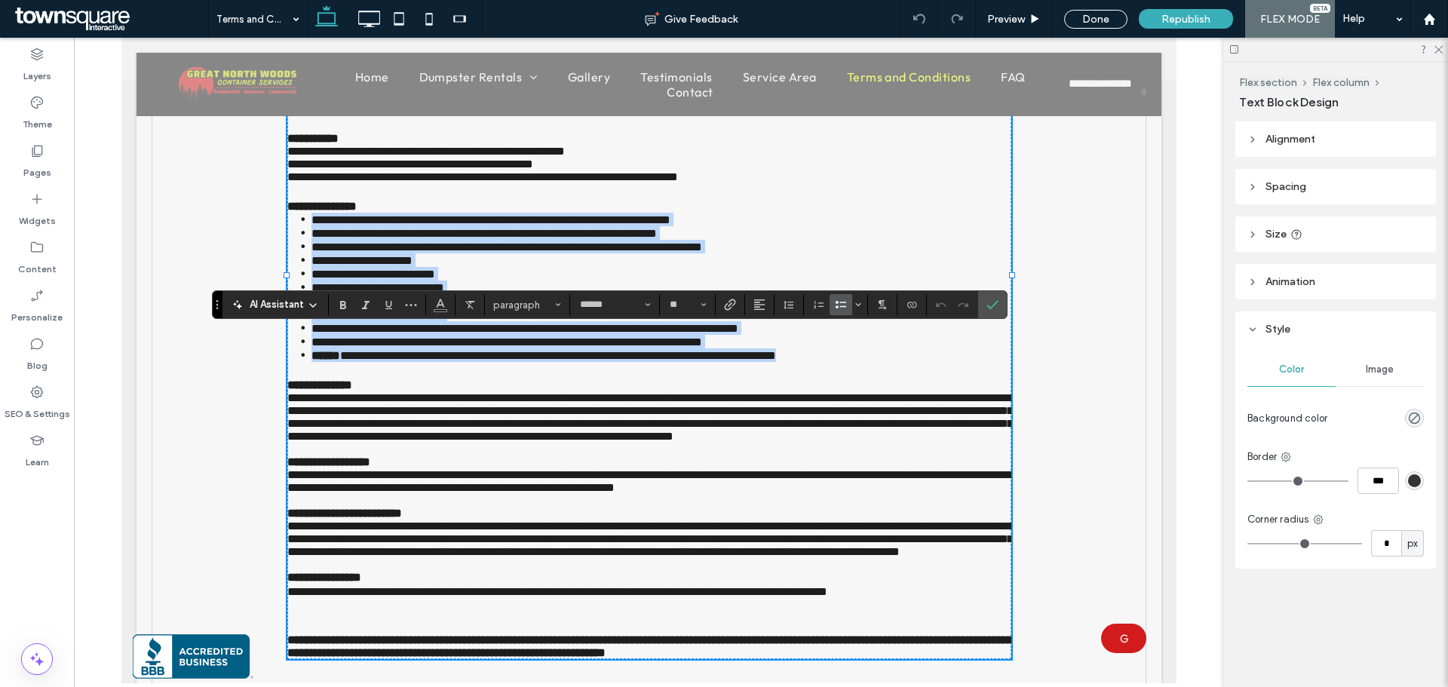
drag, startPoint x: 302, startPoint y: 354, endPoint x: 851, endPoint y: 506, distance: 569.5
click at [873, 362] on ul "**********" at bounding box center [649, 287] width 724 height 149
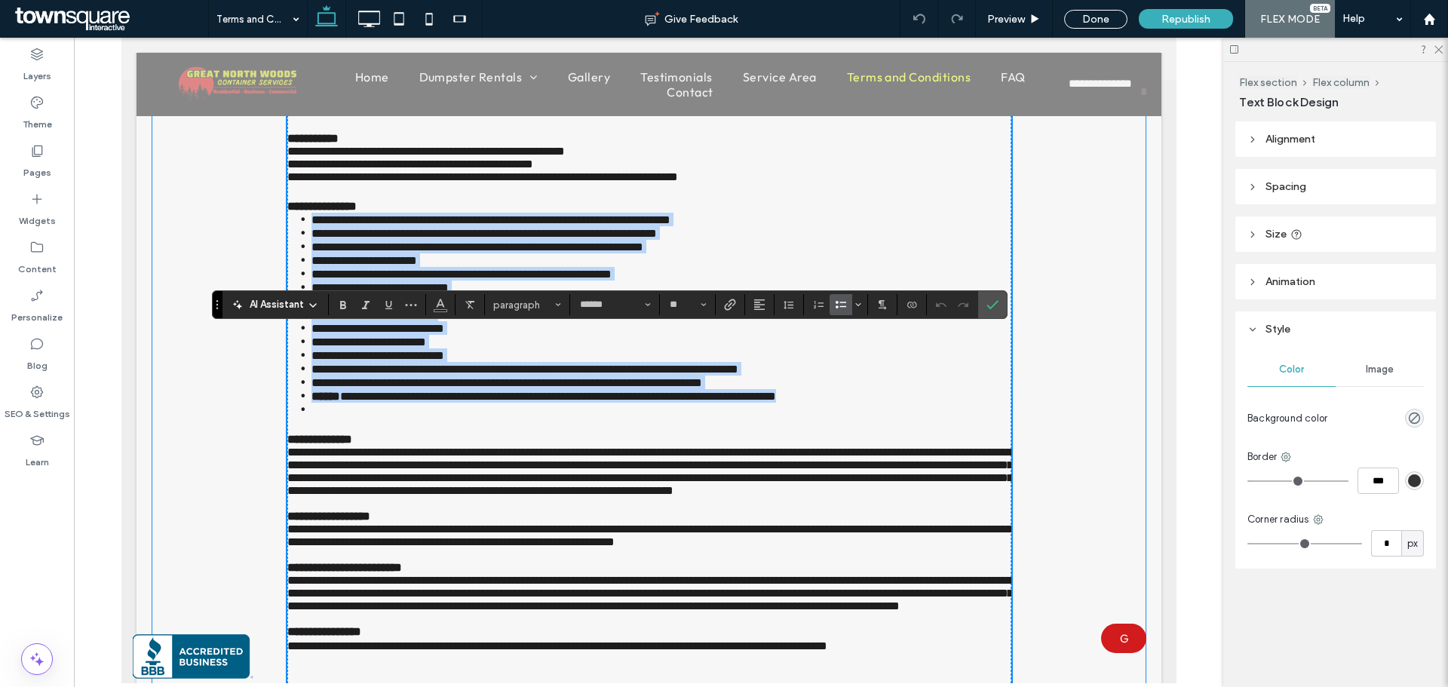
scroll to position [0, 0]
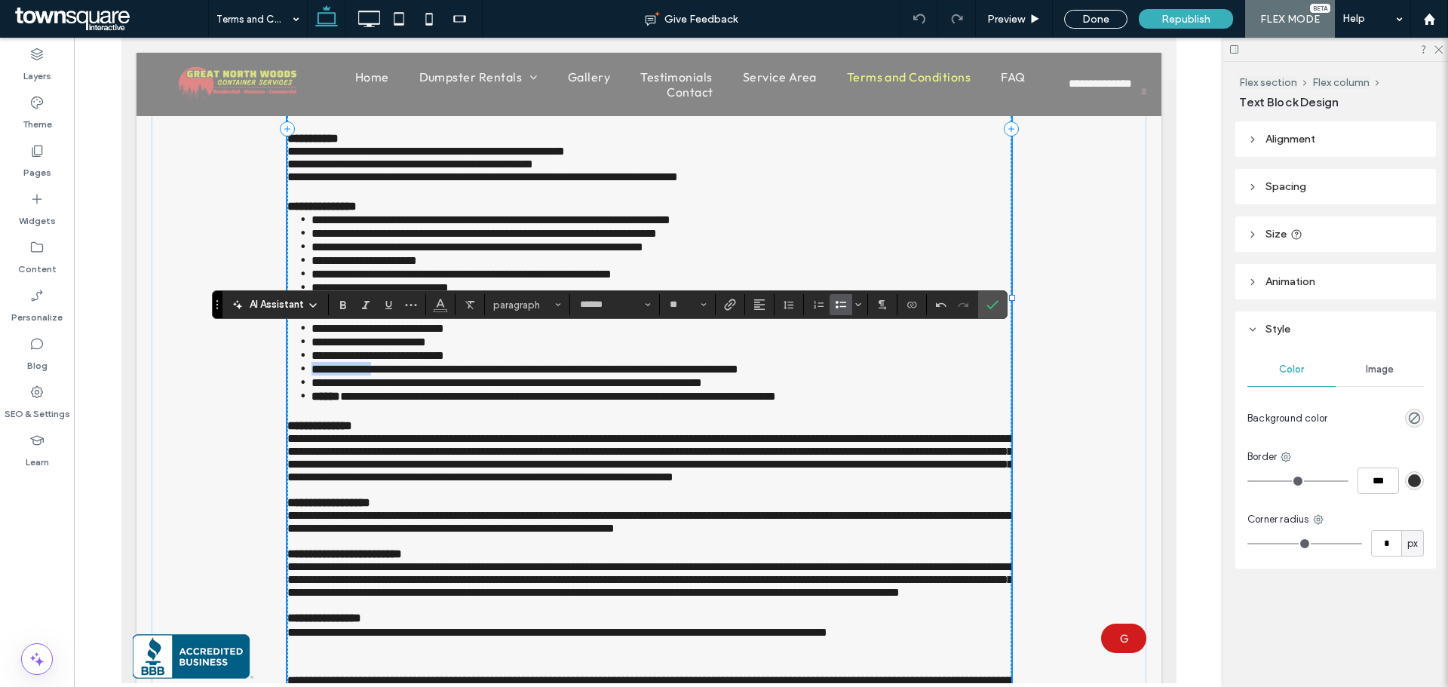
drag, startPoint x: 305, startPoint y: 521, endPoint x: 400, endPoint y: 520, distance: 94.3
click at [400, 375] on span "**********" at bounding box center [524, 368] width 427 height 11
click at [441, 304] on icon "Color" at bounding box center [440, 303] width 12 height 12
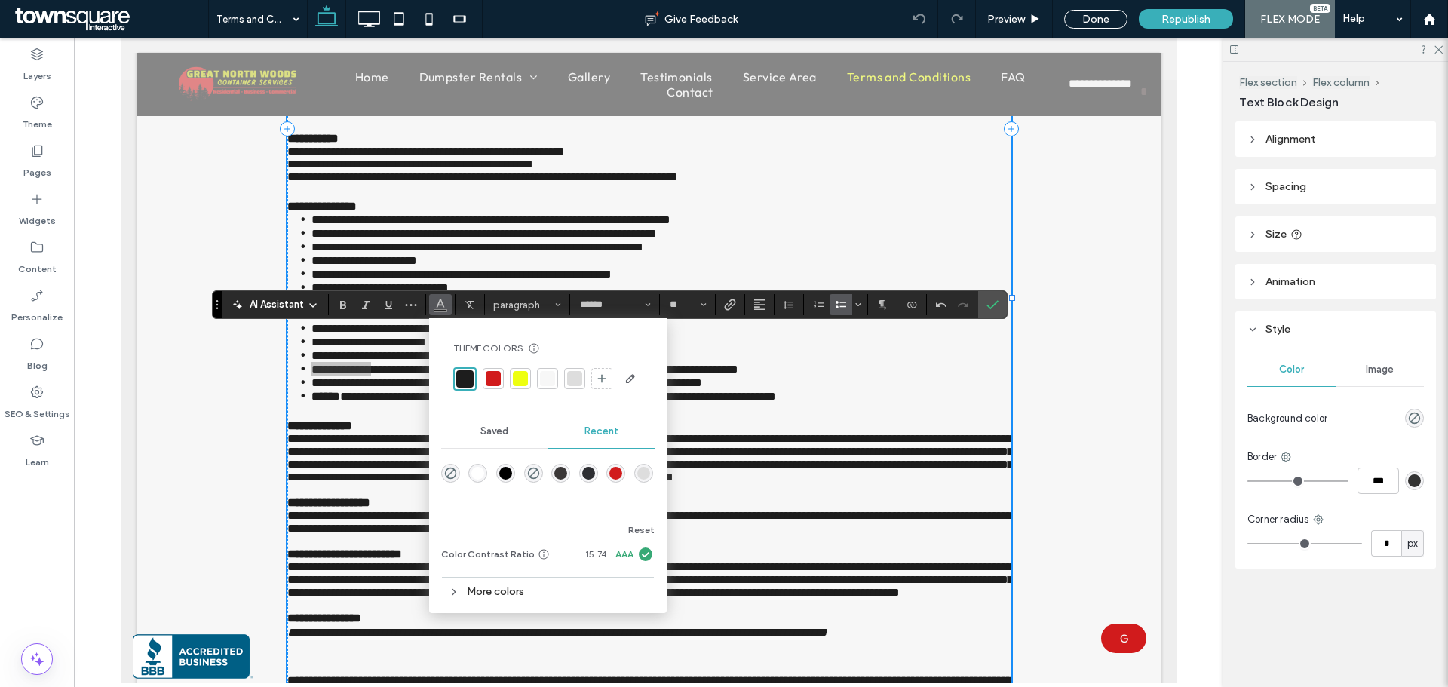
click at [491, 379] on div at bounding box center [493, 378] width 15 height 15
click at [362, 361] on span "**********" at bounding box center [377, 355] width 133 height 11
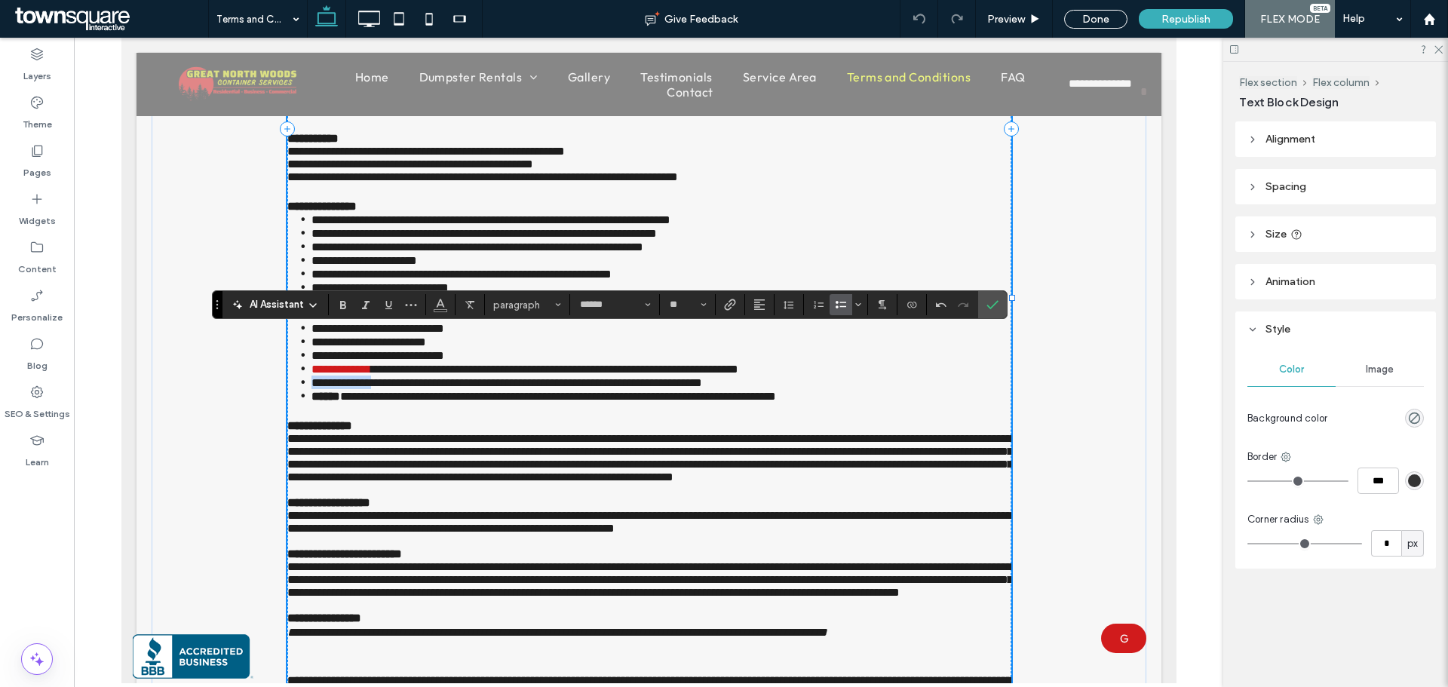
drag, startPoint x: 303, startPoint y: 538, endPoint x: 401, endPoint y: 538, distance: 98.0
click at [401, 389] on li "**********" at bounding box center [661, 382] width 700 height 14
click at [443, 308] on icon "Color" at bounding box center [440, 303] width 12 height 12
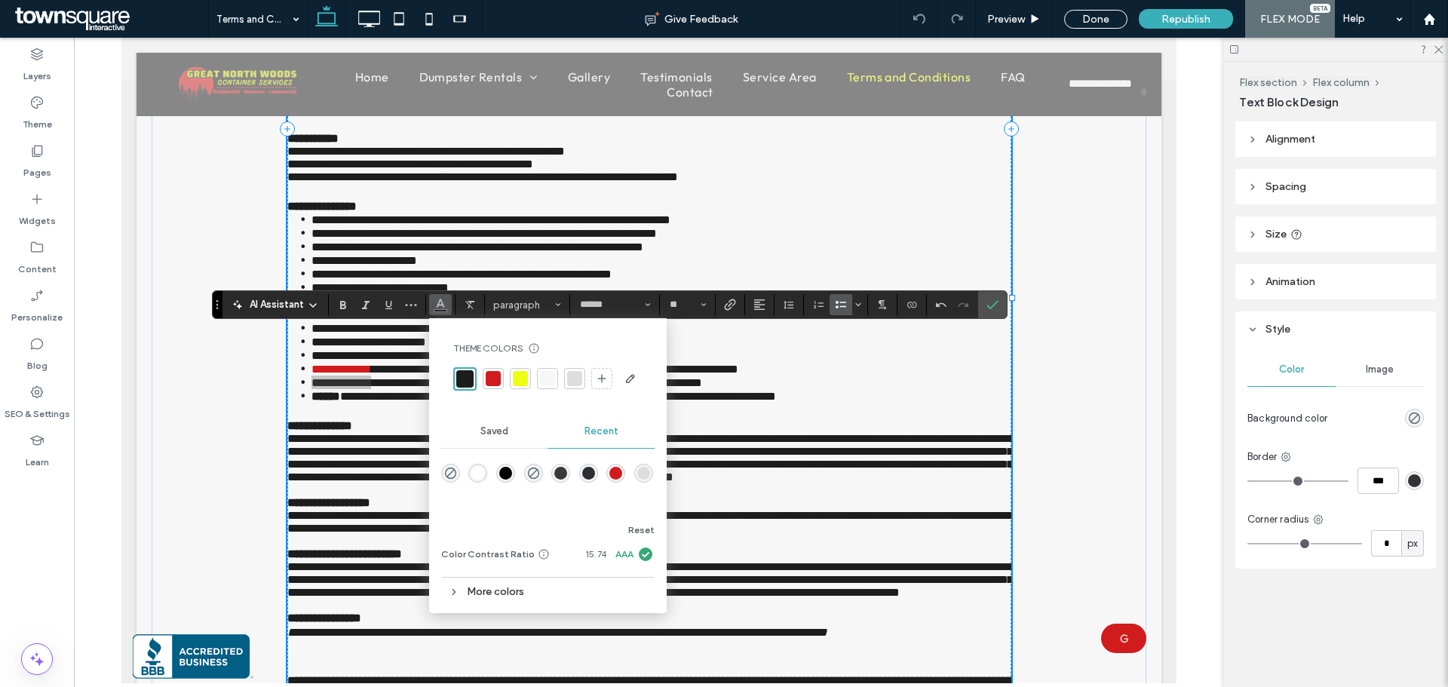
click at [495, 379] on div at bounding box center [493, 378] width 15 height 15
click at [394, 266] on span "**********" at bounding box center [364, 260] width 106 height 11
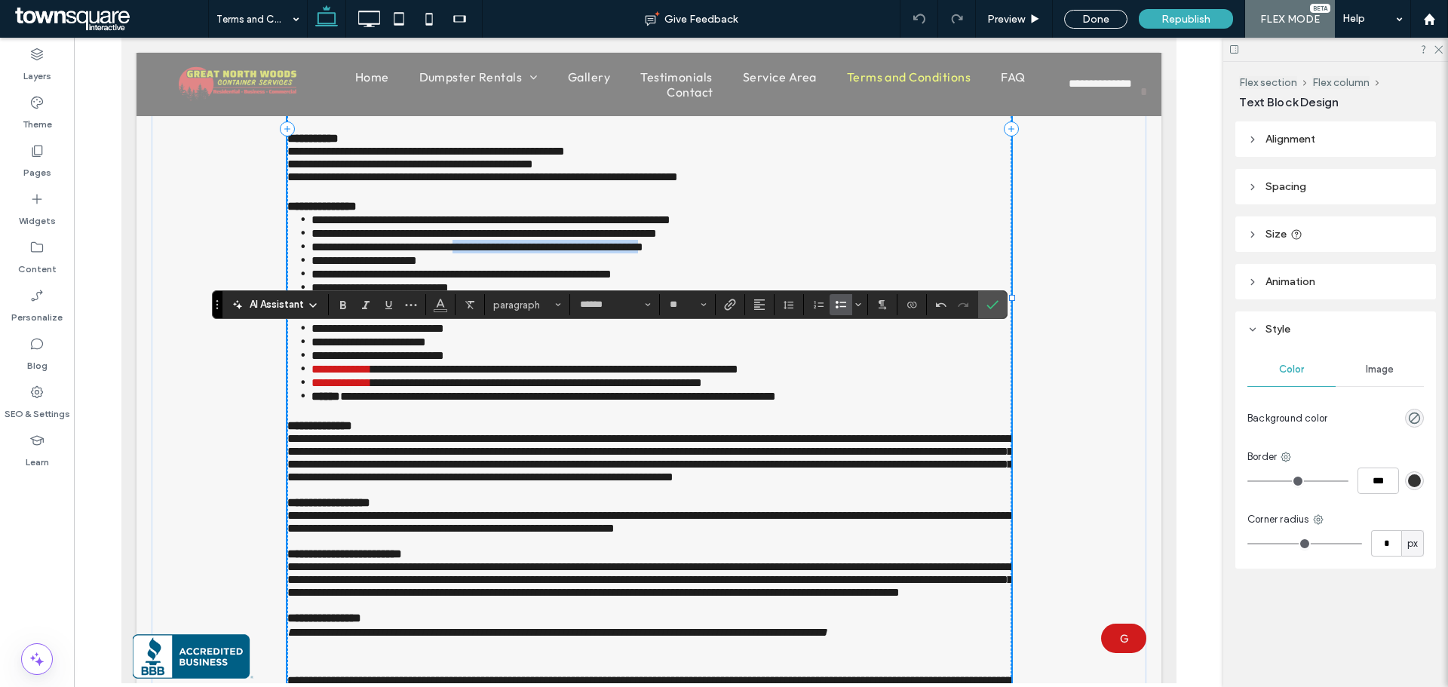
drag, startPoint x: 472, startPoint y: 384, endPoint x: 739, endPoint y: 387, distance: 266.9
click at [642, 253] on span "**********" at bounding box center [477, 246] width 332 height 11
click at [439, 303] on use "Color" at bounding box center [440, 303] width 8 height 8
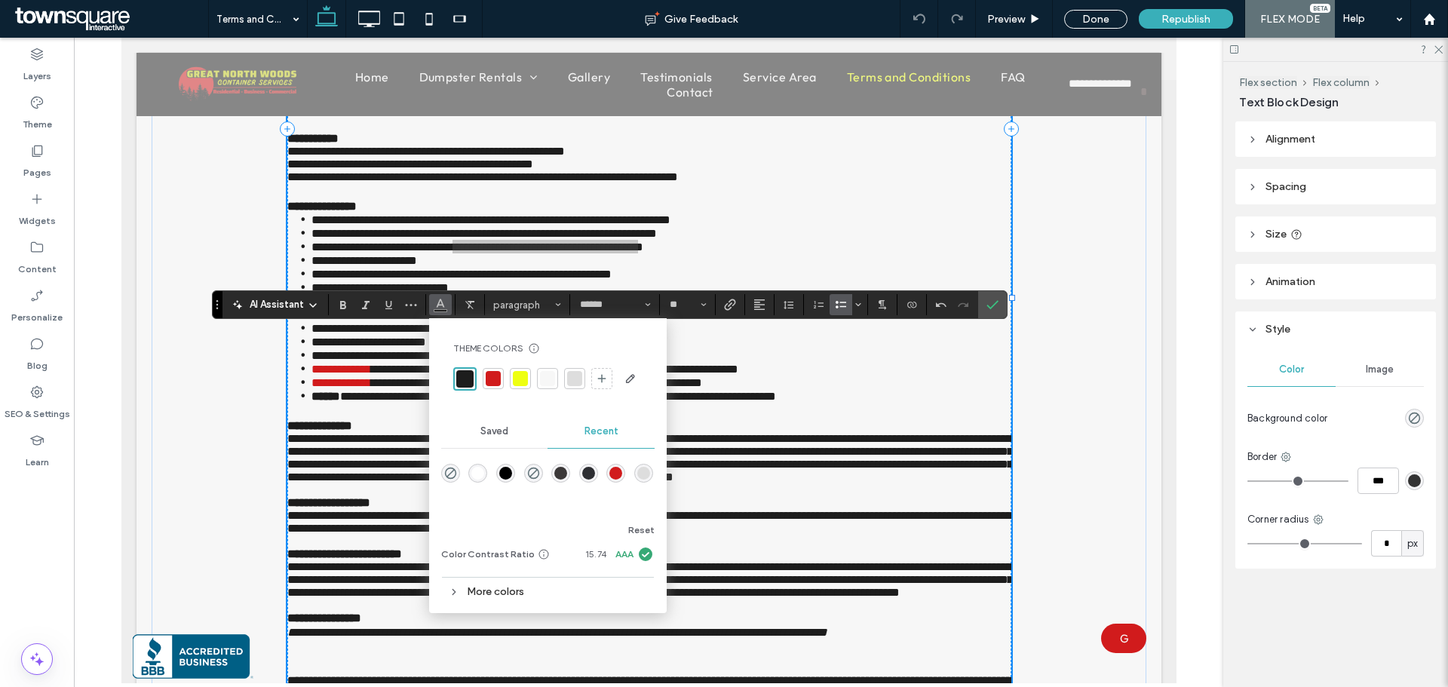
click at [484, 373] on div at bounding box center [493, 378] width 21 height 21
click at [737, 308] on li "**********" at bounding box center [661, 301] width 700 height 14
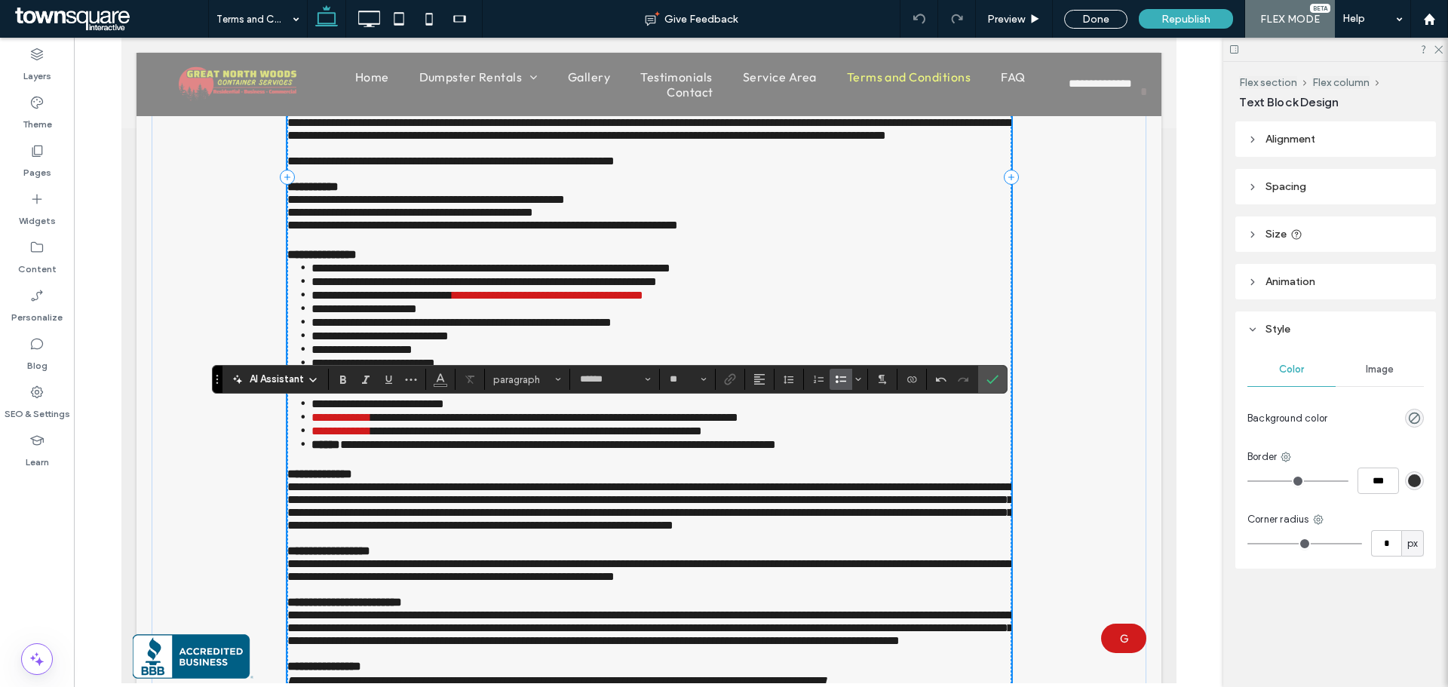
scroll to position [528, 0]
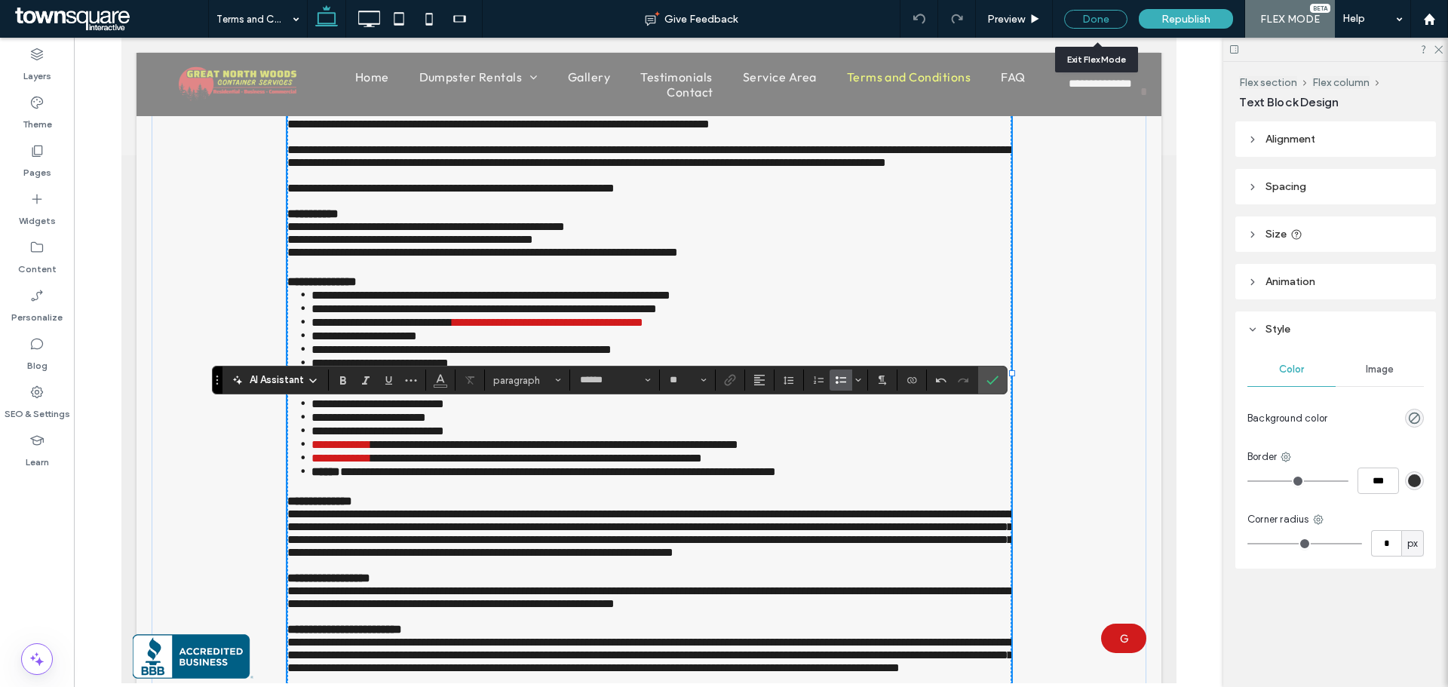
click at [1107, 19] on div "Done" at bounding box center [1095, 19] width 63 height 19
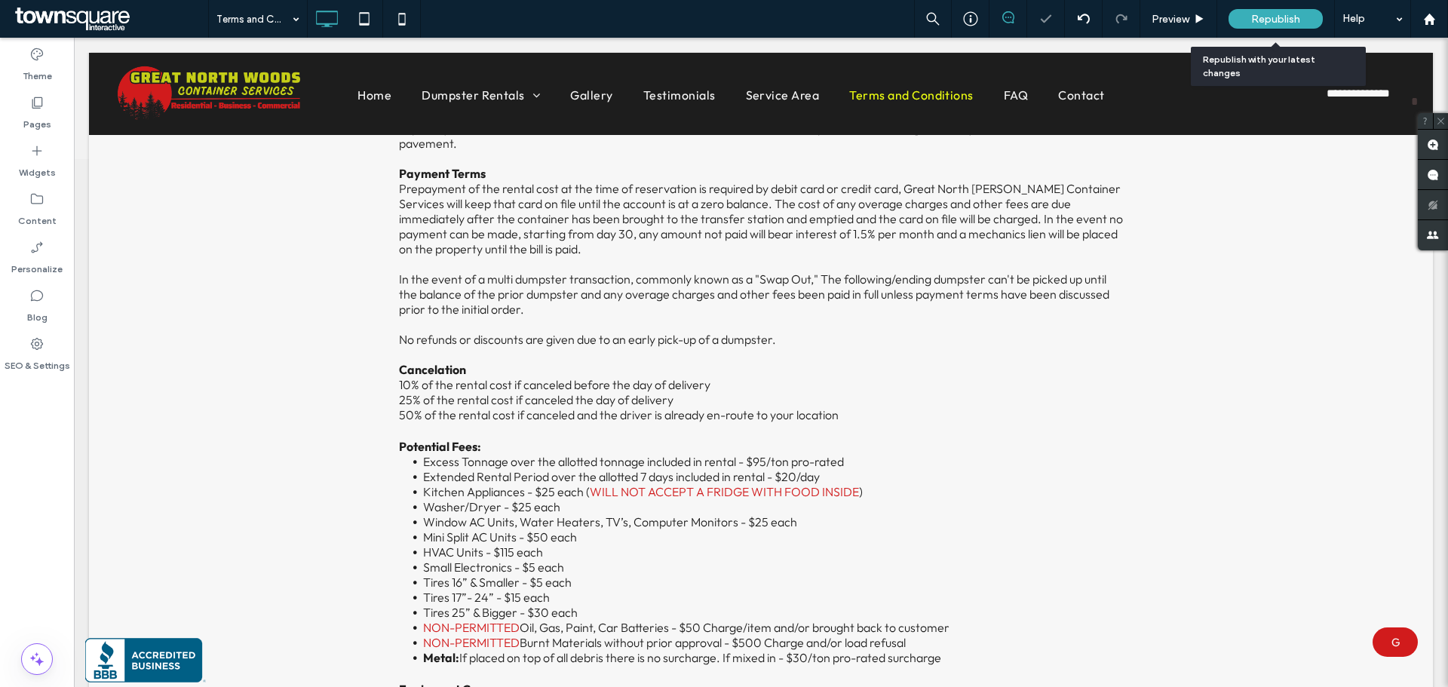
click at [1249, 17] on div "Republish" at bounding box center [1275, 19] width 94 height 20
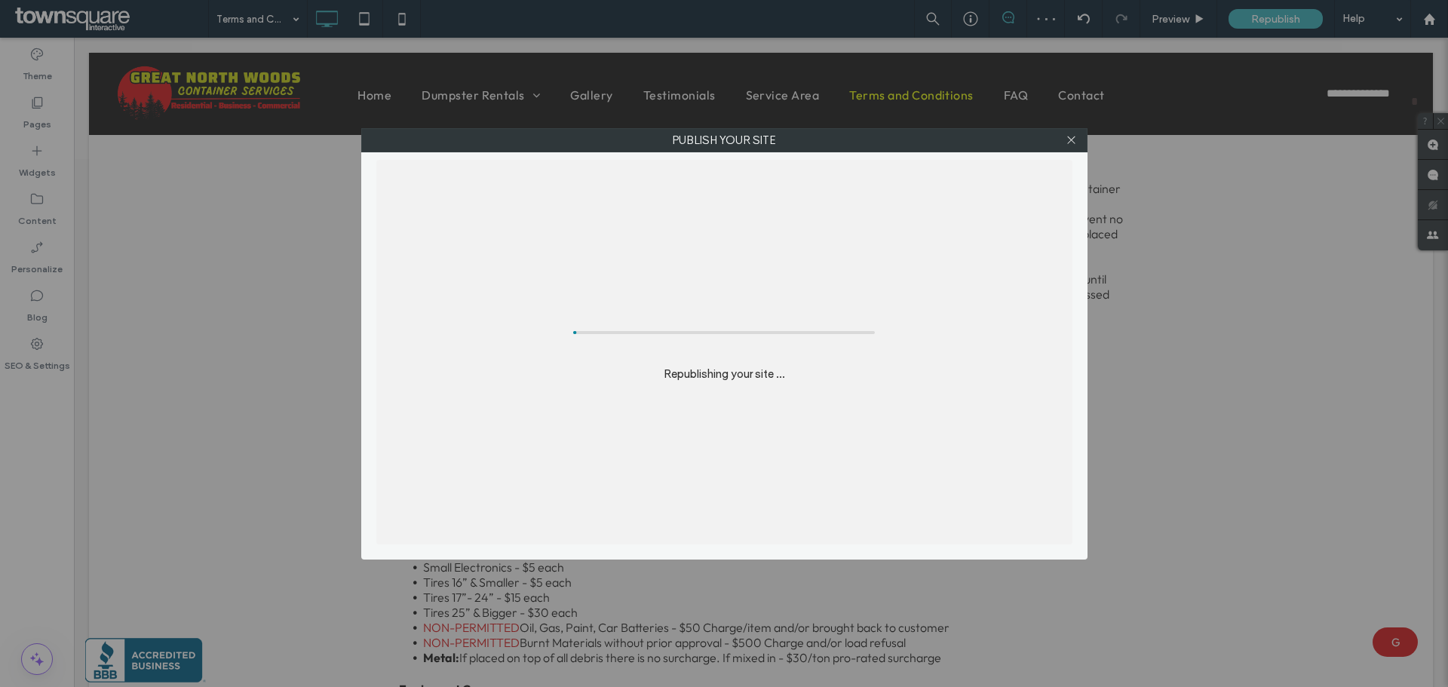
scroll to position [540, 0]
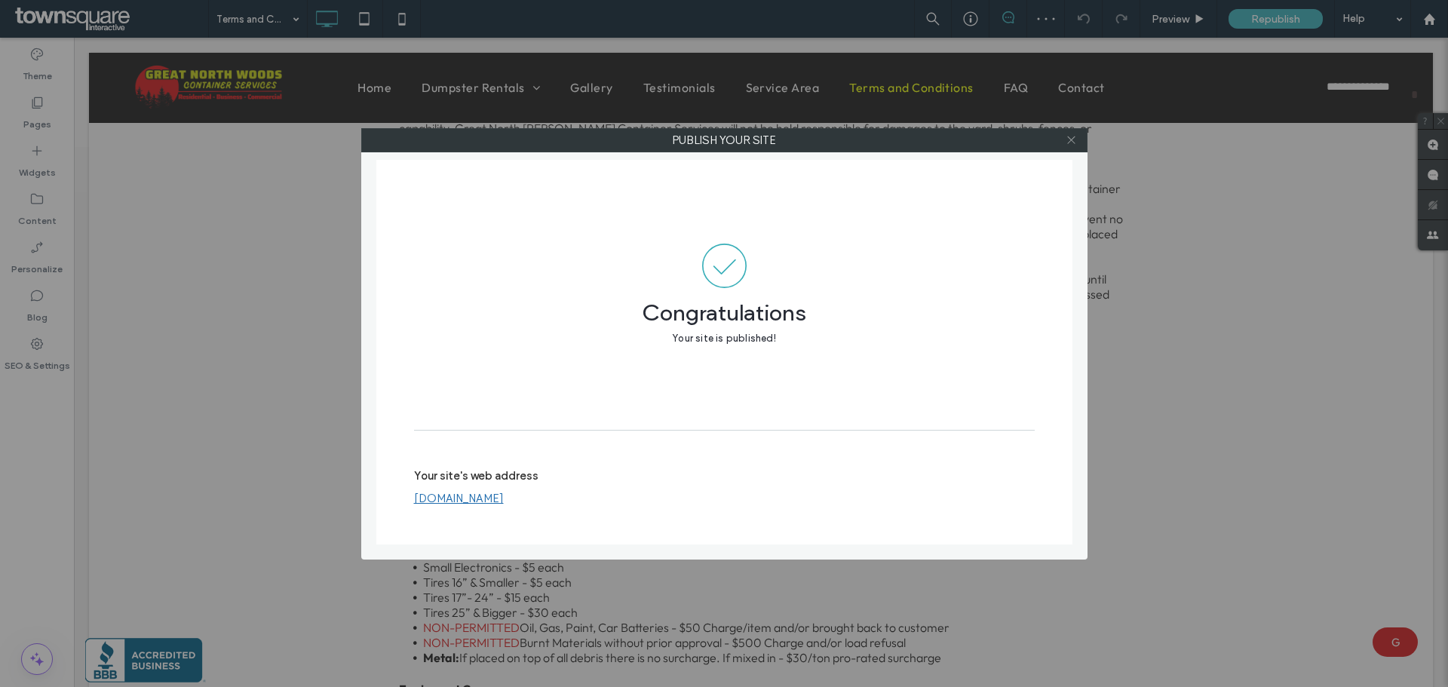
click at [1073, 143] on icon at bounding box center [1070, 139] width 11 height 11
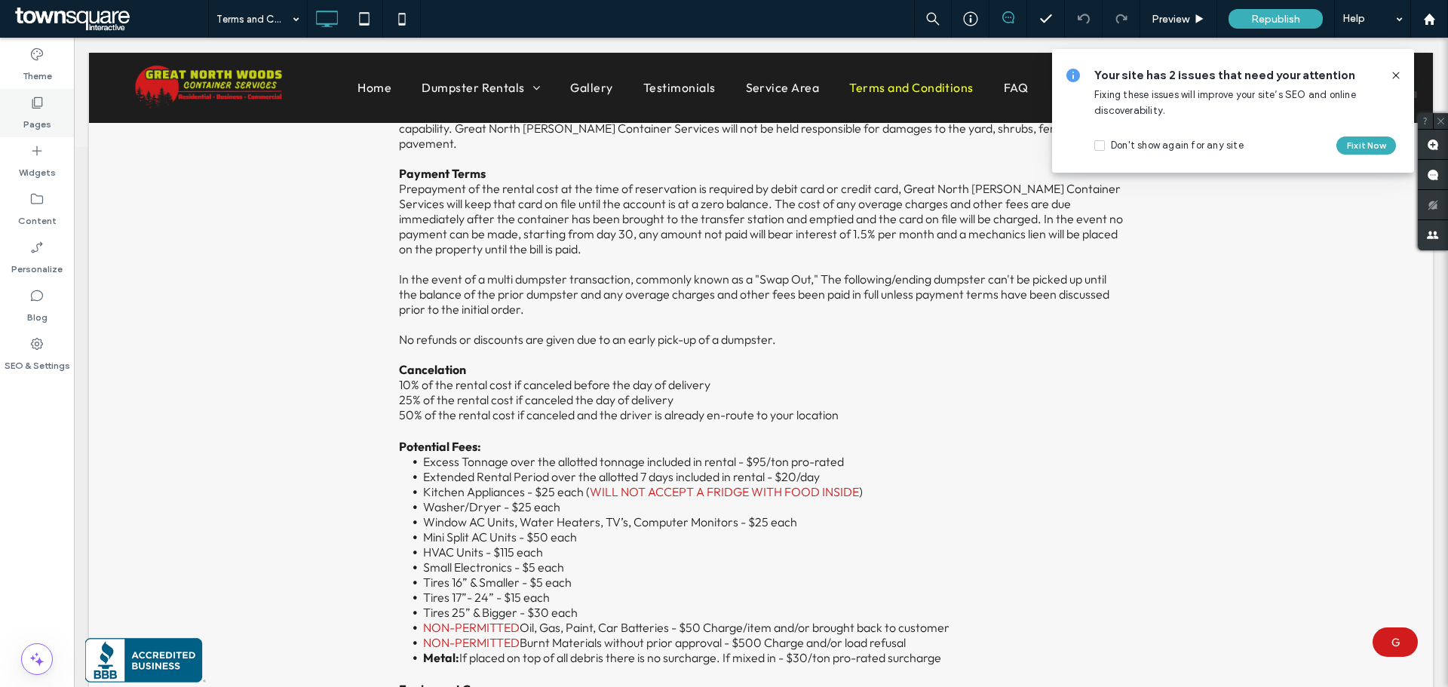
click at [42, 121] on label "Pages" at bounding box center [37, 120] width 28 height 21
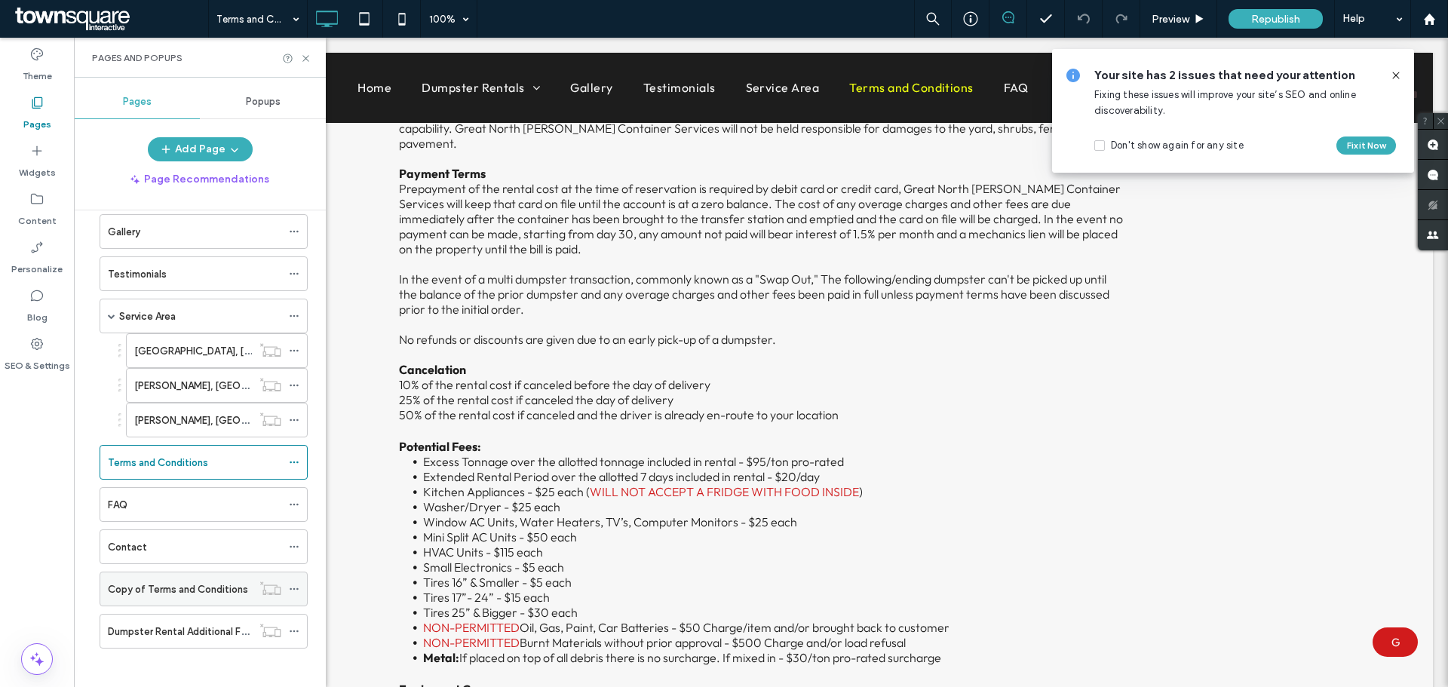
scroll to position [182, 0]
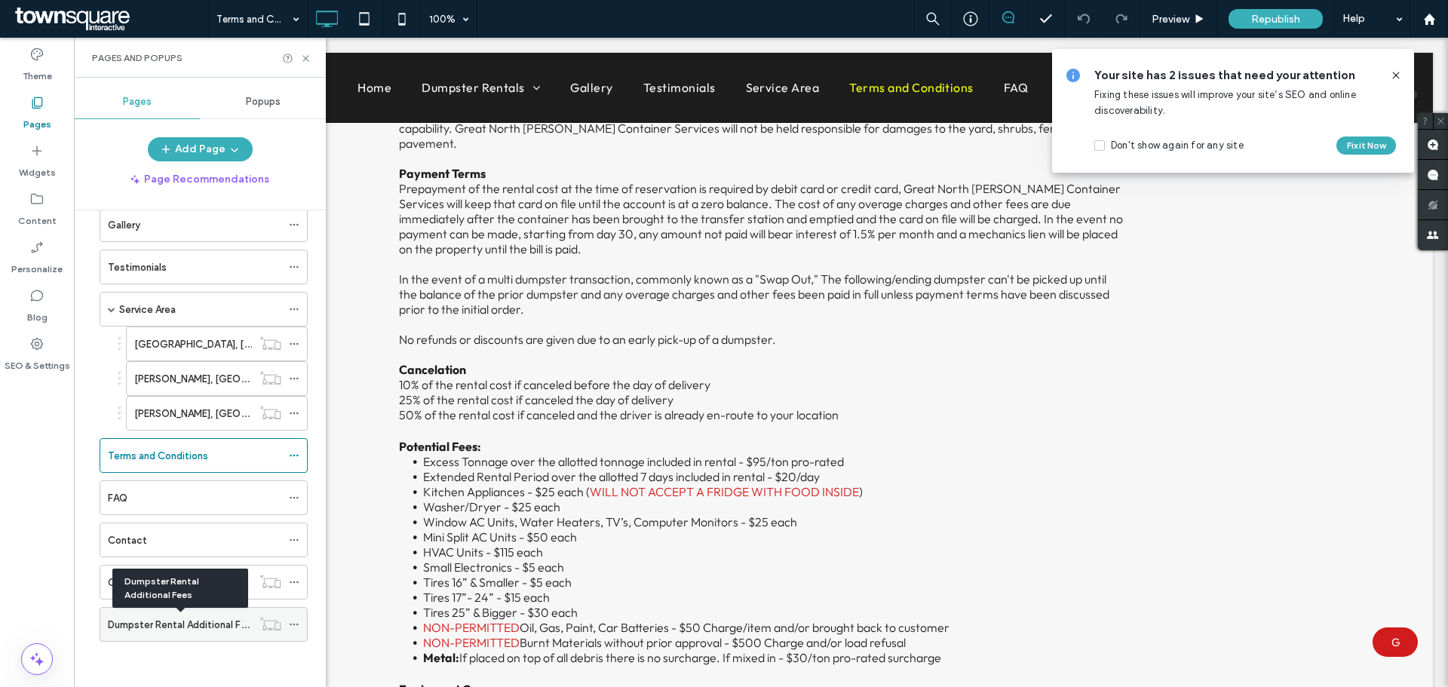
click at [120, 631] on label "Dumpster Rental Additional Fees" at bounding box center [183, 625] width 150 height 26
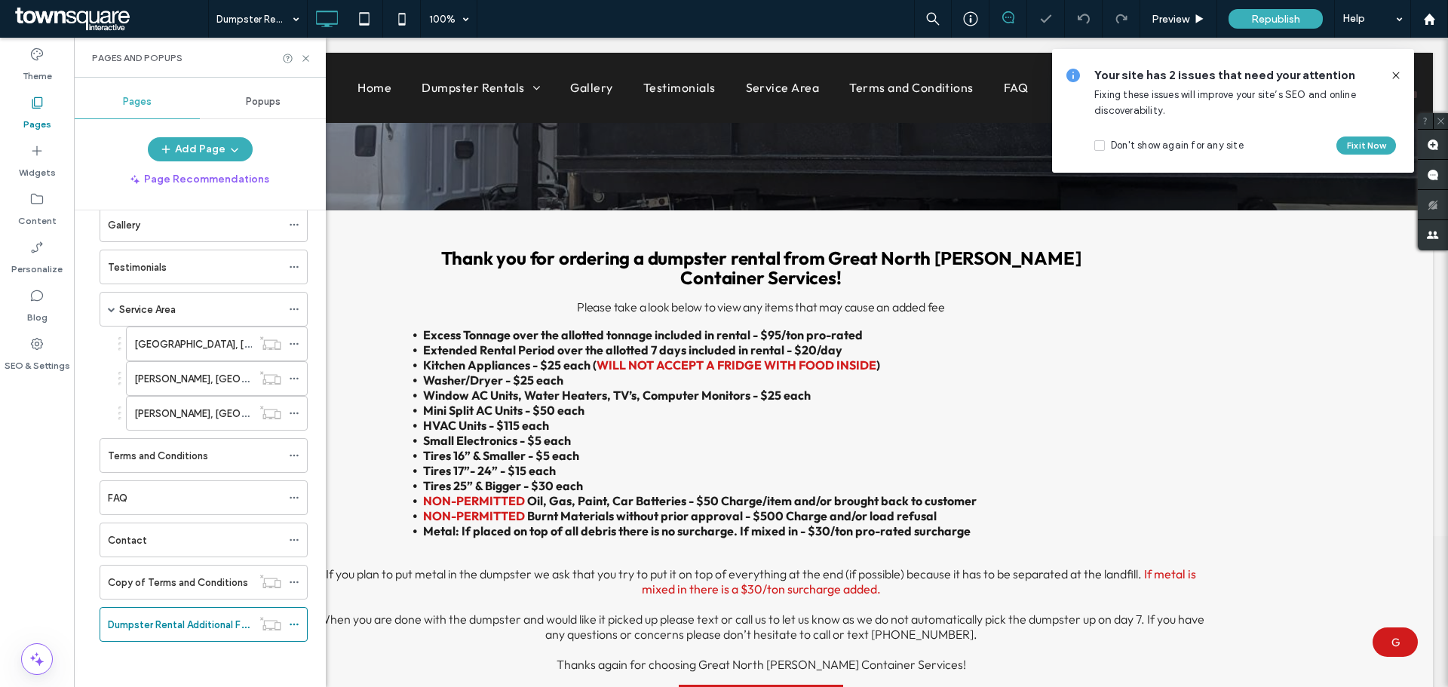
scroll to position [139, 0]
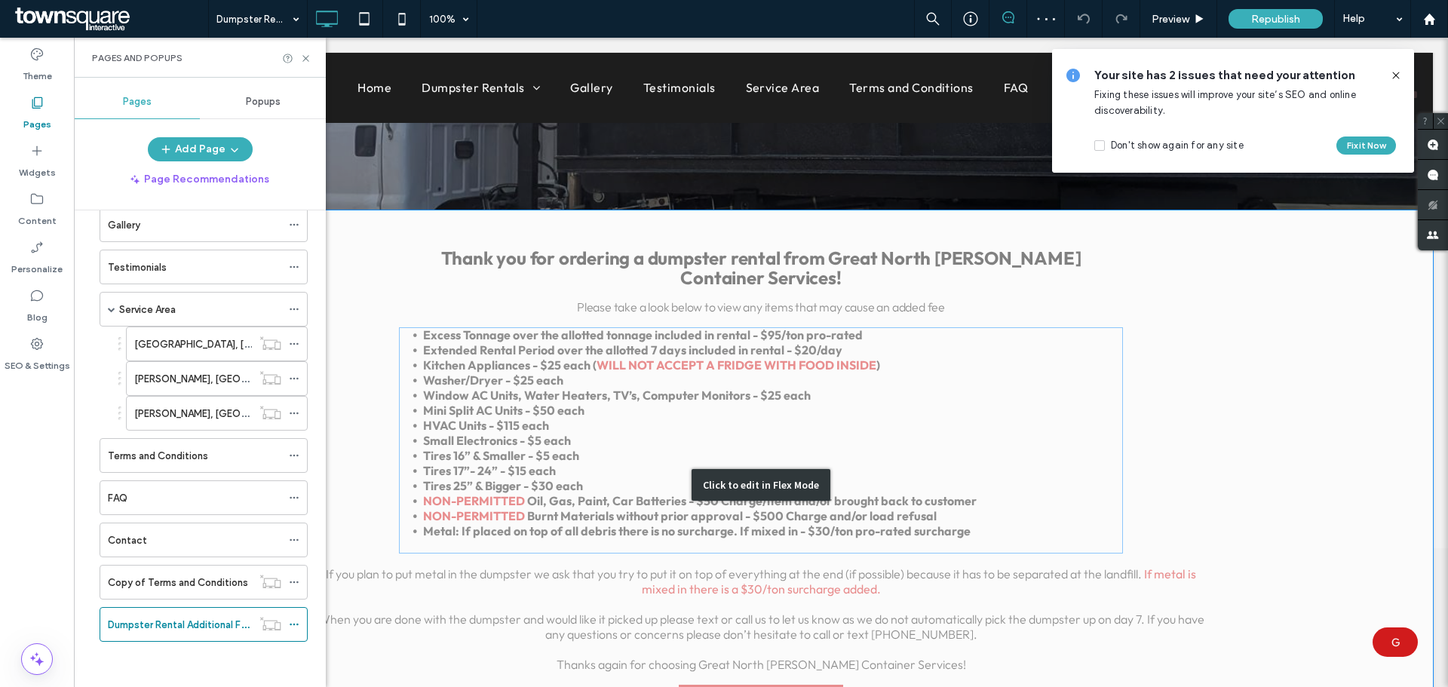
click at [569, 324] on div "Click to edit in Flex Mode" at bounding box center [761, 484] width 1344 height 549
click at [569, 342] on strong "Extended Rental Period over the allotted 7 days included in rental - $20/day" at bounding box center [632, 349] width 419 height 15
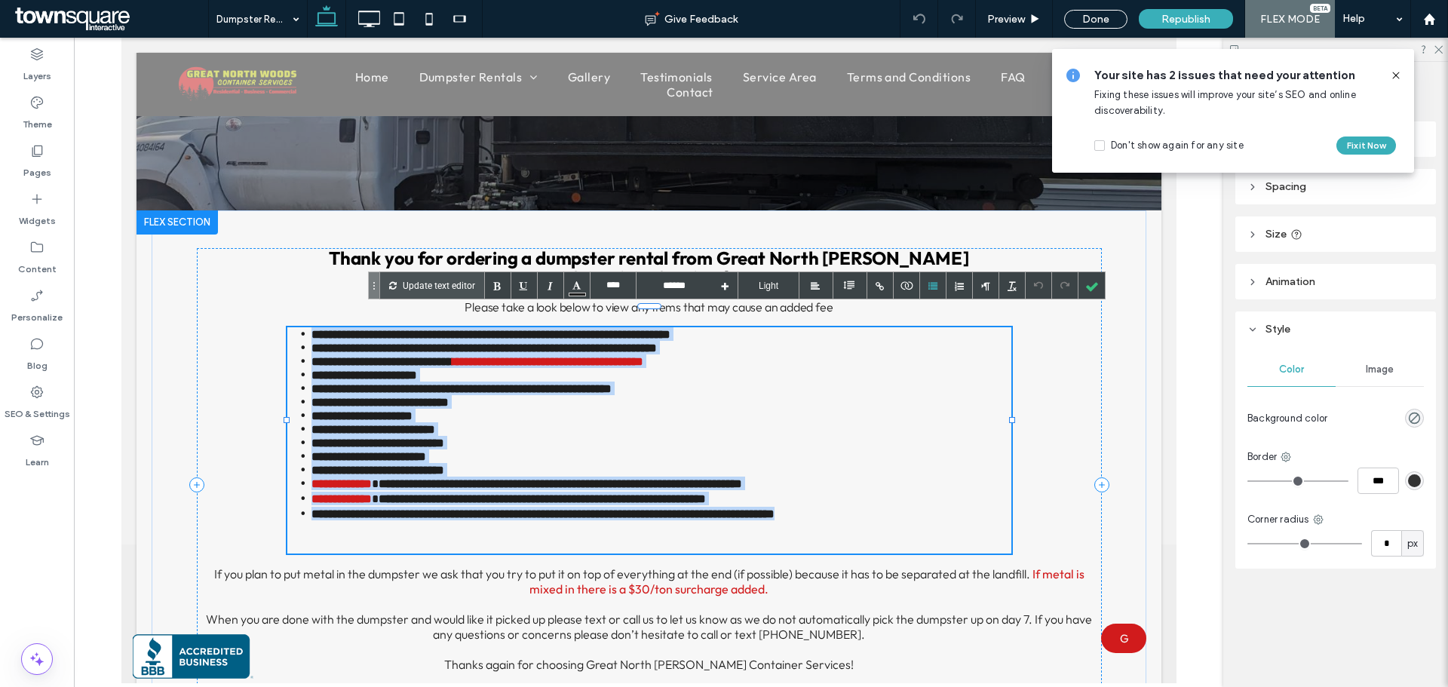
drag, startPoint x: 315, startPoint y: 318, endPoint x: 877, endPoint y: 506, distance: 592.3
click at [877, 506] on ul "**********" at bounding box center [649, 423] width 724 height 193
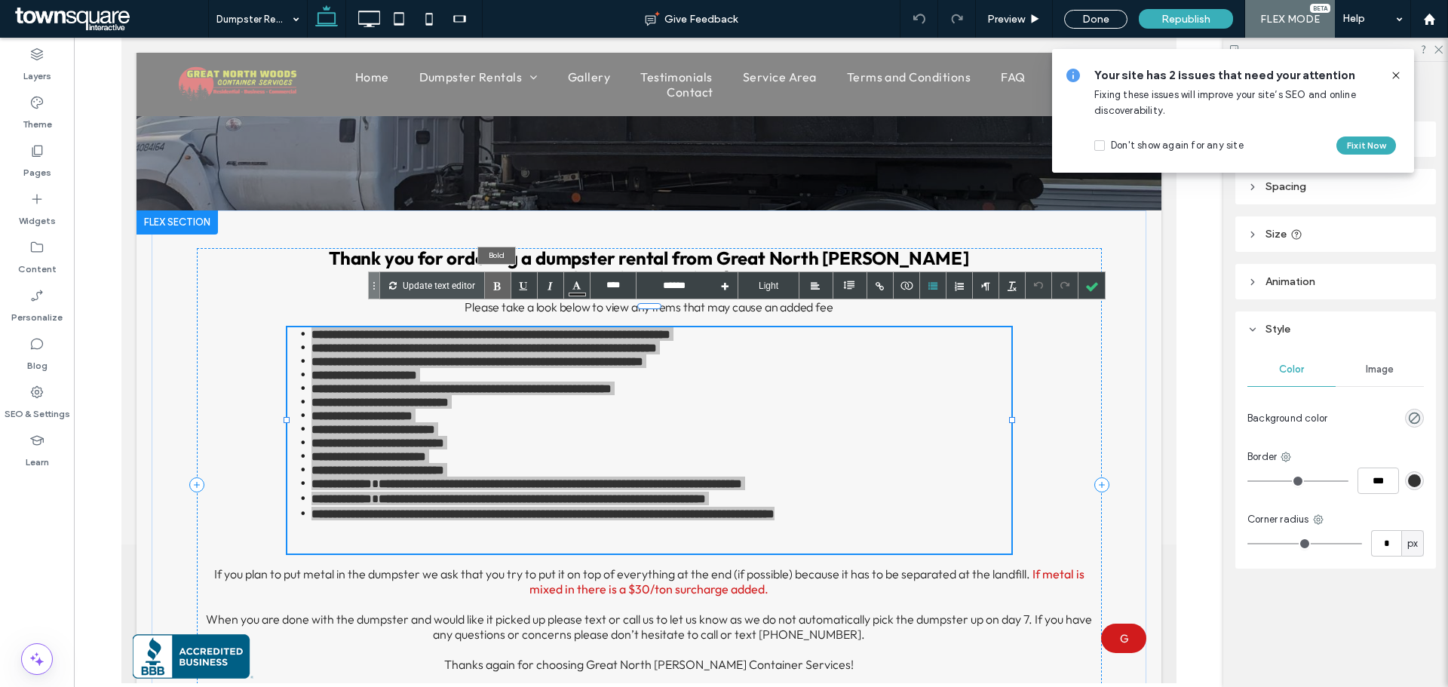
click at [499, 287] on div at bounding box center [498, 285] width 26 height 26
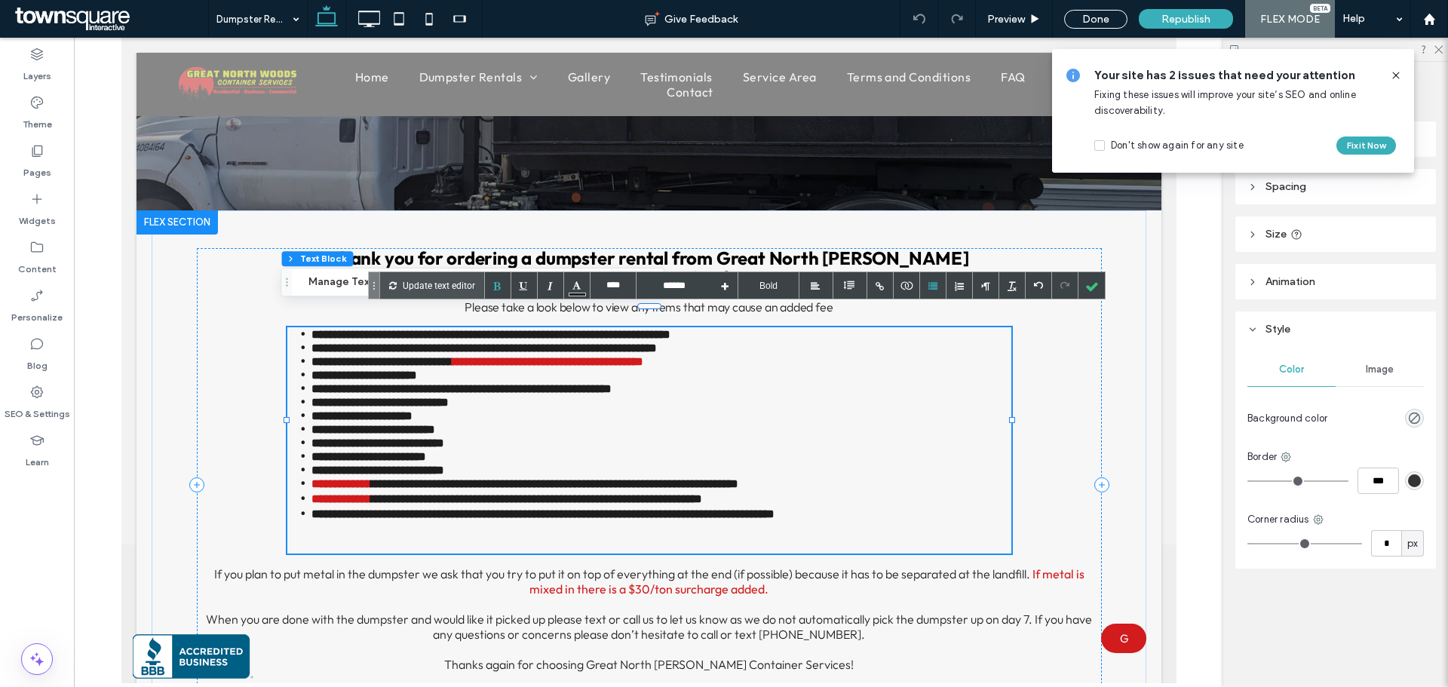
click at [499, 422] on li "**********" at bounding box center [661, 429] width 700 height 14
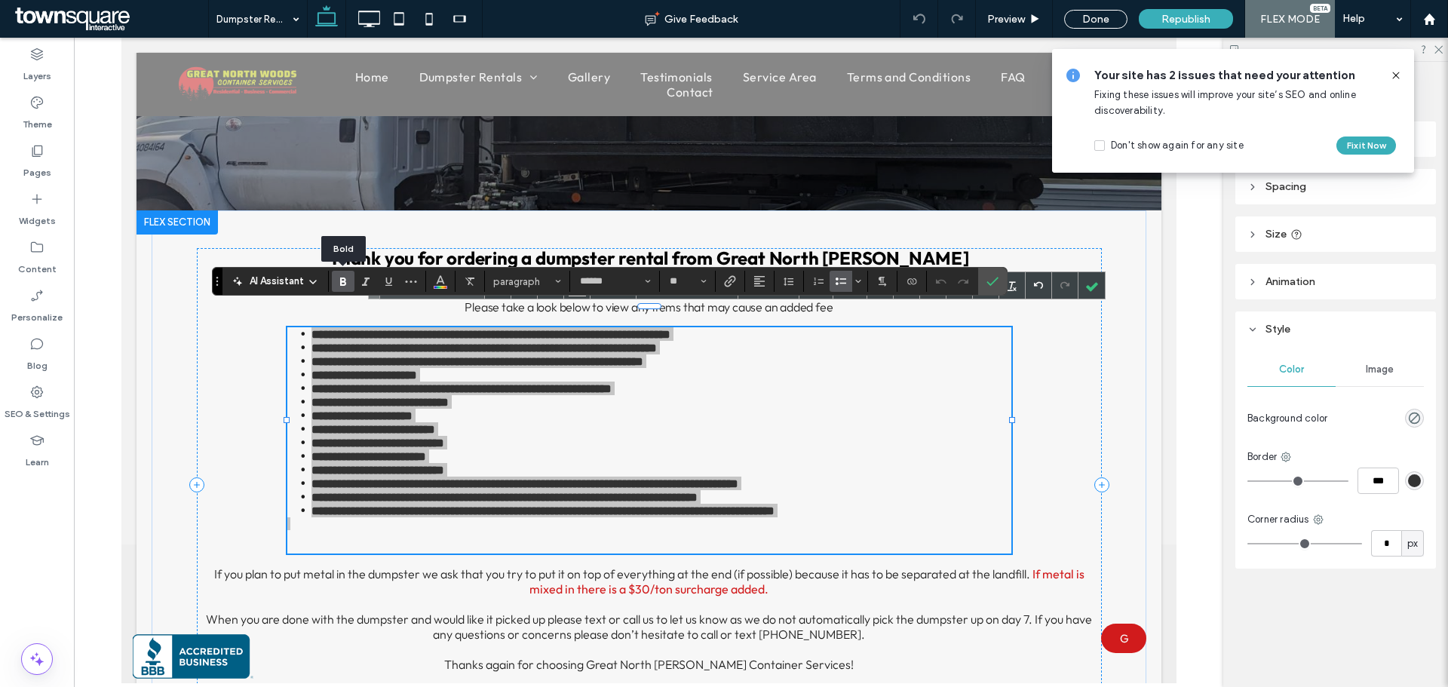
click at [339, 280] on icon "Bold" at bounding box center [343, 281] width 12 height 12
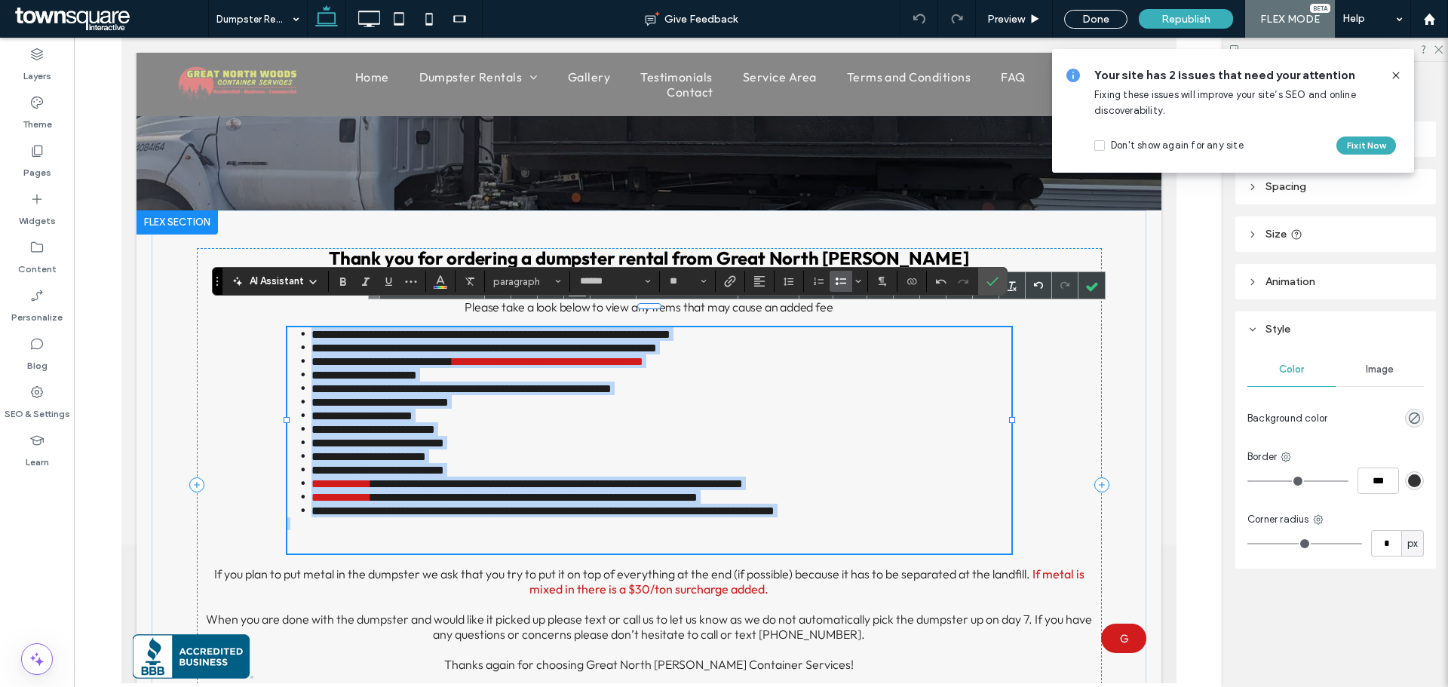
click at [529, 463] on li "**********" at bounding box center [661, 470] width 700 height 14
click at [539, 436] on li "**********" at bounding box center [661, 443] width 700 height 14
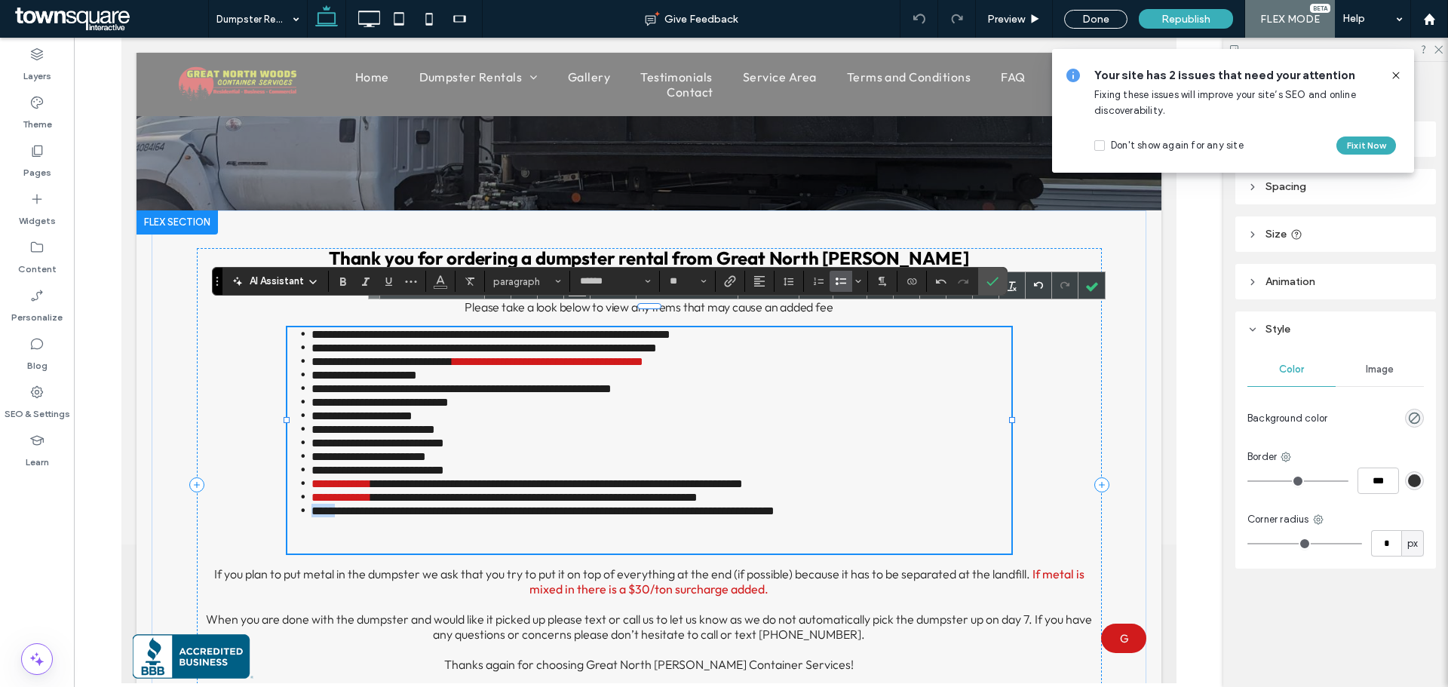
drag, startPoint x: 306, startPoint y: 509, endPoint x: 335, endPoint y: 512, distance: 28.8
click at [335, 512] on span "**********" at bounding box center [542, 510] width 463 height 11
click at [340, 279] on use "Bold" at bounding box center [343, 281] width 6 height 8
click at [576, 463] on li "**********" at bounding box center [661, 470] width 700 height 14
click at [1393, 78] on use at bounding box center [1395, 75] width 7 height 7
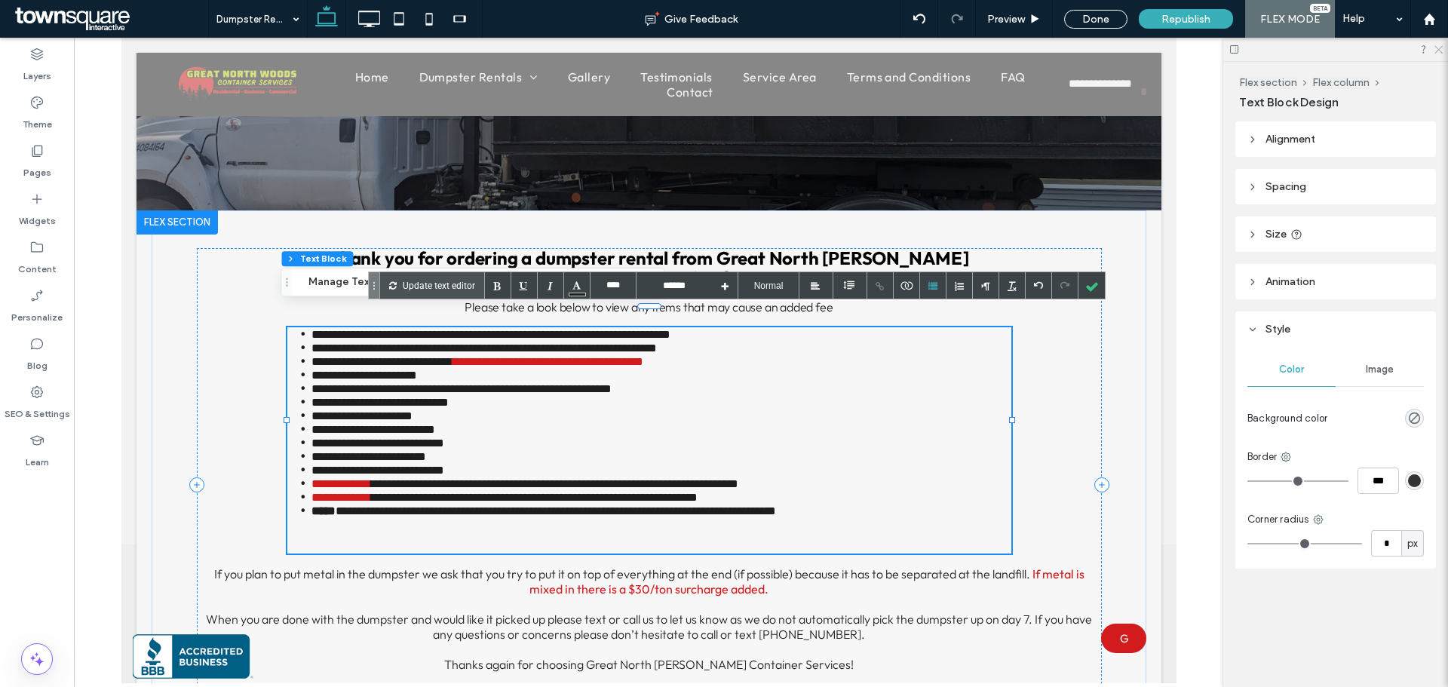
click at [1439, 48] on icon at bounding box center [1438, 49] width 10 height 10
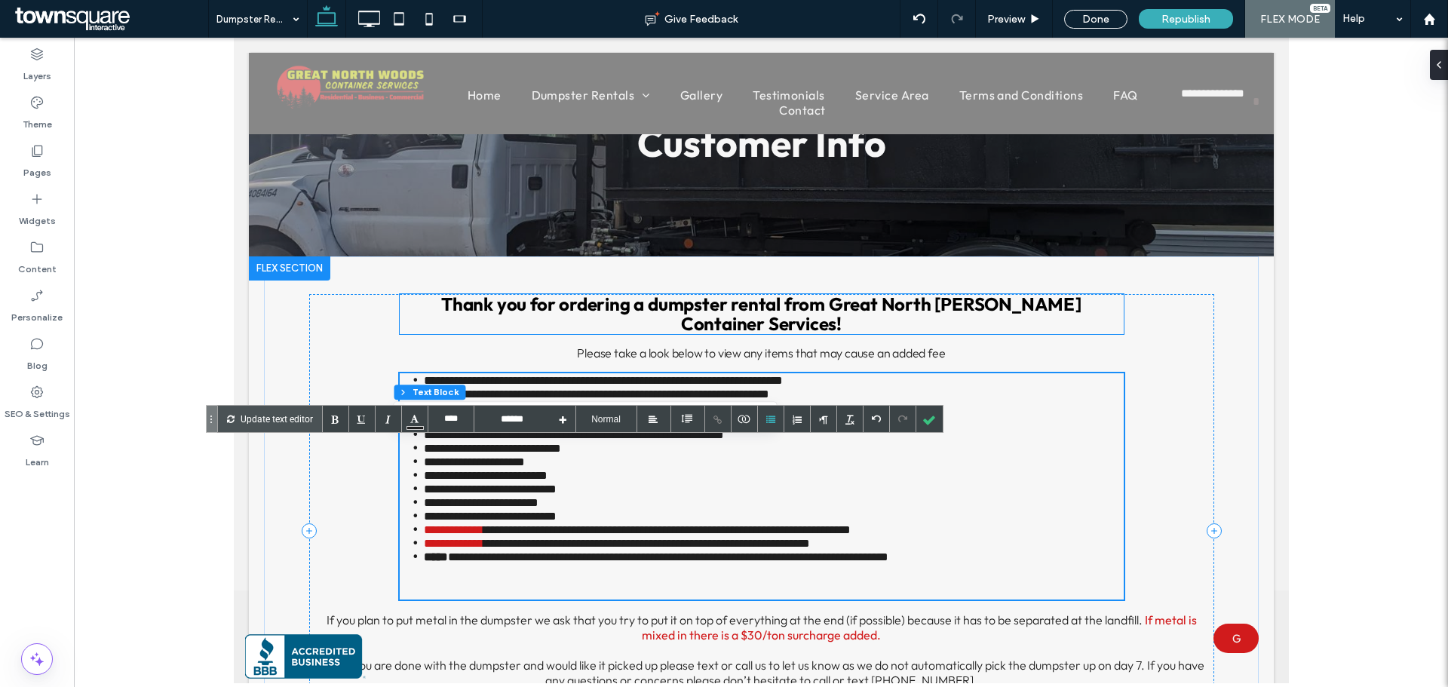
scroll to position [0, 0]
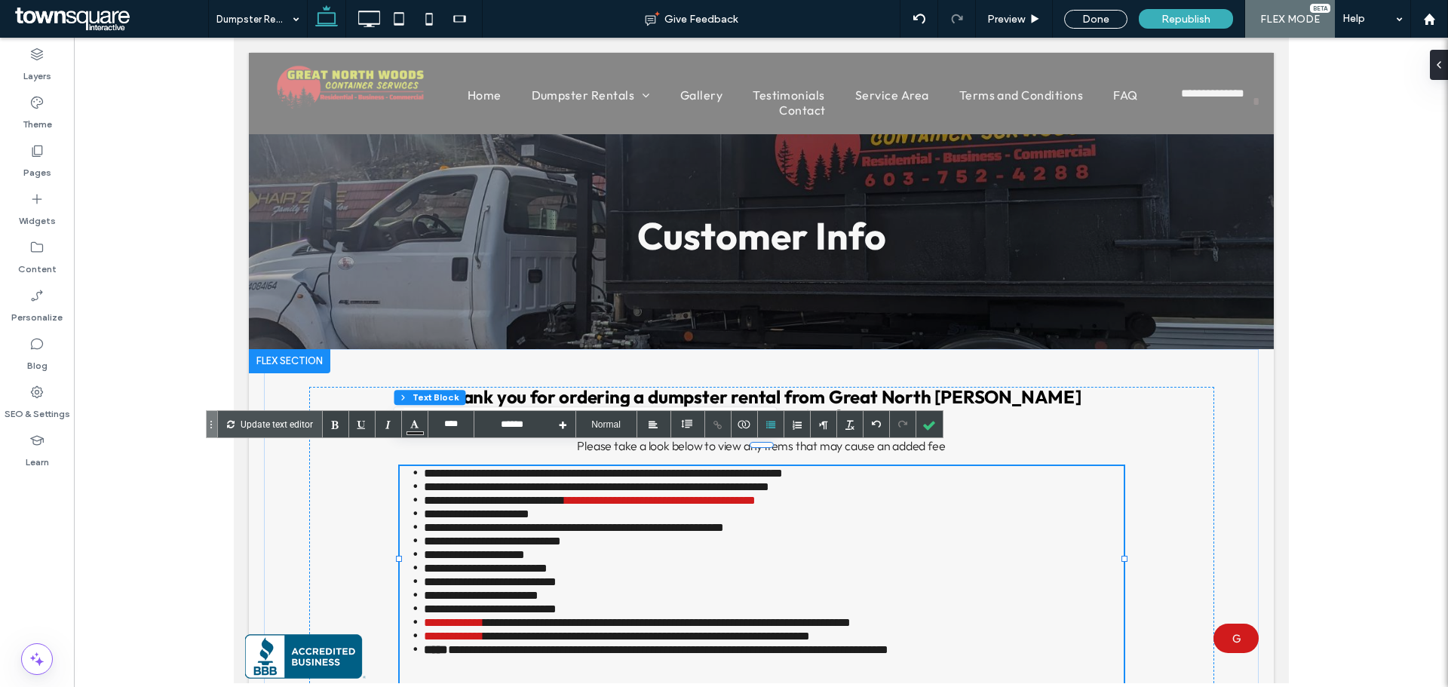
click at [1108, 30] on div "Done" at bounding box center [1096, 19] width 86 height 38
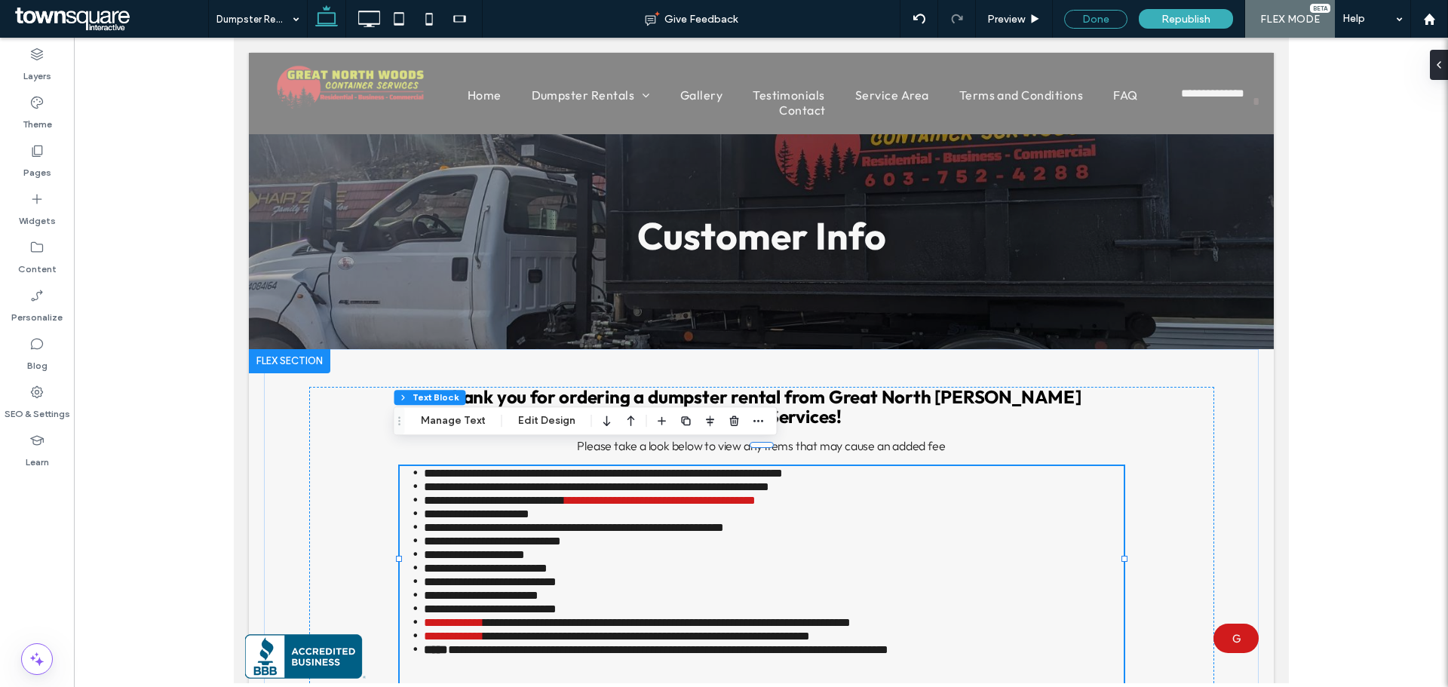
click at [1098, 18] on div "Done" at bounding box center [1095, 19] width 63 height 19
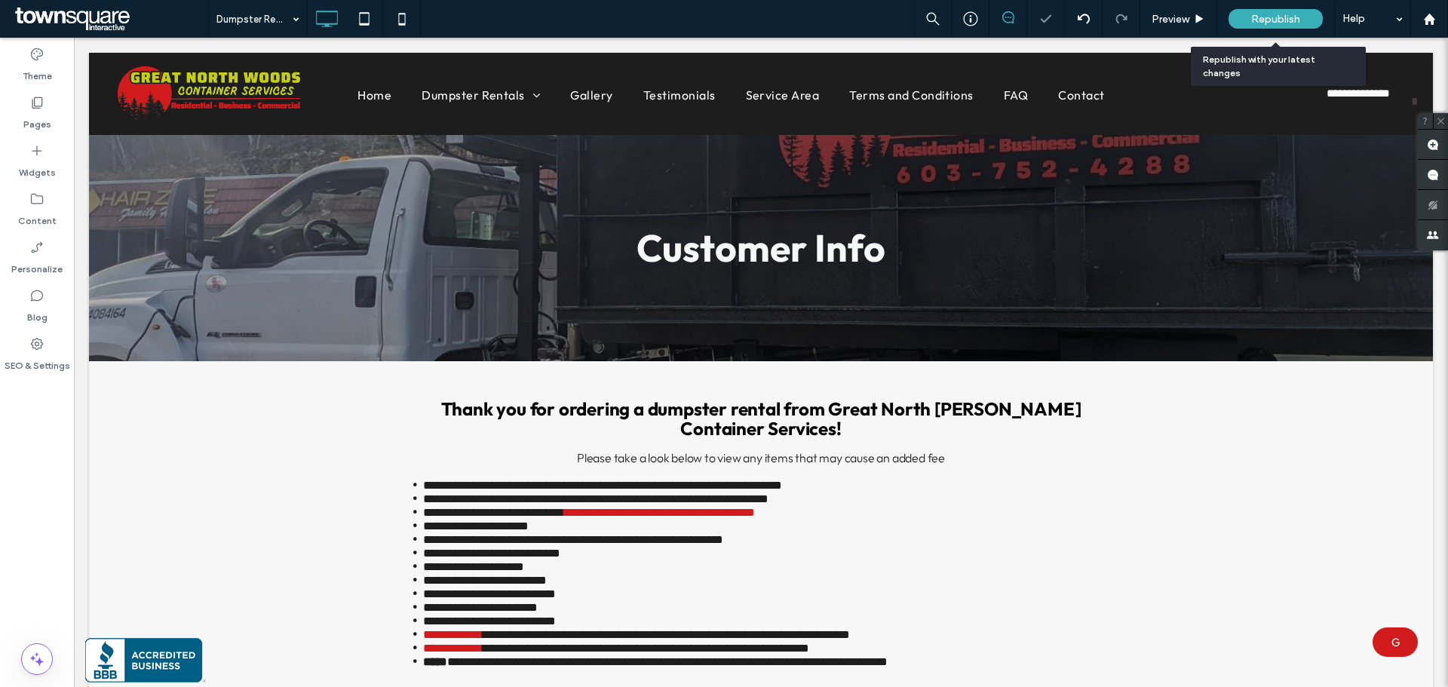
click at [1280, 23] on span "Republish" at bounding box center [1275, 19] width 49 height 13
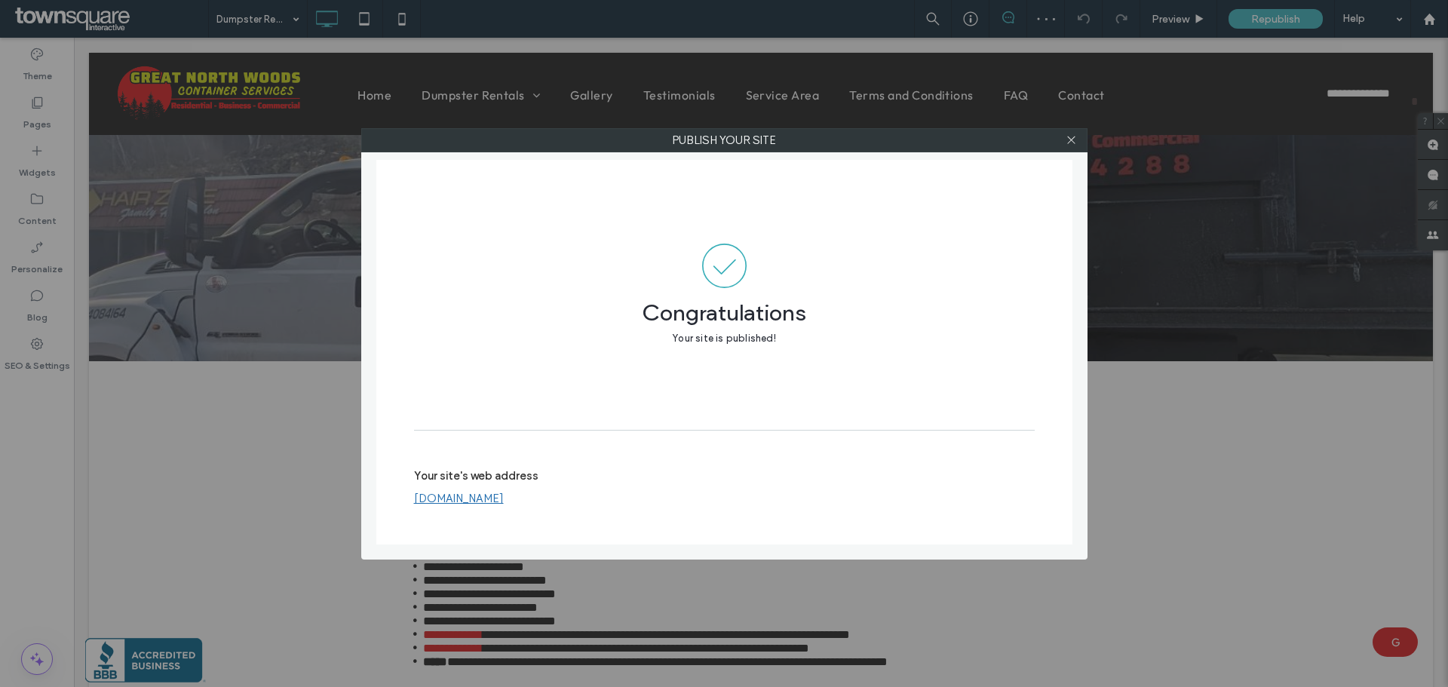
click at [1077, 140] on div at bounding box center [1071, 140] width 23 height 23
click at [1071, 140] on use at bounding box center [1071, 140] width 8 height 8
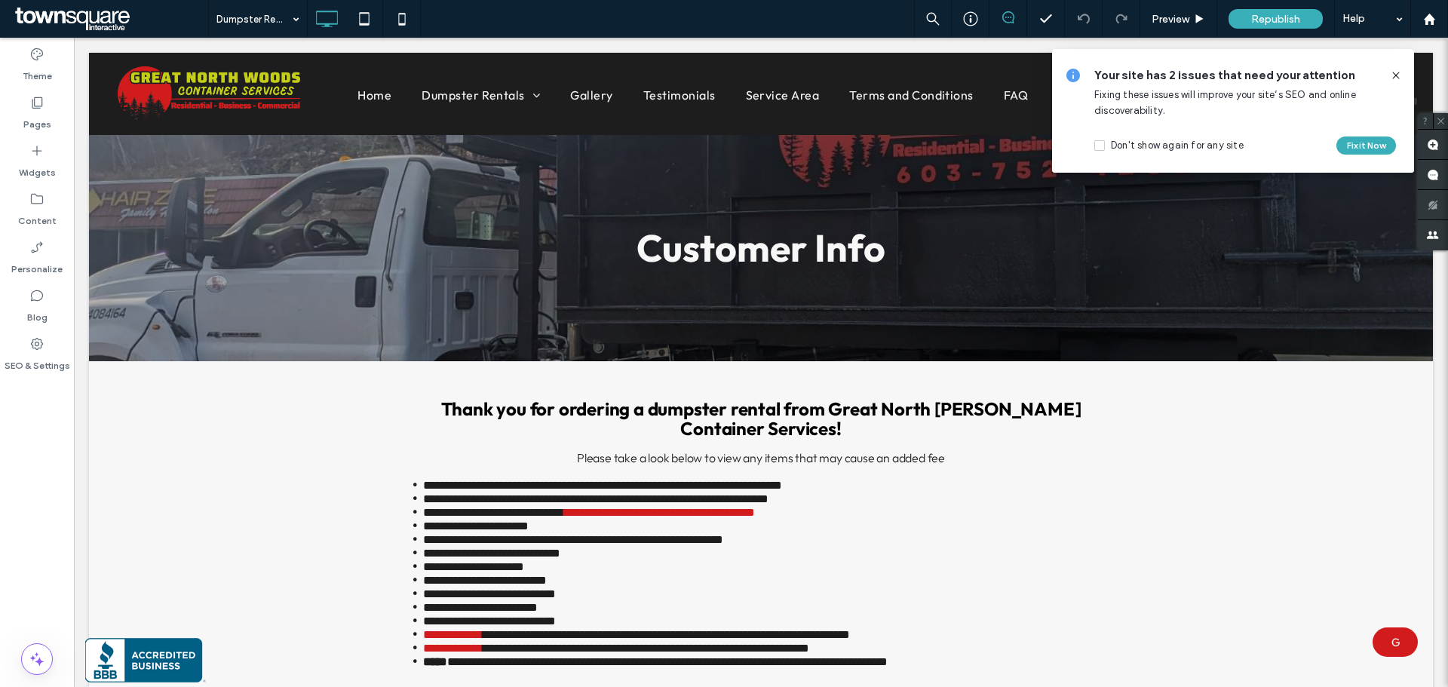
click at [1388, 76] on div at bounding box center [1390, 75] width 24 height 17
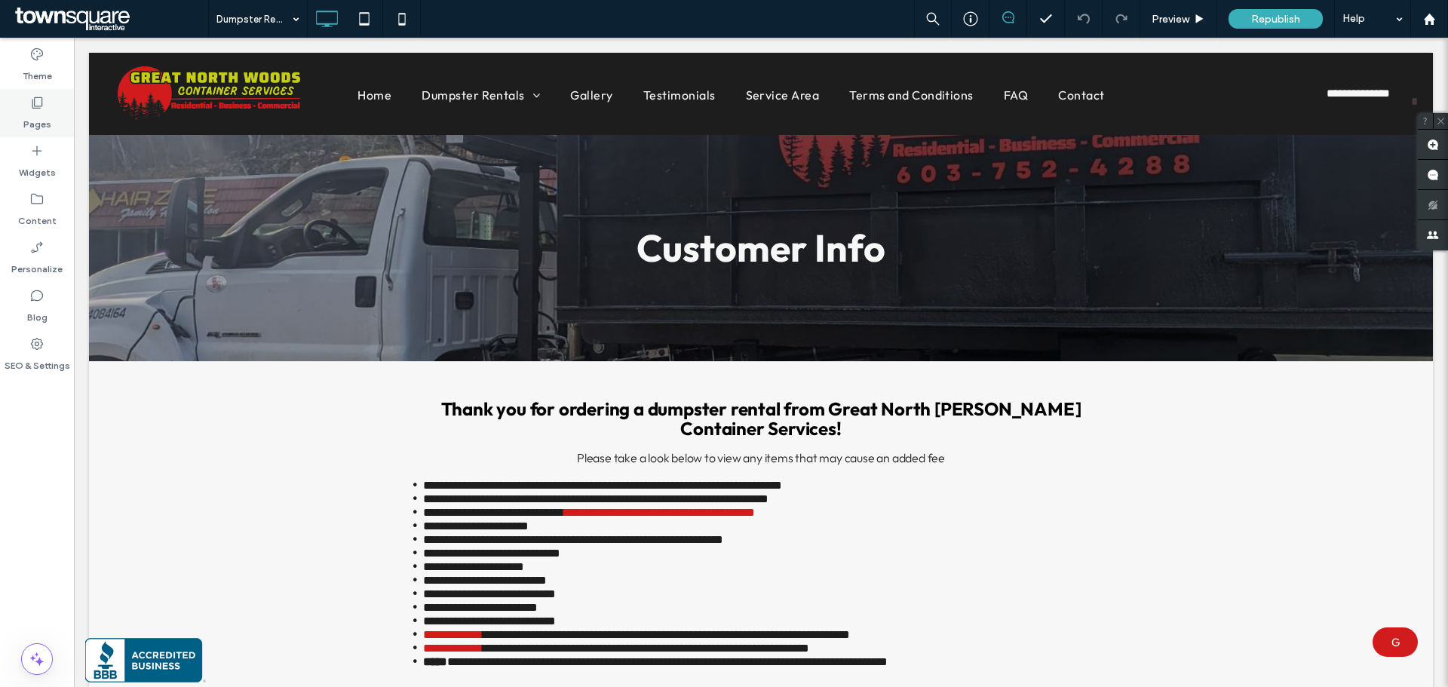
click at [35, 117] on label "Pages" at bounding box center [37, 120] width 28 height 21
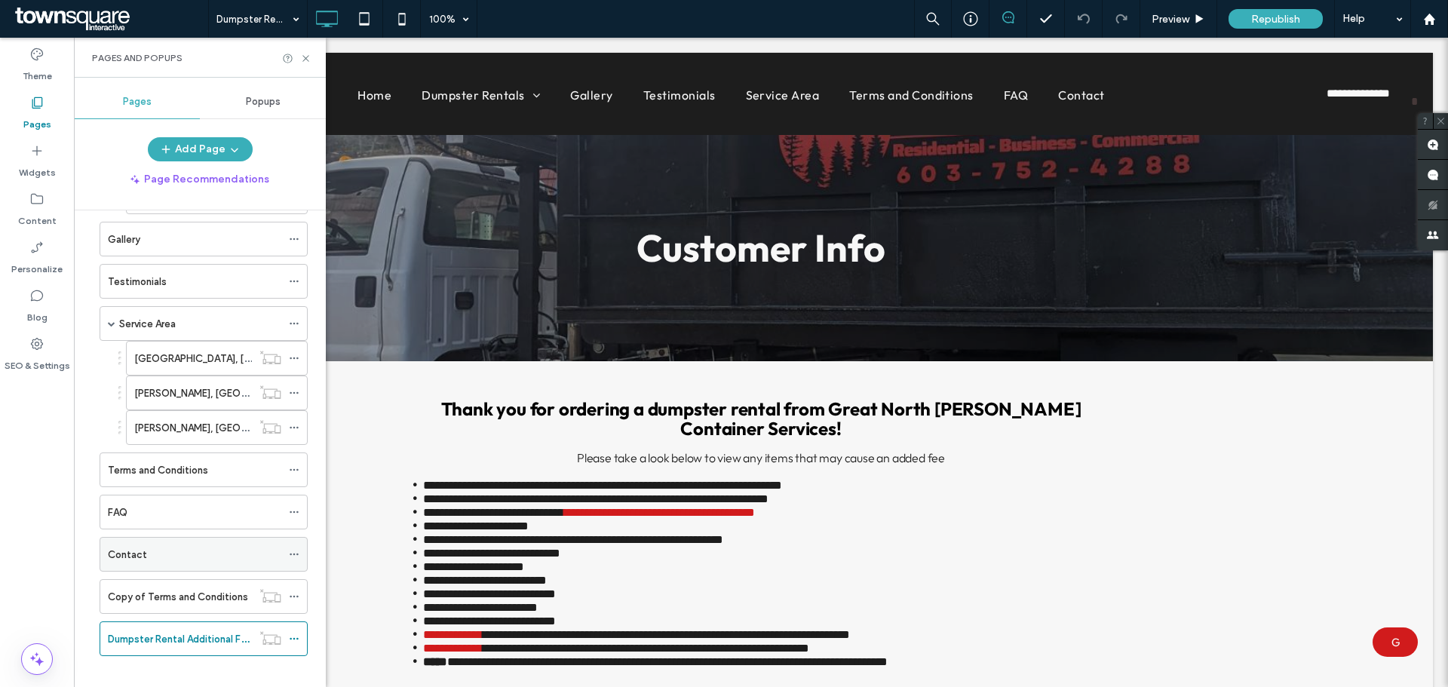
scroll to position [182, 0]
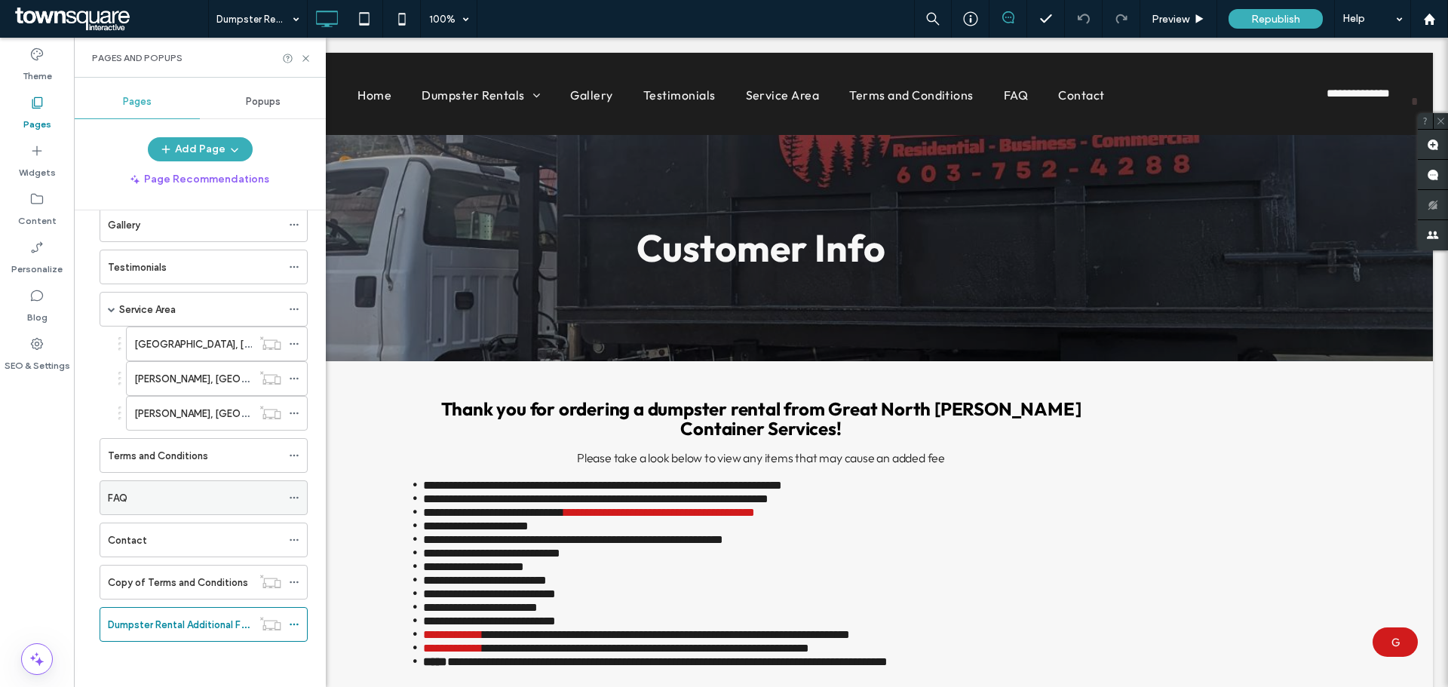
click at [158, 510] on div "FAQ" at bounding box center [194, 497] width 173 height 33
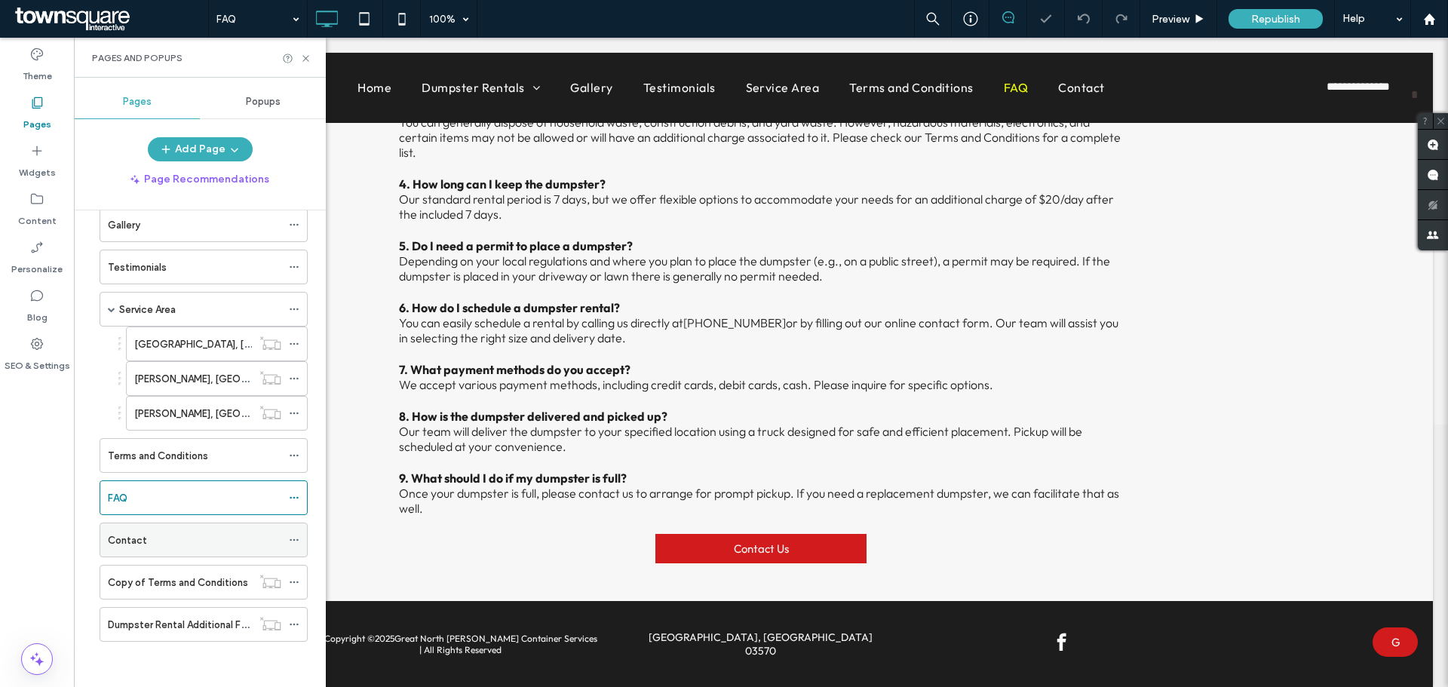
click at [149, 545] on div "Contact" at bounding box center [194, 540] width 173 height 16
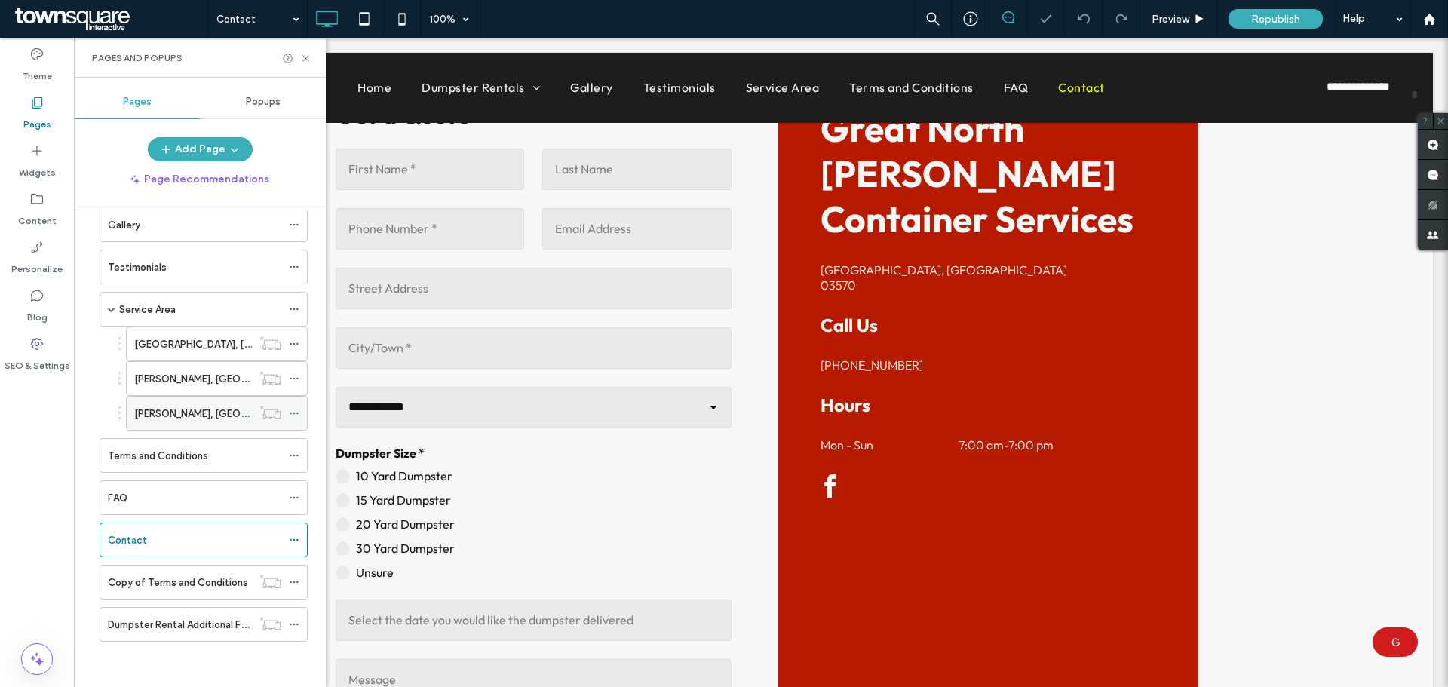
scroll to position [682, 0]
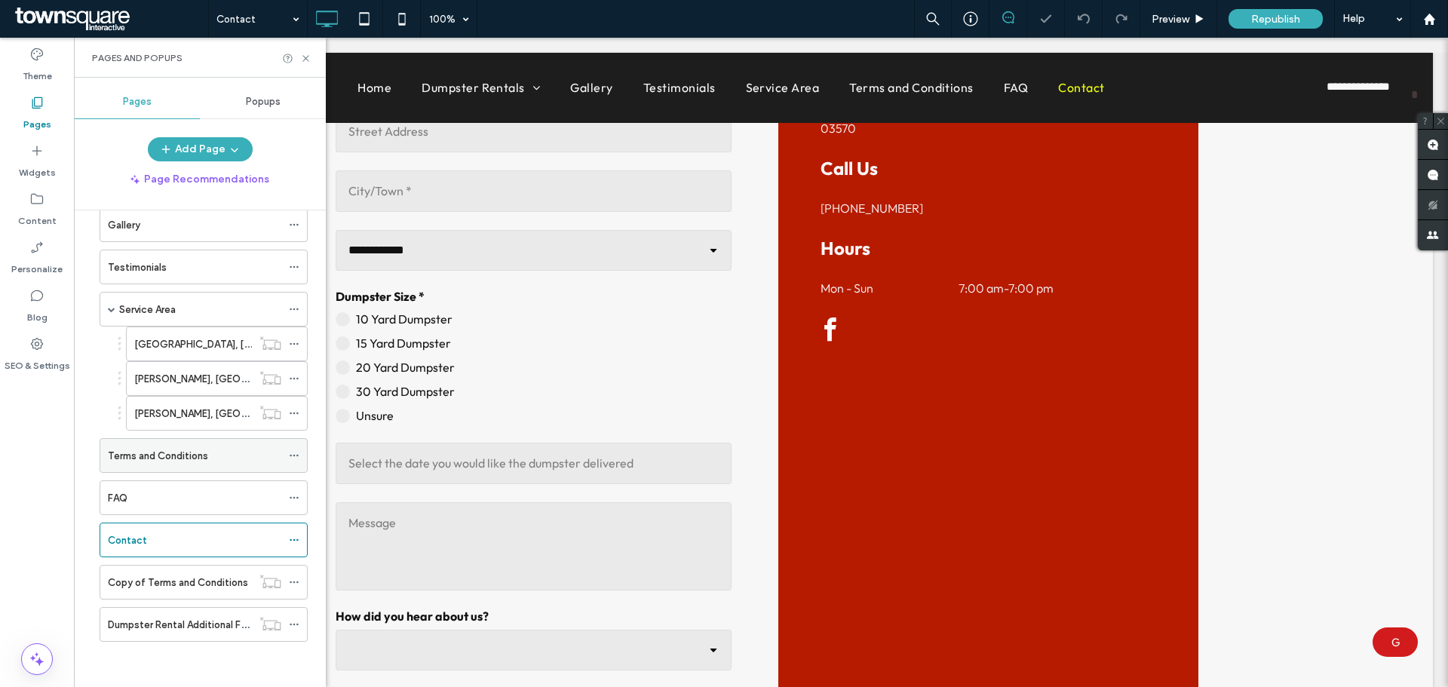
click at [143, 464] on div "Terms and Conditions" at bounding box center [194, 455] width 173 height 33
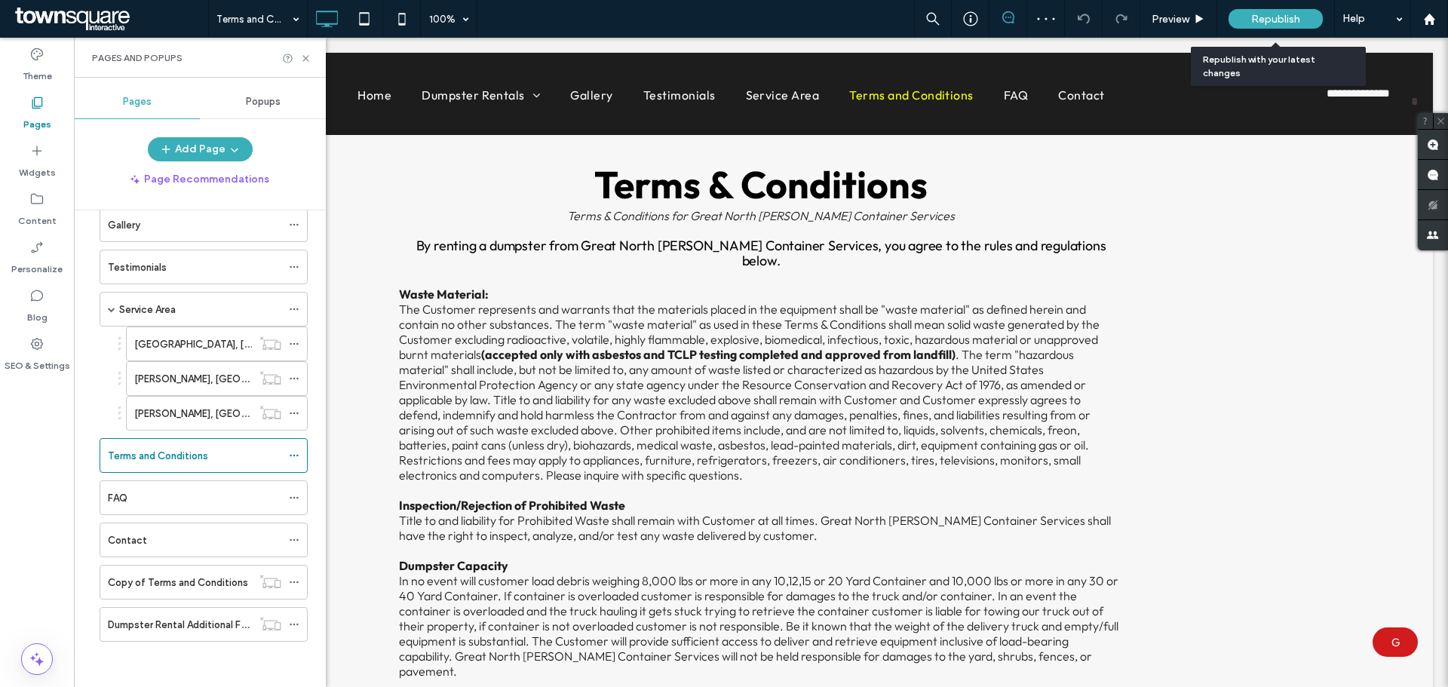
click at [1280, 21] on span "Republish" at bounding box center [1275, 19] width 49 height 13
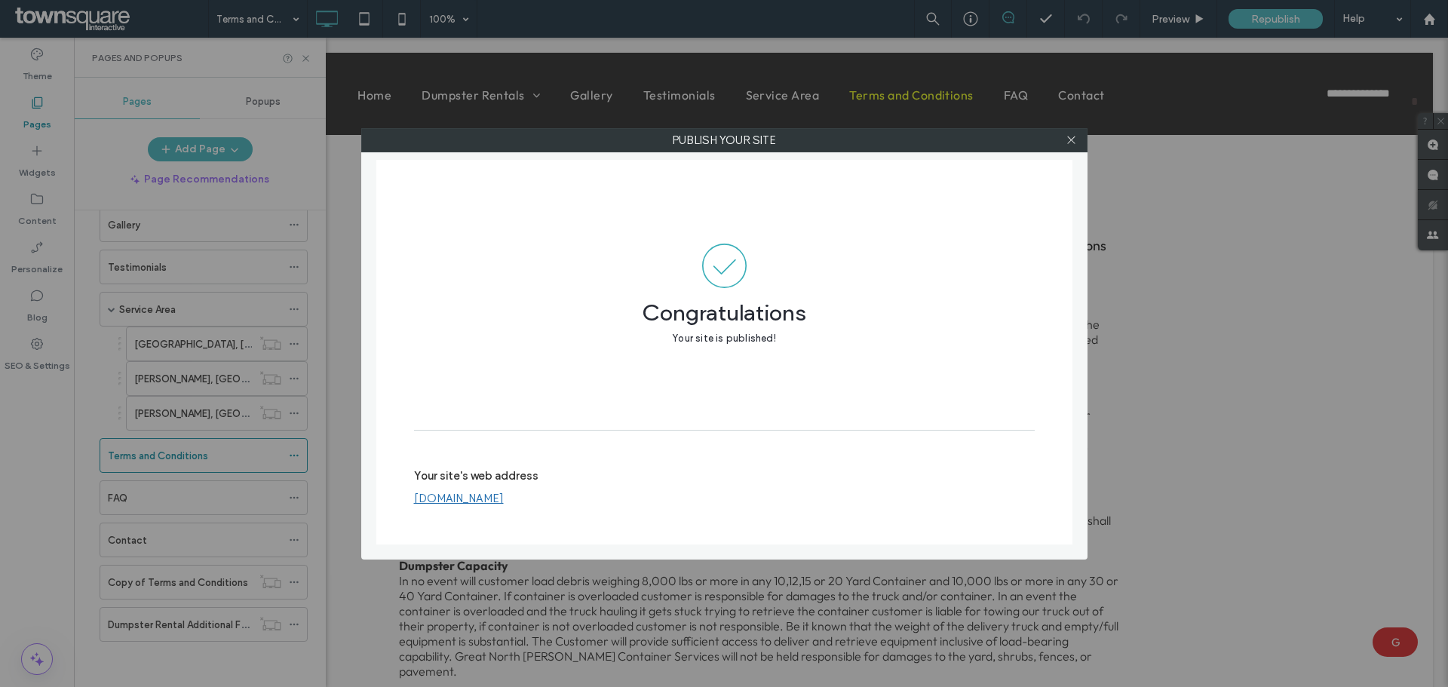
click at [1078, 147] on div at bounding box center [1071, 140] width 23 height 23
click at [1075, 140] on icon at bounding box center [1070, 139] width 11 height 11
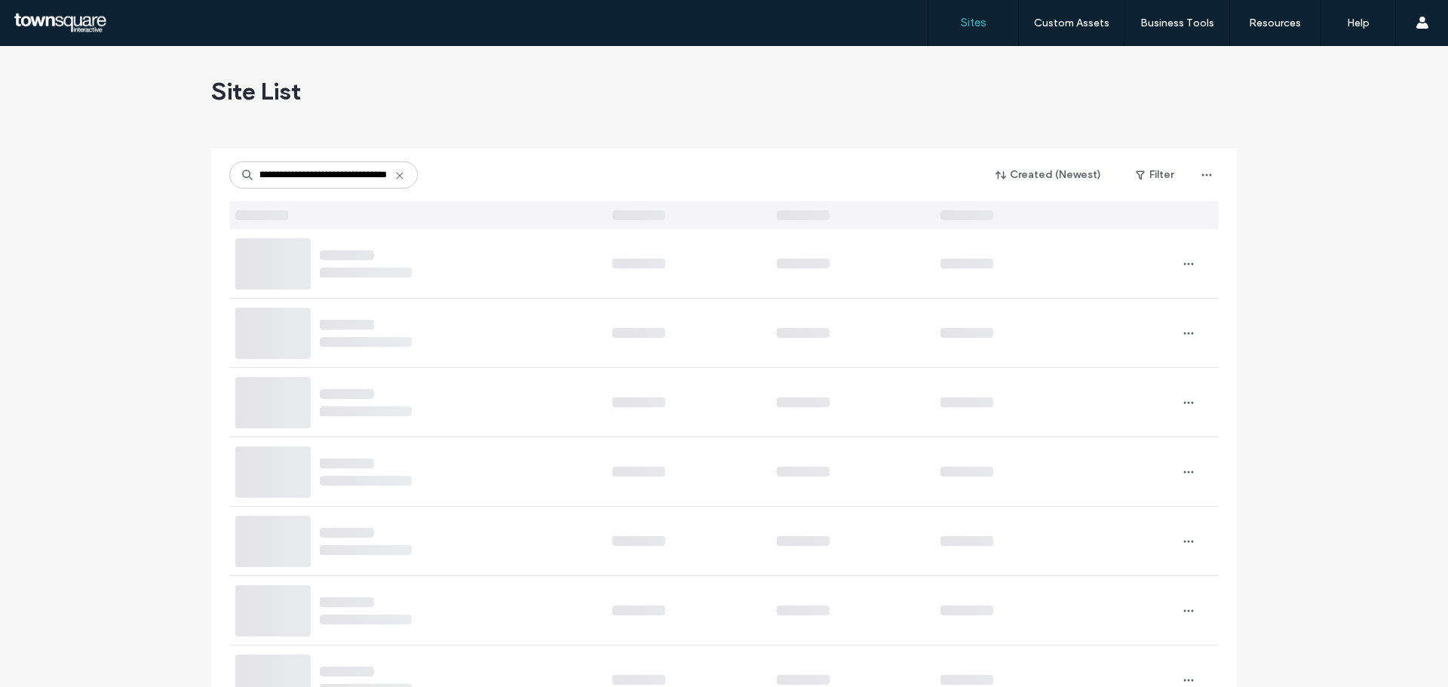
type input "**********"
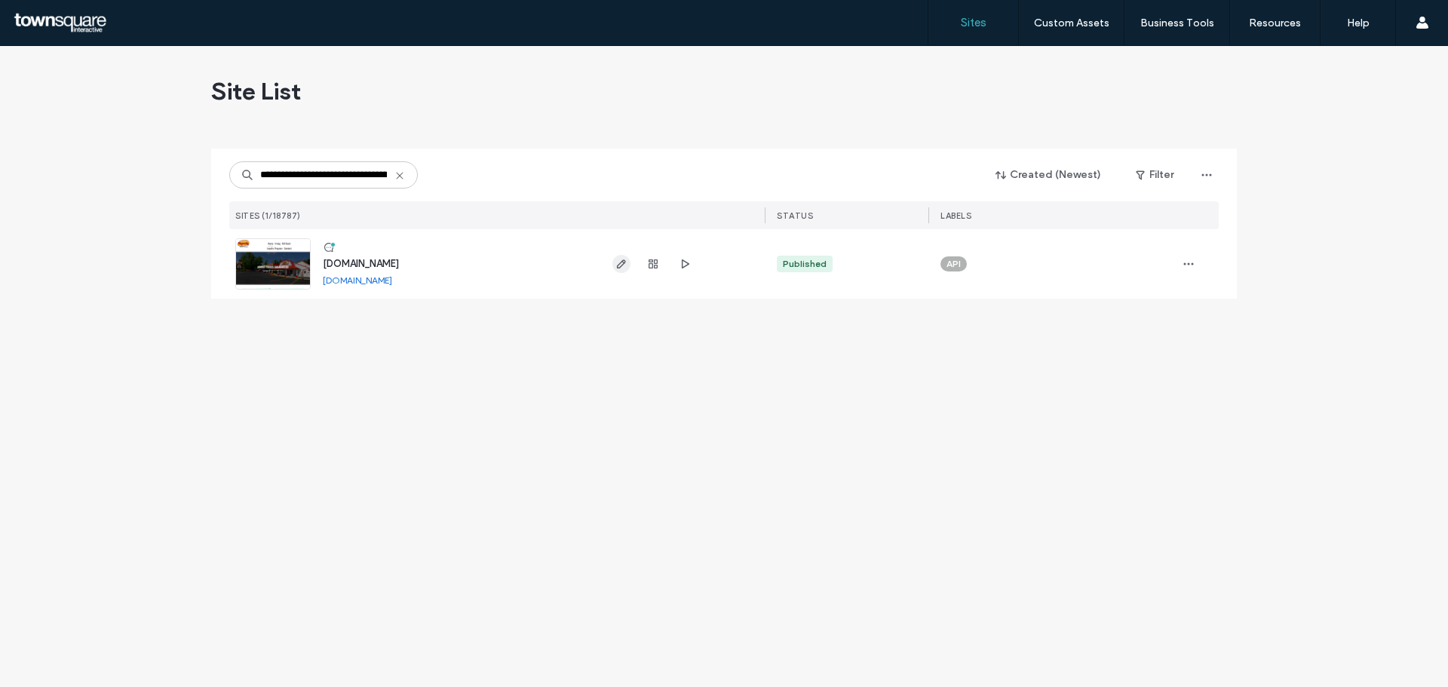
click at [626, 268] on icon "button" at bounding box center [621, 264] width 12 height 12
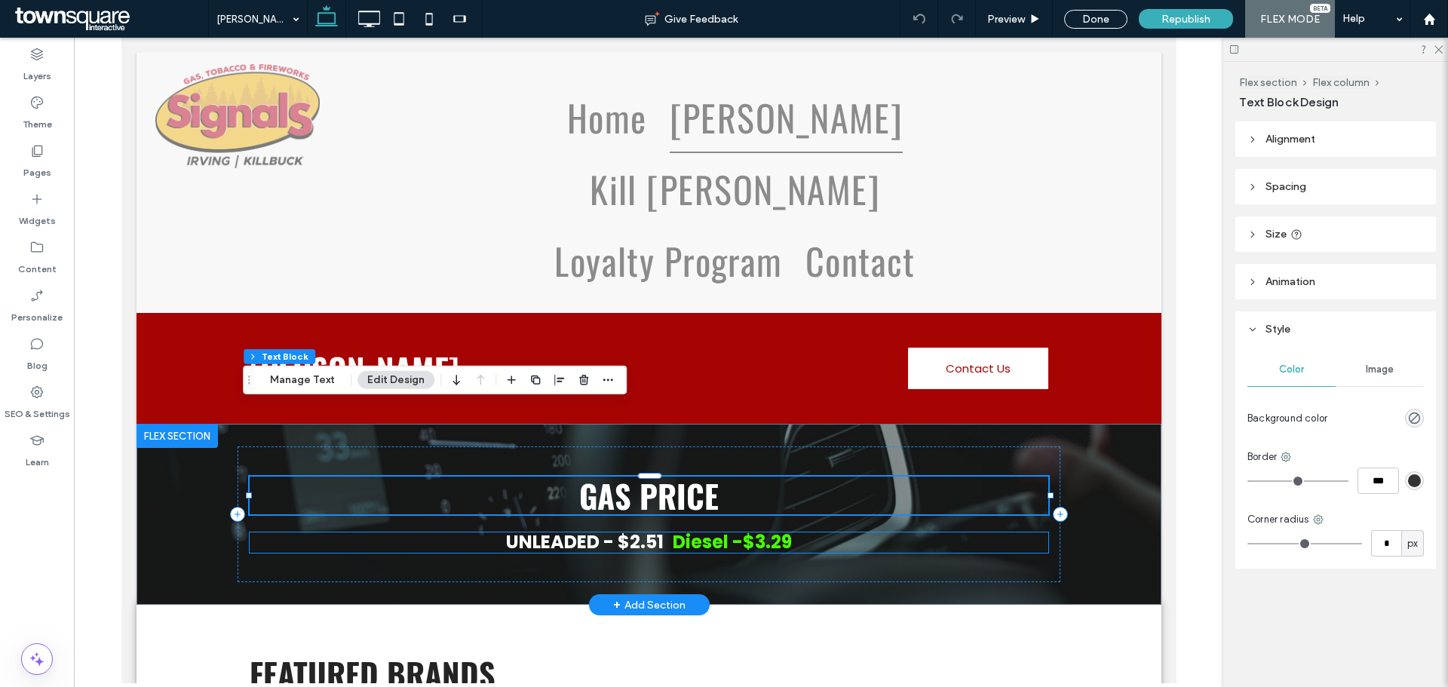
click at [663, 529] on span at bounding box center [665, 541] width 5 height 25
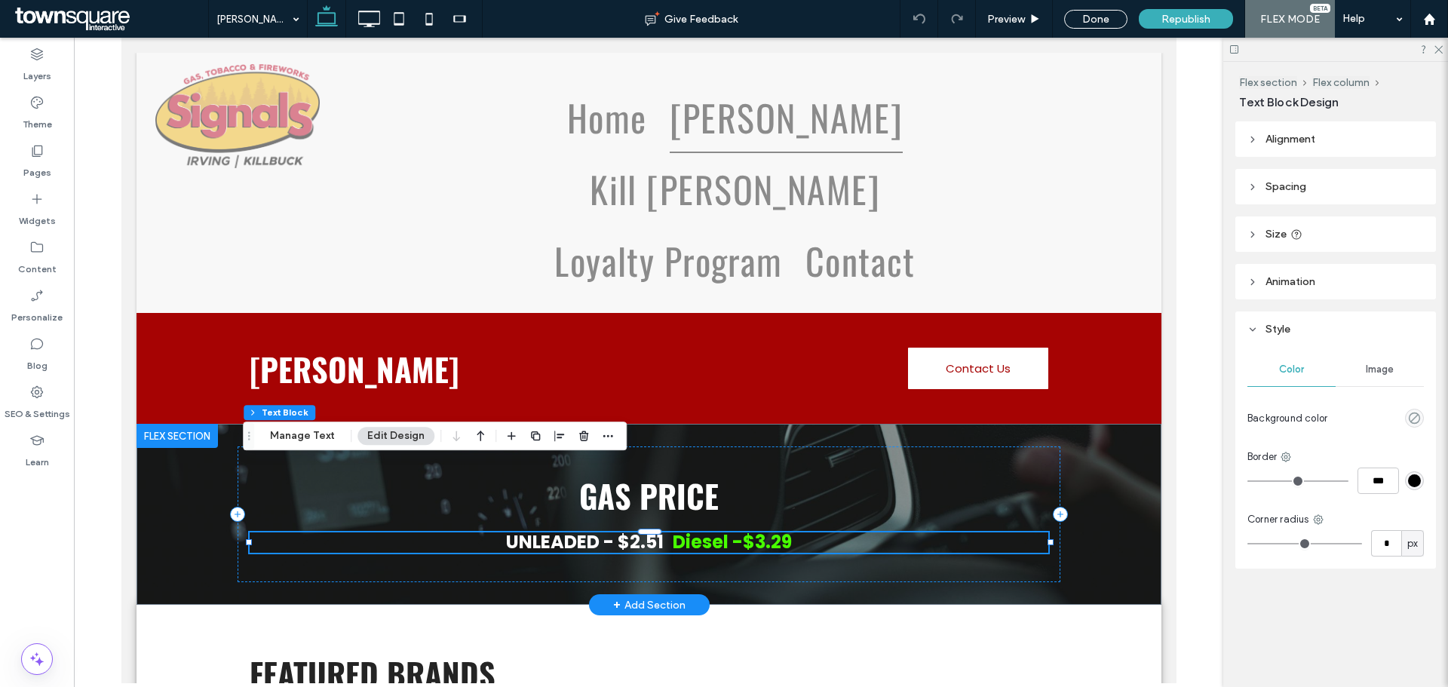
click at [663, 529] on span at bounding box center [665, 541] width 5 height 25
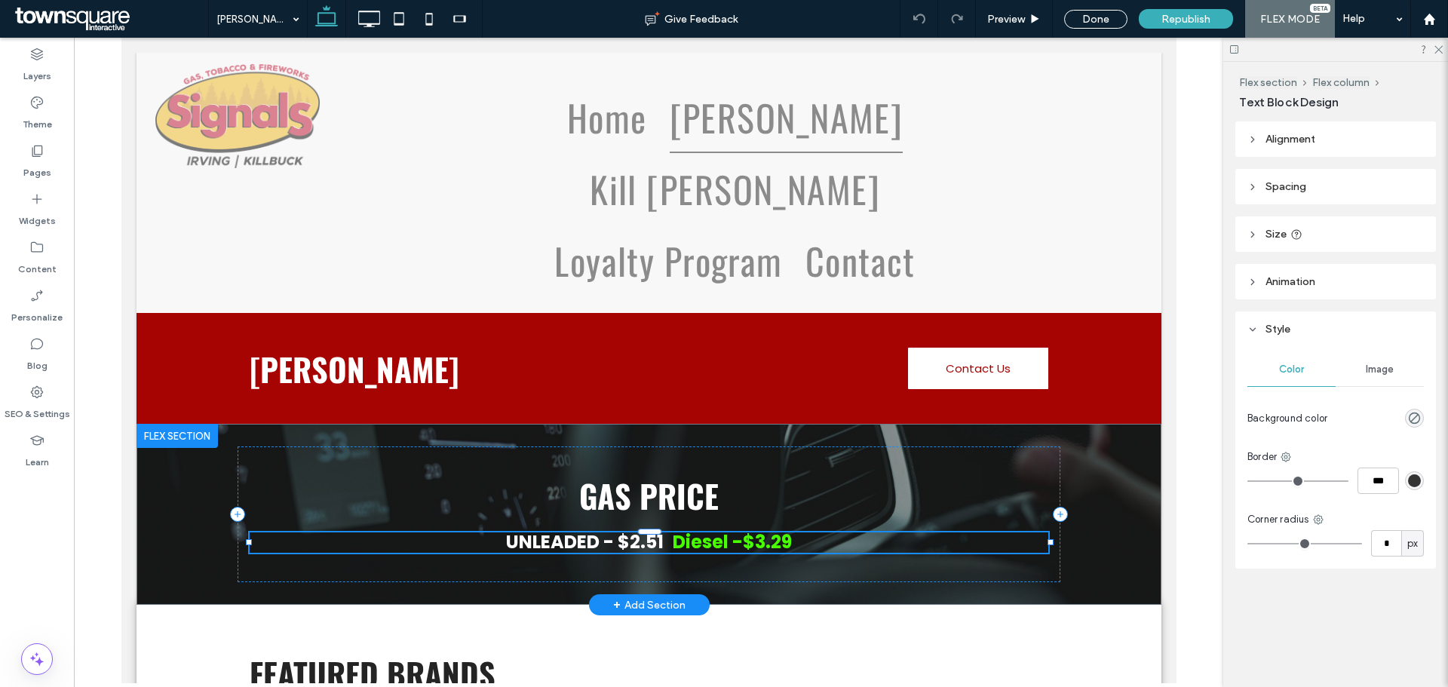
type input "*******"
type input "**"
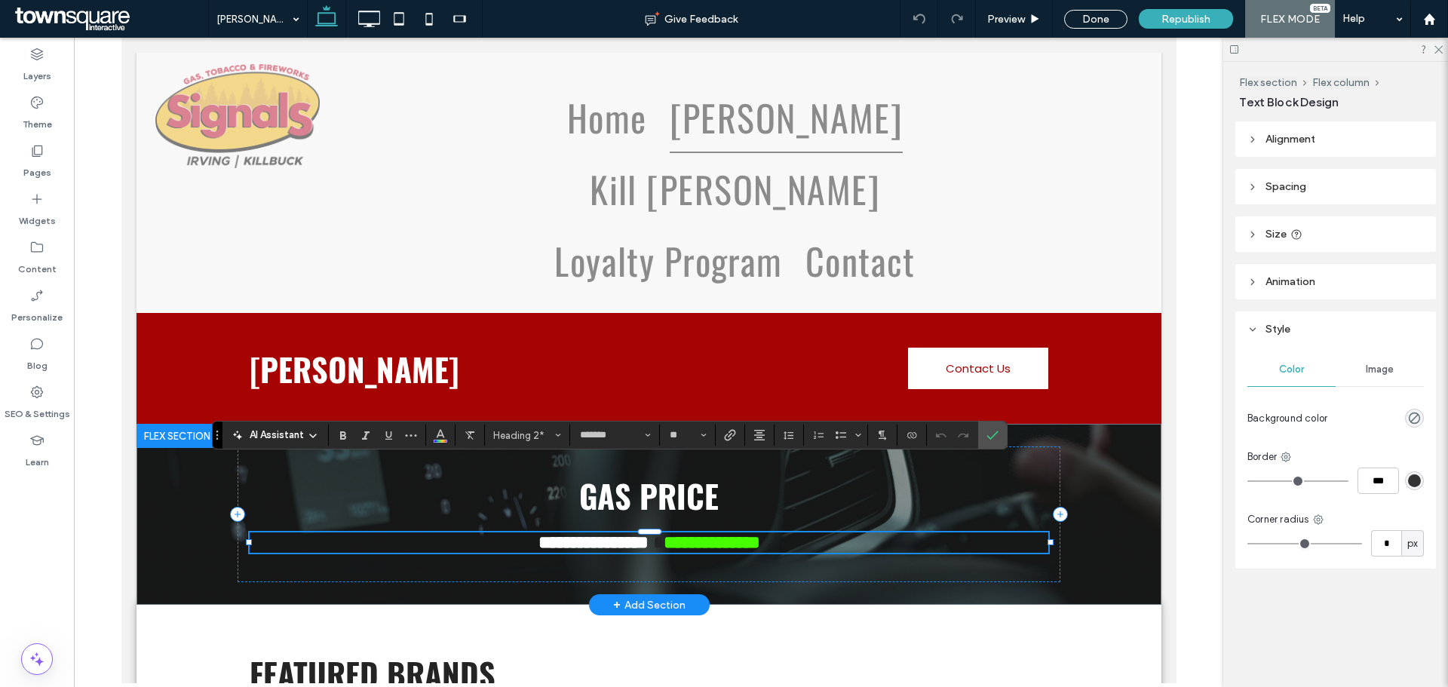
click at [643, 533] on strong "**********" at bounding box center [593, 542] width 110 height 18
click at [656, 533] on span at bounding box center [655, 542] width 15 height 18
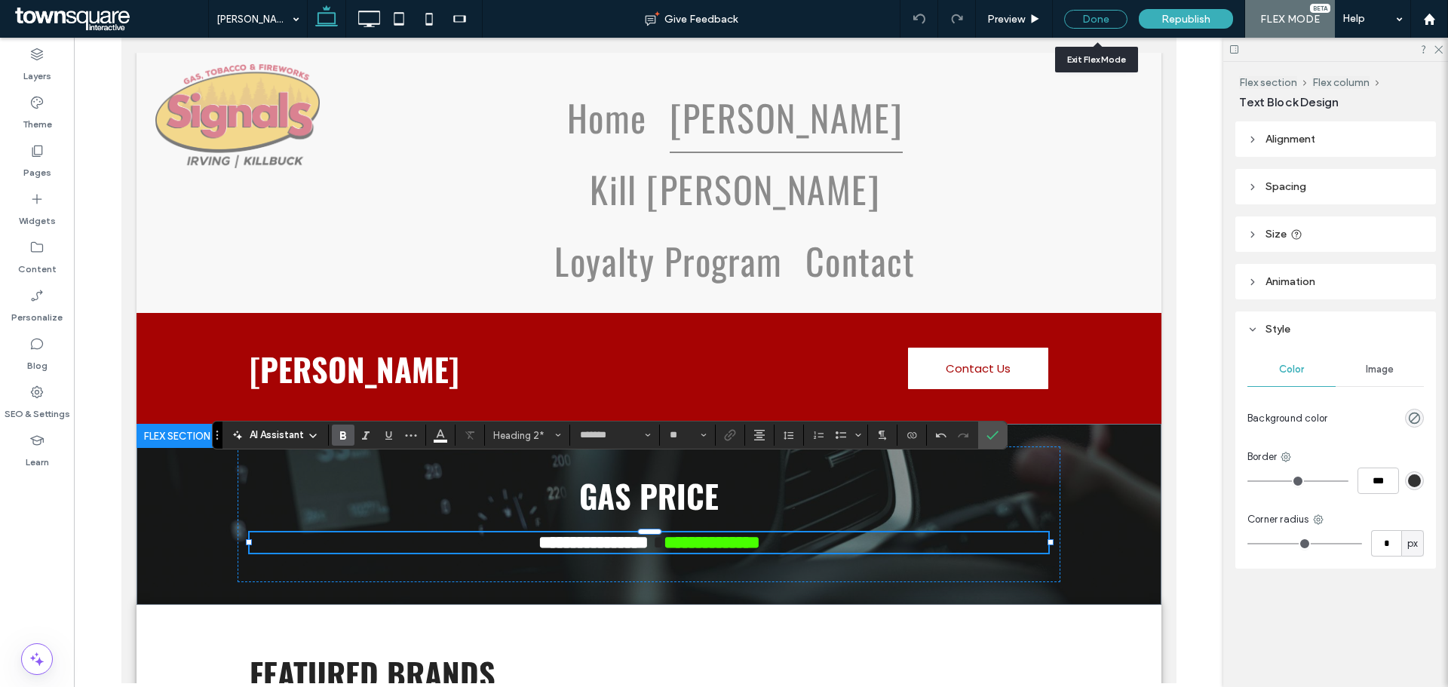
click at [1093, 11] on div "Done" at bounding box center [1095, 19] width 63 height 19
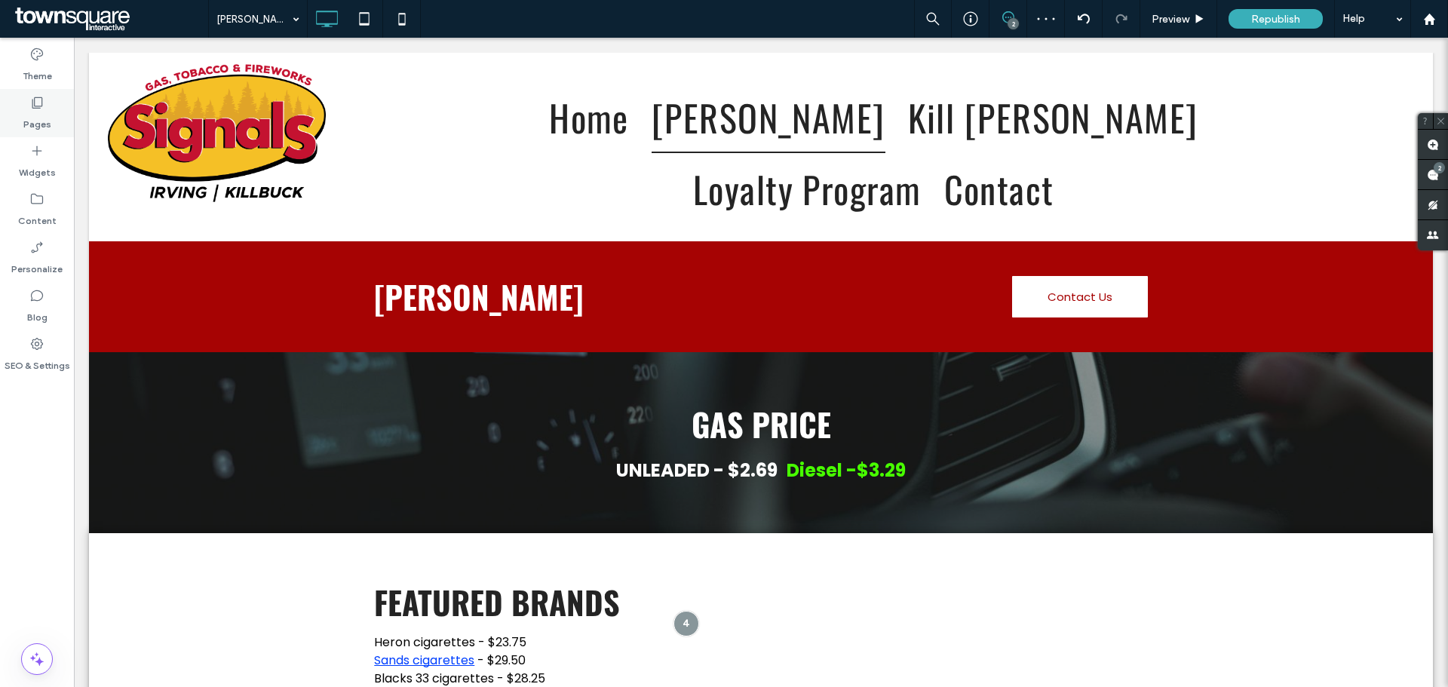
click at [31, 112] on label "Pages" at bounding box center [37, 120] width 28 height 21
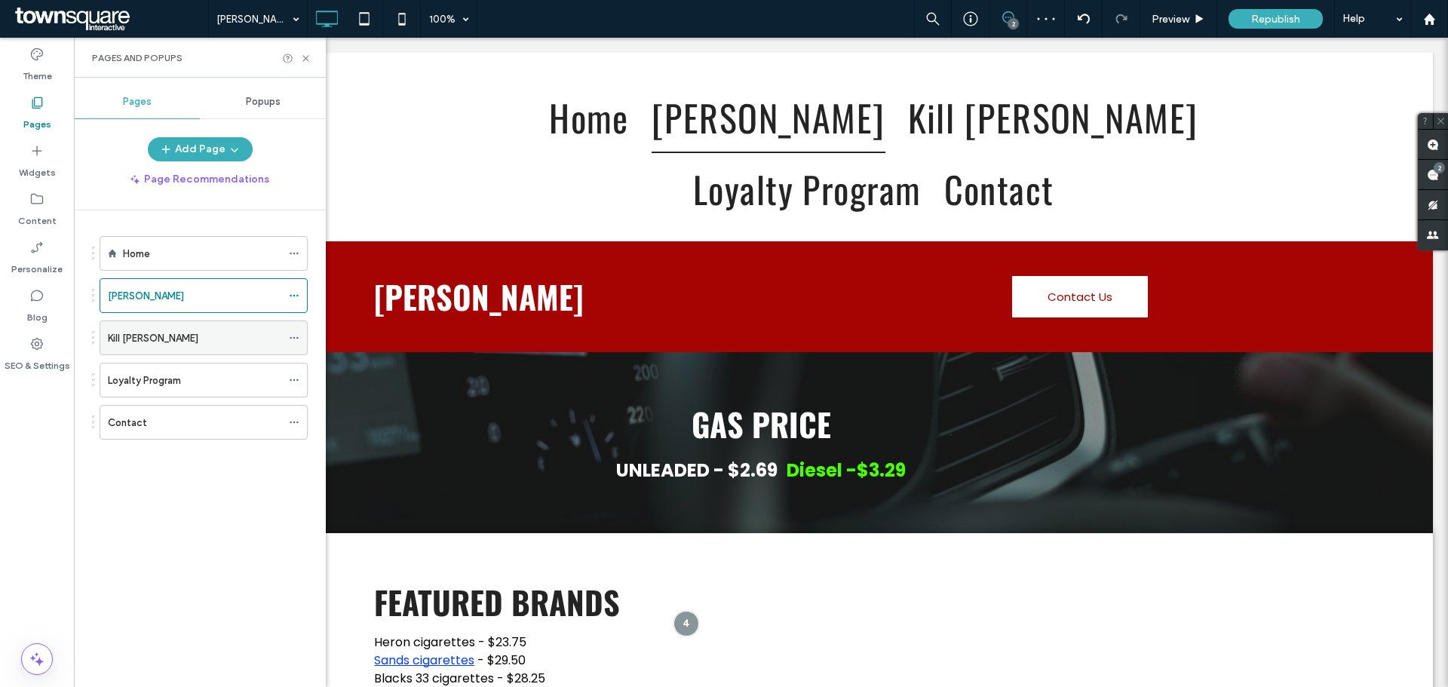
click at [105, 345] on div "Kill Buck" at bounding box center [204, 337] width 208 height 35
click at [158, 337] on div "Kill Buck" at bounding box center [194, 338] width 173 height 16
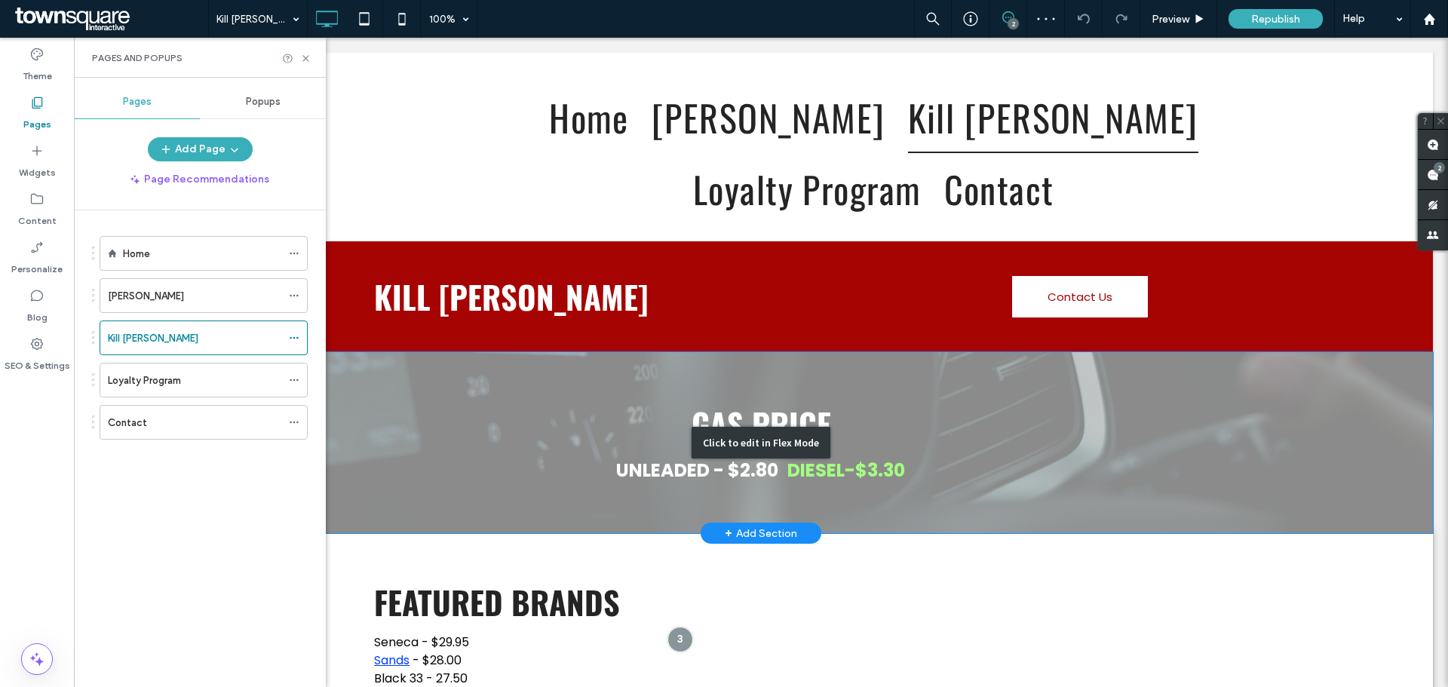
click at [743, 431] on div "Click to edit in Flex Mode" at bounding box center [761, 442] width 1344 height 181
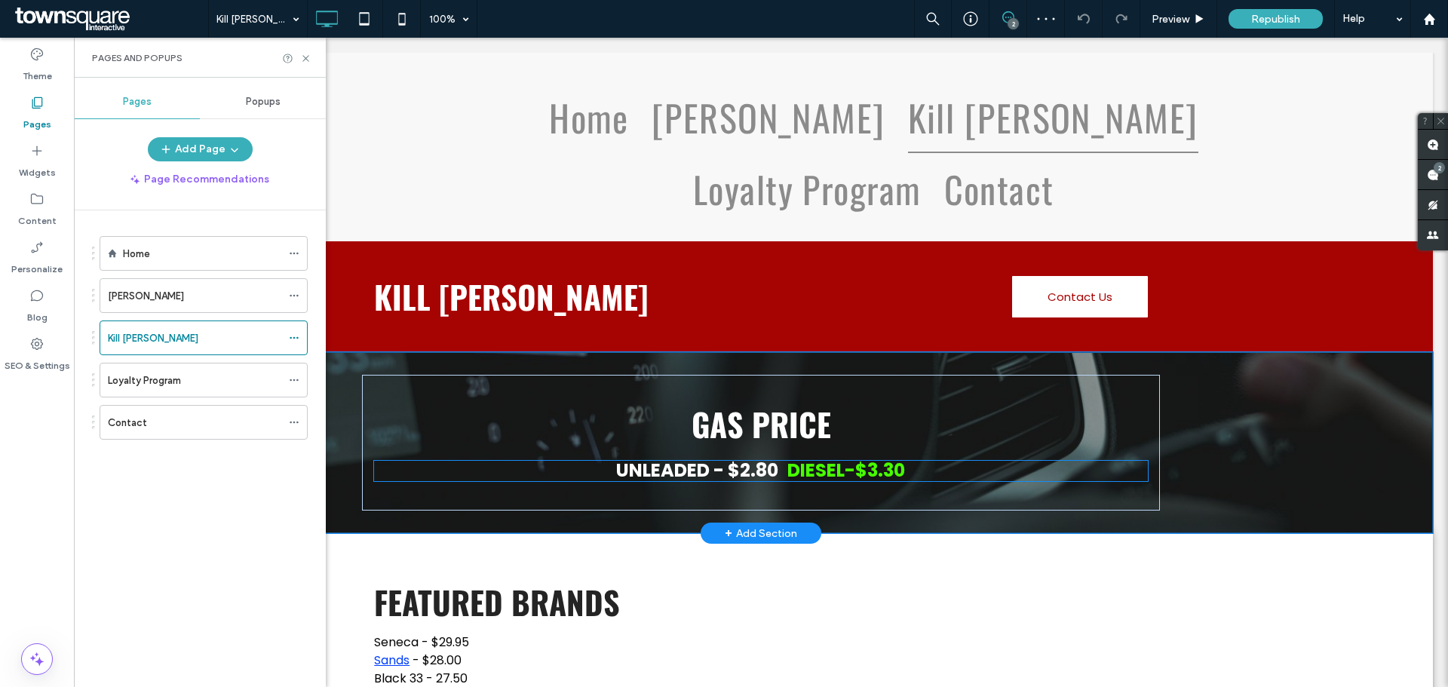
click at [696, 431] on div "Gas Price UNLEADED - $2.80 DIESEL-$3.30" at bounding box center [760, 443] width 797 height 136
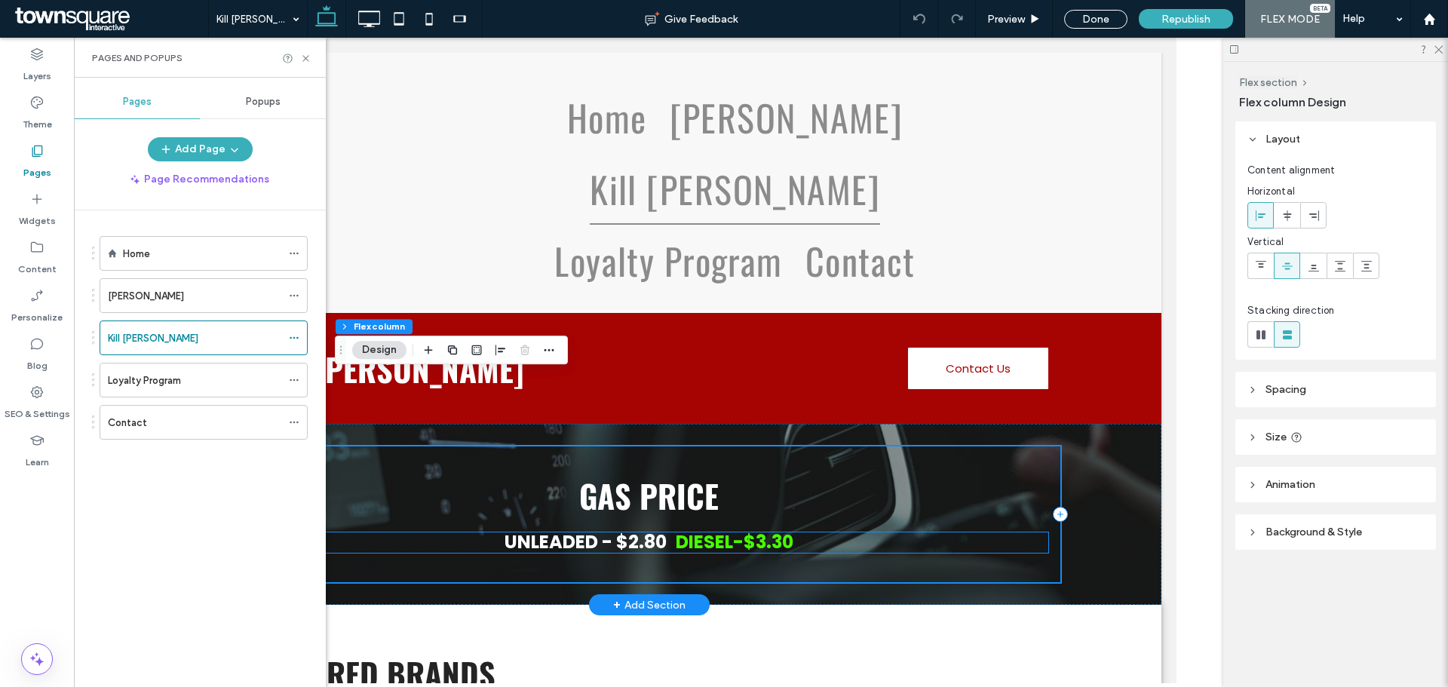
click at [644, 532] on div "UNLEADED - $2.80 DIESEL-$3.30" at bounding box center [648, 542] width 798 height 20
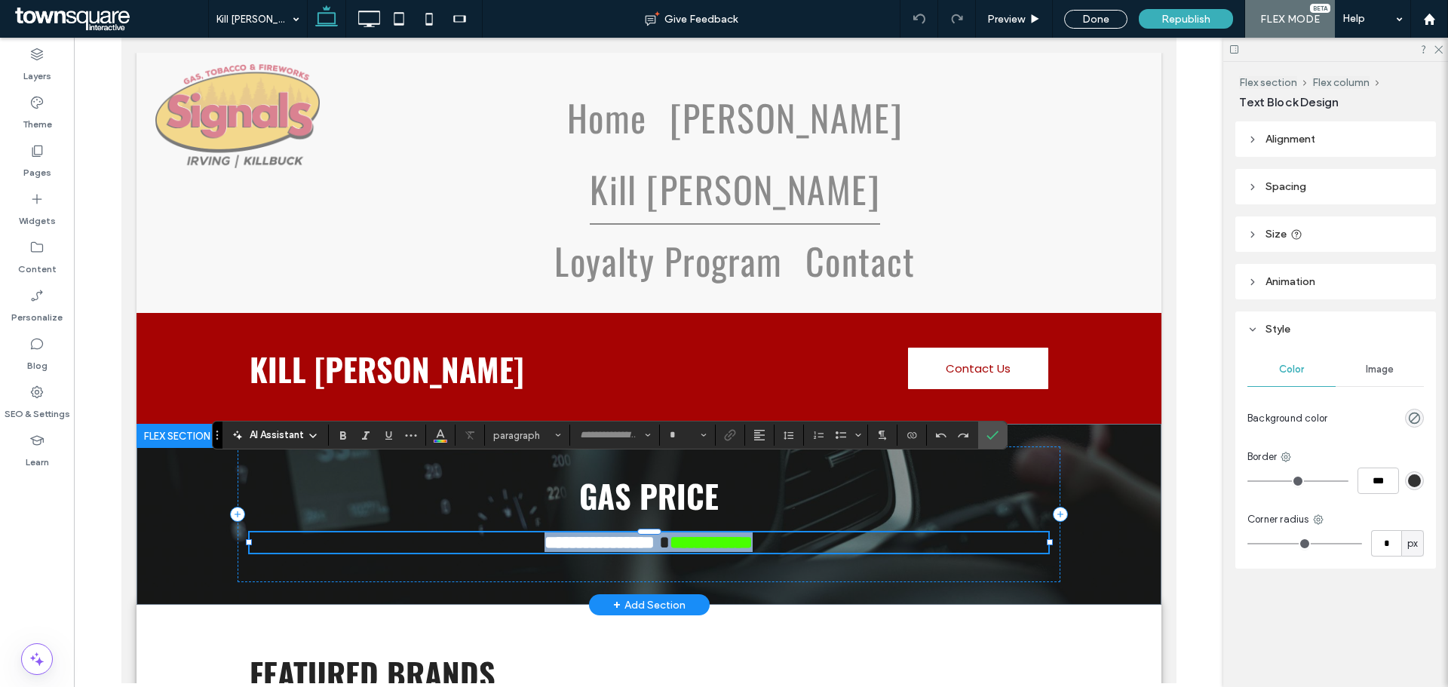
type input "*******"
type input "**"
click at [641, 533] on strong "**********" at bounding box center [599, 542] width 110 height 18
drag, startPoint x: 647, startPoint y: 471, endPoint x: 673, endPoint y: 467, distance: 25.9
click at [647, 533] on strong "**********" at bounding box center [599, 542] width 110 height 18
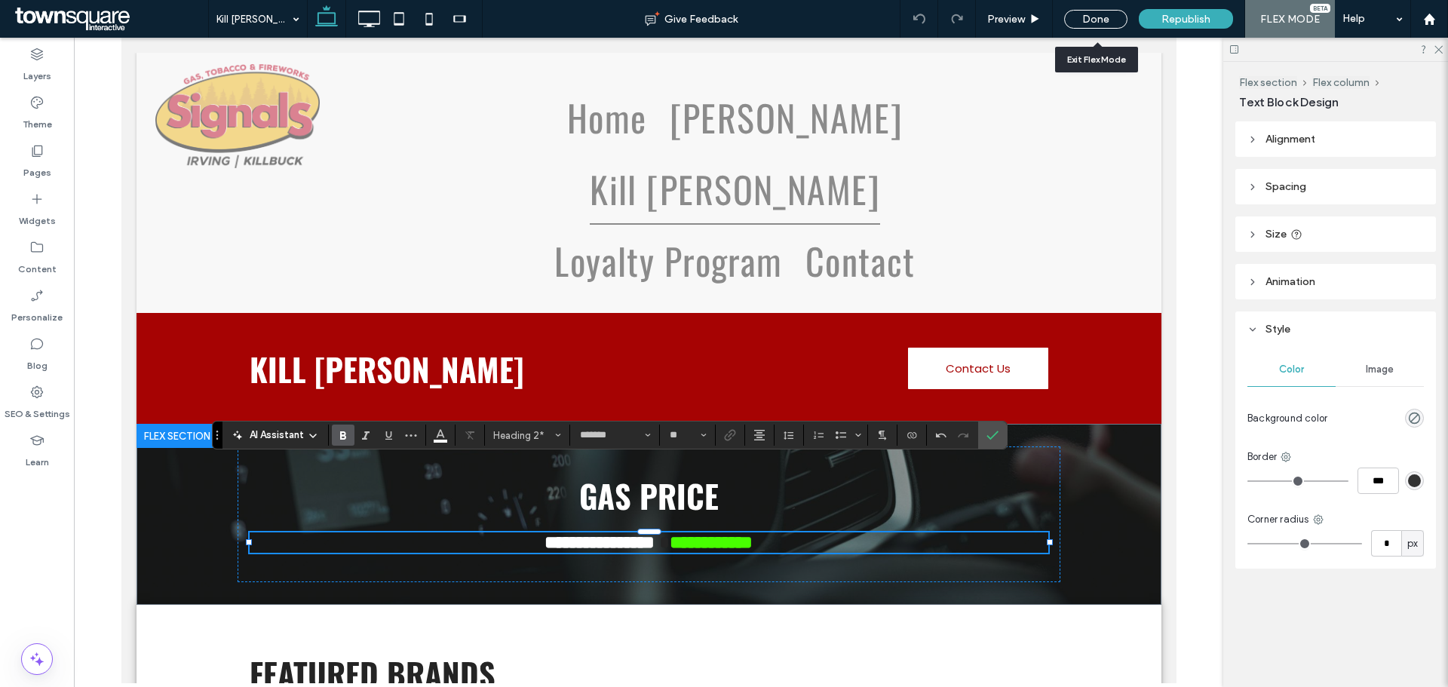
click at [1167, 11] on div "Republish" at bounding box center [1186, 19] width 94 height 20
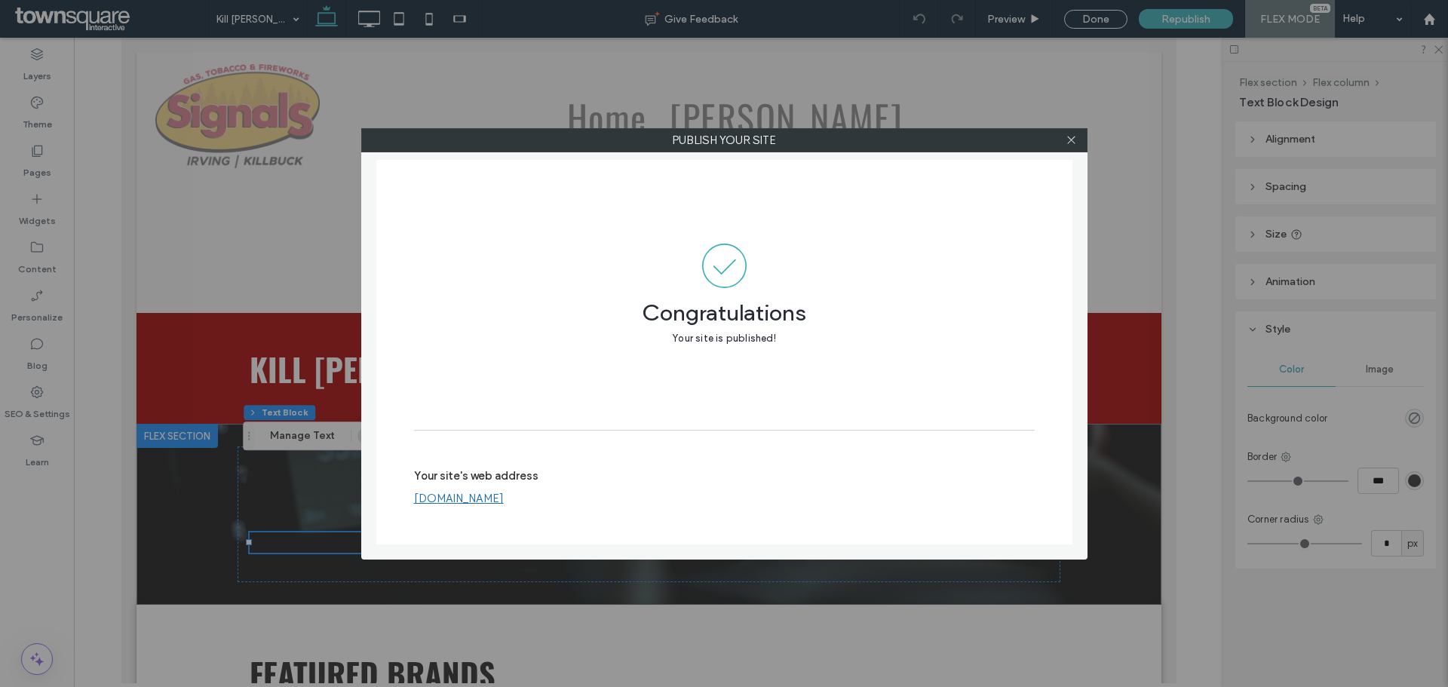
click at [1075, 125] on div "Publish your site Congratulations Your site is published! Your site's web addre…" at bounding box center [724, 343] width 1448 height 687
click at [1071, 135] on icon at bounding box center [1070, 139] width 11 height 11
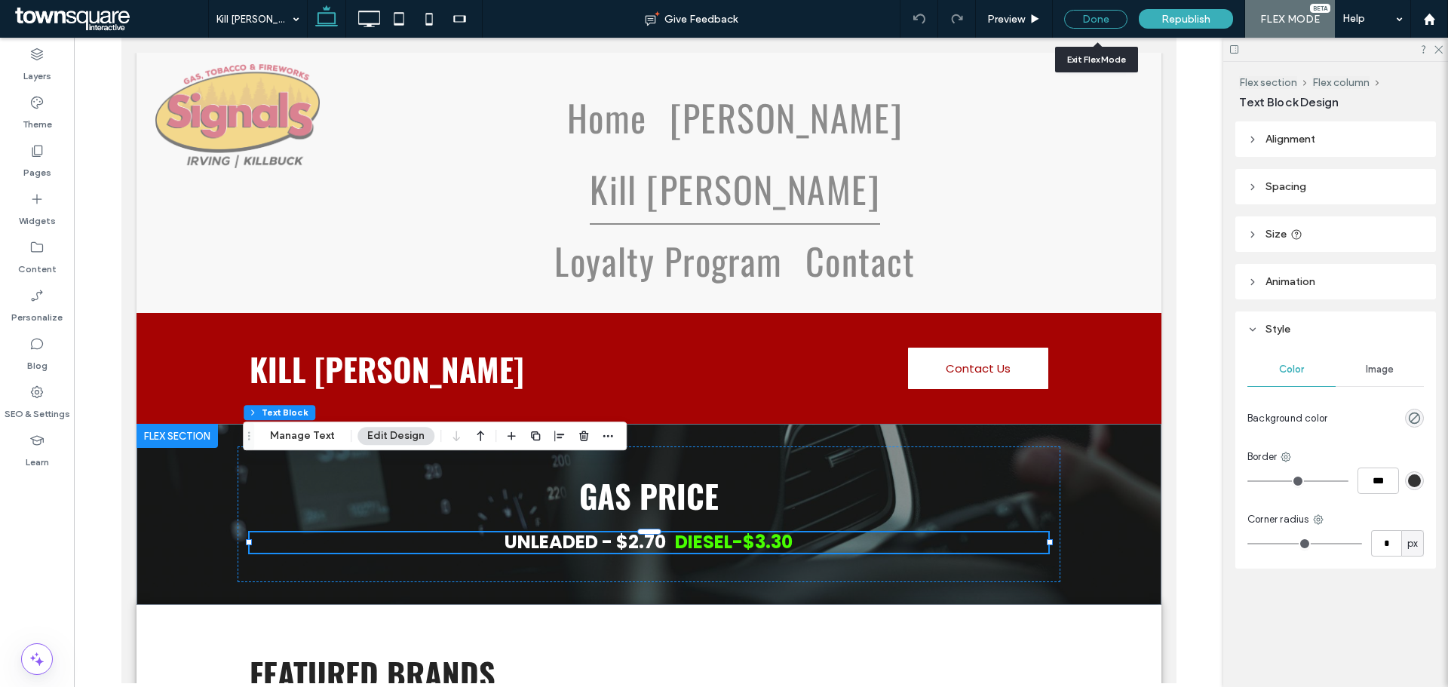
click at [1097, 24] on div "Done" at bounding box center [1095, 19] width 63 height 19
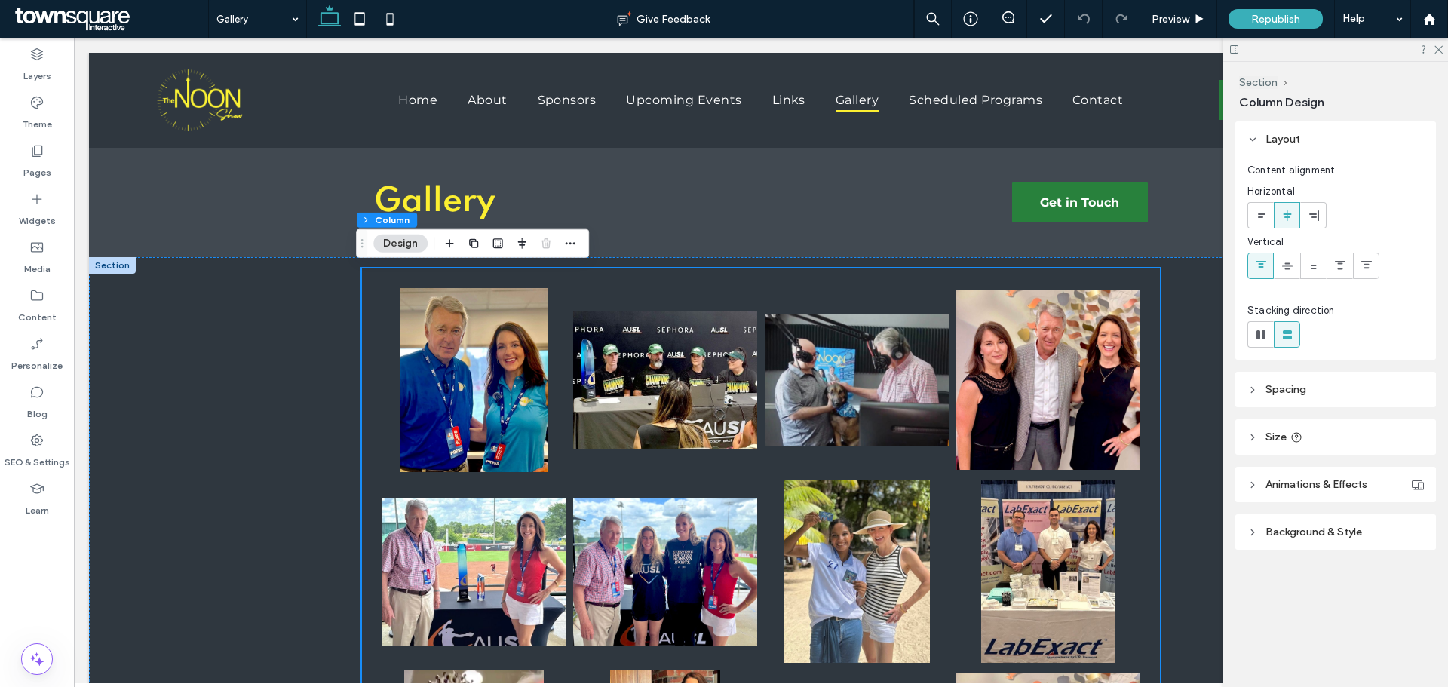
click at [434, 315] on link at bounding box center [473, 379] width 195 height 195
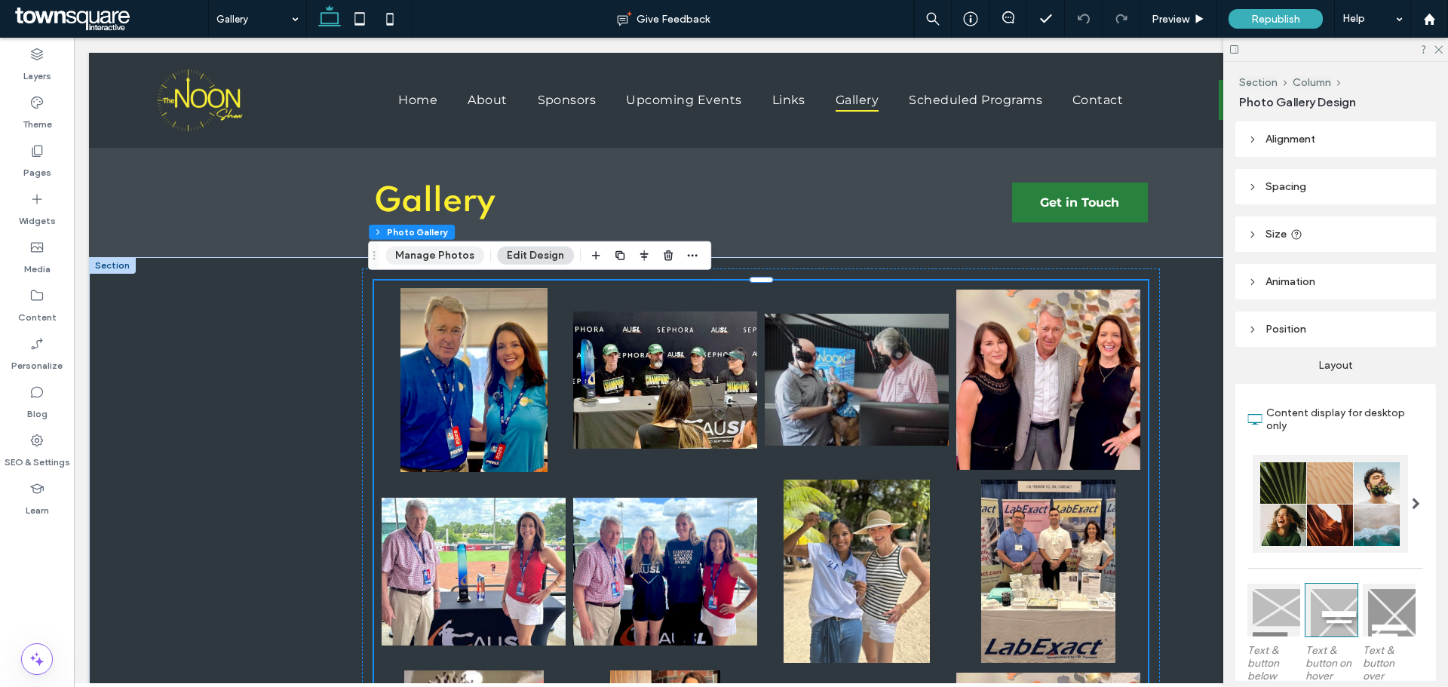
click at [452, 259] on button "Manage Photos" at bounding box center [434, 256] width 99 height 18
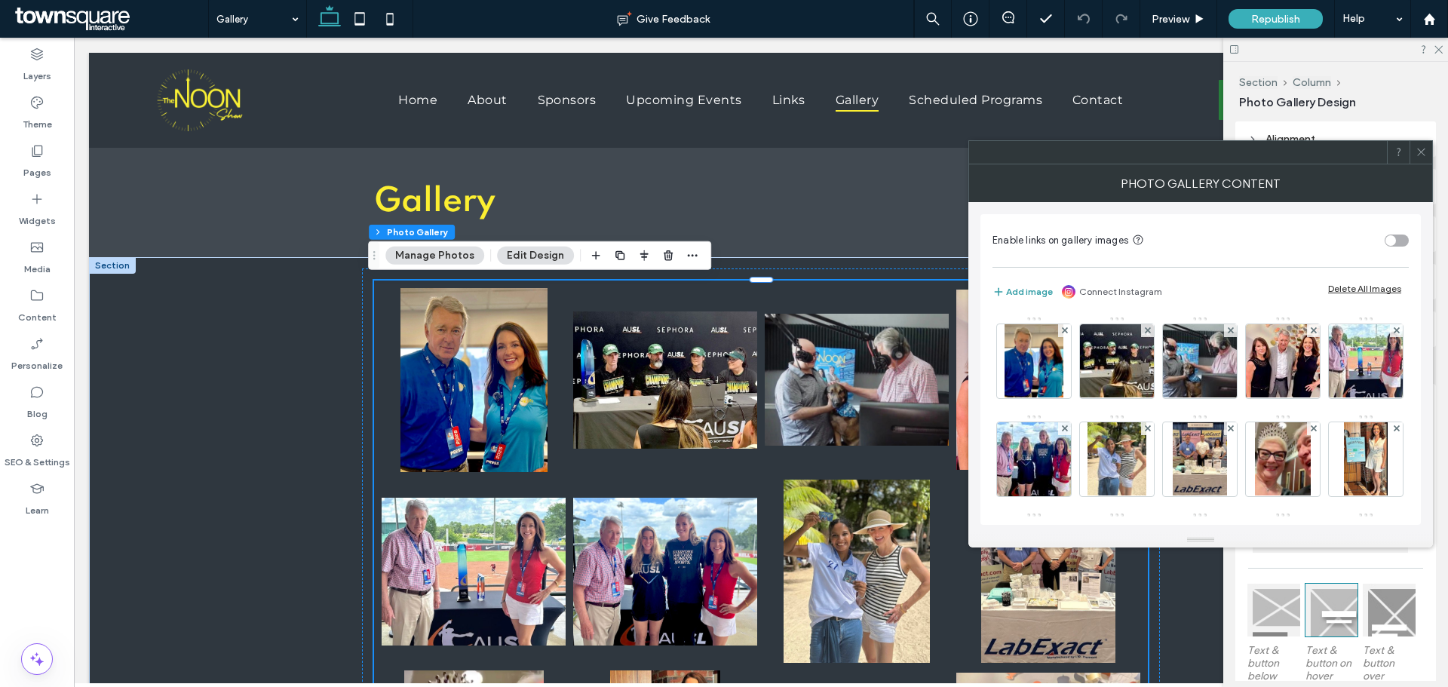
click at [1025, 286] on button "Add image" at bounding box center [1022, 292] width 60 height 18
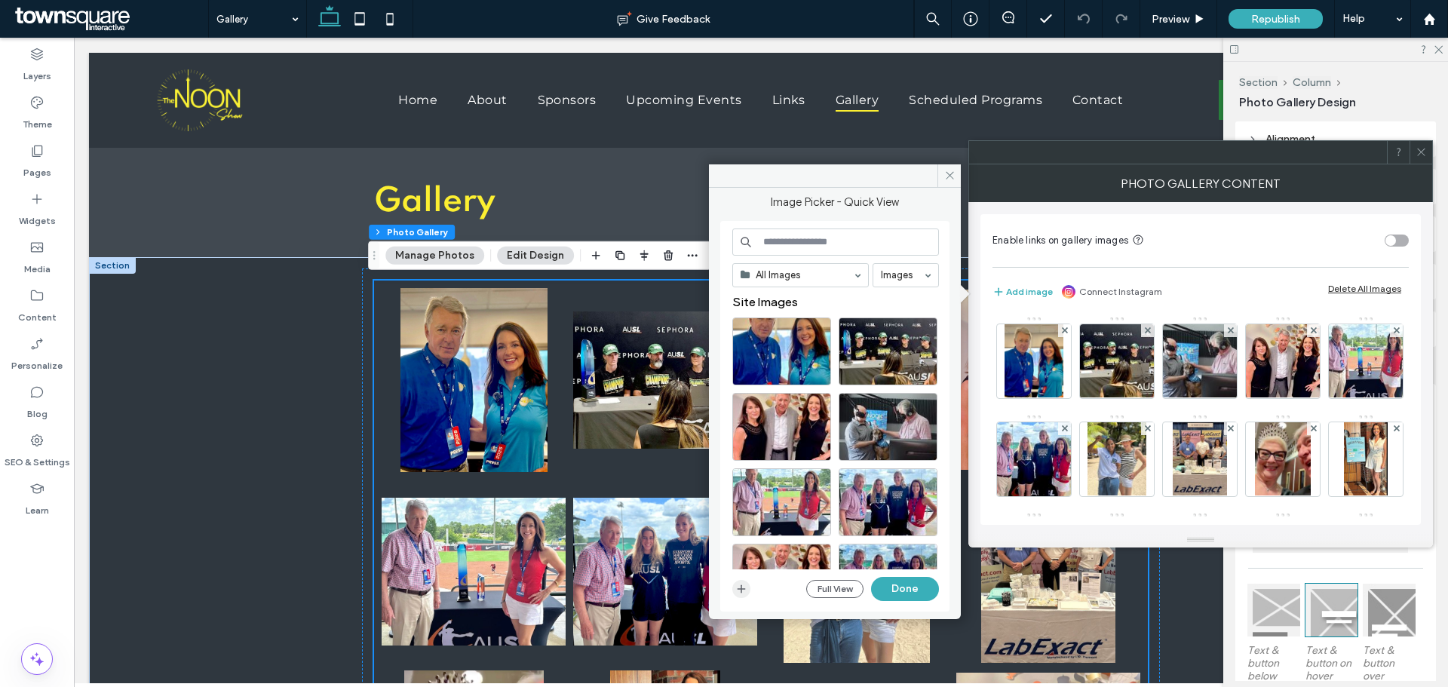
click at [742, 588] on use "button" at bounding box center [741, 588] width 8 height 8
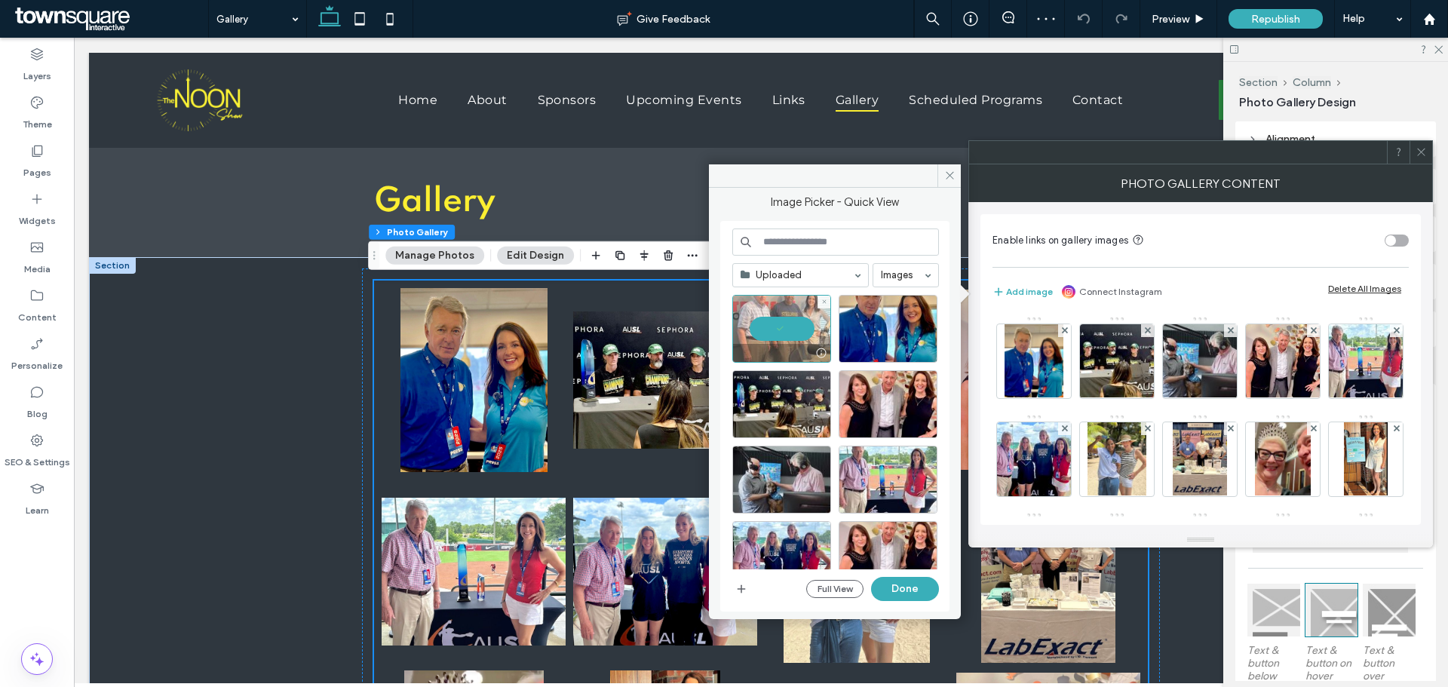
click at [773, 325] on div at bounding box center [781, 329] width 99 height 68
click at [771, 325] on div "Select" at bounding box center [781, 329] width 99 height 68
click at [913, 591] on button "Done" at bounding box center [905, 589] width 68 height 24
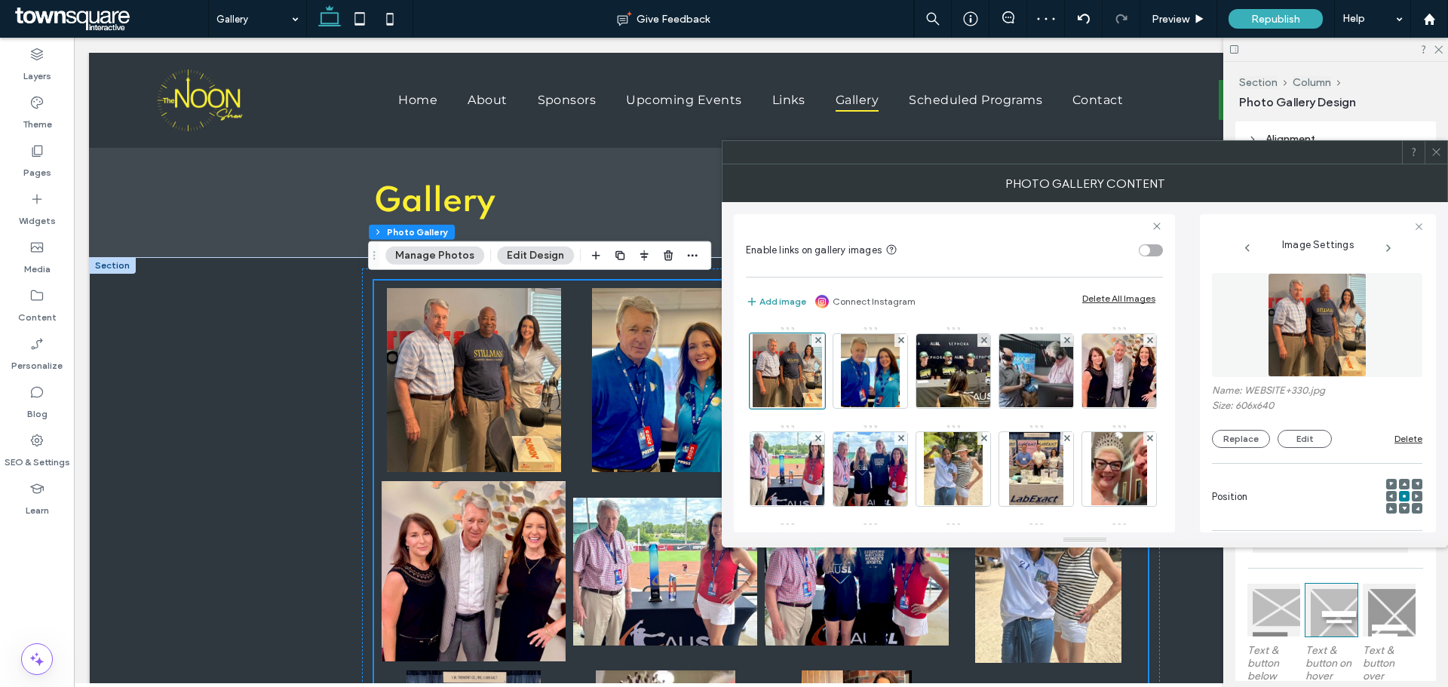
click at [776, 300] on button "Add image" at bounding box center [776, 302] width 60 height 18
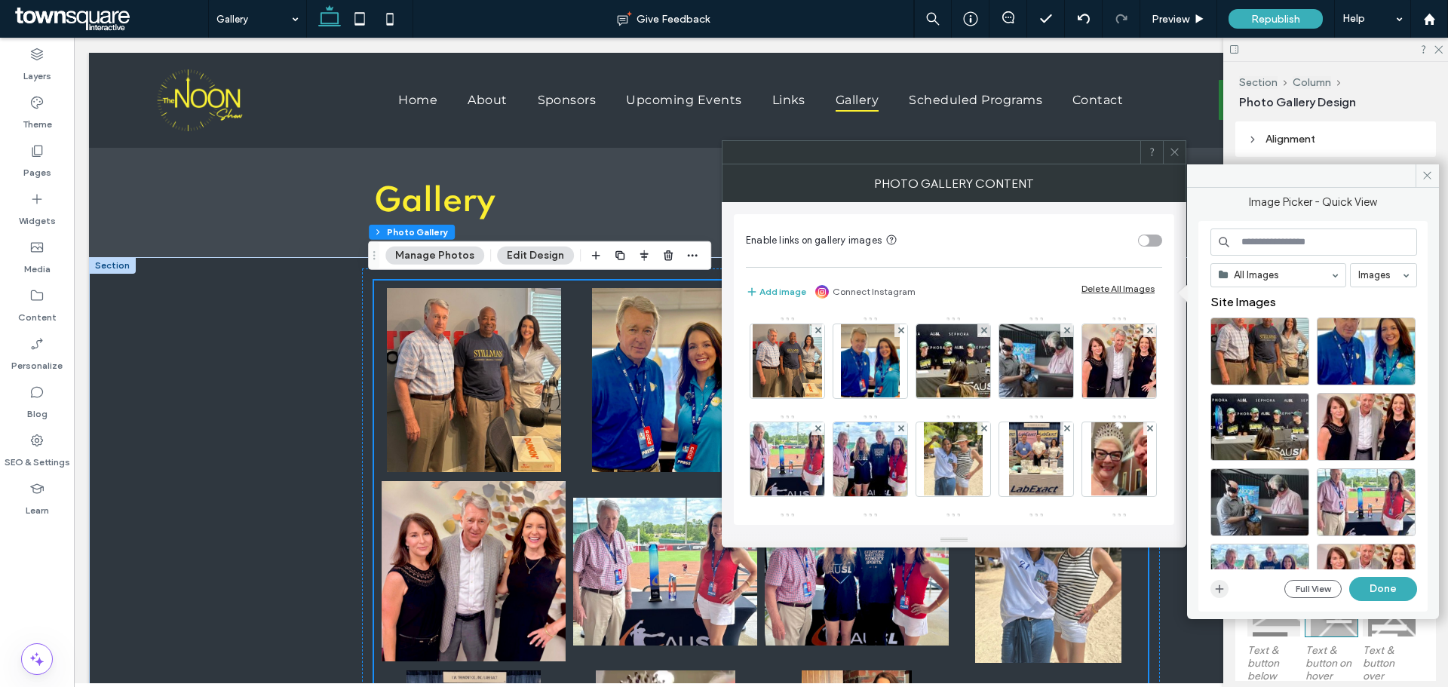
click at [1218, 593] on icon "button" at bounding box center [1219, 589] width 12 height 12
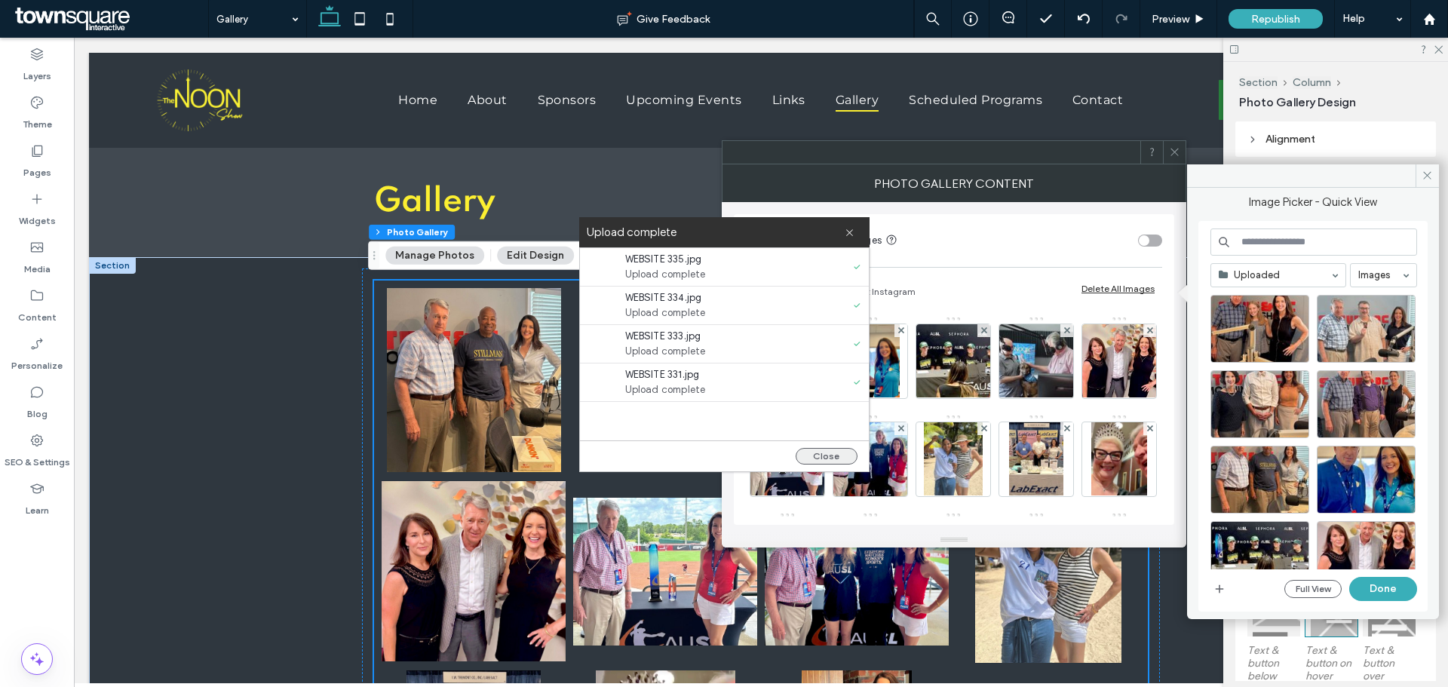
click at [829, 453] on button "Close" at bounding box center [826, 456] width 62 height 17
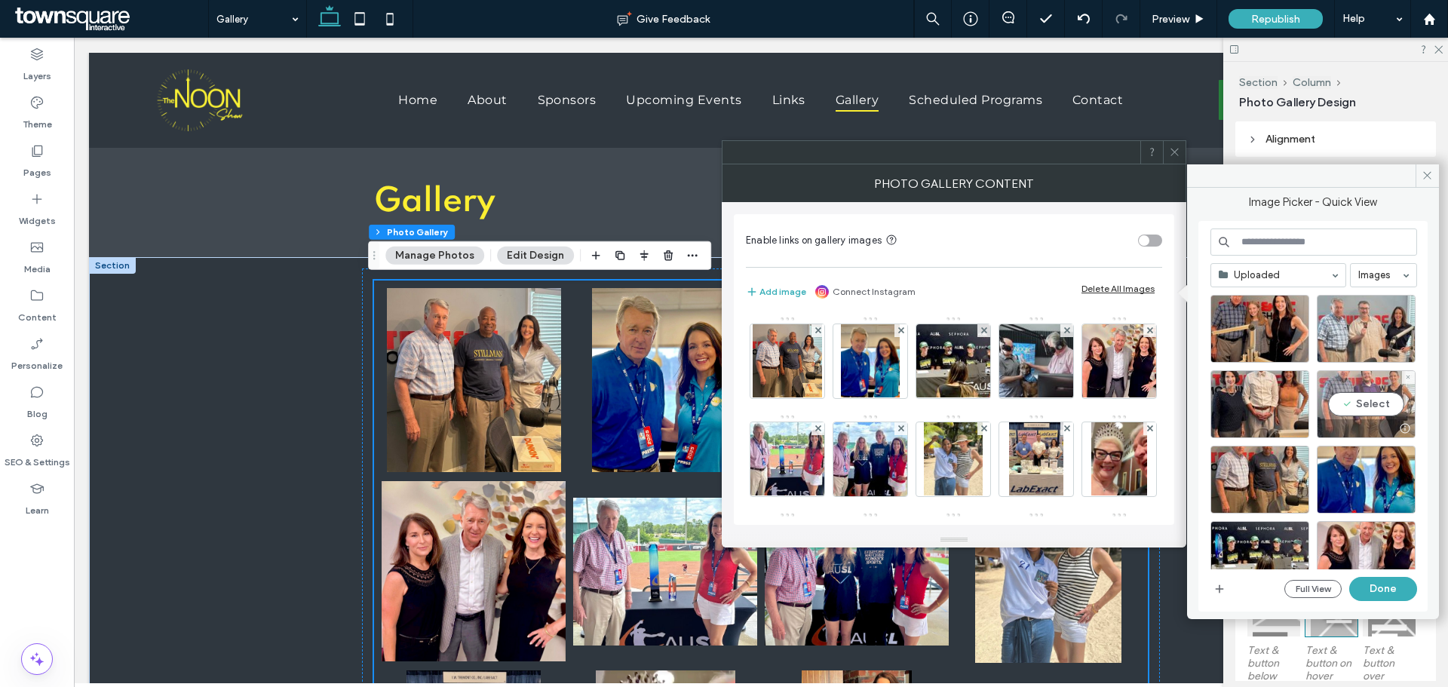
click at [1372, 401] on div "Select" at bounding box center [1366, 404] width 99 height 68
click at [1268, 403] on div "Select" at bounding box center [1259, 404] width 99 height 68
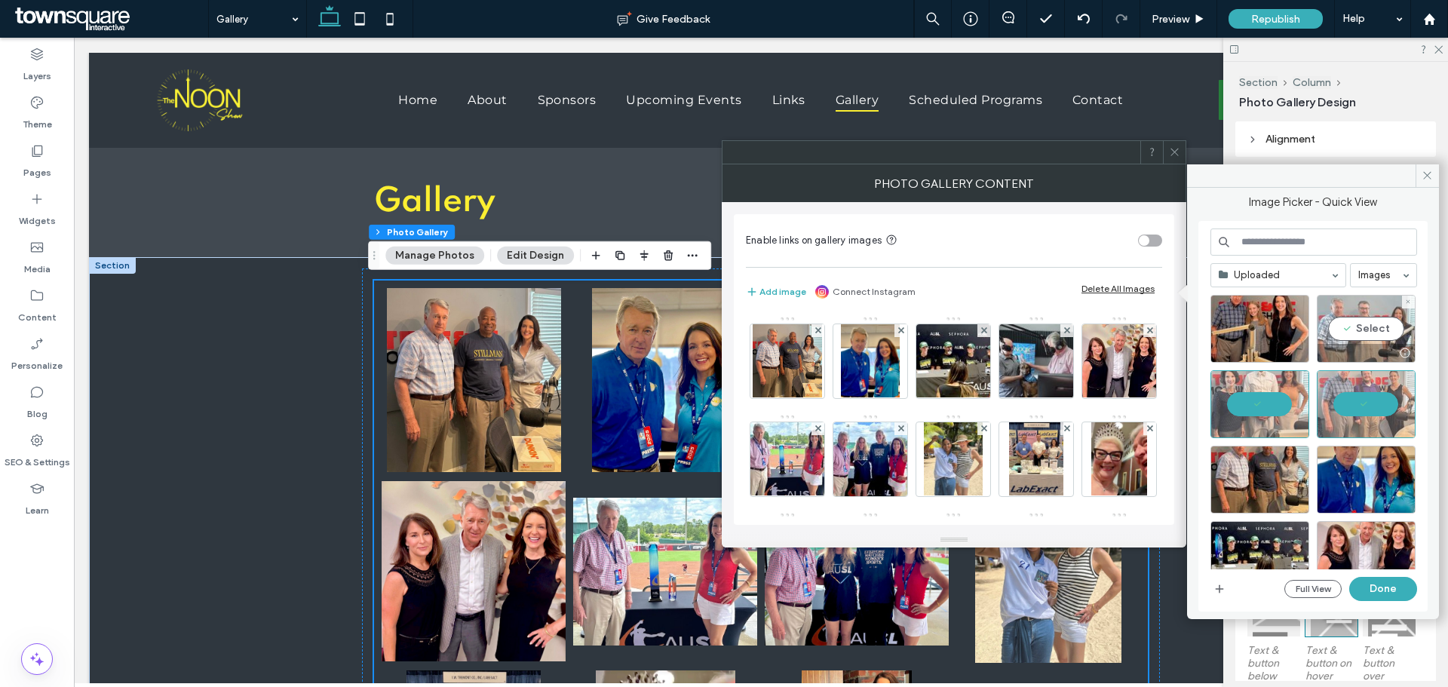
click at [1362, 330] on div "Select" at bounding box center [1366, 329] width 99 height 68
click at [1246, 326] on div "Select" at bounding box center [1259, 329] width 99 height 68
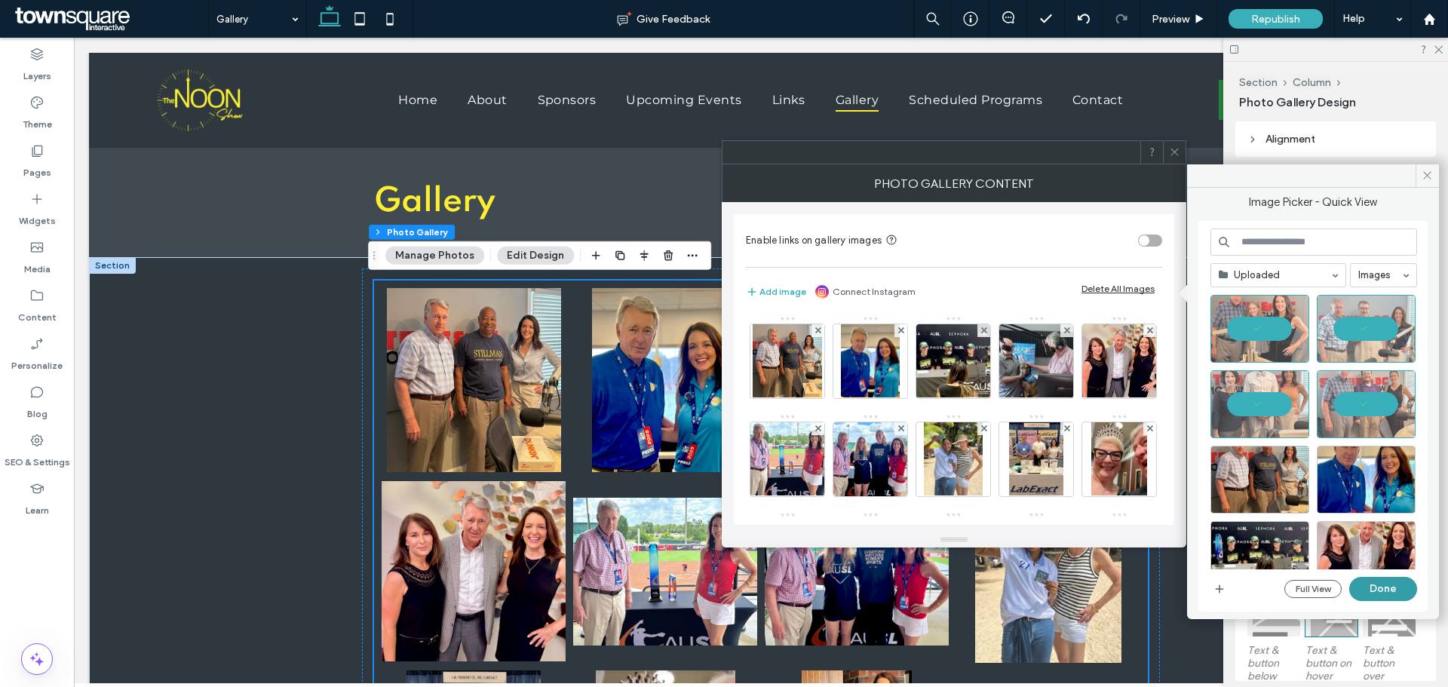
click at [1384, 593] on button "Done" at bounding box center [1383, 589] width 68 height 24
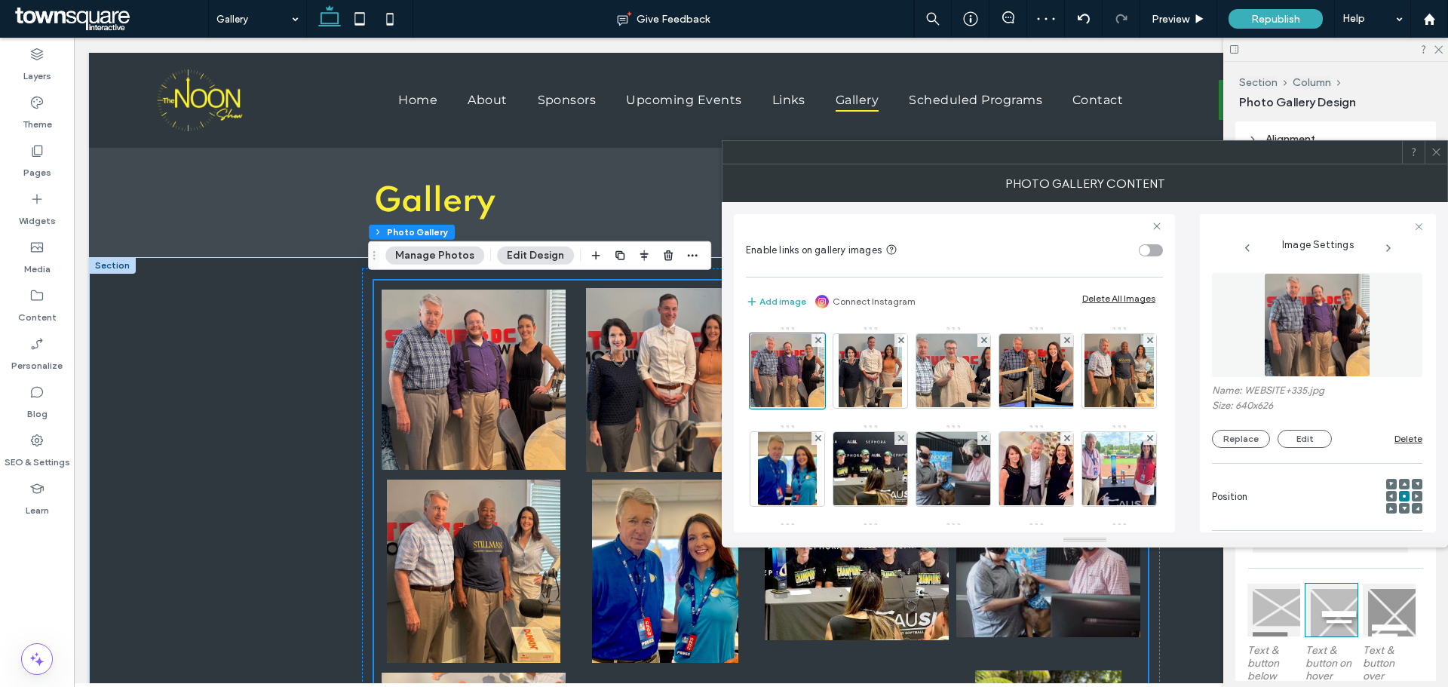
click at [1435, 154] on icon at bounding box center [1435, 151] width 11 height 11
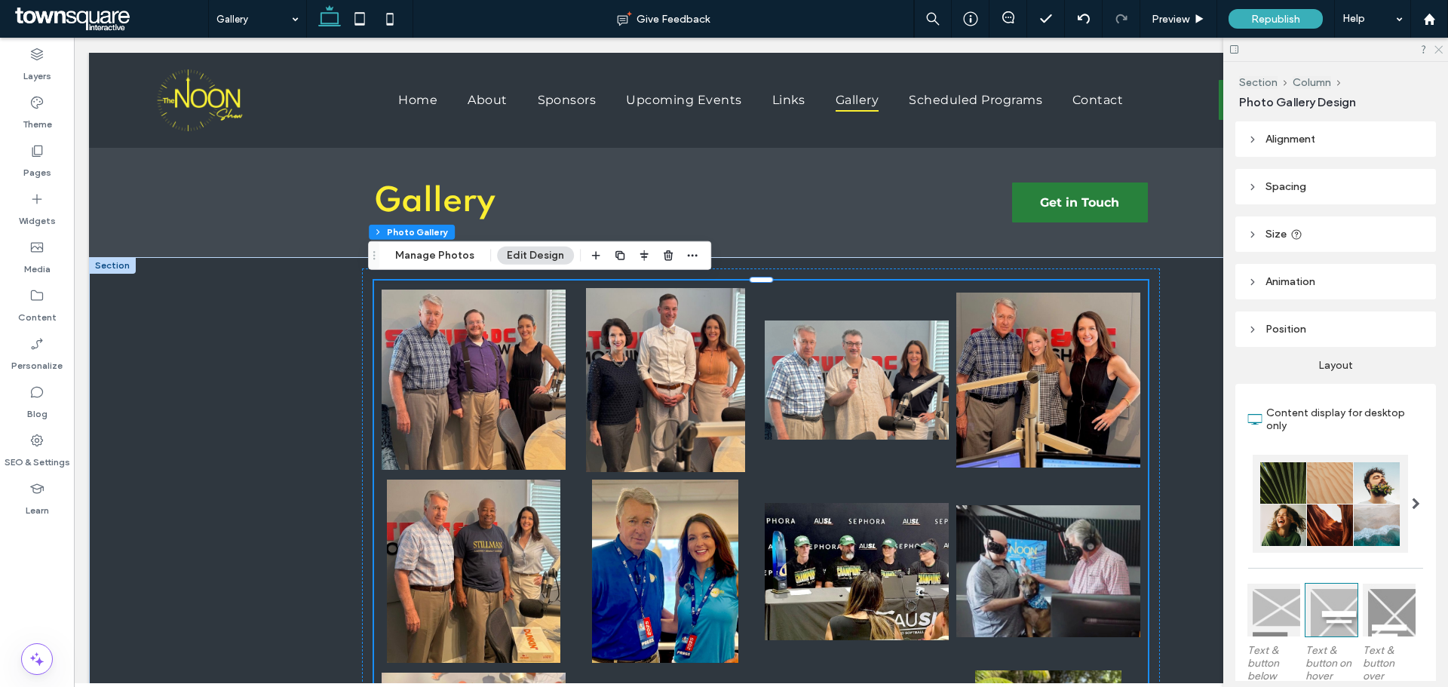
click at [1441, 51] on icon at bounding box center [1438, 49] width 10 height 10
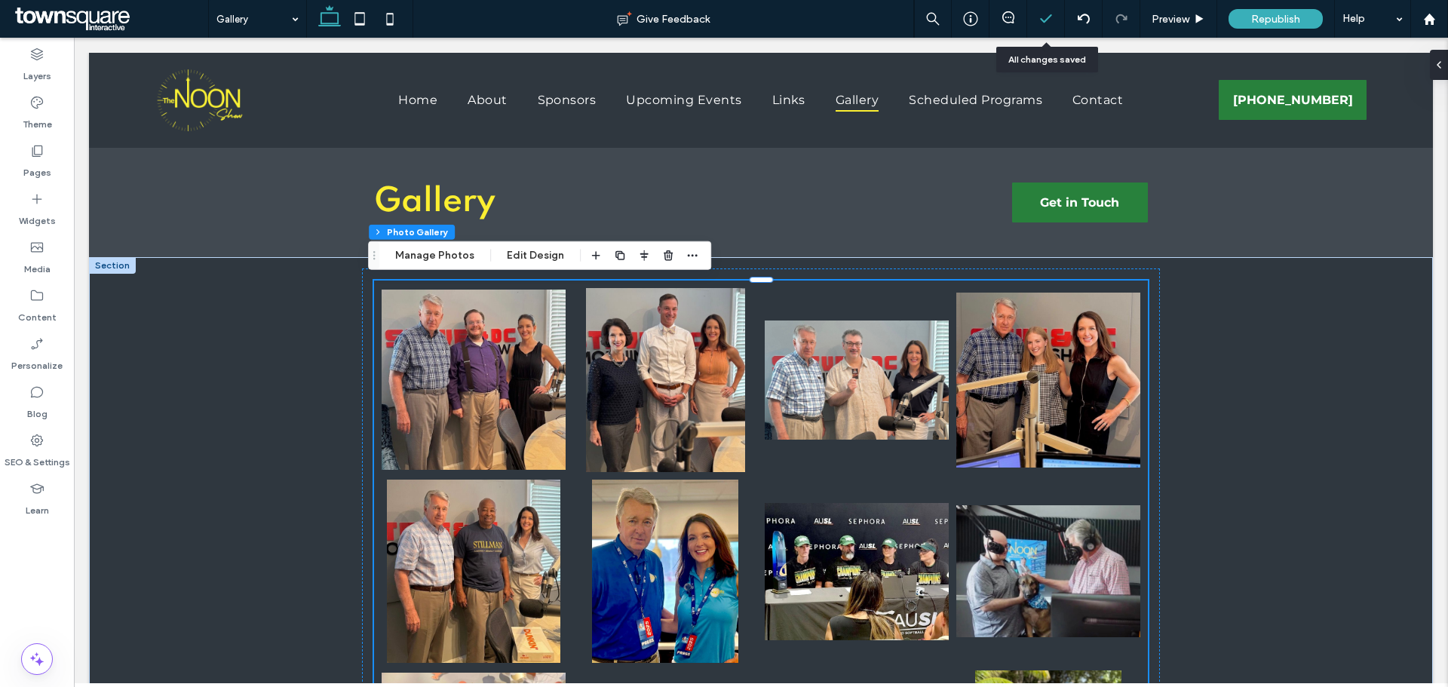
click at [1045, 11] on icon at bounding box center [1045, 18] width 15 height 15
click at [1045, 17] on icon at bounding box center [1045, 18] width 15 height 15
click at [1050, 15] on polyline at bounding box center [1046, 18] width 10 height 7
click at [1036, 17] on div at bounding box center [1045, 18] width 37 height 15
click at [1294, 24] on span "Republish" at bounding box center [1275, 19] width 49 height 13
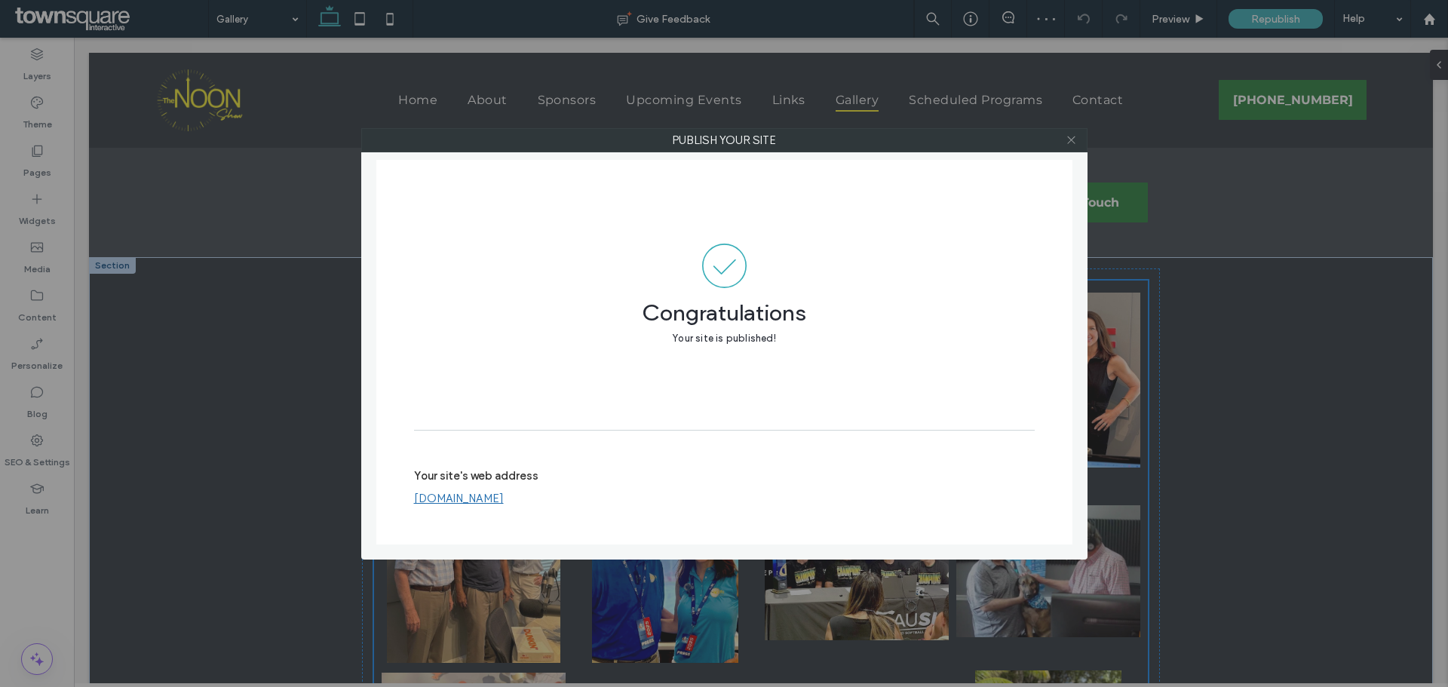
click at [1068, 134] on icon at bounding box center [1070, 139] width 11 height 11
